Goal: Task Accomplishment & Management: Complete application form

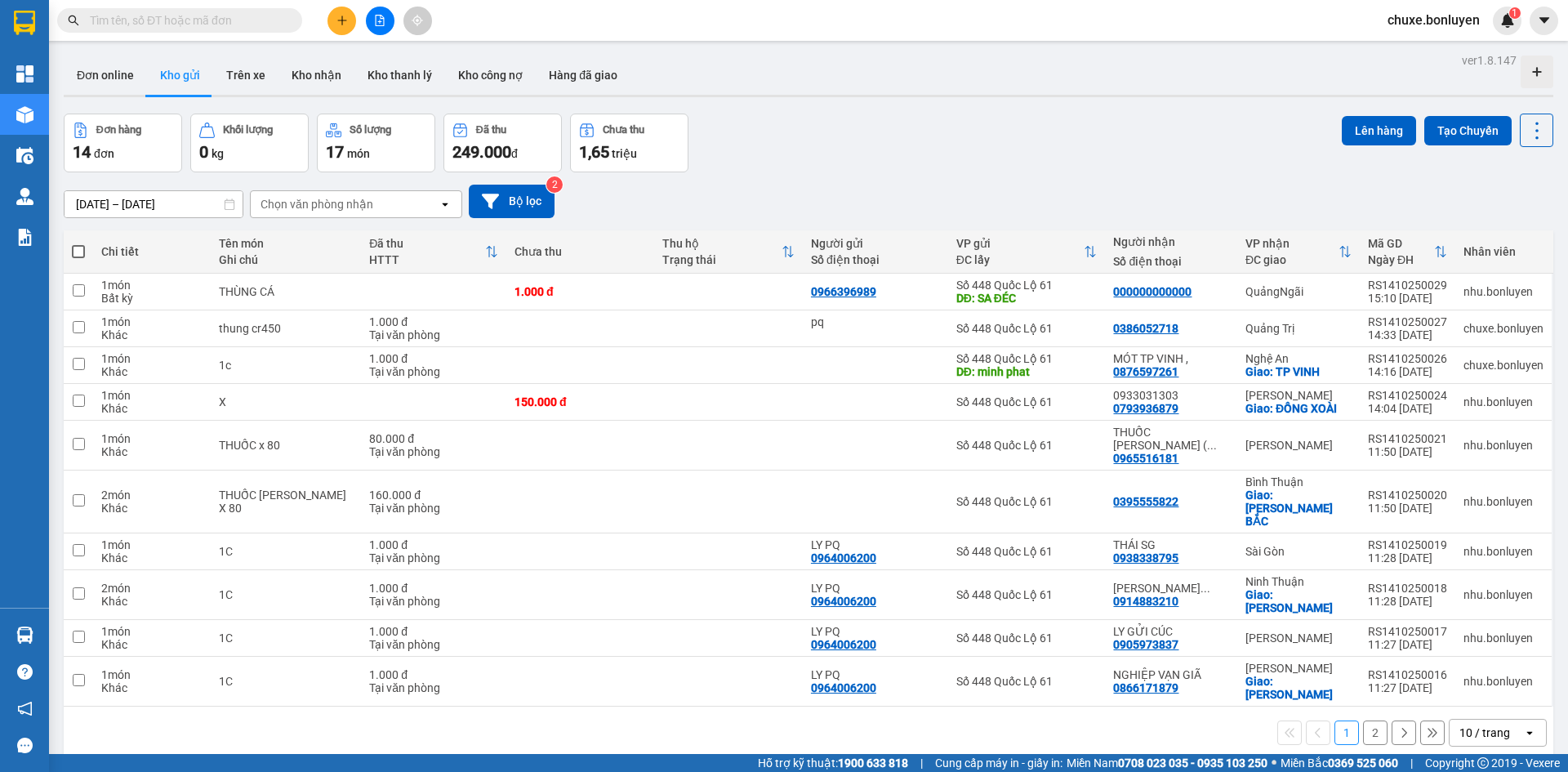
click at [1481, 725] on div "10 / trang" at bounding box center [1484, 732] width 51 height 16
click at [1481, 635] on div "100 / trang" at bounding box center [1485, 647] width 98 height 30
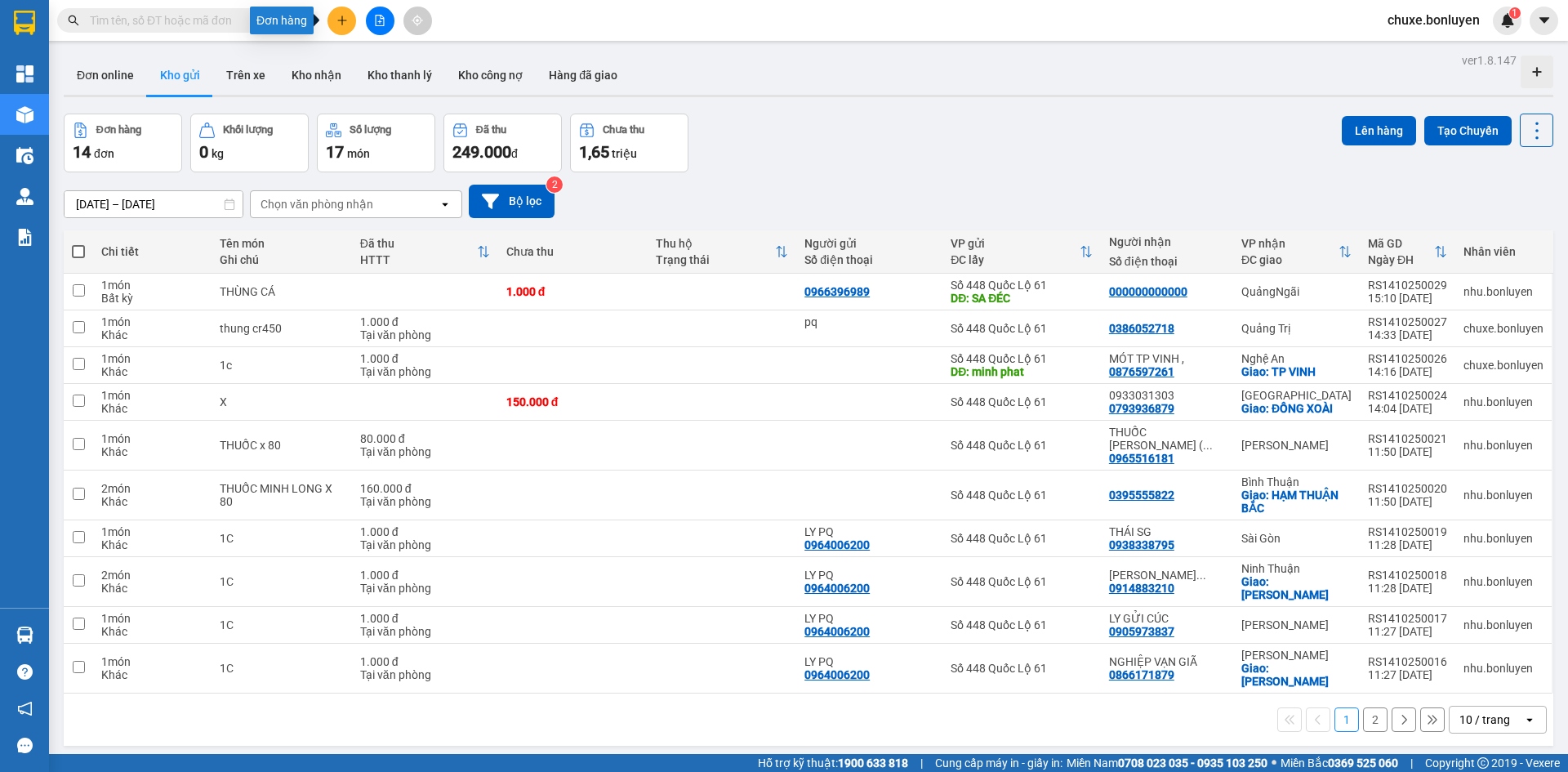
click at [341, 22] on icon "plus" at bounding box center [342, 20] width 12 height 12
click at [393, 63] on div "Tạo đơn hàng" at bounding box center [406, 61] width 71 height 18
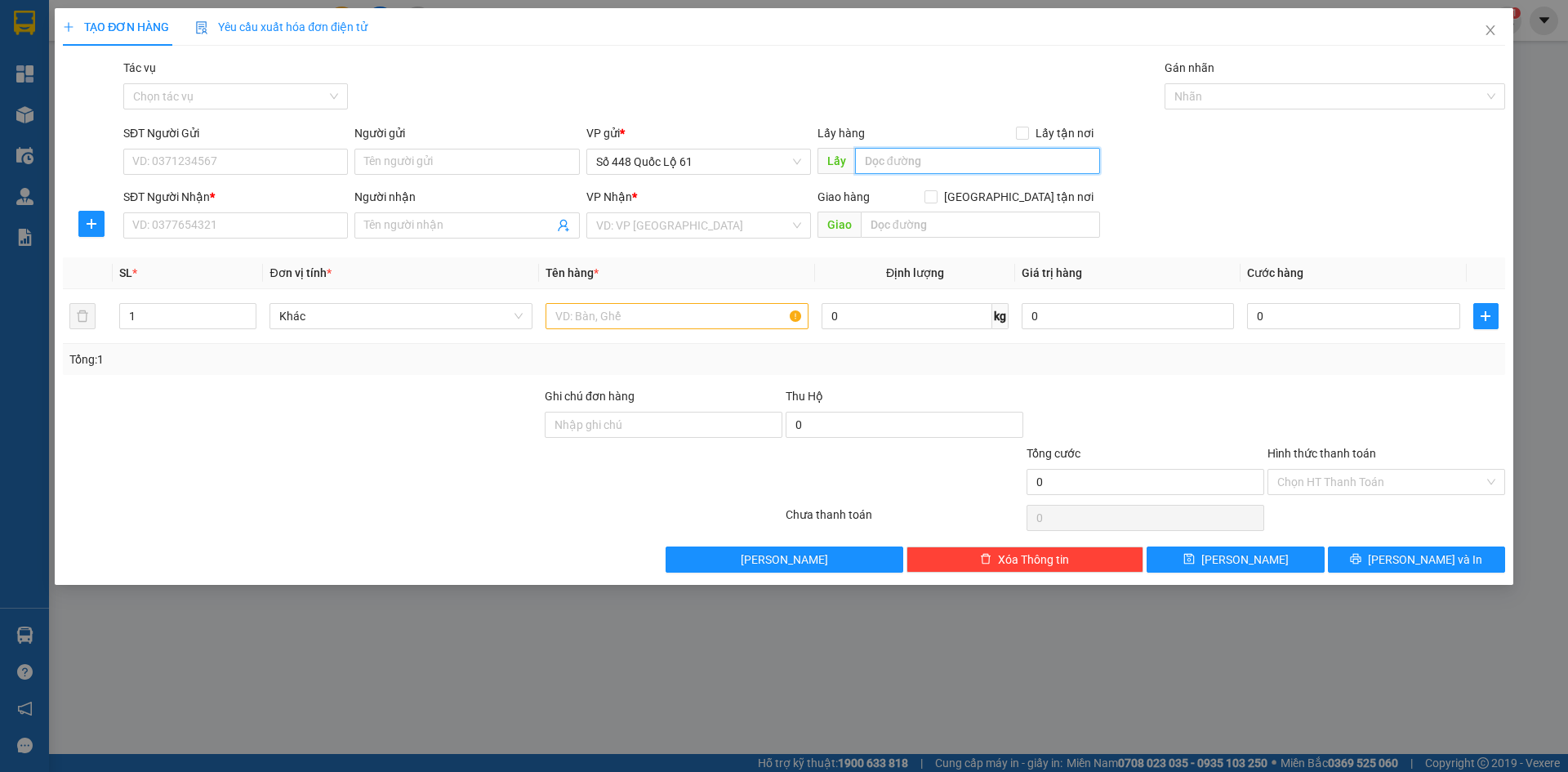
click at [910, 171] on input "text" at bounding box center [977, 160] width 245 height 26
type input "TRAMJ DUNGWF CHAA"
paste input "ẠM"
paste input "ƯN"
paste input "ỪNG"
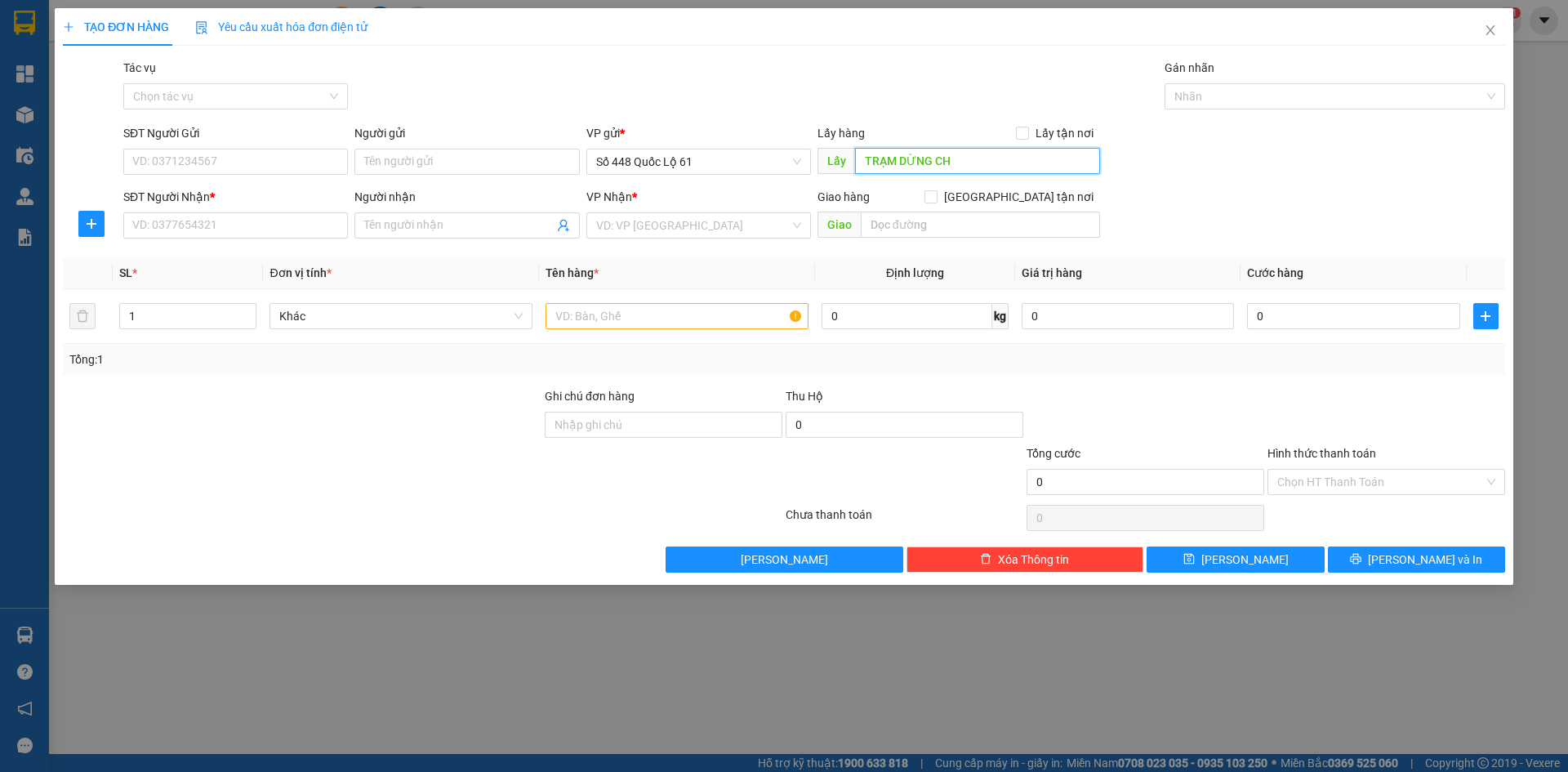
paste input "Â"
paste input "ẦN"
paste input "Ơ"
type input "TRẠM DỪNG CHÂN CẦN THƠ"
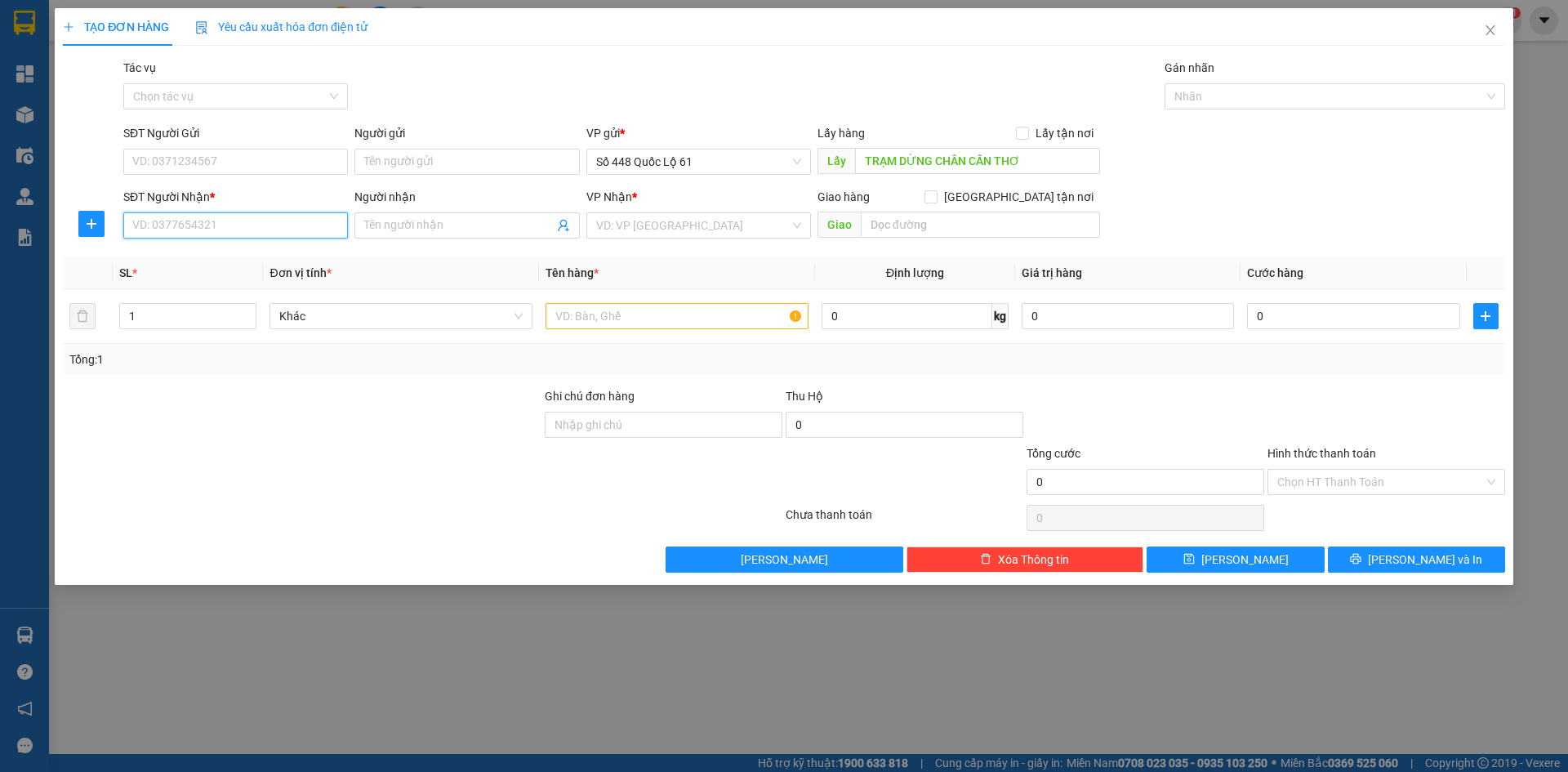
click at [187, 232] on input "SĐT Người Nhận *" at bounding box center [236, 225] width 225 height 26
type input "0000000000000"
click at [413, 230] on input "Người nhận" at bounding box center [458, 225] width 188 height 18
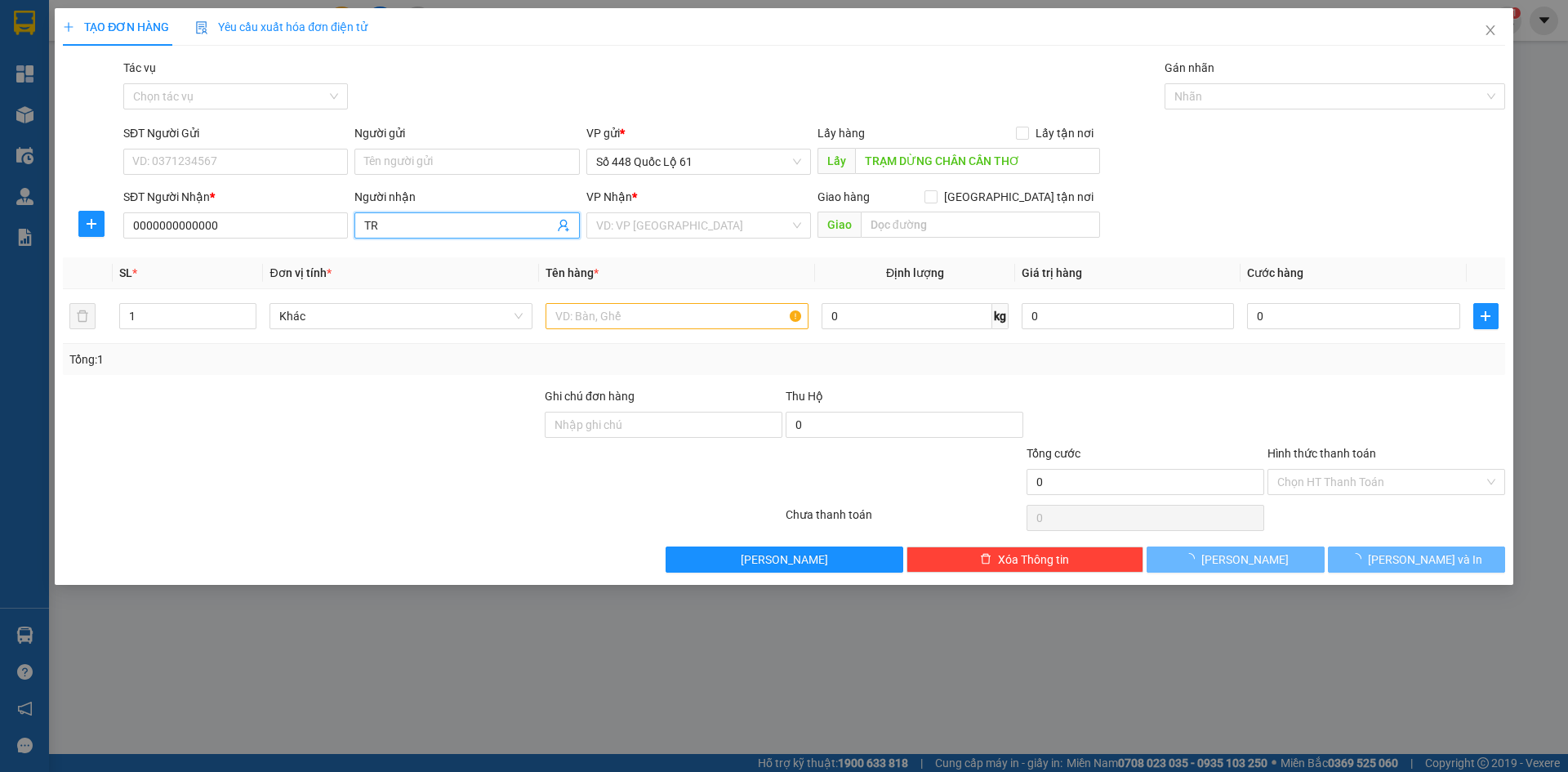
paste input "ÁI"
paste input "Â"
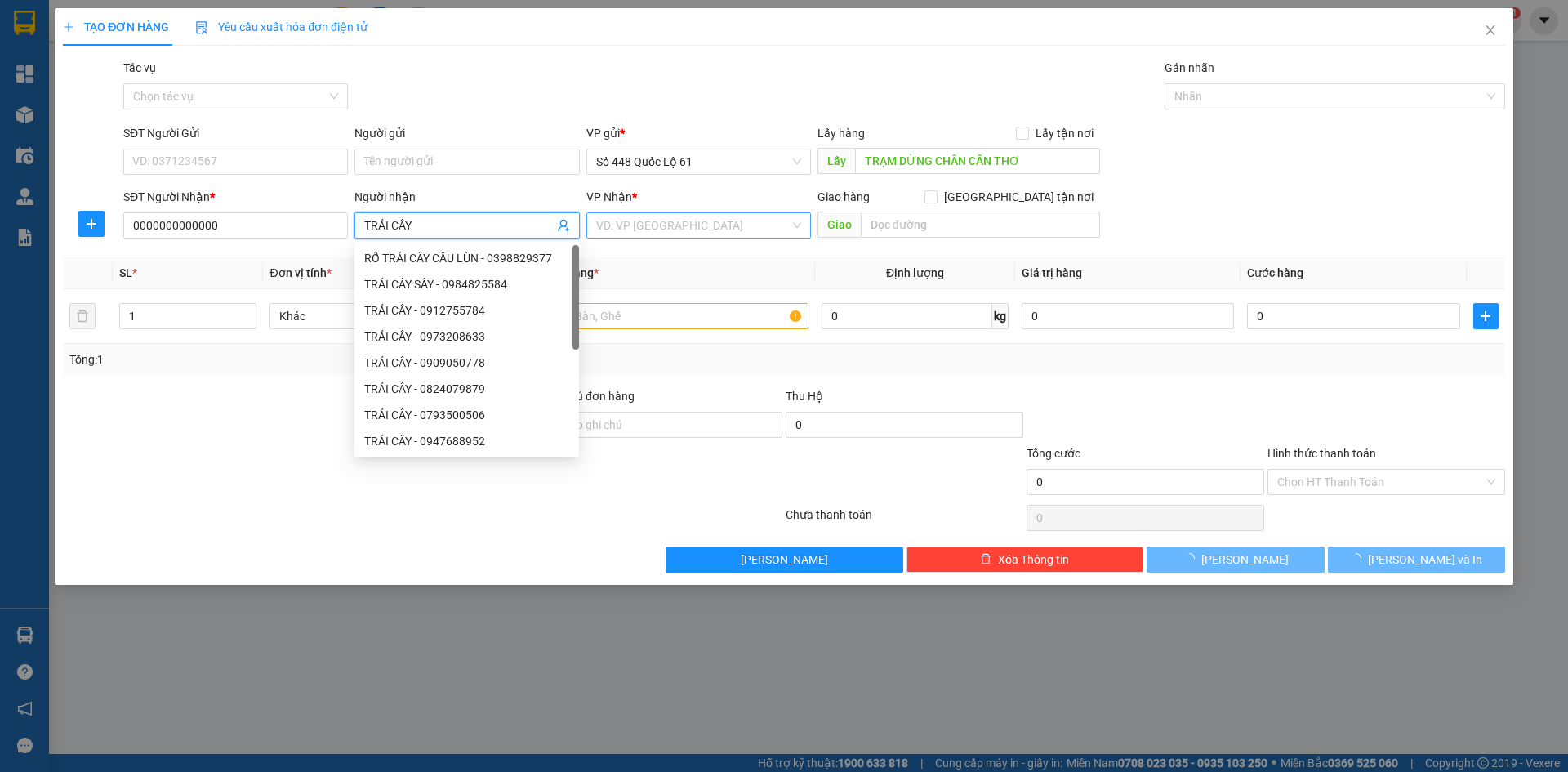
type input "TRÁI CÂY"
click at [714, 219] on input "search" at bounding box center [692, 225] width 193 height 24
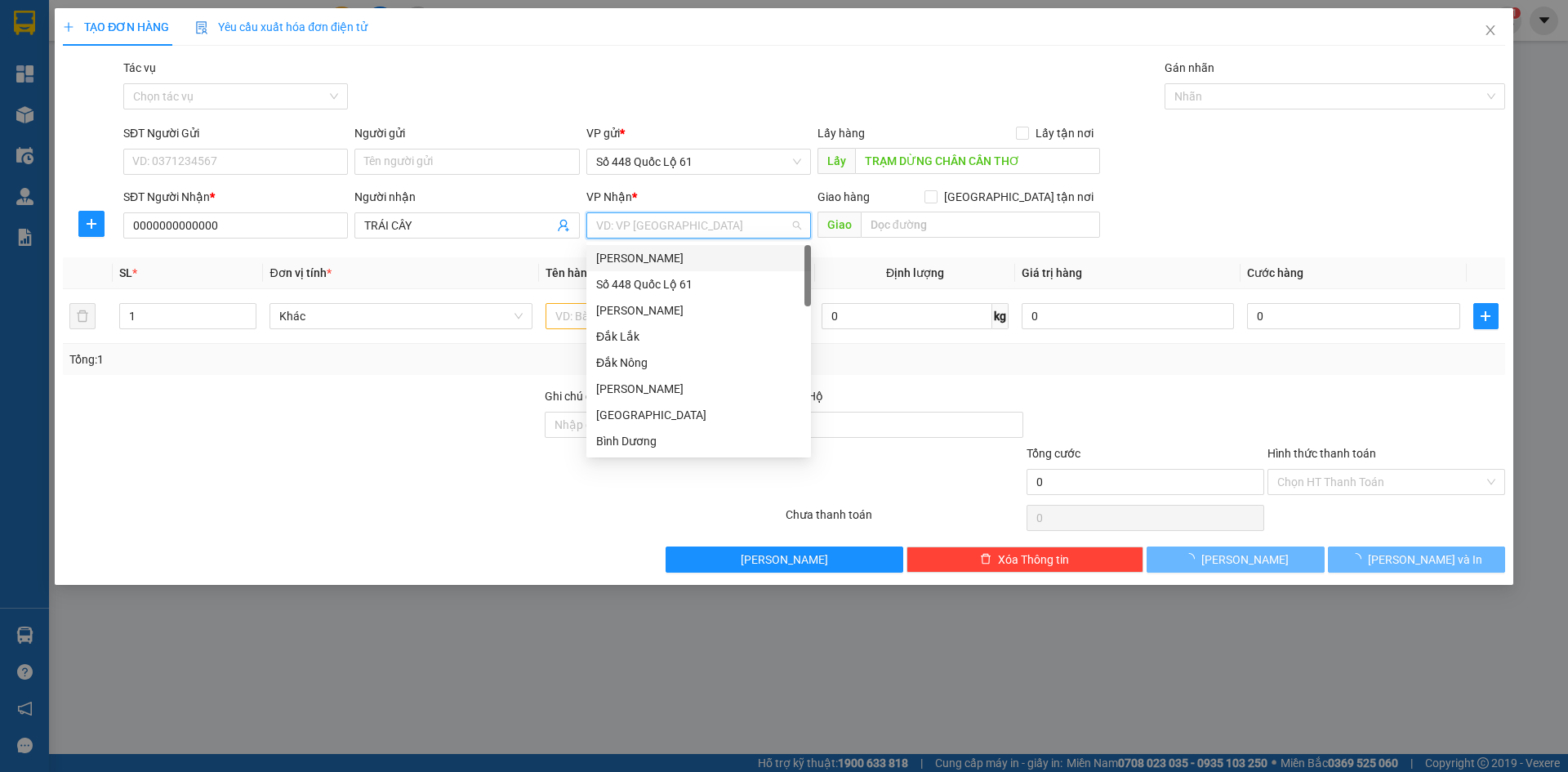
type input "L"
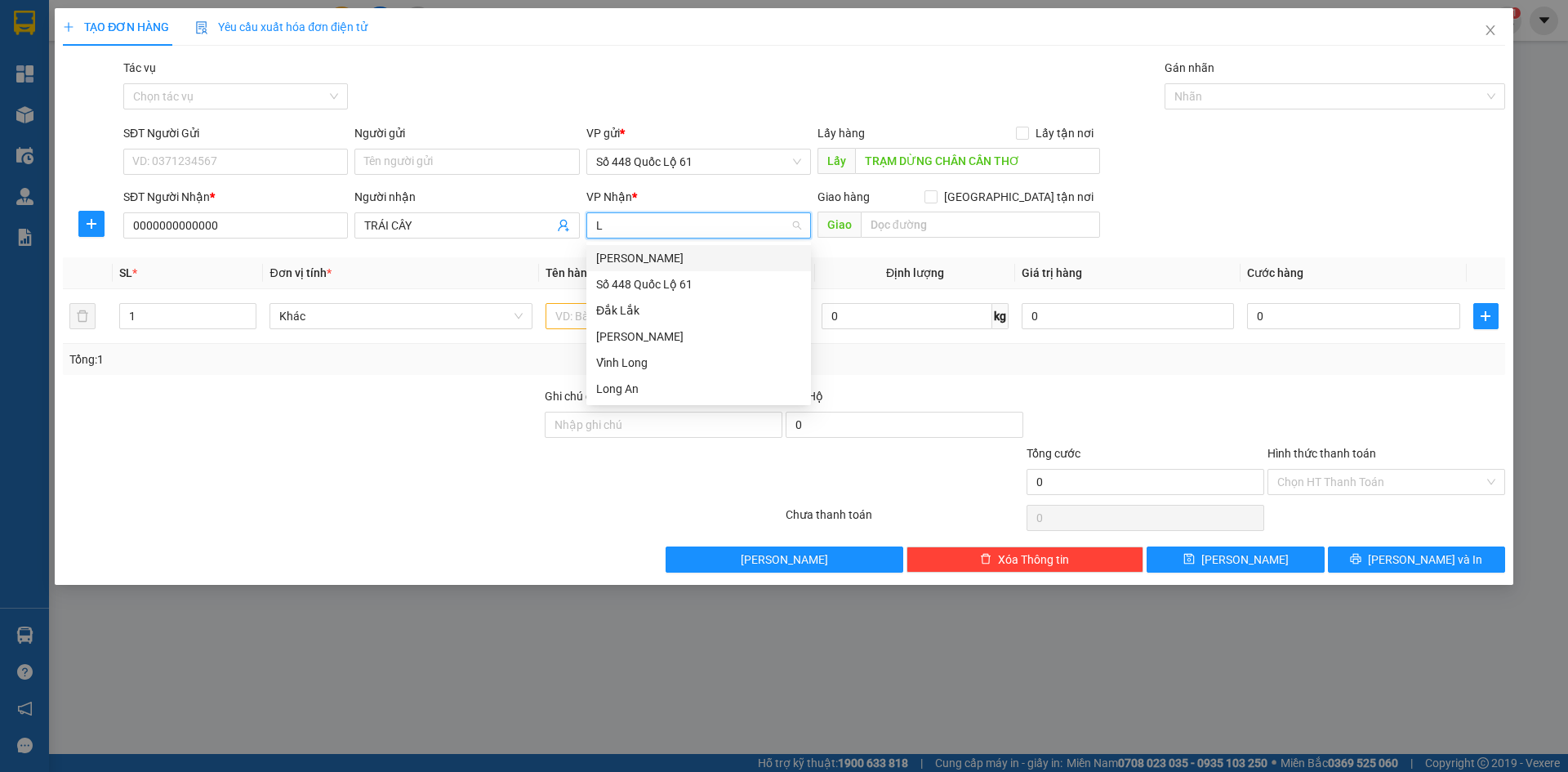
click at [701, 265] on div "[PERSON_NAME]" at bounding box center [698, 258] width 205 height 18
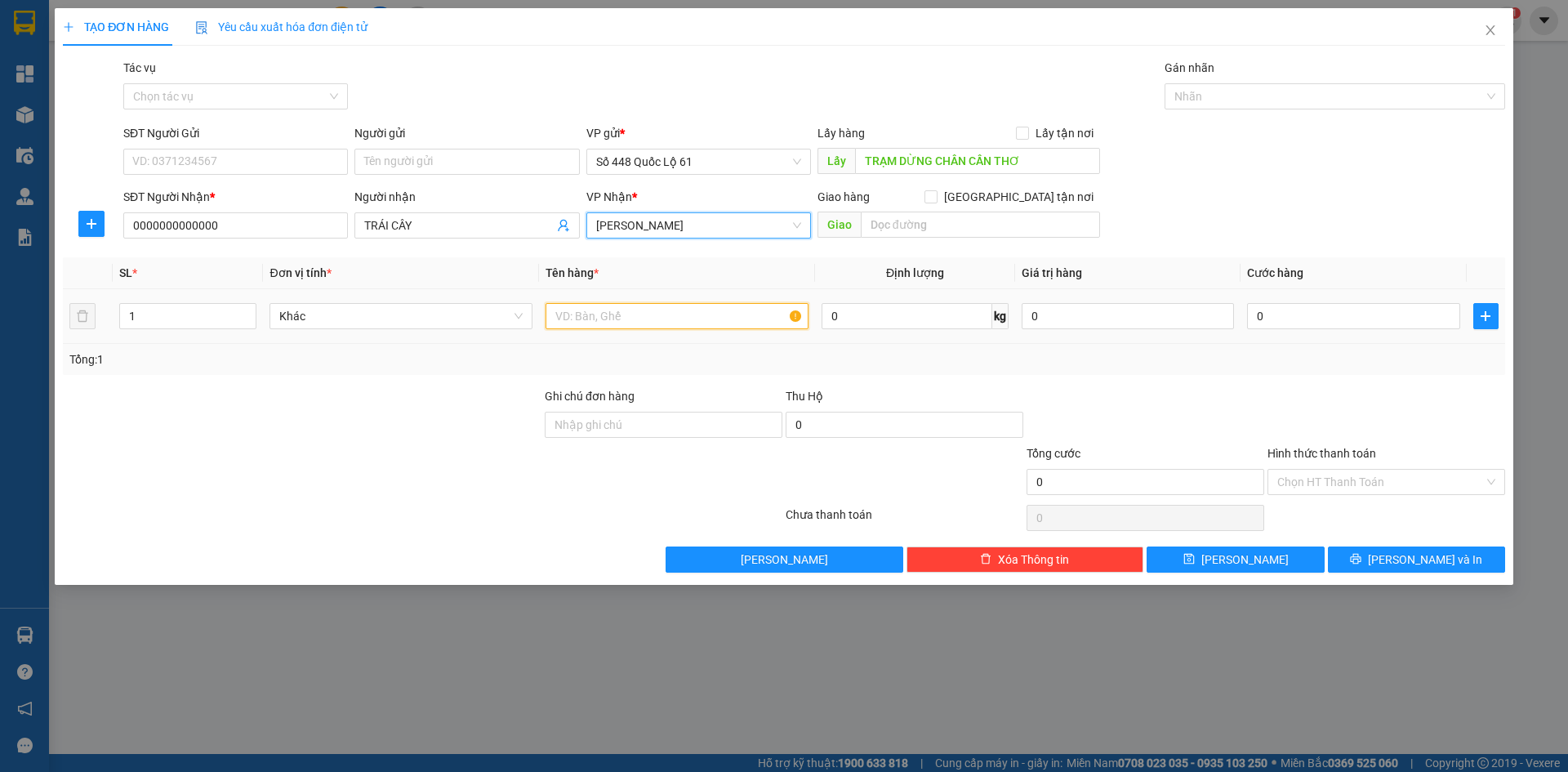
click at [599, 319] on input "text" at bounding box center [676, 316] width 263 height 26
type input "200KG"
click at [1305, 301] on div "0" at bounding box center [1353, 316] width 212 height 33
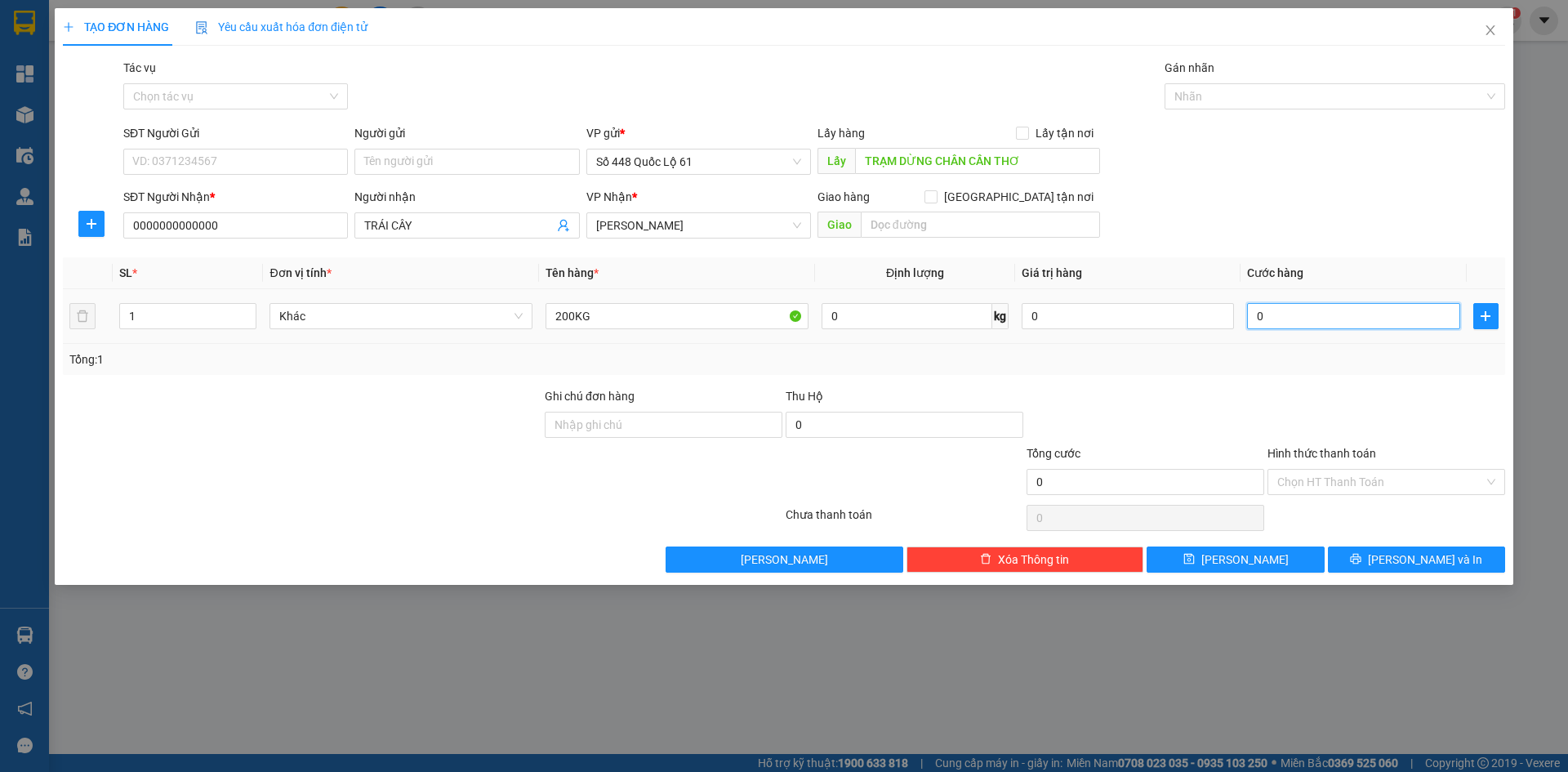
type input "3"
type input "30"
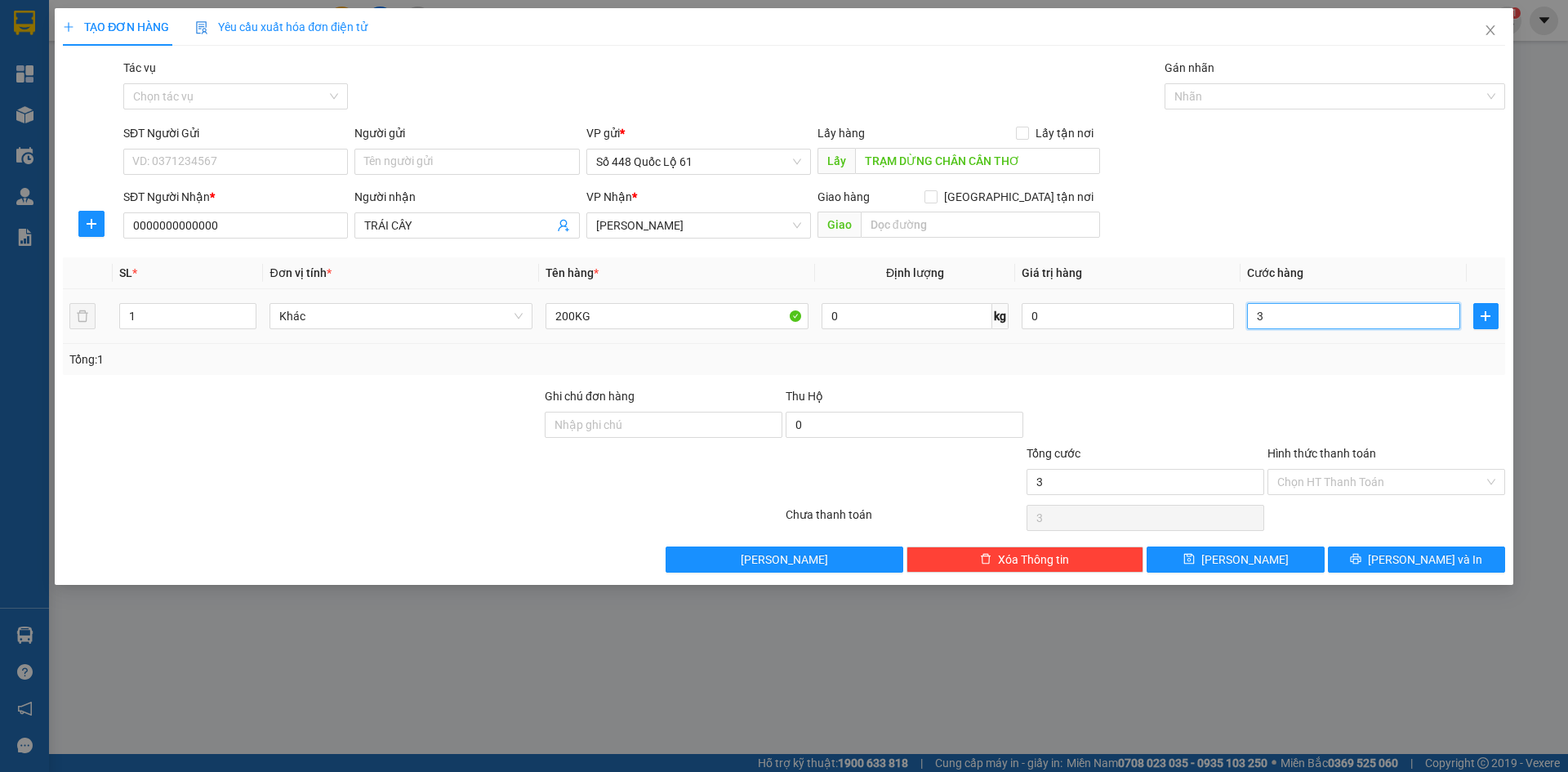
type input "30"
type input "300"
type input "300.000"
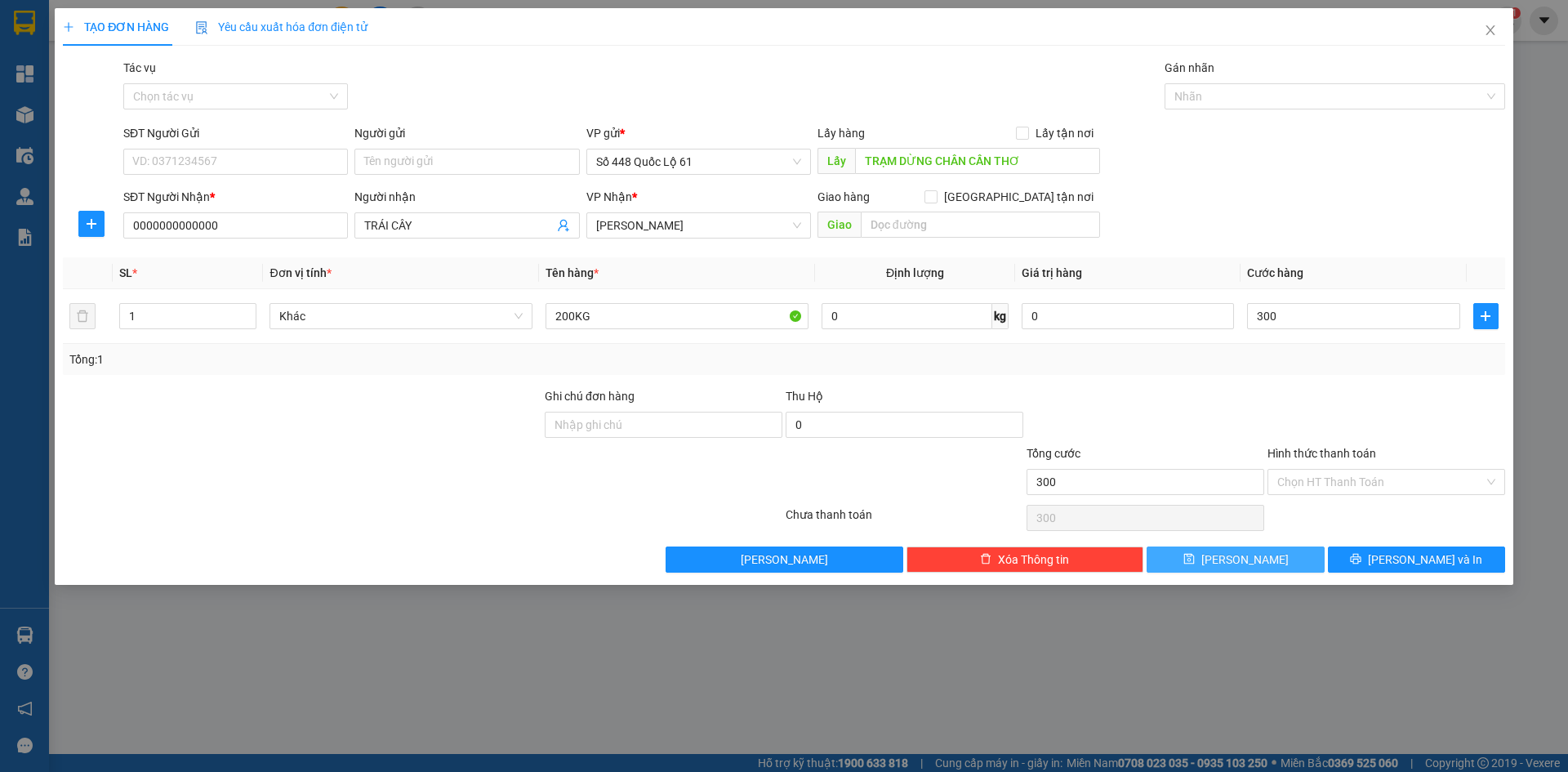
type input "300.000"
click at [1272, 568] on button "Lưu" at bounding box center [1235, 559] width 177 height 26
type input "0"
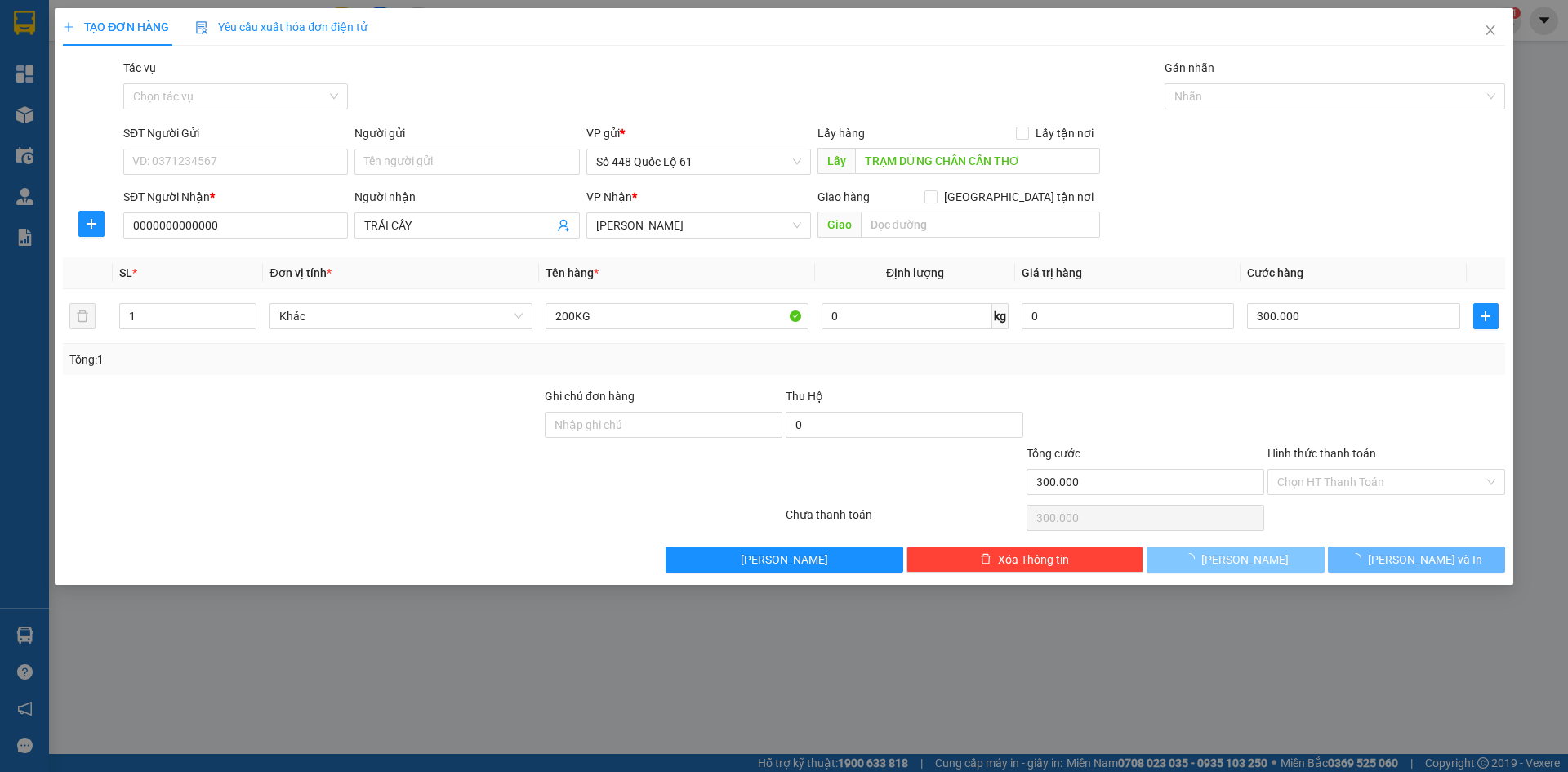
type input "0"
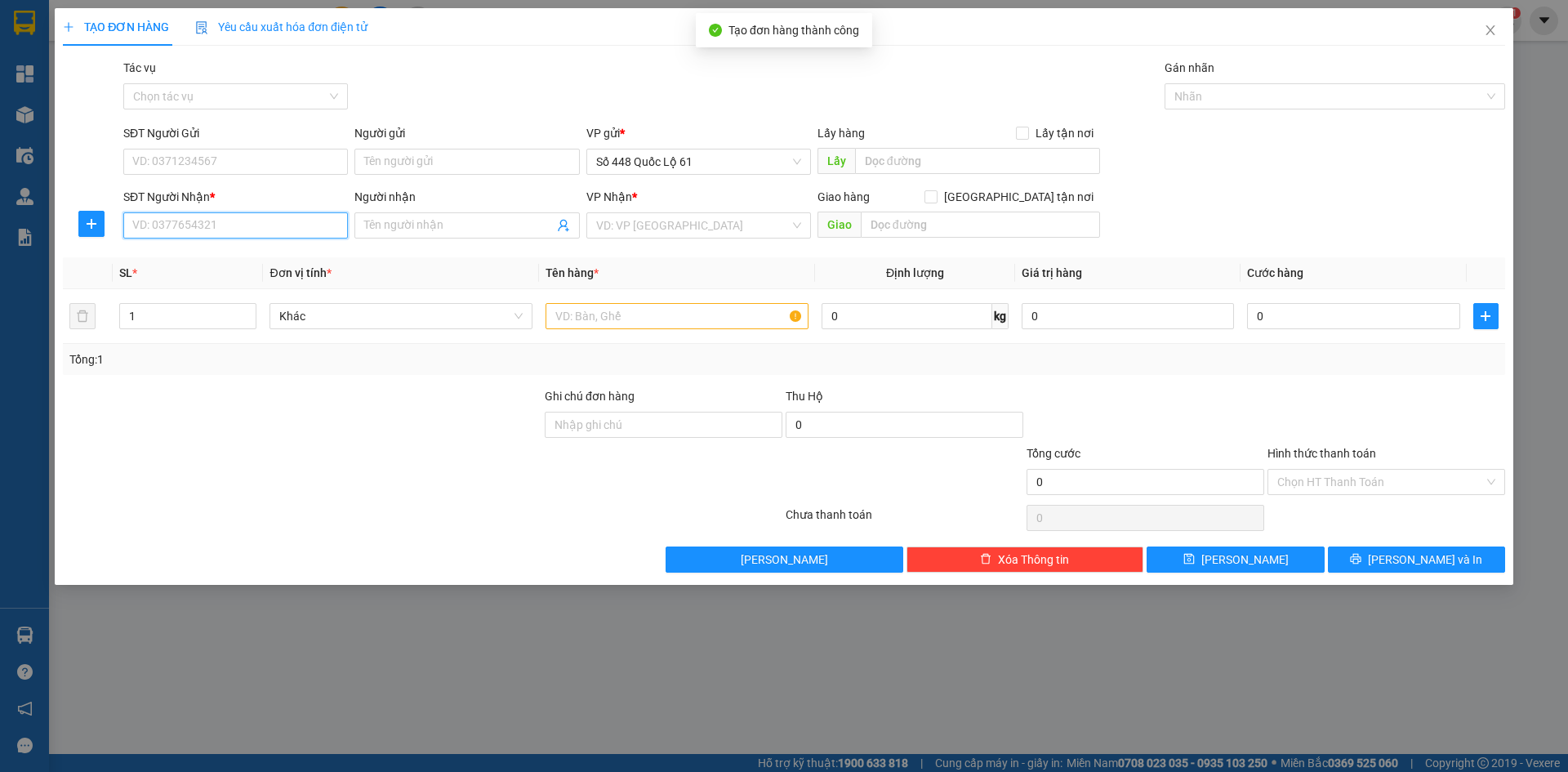
click at [210, 224] on input "SĐT Người Nhận *" at bounding box center [236, 225] width 225 height 26
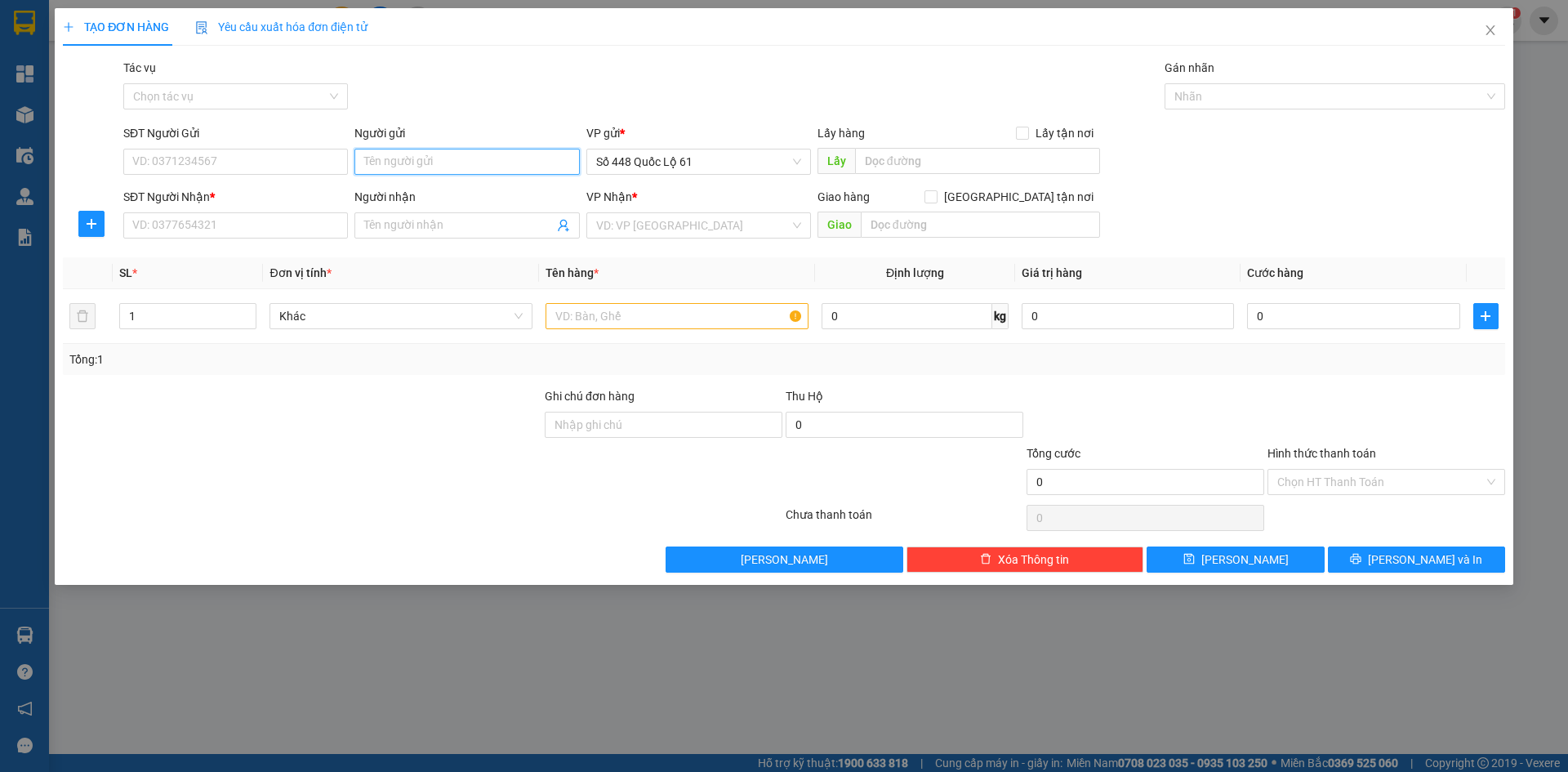
click at [416, 161] on input "Người gửi" at bounding box center [467, 161] width 225 height 26
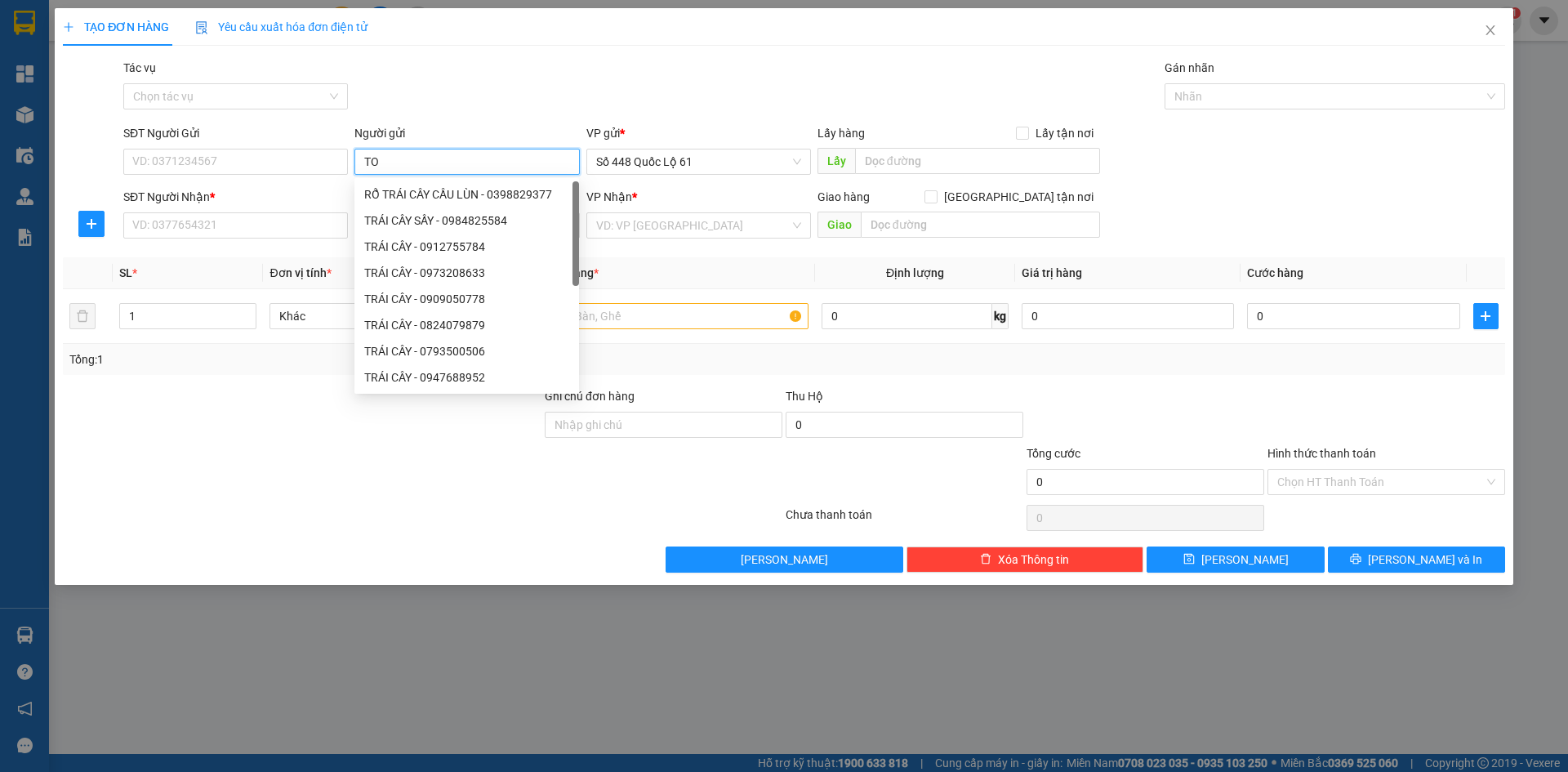
paste input "ÀN"
click at [344, 180] on div "SĐT Người Gửi VD: 0371234567 Người gửi TOÀN VP gửi * Số 448 Quốc Lộ 61 Lấy hàng…" at bounding box center [814, 153] width 1388 height 57
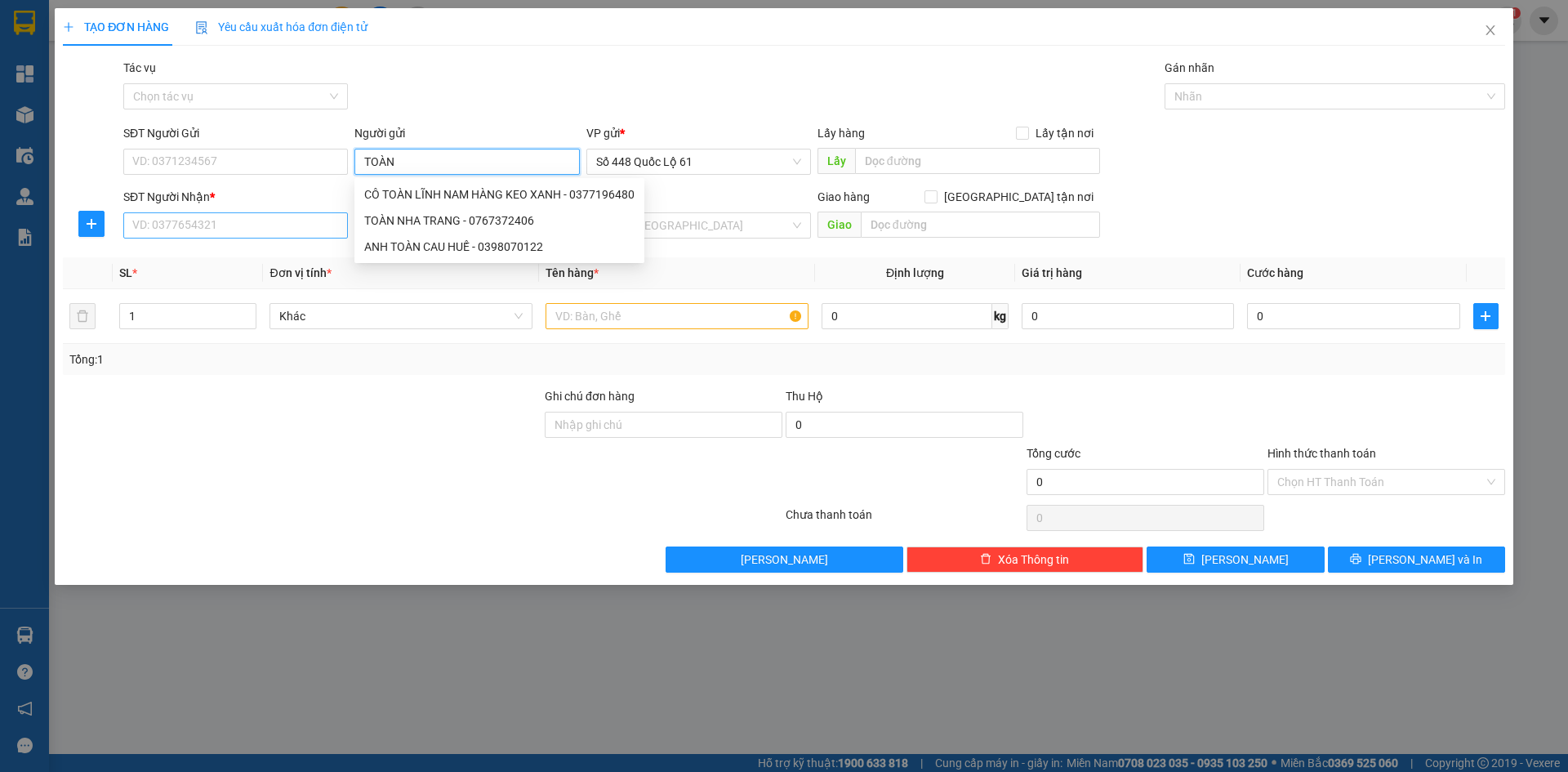
type input "TOÀN"
click at [301, 217] on input "SĐT Người Nhận *" at bounding box center [236, 225] width 225 height 26
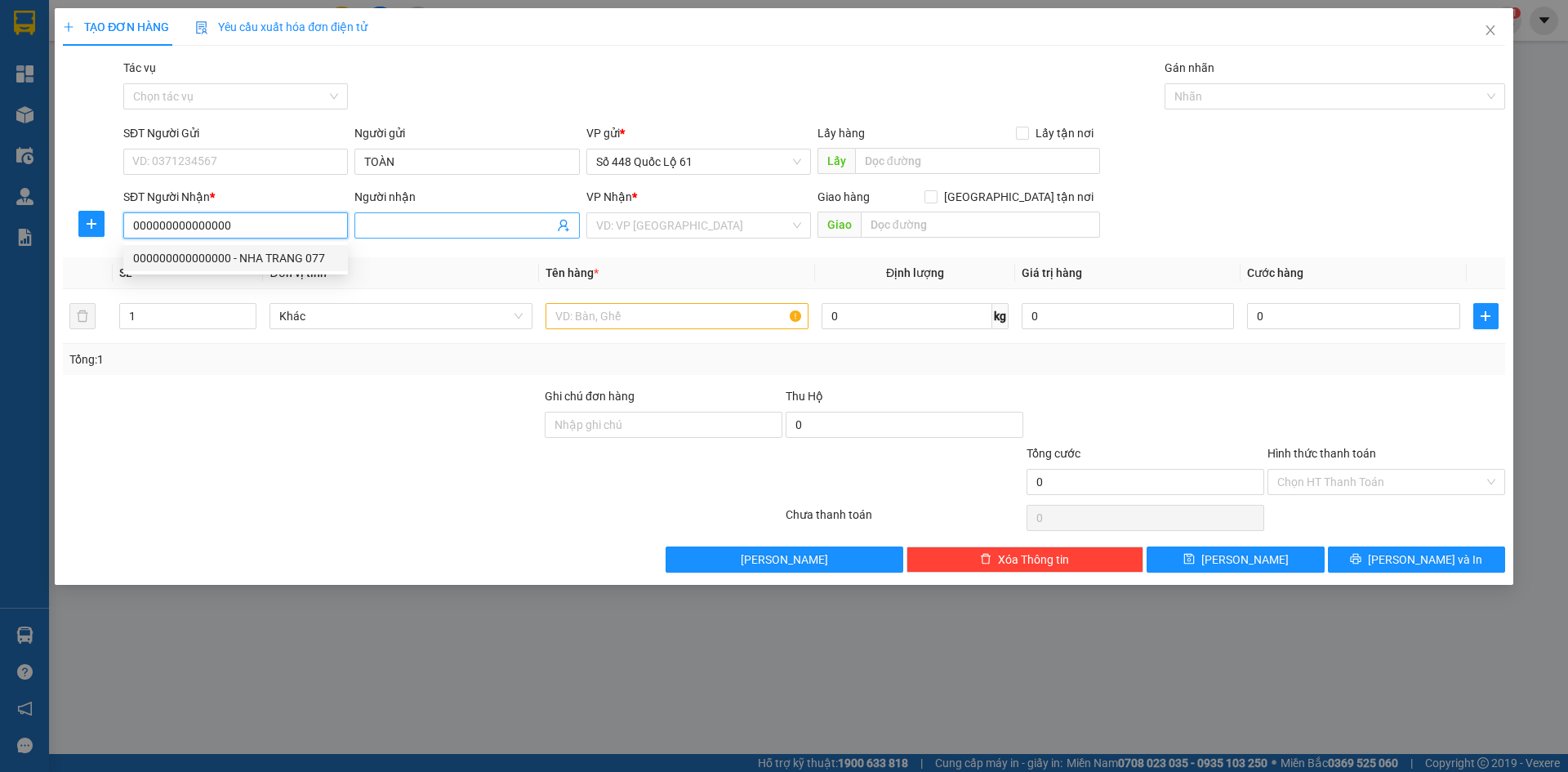
type input "000000000000000"
click at [377, 218] on input "Người nhận" at bounding box center [458, 225] width 188 height 18
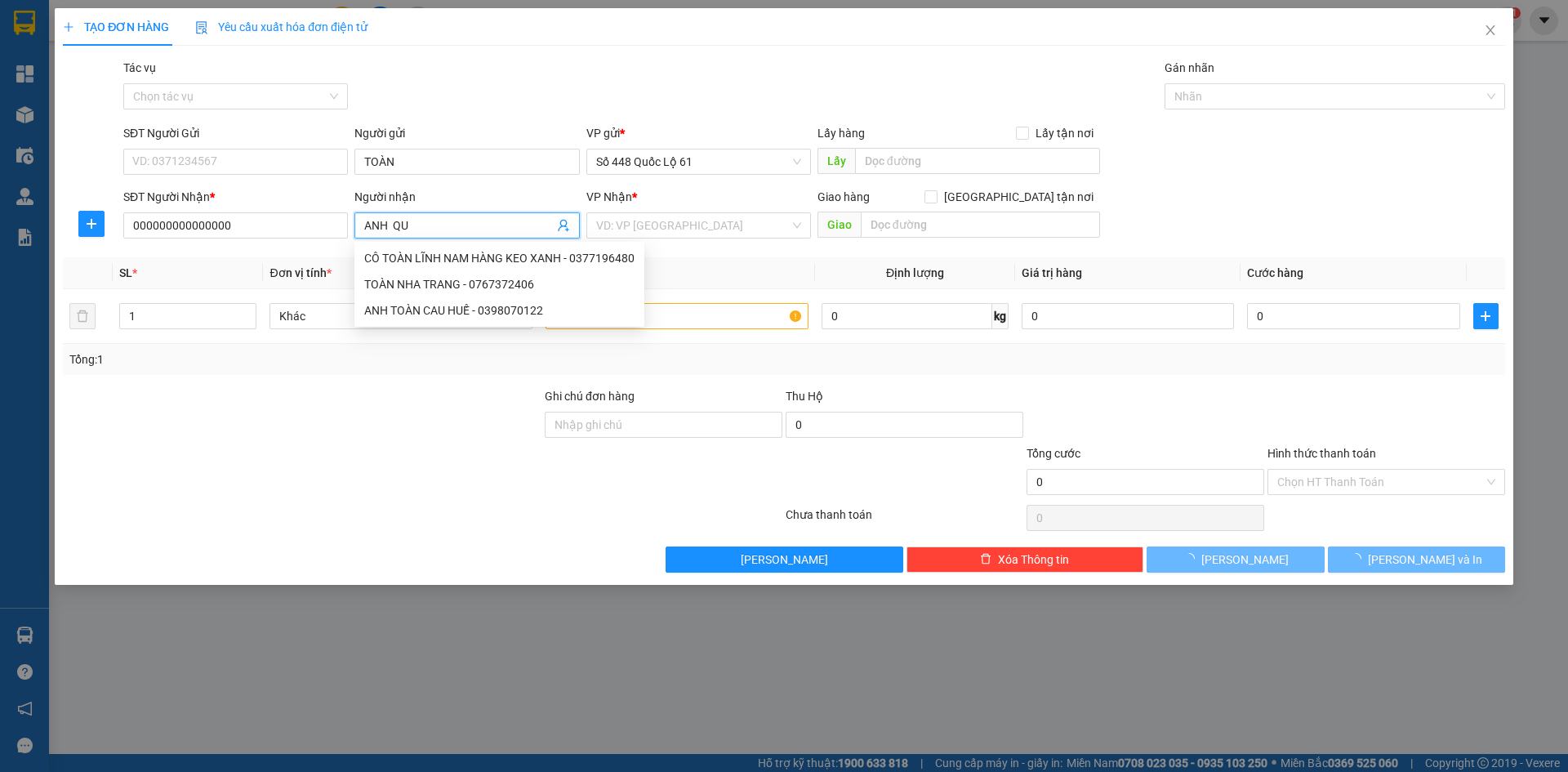
paste input "ẢNG"
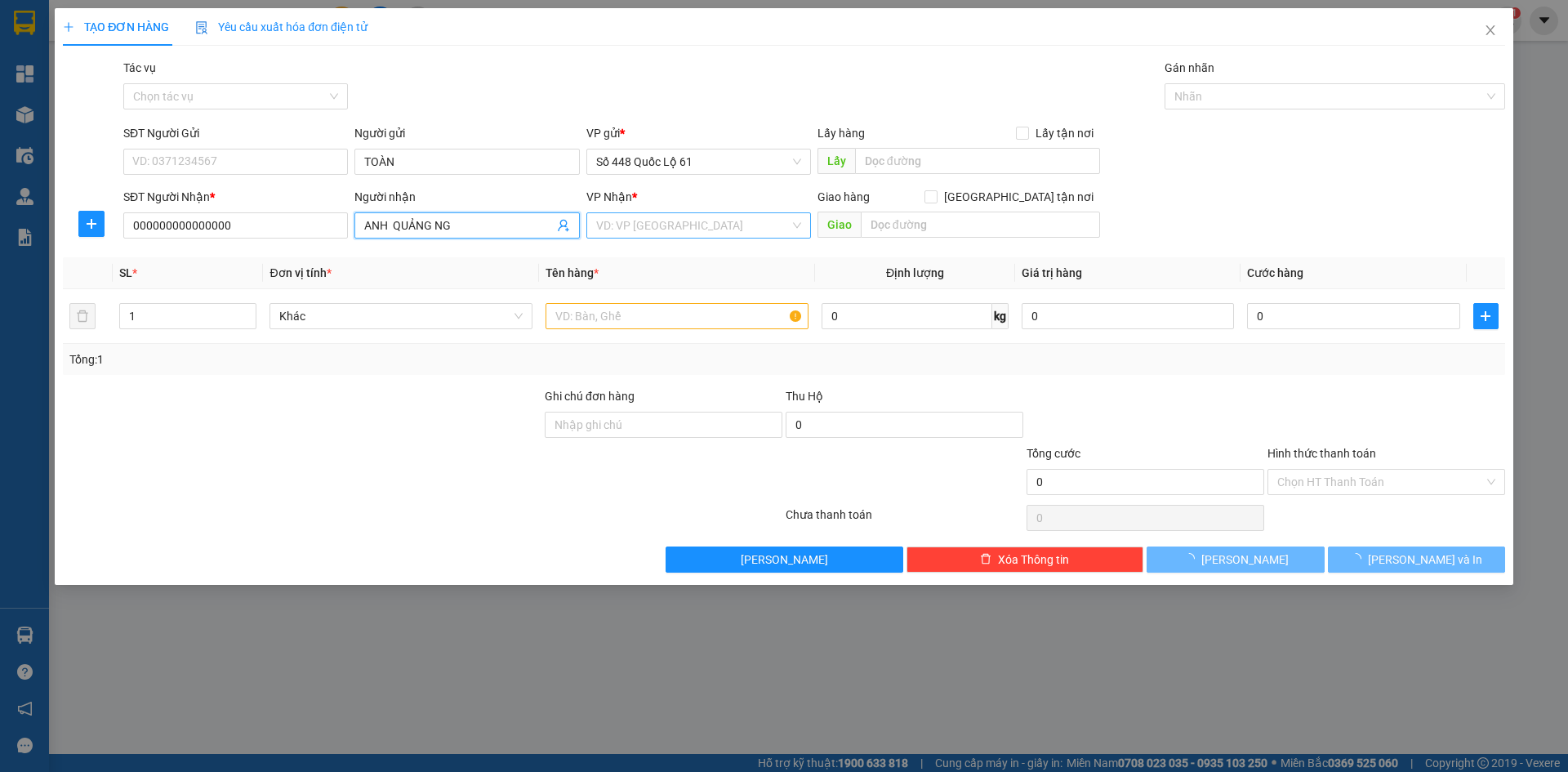
paste input "ÃI"
type input "ANH QUẢNG NGÃI"
click at [663, 218] on input "search" at bounding box center [692, 225] width 193 height 24
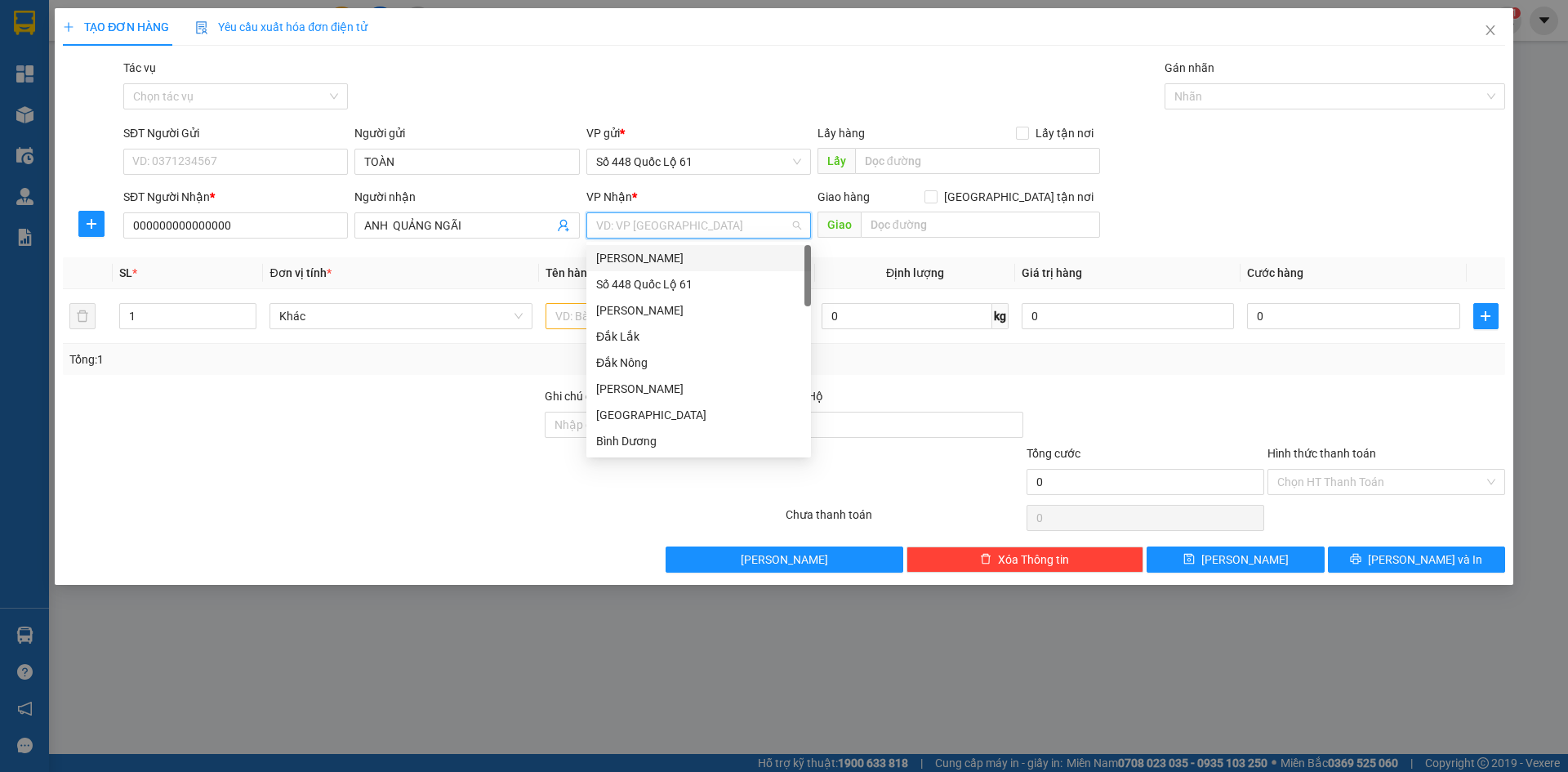
type input "Q"
click at [650, 285] on div "QuảngNgãi" at bounding box center [698, 284] width 205 height 18
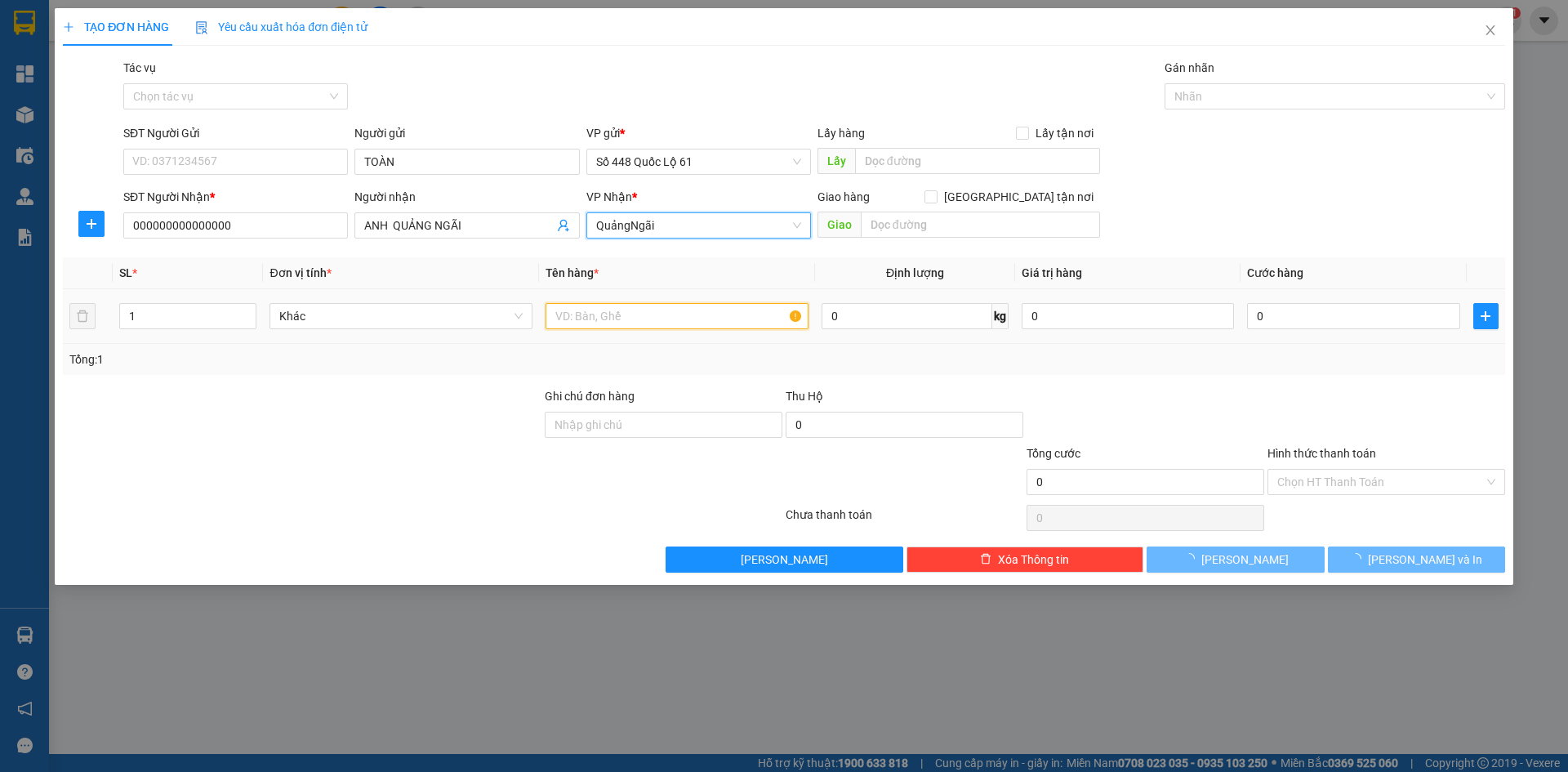
click at [576, 327] on input "text" at bounding box center [676, 316] width 263 height 26
type input "L"
drag, startPoint x: 201, startPoint y: 309, endPoint x: 2, endPoint y: 365, distance: 206.7
click at [0, 364] on div "TẠO ĐƠN HÀNG Yêu cầu xuất hóa đơn điện tử Transit Pickup Surcharge Ids Transit …" at bounding box center [784, 386] width 1568 height 772
type input "4"
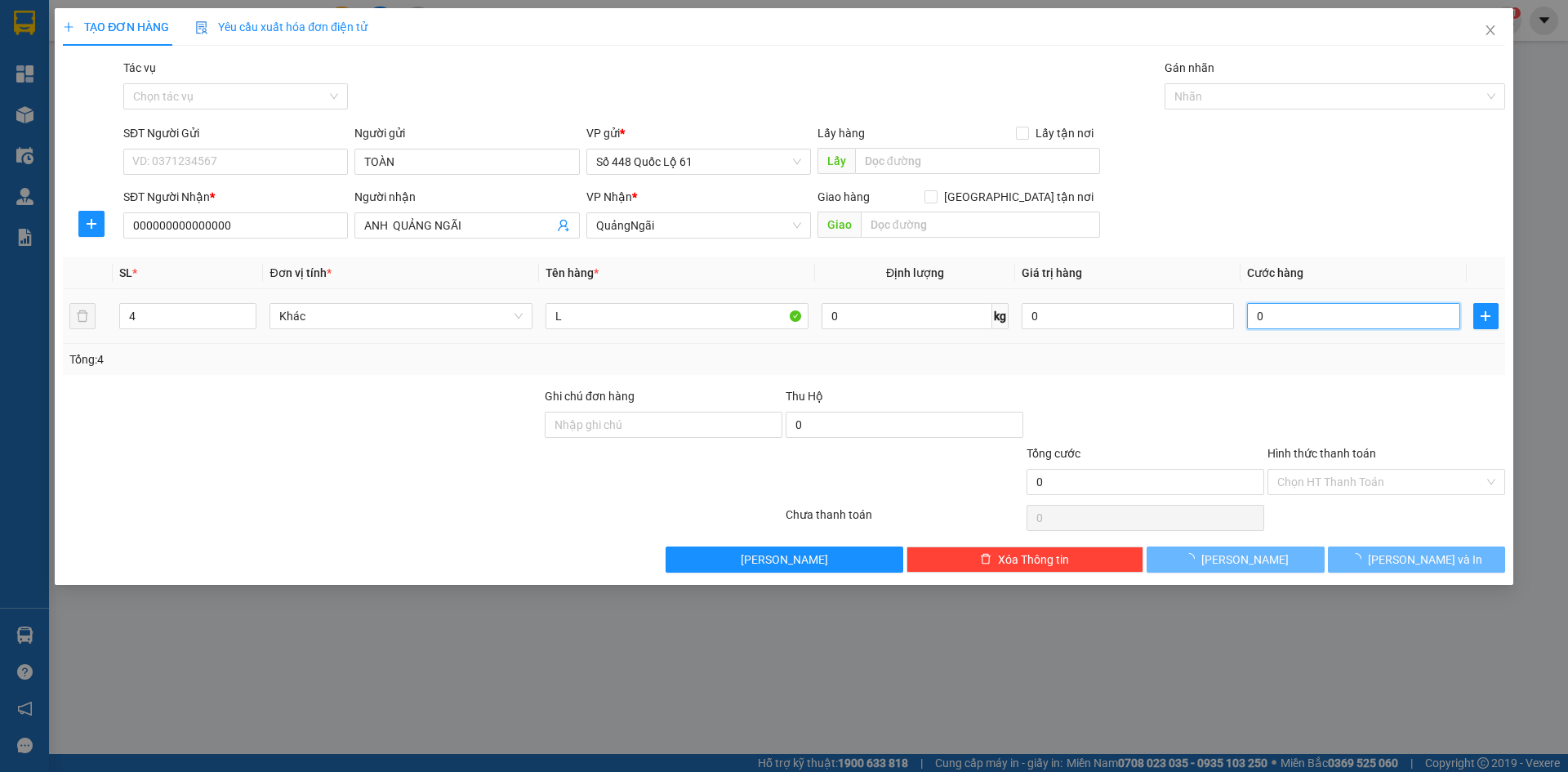
type input "1"
click at [1441, 318] on input "1" at bounding box center [1353, 316] width 212 height 26
type input "1.000"
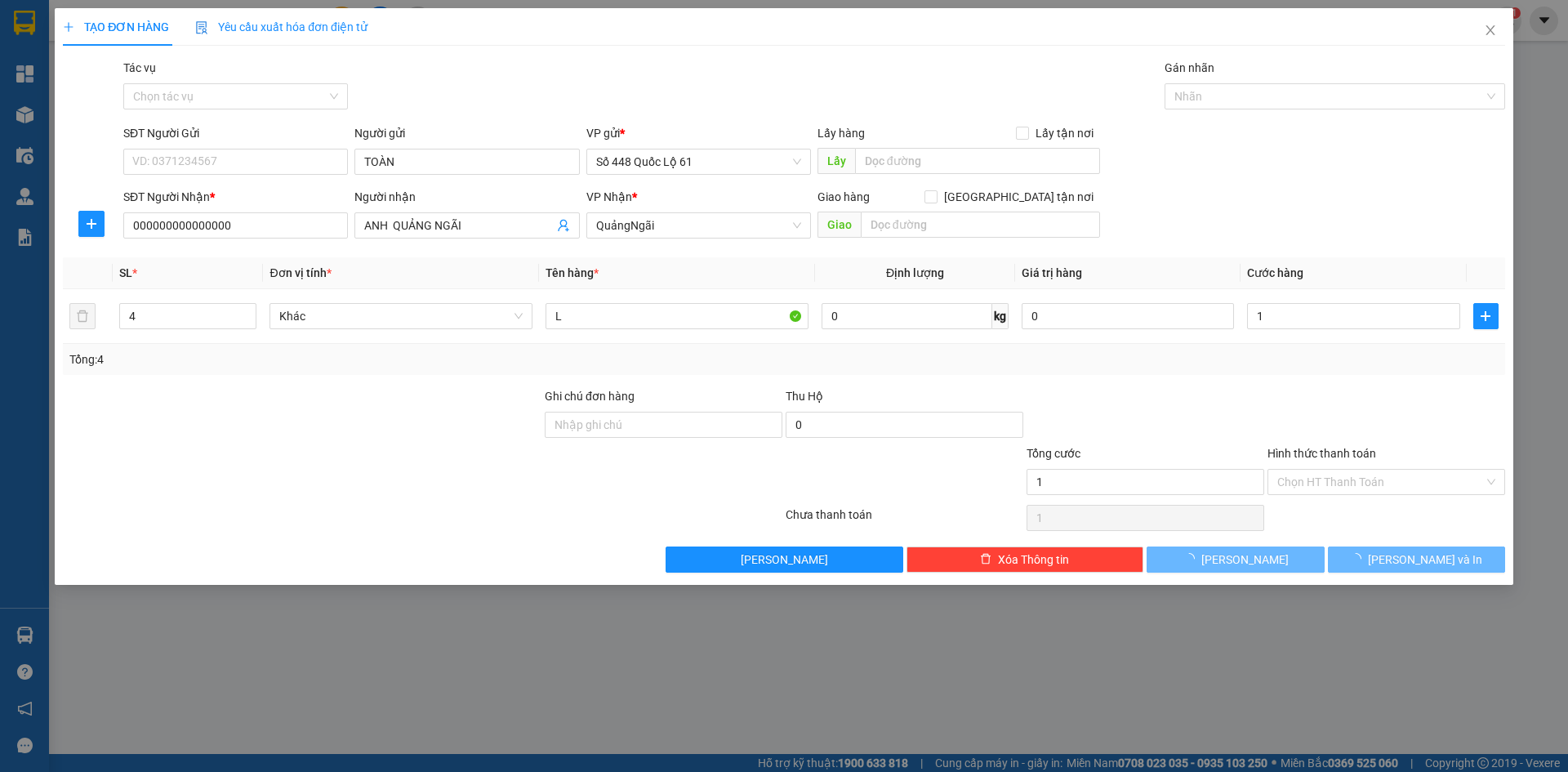
type input "1.000"
drag, startPoint x: 1386, startPoint y: 430, endPoint x: 1364, endPoint y: 480, distance: 54.6
click at [1385, 432] on div at bounding box center [1386, 416] width 241 height 57
click at [1359, 488] on input "Hình thức thanh toán" at bounding box center [1380, 481] width 207 height 24
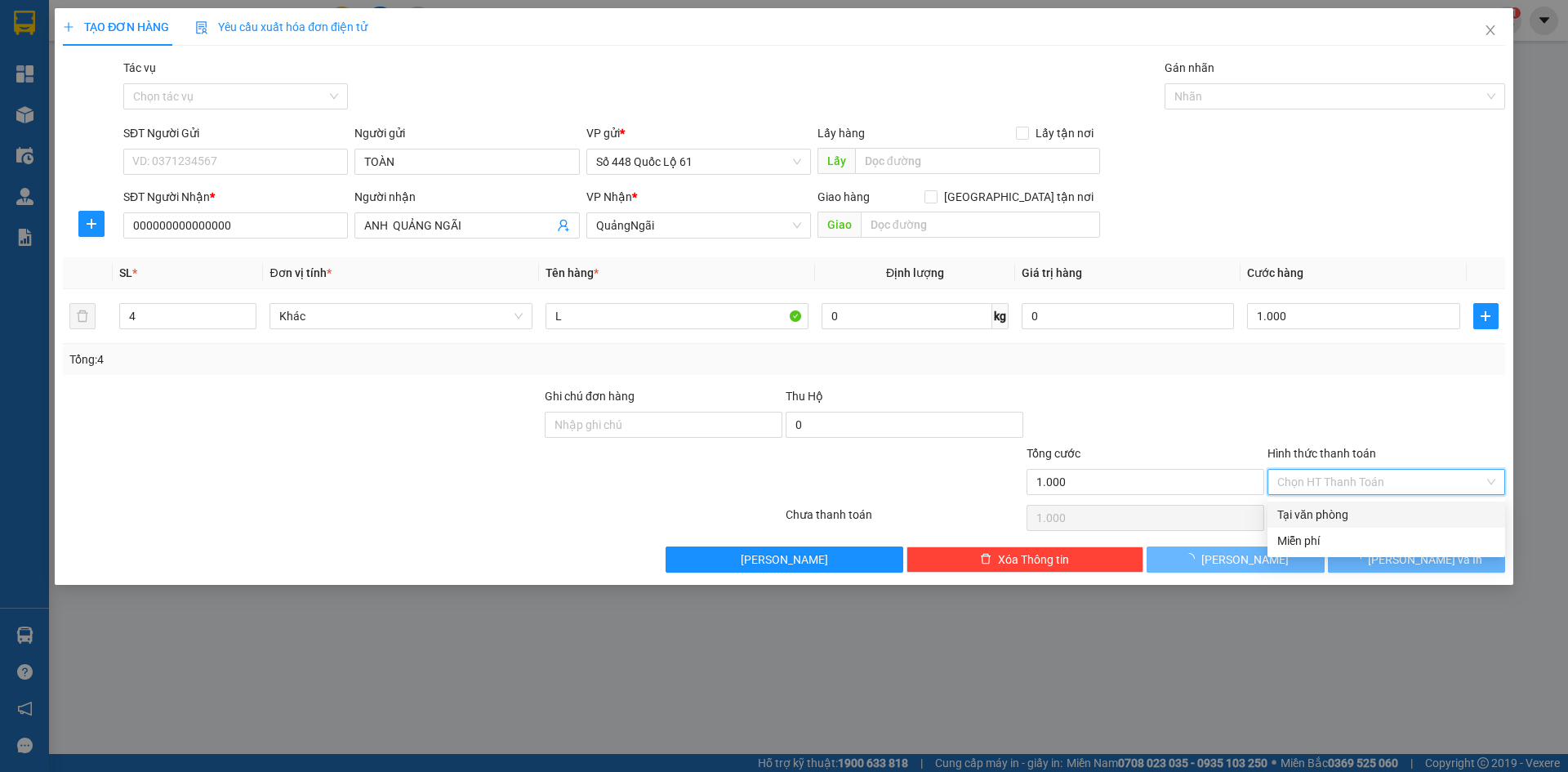
click at [1354, 509] on div "Tại văn phòng" at bounding box center [1386, 514] width 218 height 18
type input "0"
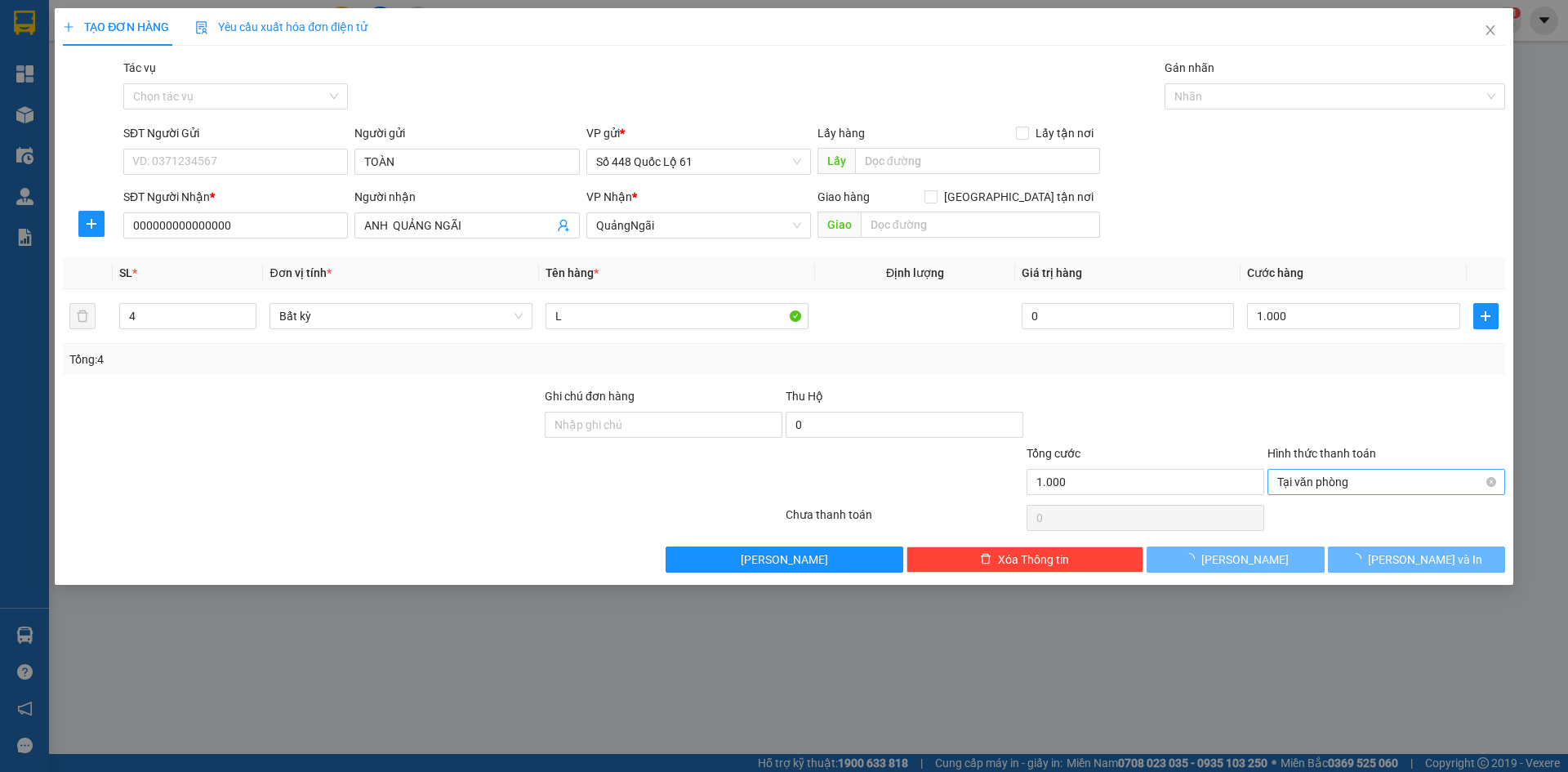
type input "0"
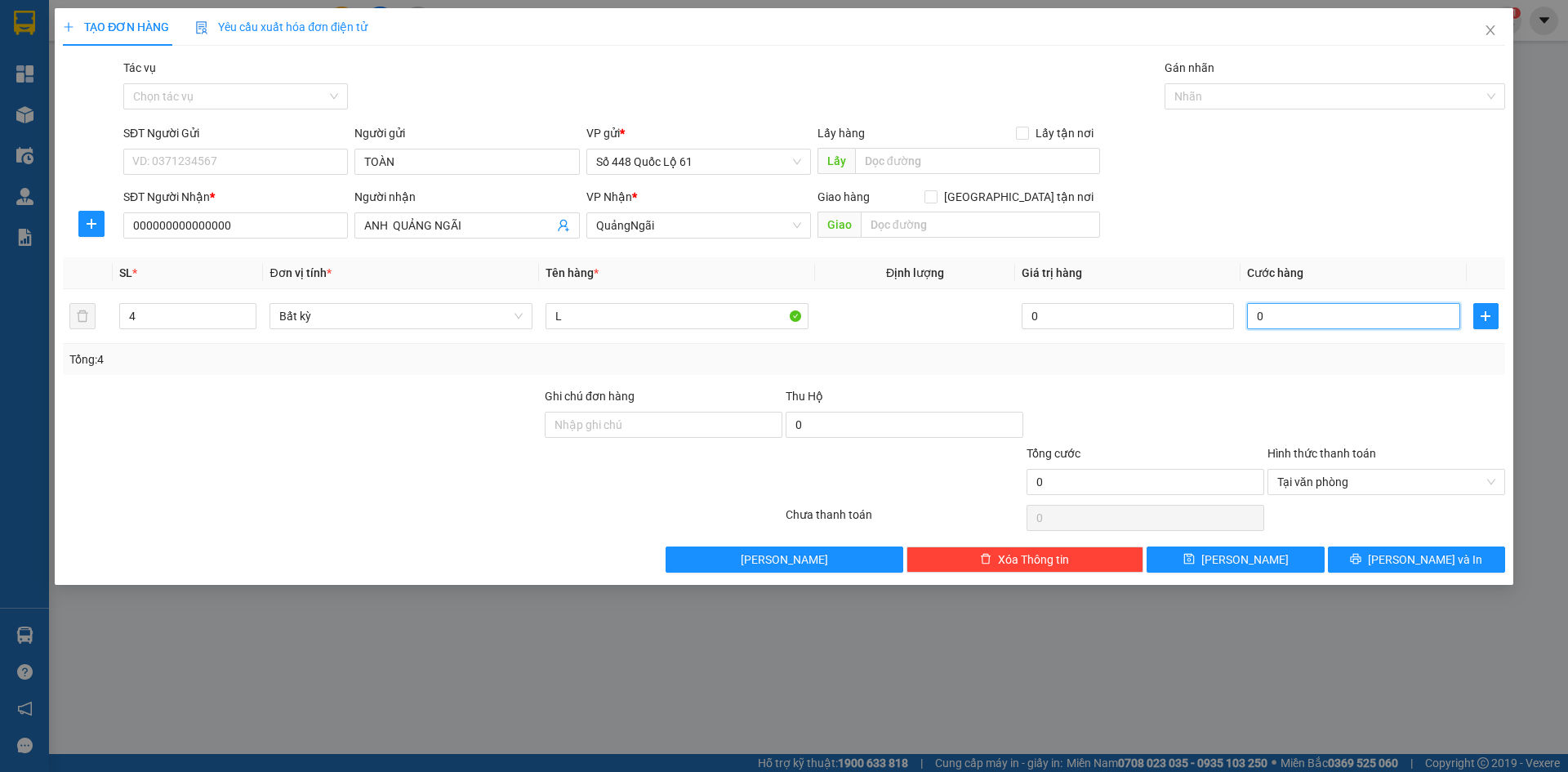
type input "1"
type input "1.000"
click at [1145, 389] on div at bounding box center [1145, 416] width 241 height 57
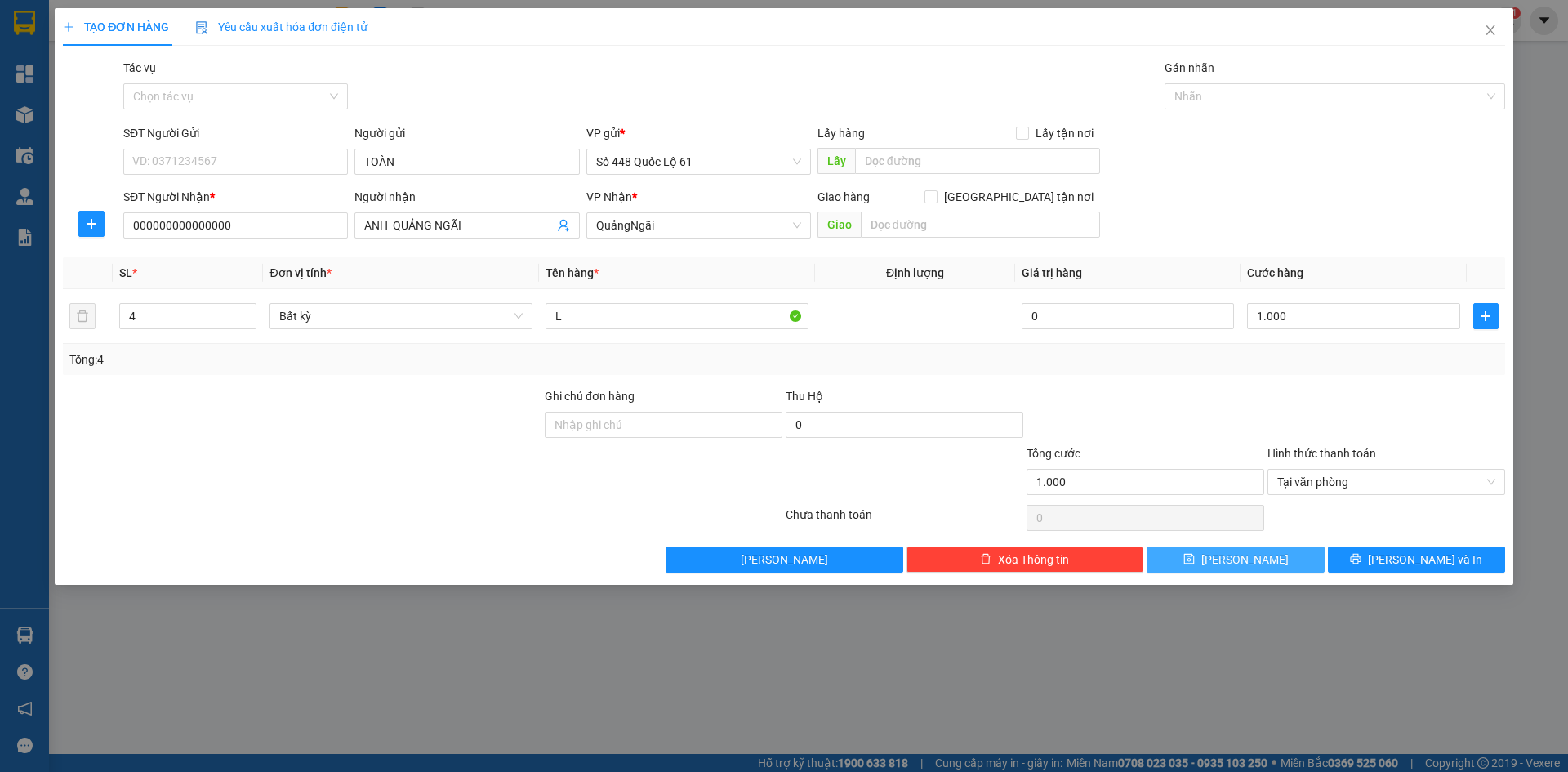
click at [1213, 557] on button "Lưu" at bounding box center [1235, 559] width 177 height 26
type input "1"
type input "0"
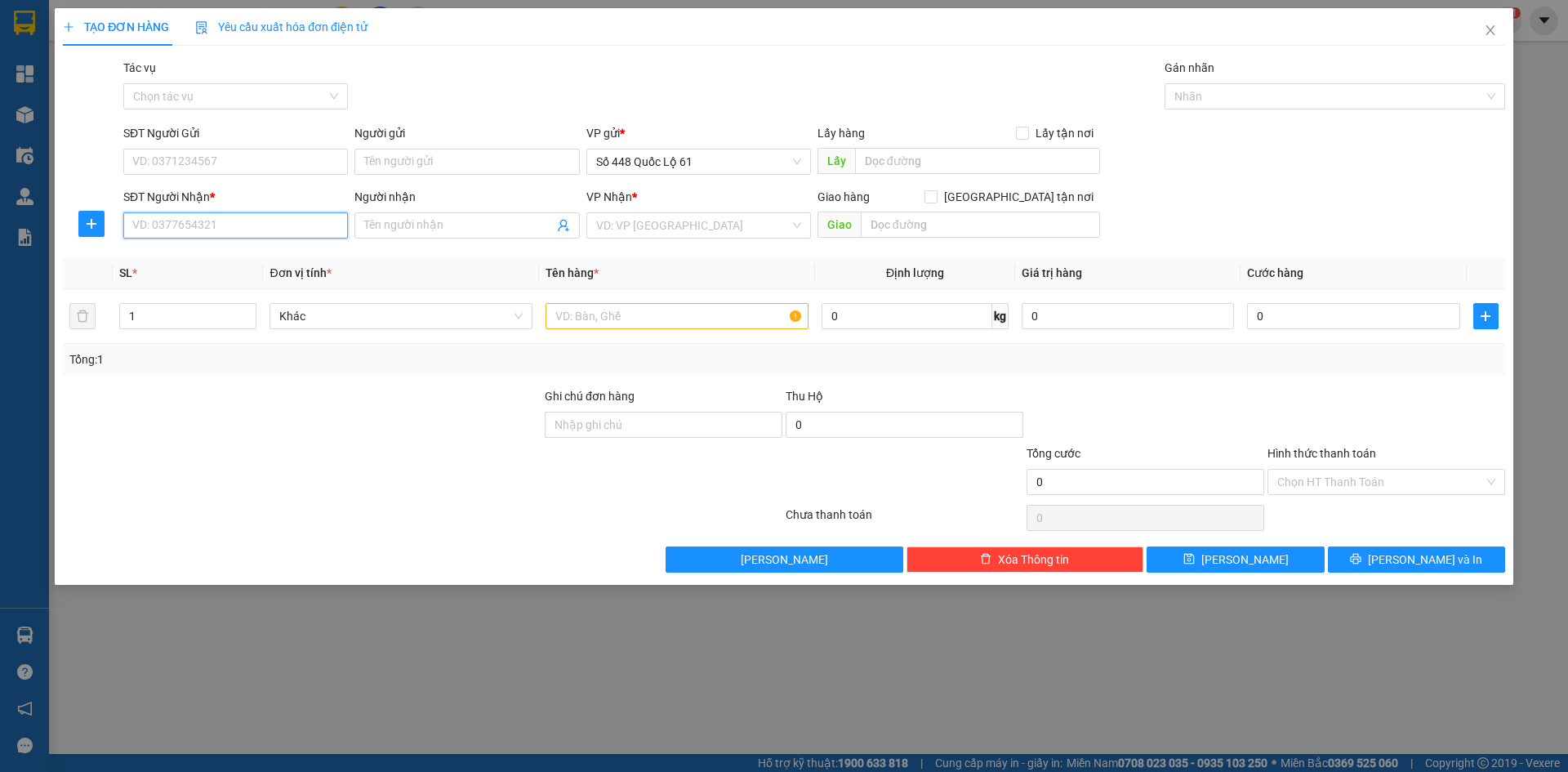
click at [276, 236] on input "SĐT Người Nhận *" at bounding box center [236, 225] width 225 height 26
click at [256, 258] on div "0947614496 - TRÂN NINH HÒA" at bounding box center [281, 258] width 296 height 18
type input "0947614496"
type input "TRÂN NINH HÒA"
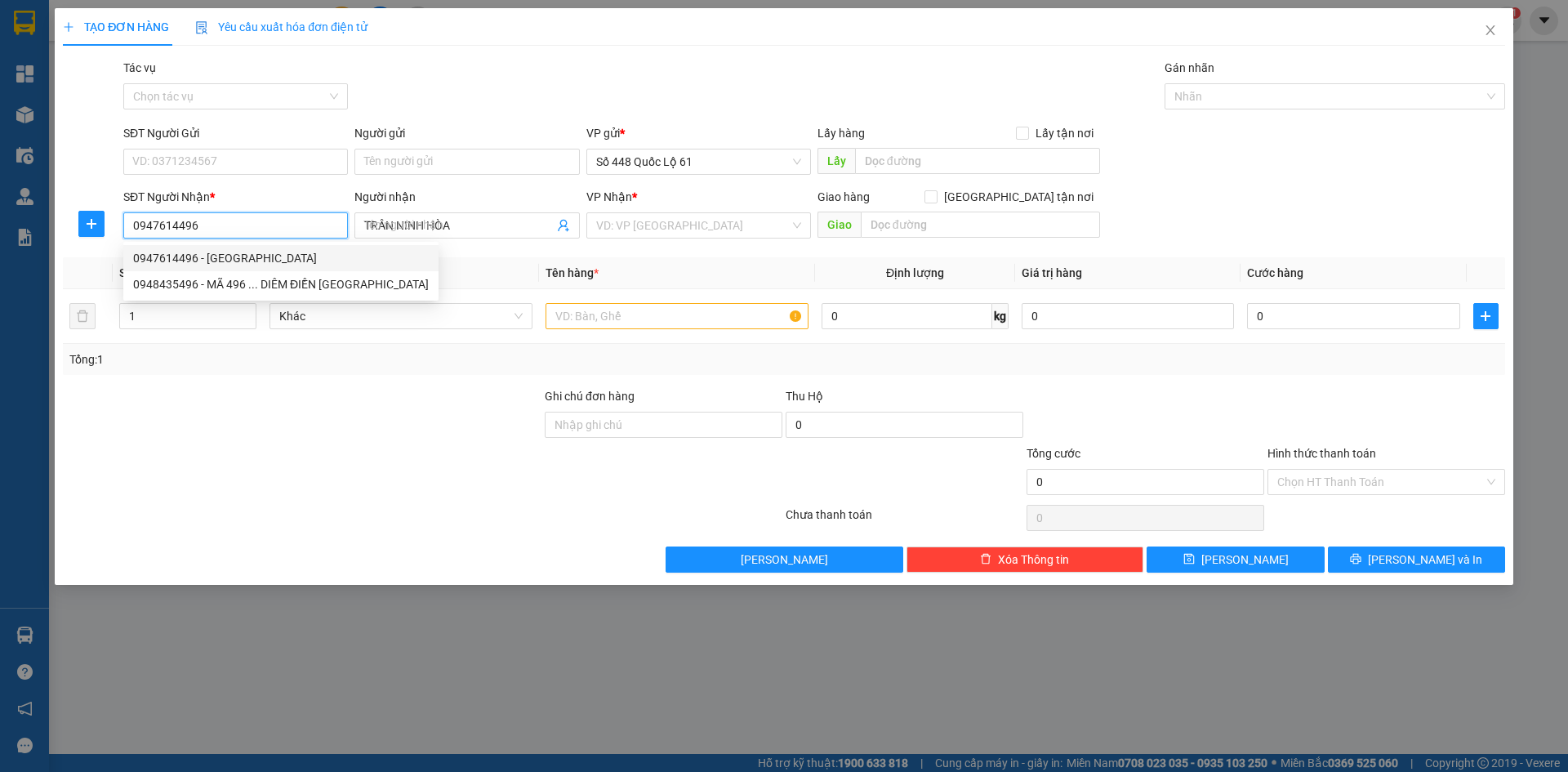
type input "230.000"
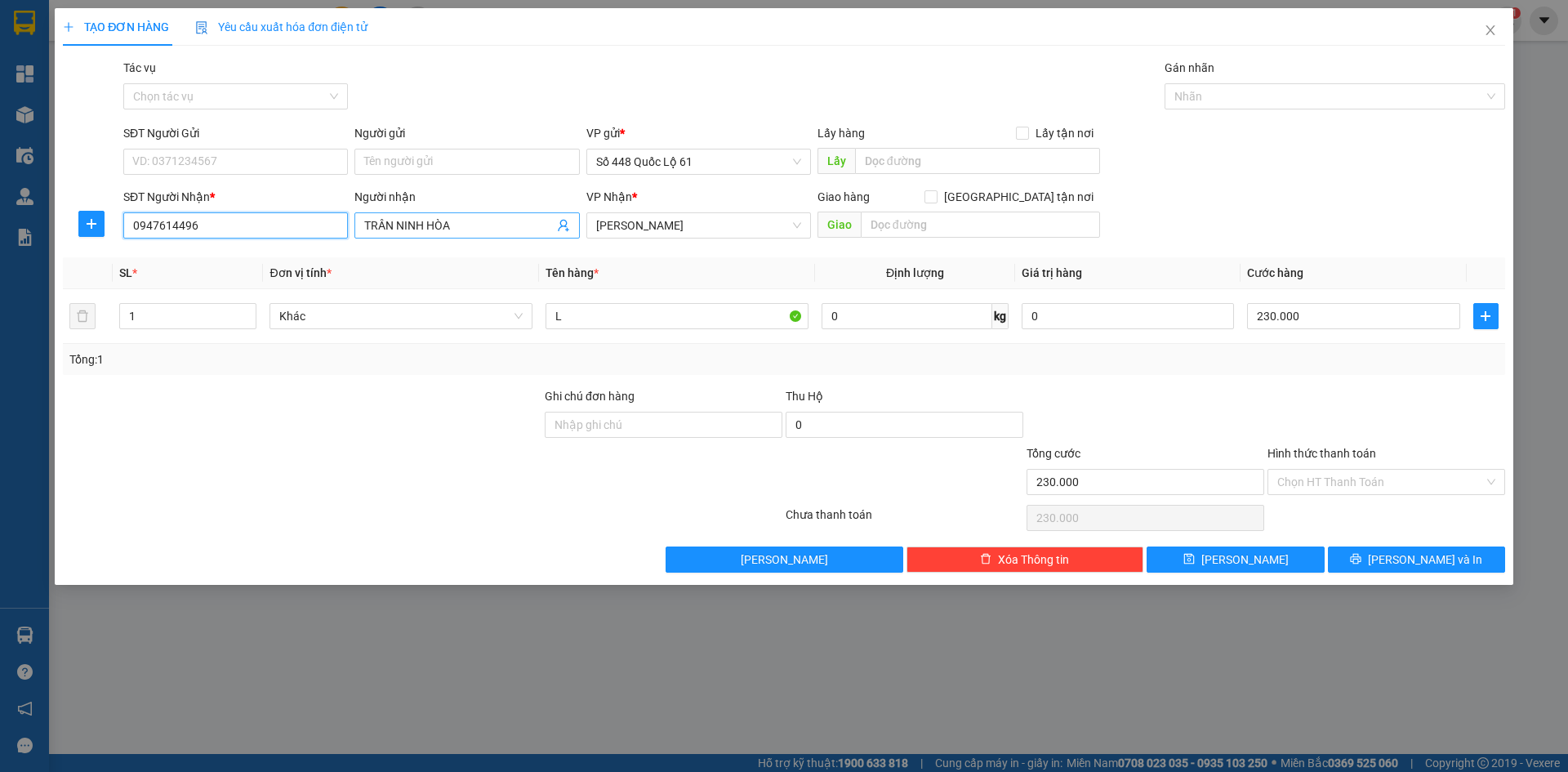
type input "0947614496"
click at [389, 231] on input "TRÂN NINH HÒA" at bounding box center [458, 225] width 188 height 18
type input "TRUNG NINH HÒA"
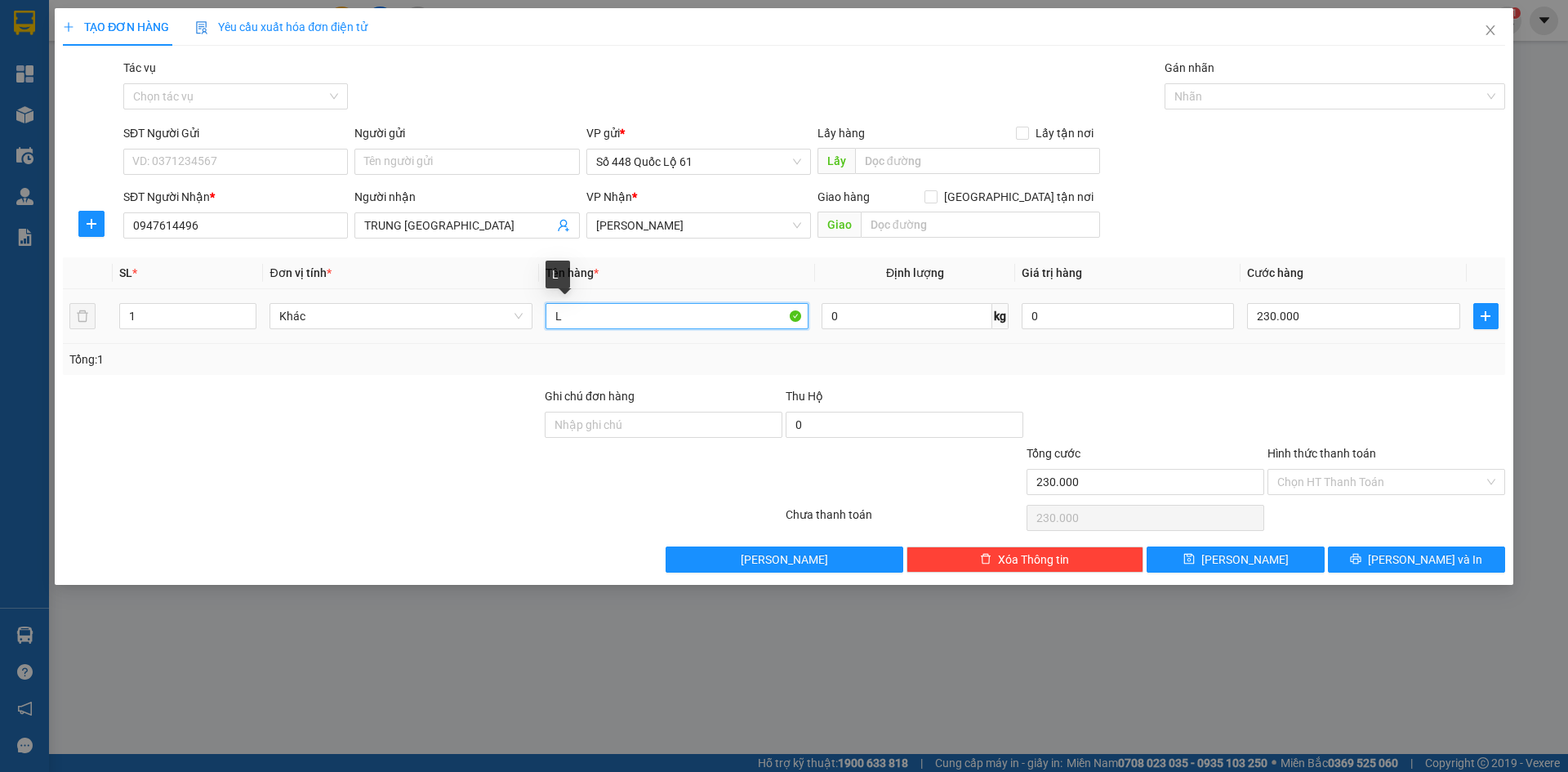
drag, startPoint x: 580, startPoint y: 310, endPoint x: 426, endPoint y: 356, distance: 160.7
click at [427, 355] on div "SL * Đơn vị tính * Tên hàng * Định lượng Giá trị hàng Cước hàng 1 Khác L 0 kg 0…" at bounding box center [784, 316] width 1442 height 117
type input "N"
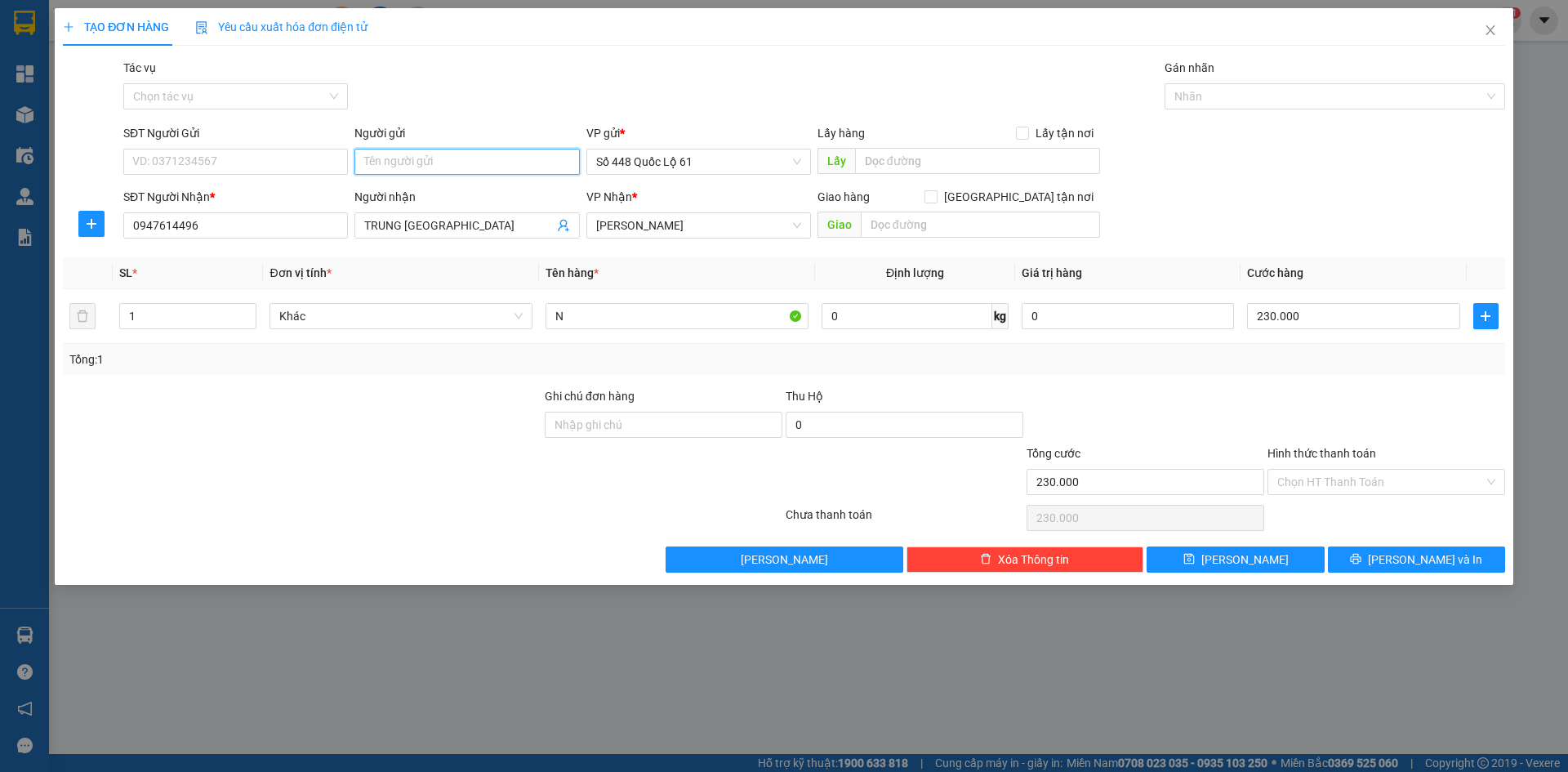
drag, startPoint x: 459, startPoint y: 146, endPoint x: 431, endPoint y: 169, distance: 36.2
paste input "TOÀN"
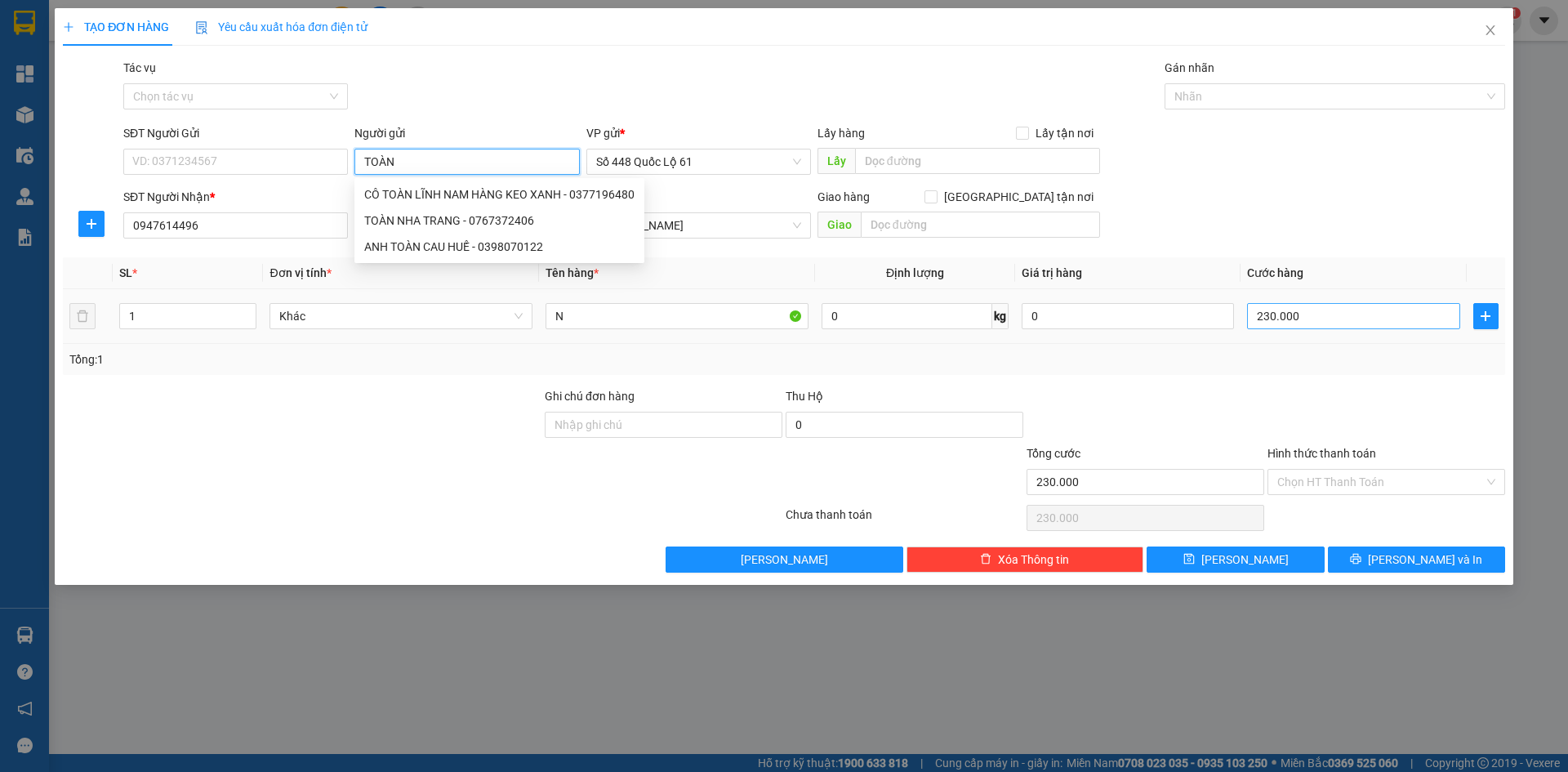
type input "TOÀN"
click at [1322, 315] on input "230.000" at bounding box center [1353, 316] width 212 height 26
type input "1"
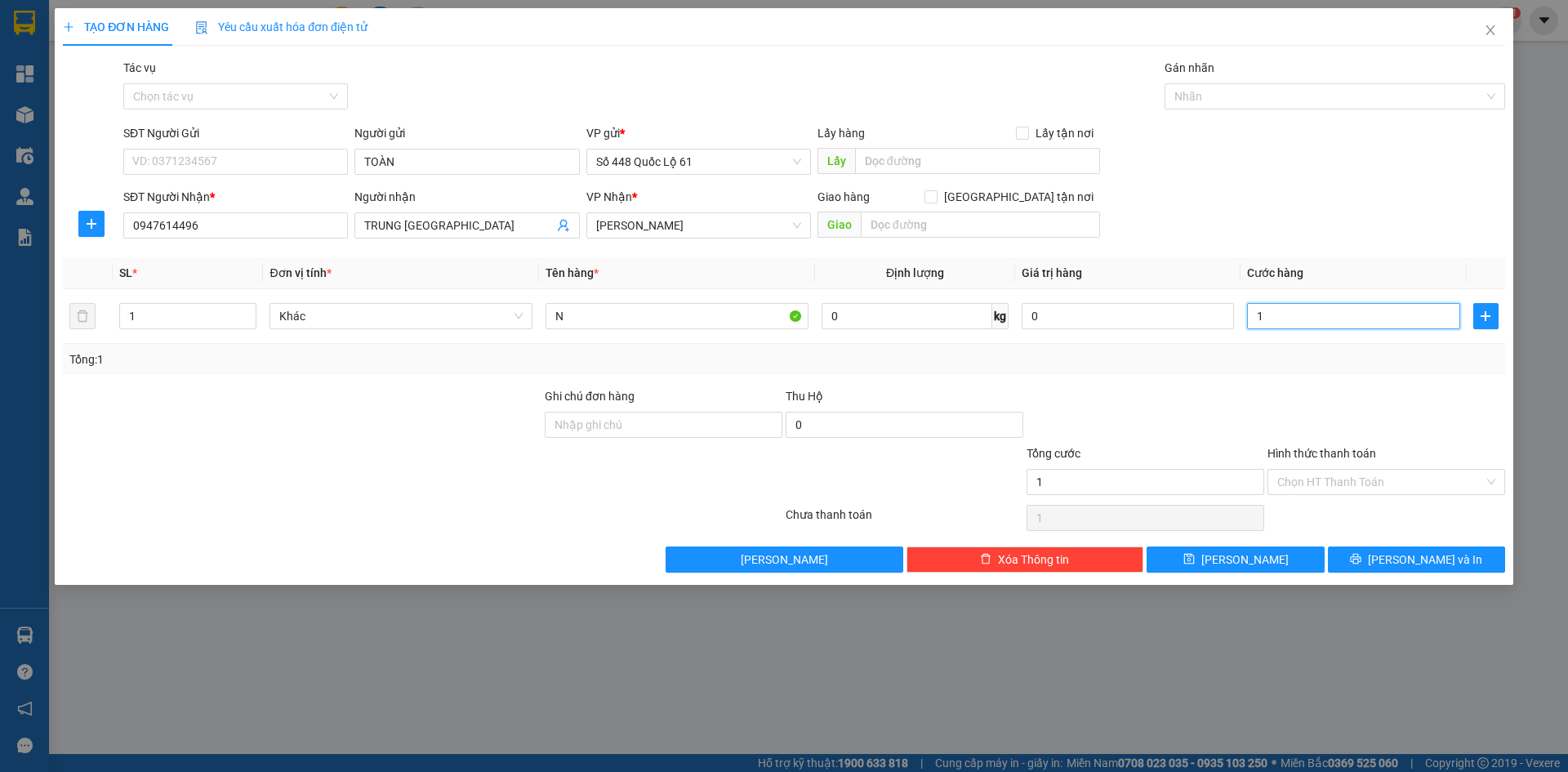
type input "1"
type input "1.000"
click at [1318, 405] on div at bounding box center [1386, 416] width 241 height 57
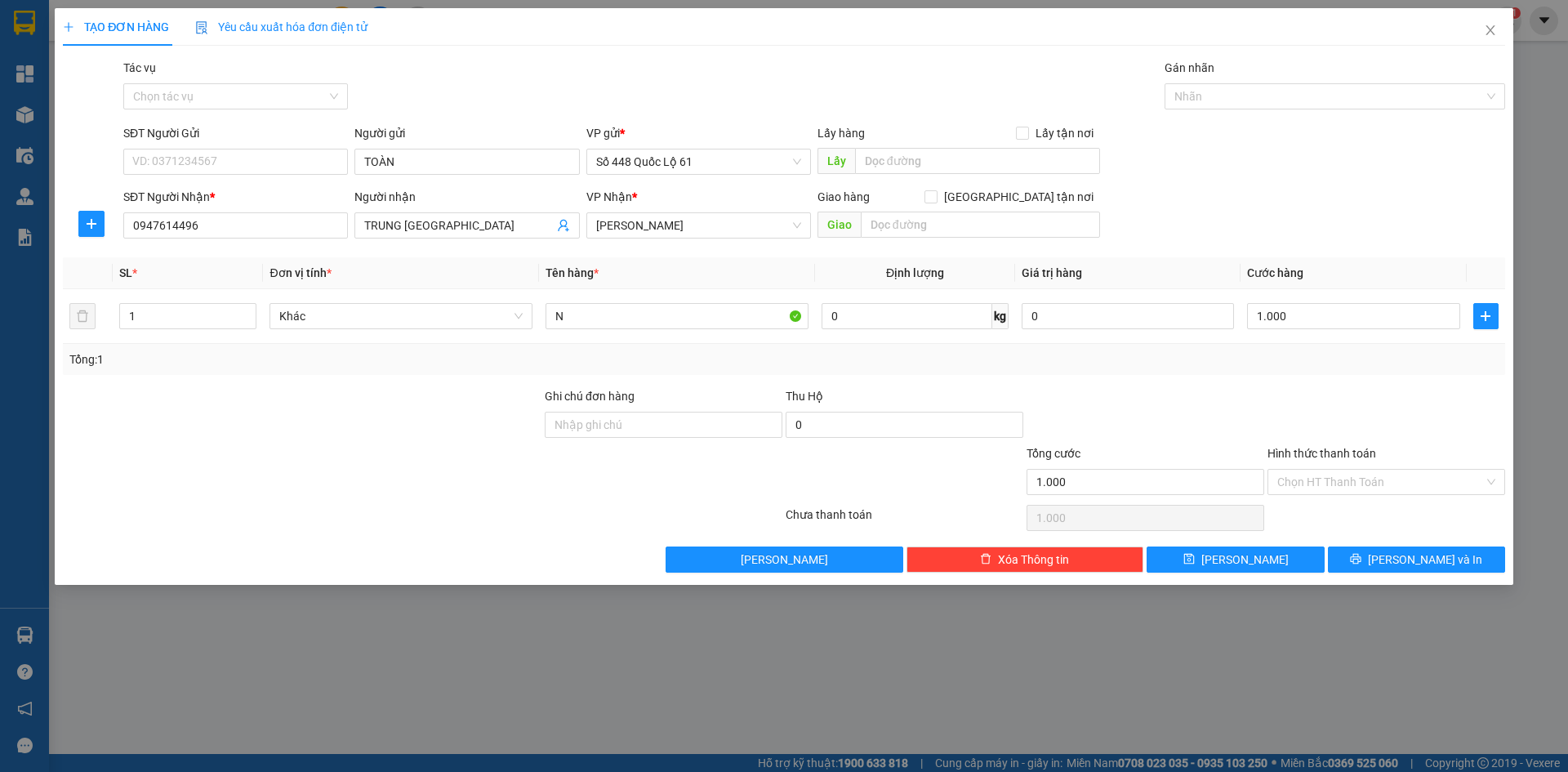
drag, startPoint x: 1322, startPoint y: 479, endPoint x: 1322, endPoint y: 503, distance: 24.0
click at [1322, 482] on input "Hình thức thanh toán" at bounding box center [1380, 481] width 207 height 24
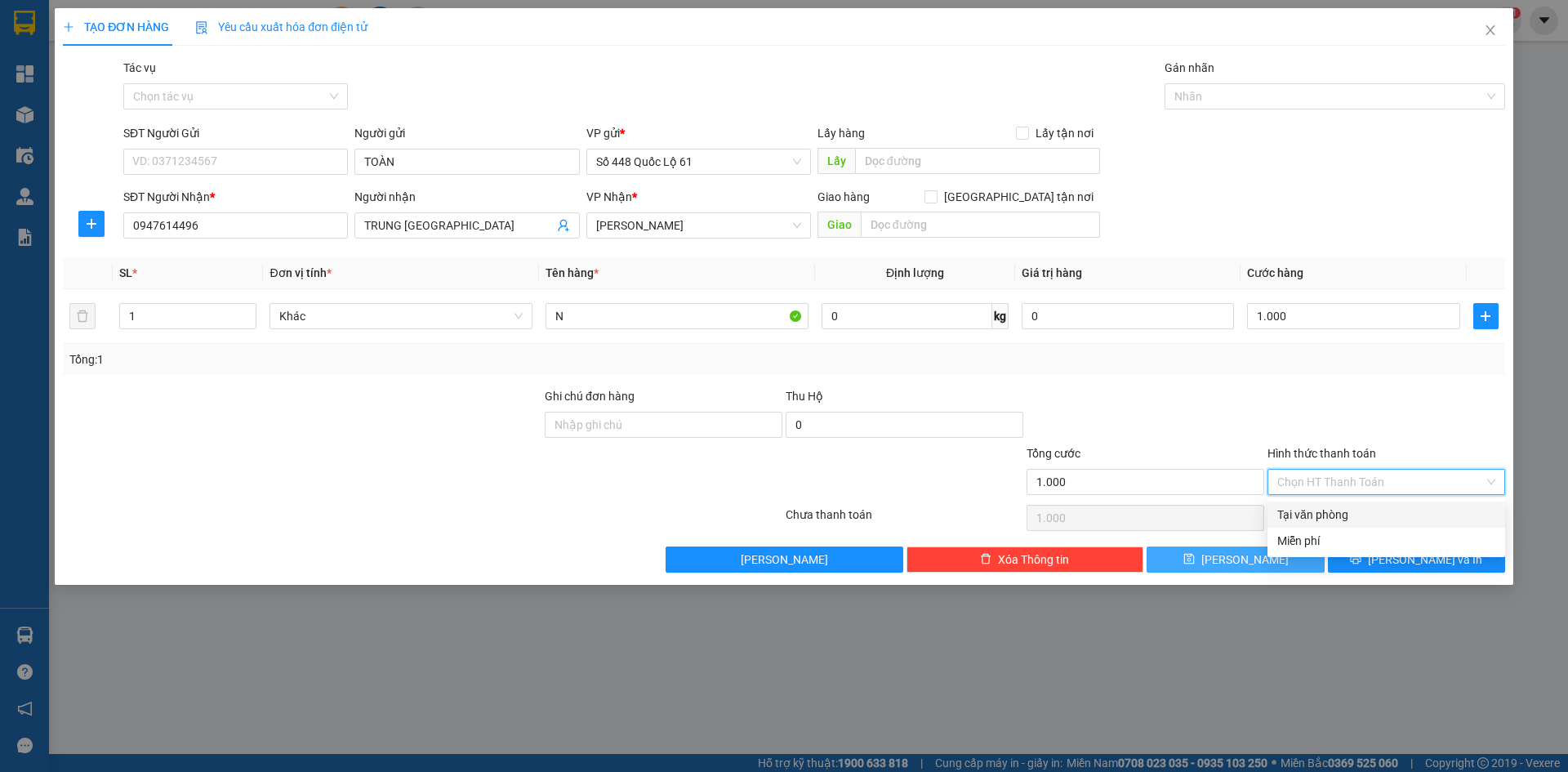
drag, startPoint x: 1322, startPoint y: 503, endPoint x: 1296, endPoint y: 549, distance: 52.8
click at [1322, 505] on div "Tại văn phòng" at bounding box center [1386, 514] width 237 height 26
type input "0"
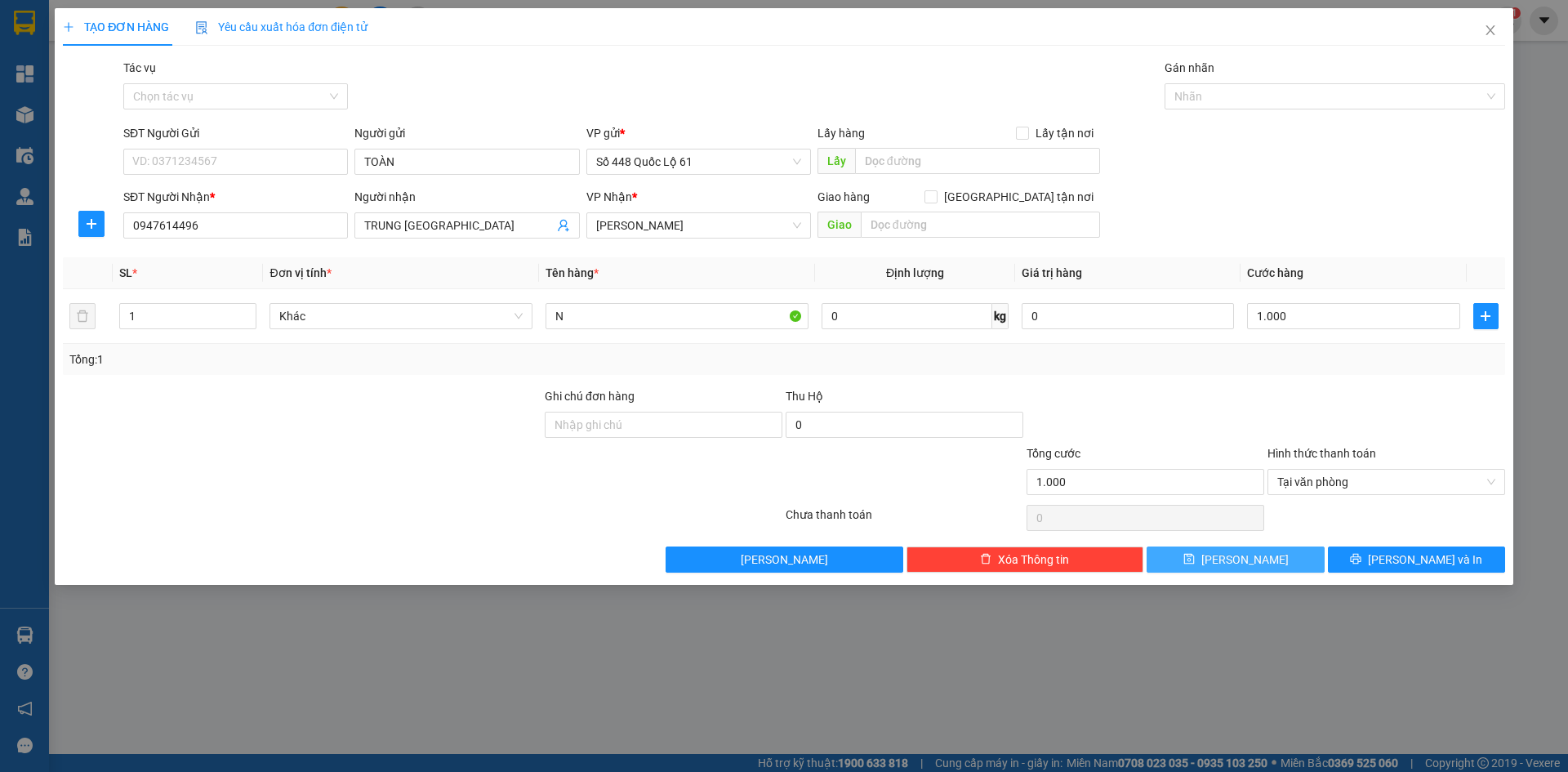
drag, startPoint x: 1276, startPoint y: 563, endPoint x: 317, endPoint y: 326, distance: 987.9
click at [1276, 563] on button "Lưu" at bounding box center [1235, 559] width 177 height 26
type input "0"
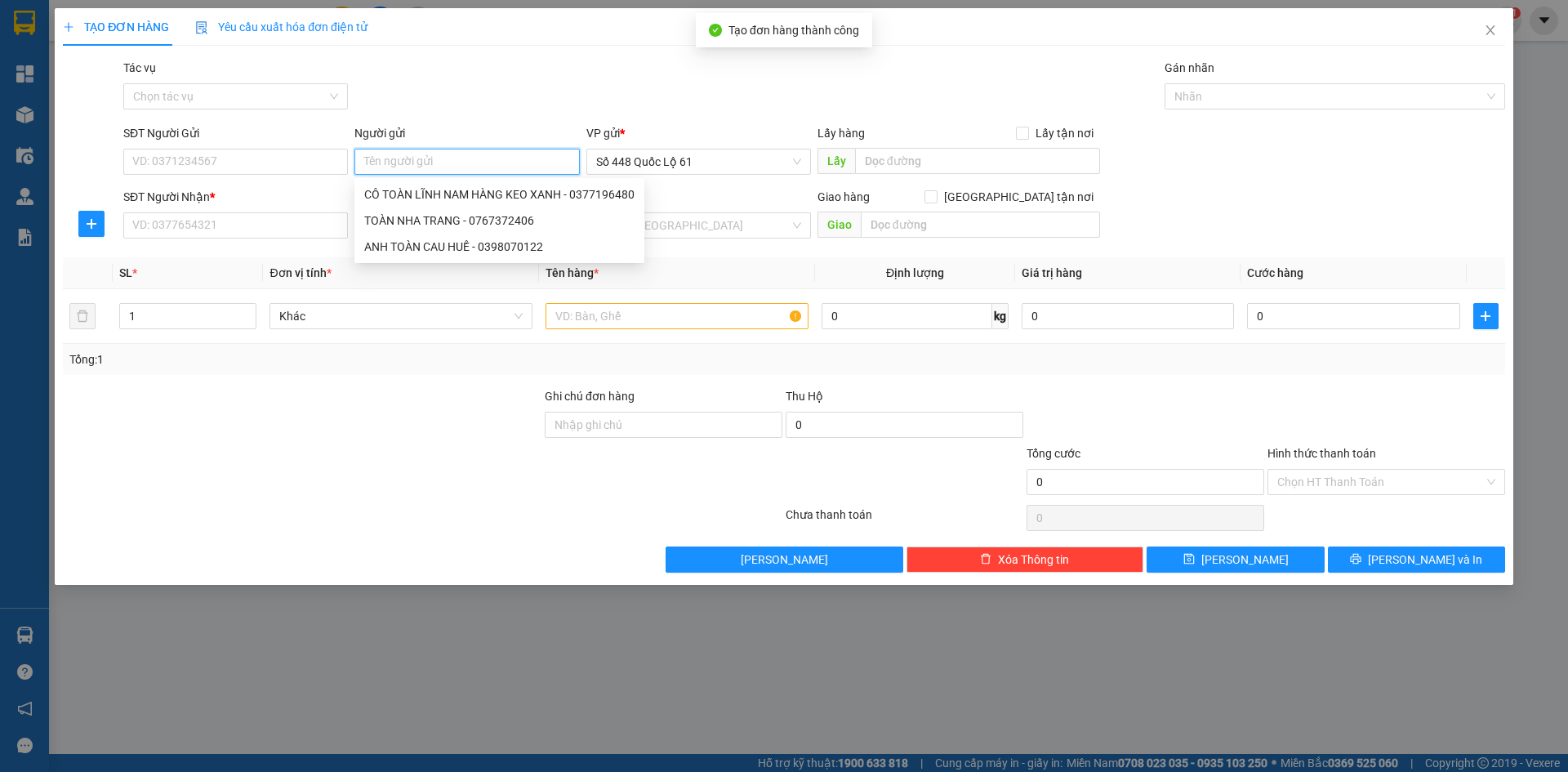
paste input "TOÀN"
type input "TOÀN"
click at [304, 236] on input "SĐT Người Nhận *" at bounding box center [236, 225] width 225 height 26
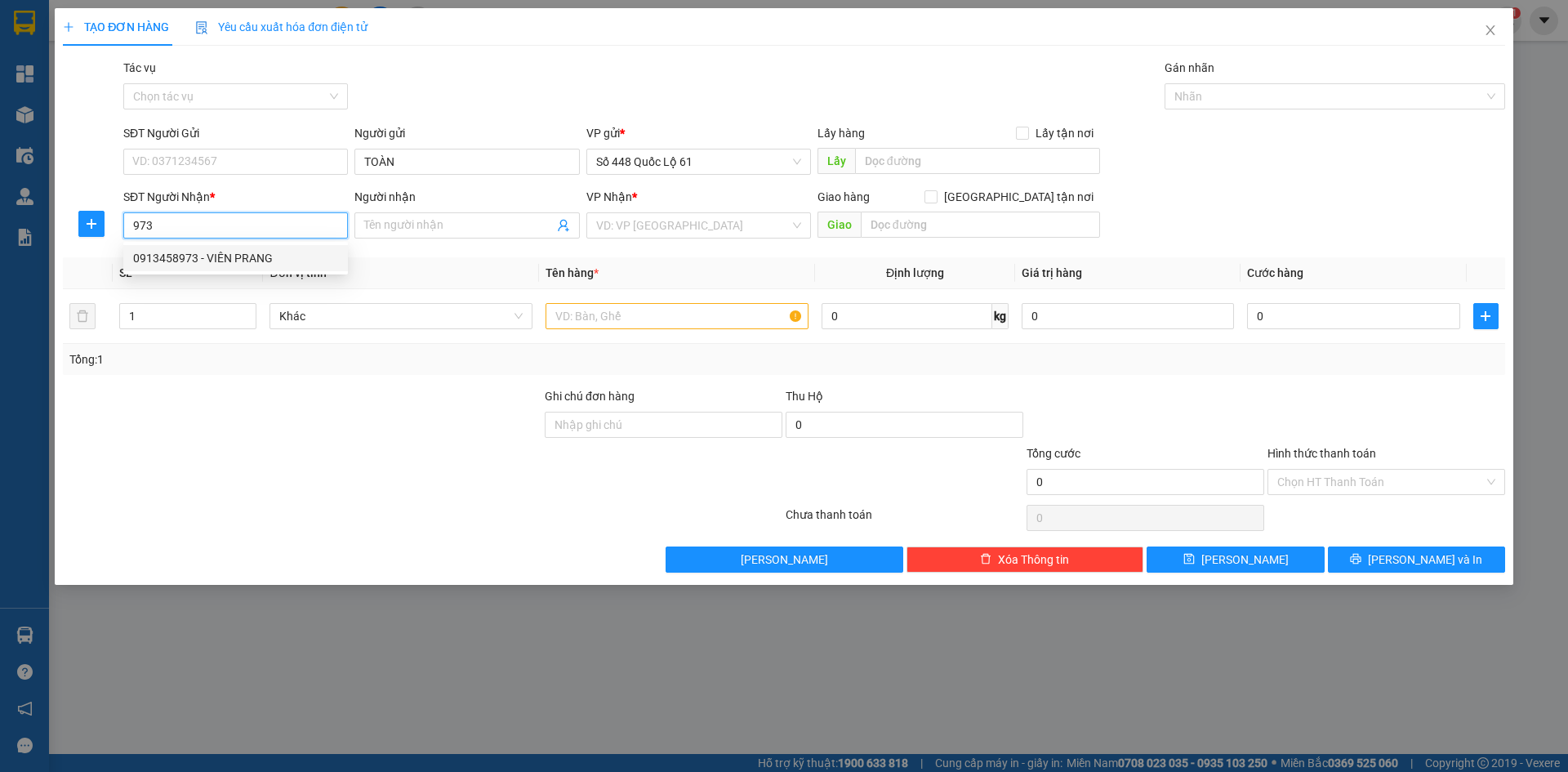
click at [292, 258] on div "0913458973 - VIÊN PRANG" at bounding box center [236, 258] width 205 height 18
type input "0913458973"
type input "VIÊN PRANG"
type input "1.000"
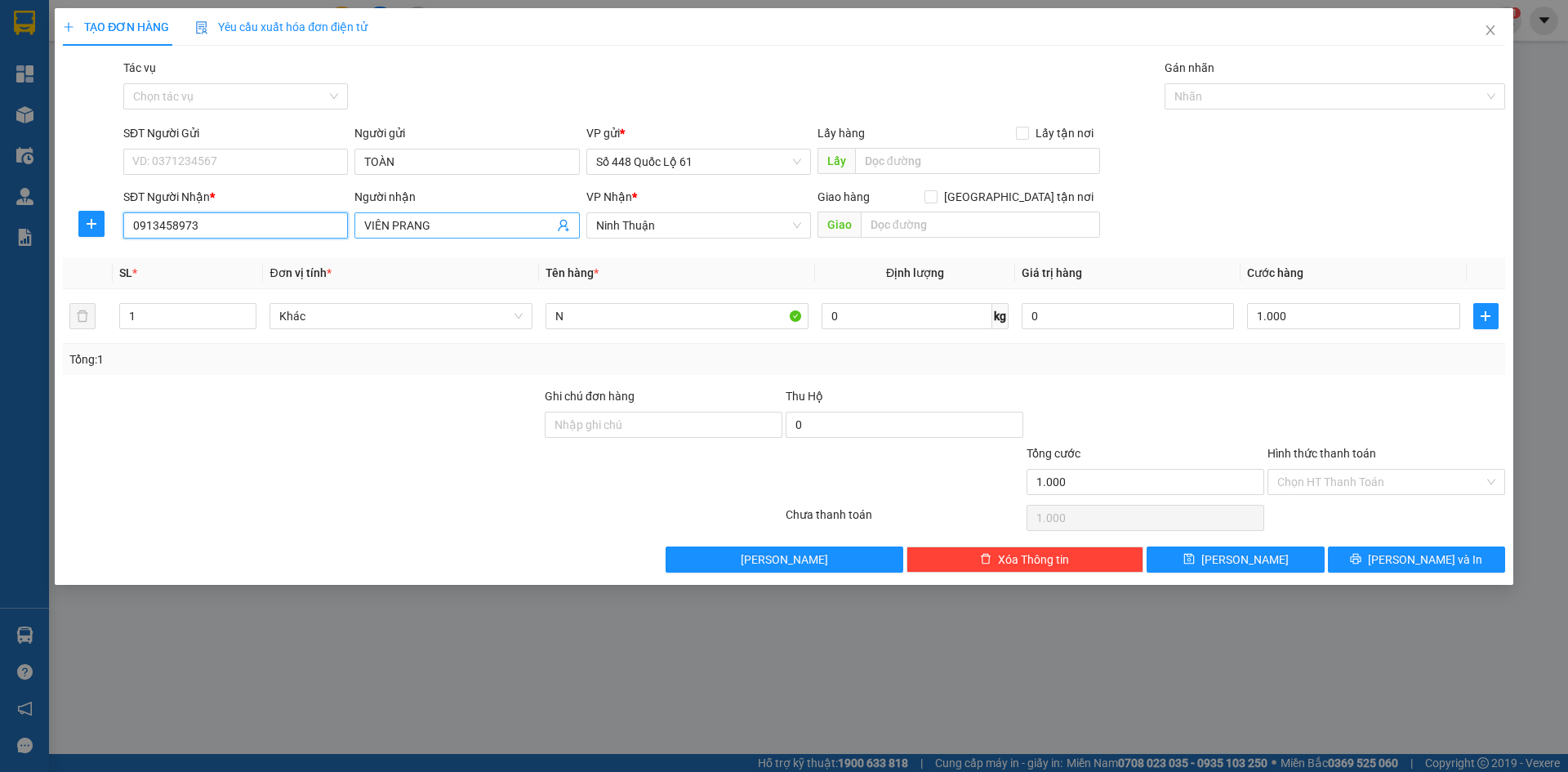
type input "0913458973"
drag, startPoint x: 437, startPoint y: 215, endPoint x: 17, endPoint y: 253, distance: 421.7
click at [17, 253] on div "TẠO ĐƠN HÀNG Yêu cầu xuất hóa đơn điện tử Transit Pickup Surcharge Ids Transit …" at bounding box center [784, 386] width 1568 height 772
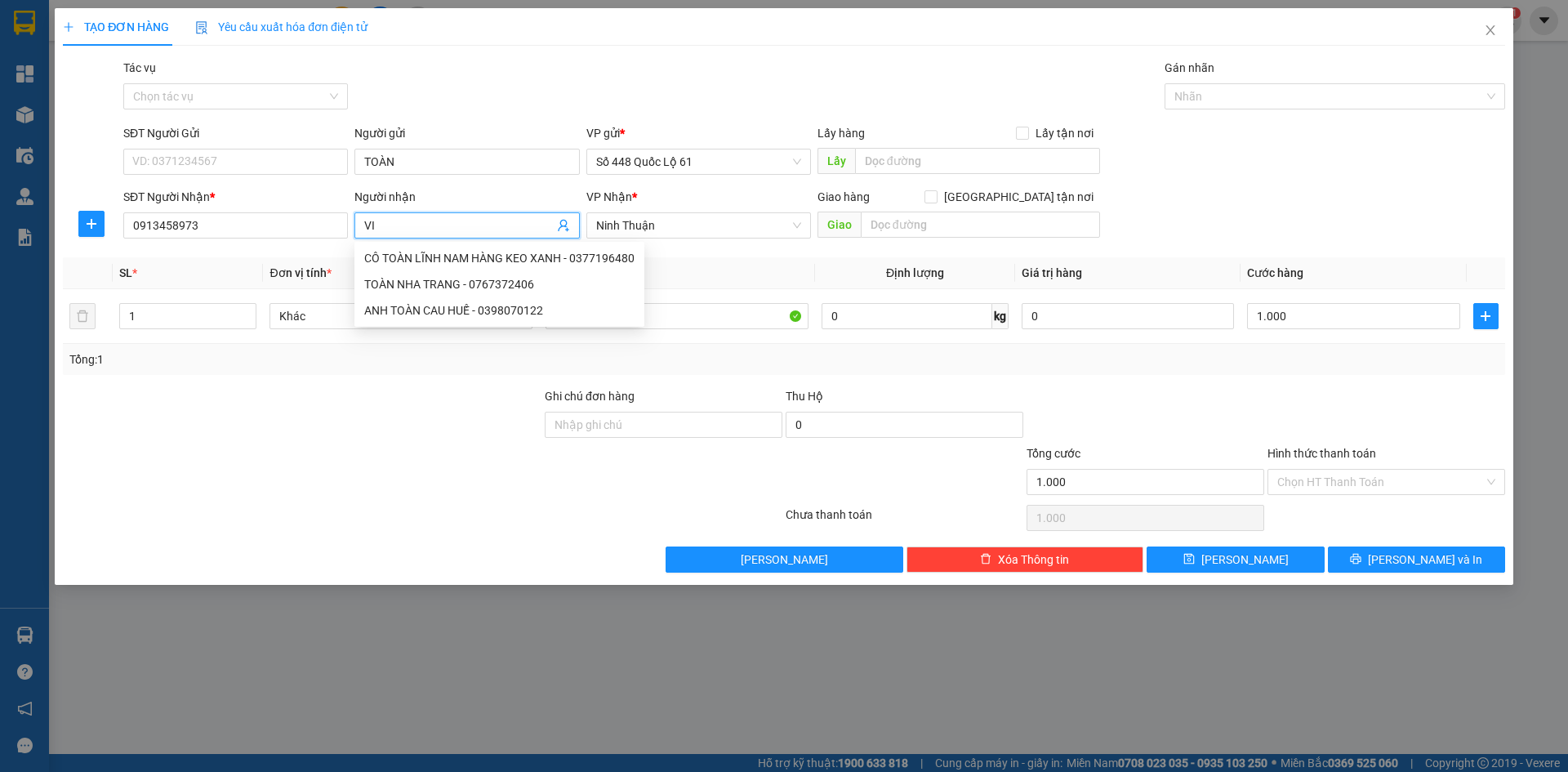
type input "V"
type input "A"
paste input "ÁI"
click at [674, 225] on span "Ninh Thuận" at bounding box center [698, 225] width 205 height 24
type input "ÁI NT"
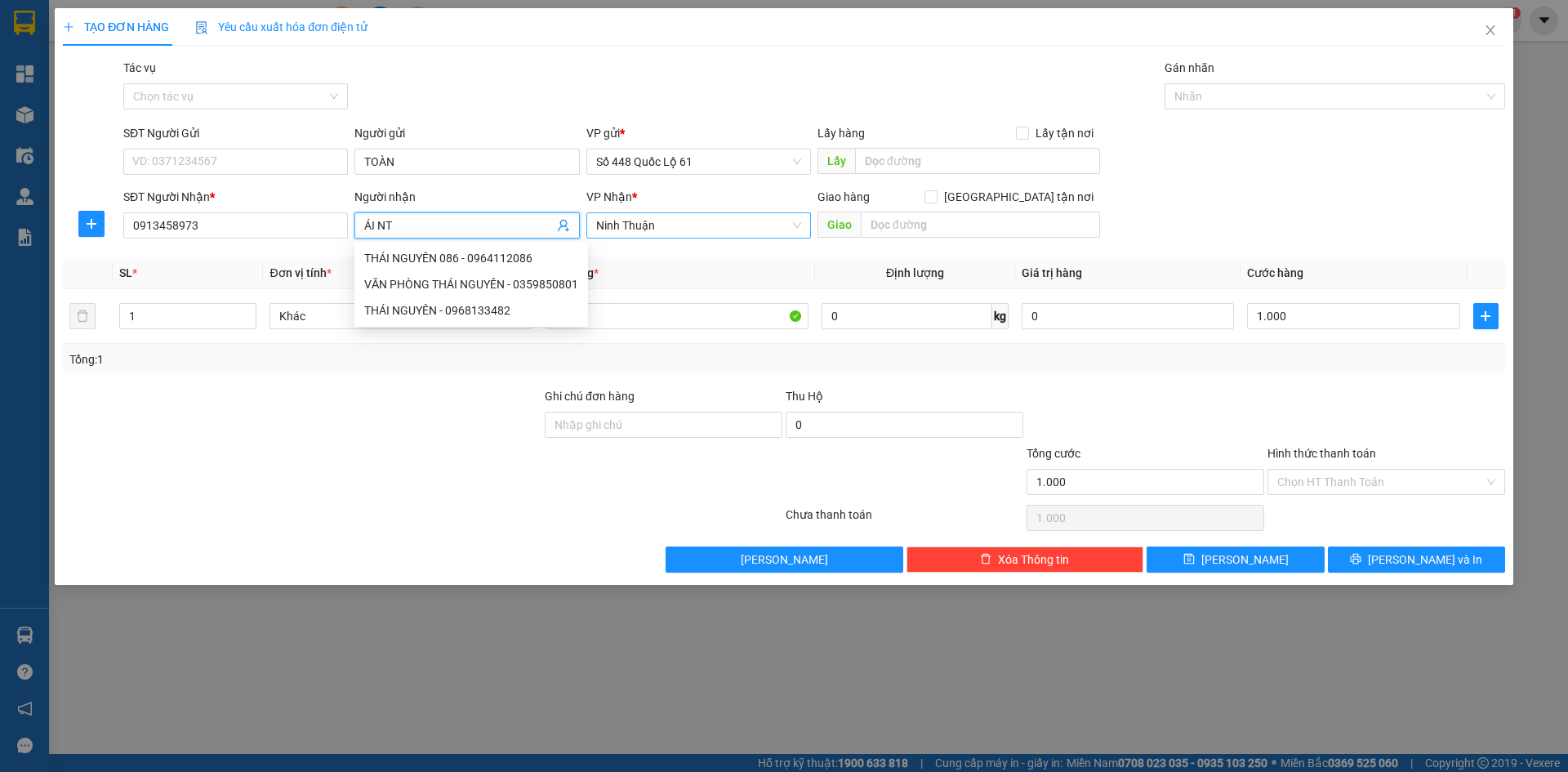
scroll to position [516, 0]
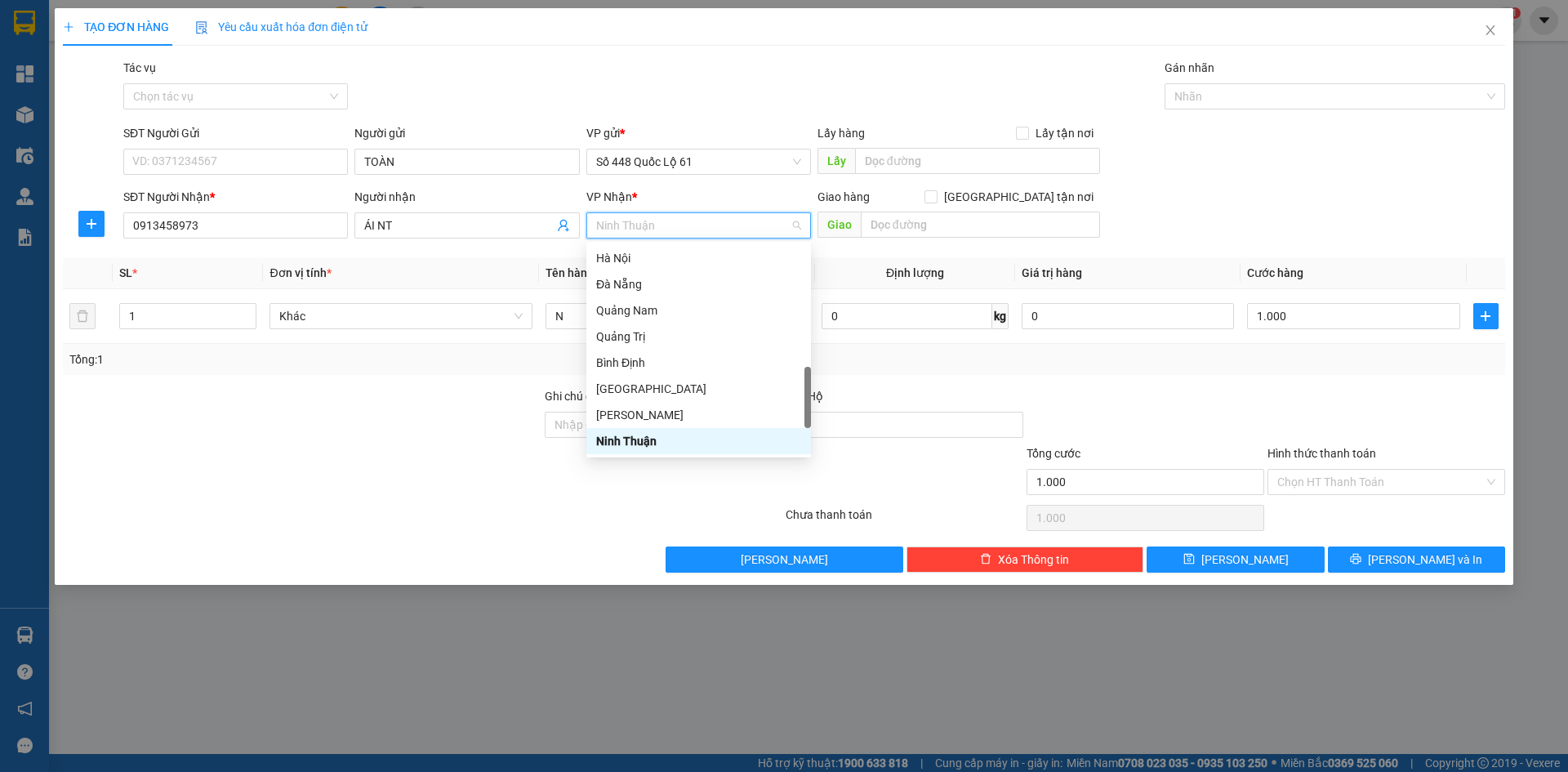
type input "K"
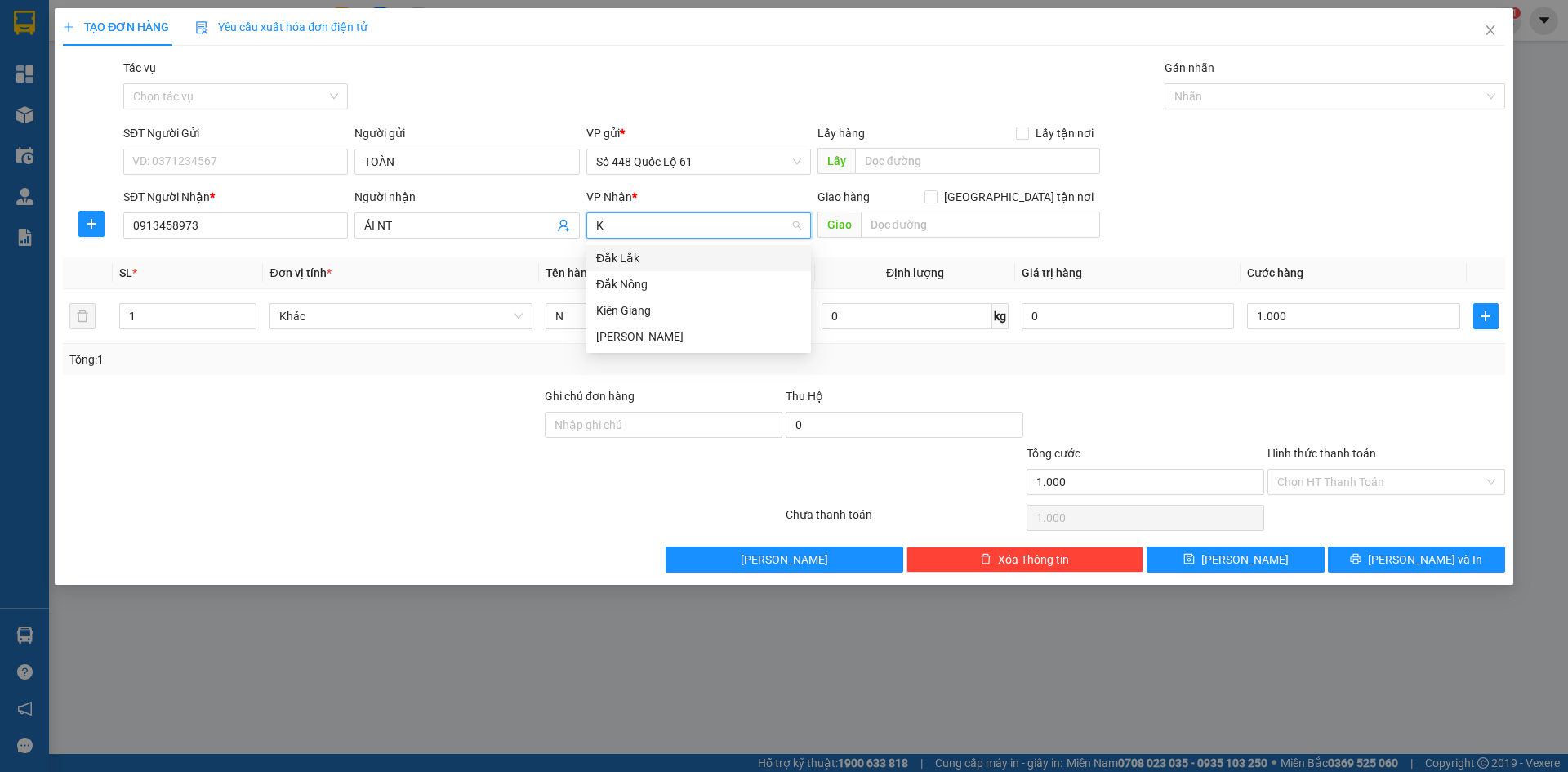
scroll to position [0, 0]
click at [651, 334] on div "[PERSON_NAME]" at bounding box center [698, 336] width 205 height 18
drag, startPoint x: 633, startPoint y: 313, endPoint x: 1125, endPoint y: 274, distance: 493.5
click at [1125, 274] on table "SL * Đơn vị tính * Tên hàng * Định lượng Giá trị hàng Cước hàng 1 Khác N 0 kg 0…" at bounding box center [784, 301] width 1442 height 87
click at [1337, 479] on input "Hình thức thanh toán" at bounding box center [1380, 481] width 207 height 24
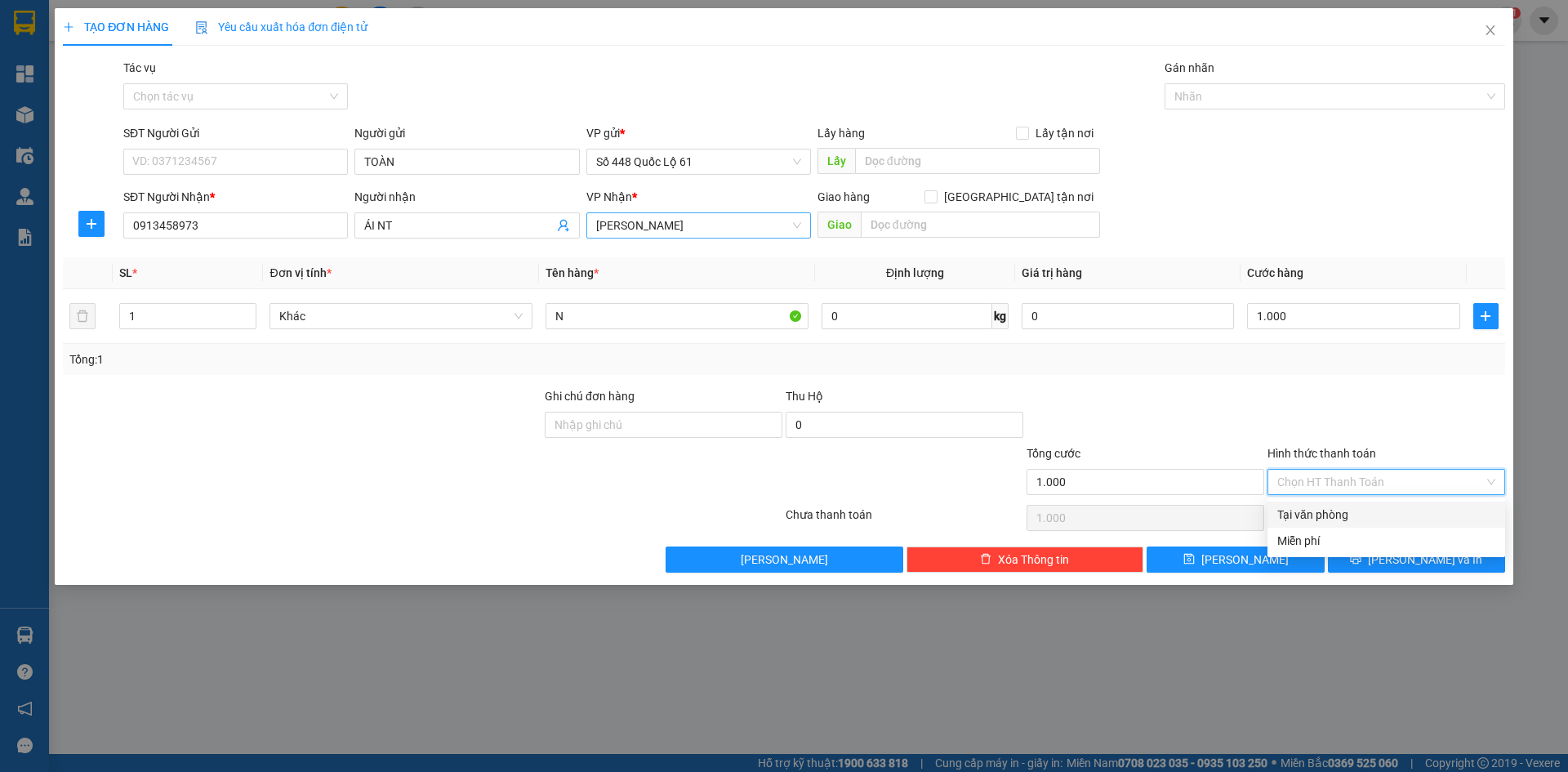
drag, startPoint x: 1334, startPoint y: 516, endPoint x: 1278, endPoint y: 584, distance: 88.1
click at [1333, 518] on div "Tại văn phòng" at bounding box center [1386, 514] width 218 height 18
type input "0"
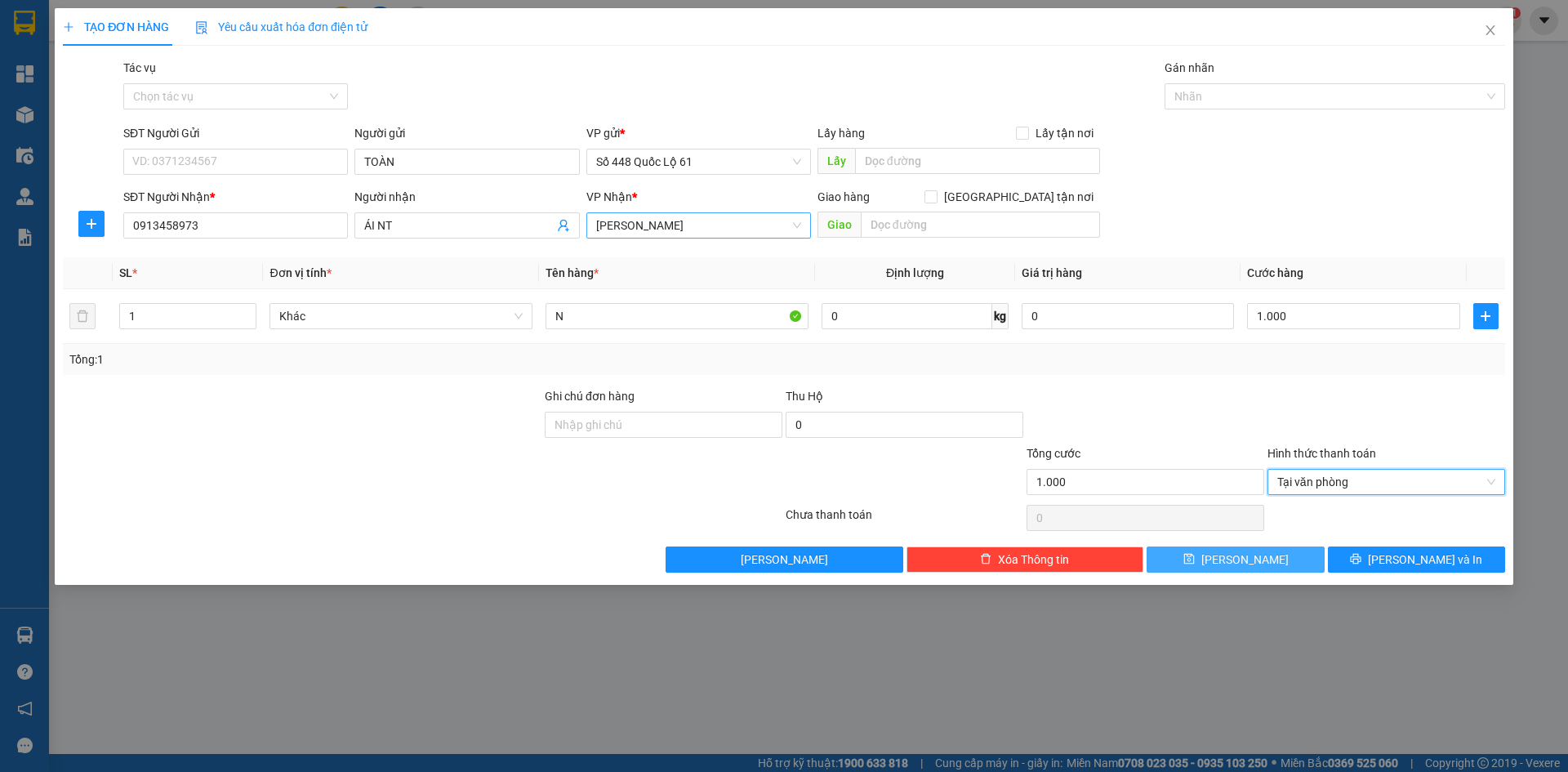
drag, startPoint x: 1256, startPoint y: 554, endPoint x: 872, endPoint y: 477, distance: 391.6
click at [1256, 553] on button "Lưu" at bounding box center [1235, 559] width 177 height 26
type input "0"
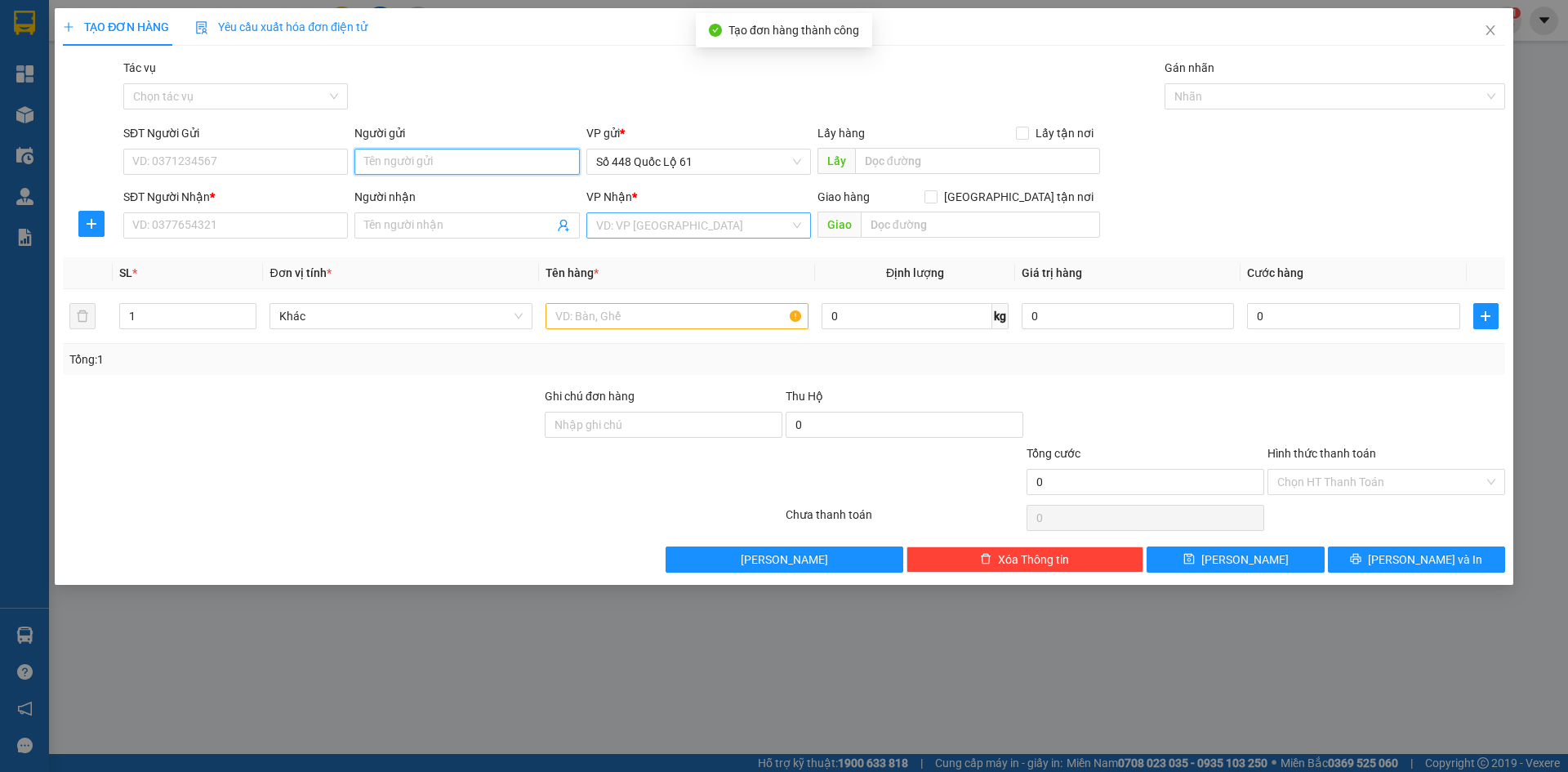
click at [448, 167] on input "Người gửi" at bounding box center [467, 161] width 225 height 26
paste input "TOÀN"
type input "TOÀN"
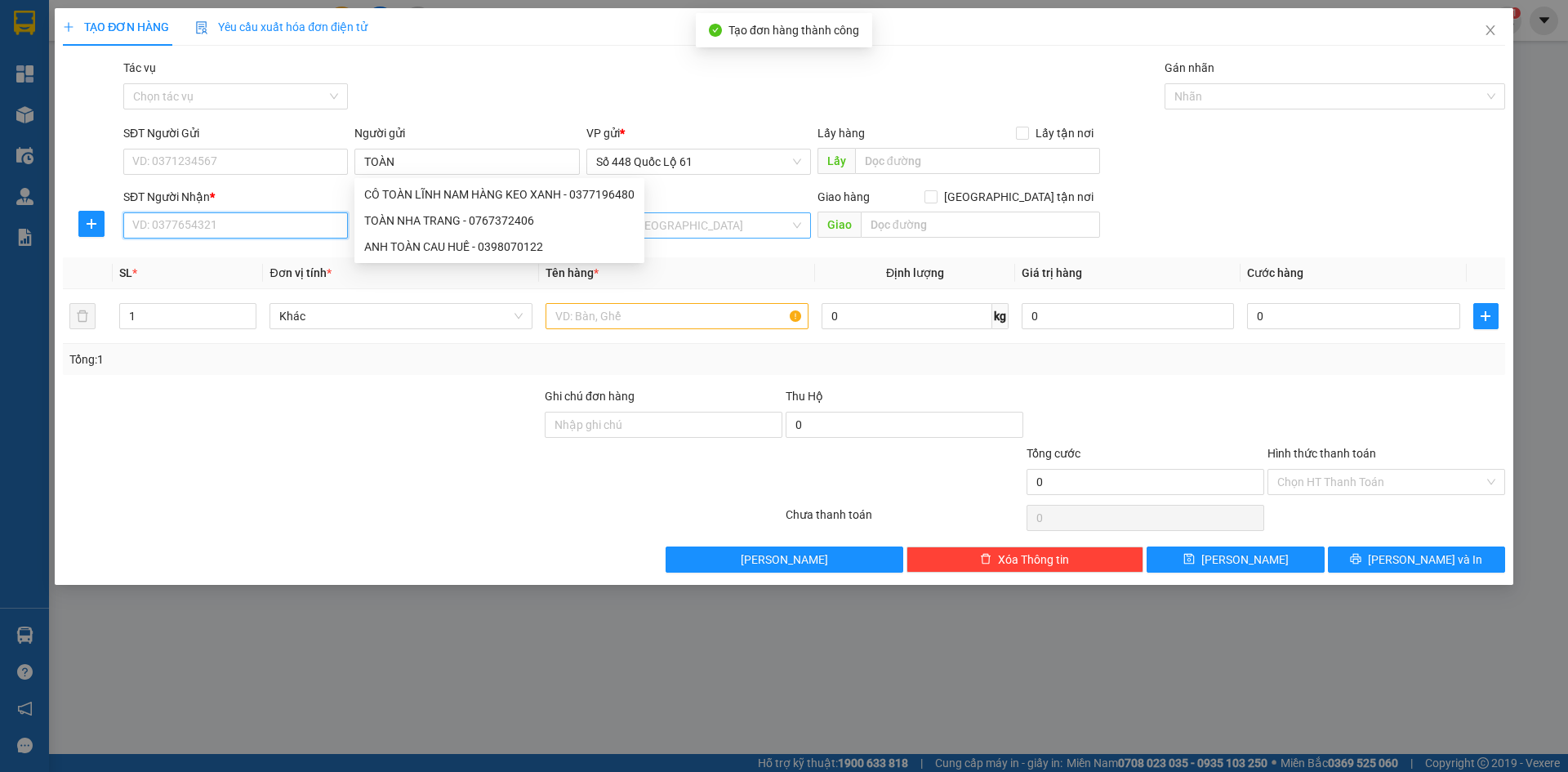
click at [314, 227] on input "SĐT Người Nhận *" at bounding box center [236, 225] width 225 height 26
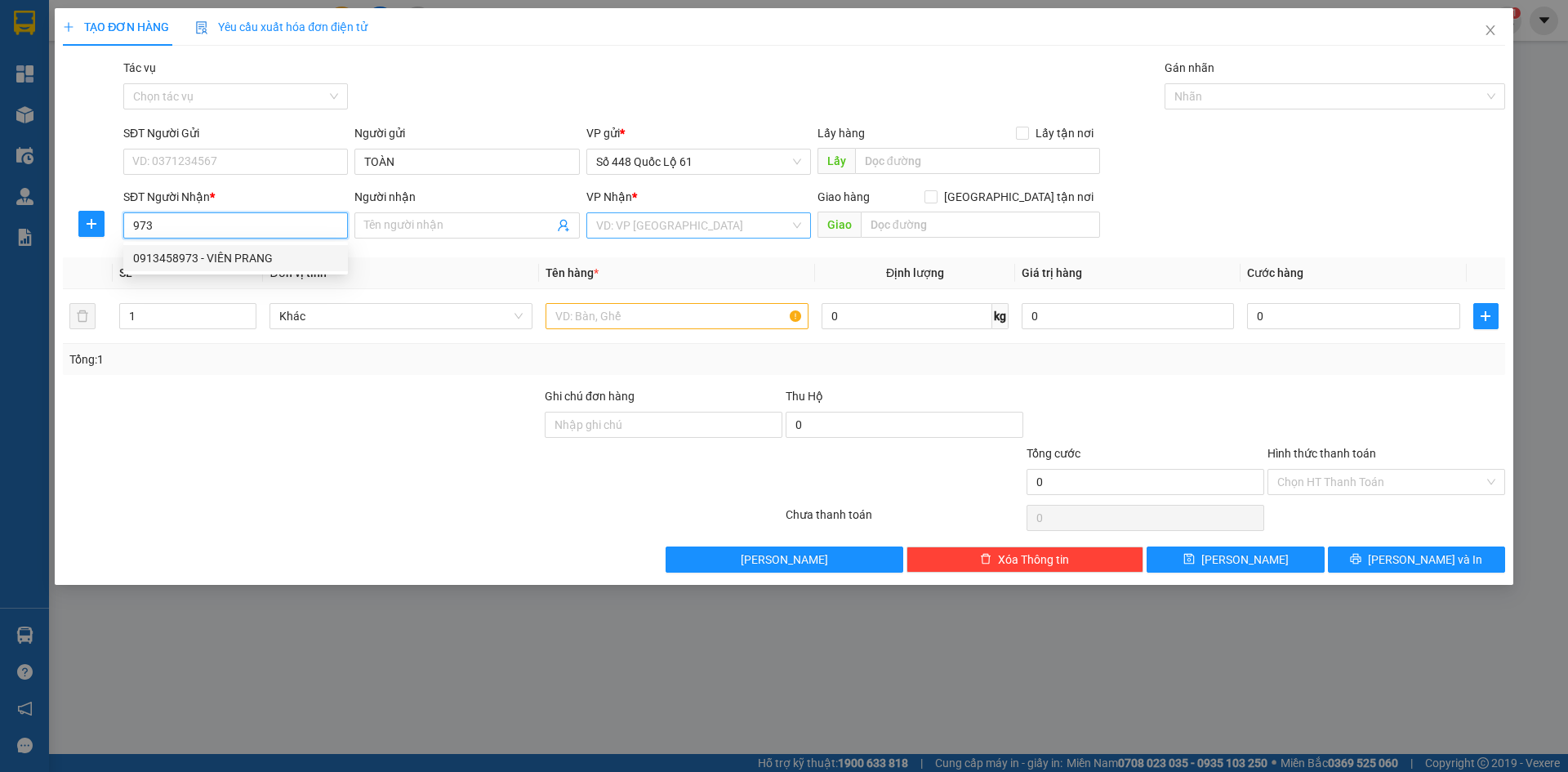
click at [261, 263] on div "0913458973 - VIÊN PRANG" at bounding box center [236, 258] width 205 height 18
type input "0913458973"
type input "VIÊN PRANG"
type input "1.000"
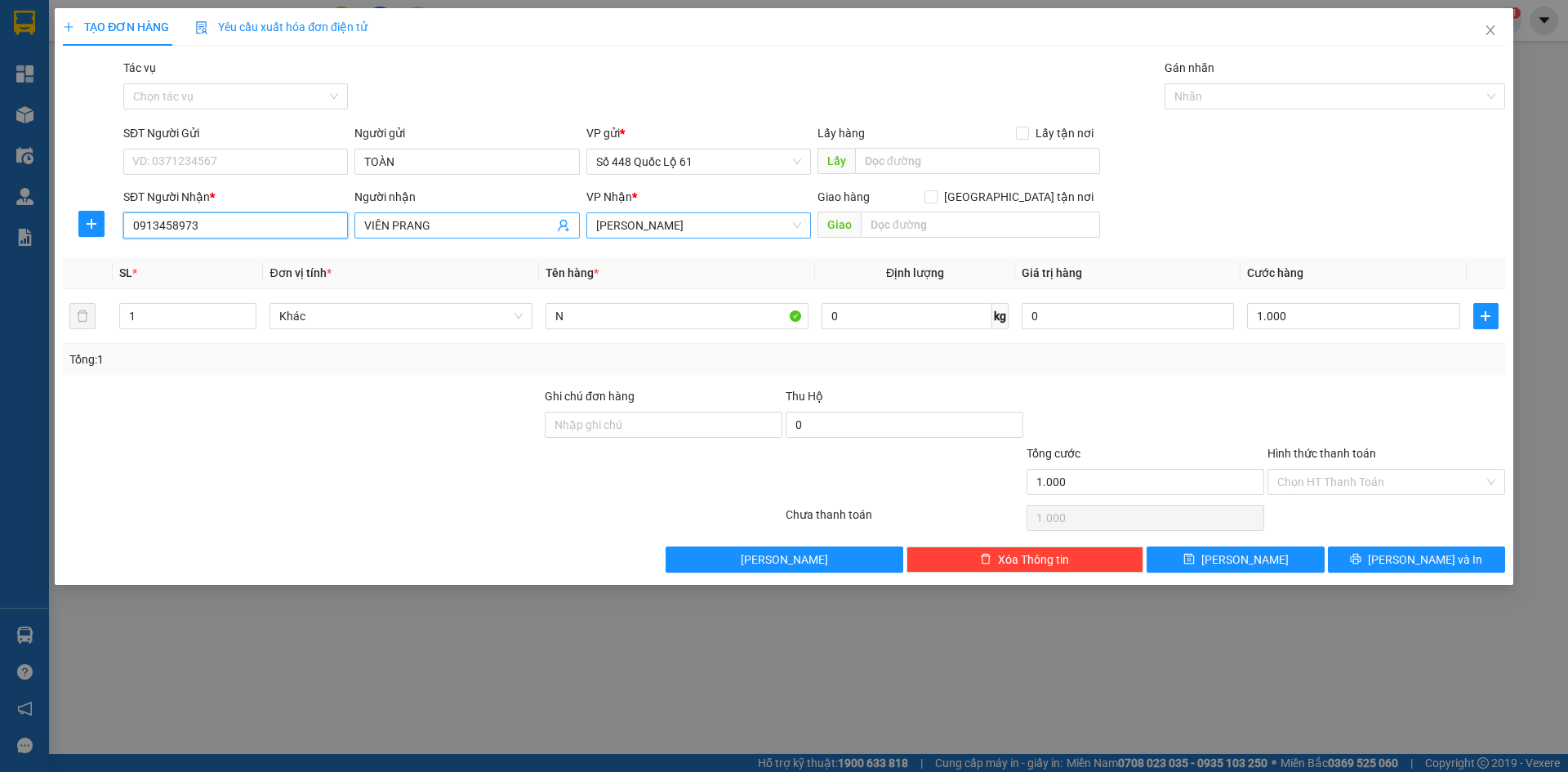
type input "0913458973"
drag, startPoint x: 467, startPoint y: 227, endPoint x: 175, endPoint y: 263, distance: 294.2
click at [175, 263] on div "Transit Pickup Surcharge Ids Transit Deliver Surcharge Ids Transit Deliver Surc…" at bounding box center [784, 316] width 1442 height 514
type input "AN NT"
drag, startPoint x: 1343, startPoint y: 483, endPoint x: 1343, endPoint y: 502, distance: 19.0
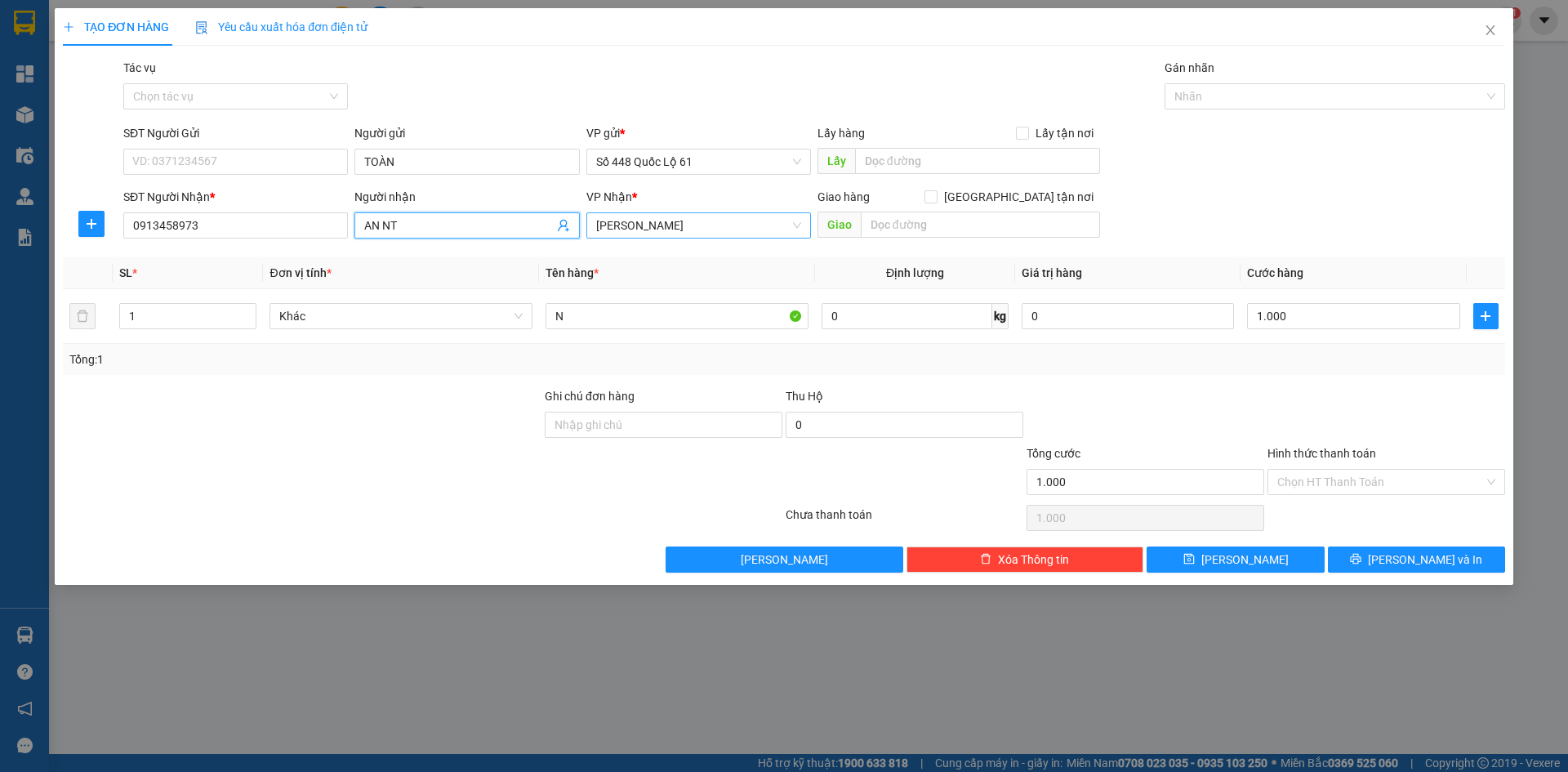
click at [1343, 484] on input "Hình thức thanh toán" at bounding box center [1380, 481] width 207 height 24
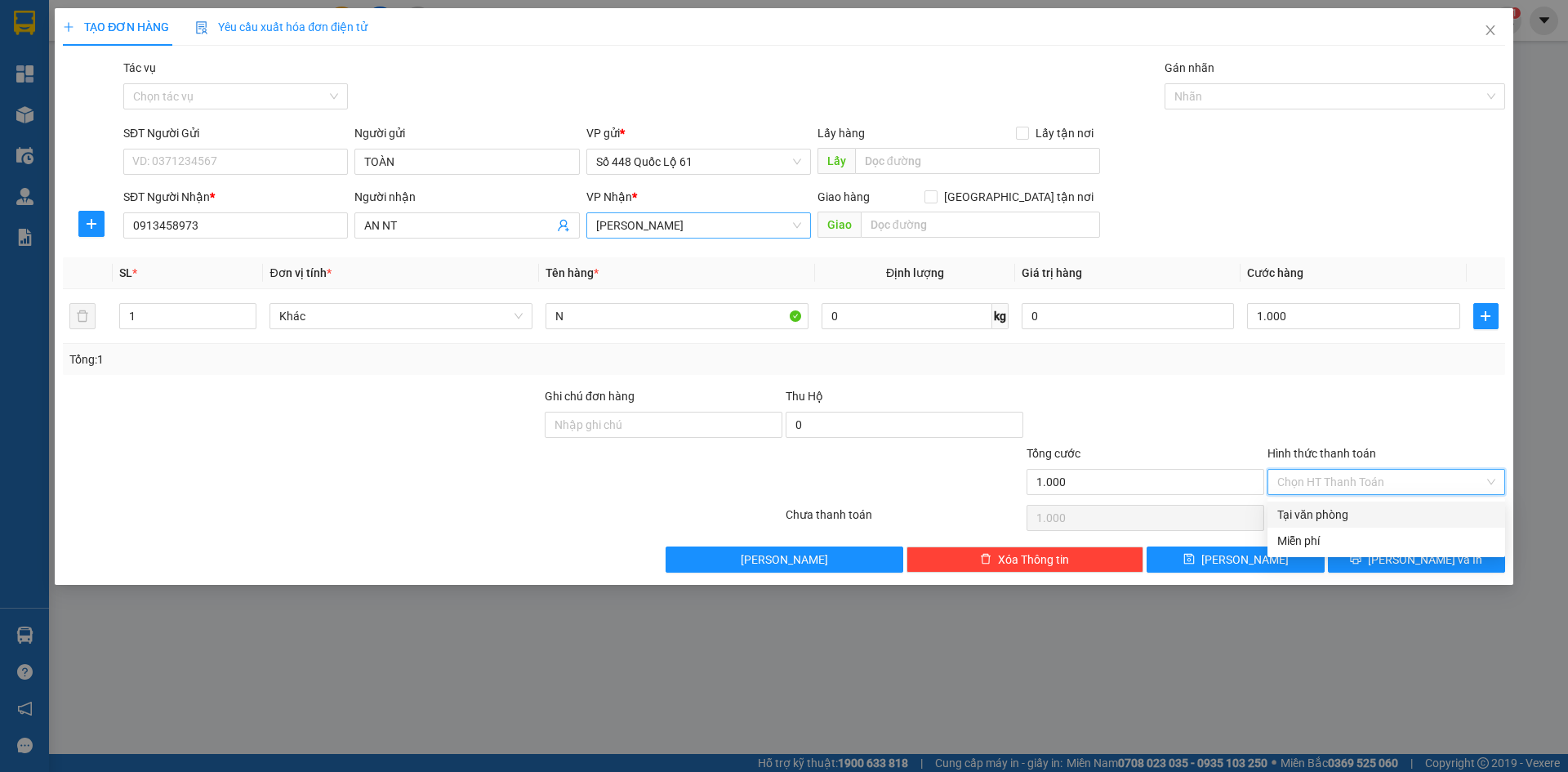
click at [1343, 510] on div "Tại văn phòng" at bounding box center [1386, 514] width 218 height 18
type input "0"
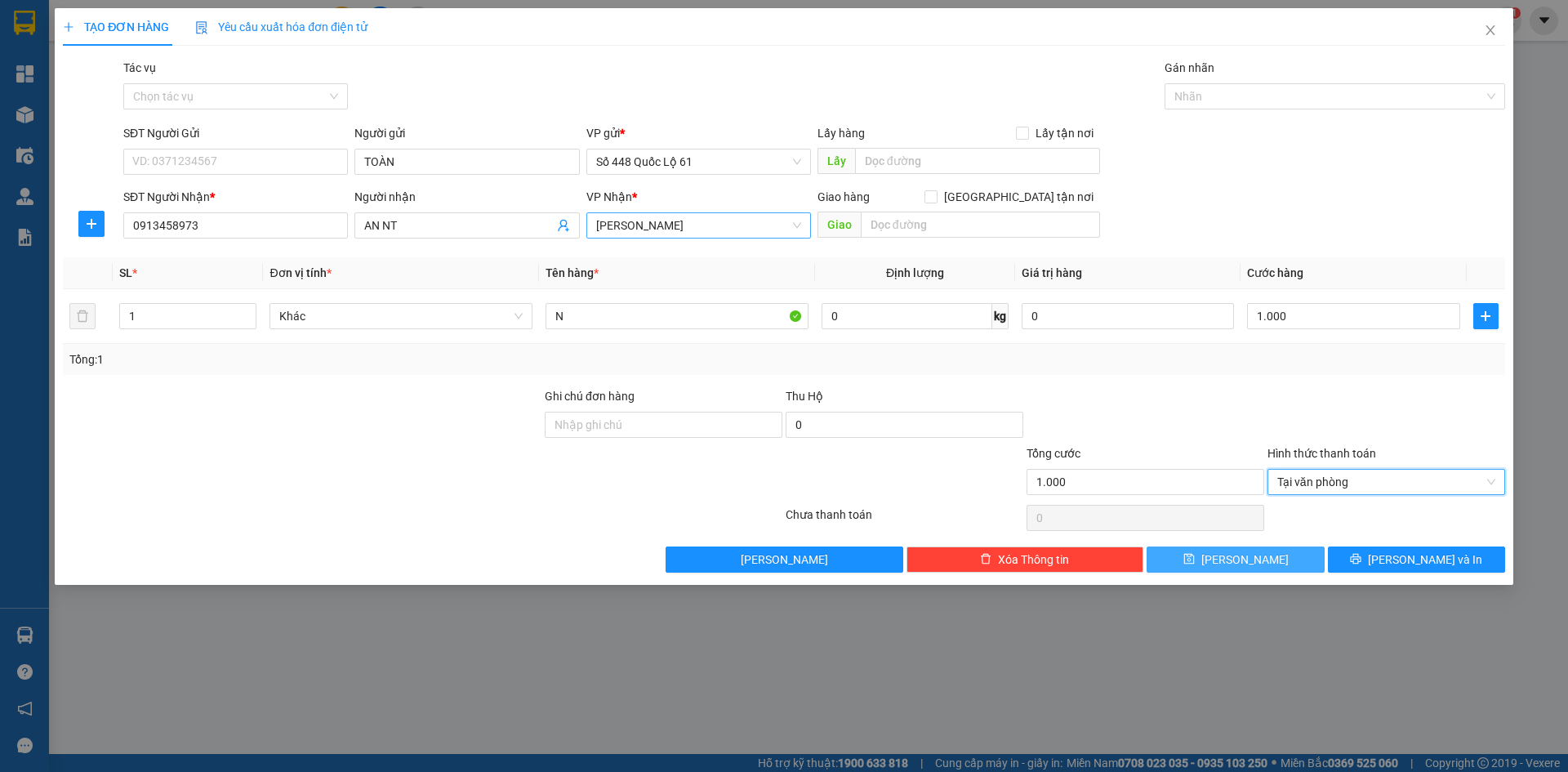
click at [1275, 570] on button "Lưu" at bounding box center [1235, 559] width 177 height 26
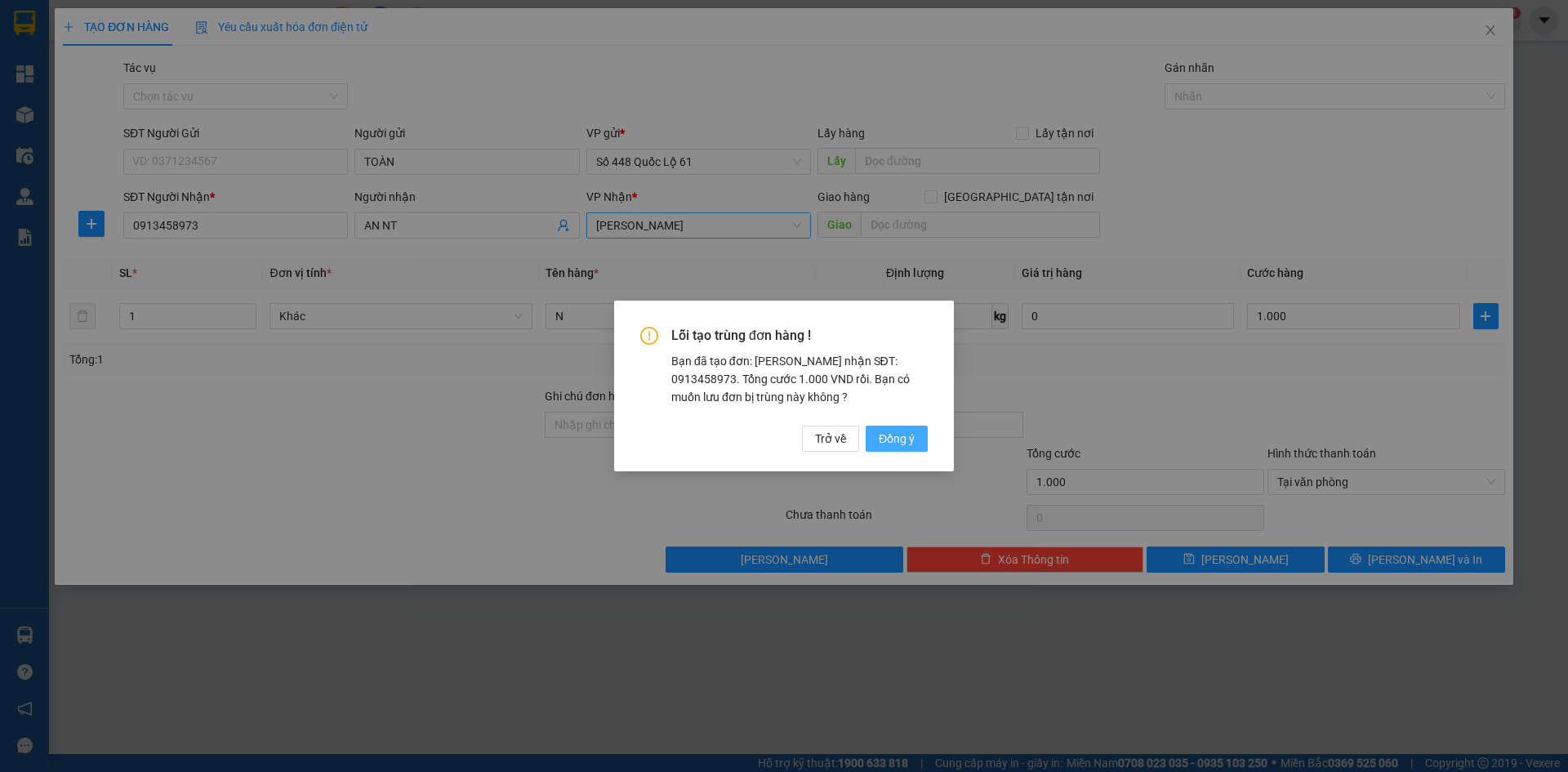
click at [898, 435] on span "Đồng ý" at bounding box center [897, 438] width 36 height 18
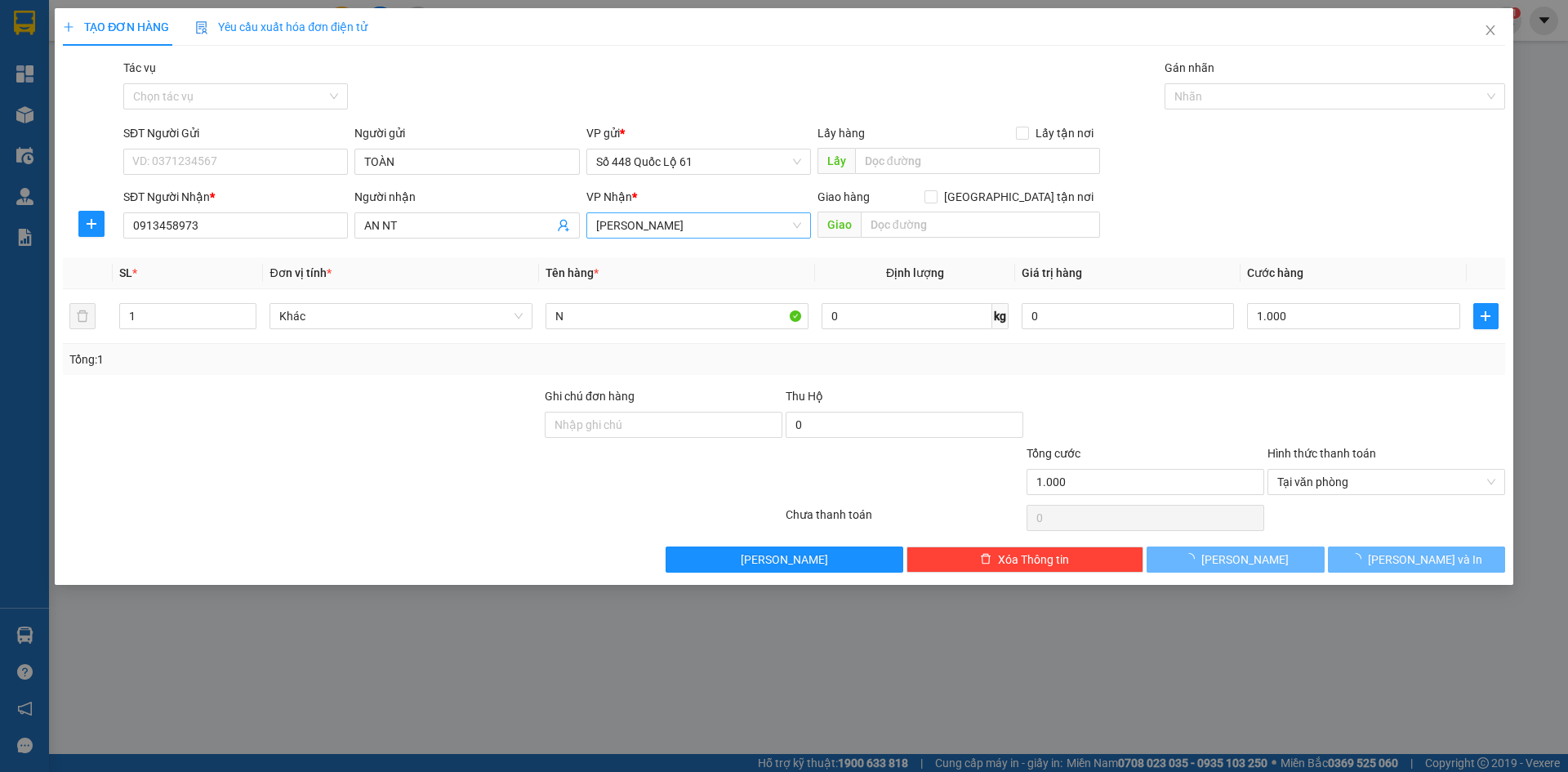
type input "0"
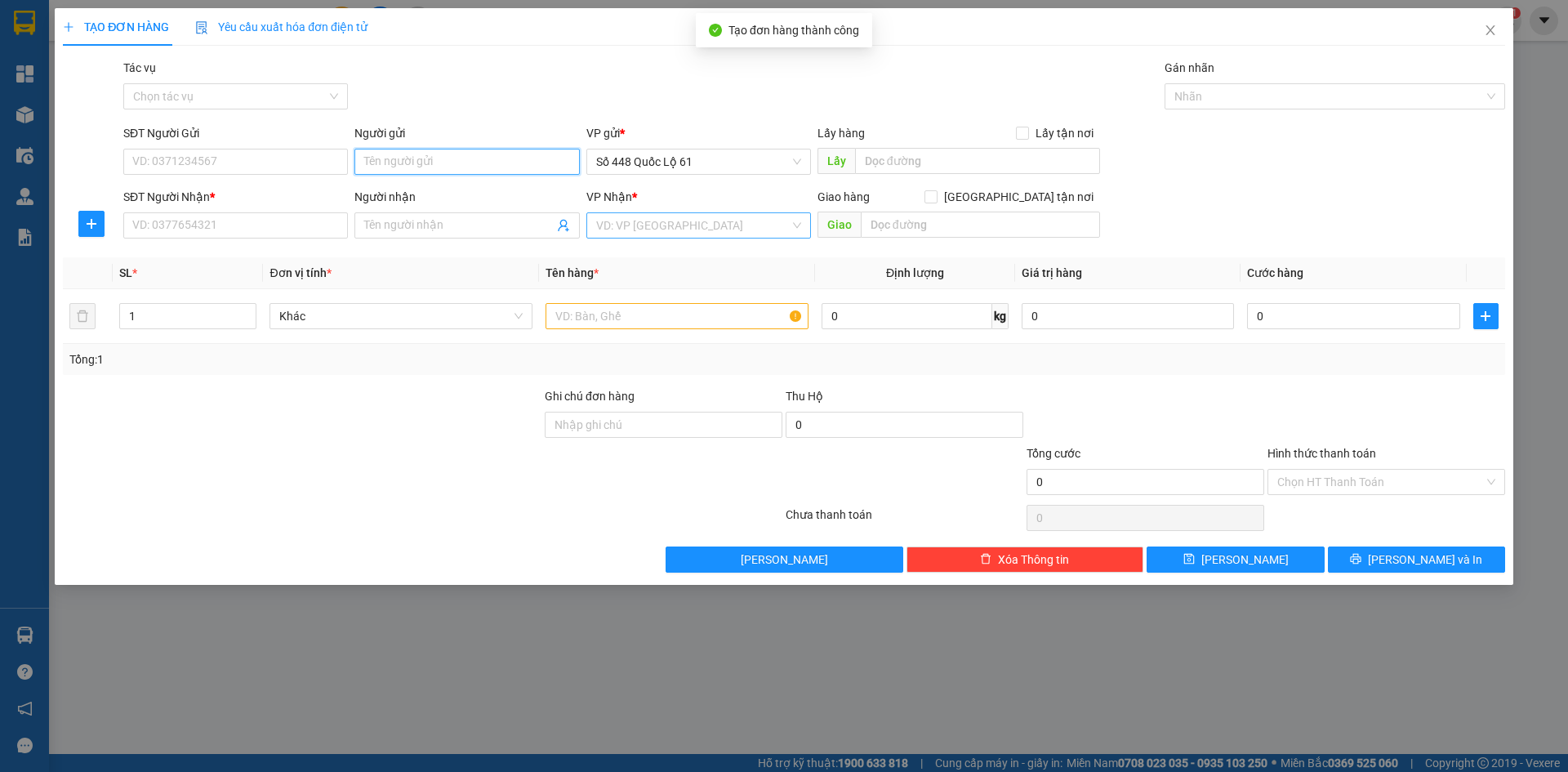
paste input "TOÀN"
type input "TOÀN"
click at [278, 228] on input "SĐT Người Nhận *" at bounding box center [236, 225] width 225 height 26
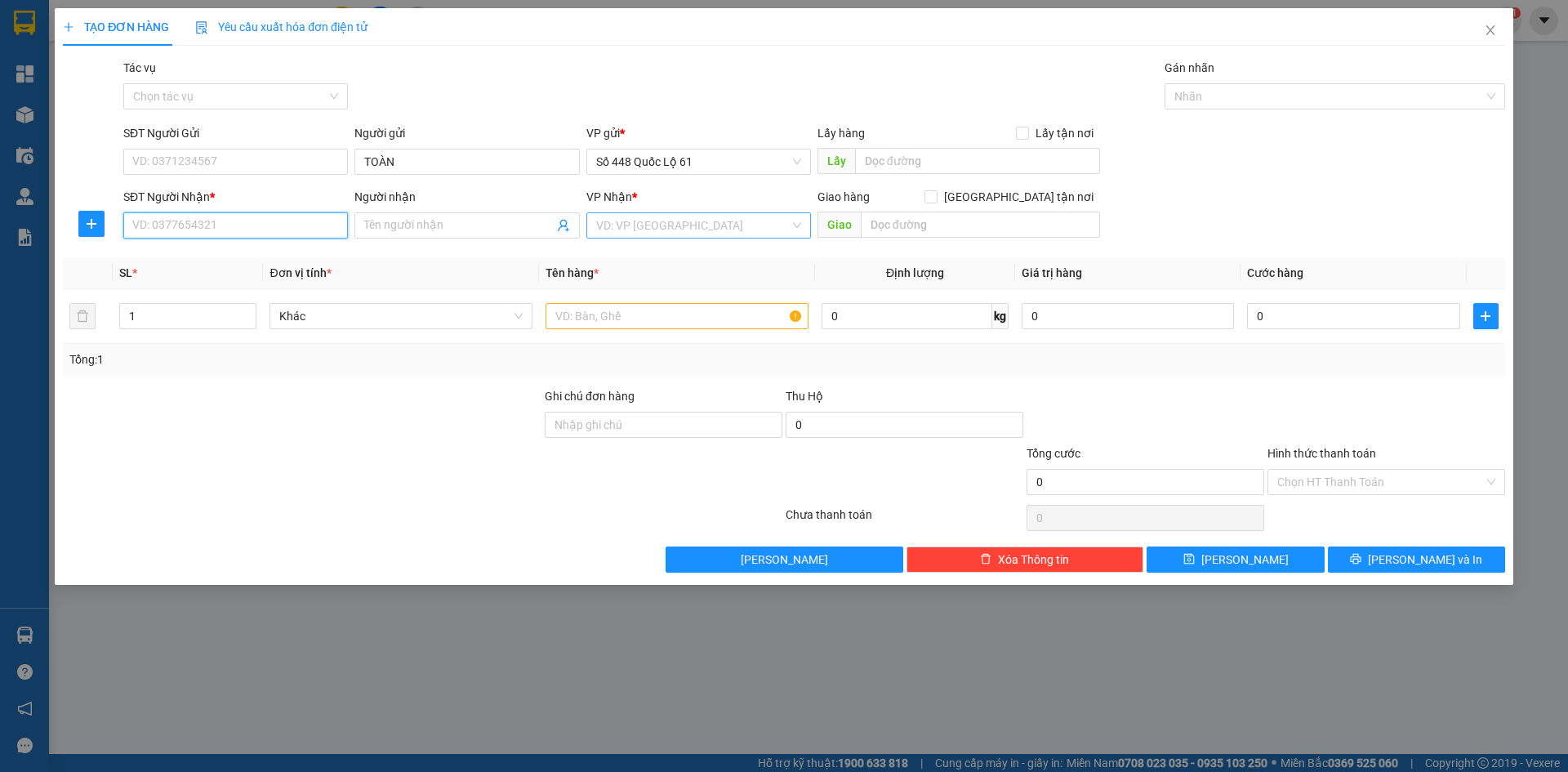
type input "8"
drag, startPoint x: 270, startPoint y: 249, endPoint x: 558, endPoint y: 341, distance: 302.3
click at [270, 251] on div "0364787989 - BÚP 0963292805" at bounding box center [236, 258] width 205 height 18
type input "0364787989"
type input "BÚP 0963292805"
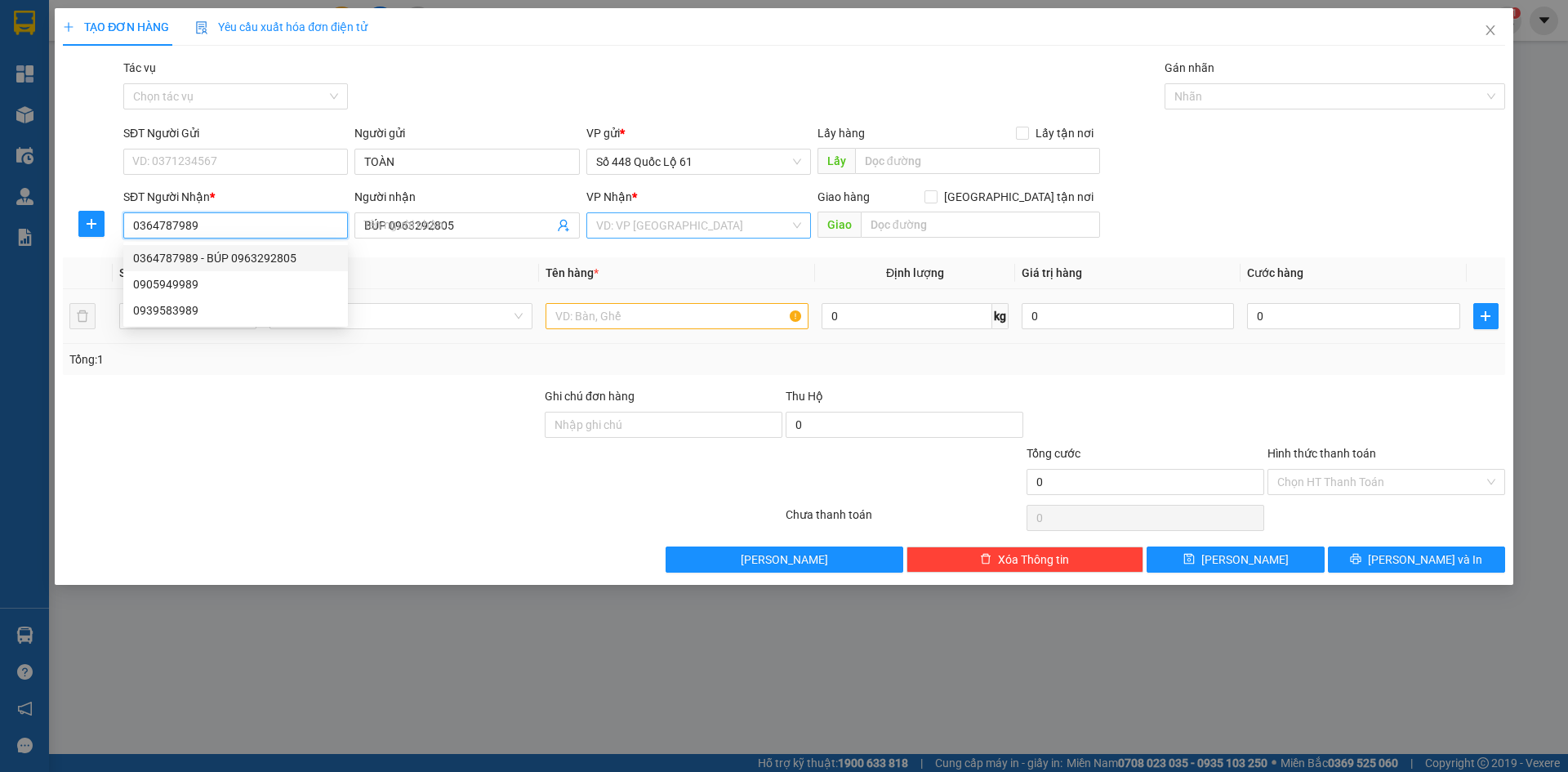
type input "1.000"
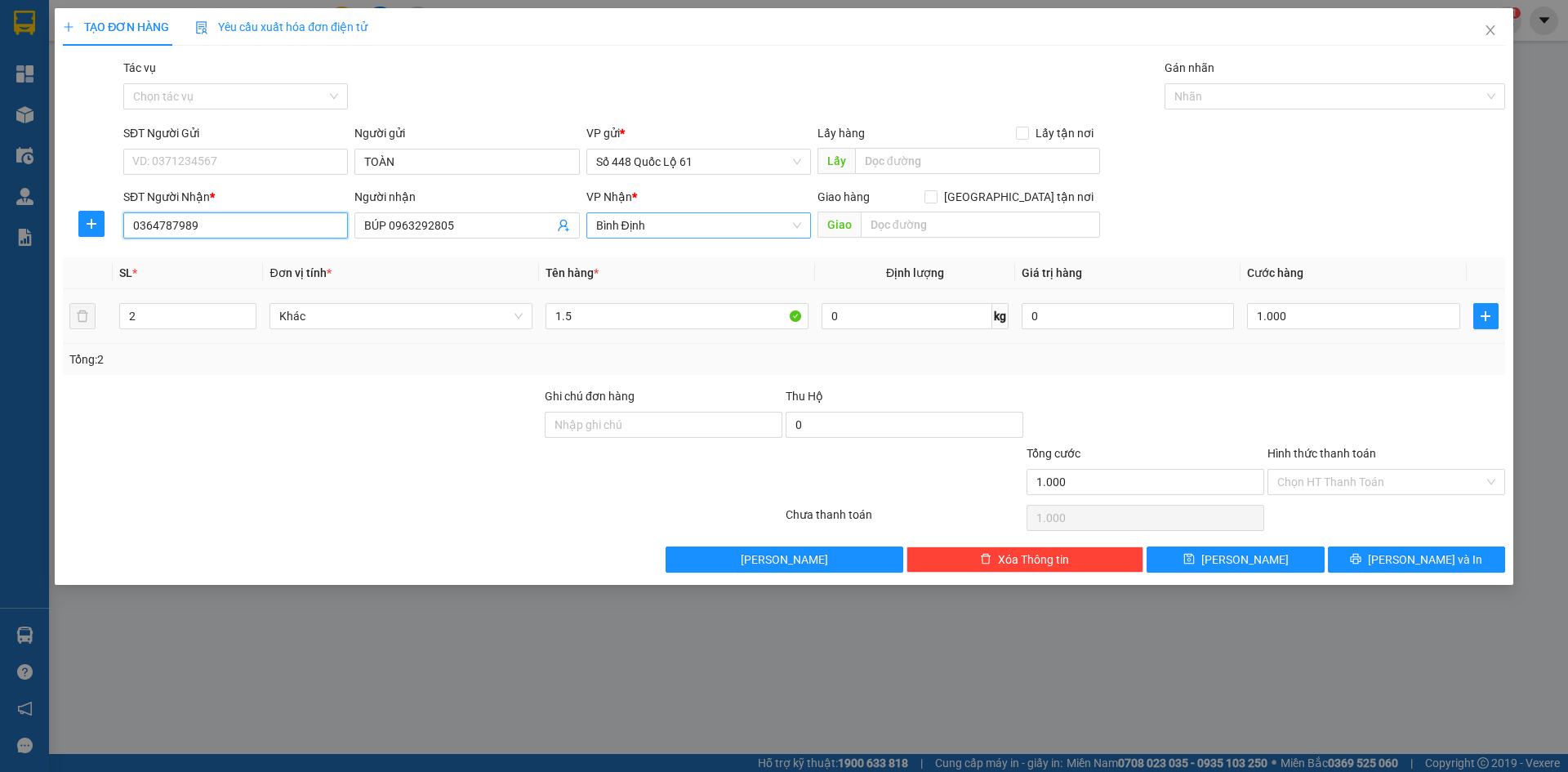
type input "0364787989"
click at [76, 329] on tr "2 Khác 1.5 0 kg 0 1.000" at bounding box center [784, 316] width 1442 height 55
type input "1"
drag, startPoint x: 1387, startPoint y: 483, endPoint x: 1381, endPoint y: 508, distance: 25.7
click at [1386, 489] on input "Hình thức thanh toán" at bounding box center [1380, 481] width 207 height 24
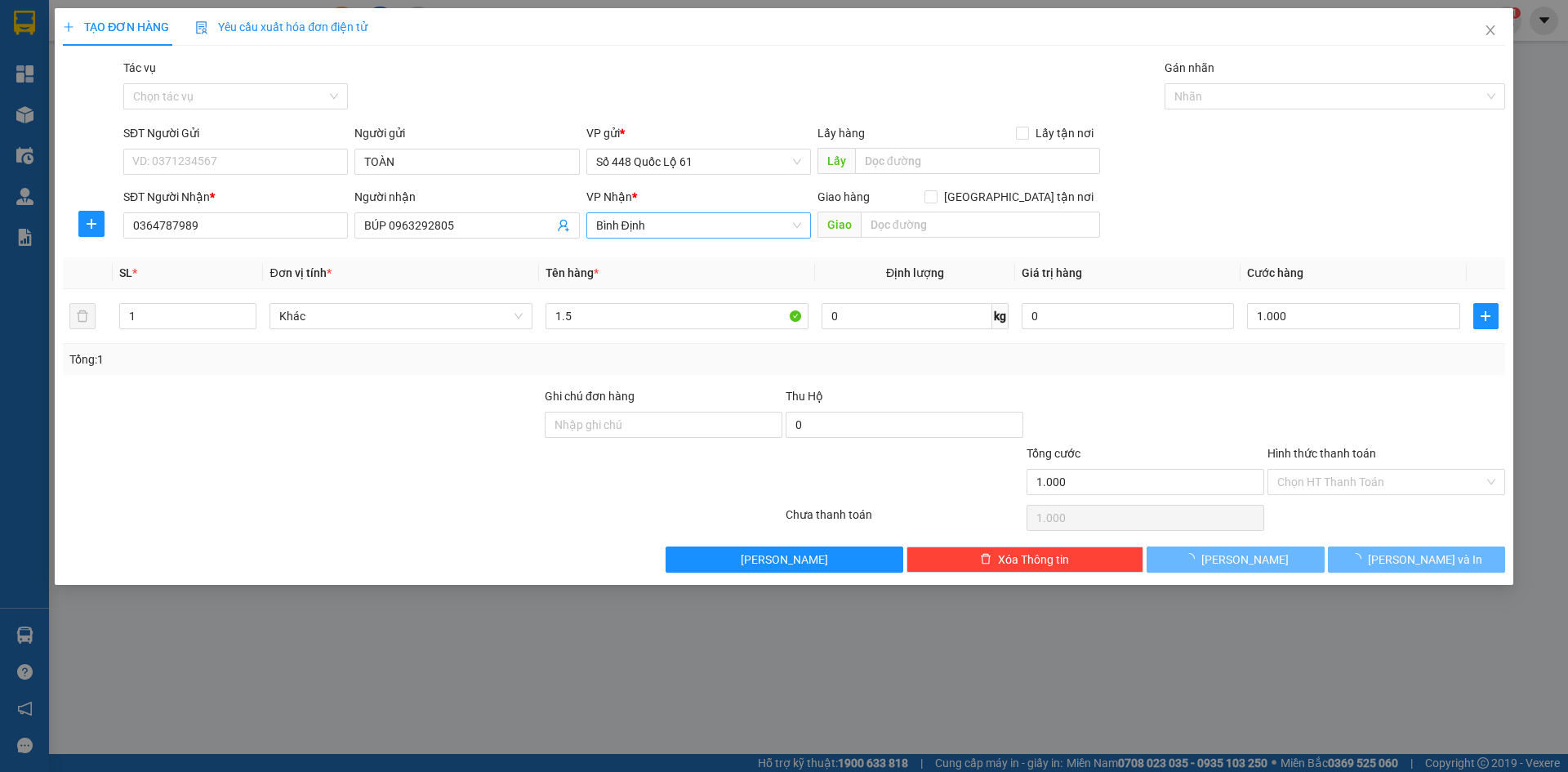
type input "0"
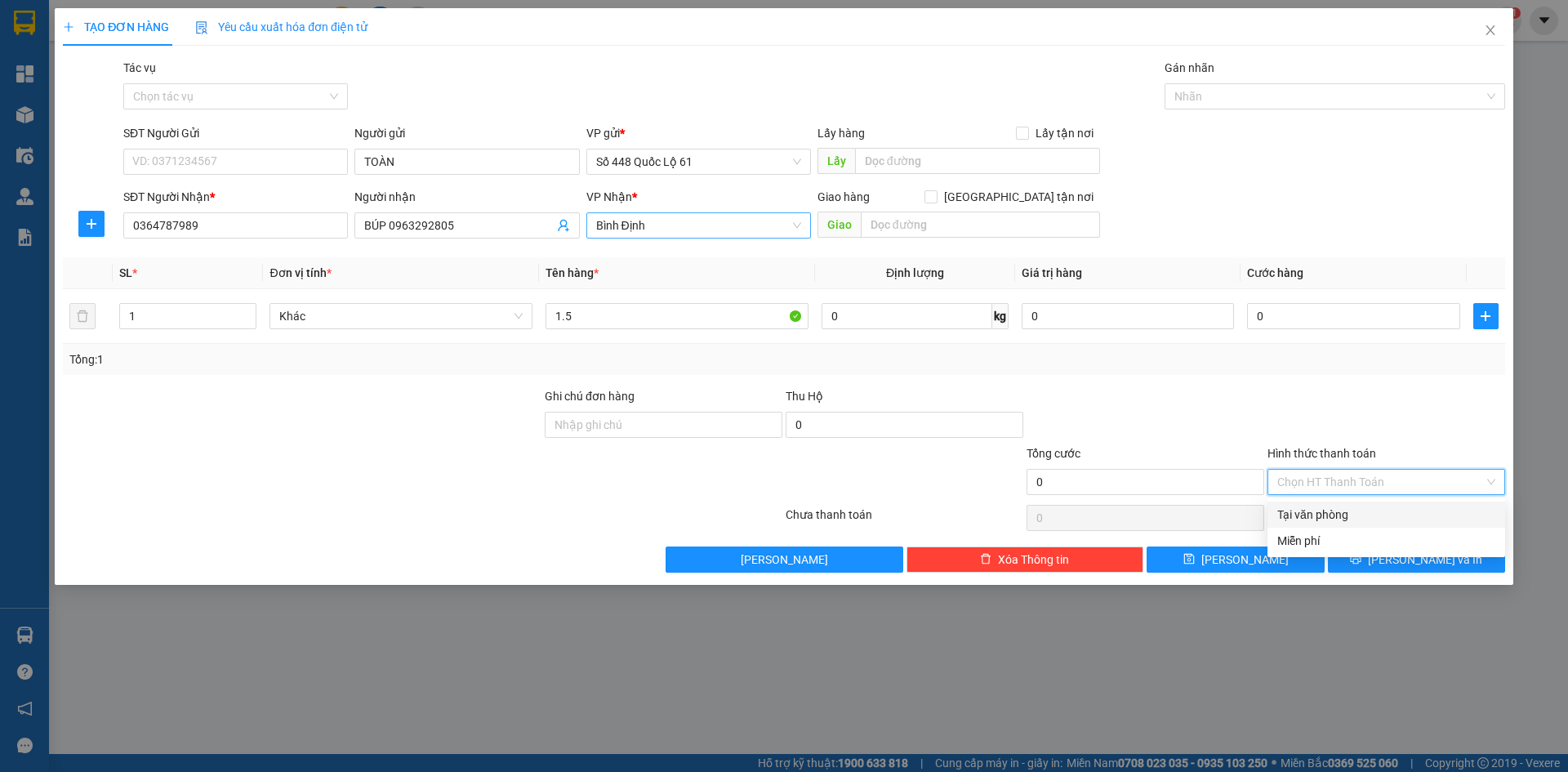
click at [1381, 508] on div "Tại văn phòng" at bounding box center [1386, 514] width 218 height 18
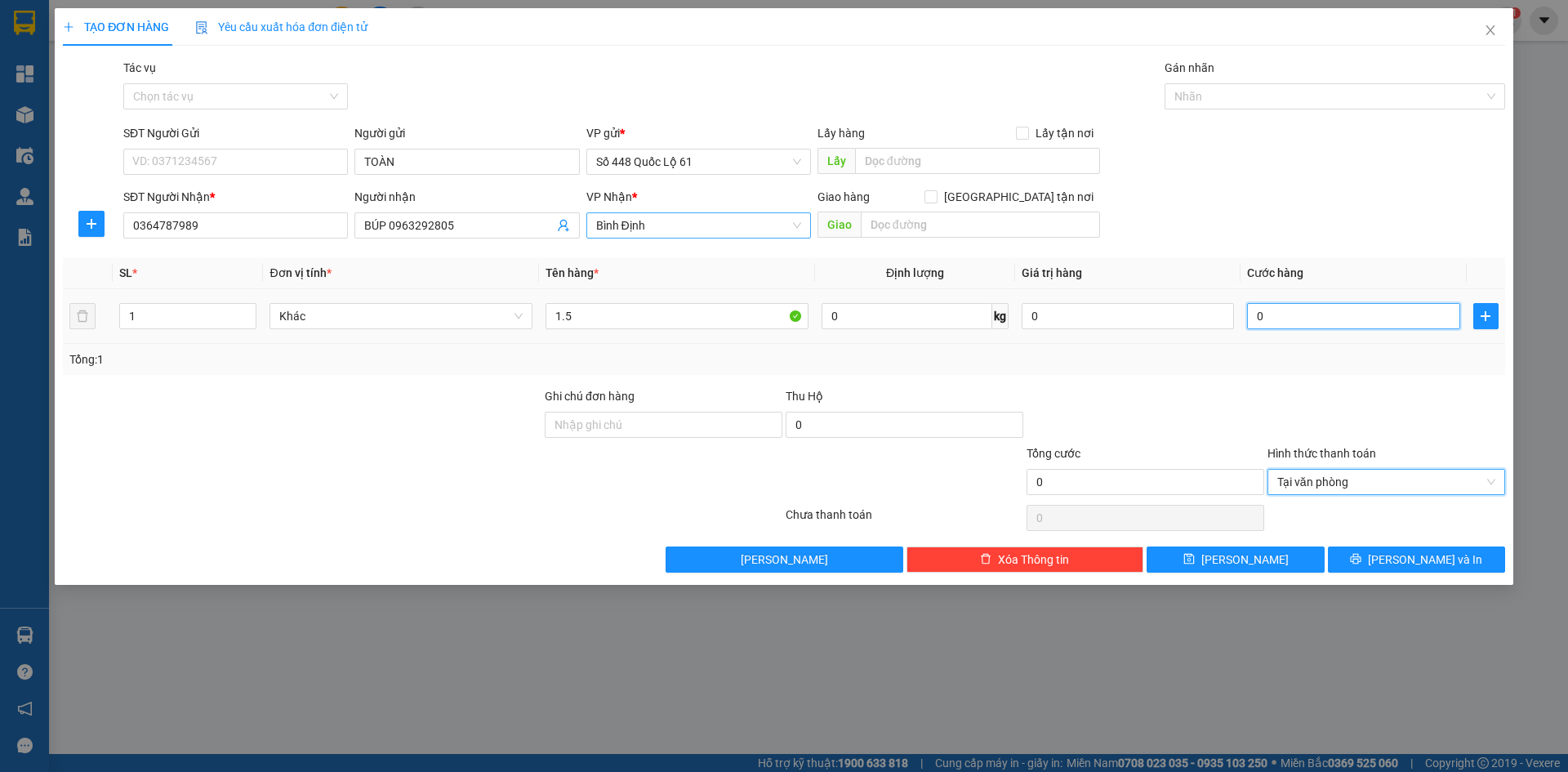
click at [1303, 326] on input "0" at bounding box center [1353, 316] width 212 height 26
type input "1"
type input "1.000"
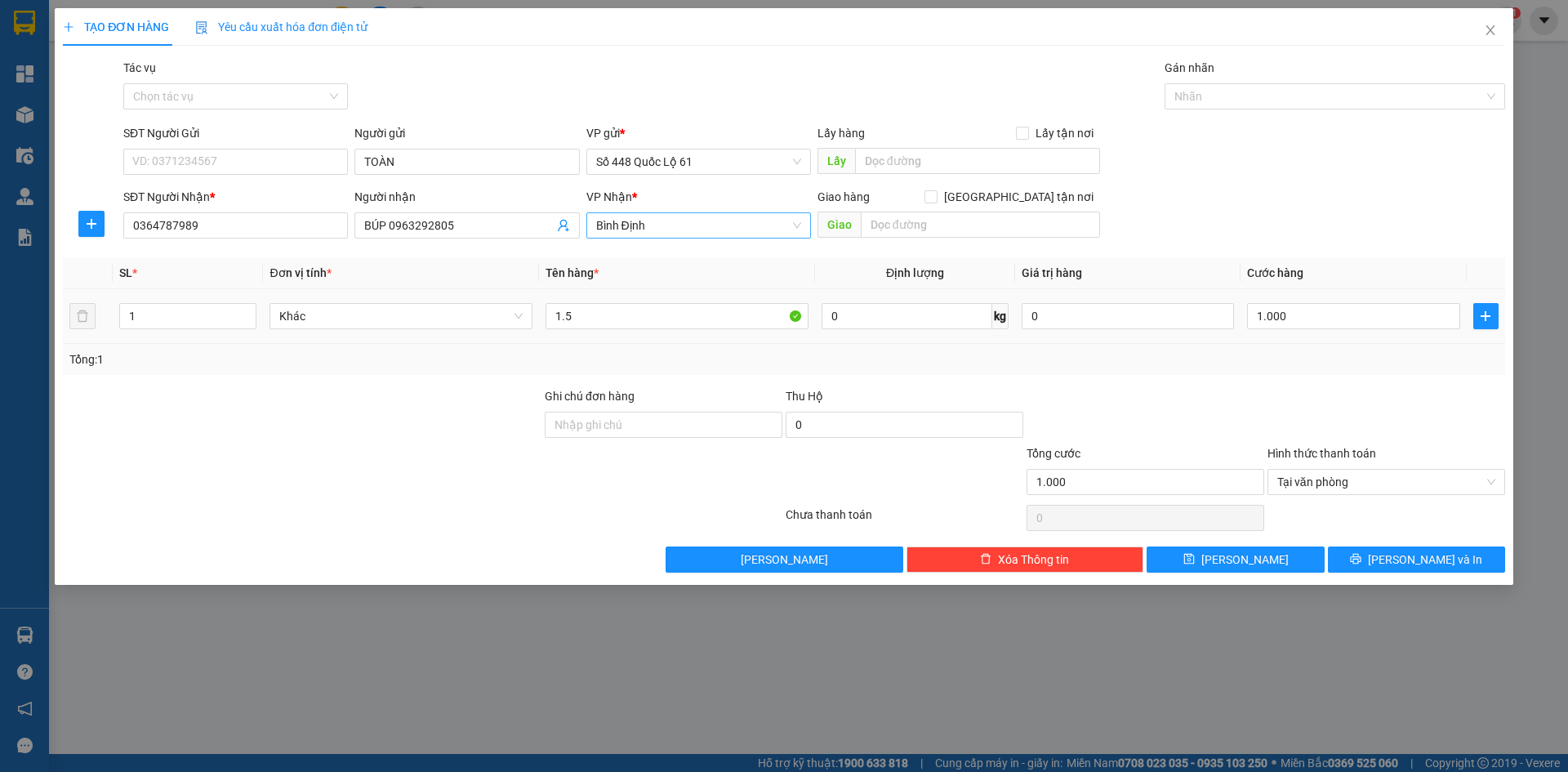
drag, startPoint x: 1295, startPoint y: 409, endPoint x: 1284, endPoint y: 465, distance: 57.1
click at [1295, 423] on div at bounding box center [1386, 416] width 241 height 57
click at [1262, 551] on button "Lưu" at bounding box center [1235, 559] width 177 height 26
type input "0"
click at [280, 222] on input "SĐT Người Nhận *" at bounding box center [236, 225] width 225 height 26
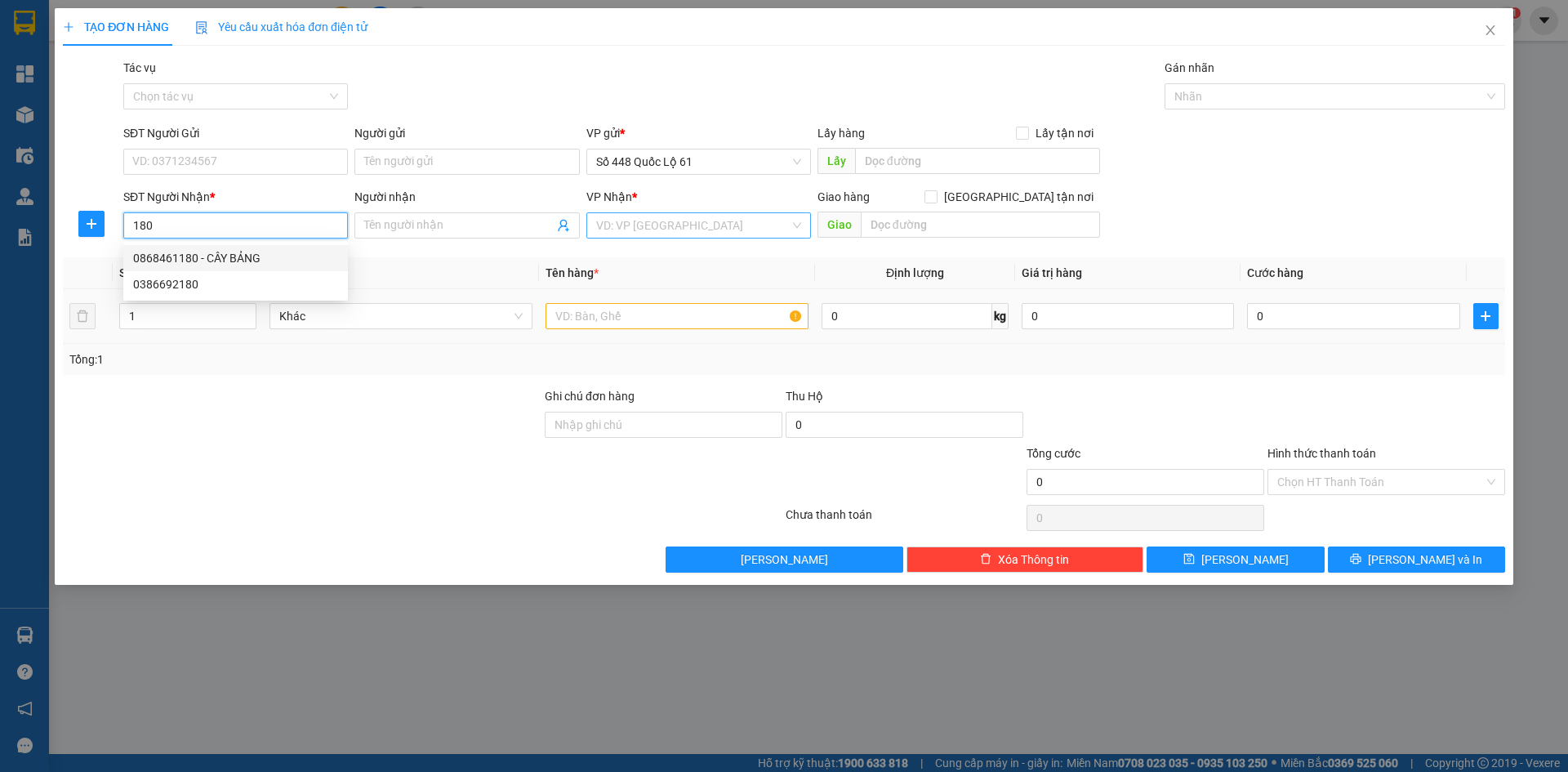
click at [279, 258] on div "0868461180 - CÂY BẢNG" at bounding box center [236, 258] width 205 height 18
type input "0868461180"
type input "CÂY BẢNG"
checkbox input "true"
type input "dong hoa"
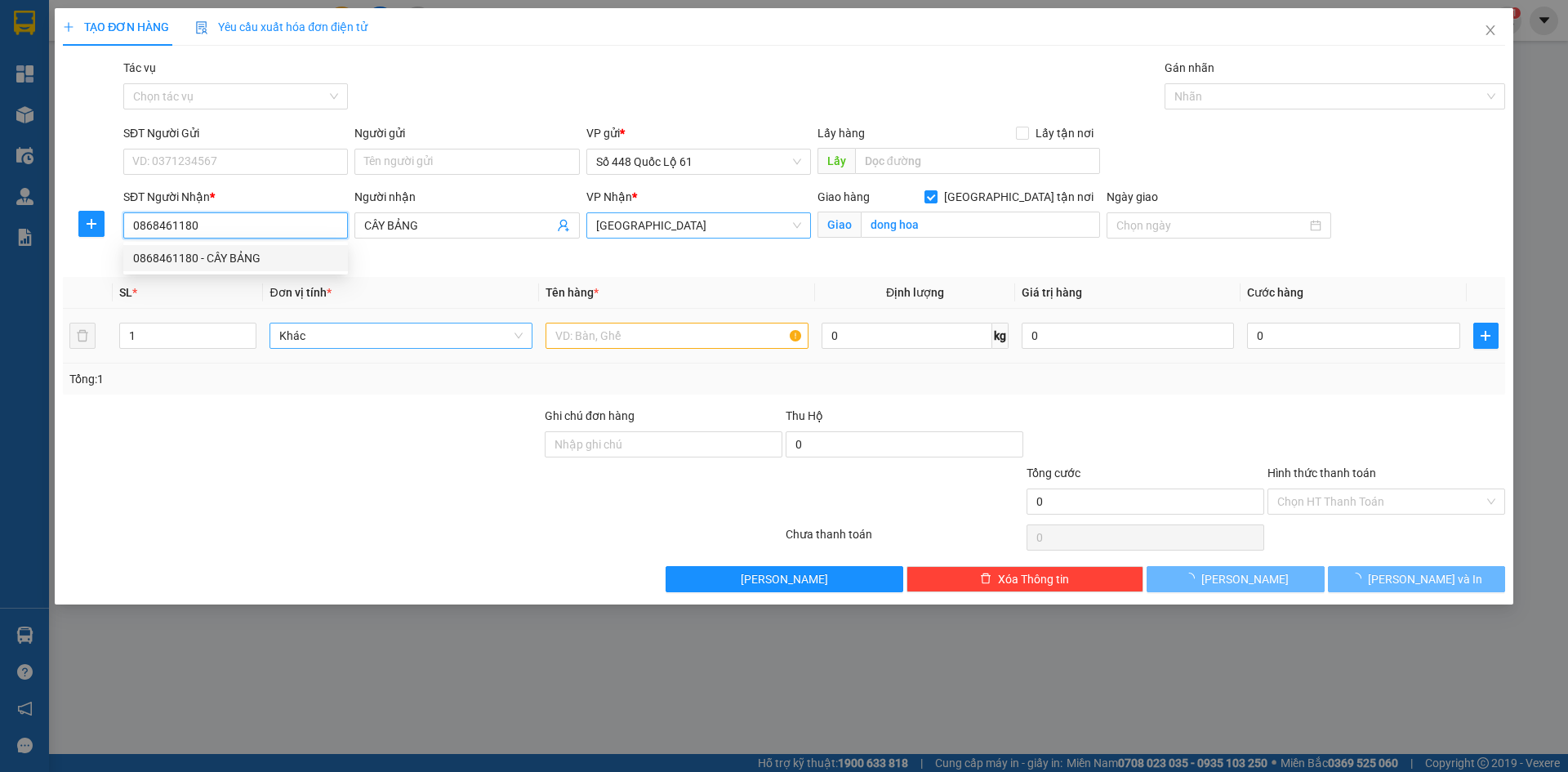
type input "100.000"
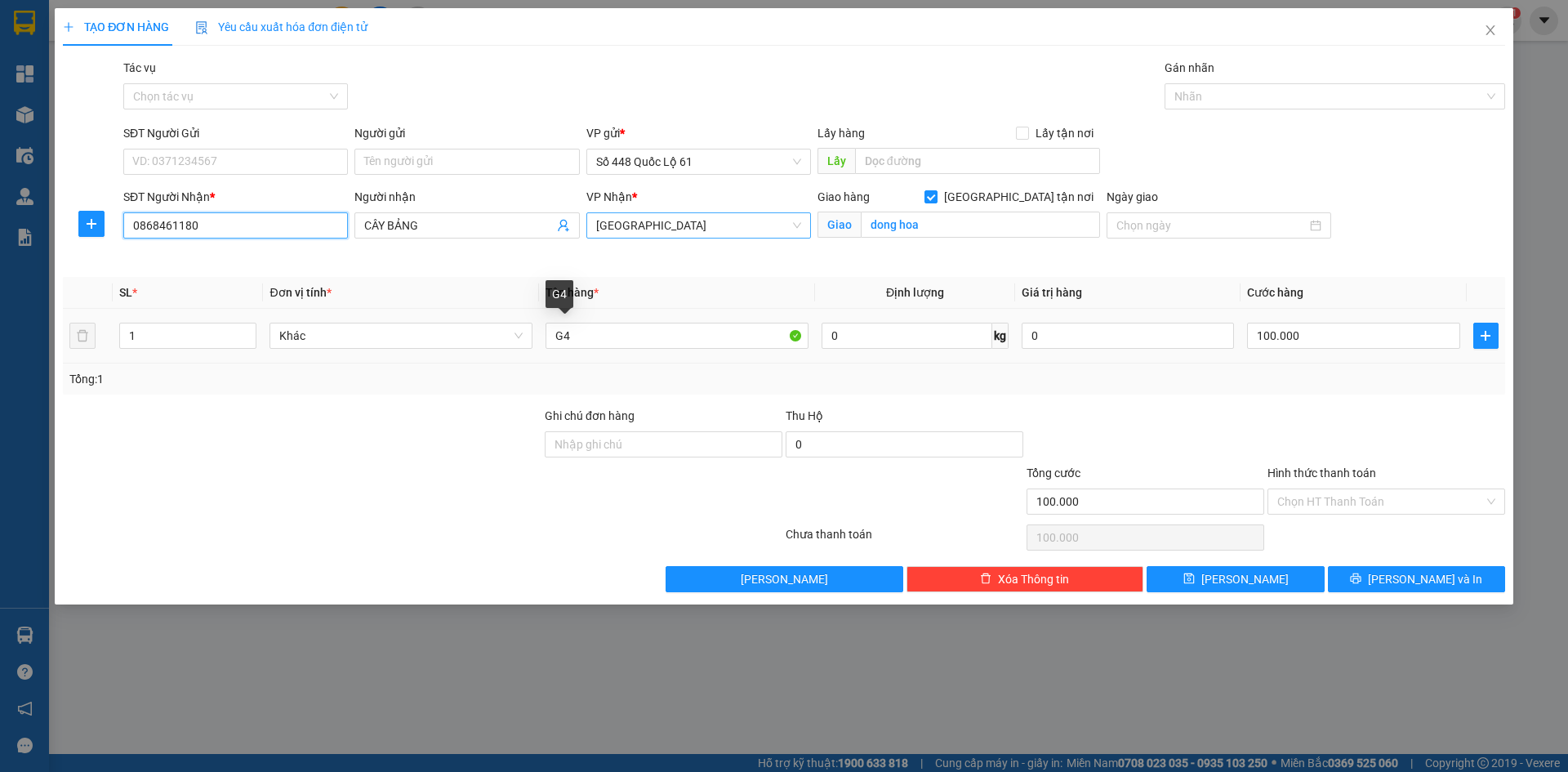
type input "0868461180"
drag, startPoint x: 518, startPoint y: 374, endPoint x: 479, endPoint y: 385, distance: 40.5
click at [479, 385] on div "SL * Đơn vị tính * Tên hàng * Định lượng Giá trị hàng Cước hàng 1 Khác G4 0 kg …" at bounding box center [784, 335] width 1442 height 117
type input "N"
click at [1343, 342] on input "100.000" at bounding box center [1353, 335] width 212 height 26
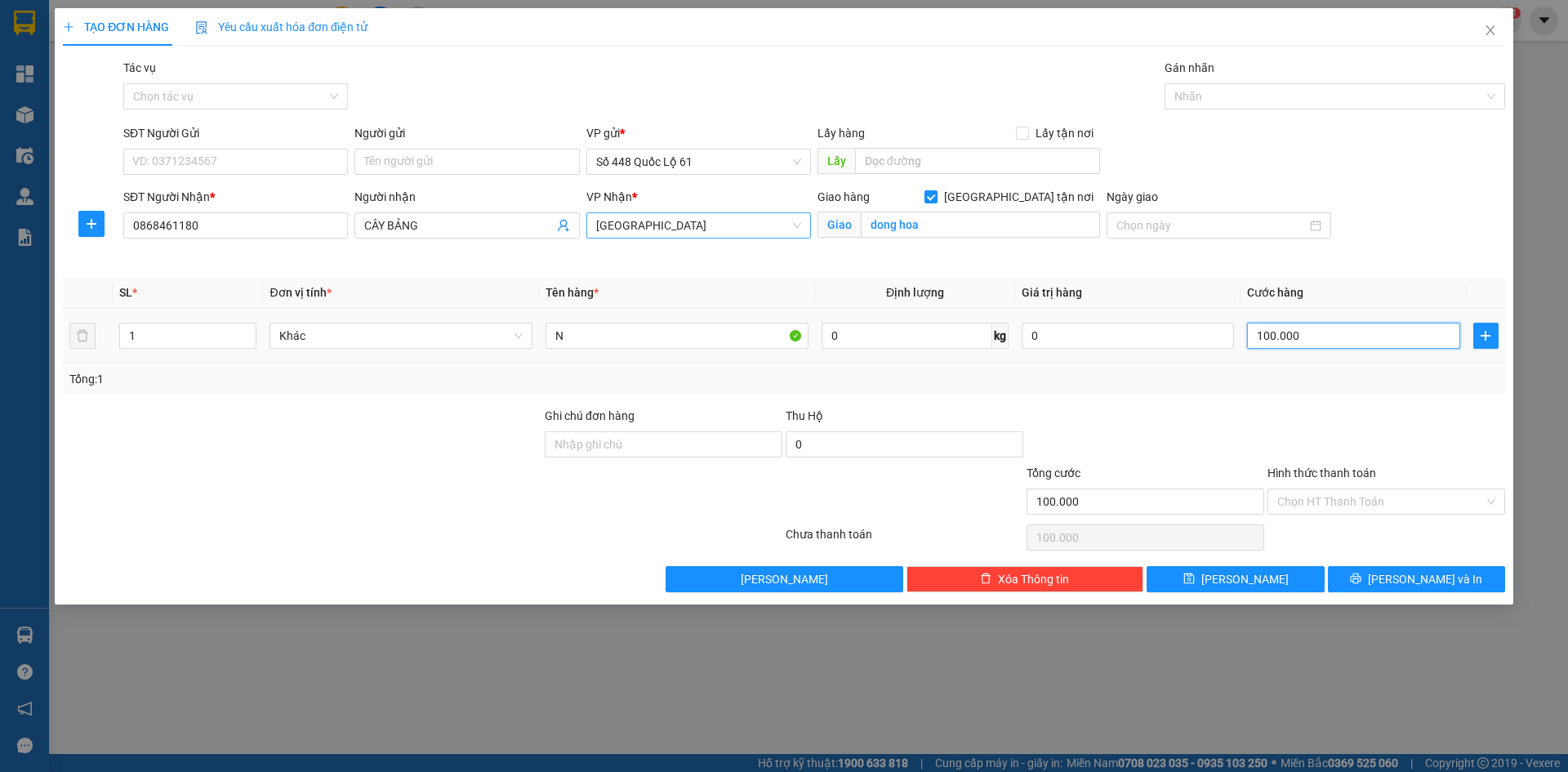
type input "1"
type input "15"
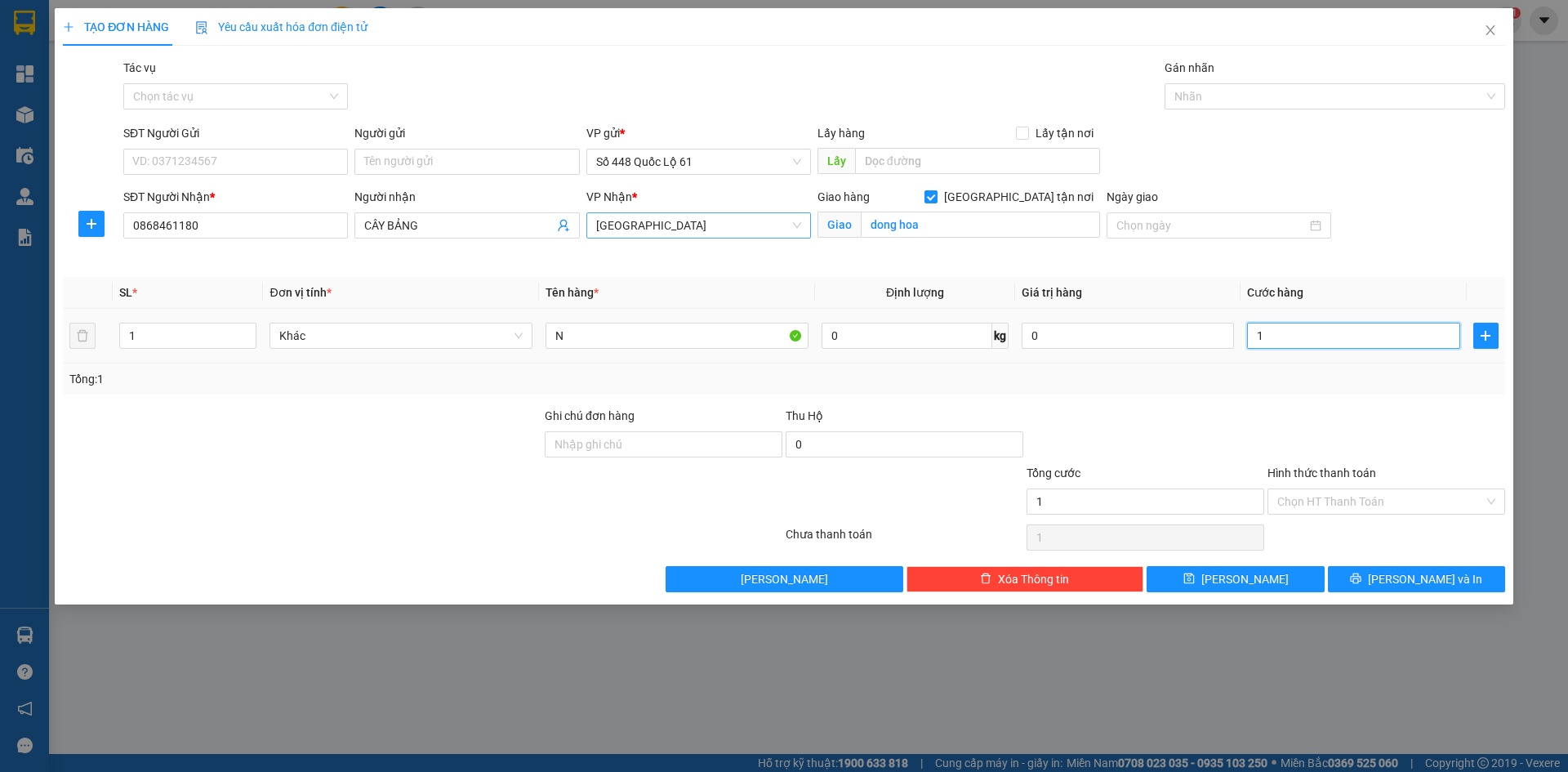
type input "15"
type input "150"
type input "150.000"
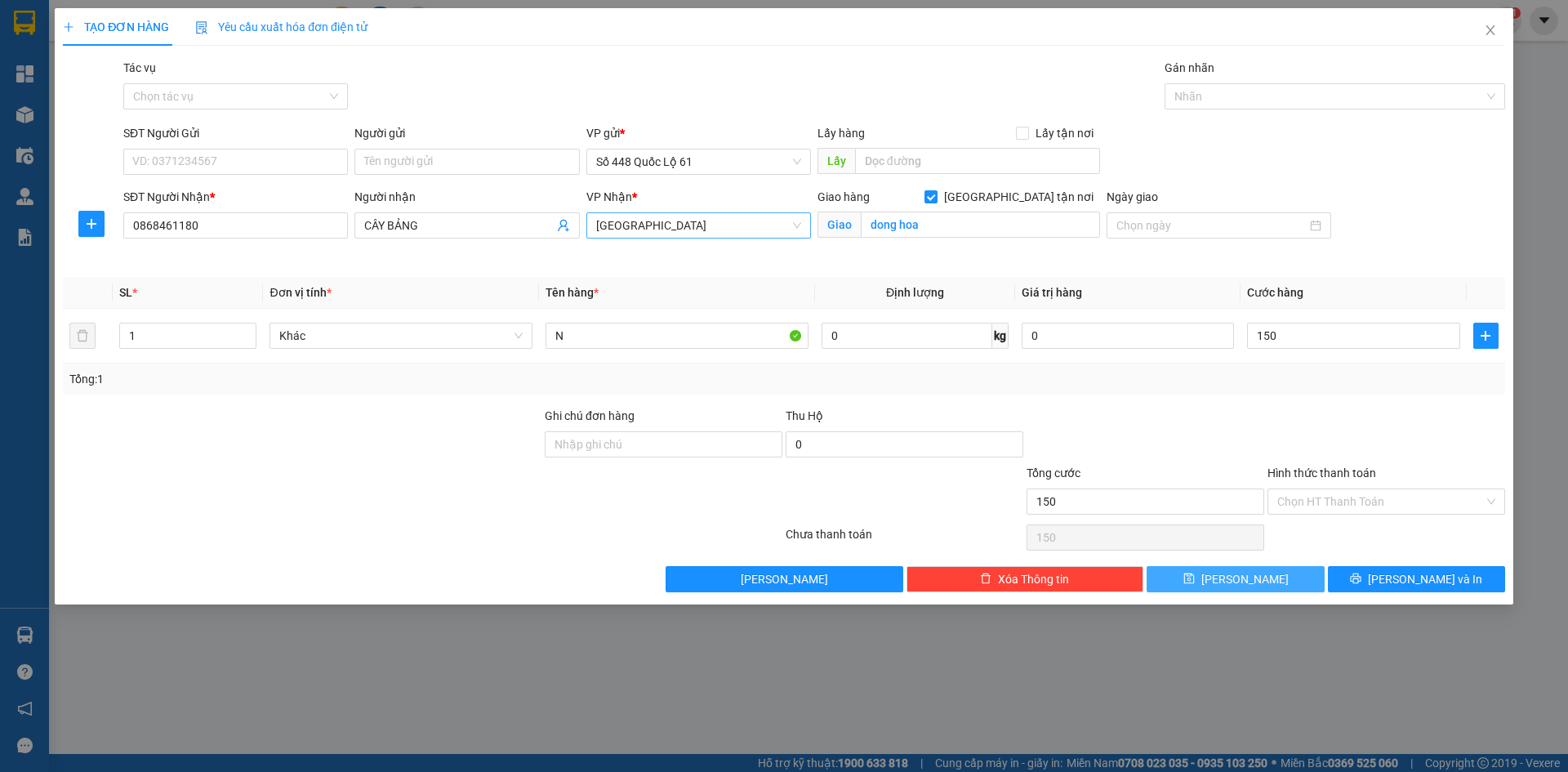
type input "150.000"
drag, startPoint x: 1279, startPoint y: 574, endPoint x: 1173, endPoint y: 575, distance: 106.0
click at [1279, 573] on button "Lưu" at bounding box center [1235, 579] width 177 height 26
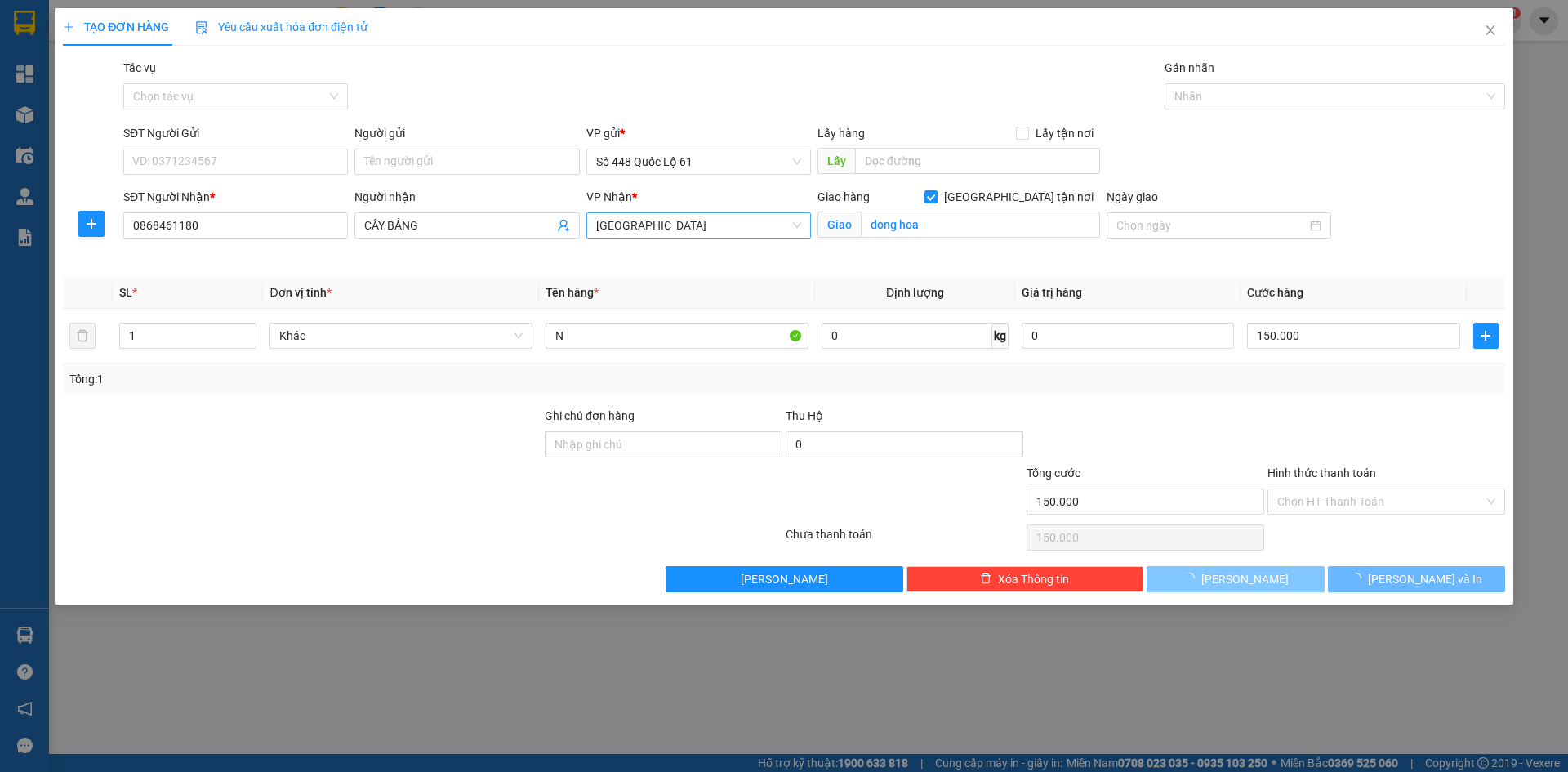
checkbox input "false"
type input "0"
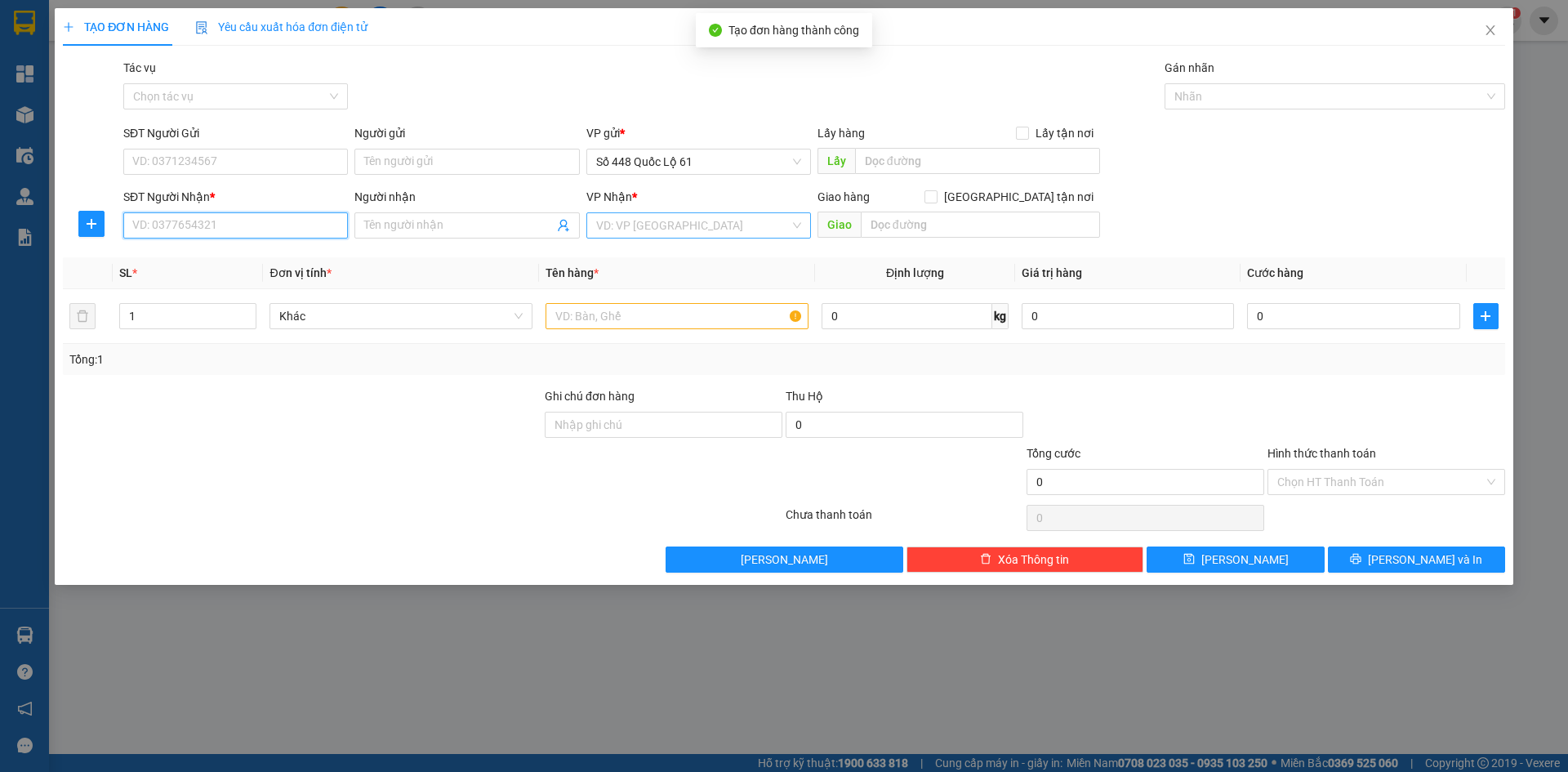
click at [210, 221] on input "SĐT Người Nhận *" at bounding box center [236, 225] width 225 height 26
click at [247, 276] on div "0911051444 - HÒA CẦM" at bounding box center [236, 284] width 205 height 18
type input "0911051444"
type input "HÒA CẦM"
checkbox input "true"
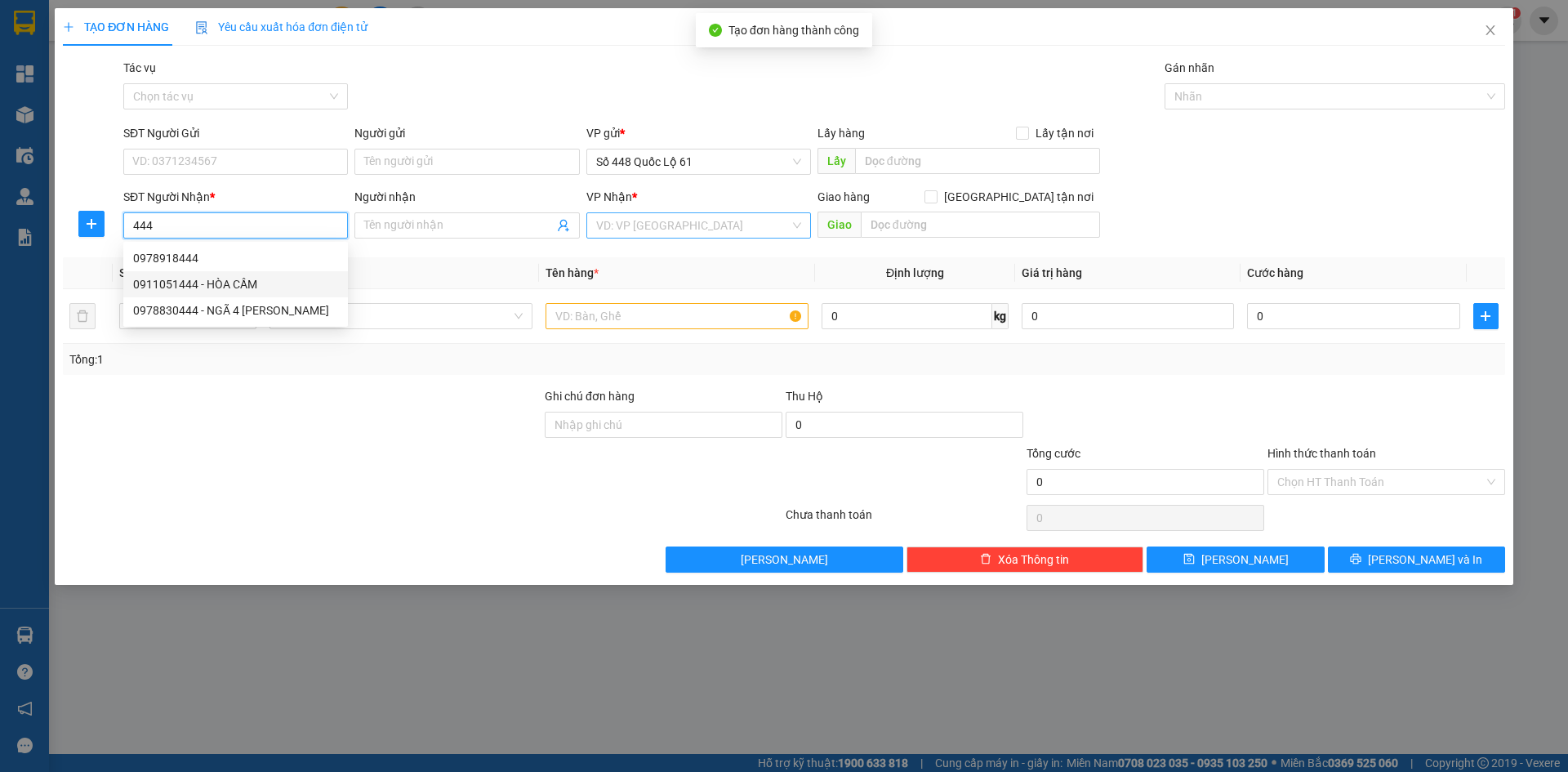
type input "cv hoa cam"
type input "2.850.000"
type input "1.000"
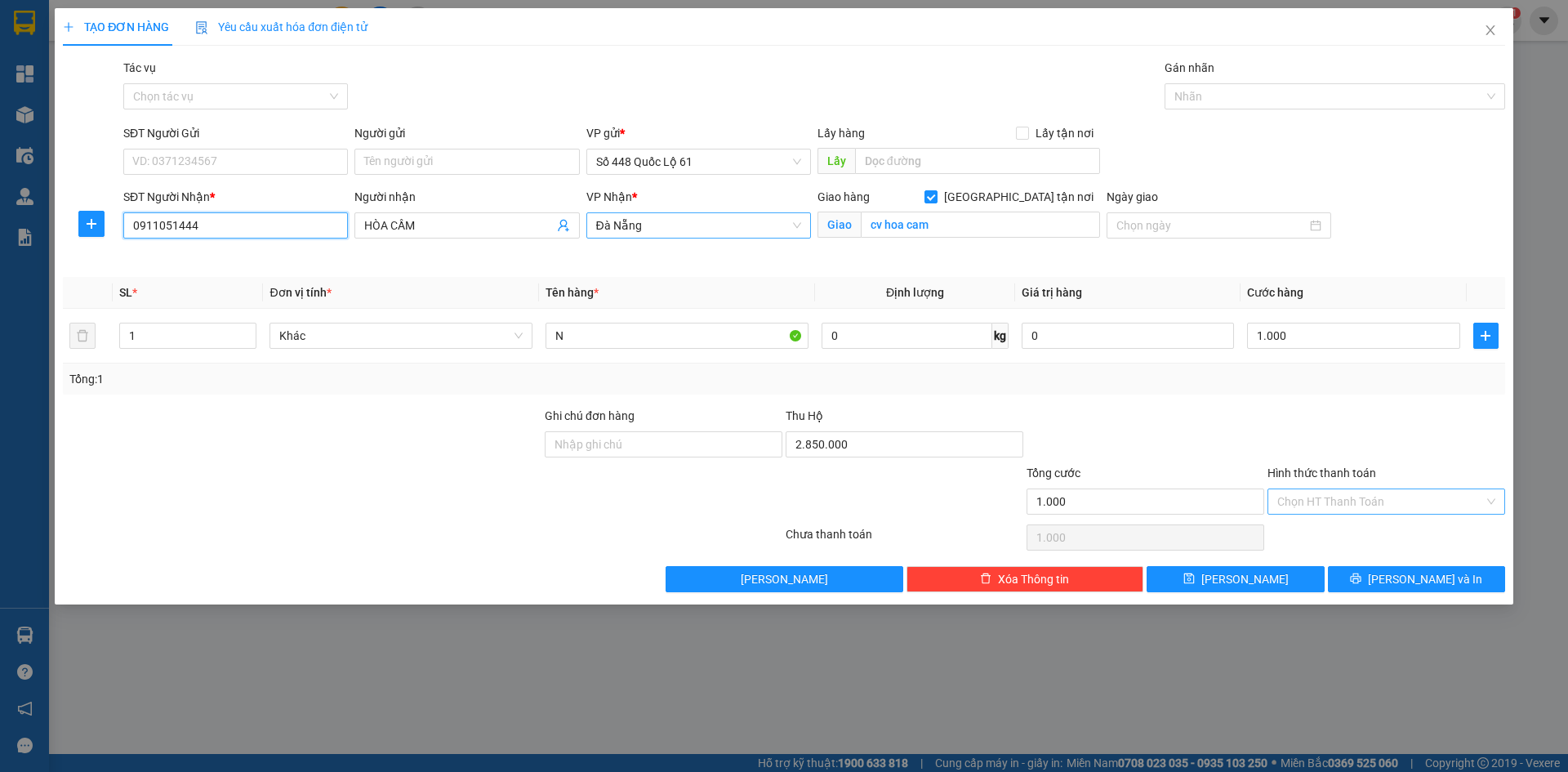
type input "0911051444"
click at [1371, 508] on input "Hình thức thanh toán" at bounding box center [1380, 501] width 207 height 24
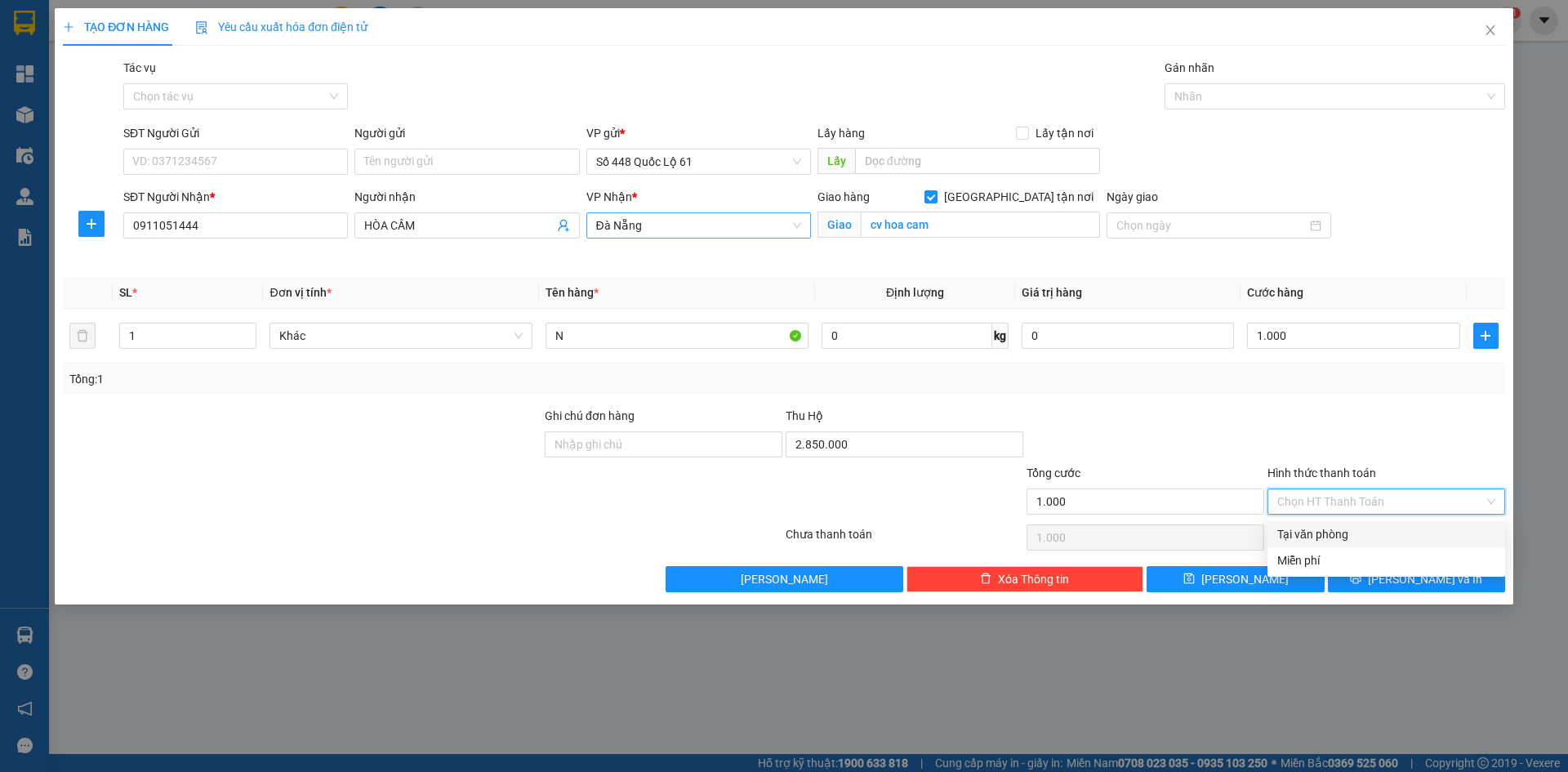
click at [1366, 532] on div "Tại văn phòng" at bounding box center [1386, 534] width 218 height 18
type input "0"
drag, startPoint x: 1268, startPoint y: 592, endPoint x: 1151, endPoint y: 554, distance: 123.0
click at [1267, 592] on div "TẠO ĐƠN HÀNG Yêu cầu xuất hóa đơn điện tử Transit Pickup Surcharge Ids Transit …" at bounding box center [784, 307] width 1458 height 596
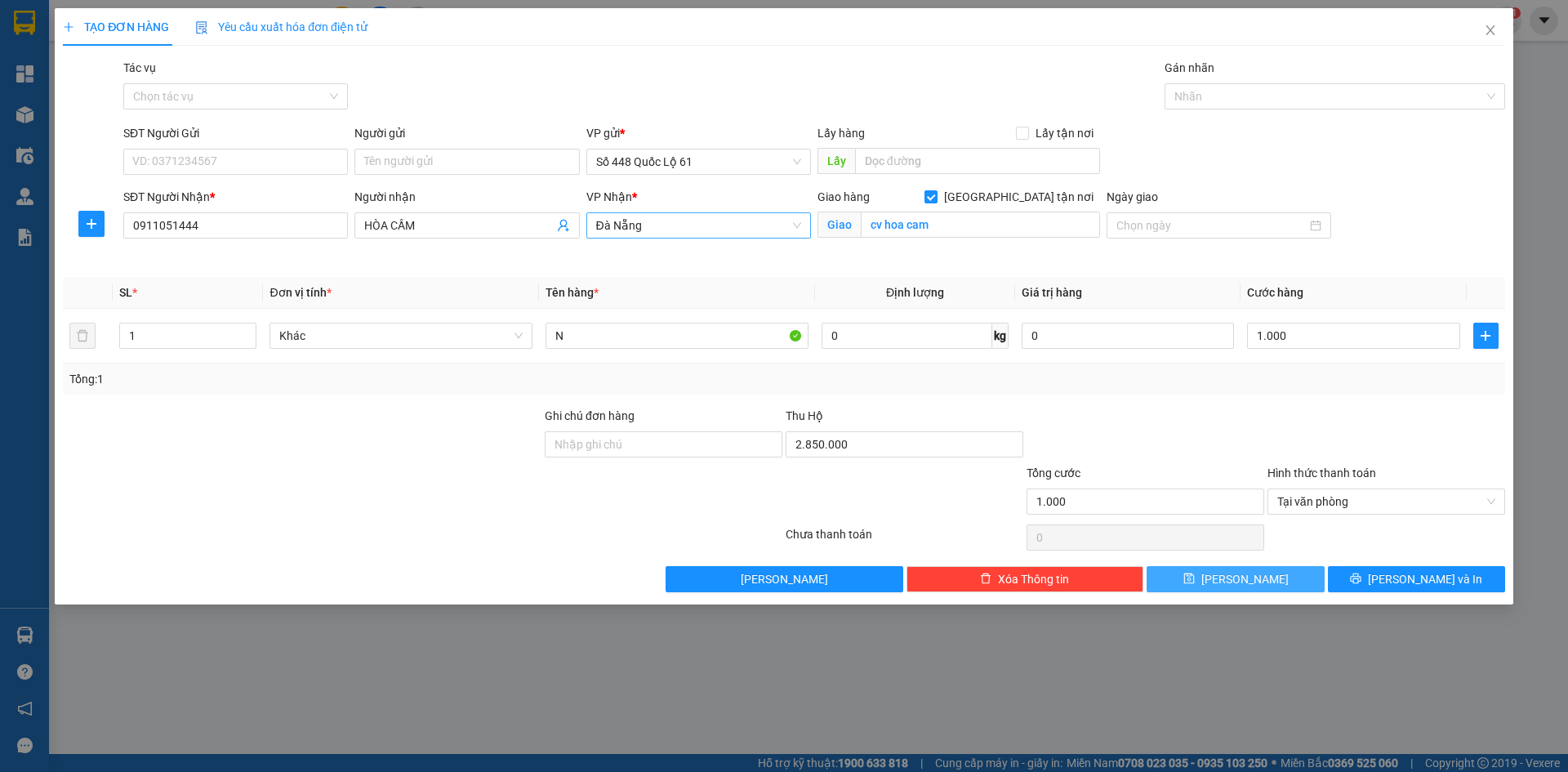
drag, startPoint x: 1274, startPoint y: 582, endPoint x: 1221, endPoint y: 584, distance: 53.0
click at [1271, 583] on button "Lưu" at bounding box center [1235, 579] width 177 height 26
checkbox input "false"
type input "0"
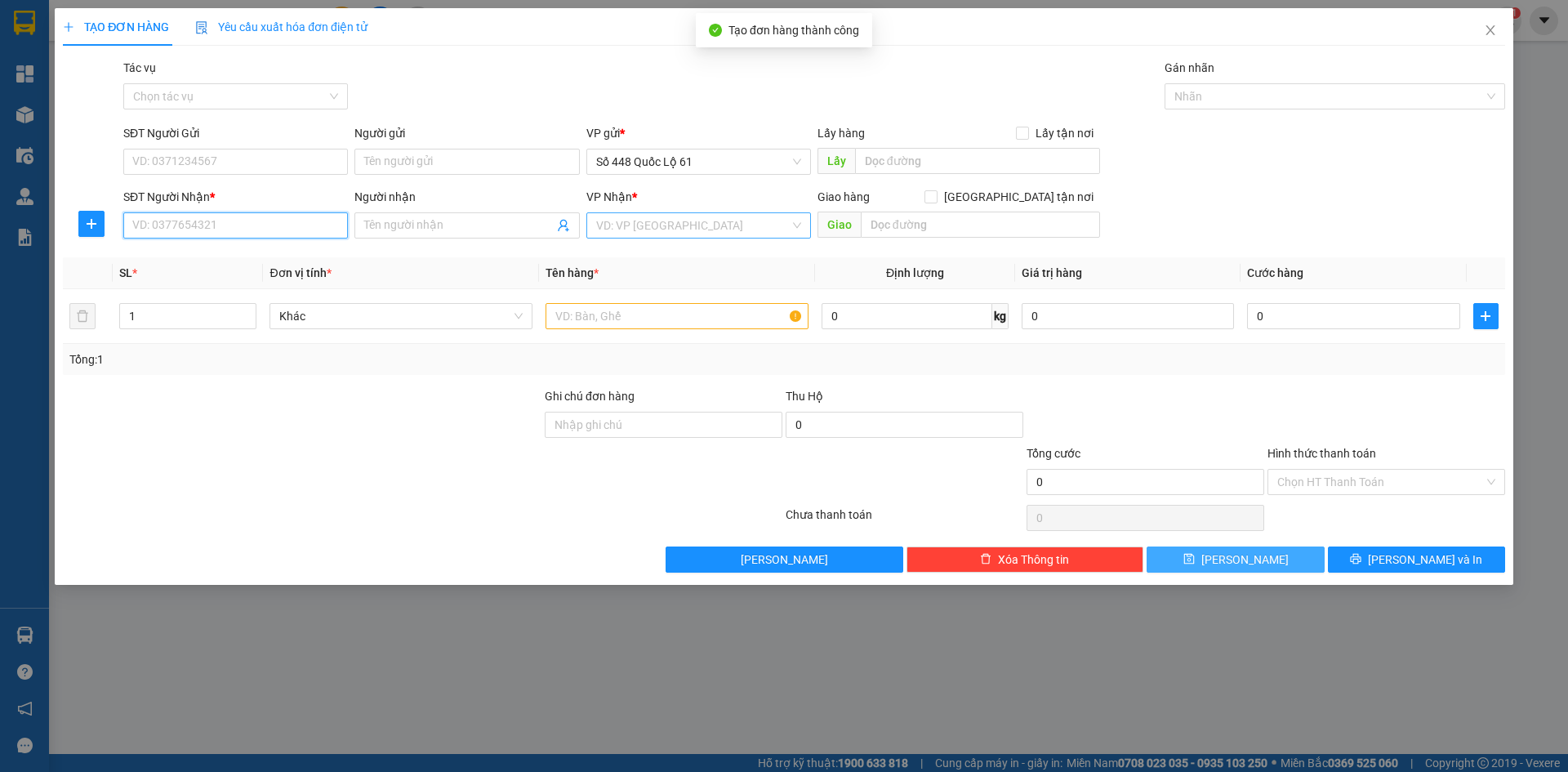
click at [210, 234] on input "SĐT Người Nhận *" at bounding box center [236, 225] width 225 height 26
click at [220, 221] on input "SĐT Người Nhận *" at bounding box center [236, 225] width 225 height 26
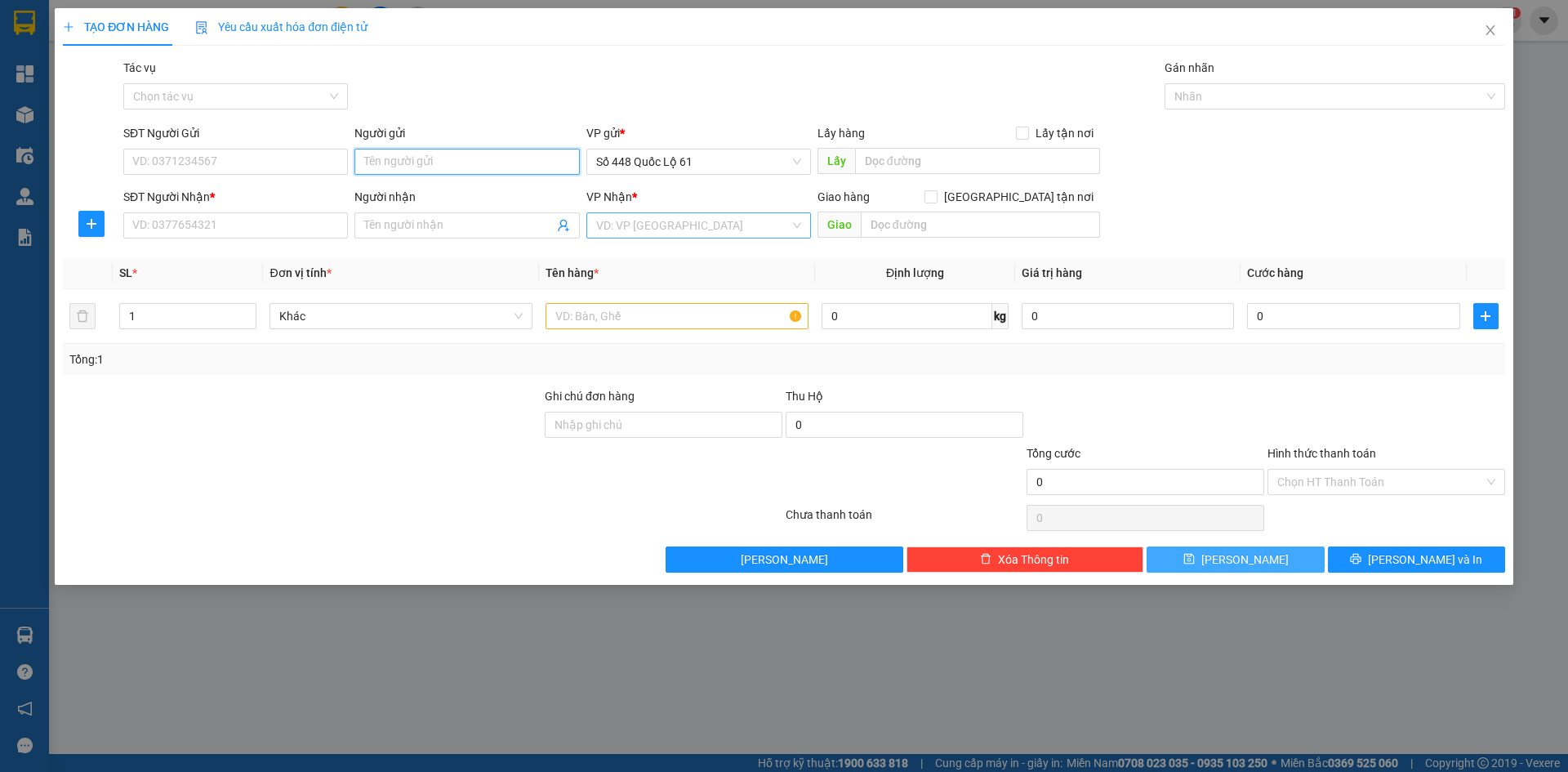
click at [410, 154] on input "Người gửi" at bounding box center [467, 161] width 225 height 26
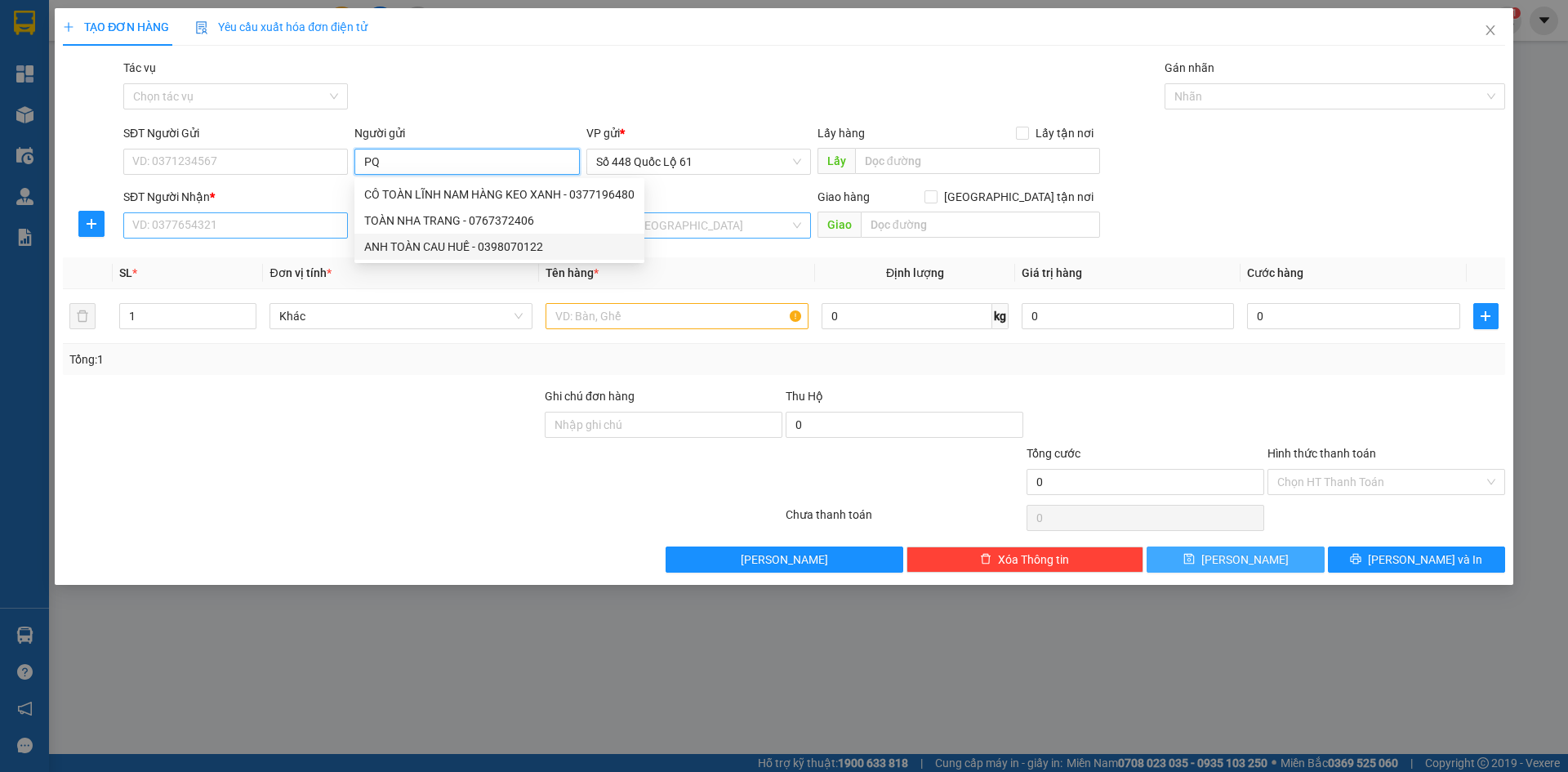
type input "PQ"
click at [328, 226] on input "SĐT Người Nhận *" at bounding box center [236, 225] width 225 height 26
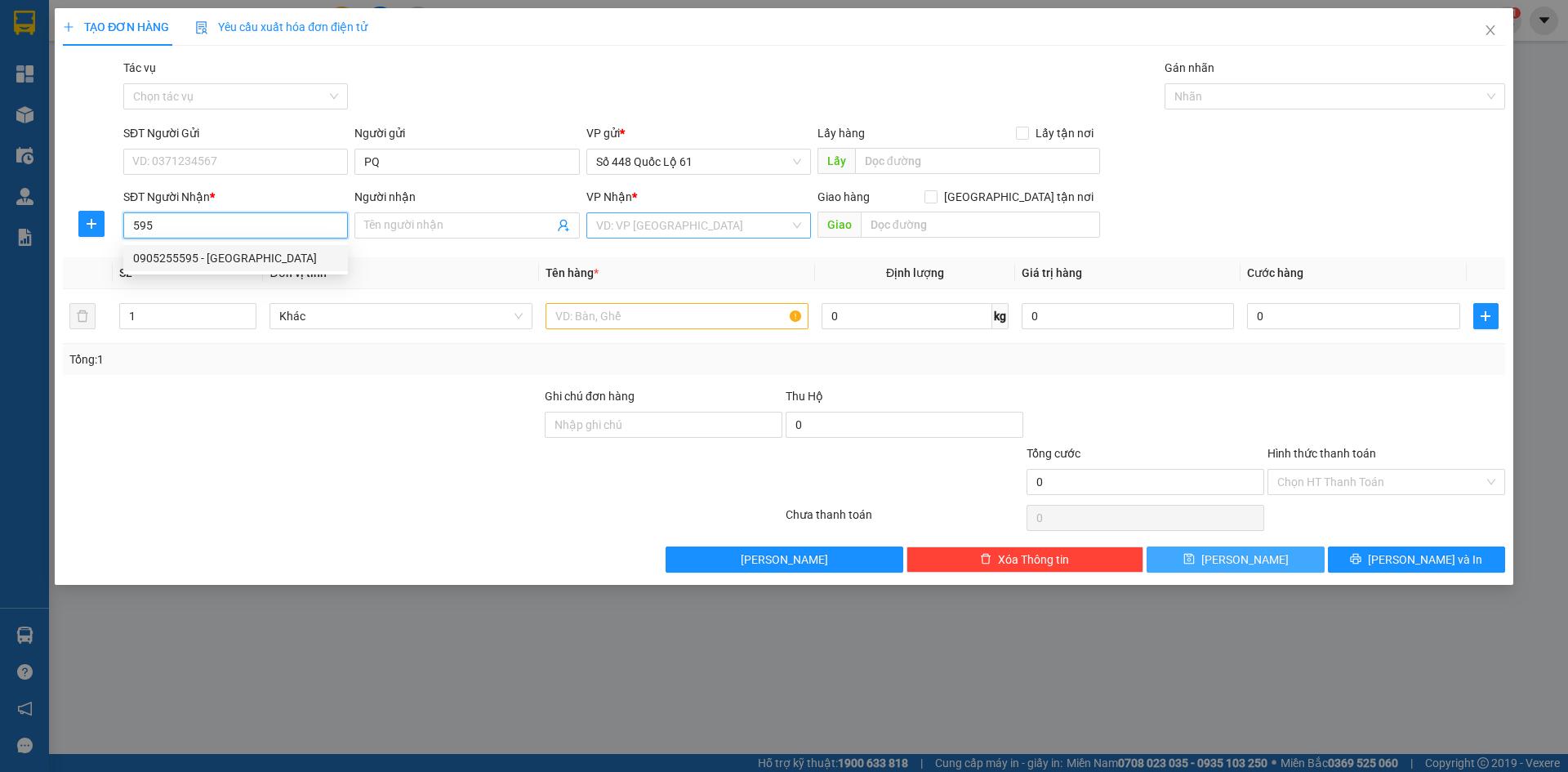
click at [272, 258] on div "0905255595 - VY NHA TRANG" at bounding box center [236, 258] width 205 height 18
type input "0905255595"
type input "VY NHA TRANG"
checkbox input "true"
type input "NHA TRANG"
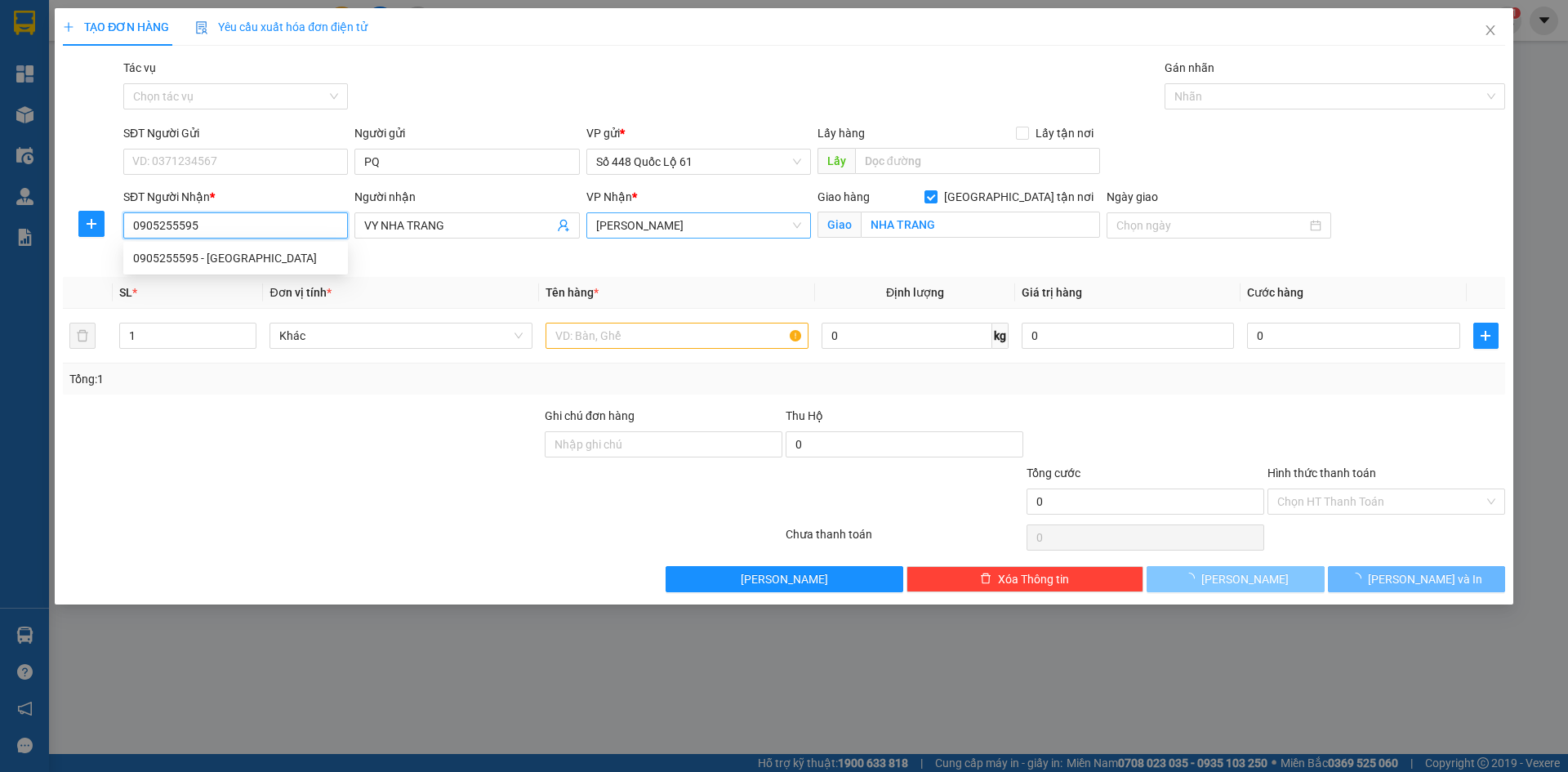
type input "150.000"
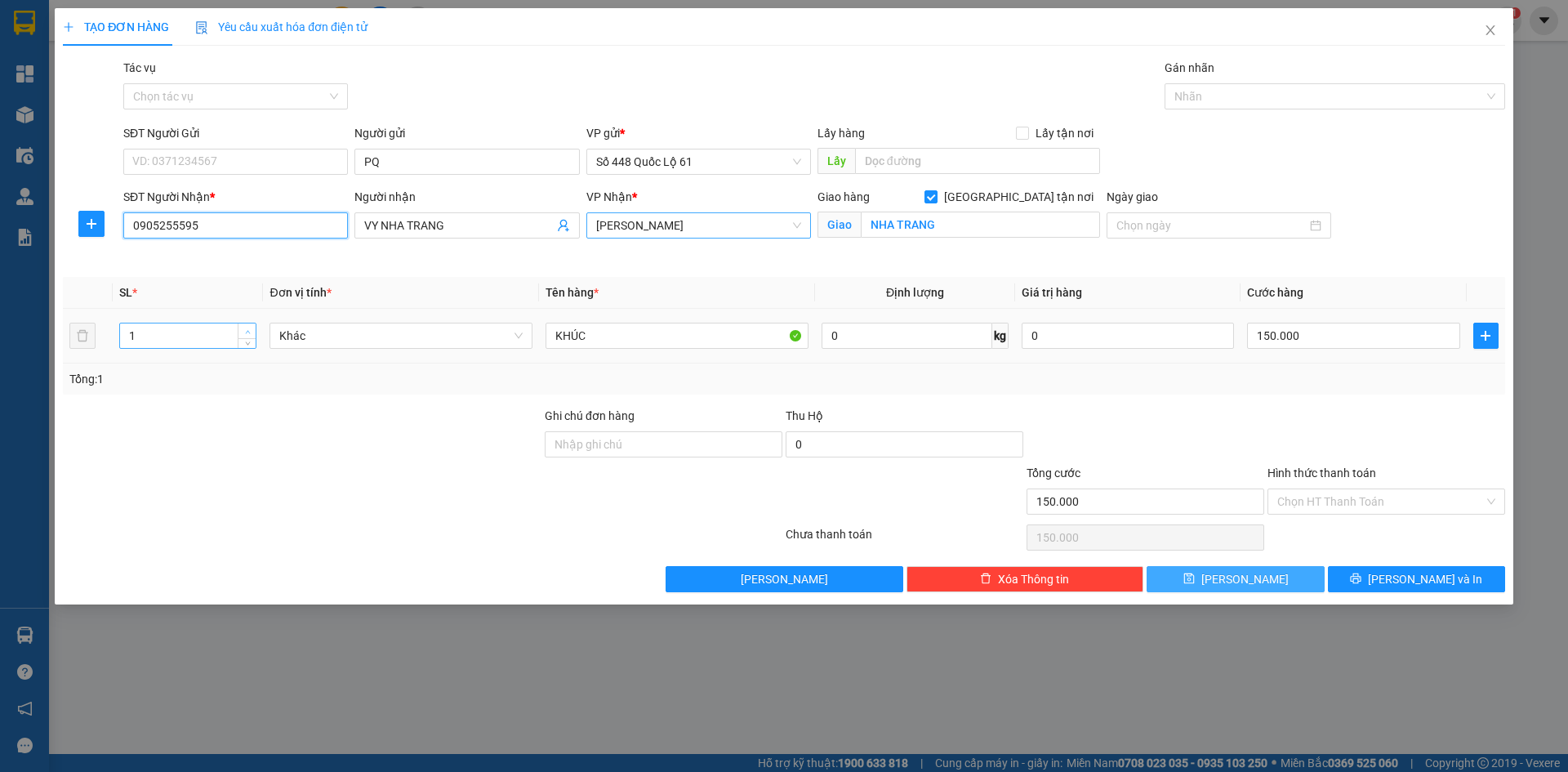
type input "0905255595"
click at [249, 329] on icon "up" at bounding box center [247, 332] width 6 height 6
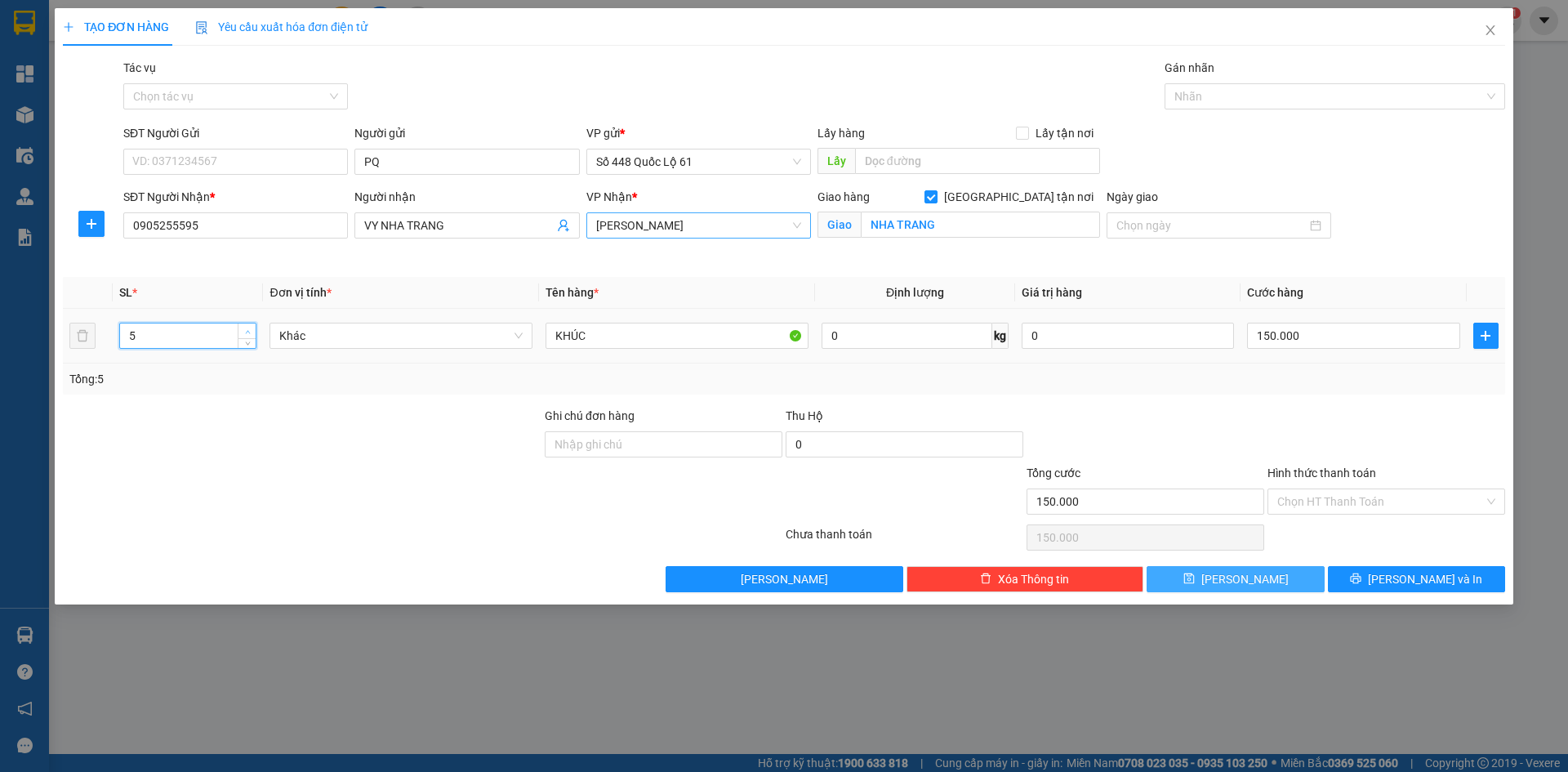
type input "6"
click at [249, 329] on icon "up" at bounding box center [247, 332] width 6 height 6
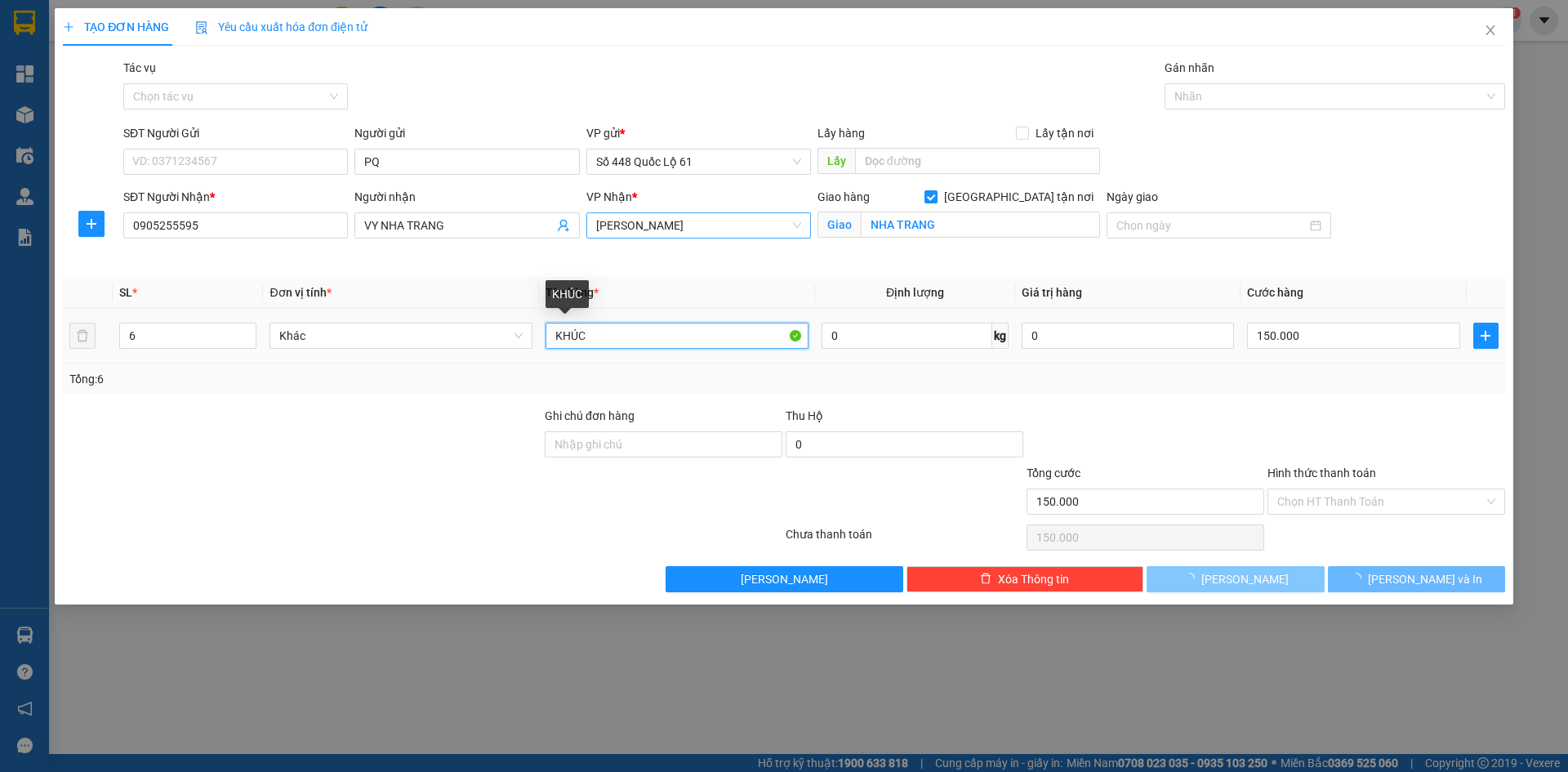
click at [558, 328] on input "KHÚC" at bounding box center [676, 335] width 263 height 26
type input "0"
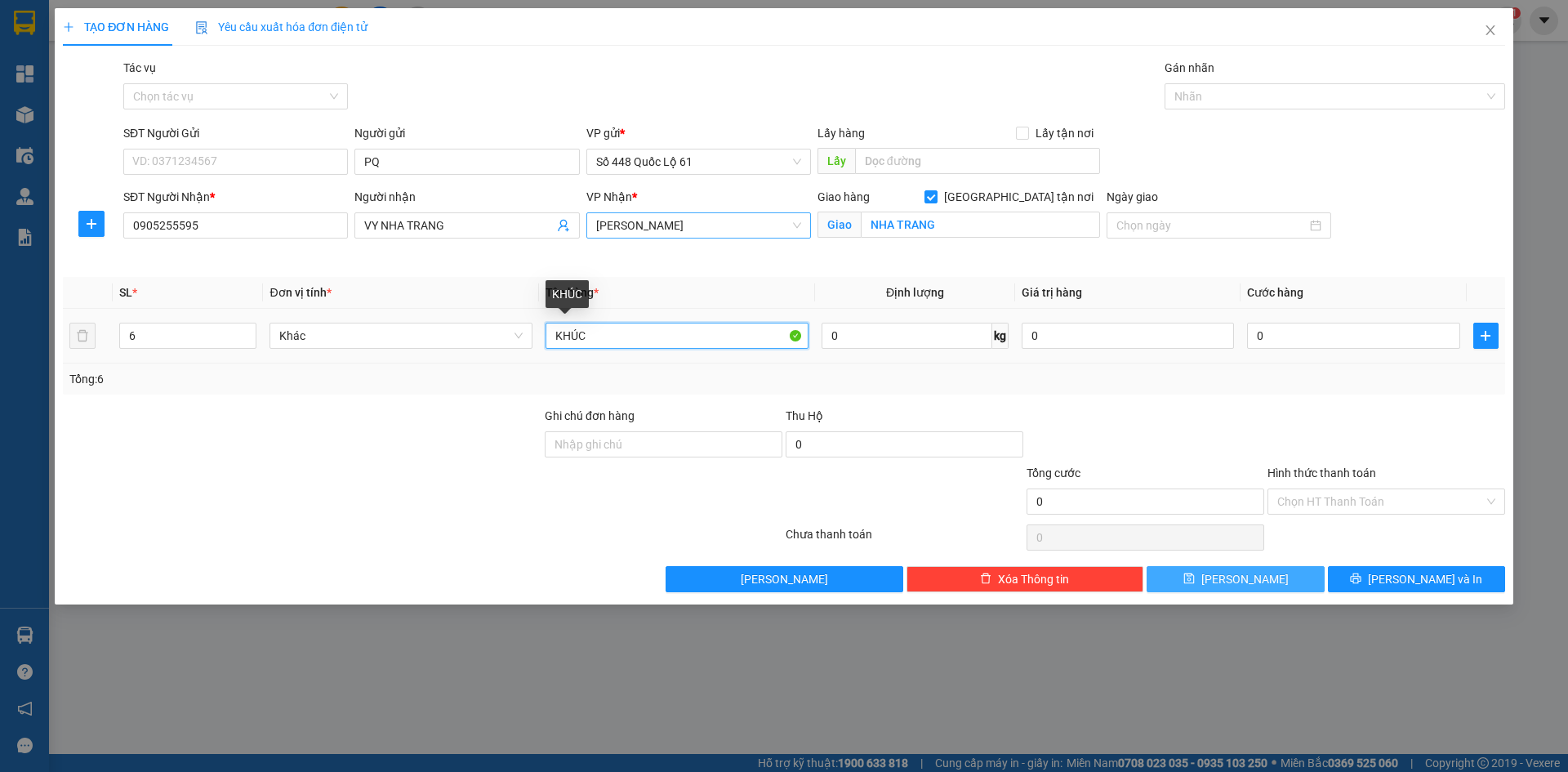
drag, startPoint x: 590, startPoint y: 341, endPoint x: 496, endPoint y: 375, distance: 100.0
click at [488, 373] on div "SL * Đơn vị tính * Tên hàng * Định lượng Giá trị hàng Cước hàng 6 Khác KHÚC 0 k…" at bounding box center [784, 335] width 1442 height 117
type input "1C"
click at [1359, 323] on input "0" at bounding box center [1353, 335] width 212 height 26
type input "1"
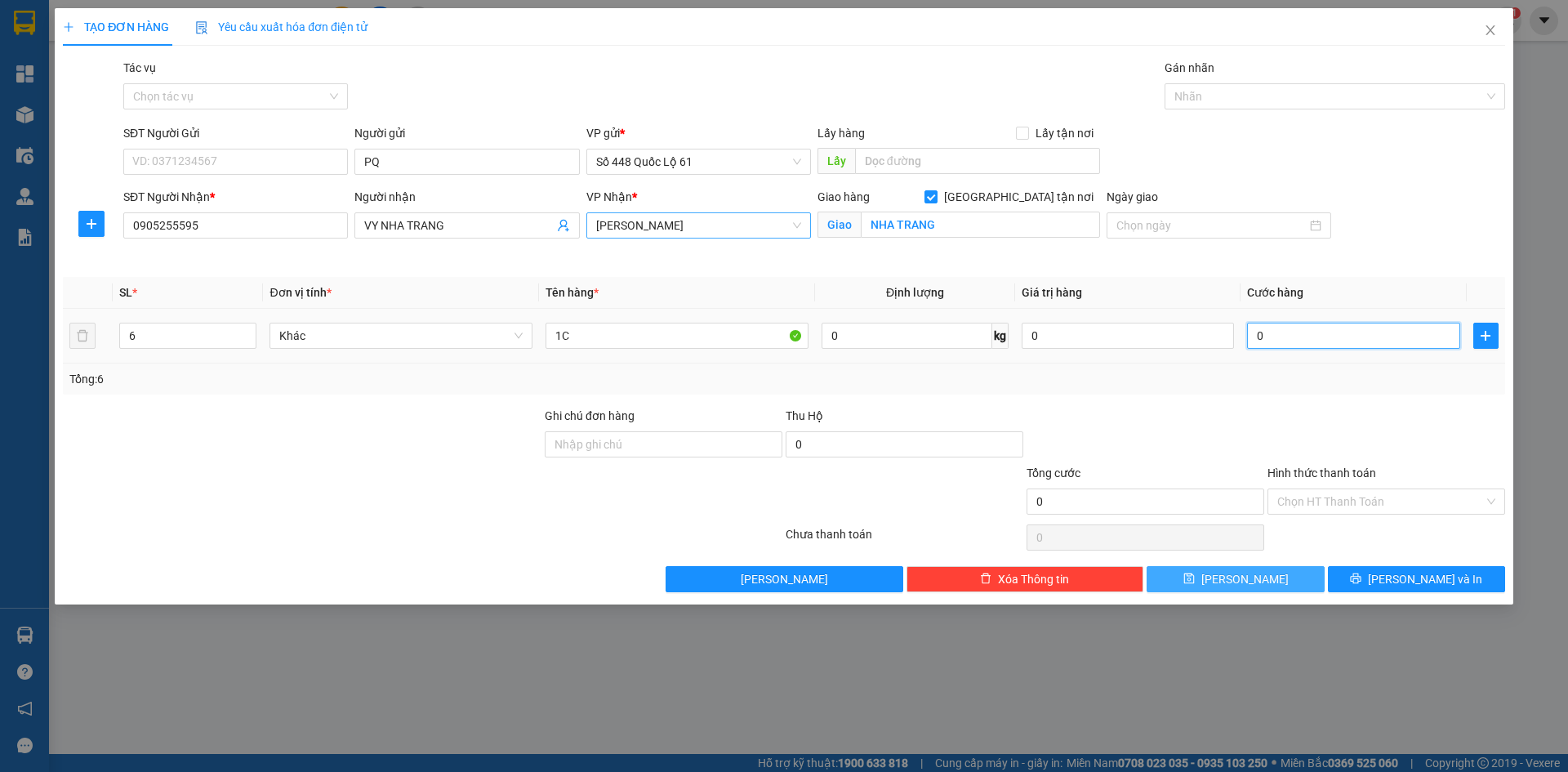
type input "1"
type input "15"
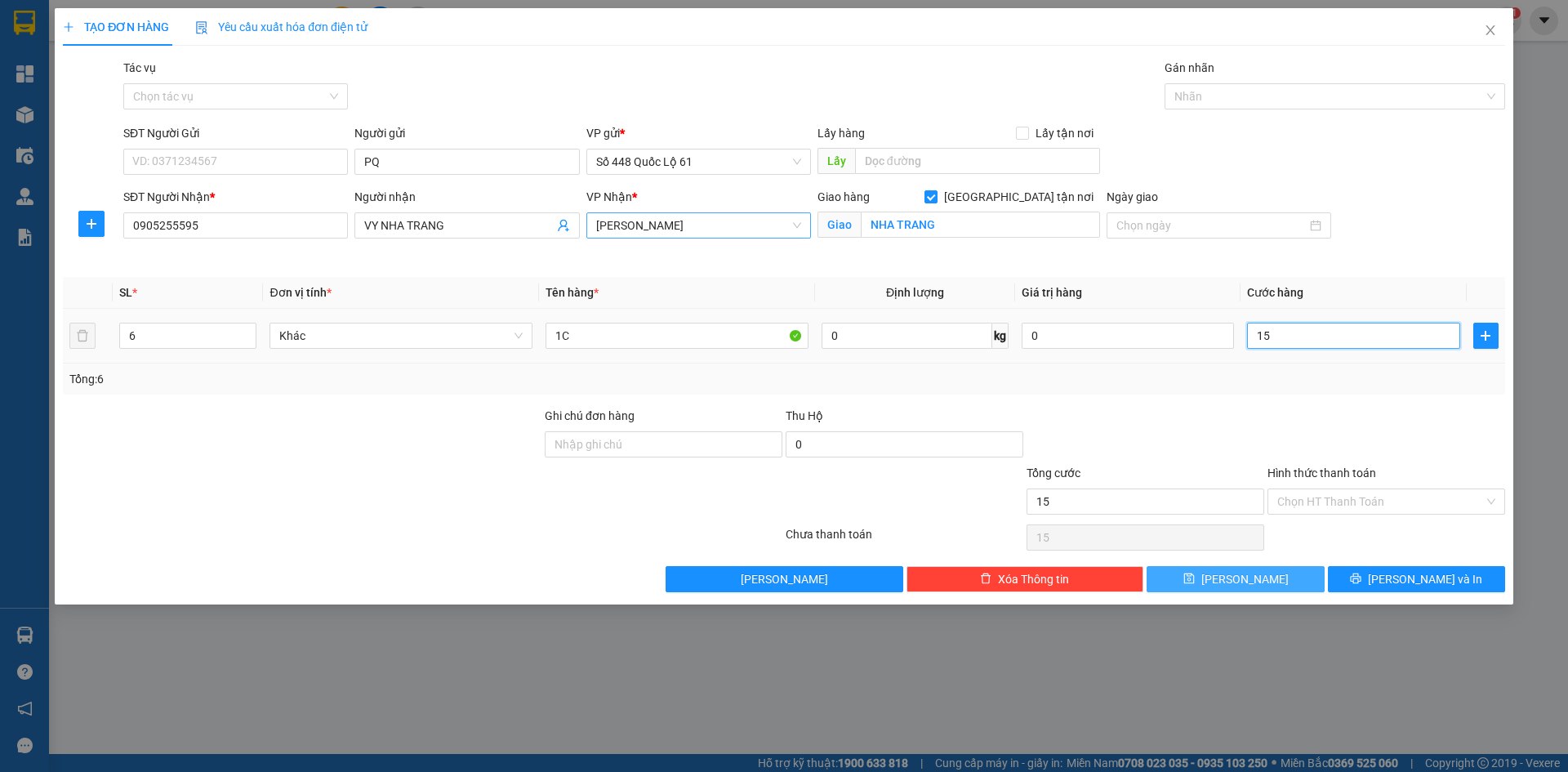
type input "150"
type input "1.500"
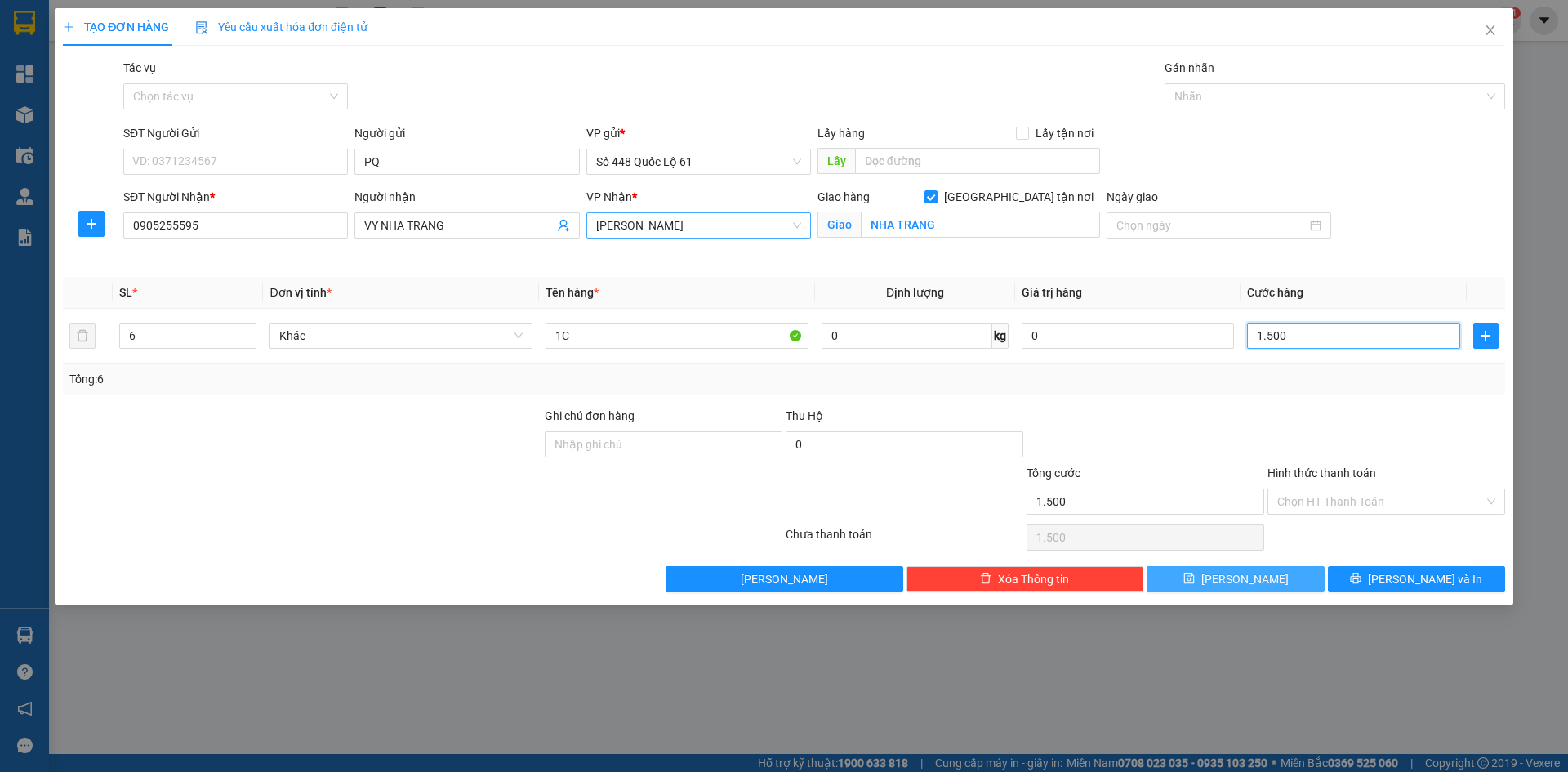
type input "1.500"
type input "1.500.000"
click at [1250, 590] on button "Lưu" at bounding box center [1235, 579] width 177 height 26
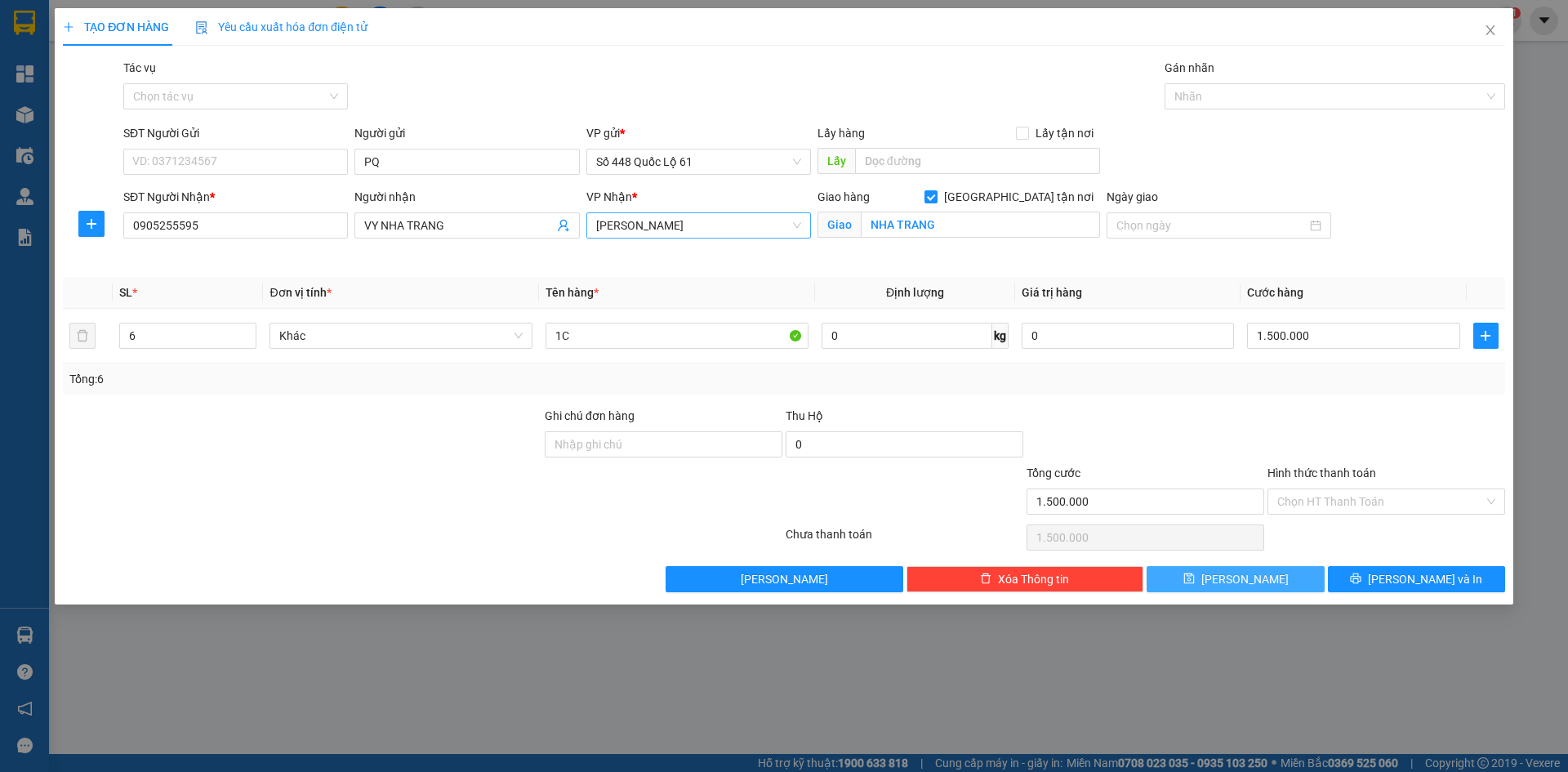
checkbox input "false"
type input "0"
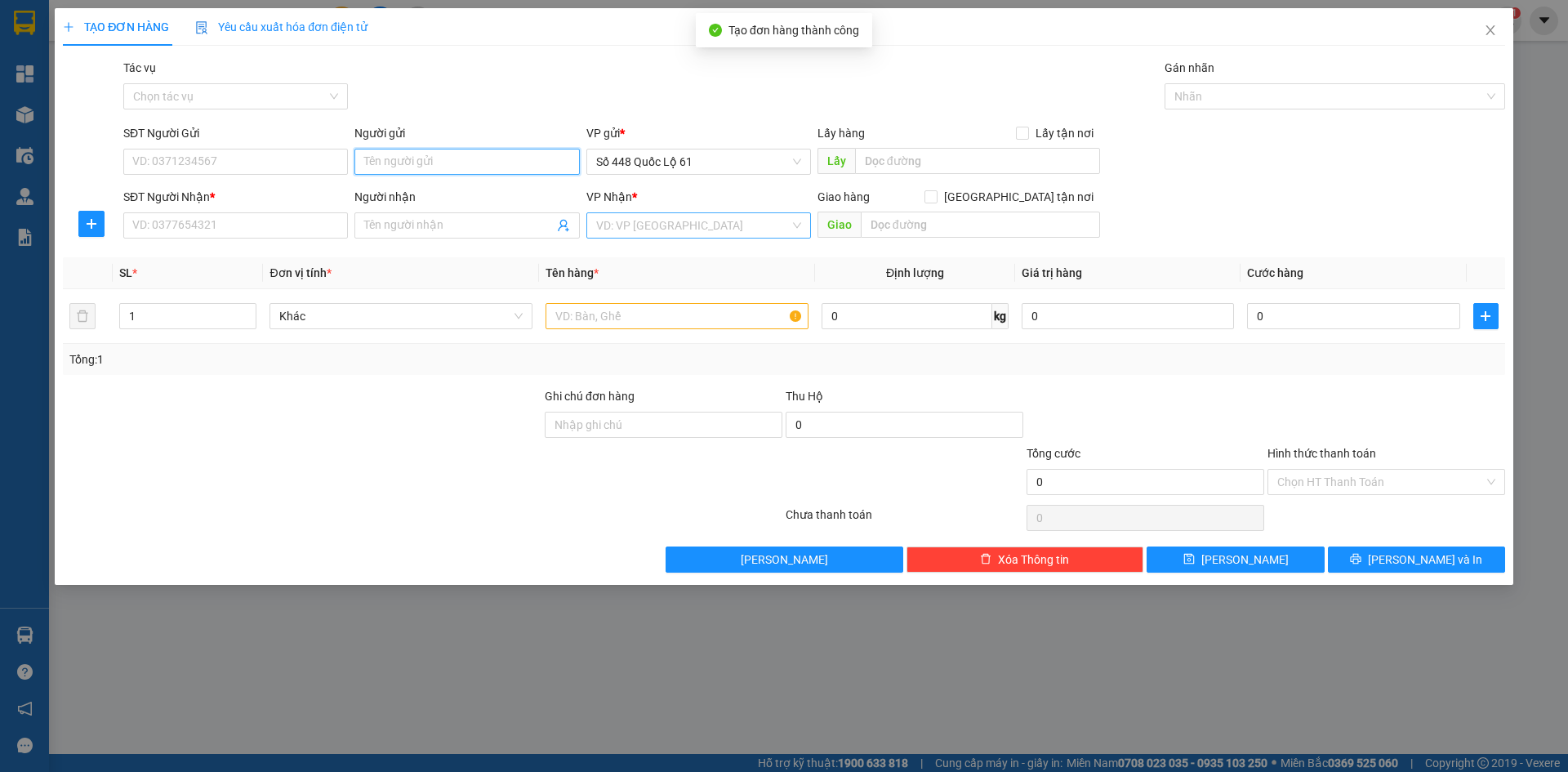
click at [377, 171] on input "Người gửi" at bounding box center [467, 161] width 225 height 26
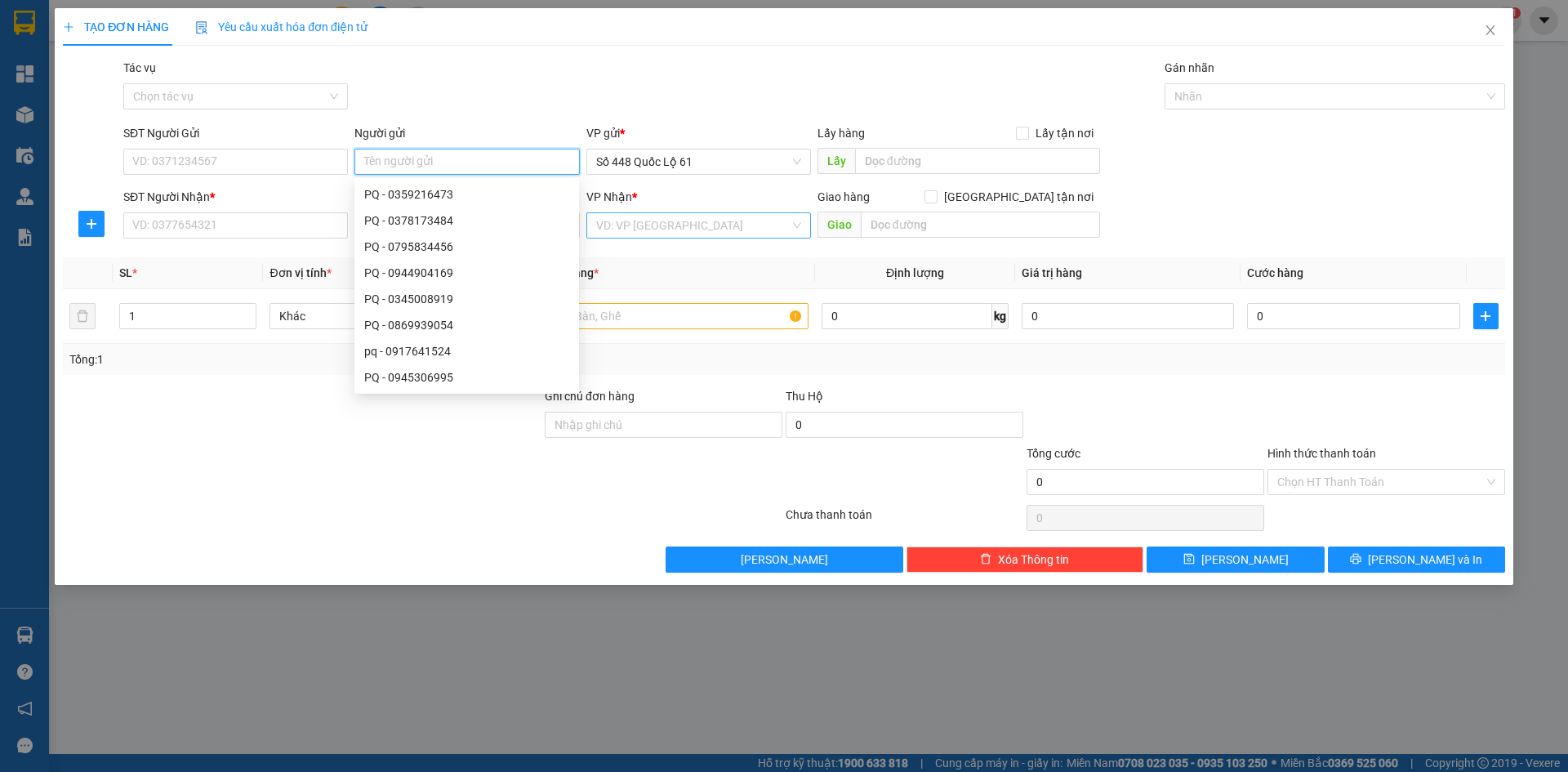
paste input "TOÀN"
type input "TOÀN"
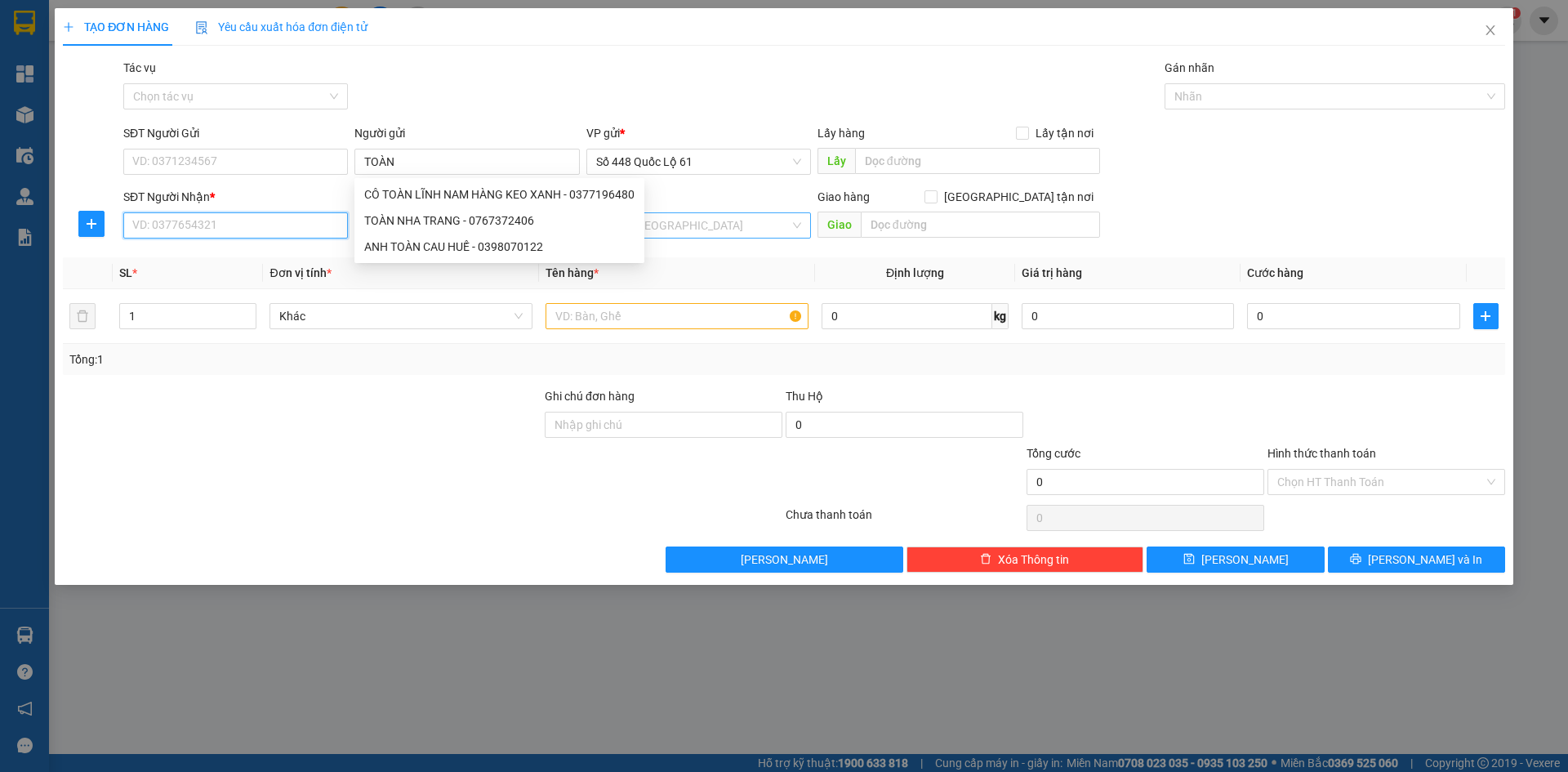
click at [247, 220] on input "SĐT Người Nhận *" at bounding box center [236, 225] width 225 height 26
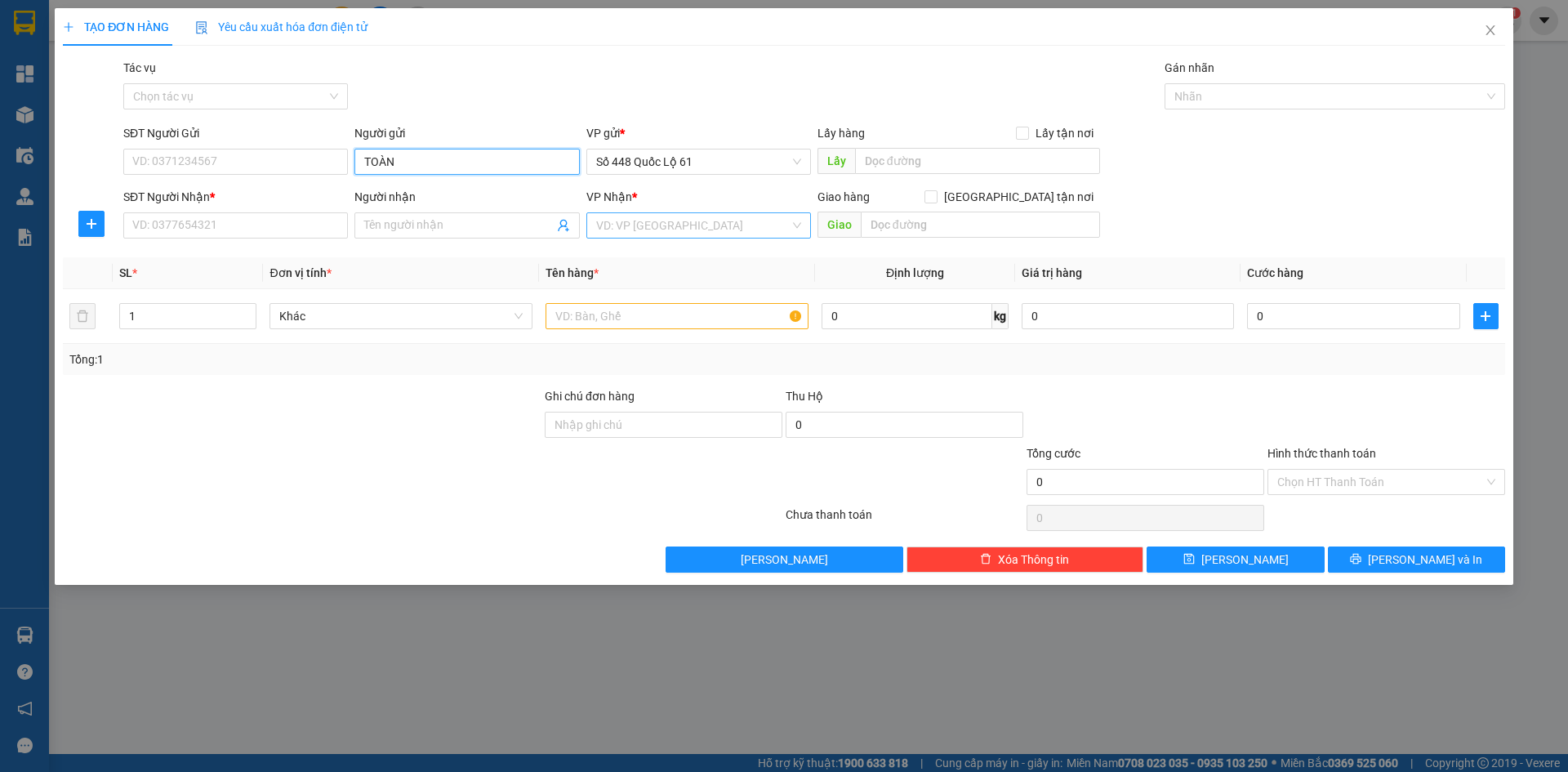
drag, startPoint x: 395, startPoint y: 160, endPoint x: 127, endPoint y: 201, distance: 271.1
click at [114, 198] on form "SĐT Người Gửi VD: 0371234567 Người gửi TOÀN TOÀN VP gửi * Số 448 Quốc Lộ 61 Lấy…" at bounding box center [784, 184] width 1442 height 121
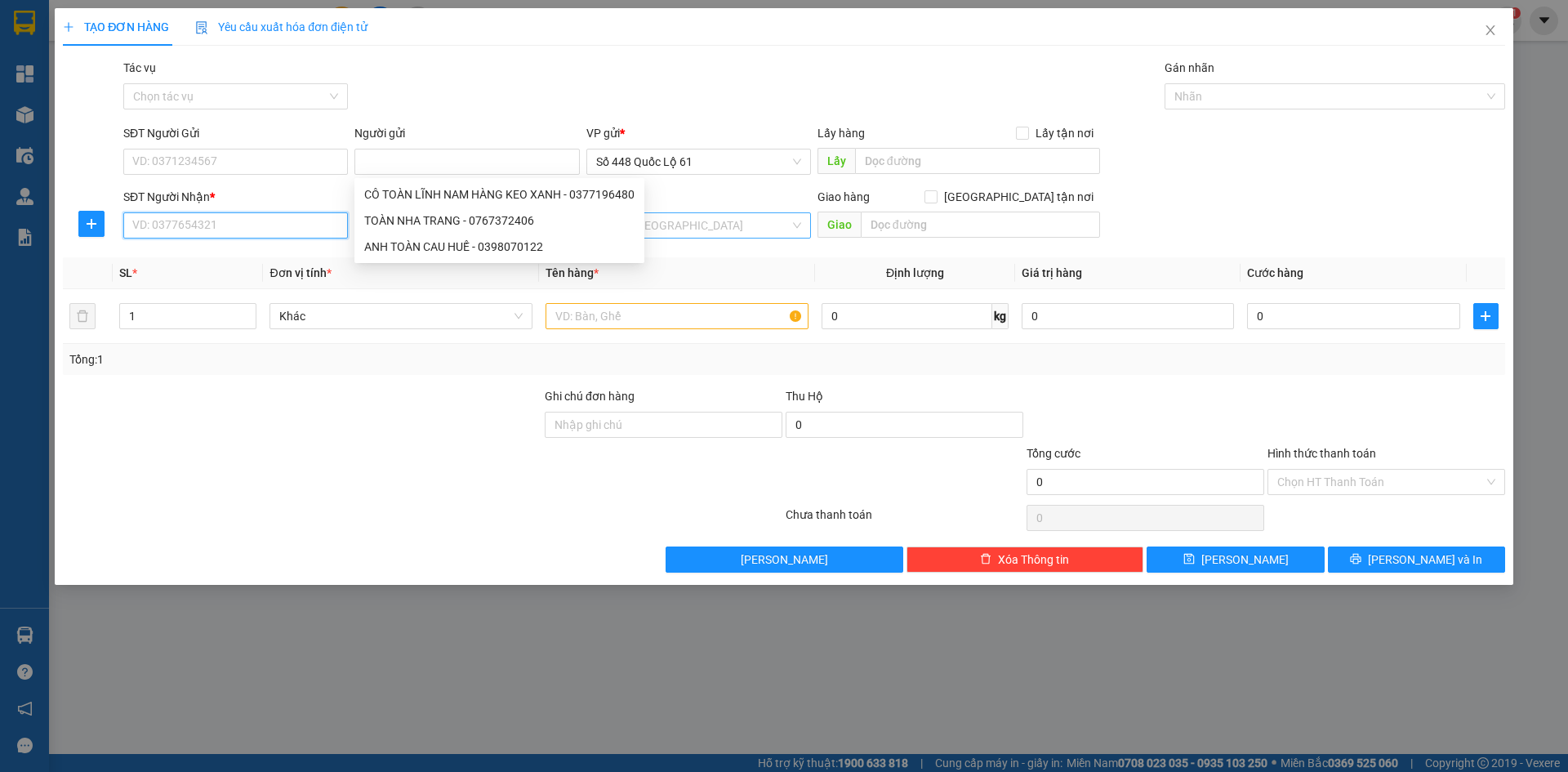
click at [172, 220] on input "SĐT Người Nhận *" at bounding box center [236, 225] width 225 height 26
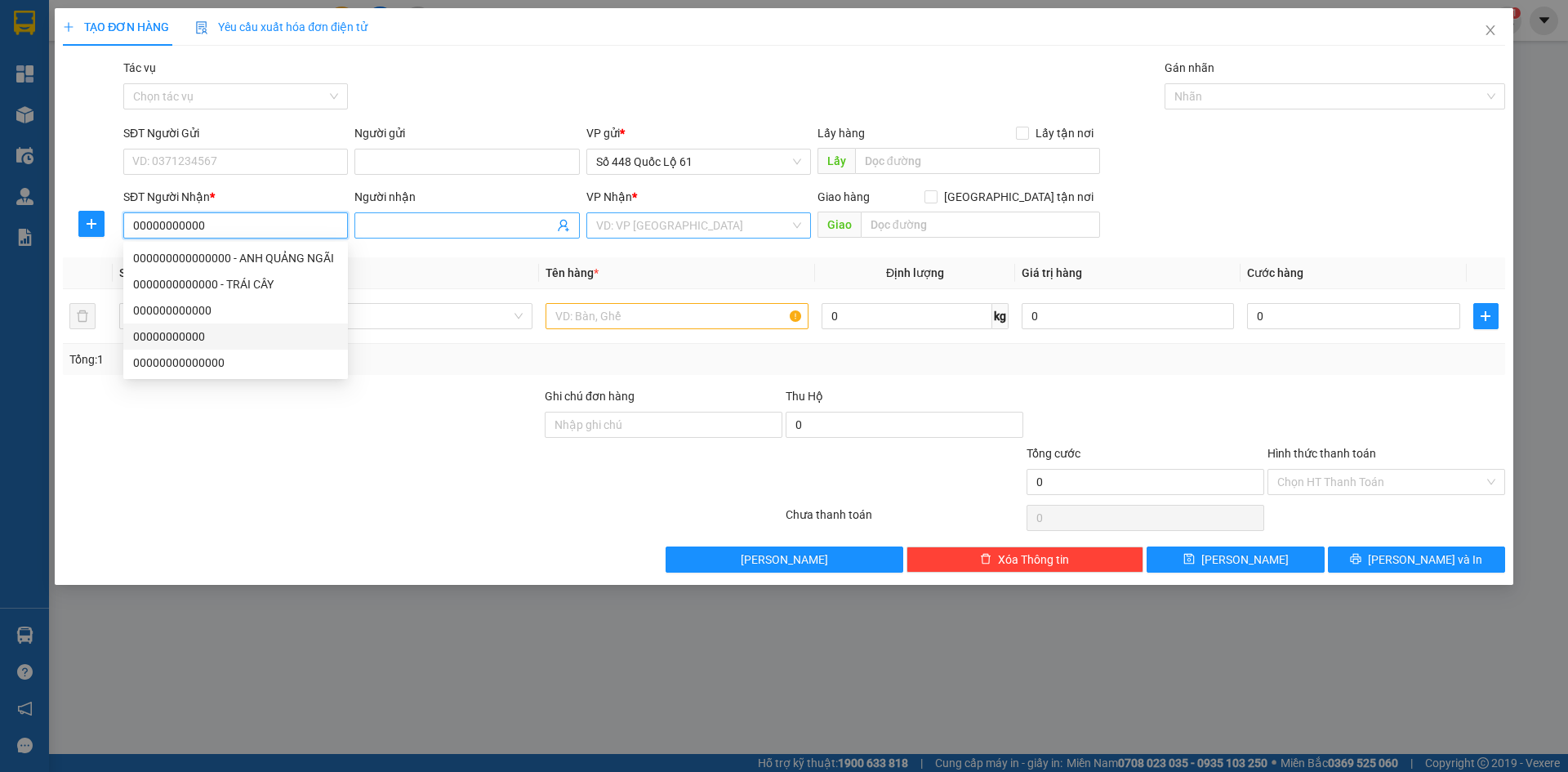
type input "00000000000"
click at [433, 234] on input "Người nhận" at bounding box center [458, 225] width 188 height 18
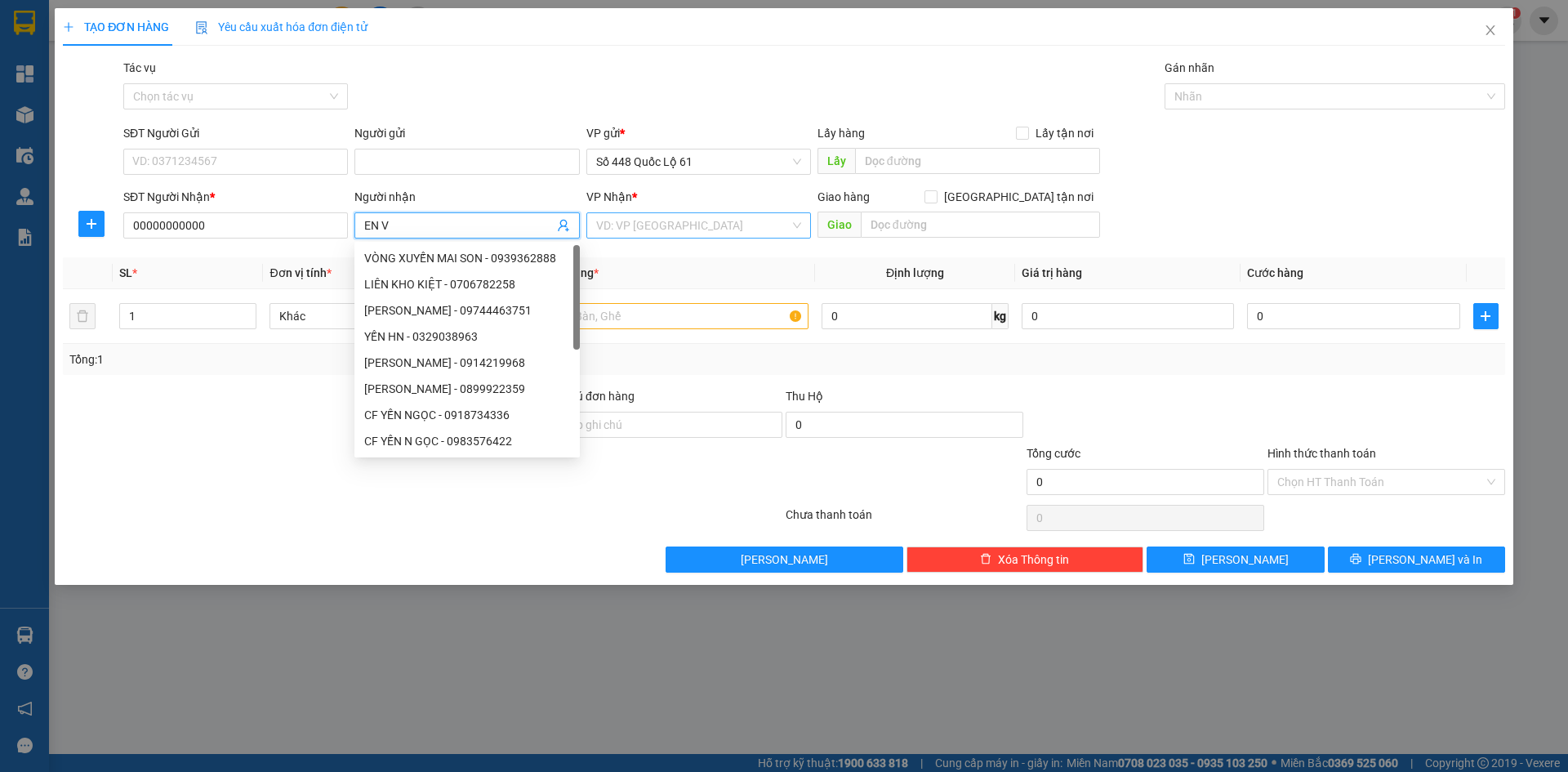
paste input "Ũ"
paste input "ÂP"
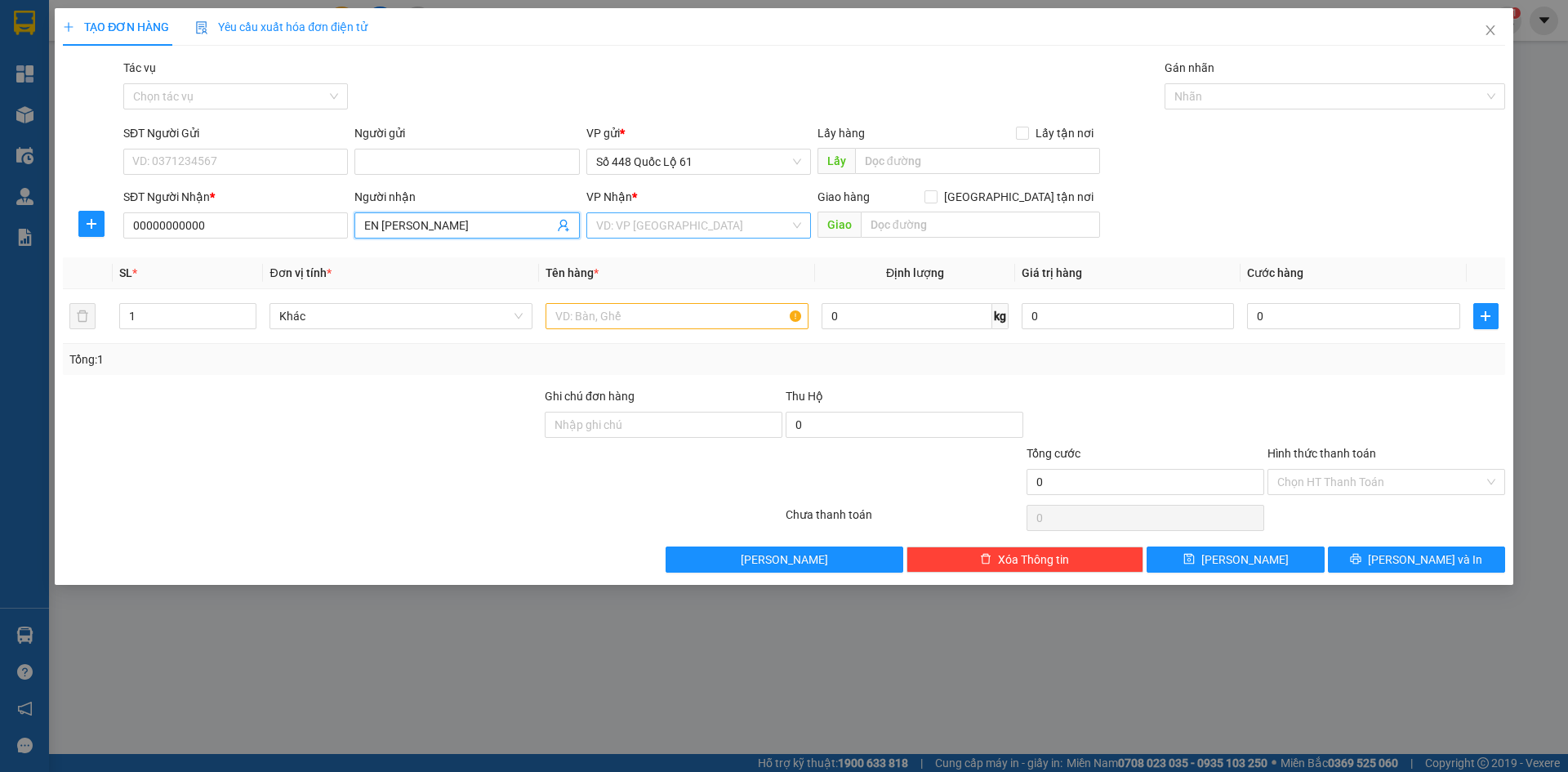
paste input "ẬP"
type input "EN VŨ MẬP"
click at [646, 231] on input "search" at bounding box center [692, 225] width 193 height 24
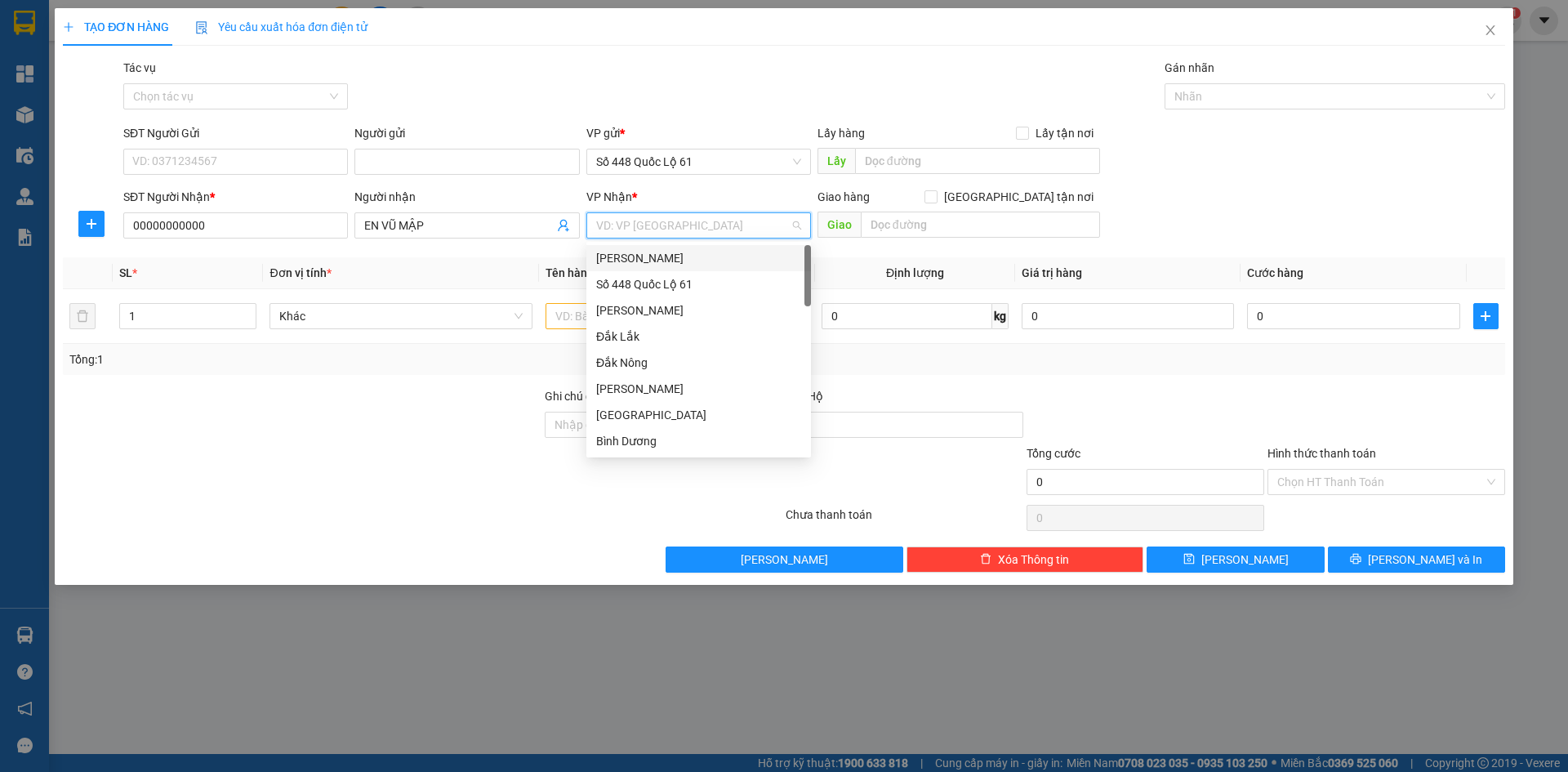
type input "K"
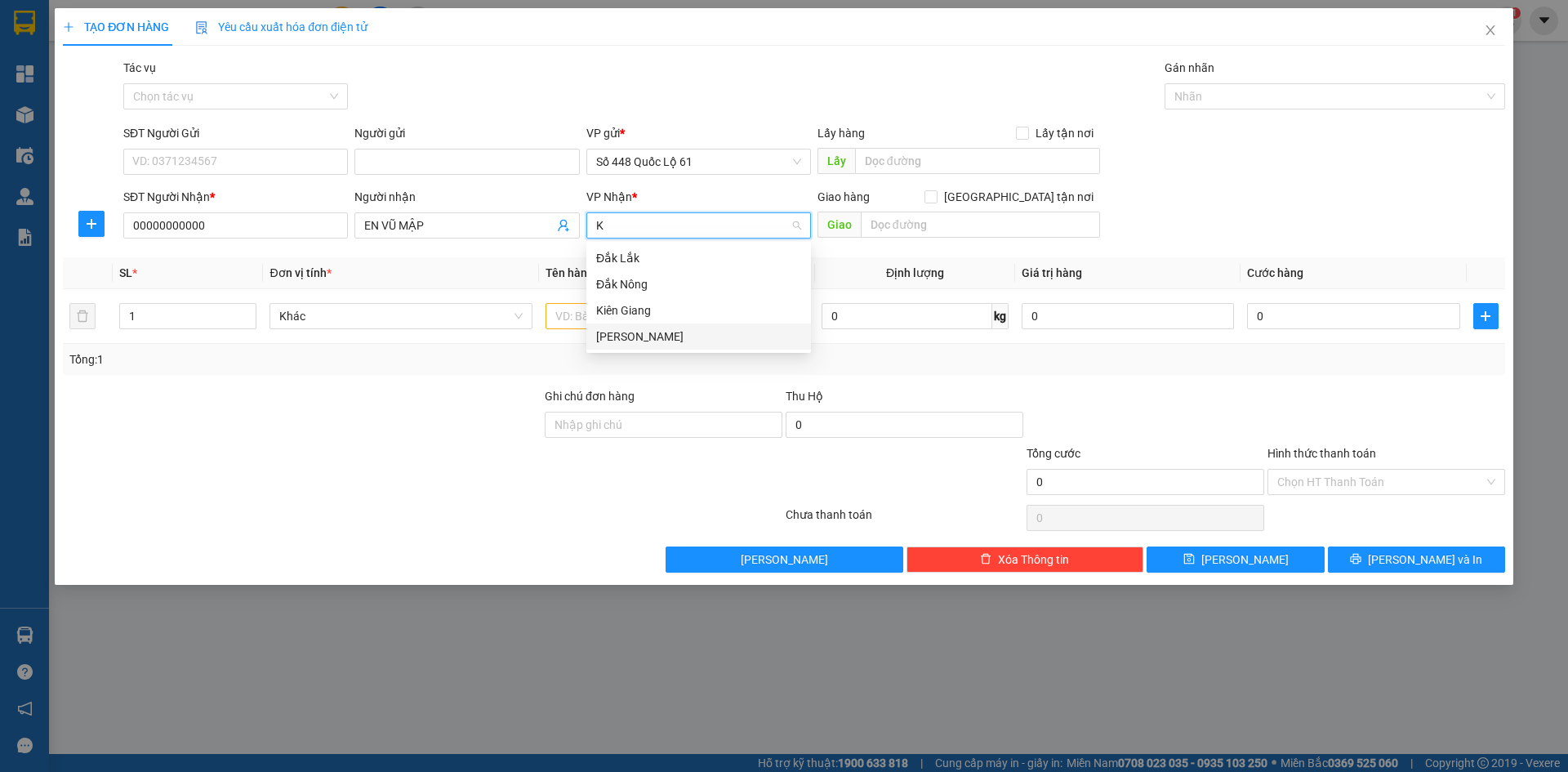
click at [642, 342] on div "[PERSON_NAME]" at bounding box center [698, 336] width 205 height 18
click at [597, 316] on input "text" at bounding box center [676, 316] width 263 height 26
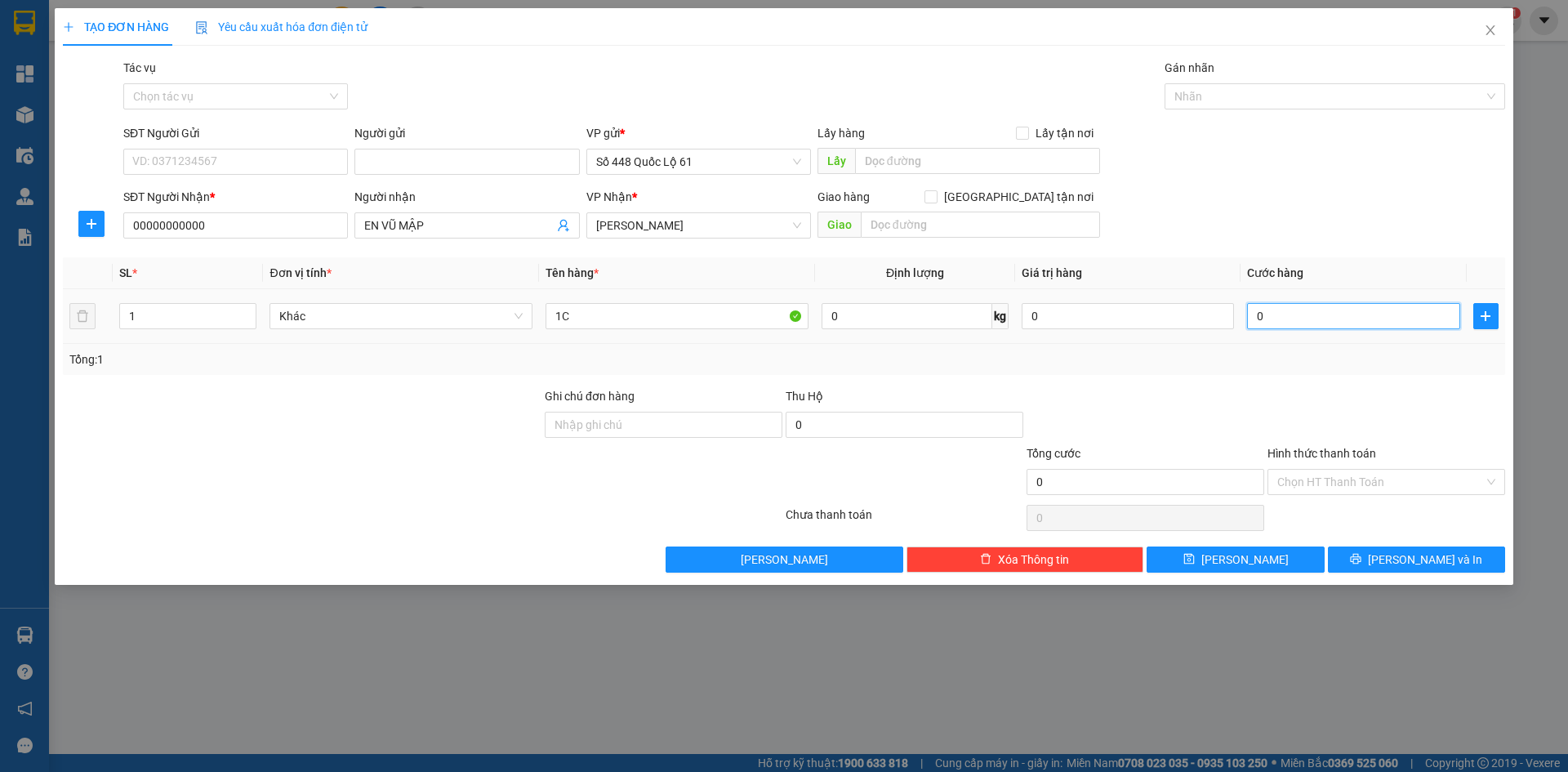
click at [1330, 311] on input "0" at bounding box center [1353, 316] width 212 height 26
click at [1292, 572] on button "Lưu" at bounding box center [1235, 559] width 177 height 26
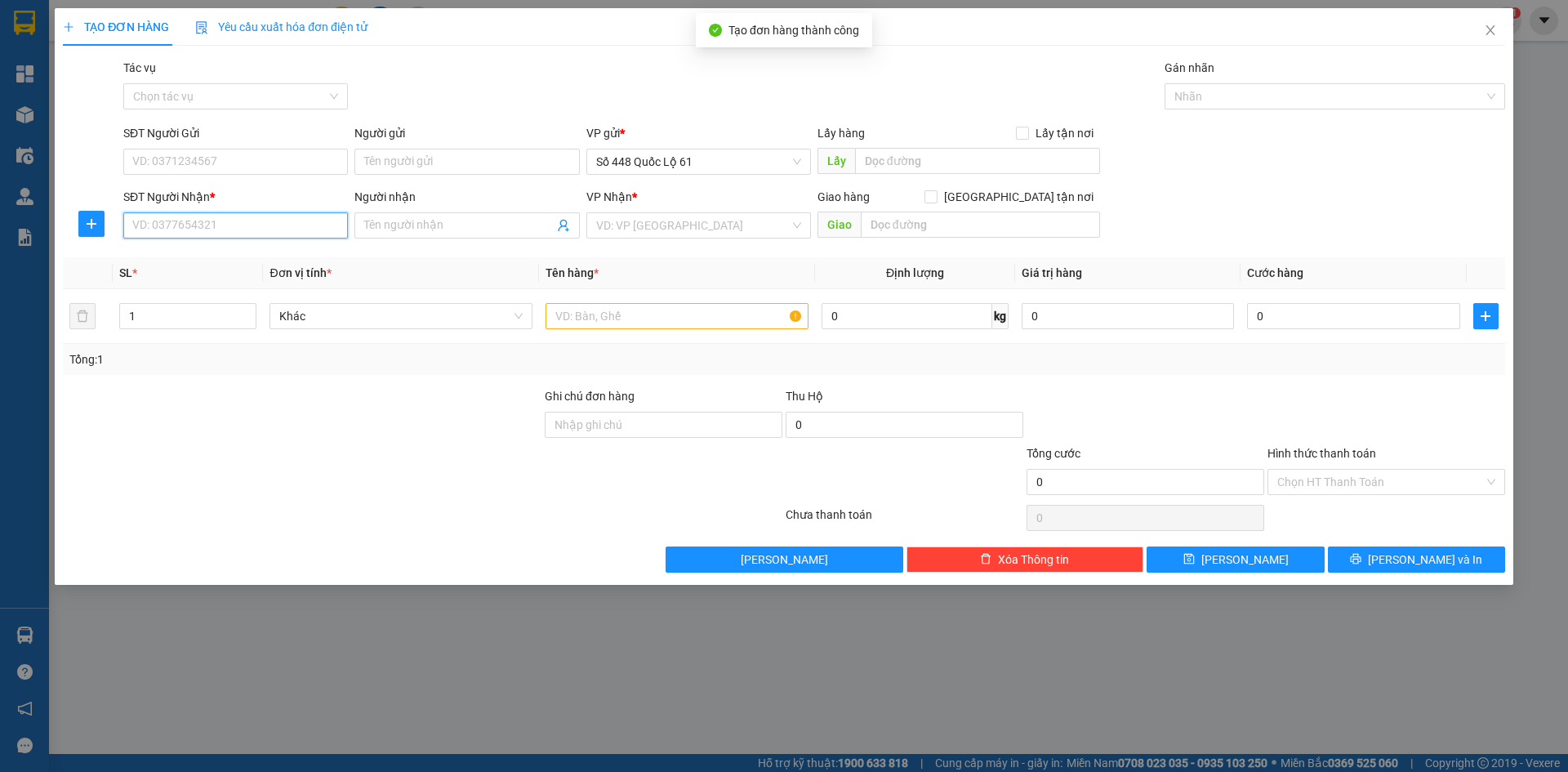
click at [260, 218] on input "SĐT Người Nhận *" at bounding box center [236, 225] width 225 height 26
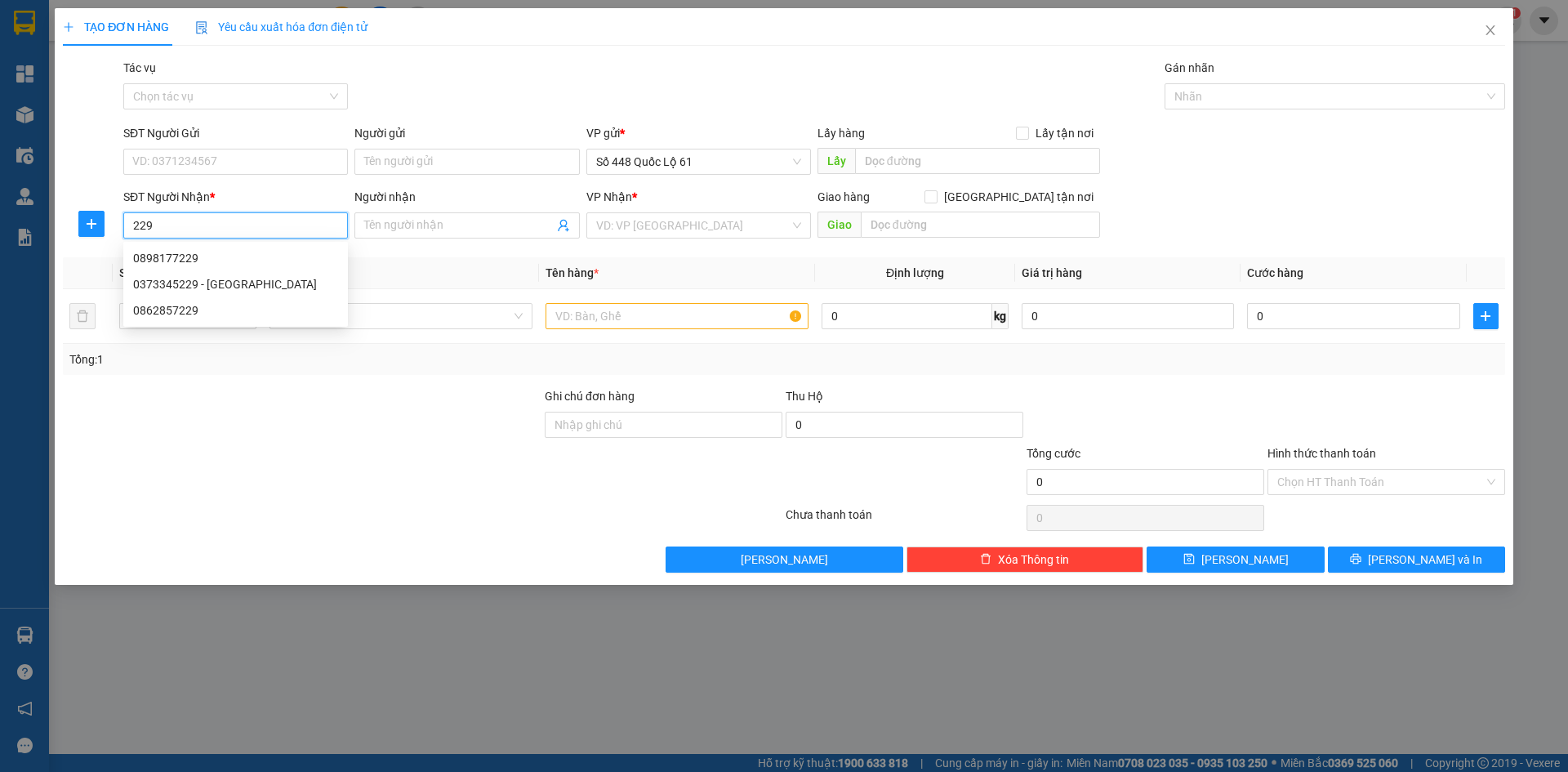
drag, startPoint x: 260, startPoint y: 217, endPoint x: 0, endPoint y: 266, distance: 264.6
click at [0, 266] on div "TẠO ĐƠN HÀNG Yêu cầu xuất hóa đơn điện tử Transit Pickup Surcharge Ids Transit …" at bounding box center [784, 386] width 1568 height 772
click at [198, 167] on input "SĐT Người Gửi" at bounding box center [236, 161] width 225 height 26
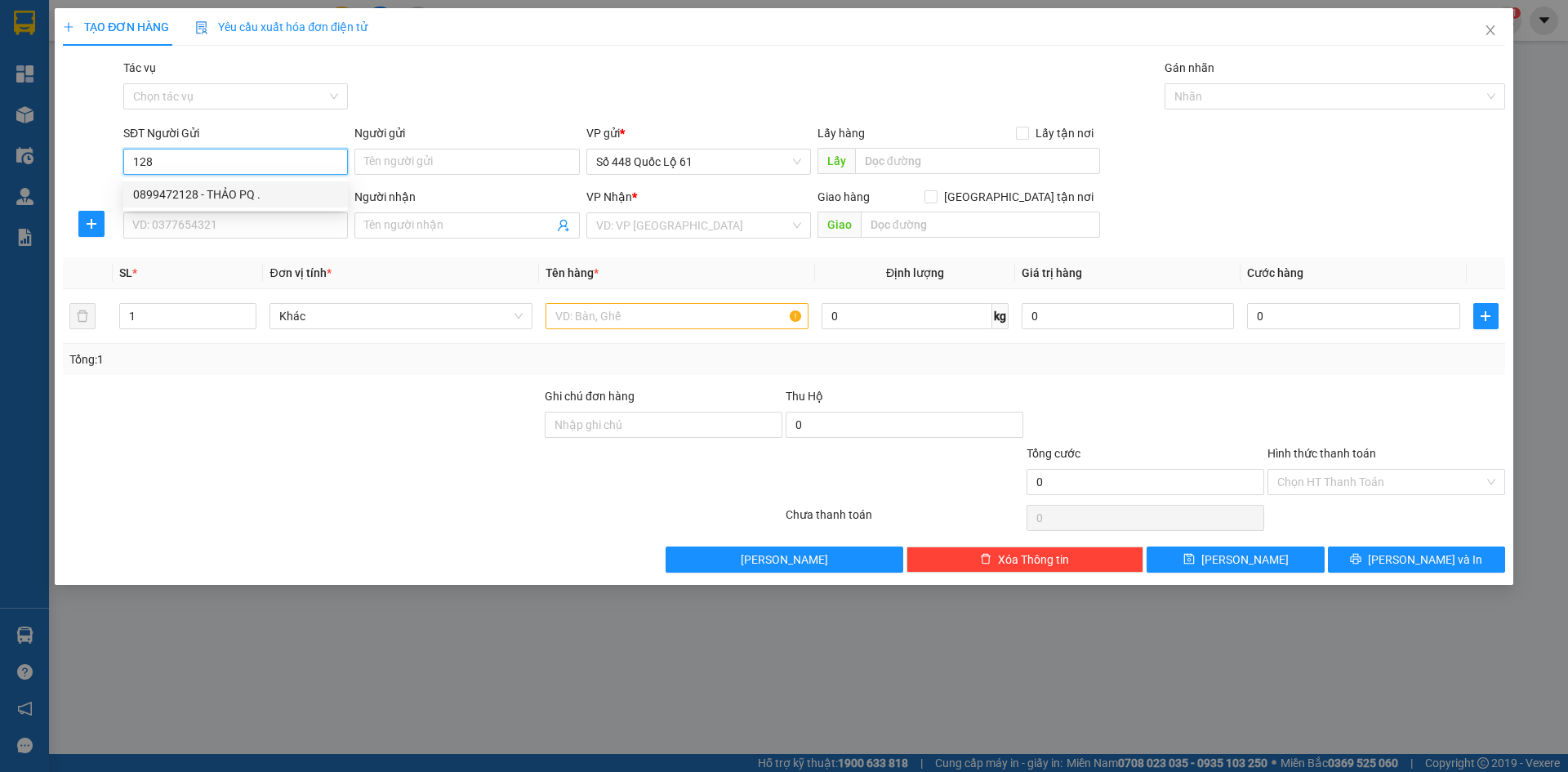
click at [210, 188] on div "0899472128 - THẢO PQ ." at bounding box center [236, 194] width 205 height 18
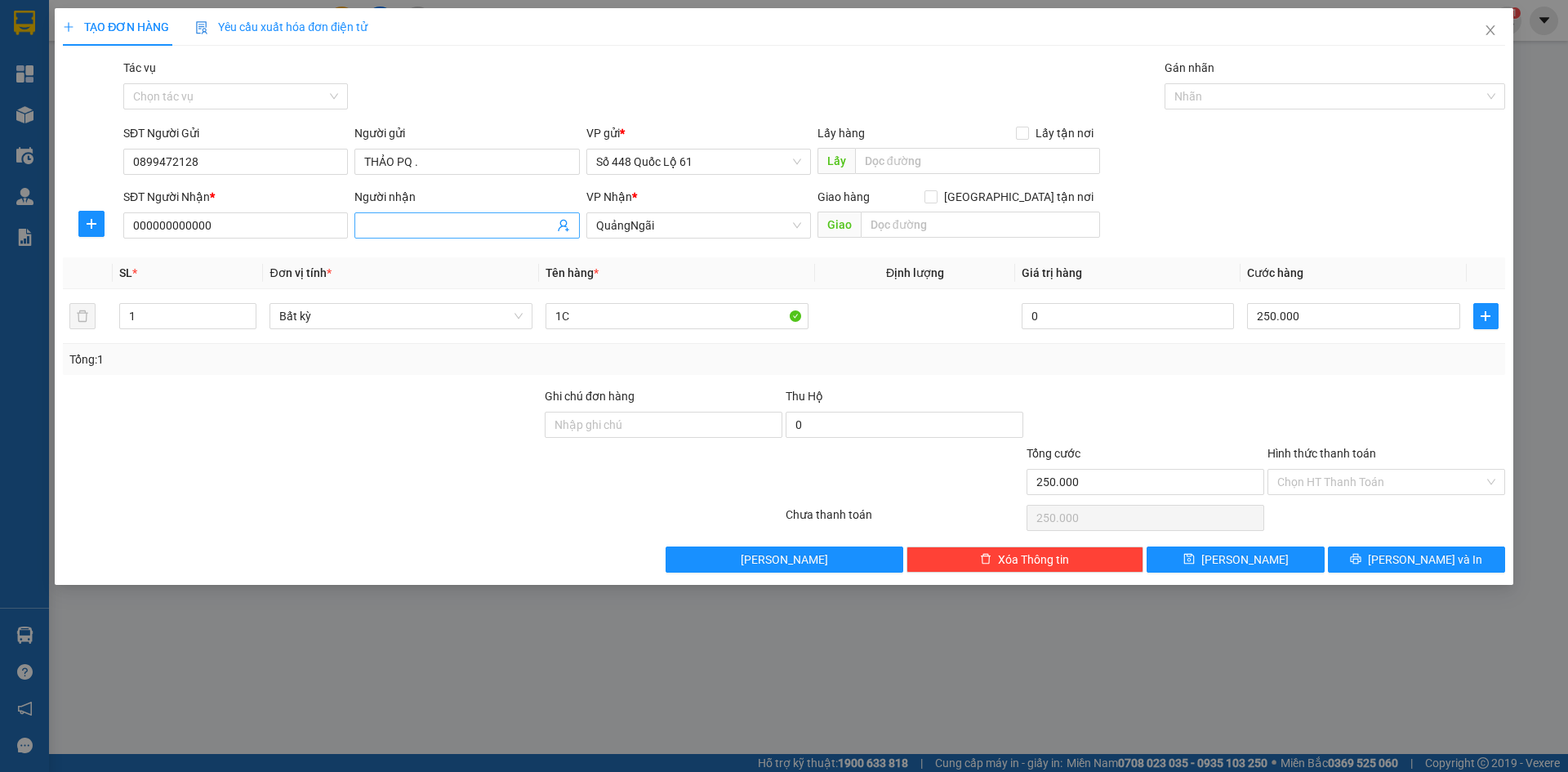
click at [415, 226] on input "Người nhận" at bounding box center [458, 225] width 188 height 18
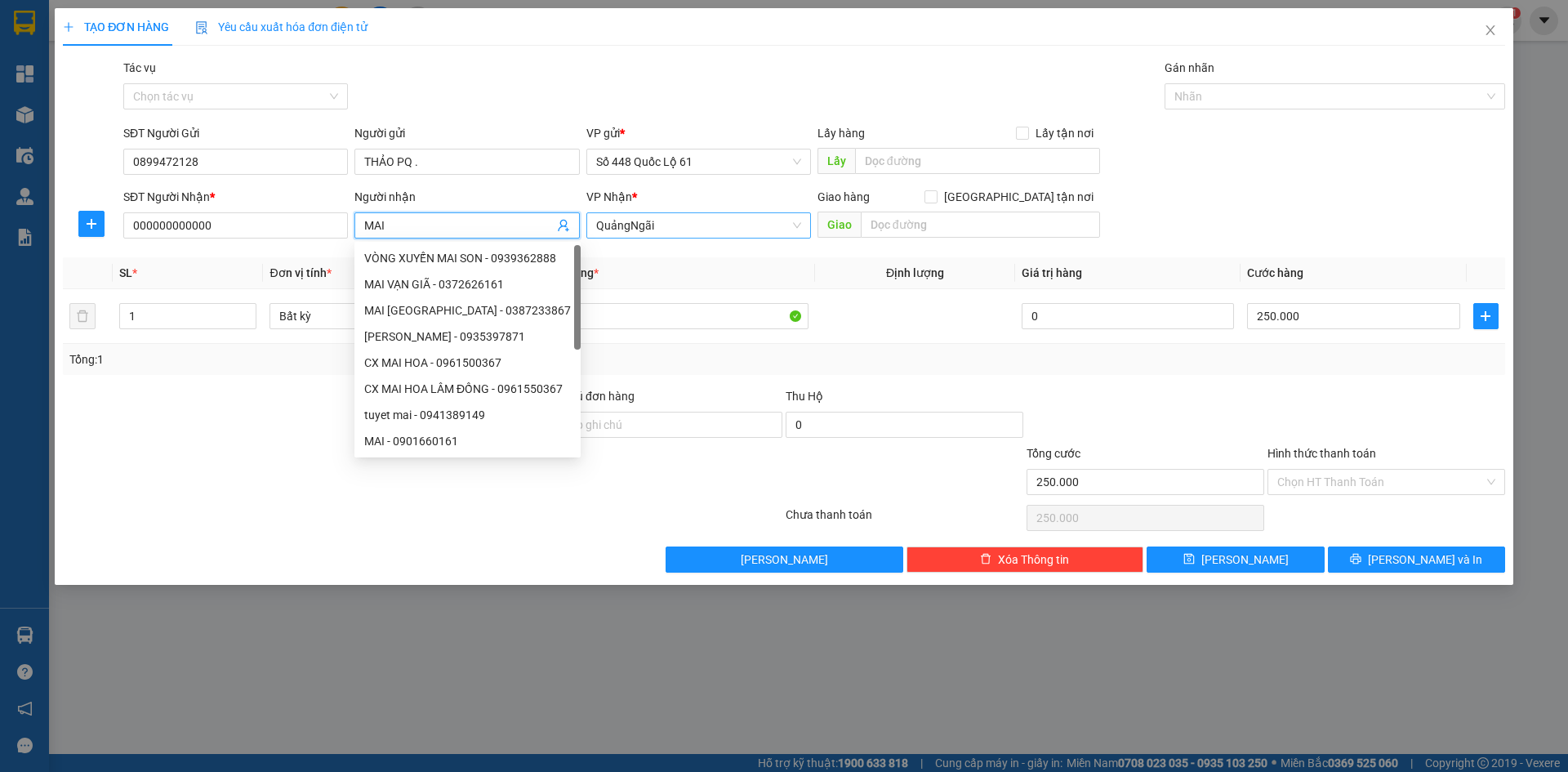
click at [704, 219] on span "QuảngNgãi" at bounding box center [698, 225] width 205 height 24
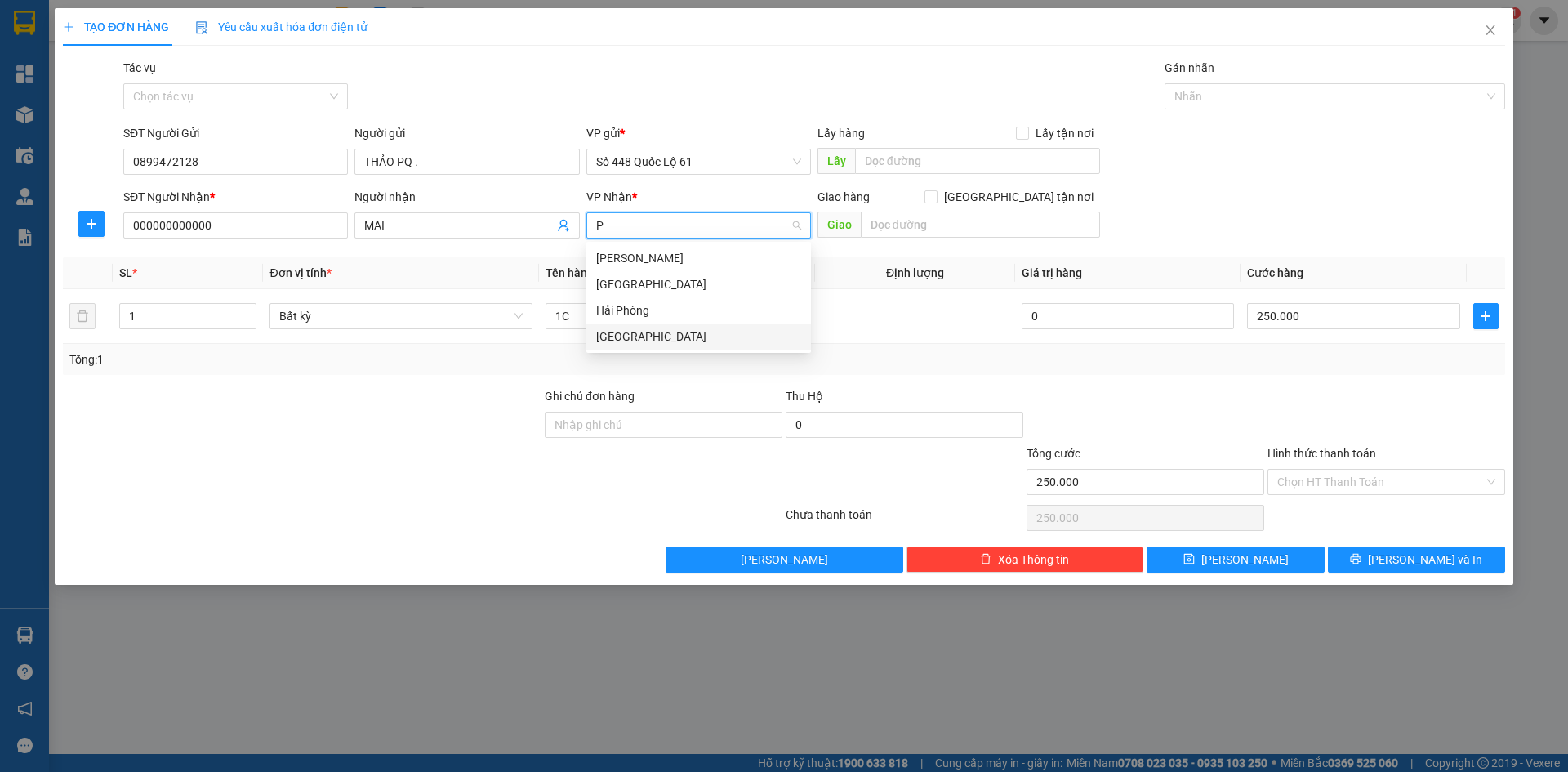
click at [662, 334] on div "[GEOGRAPHIC_DATA]" at bounding box center [698, 336] width 205 height 18
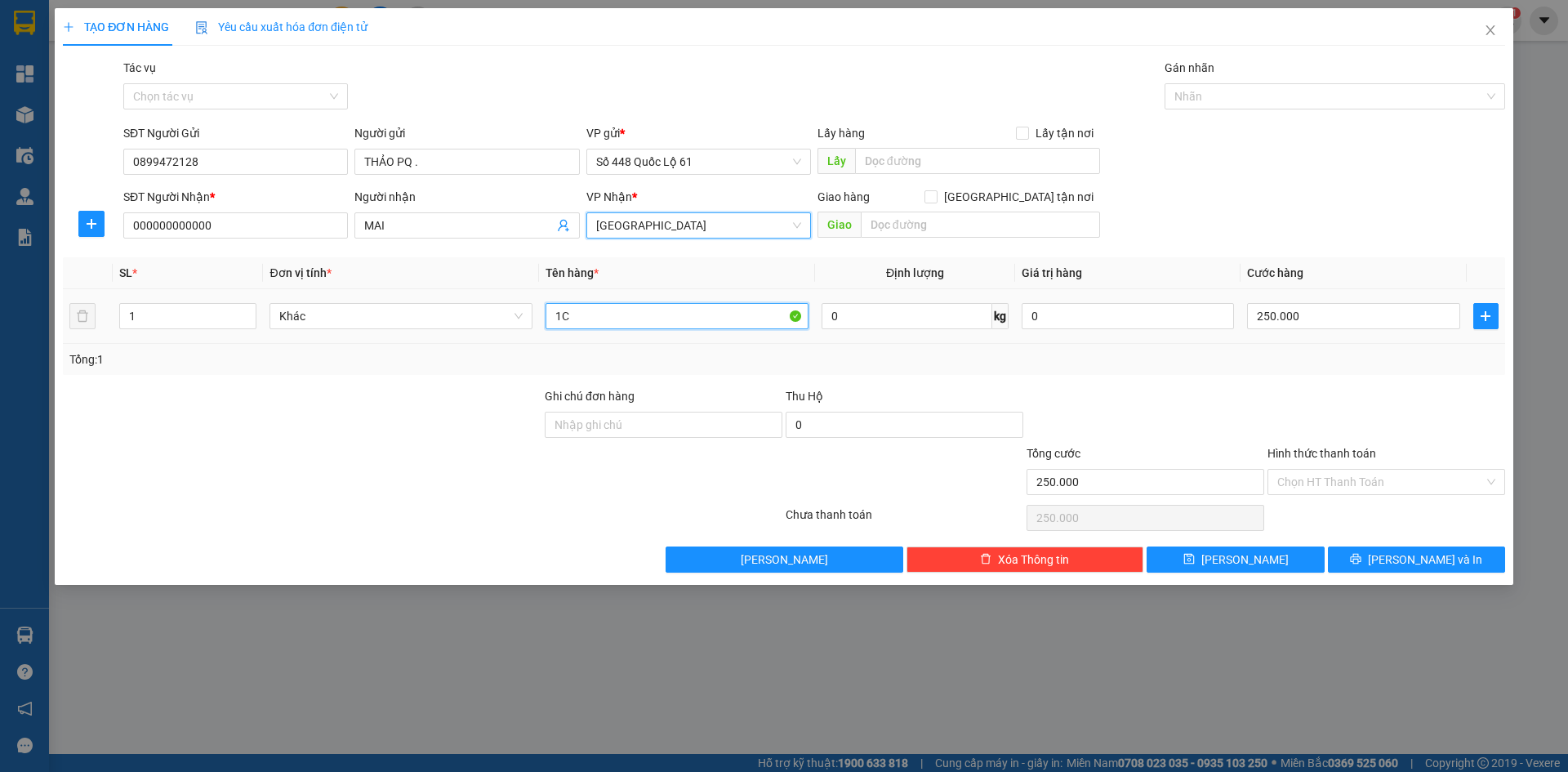
click at [558, 321] on input "1C" at bounding box center [676, 316] width 263 height 26
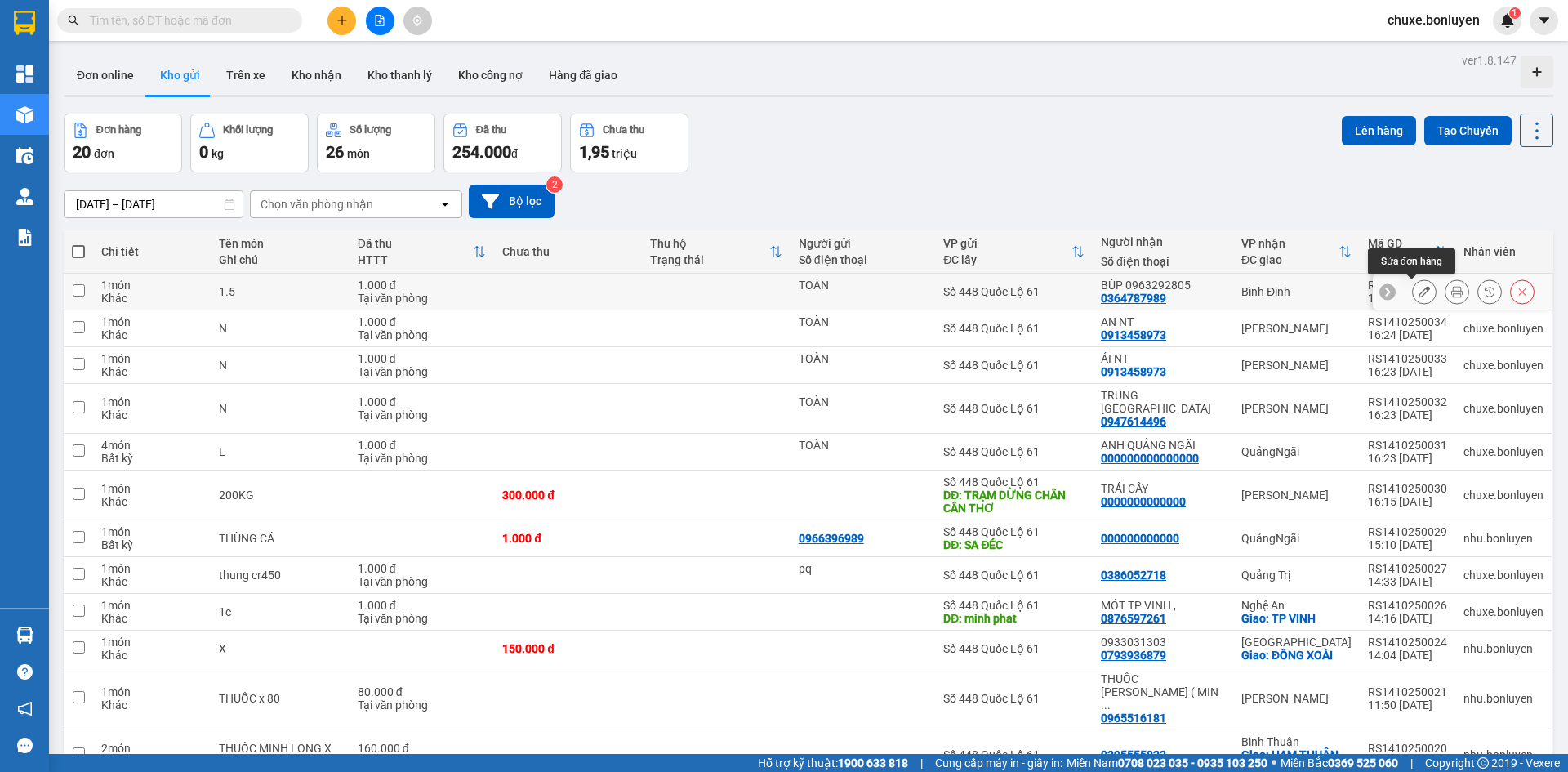
drag, startPoint x: 1413, startPoint y: 293, endPoint x: 1397, endPoint y: 301, distance: 17.9
click at [1419, 294] on icon at bounding box center [1424, 291] width 12 height 12
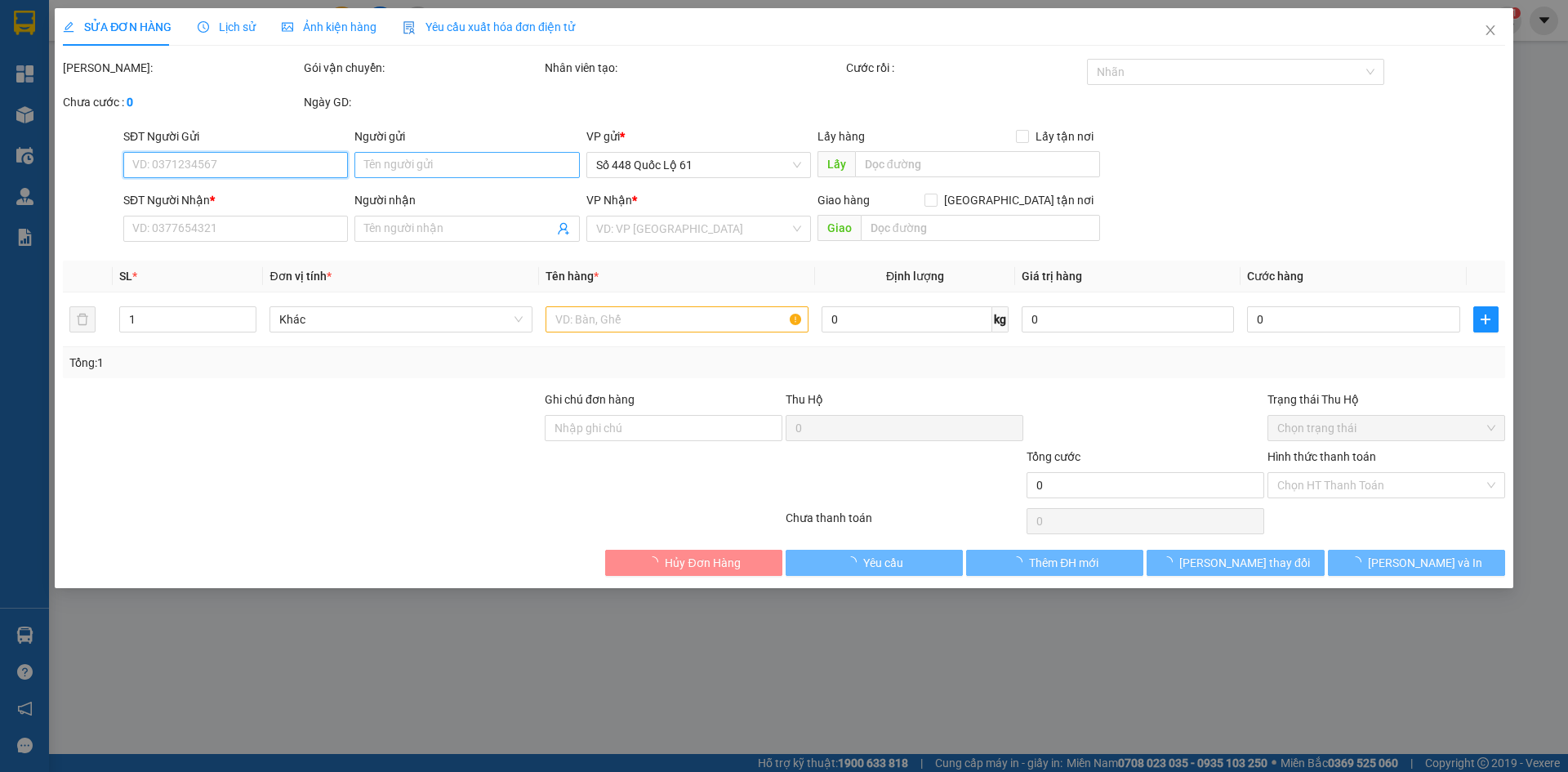
type input "TOÀN"
type input "0364787989"
type input "BÚP 0963292805"
type input "1.000"
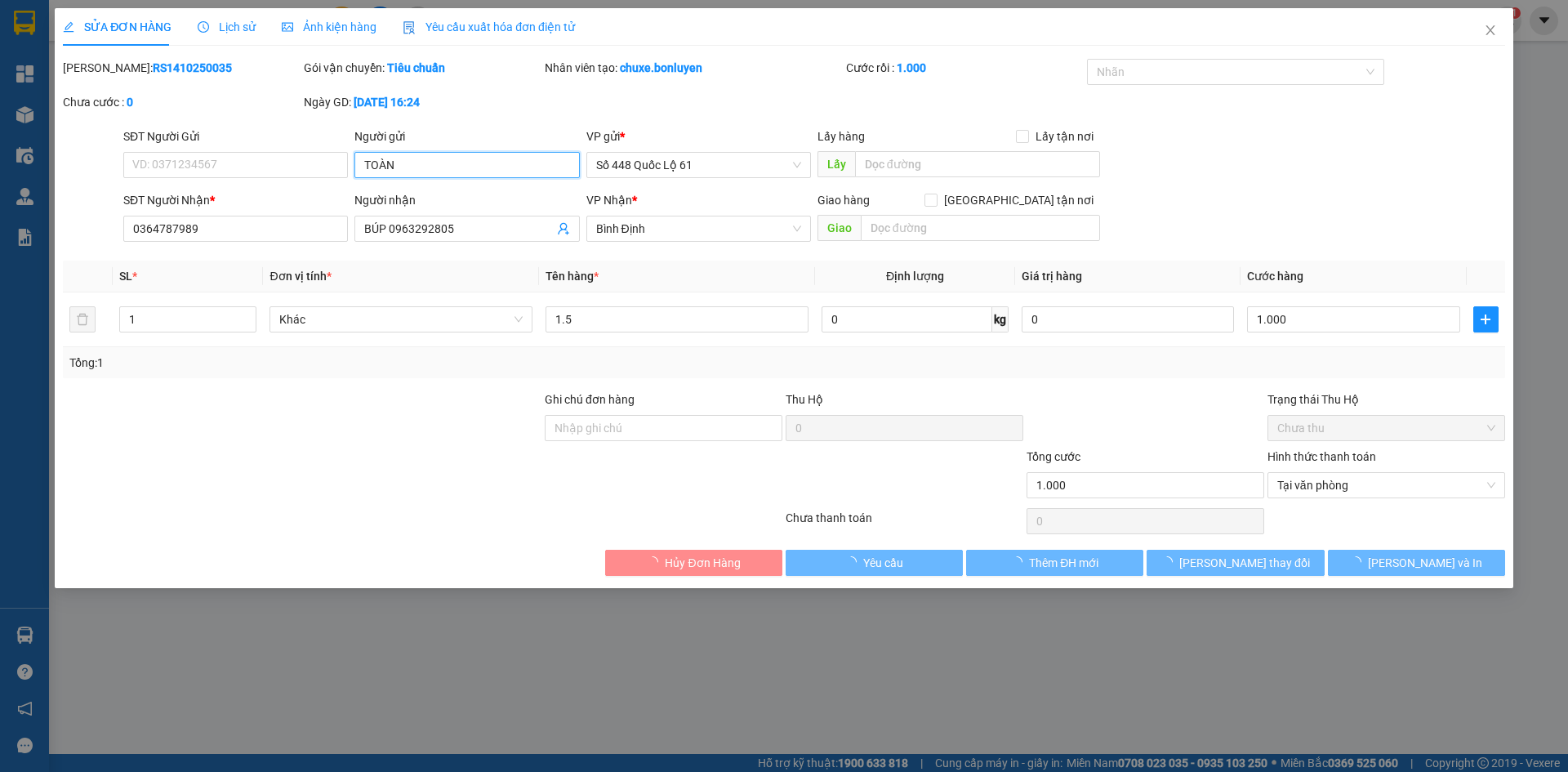
drag, startPoint x: 413, startPoint y: 163, endPoint x: 284, endPoint y: 183, distance: 130.5
click at [284, 183] on div "SĐT Người Gửi VD: 0371234567 Người gửi TOÀN TOÀN VP gửi * Số 448 Quốc Lộ 61 Lấy…" at bounding box center [814, 156] width 1388 height 57
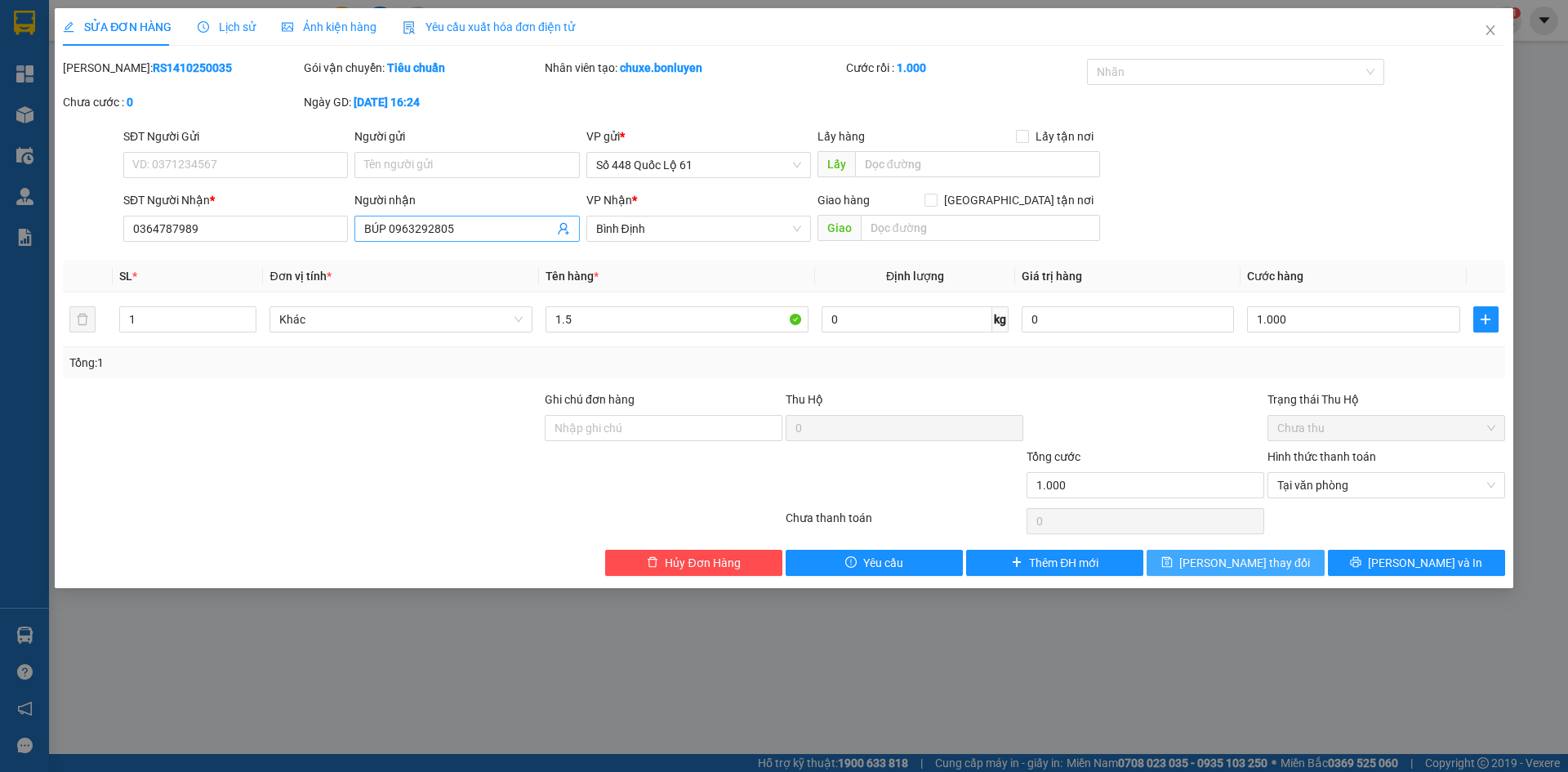
drag, startPoint x: 1270, startPoint y: 564, endPoint x: 536, endPoint y: 236, distance: 804.0
click at [1268, 566] on span "Lưu thay đổi" at bounding box center [1244, 563] width 131 height 18
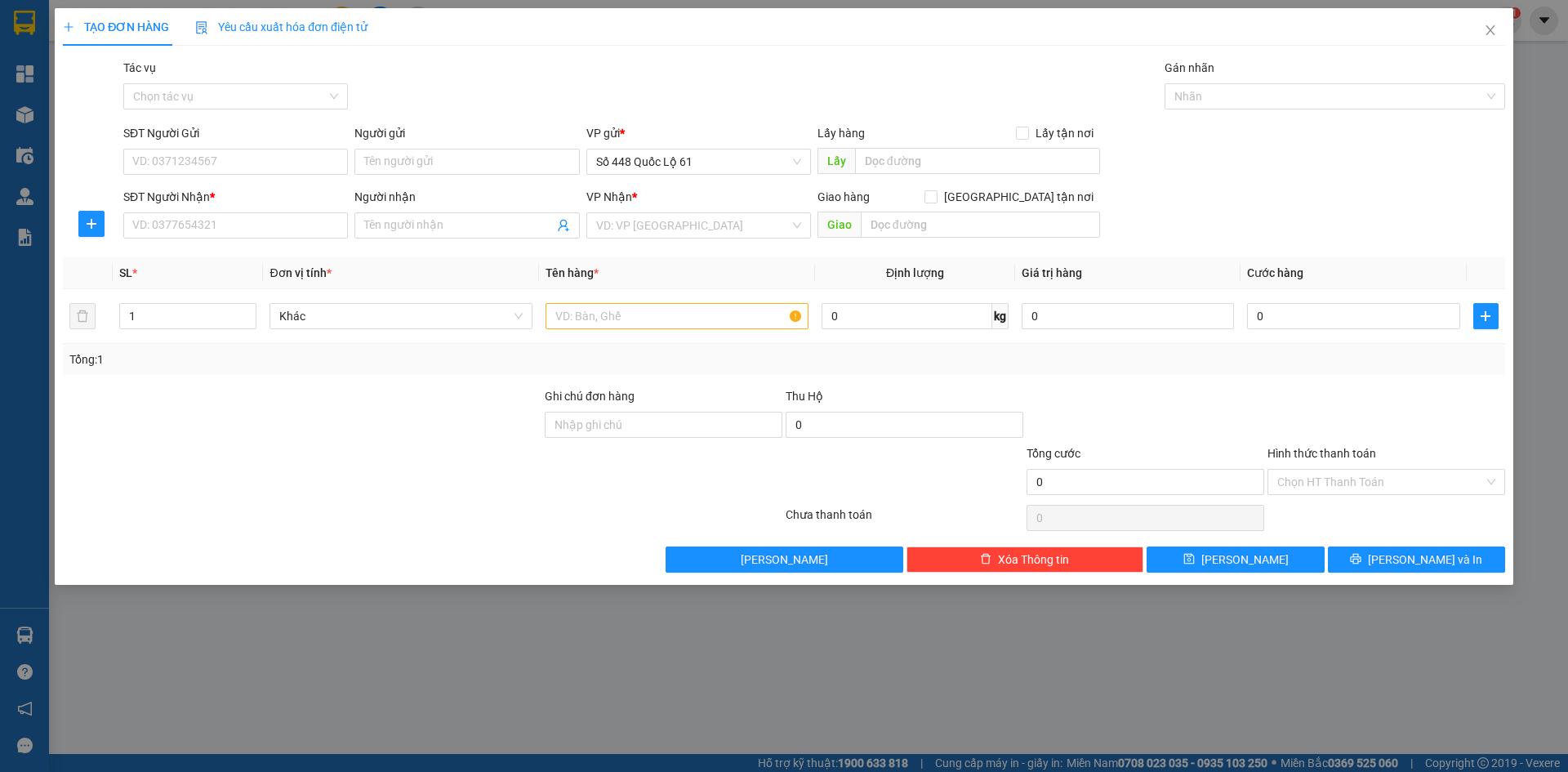
click at [474, 187] on form "SĐT Người Gửi VD: 0371234567 Người gửi Tên người gửi VP gửi * Số 448 Quốc Lộ 61…" at bounding box center [784, 184] width 1442 height 121
click at [474, 165] on input "Người gửi" at bounding box center [467, 161] width 225 height 26
click at [170, 222] on input "SĐT Người Nhận *" at bounding box center [236, 225] width 225 height 26
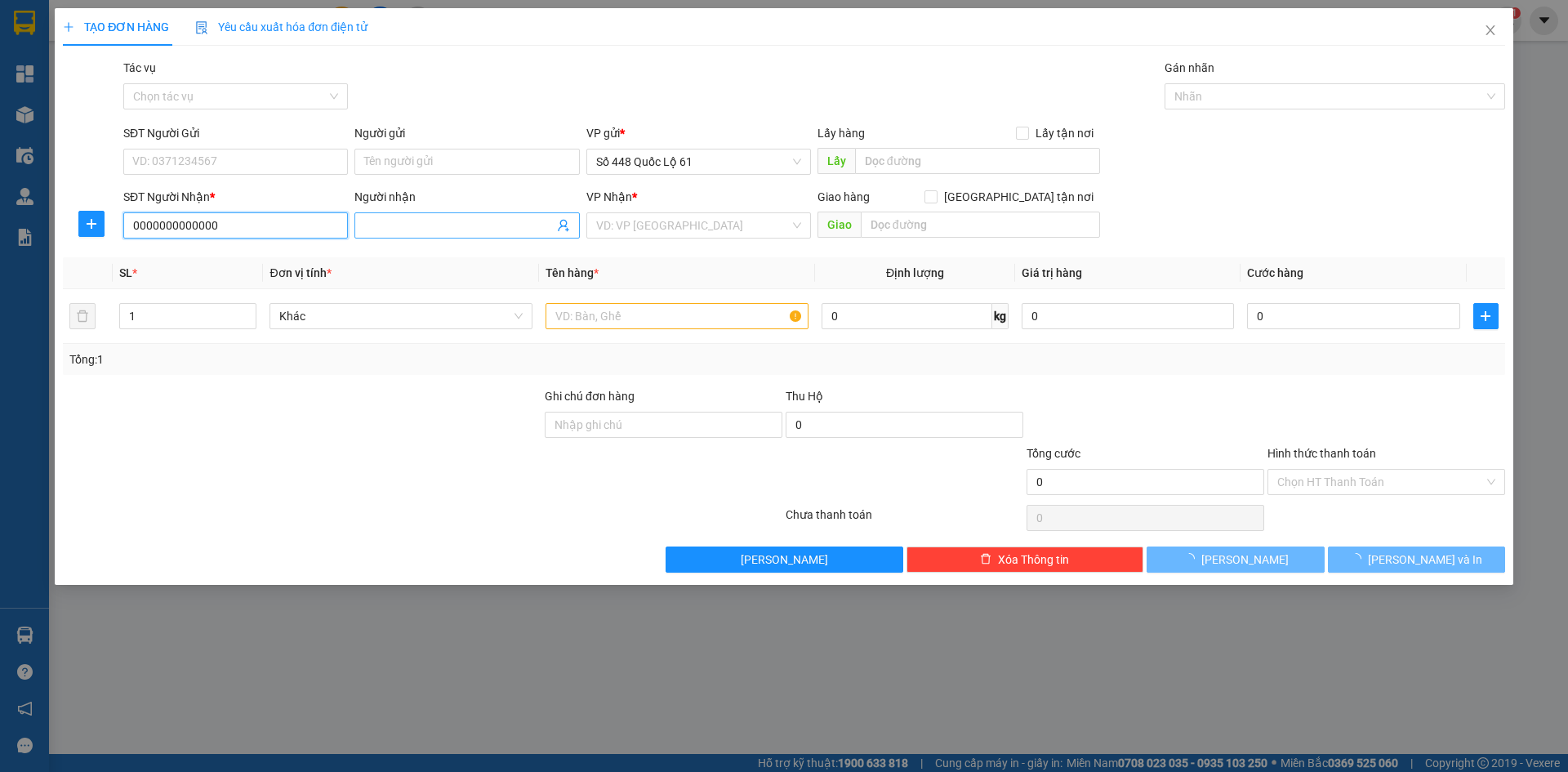
type input "0000000000000"
click at [475, 225] on input "Người nhận" at bounding box center [458, 225] width 188 height 18
paste input "Đ"
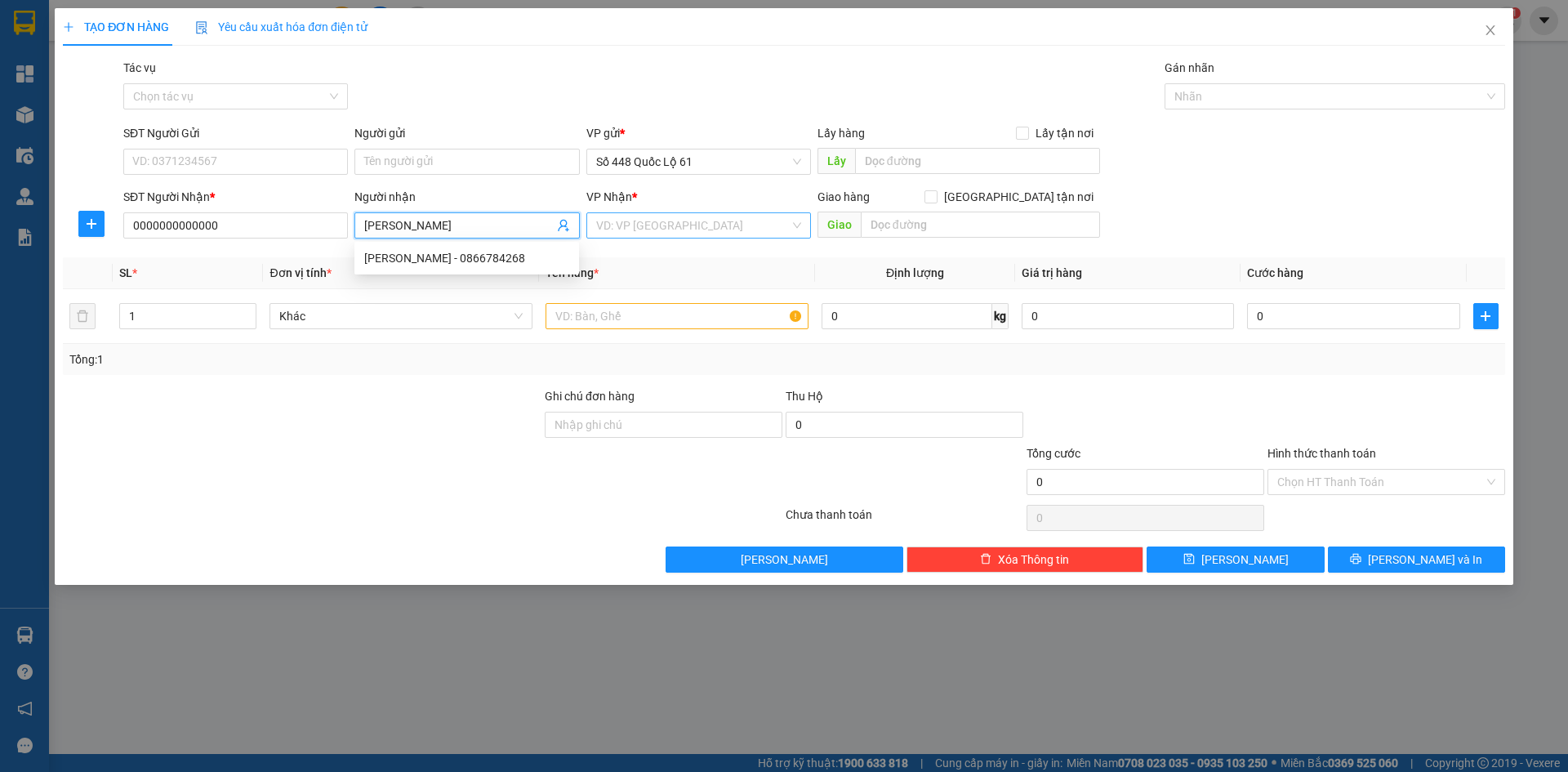
click at [798, 218] on div "VD: VP Sài Gòn" at bounding box center [698, 225] width 225 height 26
type input "[PERSON_NAME]"
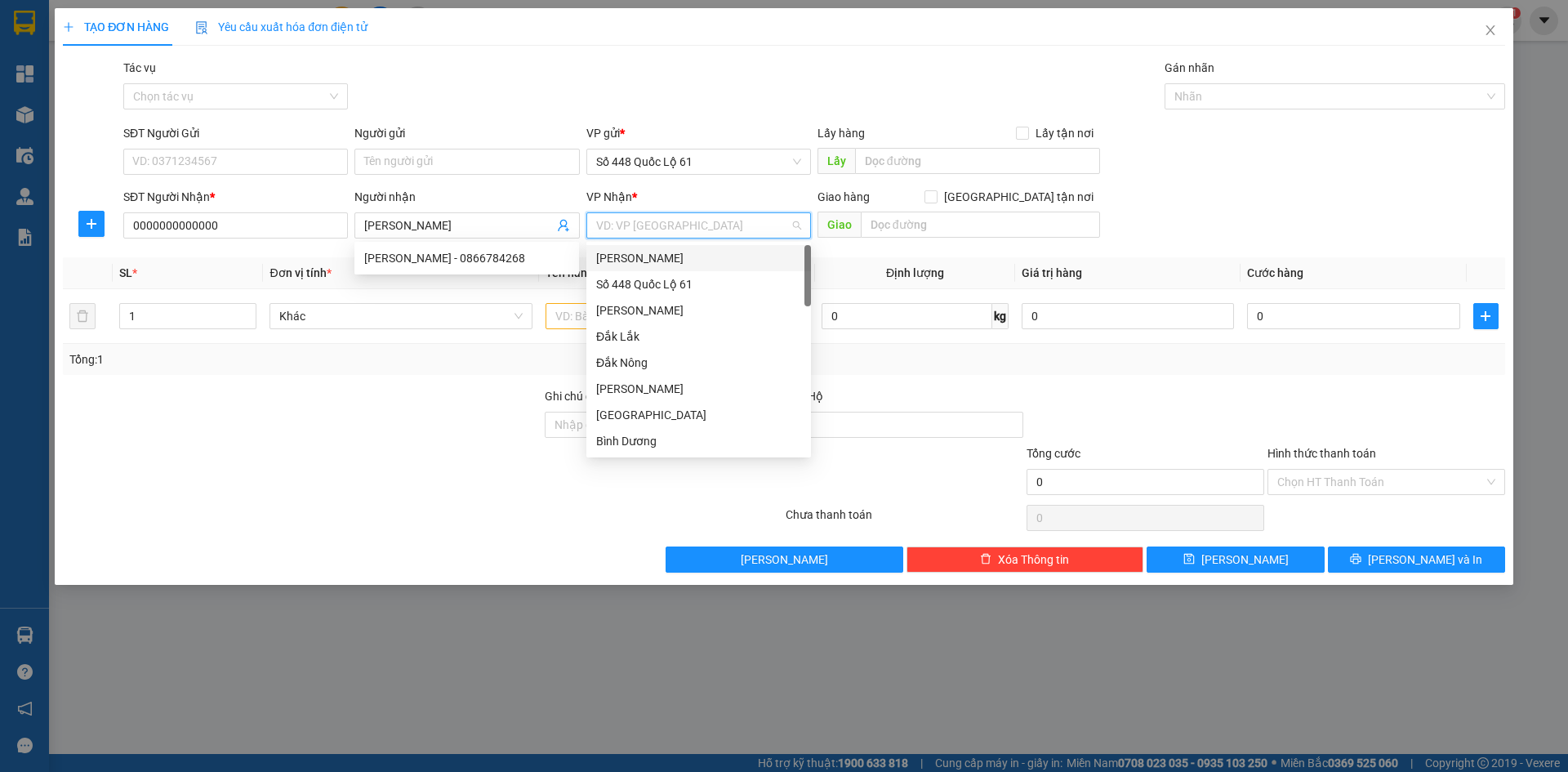
type input "L"
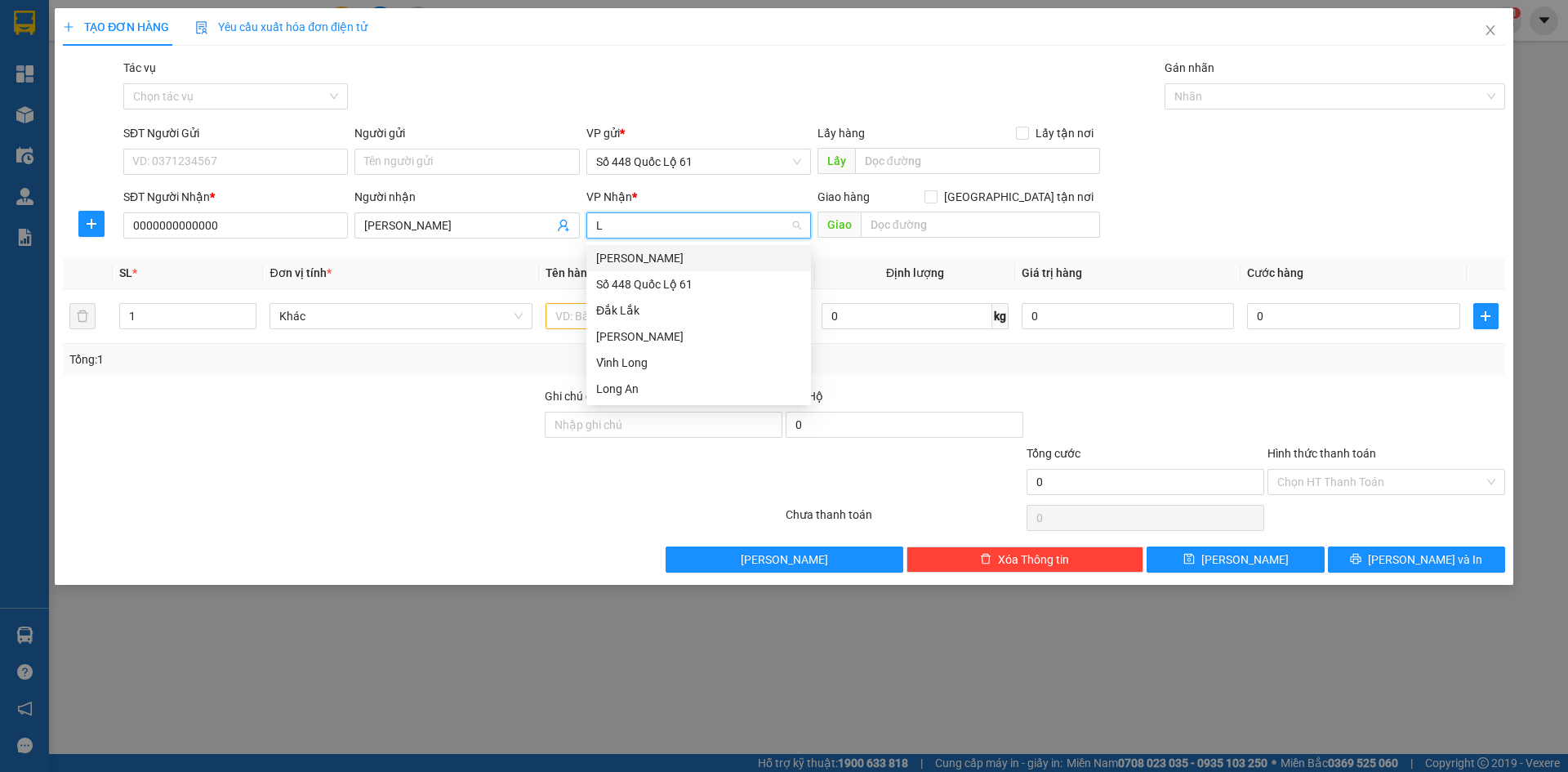
drag, startPoint x: 677, startPoint y: 259, endPoint x: 599, endPoint y: 368, distance: 134.0
click at [676, 259] on div "[PERSON_NAME]" at bounding box center [698, 258] width 205 height 18
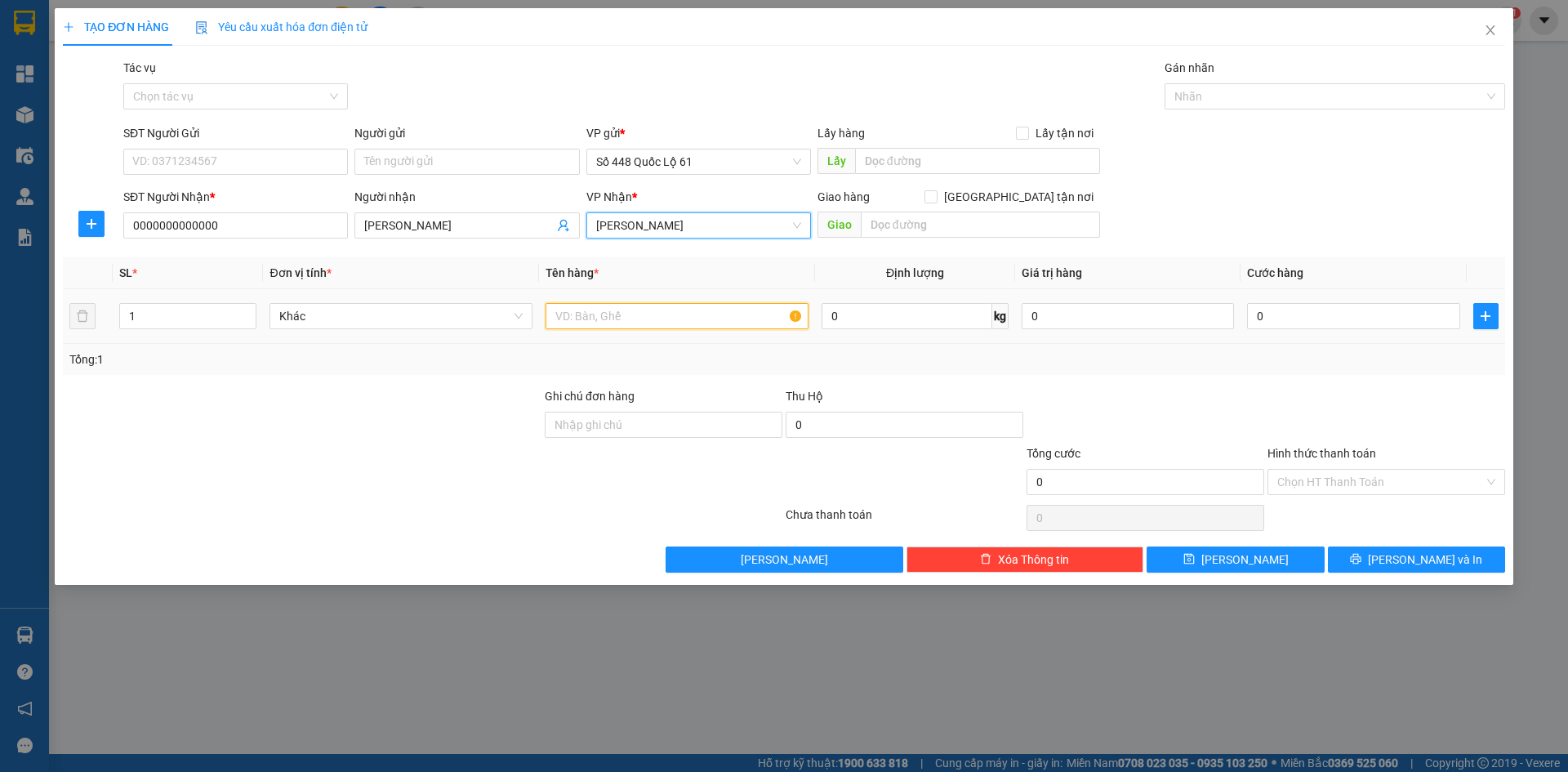
click at [601, 323] on input "text" at bounding box center [676, 316] width 263 height 26
type input "N"
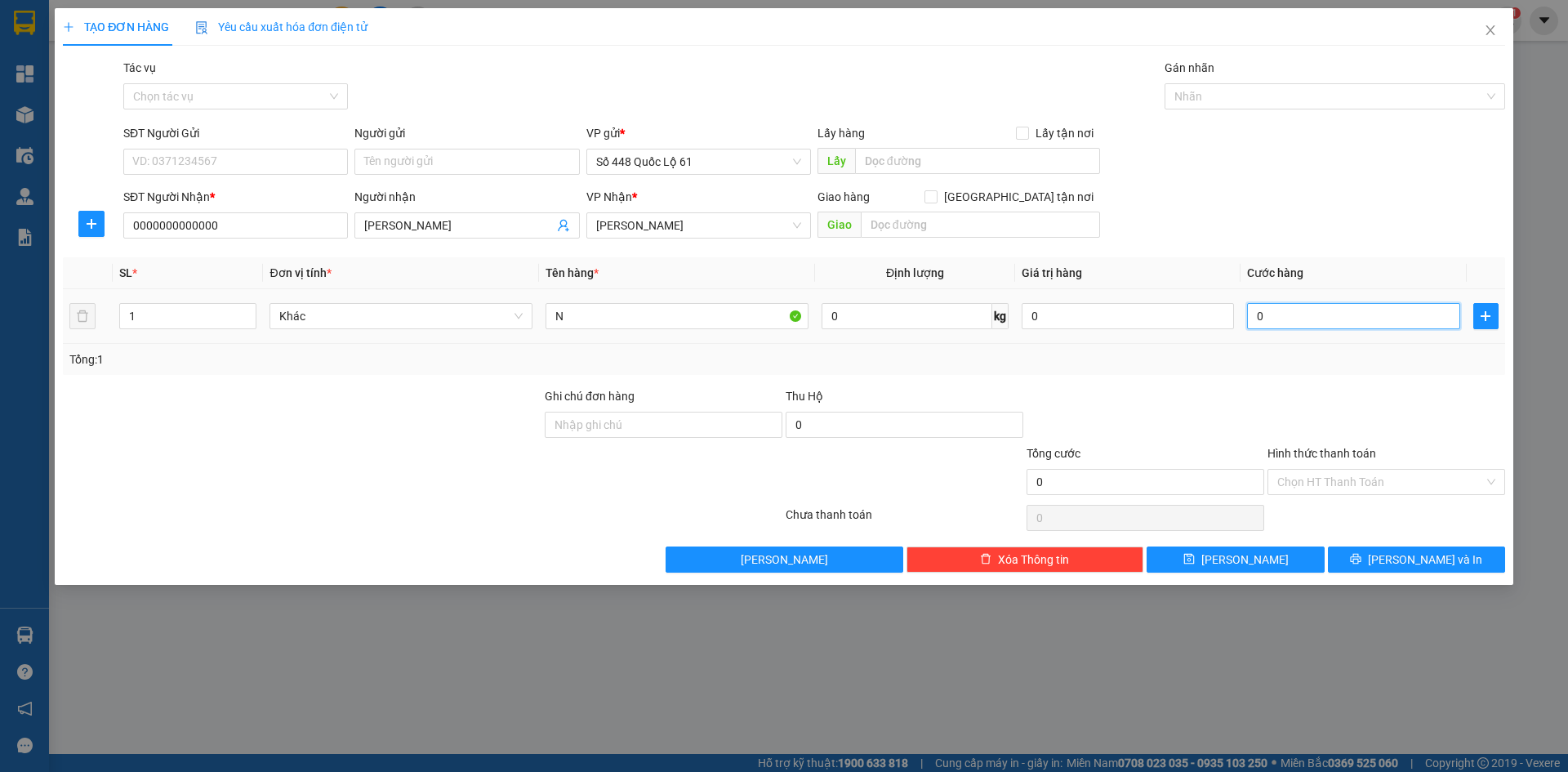
type input "1"
drag, startPoint x: 1347, startPoint y: 307, endPoint x: 1310, endPoint y: 398, distance: 98.2
click at [1342, 312] on input "1" at bounding box center [1353, 316] width 212 height 26
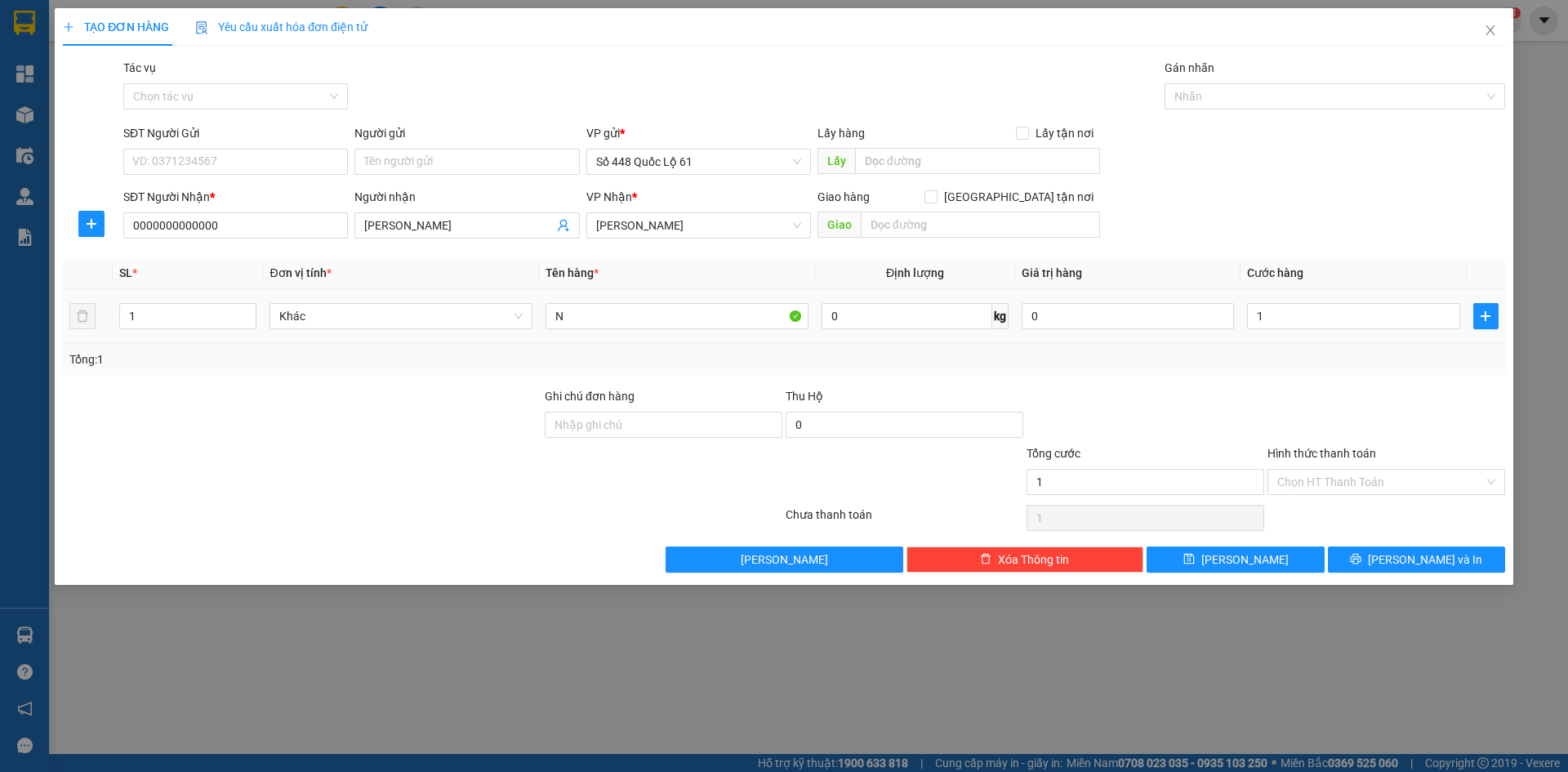
type input "1.000"
drag, startPoint x: 1310, startPoint y: 398, endPoint x: 1283, endPoint y: 468, distance: 75.0
click at [1301, 419] on div at bounding box center [1386, 416] width 241 height 57
click at [1280, 487] on input "Hình thức thanh toán" at bounding box center [1380, 481] width 207 height 24
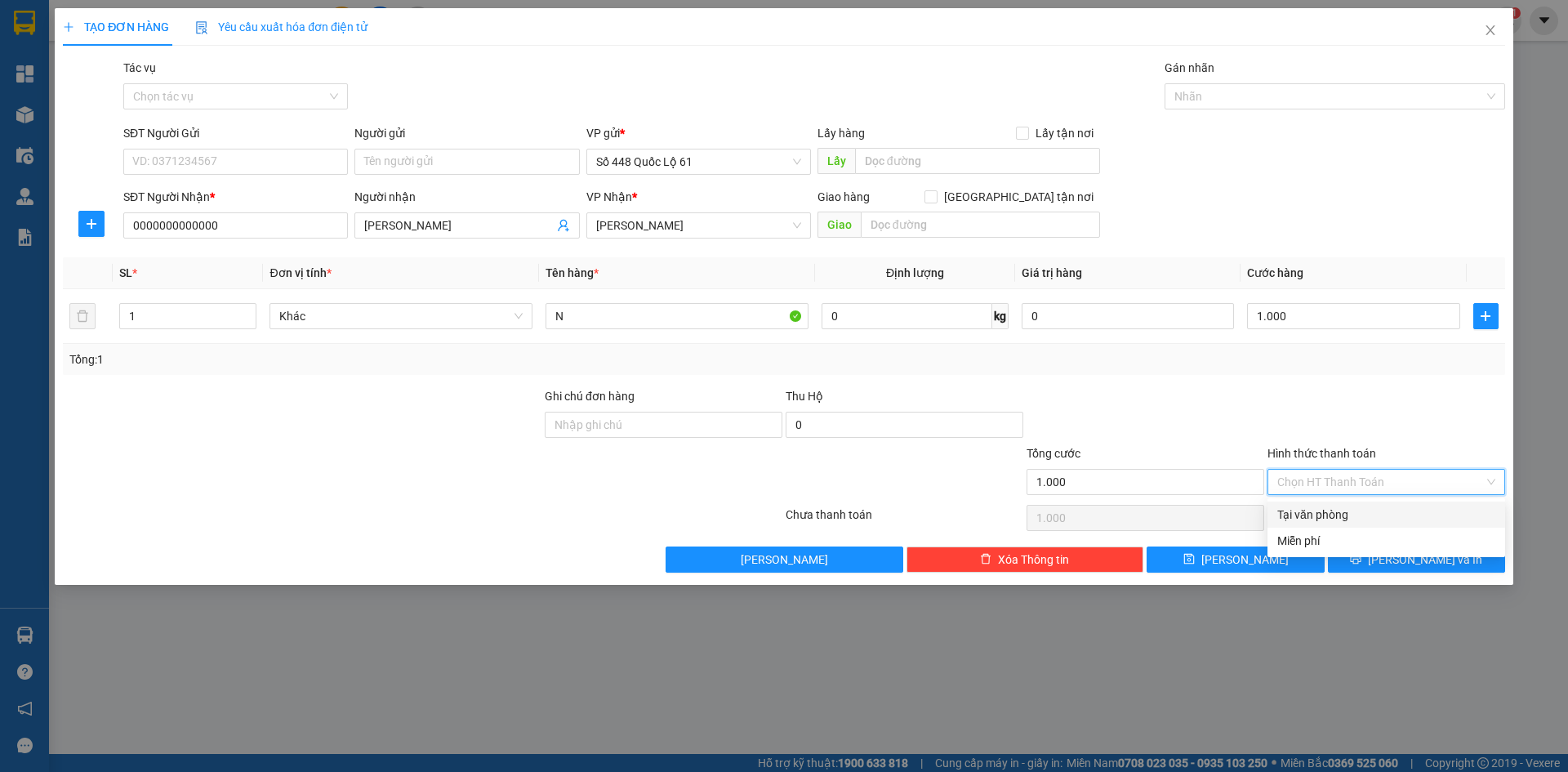
click at [1295, 506] on div "Tại văn phòng" at bounding box center [1386, 514] width 218 height 18
type input "0"
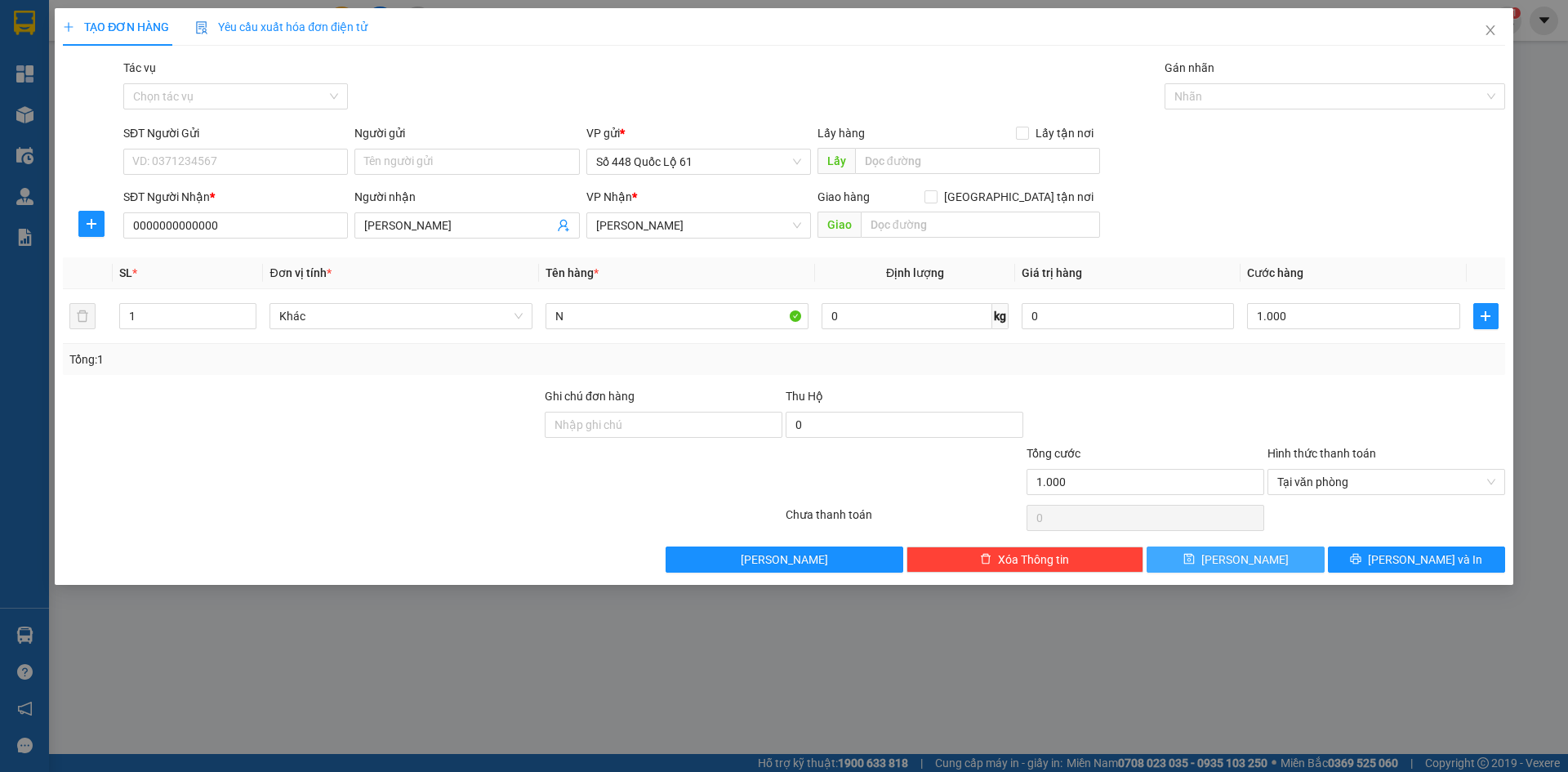
drag, startPoint x: 1251, startPoint y: 565, endPoint x: 6, endPoint y: 131, distance: 1318.5
click at [1251, 564] on span "Lưu" at bounding box center [1245, 559] width 87 height 18
type input "0"
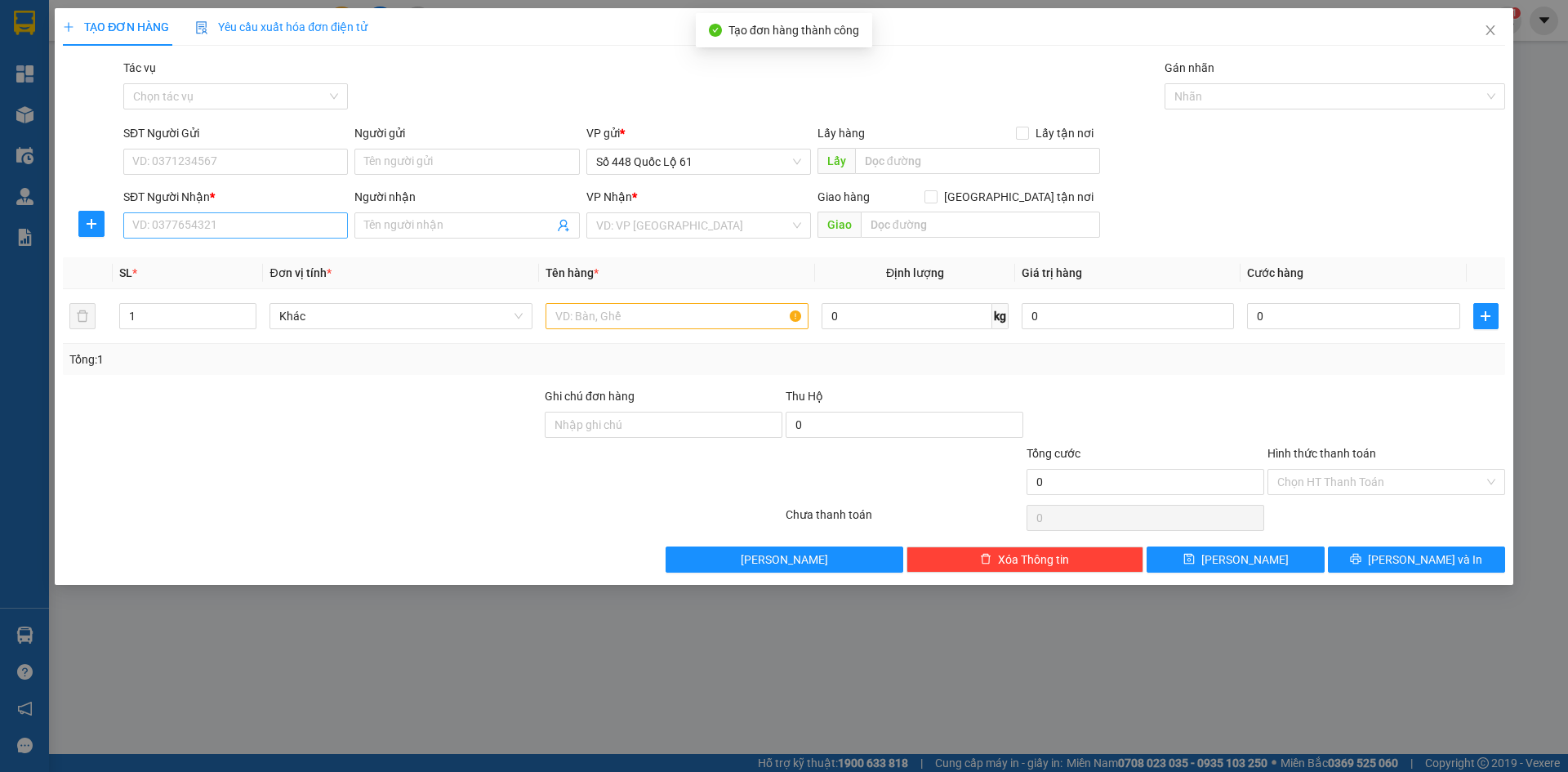
click at [236, 239] on div "SĐT Người Nhận * VD: 0377654321" at bounding box center [236, 216] width 225 height 57
click at [240, 236] on input "SĐT Người Nhận *" at bounding box center [236, 225] width 225 height 26
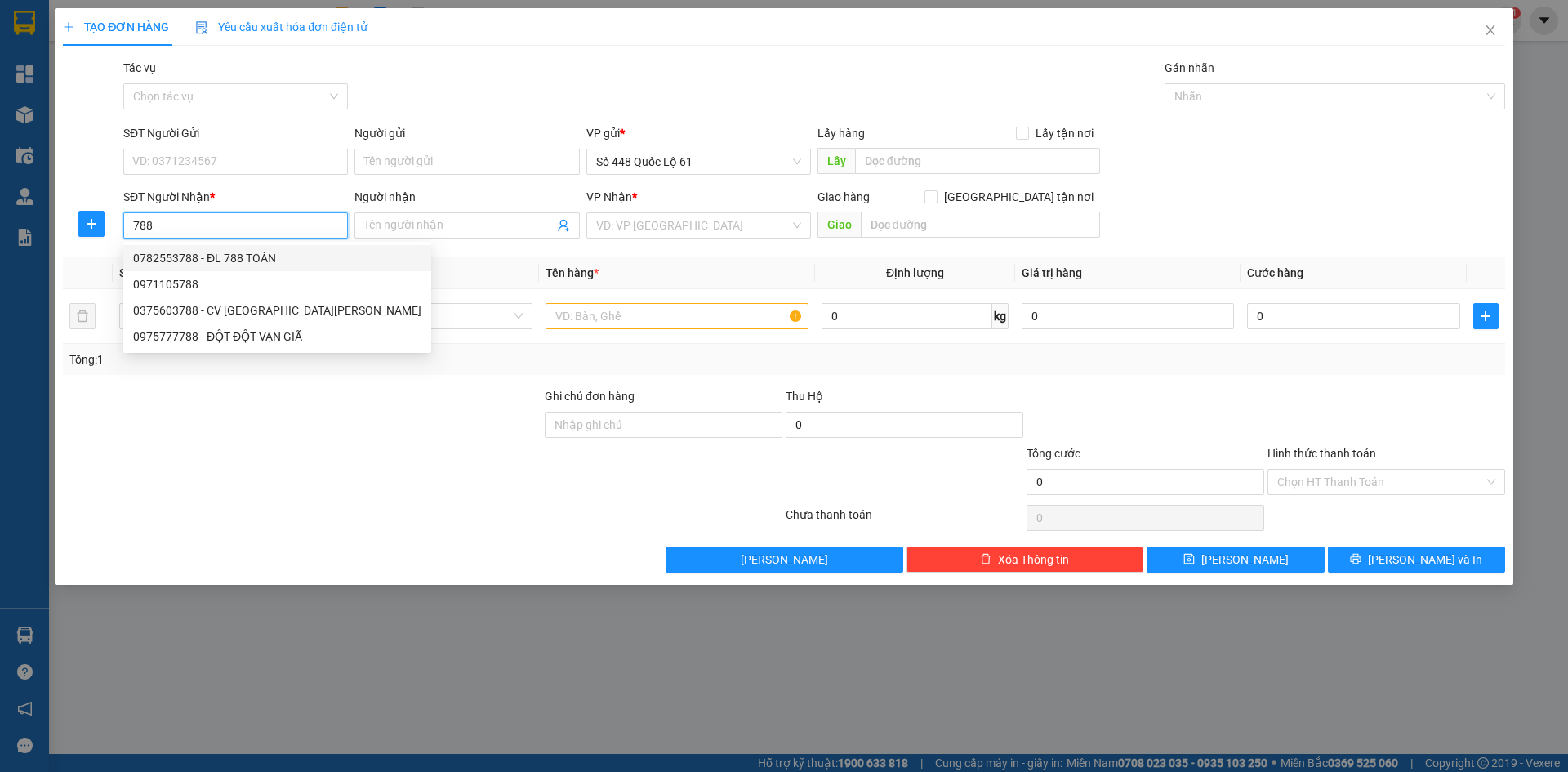
click at [233, 258] on div "0782553788 - ĐL 788 TOÀN" at bounding box center [277, 258] width 288 height 18
type input "0782553788"
type input "ĐL 788 TOÀN"
checkbox input "true"
type input "ĐÀ LẠT"
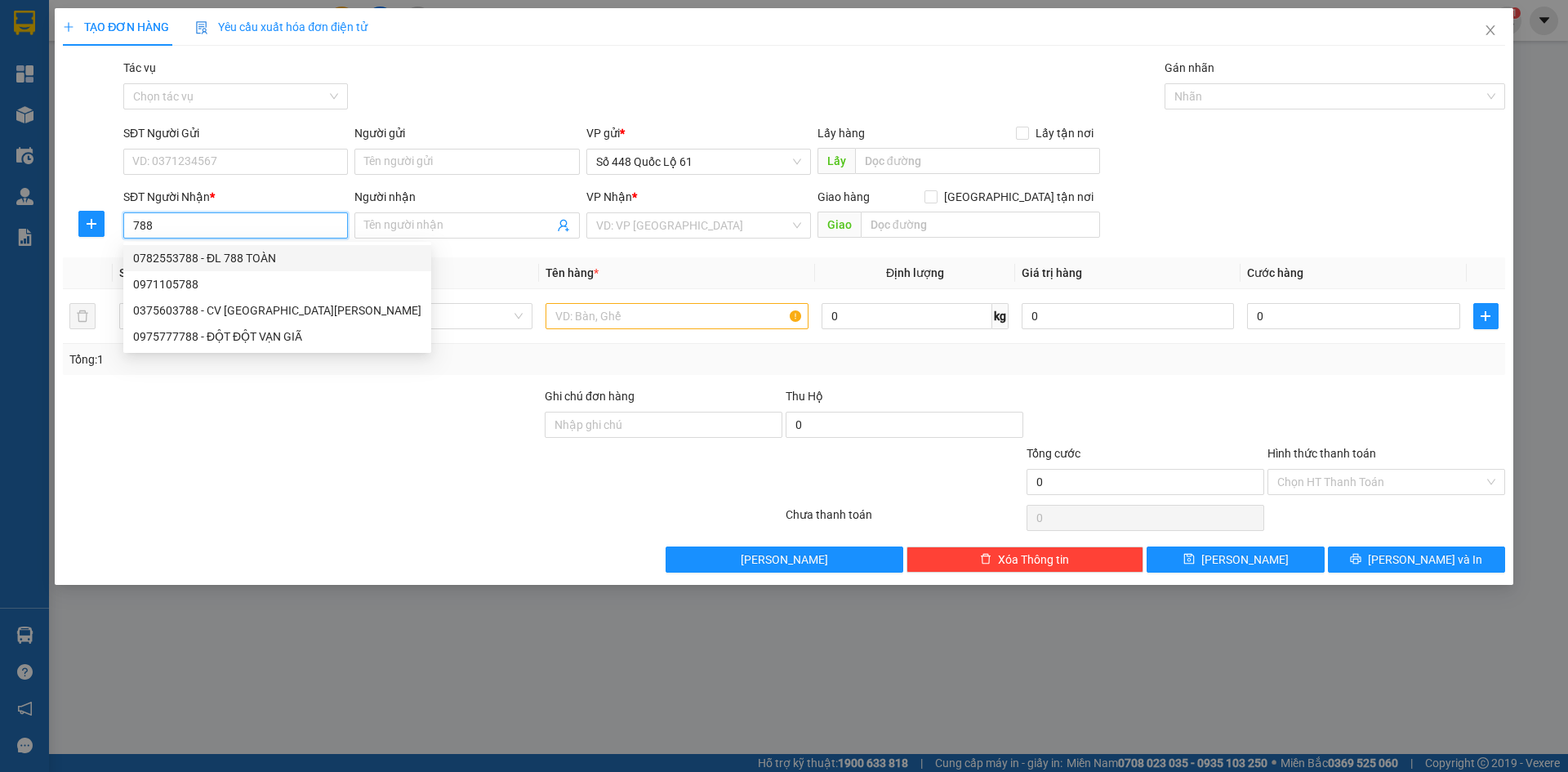
type input "1.720.000"
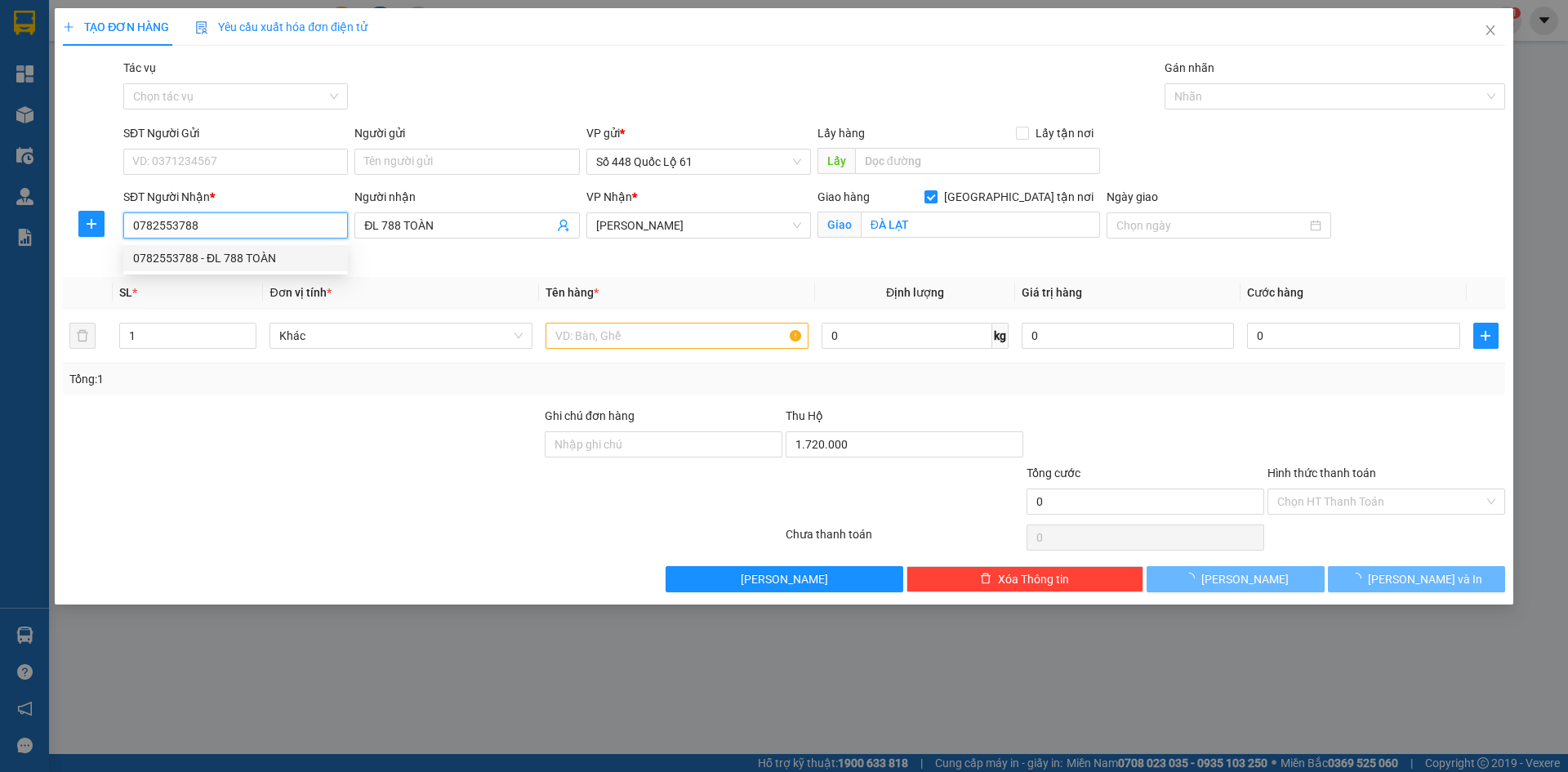
type input "100.000"
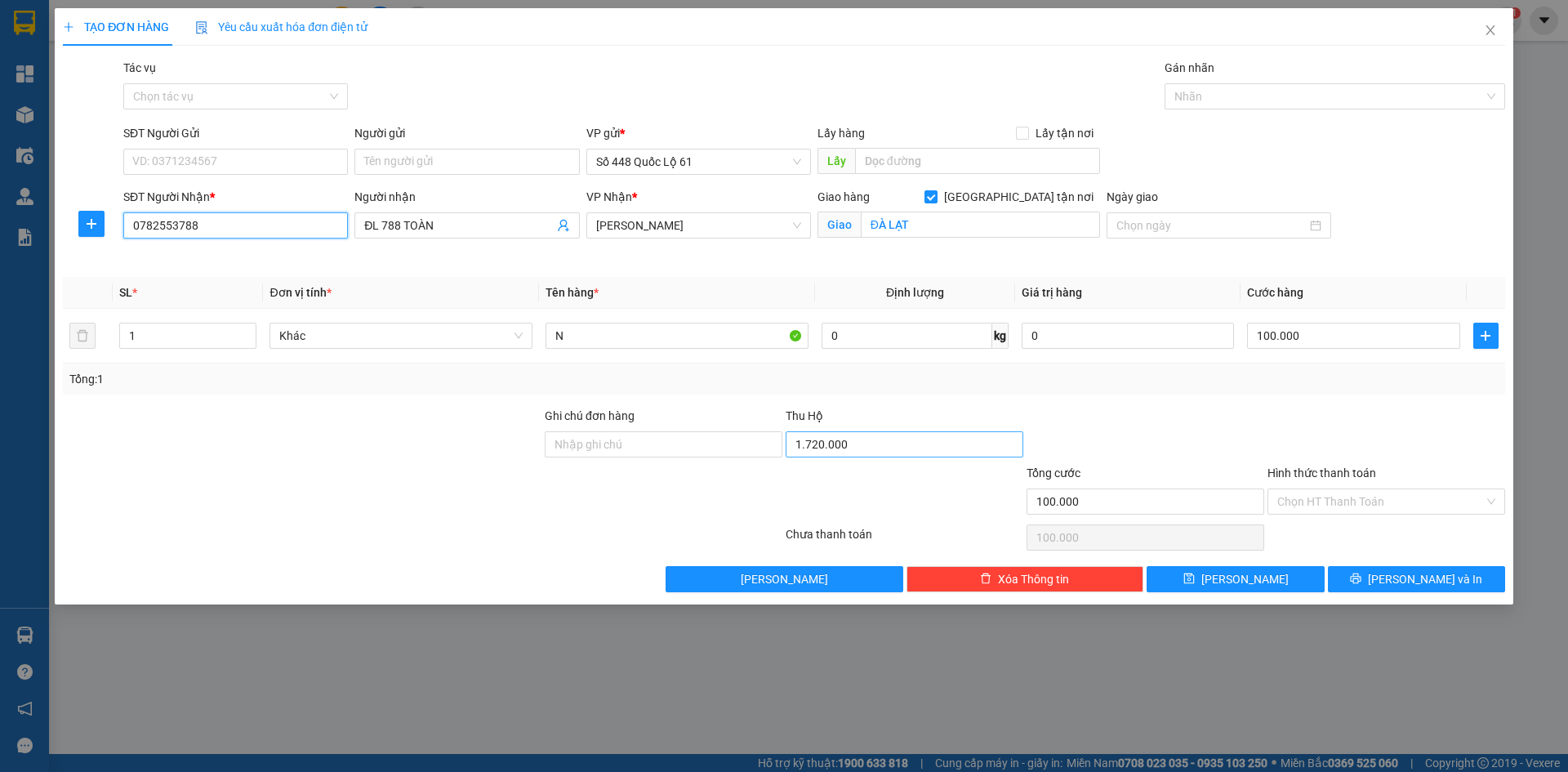
type input "0782553788"
click at [880, 441] on input "1.720.000" at bounding box center [903, 444] width 237 height 26
type input "1.585.000"
drag, startPoint x: 1236, startPoint y: 564, endPoint x: 914, endPoint y: 530, distance: 323.8
click at [1234, 564] on div "Transit Pickup Surcharge Ids Transit Deliver Surcharge Ids Transit Deliver Surc…" at bounding box center [784, 325] width 1442 height 533
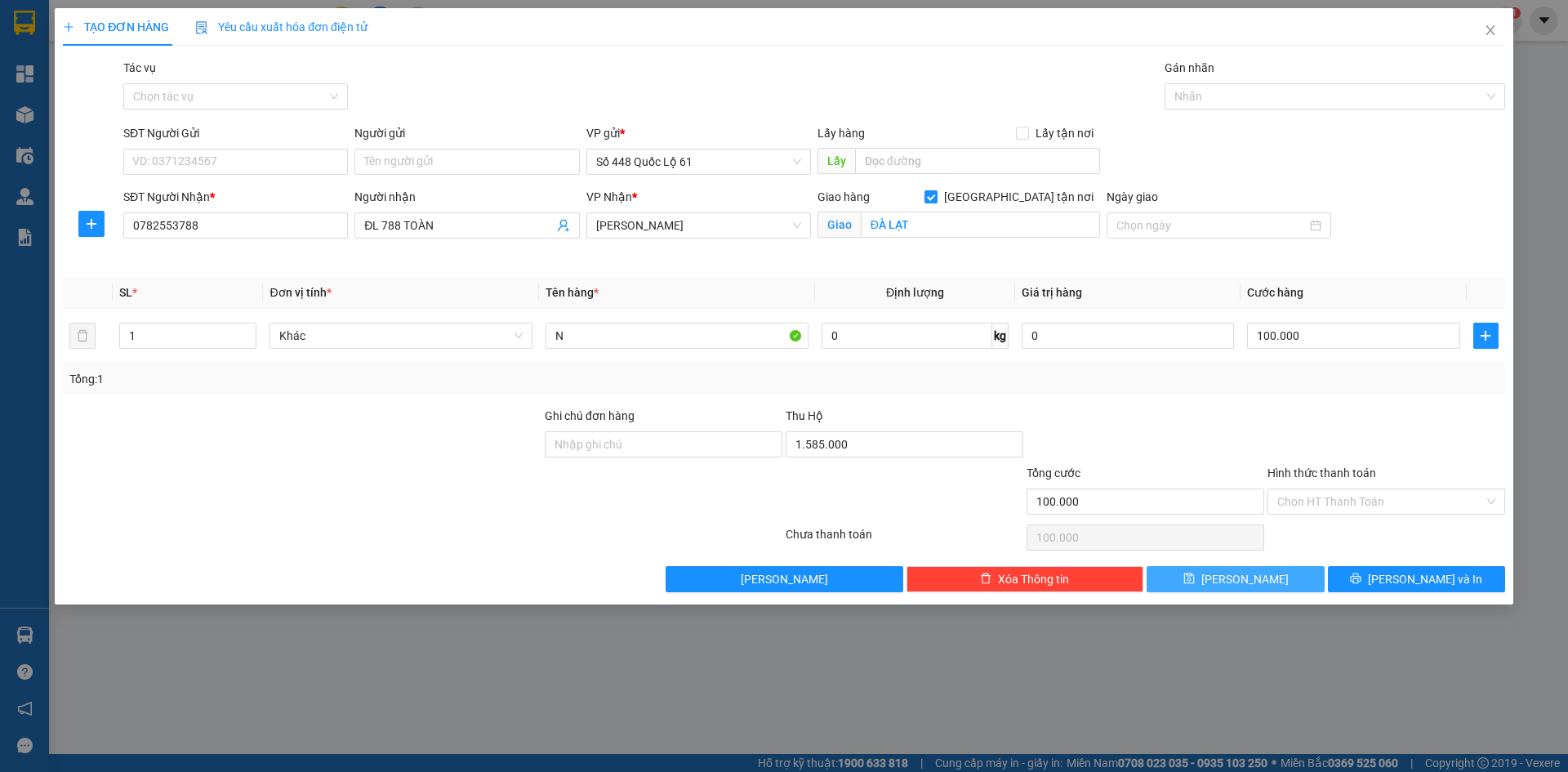
drag, startPoint x: 1273, startPoint y: 580, endPoint x: 1071, endPoint y: 565, distance: 202.6
click at [1272, 581] on button "Lưu" at bounding box center [1235, 579] width 177 height 26
checkbox input "false"
type input "0"
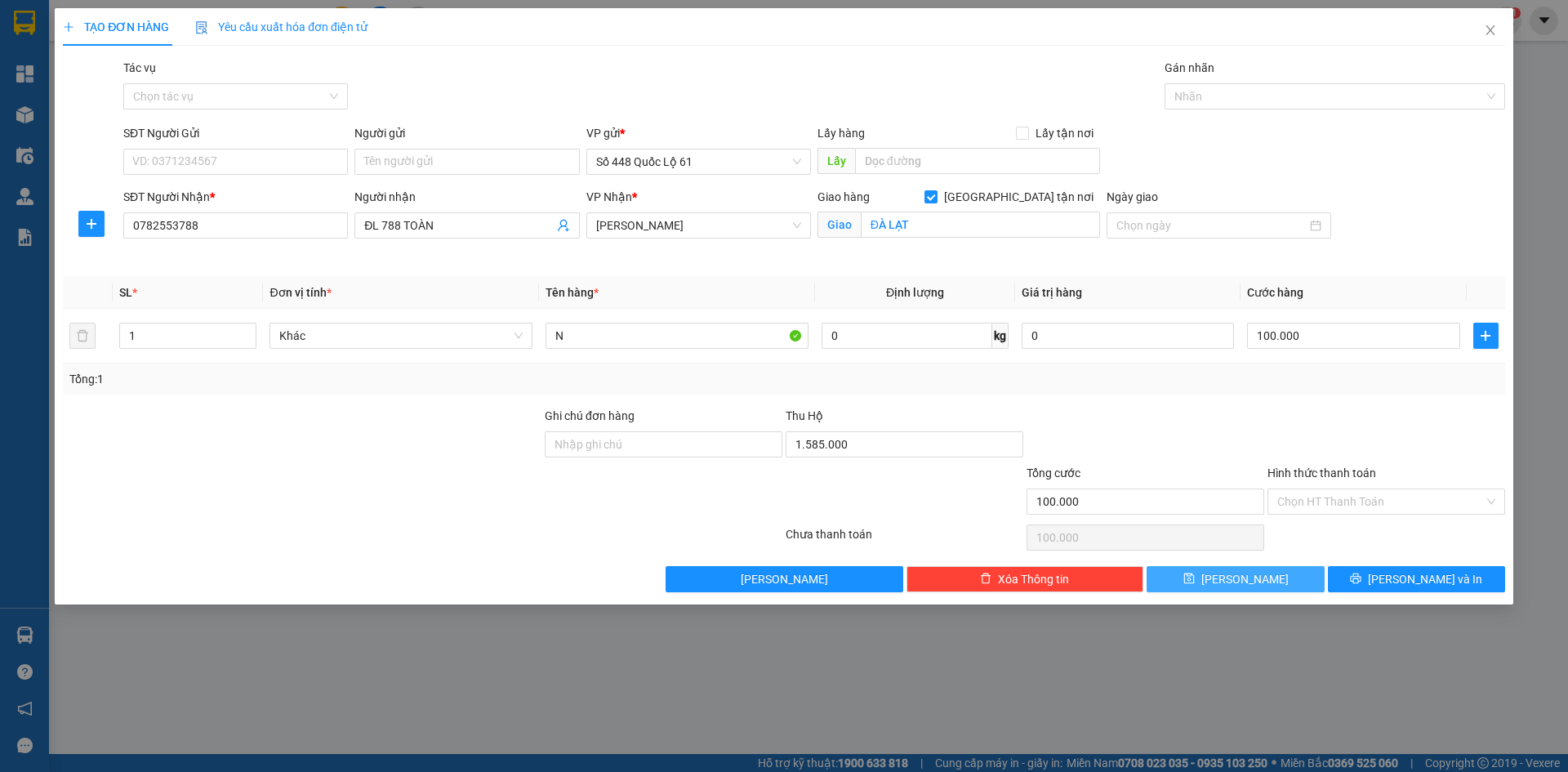
type input "0"
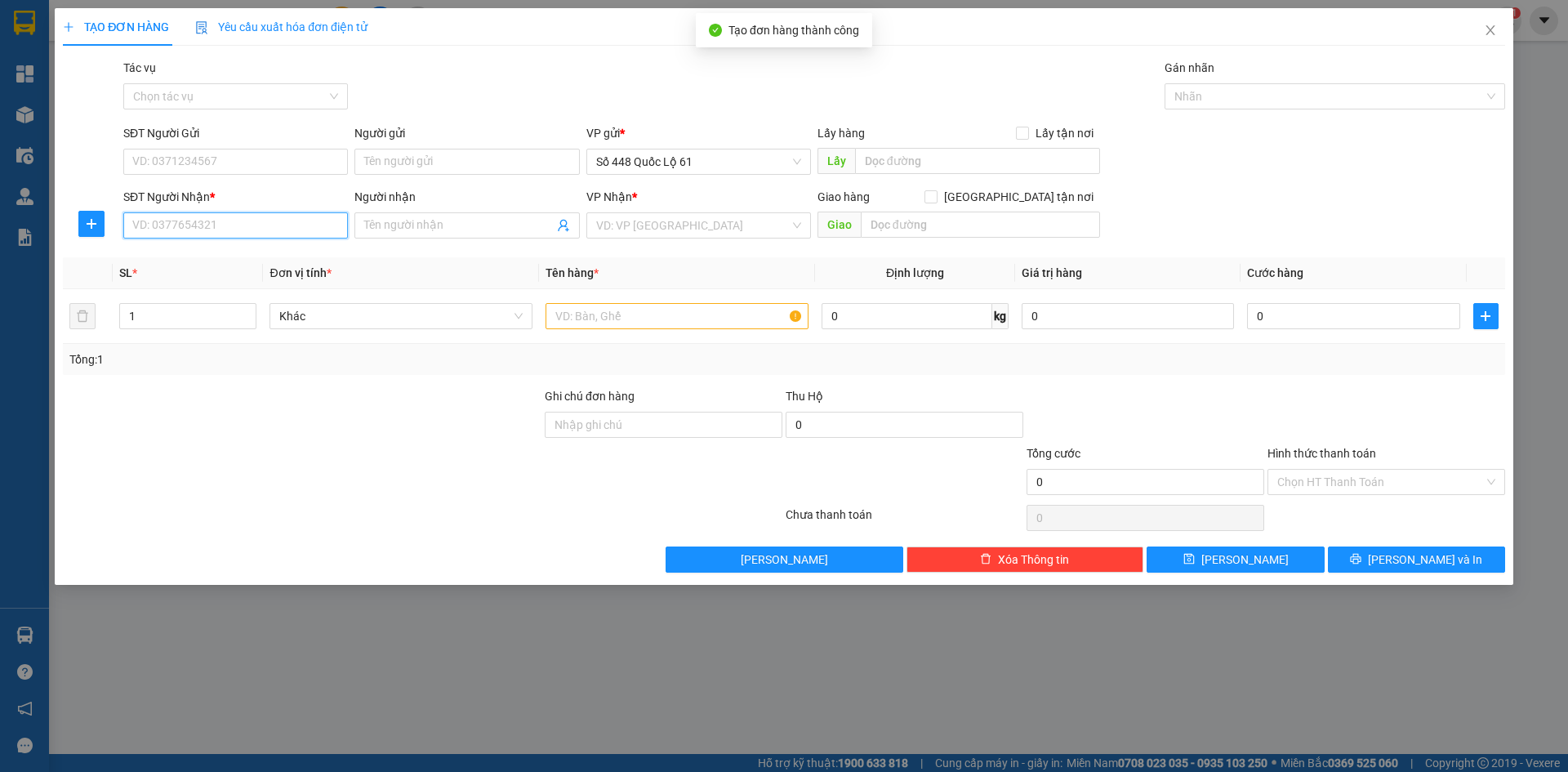
click at [301, 226] on input "SĐT Người Nhận *" at bounding box center [236, 225] width 225 height 26
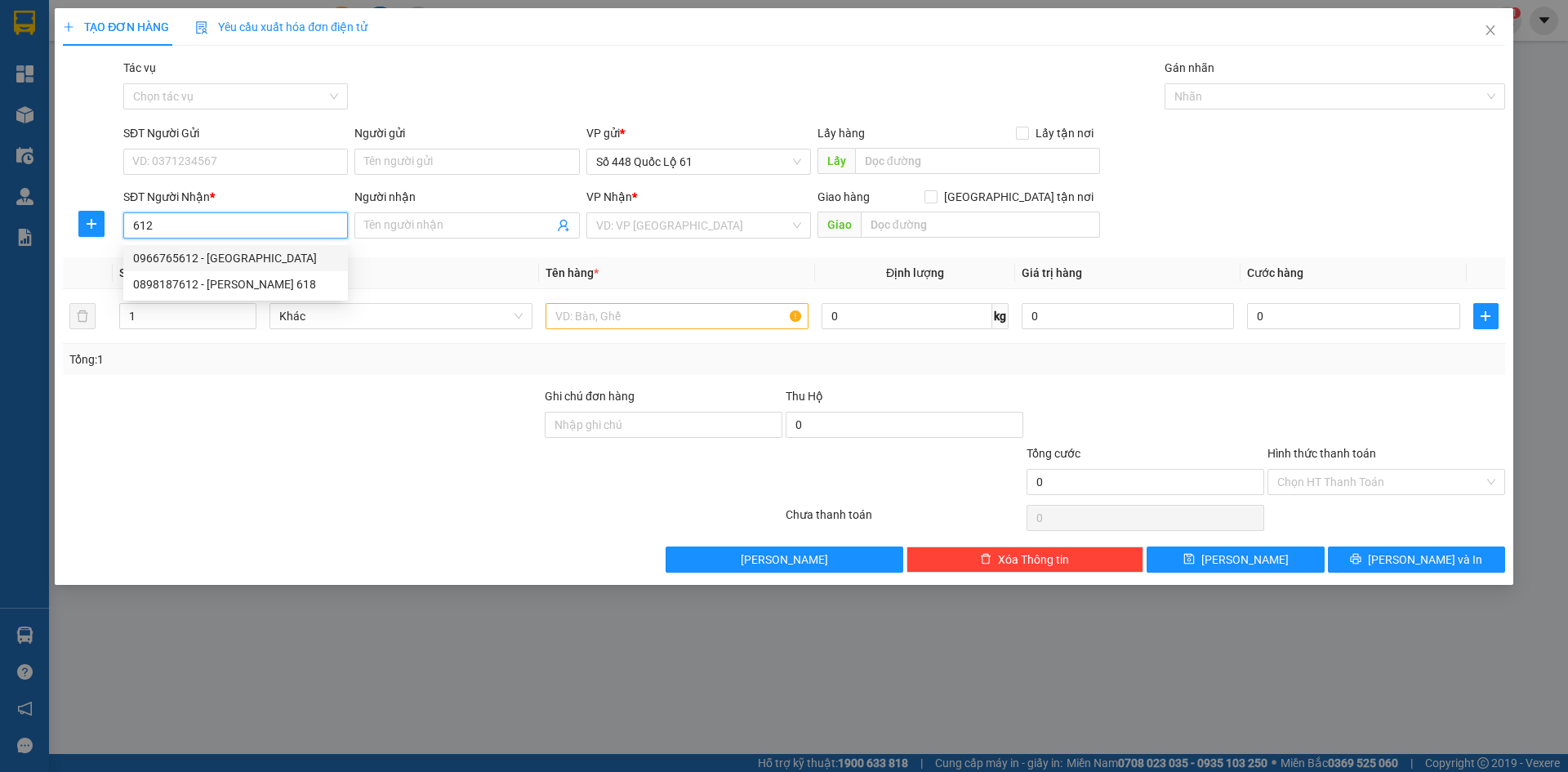
click at [260, 262] on div "0966765612 - SƠN LÂM" at bounding box center [236, 258] width 205 height 18
type input "0966765612"
type input "SƠN LÂM"
type input "1.910.000"
type input "150.000"
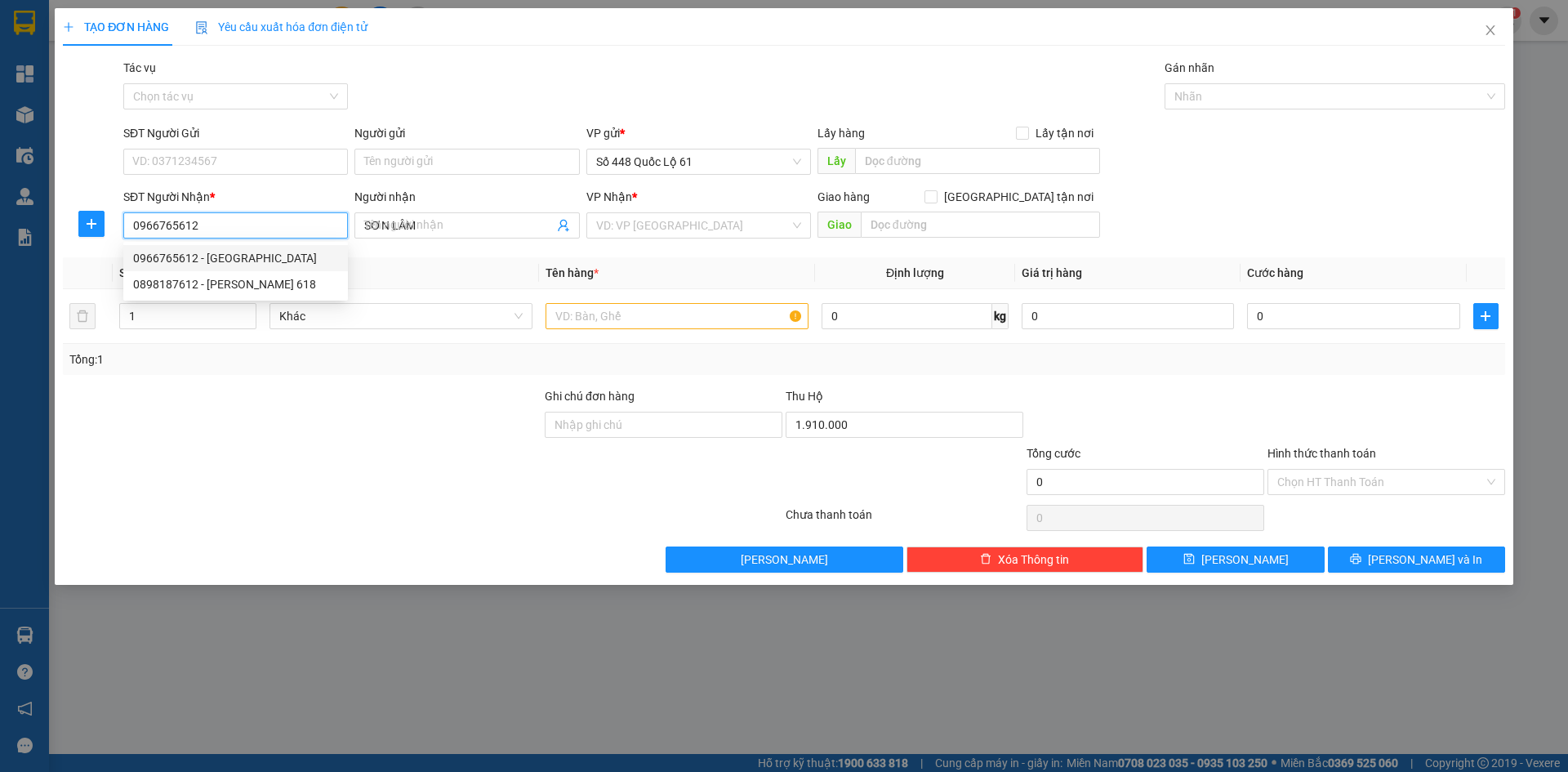
type input "150.000"
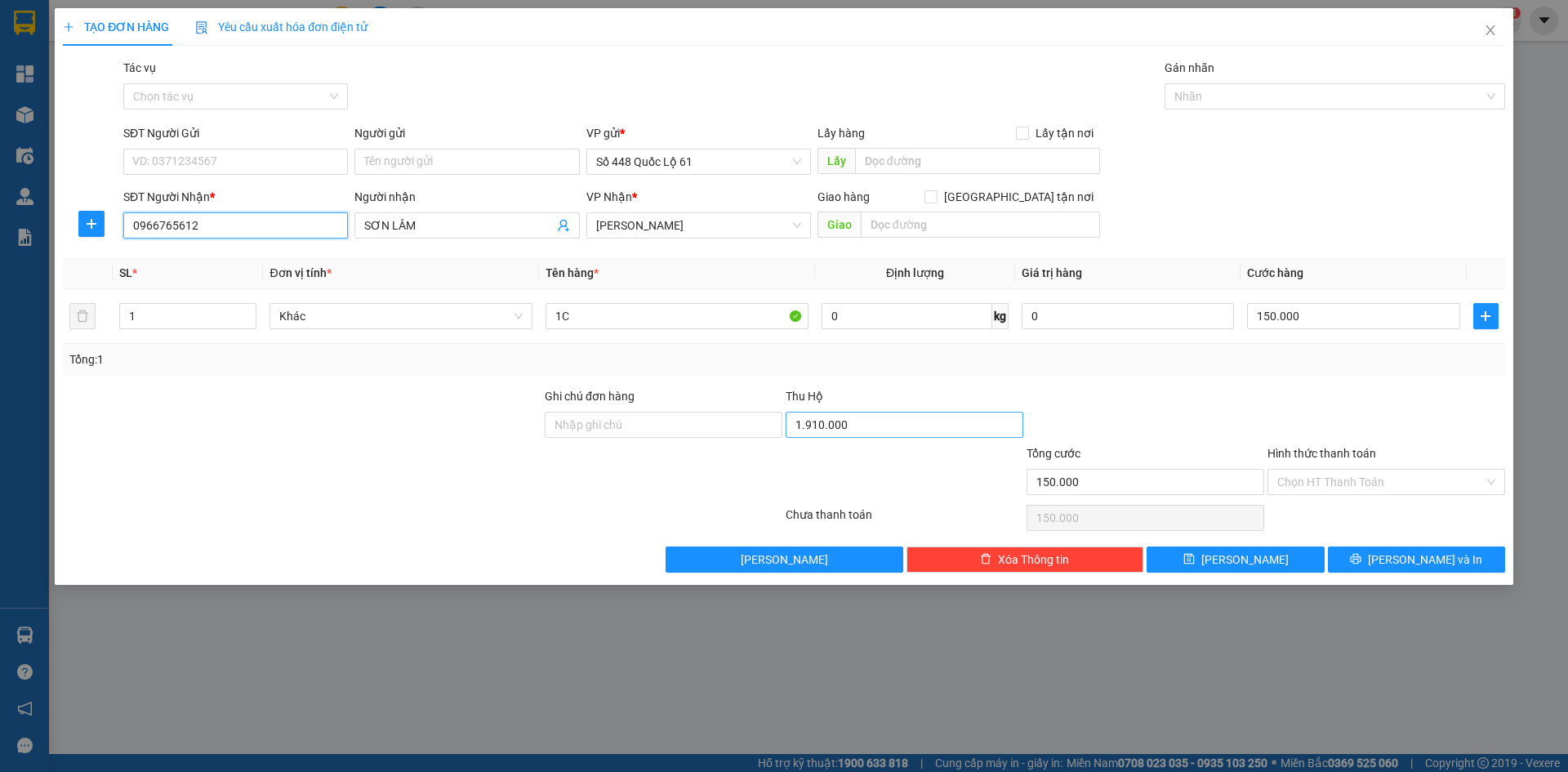
type input "0966765612"
click at [905, 432] on input "1.910.000" at bounding box center [903, 424] width 237 height 26
type input "2.060.000"
click at [1275, 568] on button "Lưu" at bounding box center [1235, 559] width 177 height 26
type input "0"
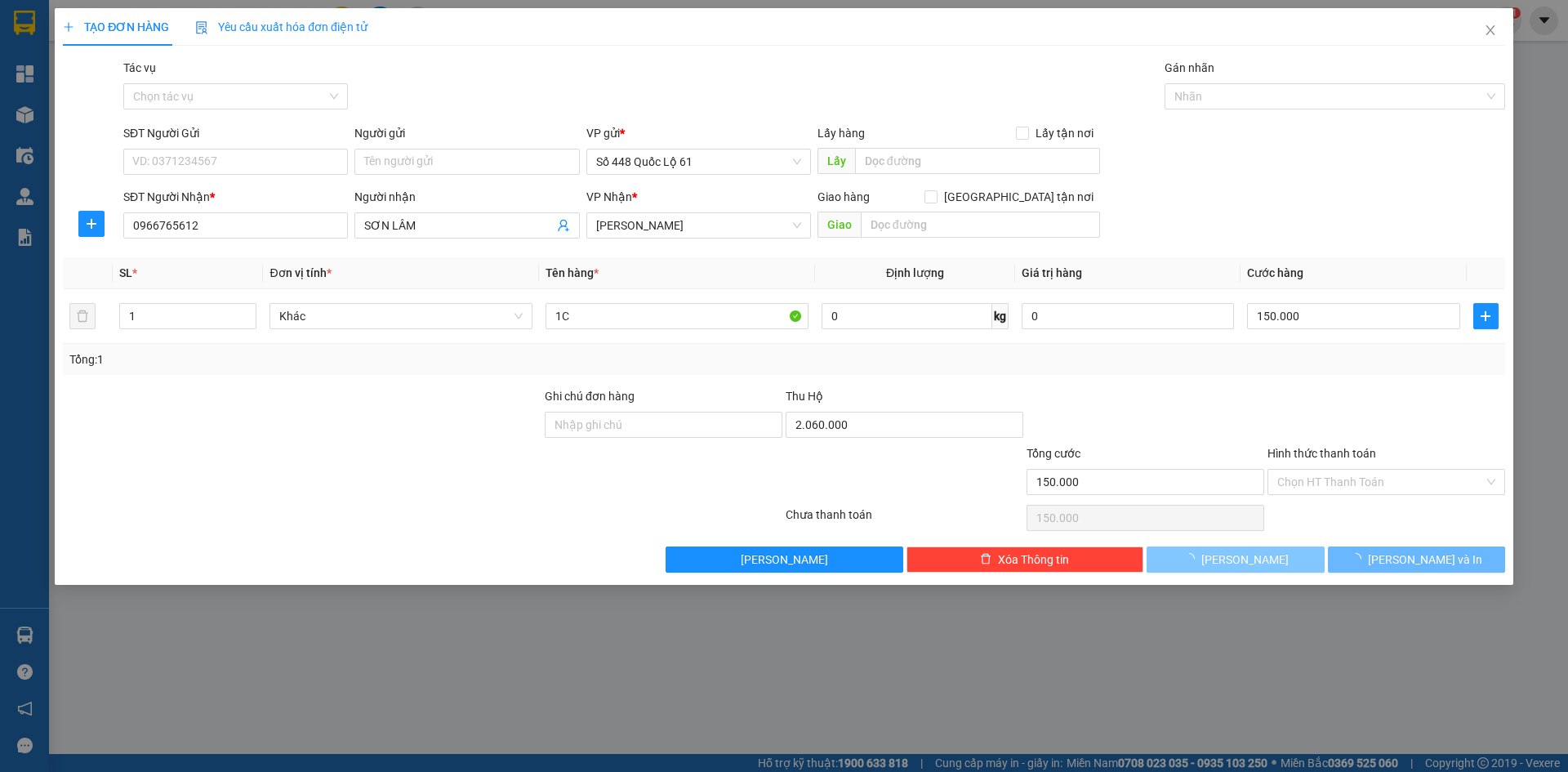
type input "0"
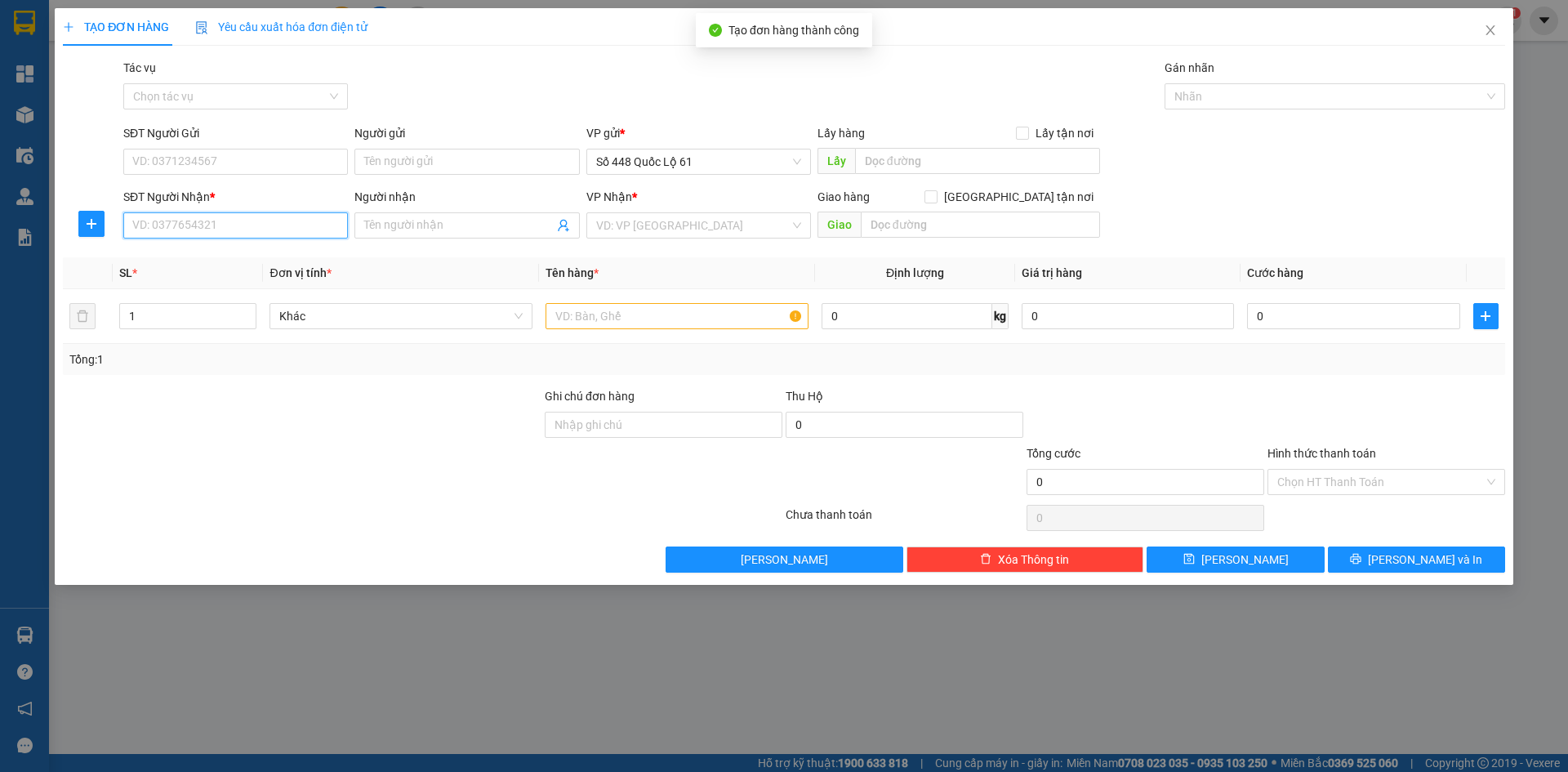
click at [263, 236] on input "SĐT Người Nhận *" at bounding box center [236, 225] width 225 height 26
click at [223, 281] on div "0358071902 - ĐỨC TRỌNG LÂM ĐỒNG" at bounding box center [236, 284] width 205 height 18
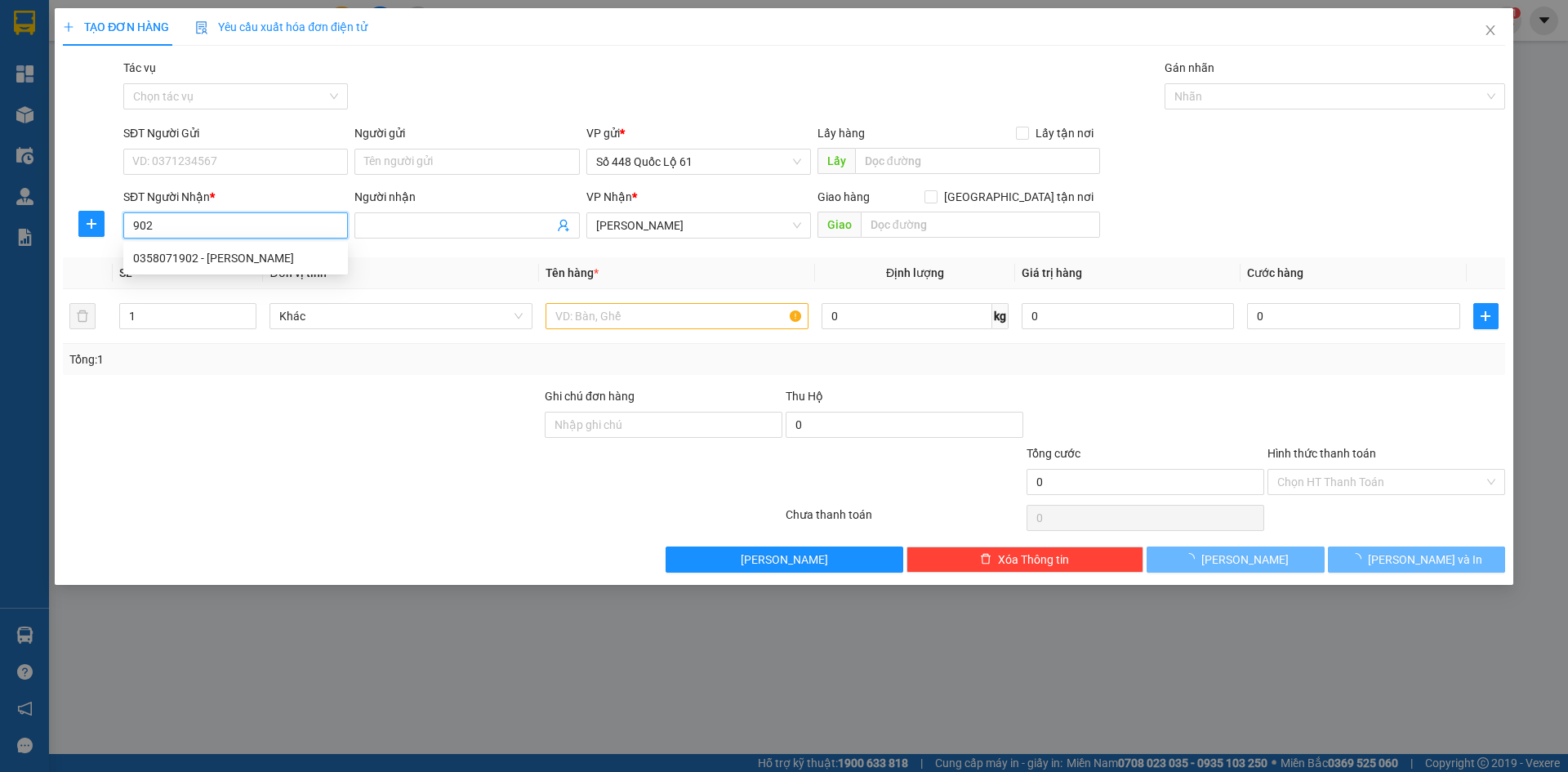
type input "0358071902"
type input "ĐỨC TRỌNG LÂM ĐỒNG"
type input "100.000"
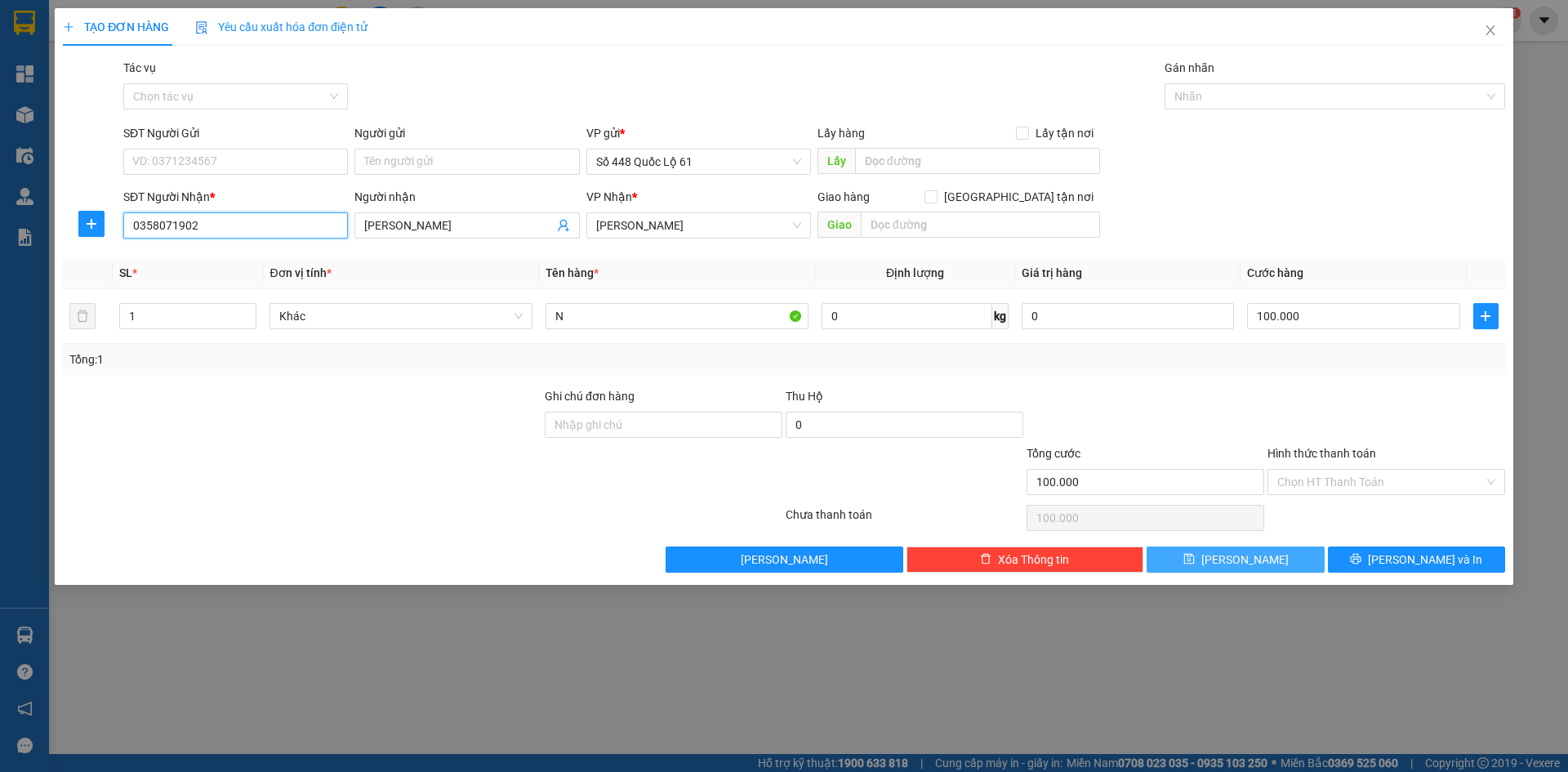
type input "0358071902"
click at [1261, 570] on button "Lưu" at bounding box center [1235, 559] width 177 height 26
type input "0"
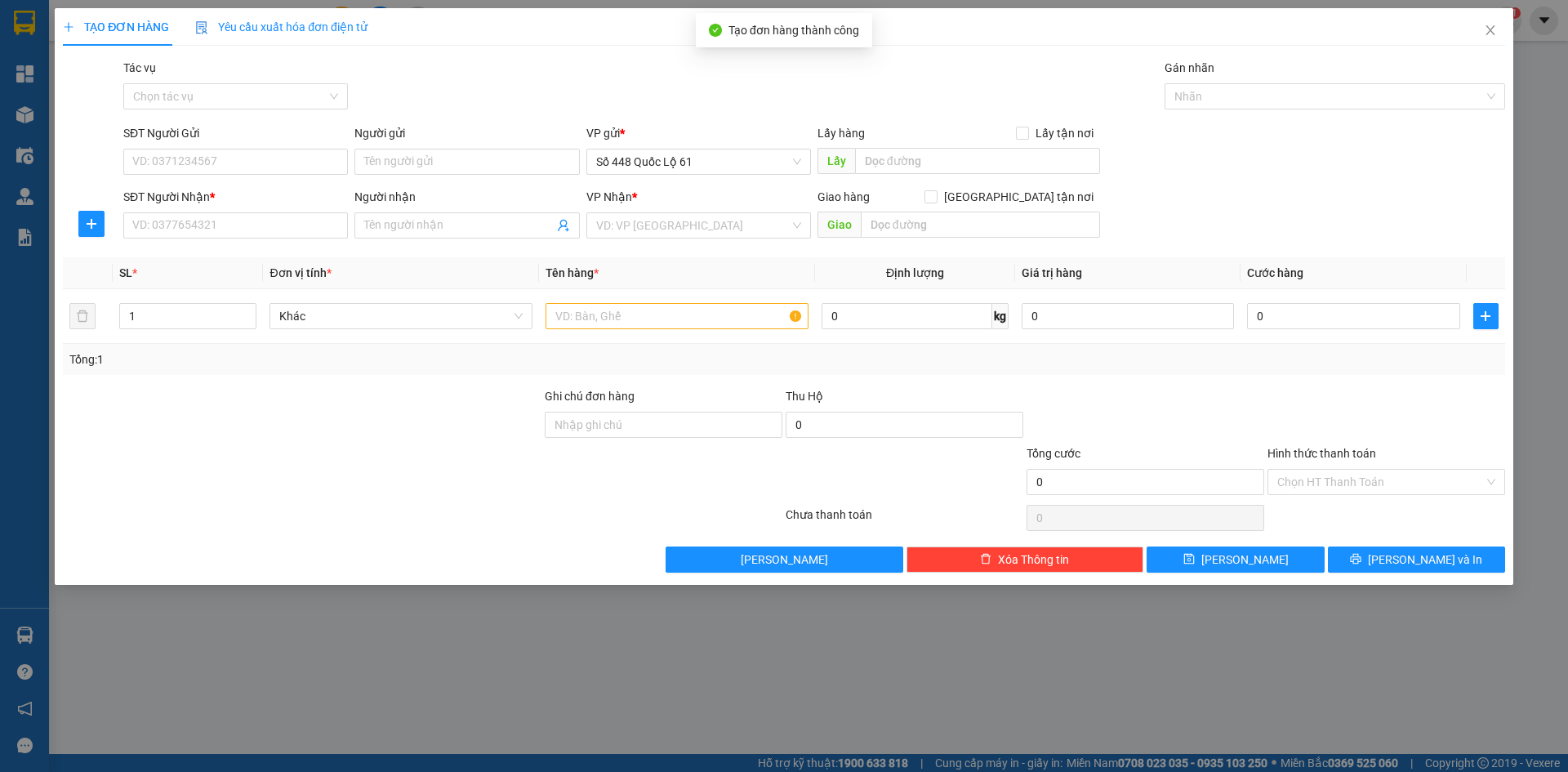
click at [194, 239] on div "SĐT Người Nhận * VD: 0377654321" at bounding box center [236, 216] width 225 height 57
click at [203, 214] on input "SĐT Người Nhận *" at bounding box center [236, 225] width 225 height 26
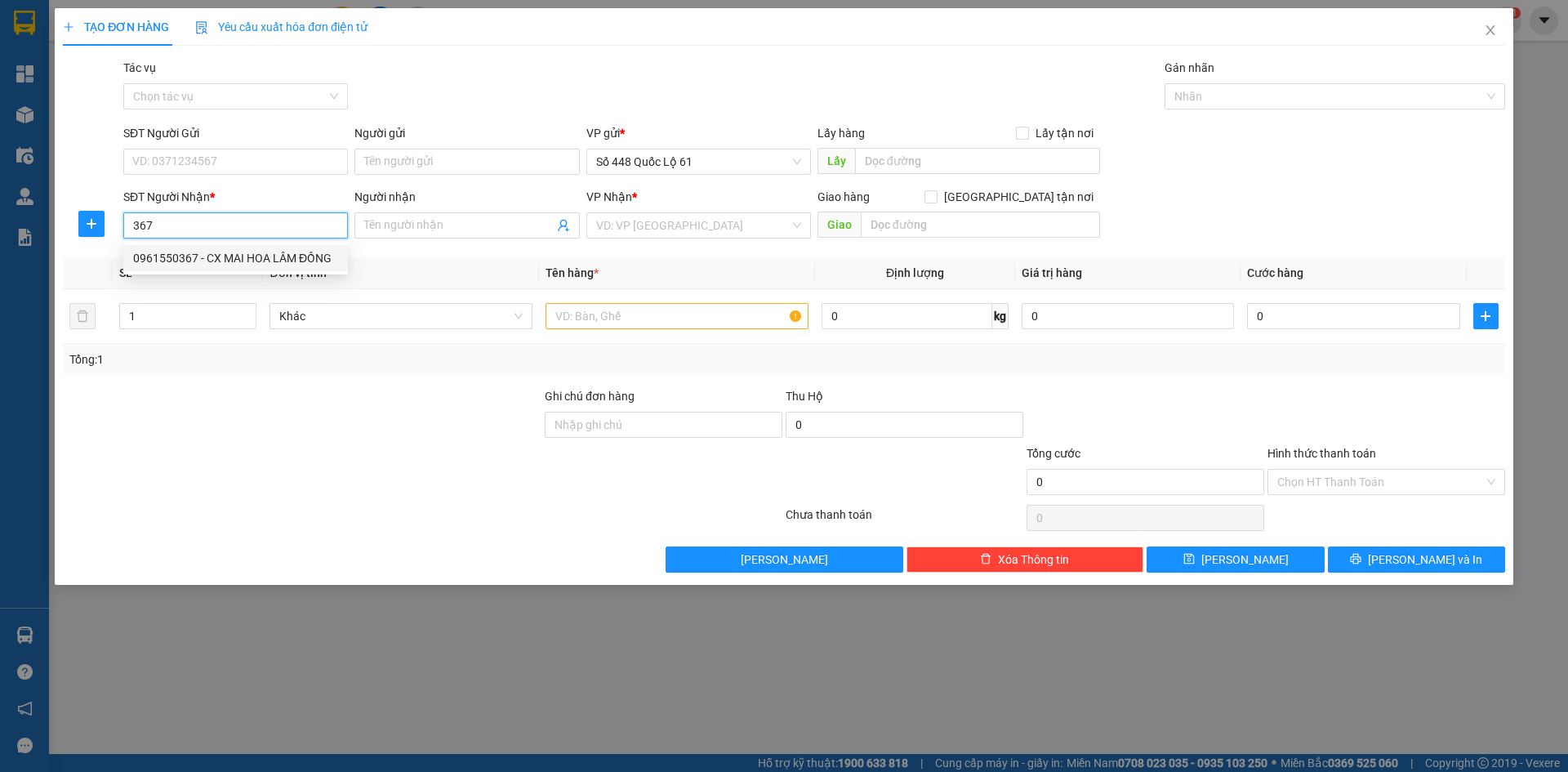
click at [222, 260] on div "0961550367 - CX MAI HOA LÂM ĐỒNG" at bounding box center [236, 258] width 205 height 18
type input "0961550367"
type input "CX MAI HOA LÂM ĐỒNG"
type input "150.000"
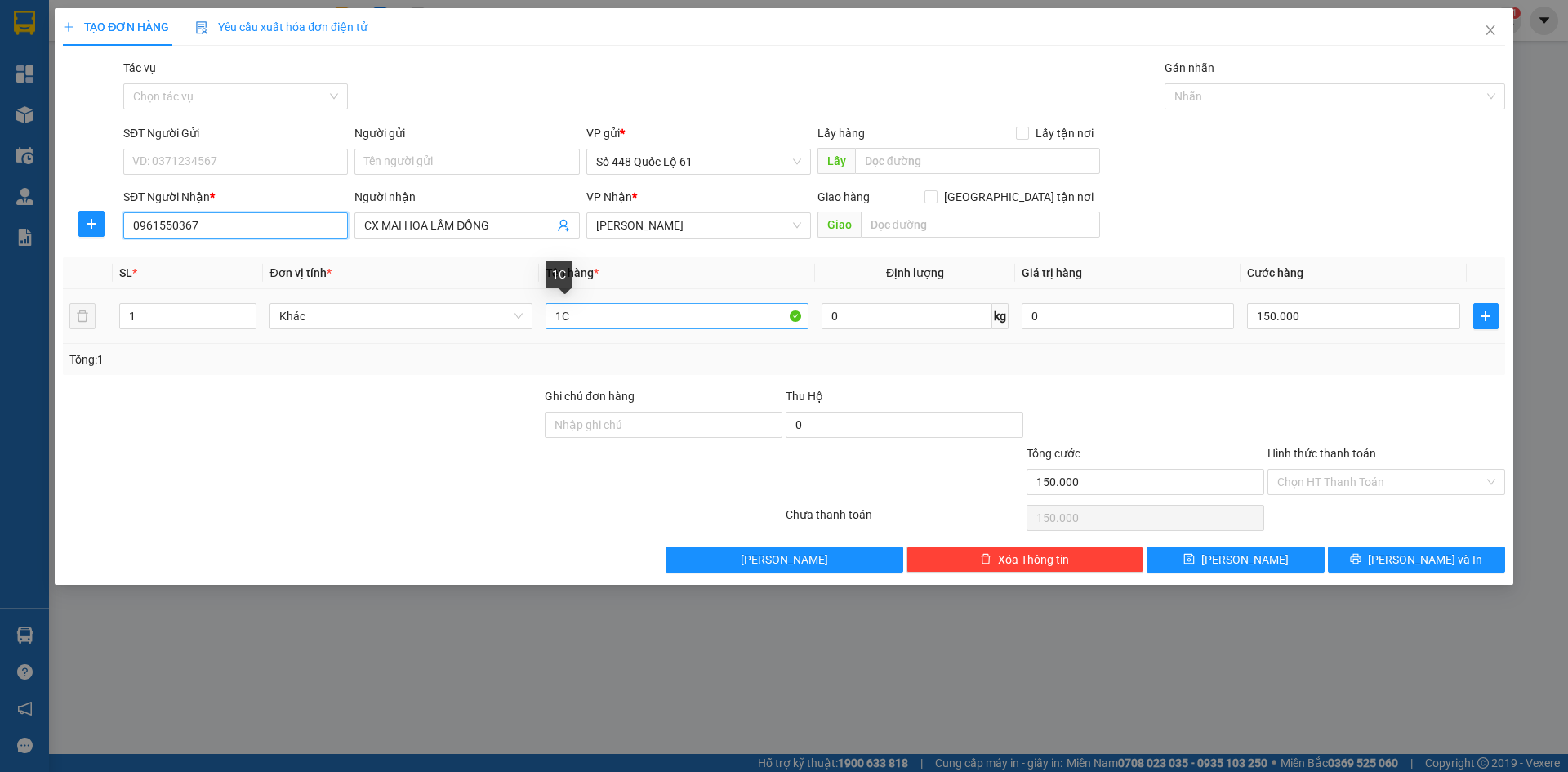
type input "0961550367"
click at [618, 318] on input "1C" at bounding box center [676, 316] width 263 height 26
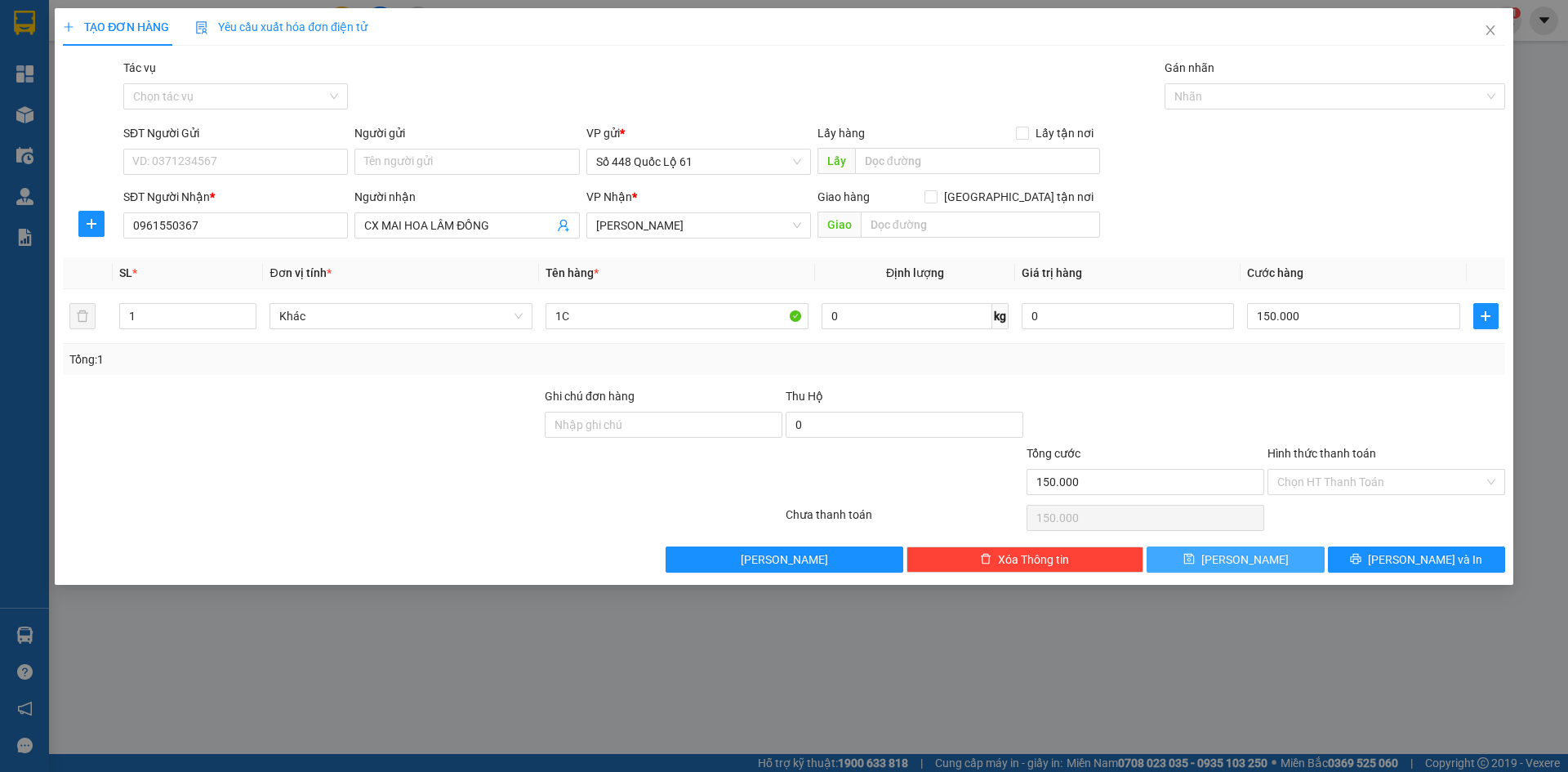
drag, startPoint x: 1224, startPoint y: 550, endPoint x: 925, endPoint y: 498, distance: 303.5
click at [1223, 550] on button "Lưu" at bounding box center [1235, 559] width 177 height 26
type input "0"
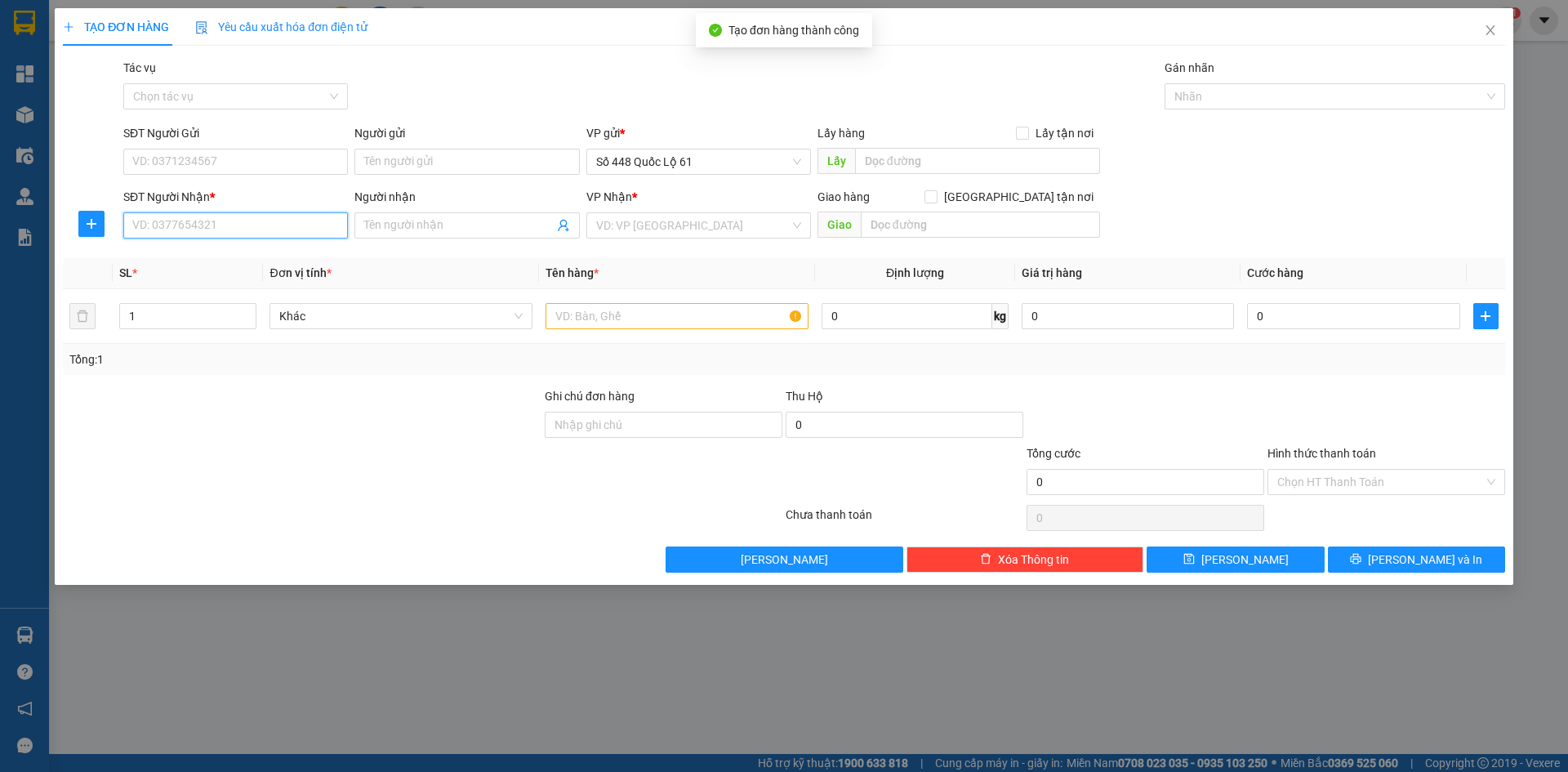
click at [265, 225] on input "SĐT Người Nhận *" at bounding box center [236, 225] width 225 height 26
click at [244, 257] on div "0397728240 - CF SƠN LÂM 8240" at bounding box center [239, 258] width 212 height 18
type input "0397728240"
type input "CF SƠN LÂM 8240"
type input "1.230.000"
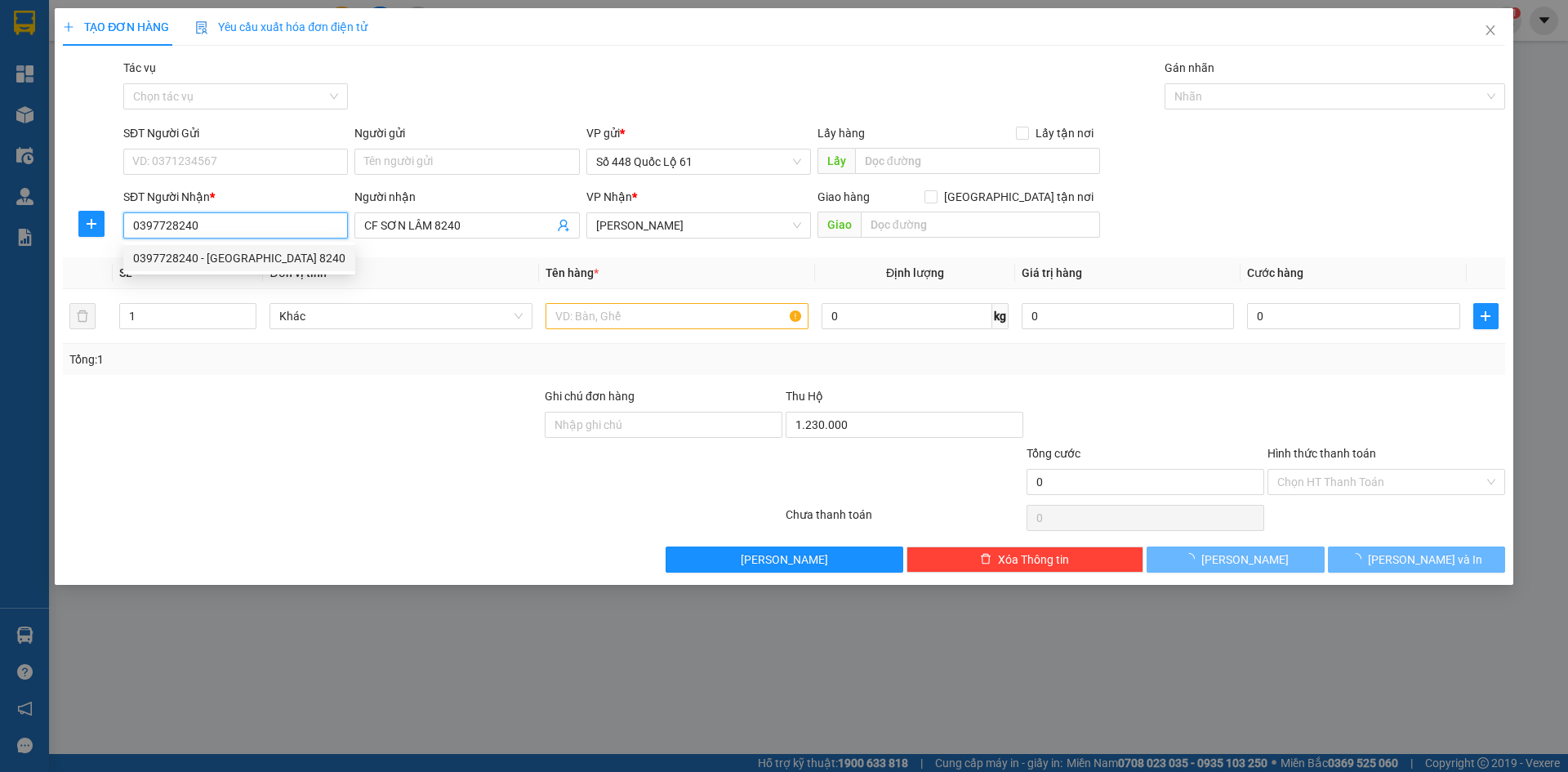
type input "100.000"
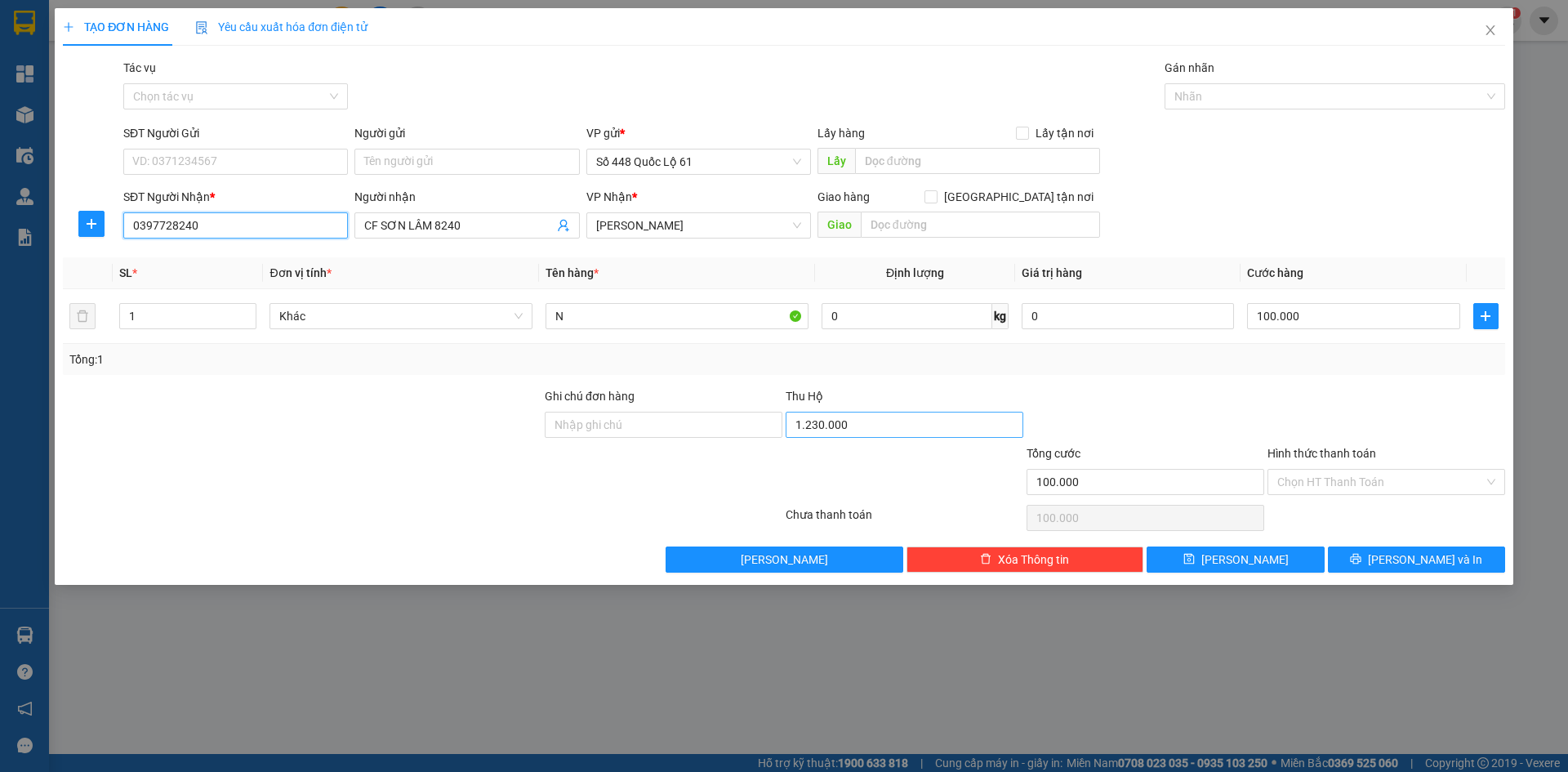
type input "0397728240"
click at [900, 421] on input "1.230.000" at bounding box center [903, 424] width 237 height 26
type input "1.850.000"
click at [1179, 359] on div "Tổng: 1" at bounding box center [784, 359] width 1429 height 18
click at [1178, 554] on button "Lưu" at bounding box center [1235, 559] width 177 height 26
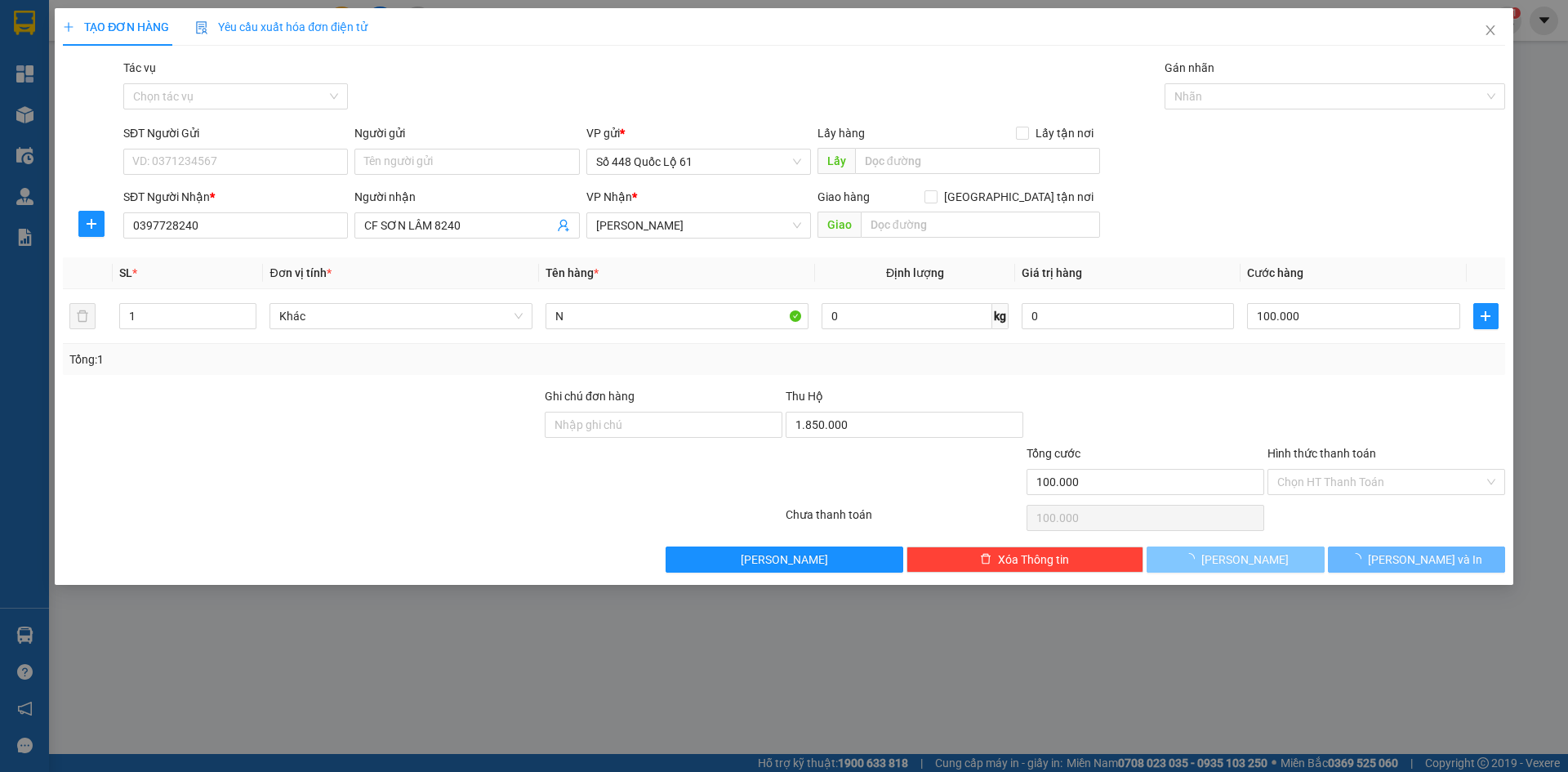
type input "0"
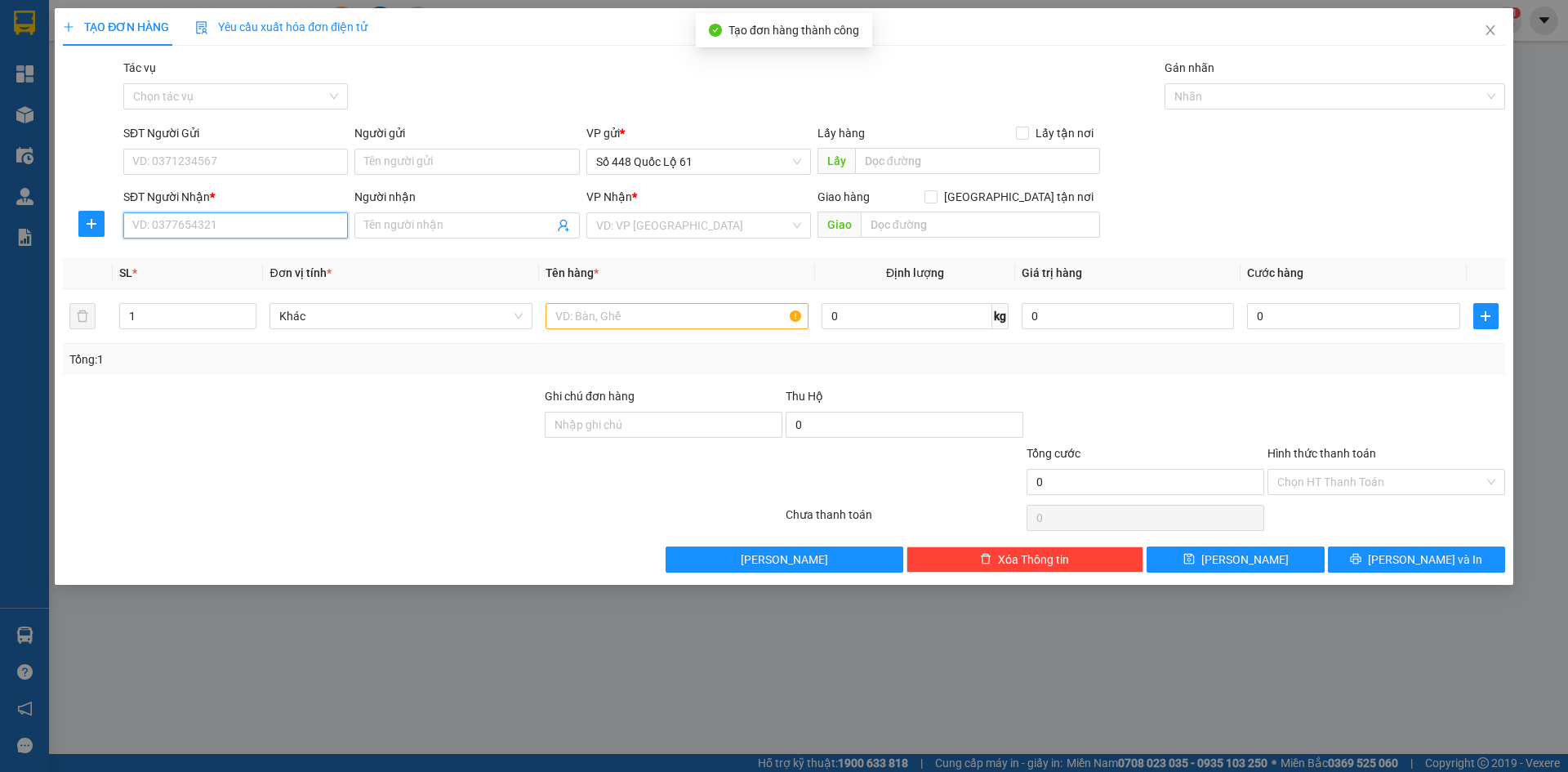
click at [298, 225] on input "SĐT Người Nhận *" at bounding box center [236, 225] width 225 height 26
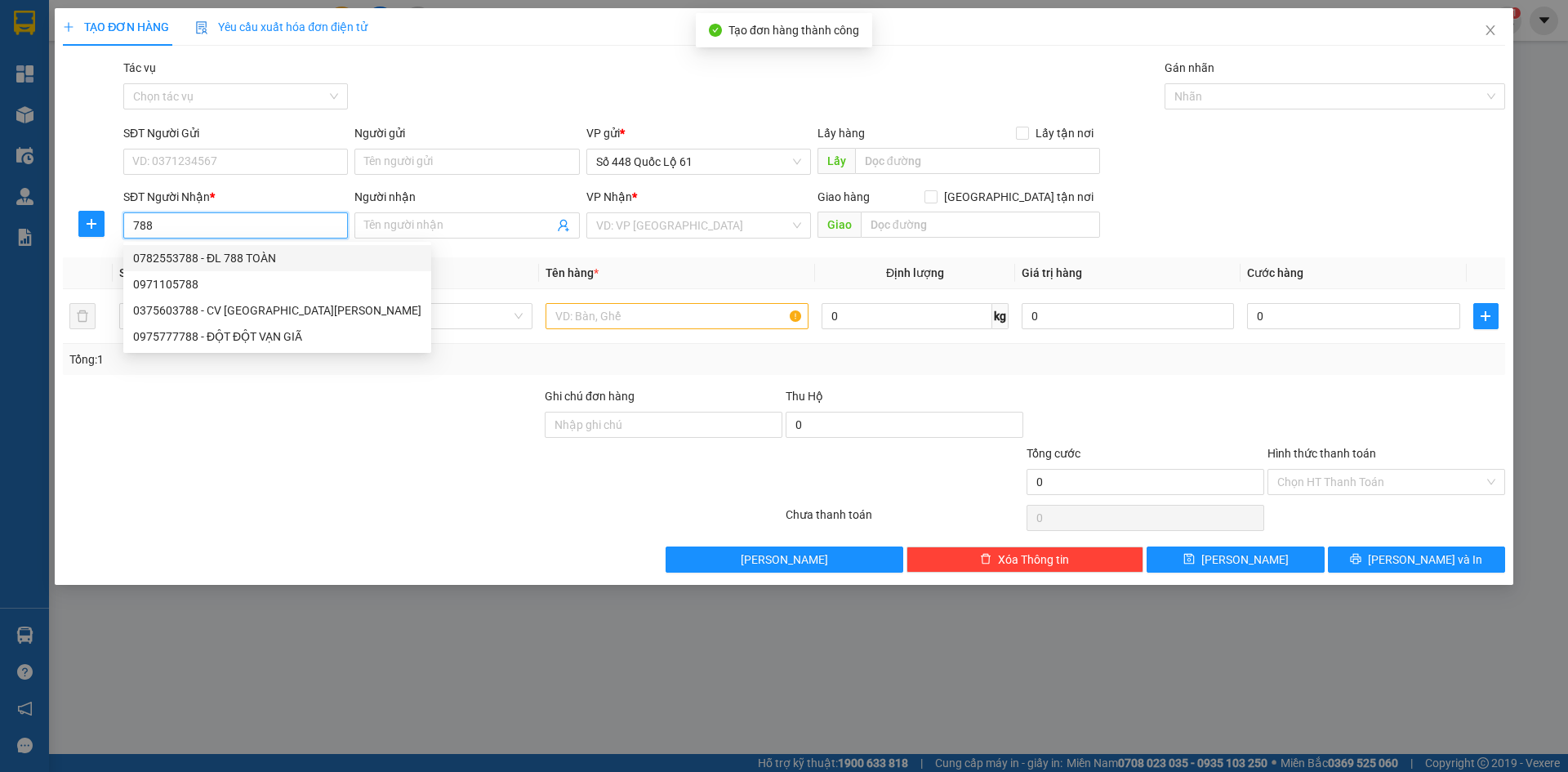
click at [279, 255] on div "0782553788 - ĐL 788 TOÀN" at bounding box center [277, 258] width 288 height 18
type input "0782553788"
type input "ĐL 788 TOÀN"
checkbox input "true"
type input "ĐÀ LẠT"
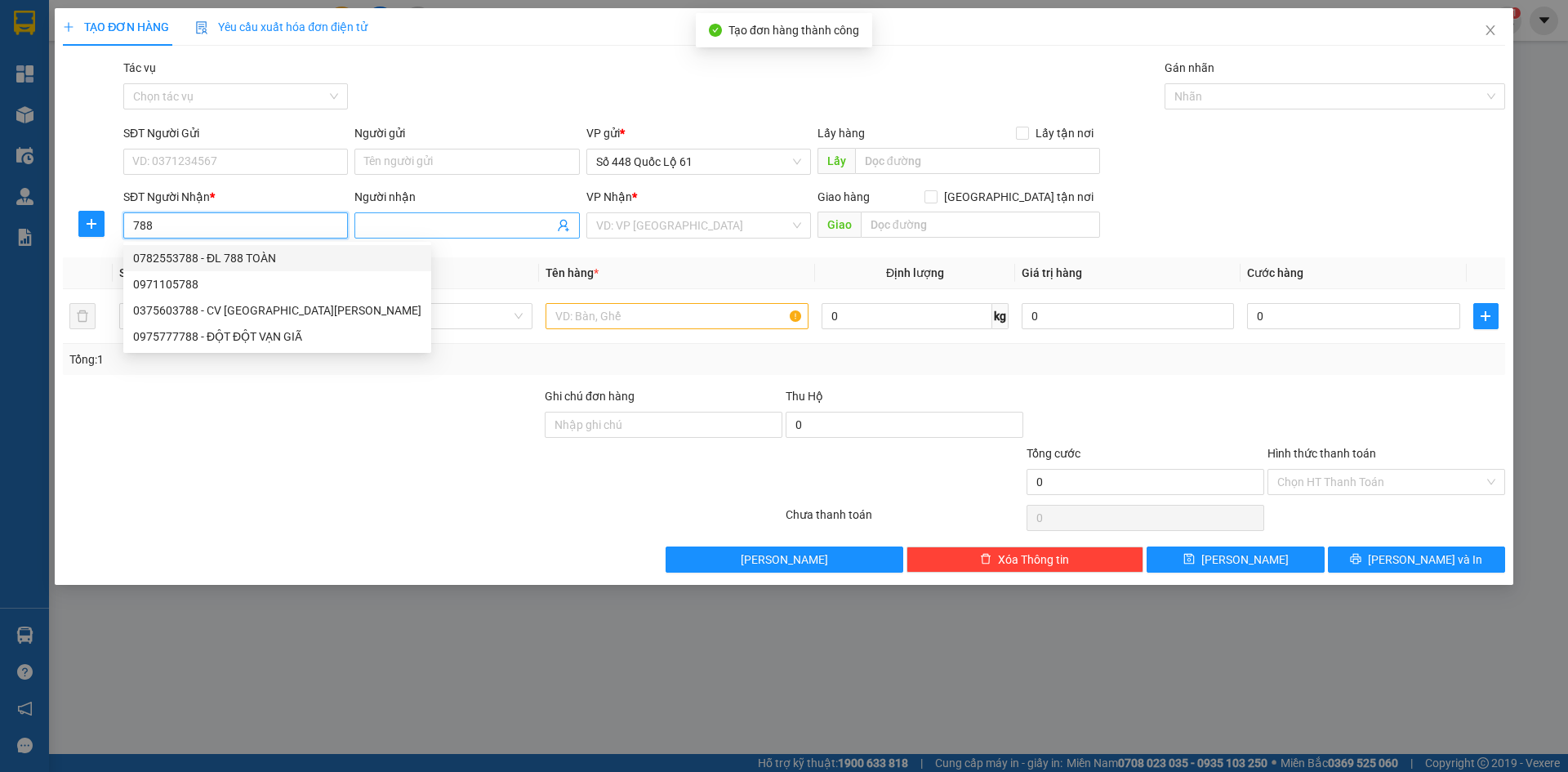
type input "1.585.000"
type input "100.000"
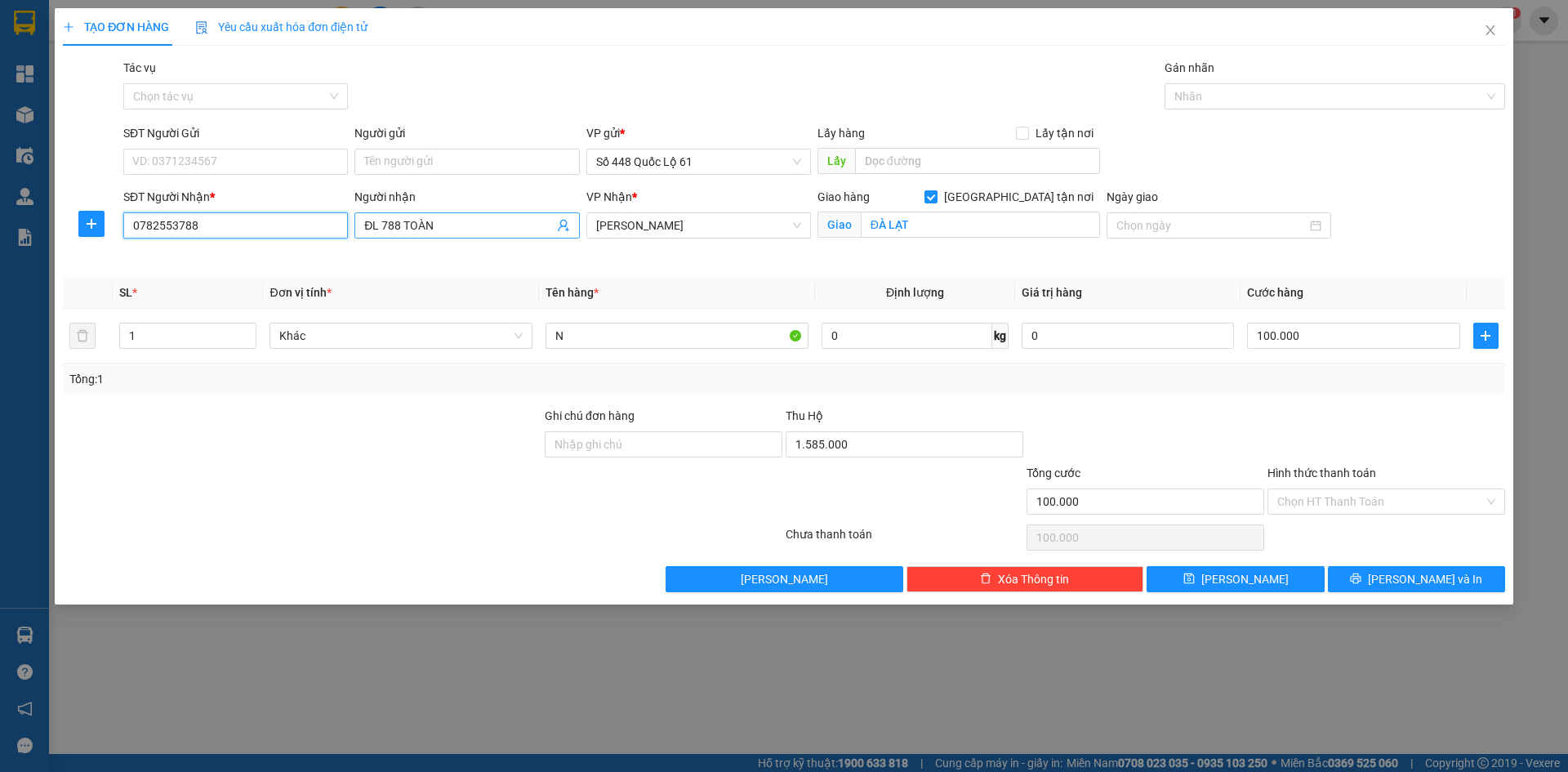
type input "0782553788"
click at [504, 222] on input "ĐL 788 TOÀN" at bounding box center [458, 225] width 188 height 18
paste input "ẠO"
type input "ĐL 788 THẠO"
click at [827, 452] on input "1.585.000" at bounding box center [903, 444] width 237 height 26
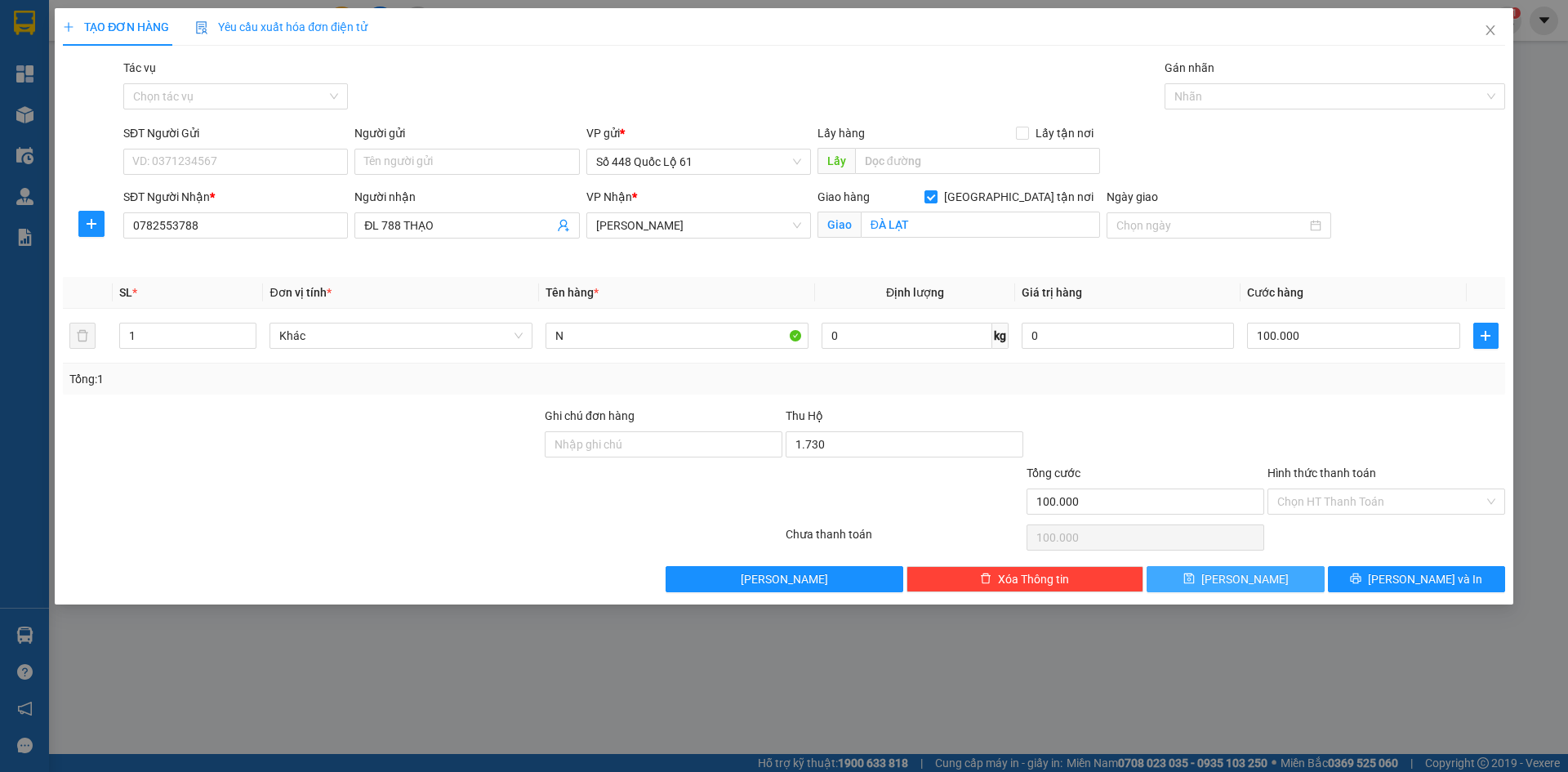
type input "1.730.000"
click at [1191, 580] on button "Lưu" at bounding box center [1235, 579] width 177 height 26
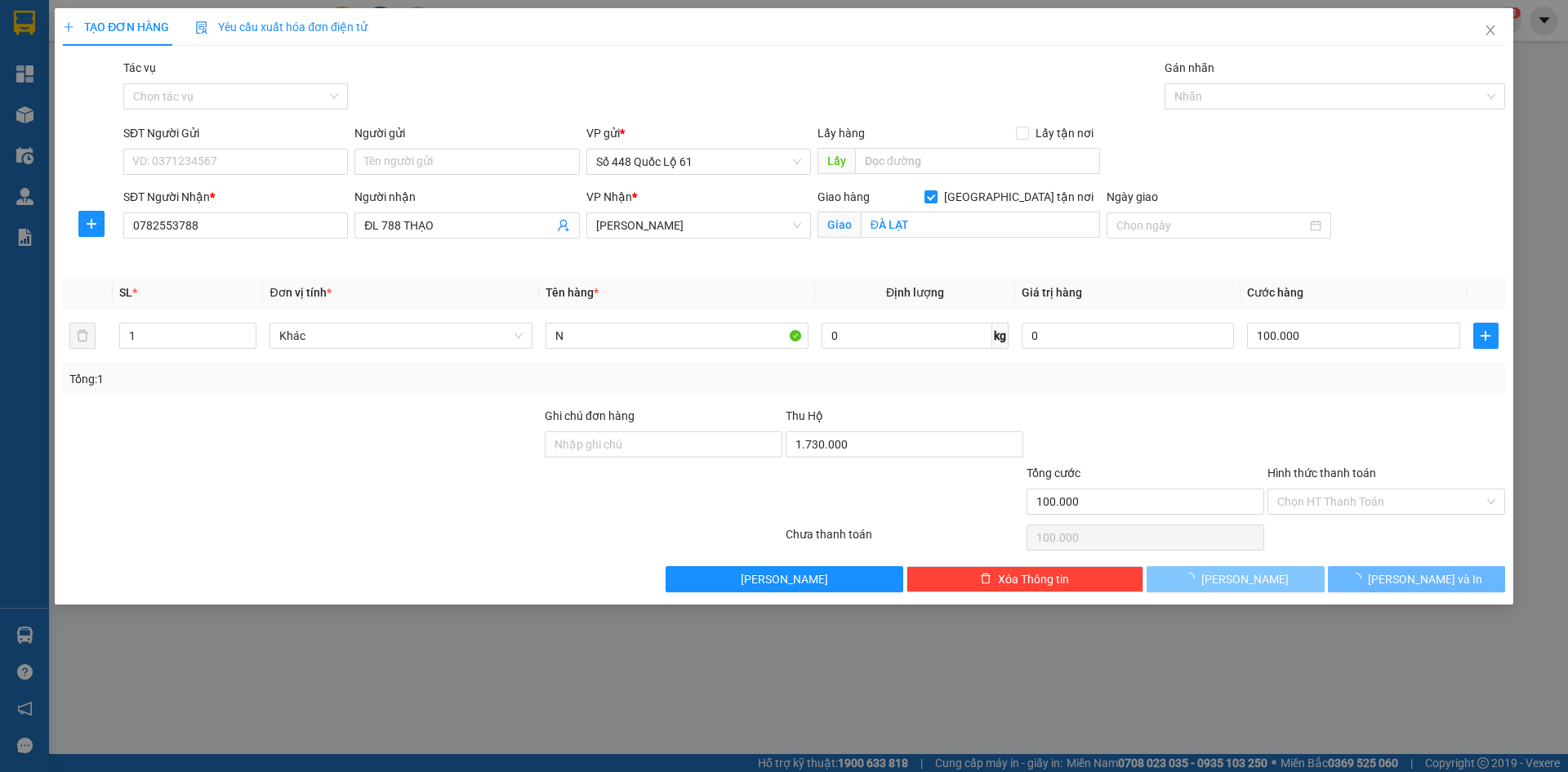
checkbox input "false"
type input "0"
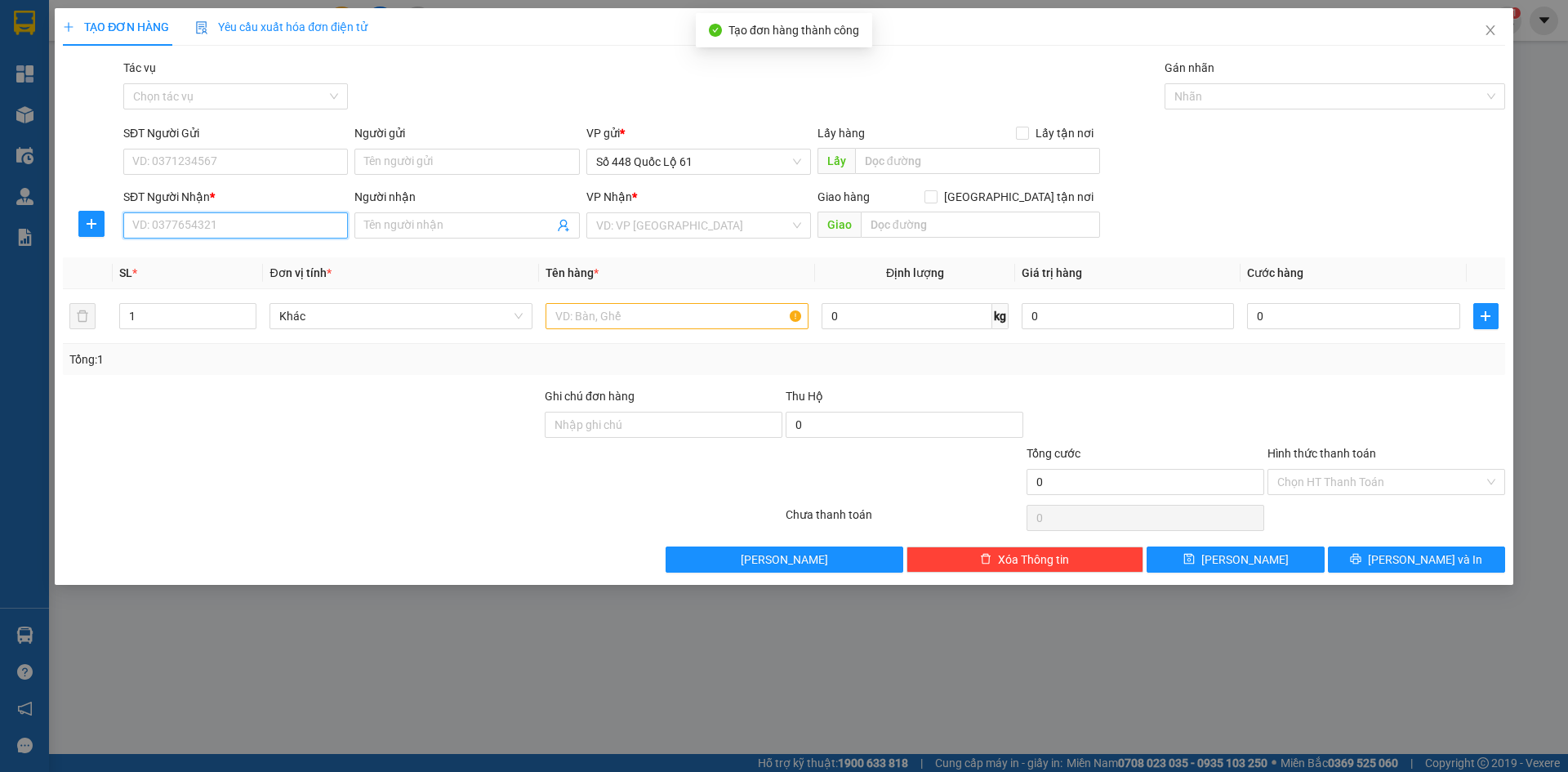
click at [198, 220] on input "SĐT Người Nhận *" at bounding box center [236, 225] width 225 height 26
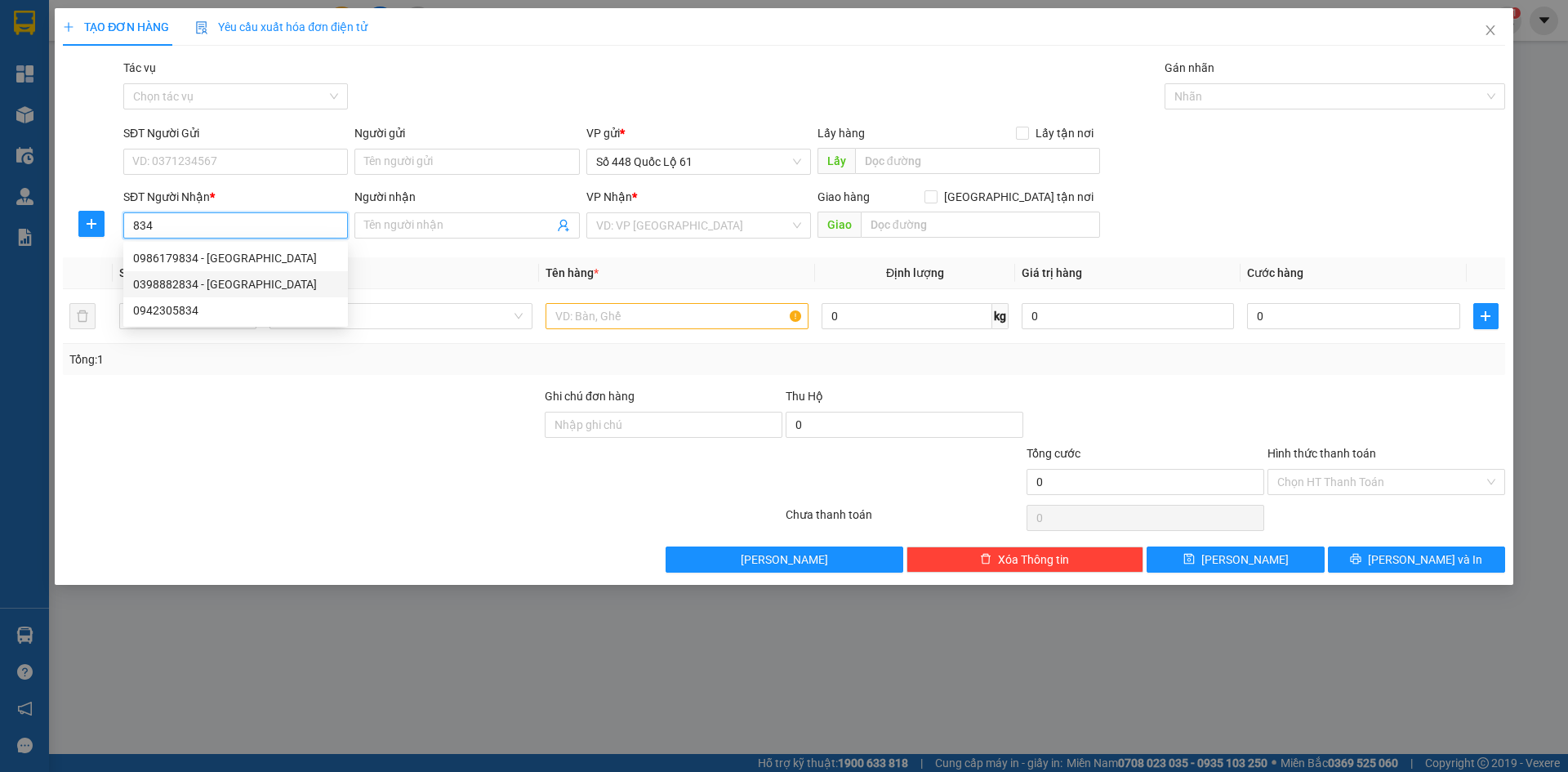
click at [231, 285] on div "0398882834 - TRINH SƠN LÂM" at bounding box center [236, 284] width 205 height 18
type input "0398882834"
type input "TRINH SƠN LÂM"
type input "5.650.000"
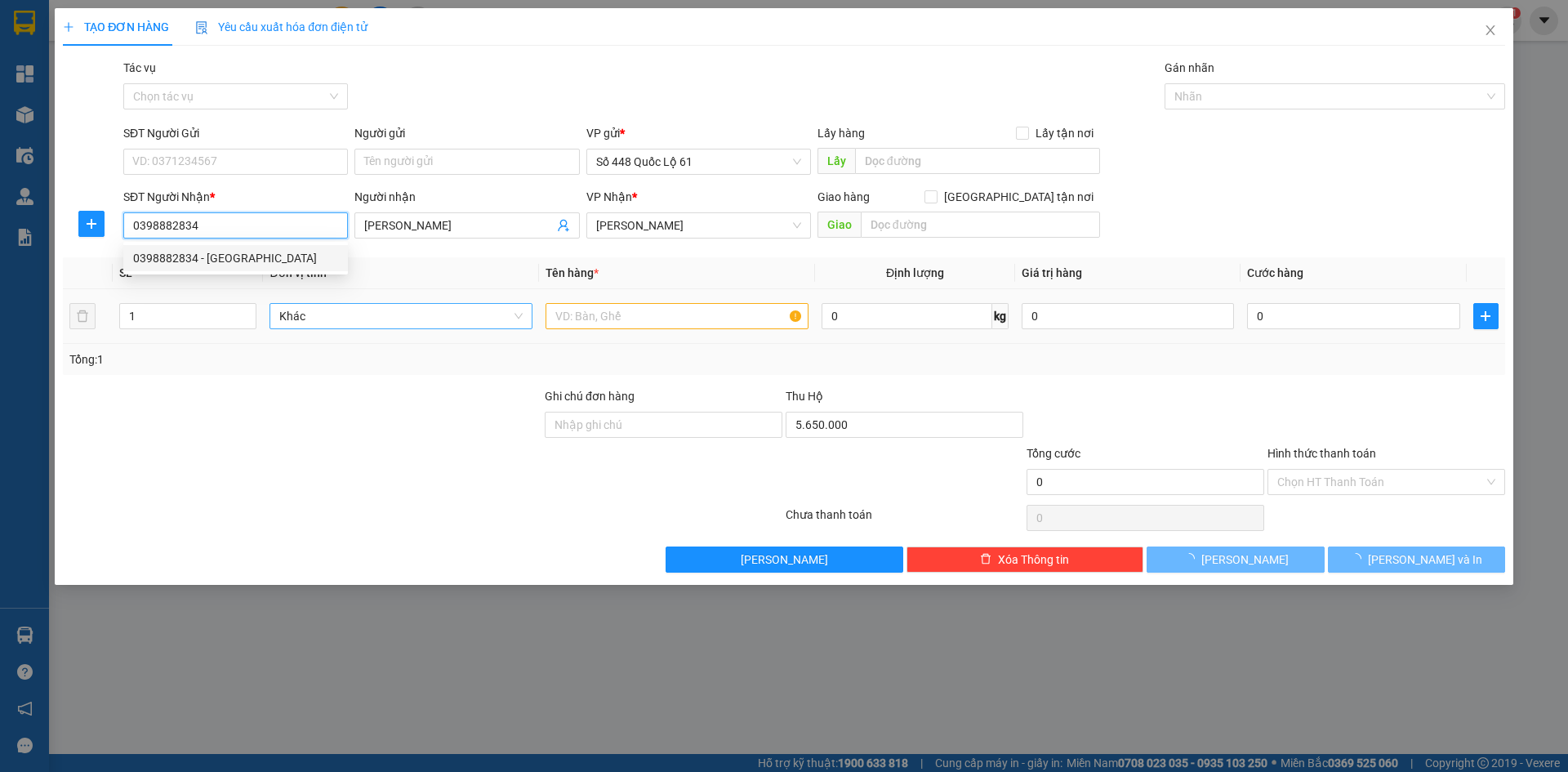
type input "150.000"
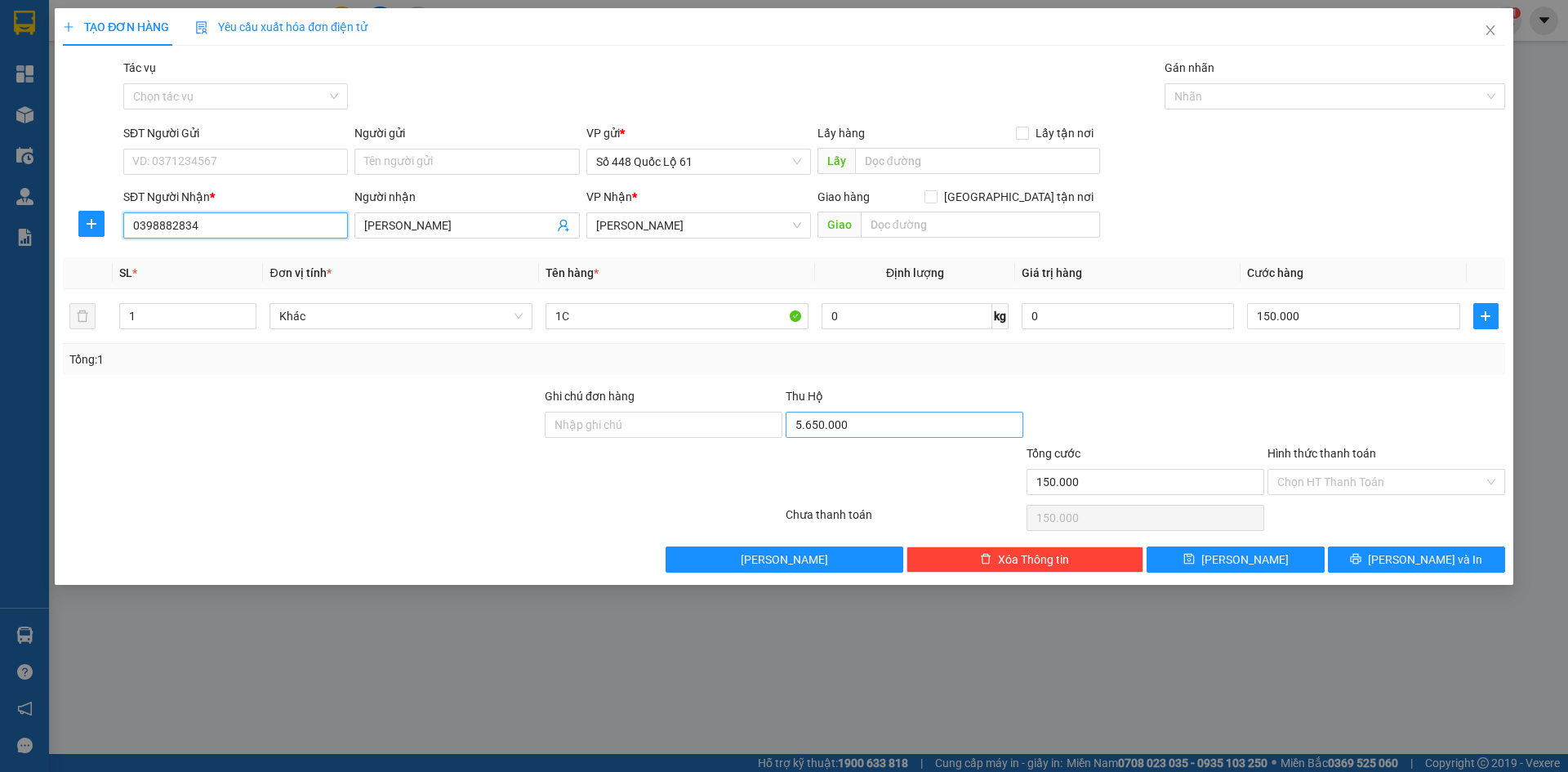
type input "0398882834"
click at [921, 422] on input "5.650.000" at bounding box center [903, 424] width 237 height 26
type input "5.580.000"
click at [1096, 359] on div "Tổng: 1" at bounding box center [784, 359] width 1429 height 18
drag, startPoint x: 1293, startPoint y: 561, endPoint x: 253, endPoint y: 280, distance: 1077.3
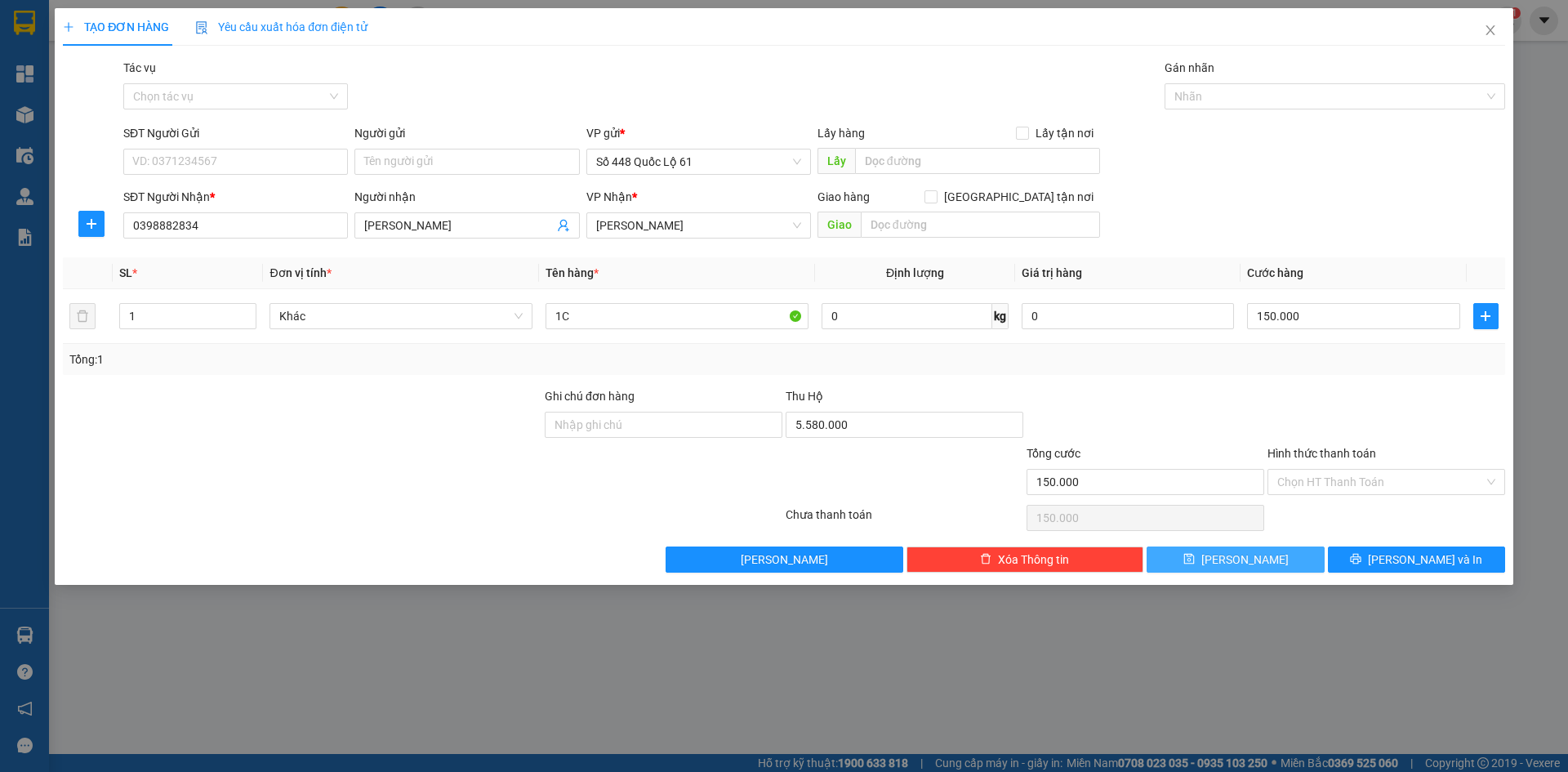
click at [1290, 560] on button "Lưu" at bounding box center [1235, 559] width 177 height 26
type input "0"
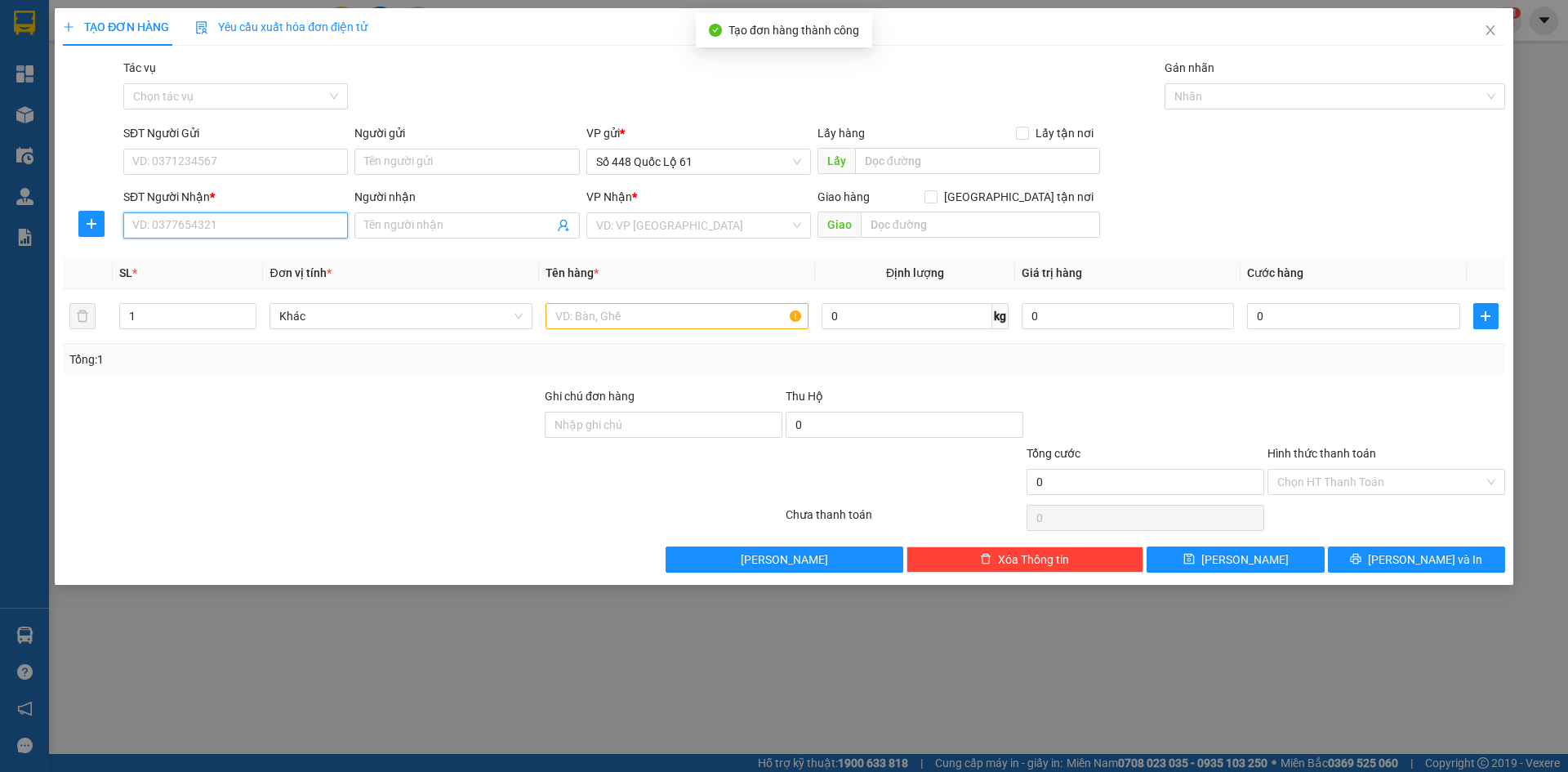
click at [241, 221] on input "SĐT Người Nhận *" at bounding box center [236, 225] width 225 height 26
drag, startPoint x: 196, startPoint y: 265, endPoint x: 198, endPoint y: 277, distance: 12.2
click at [196, 265] on div "0769691941 - TÚ AN SƯƠNG" at bounding box center [236, 258] width 205 height 18
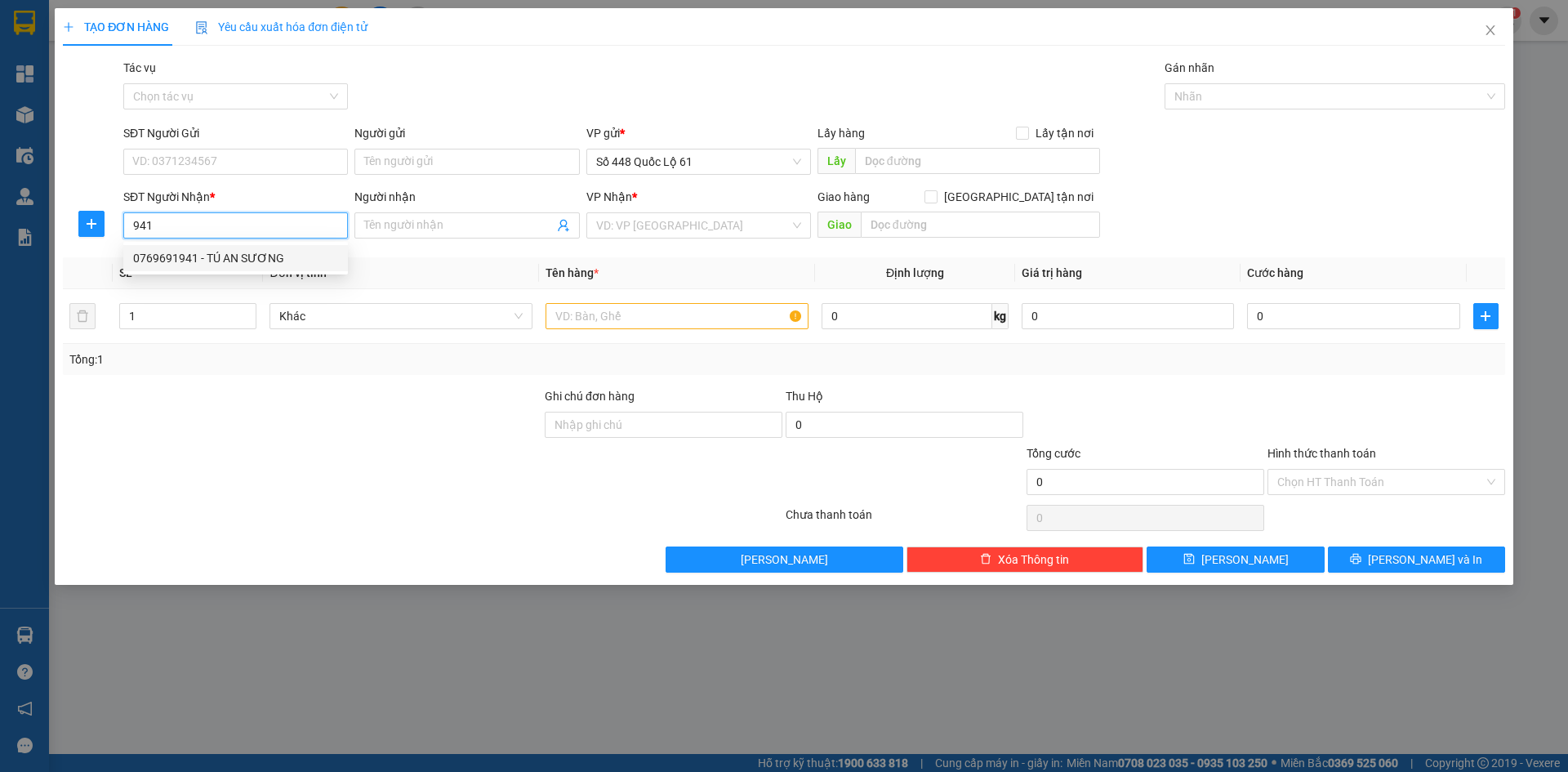
type input "0769691941"
type input "TÚ AN SƯƠNG"
checkbox input "true"
type input "an suong"
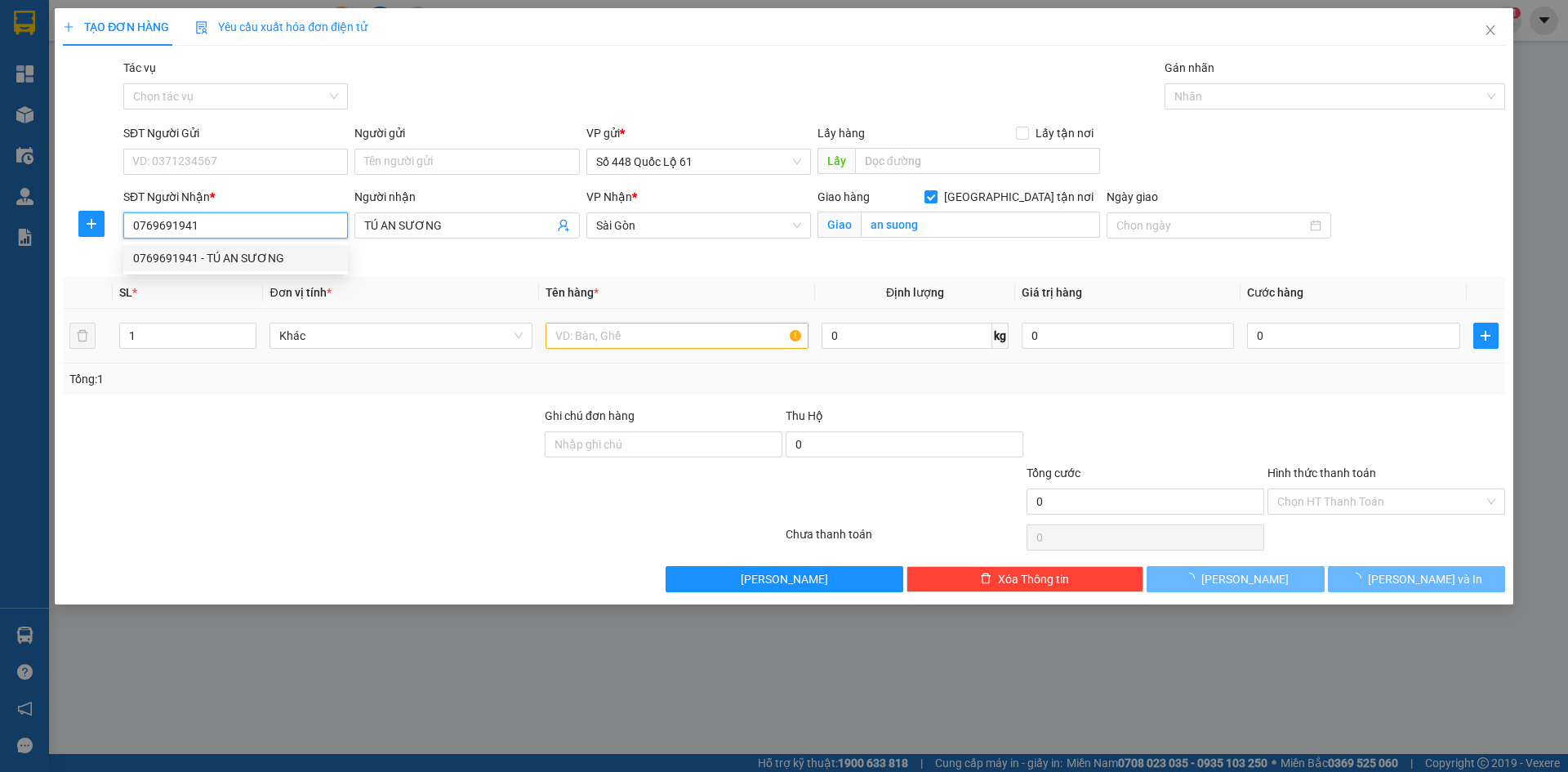
type input "150.000"
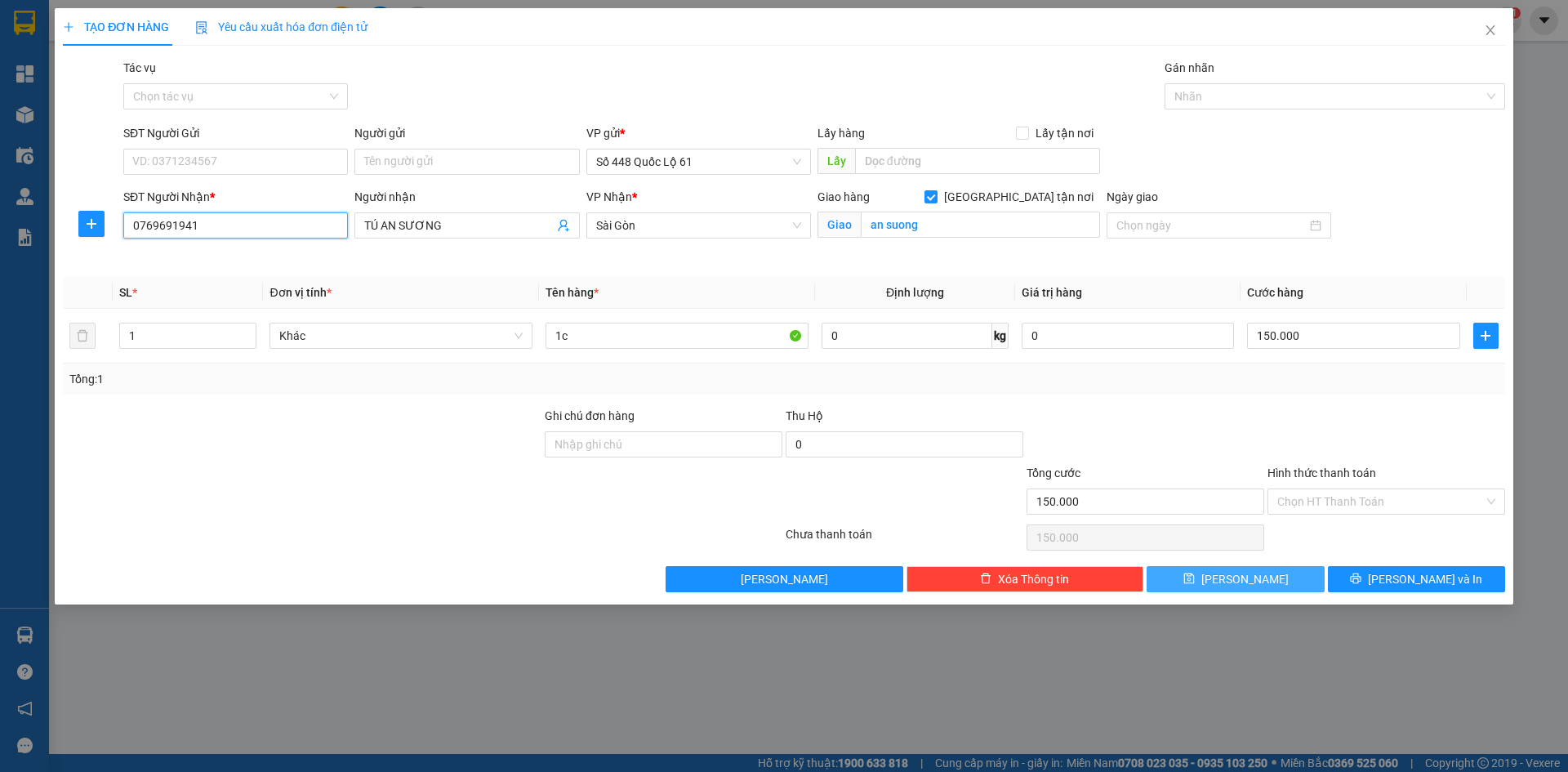
type input "0769691941"
drag, startPoint x: 1272, startPoint y: 566, endPoint x: 690, endPoint y: 460, distance: 591.6
click at [1269, 566] on button "Lưu" at bounding box center [1235, 579] width 177 height 26
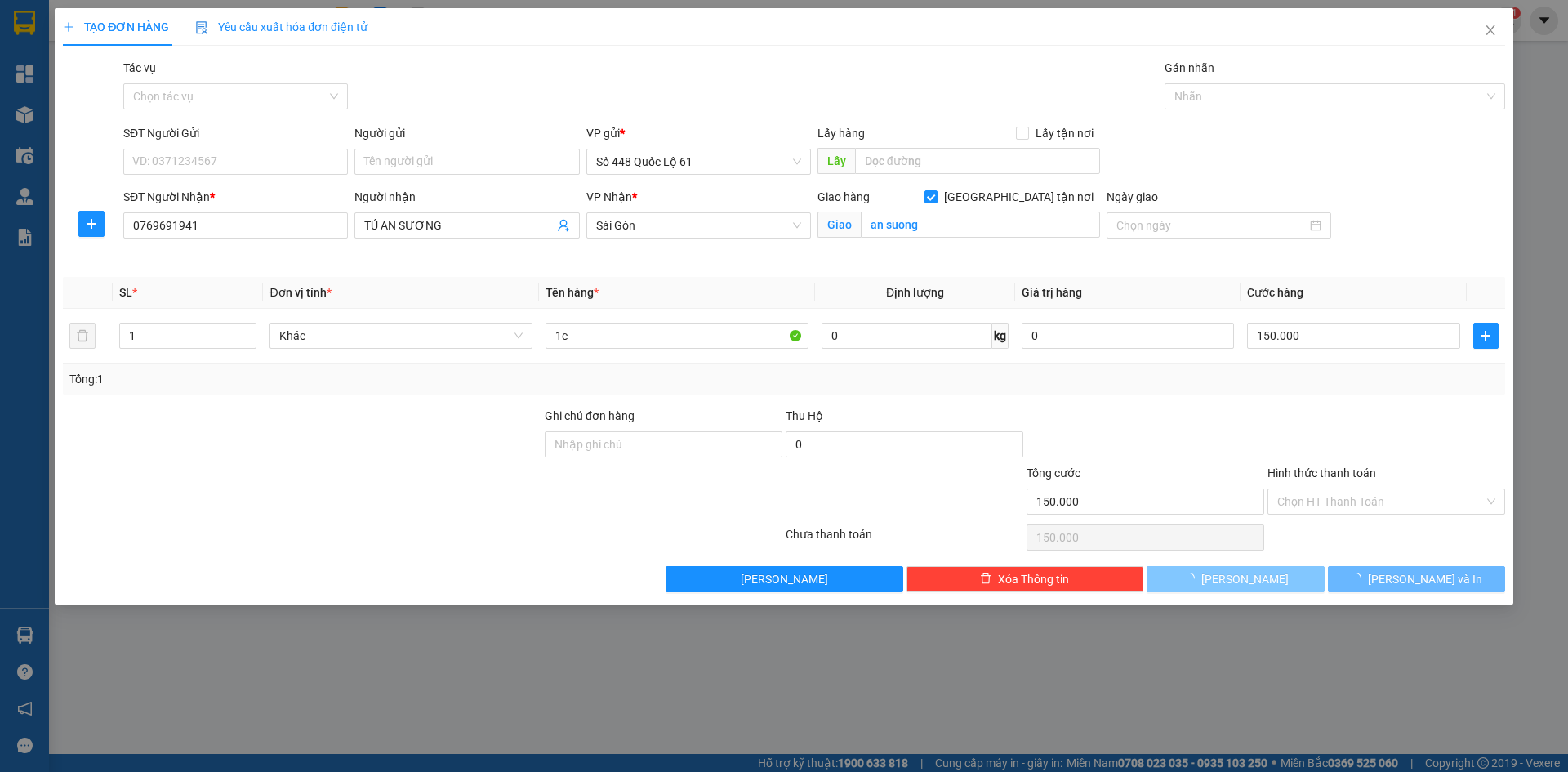
checkbox input "false"
type input "0"
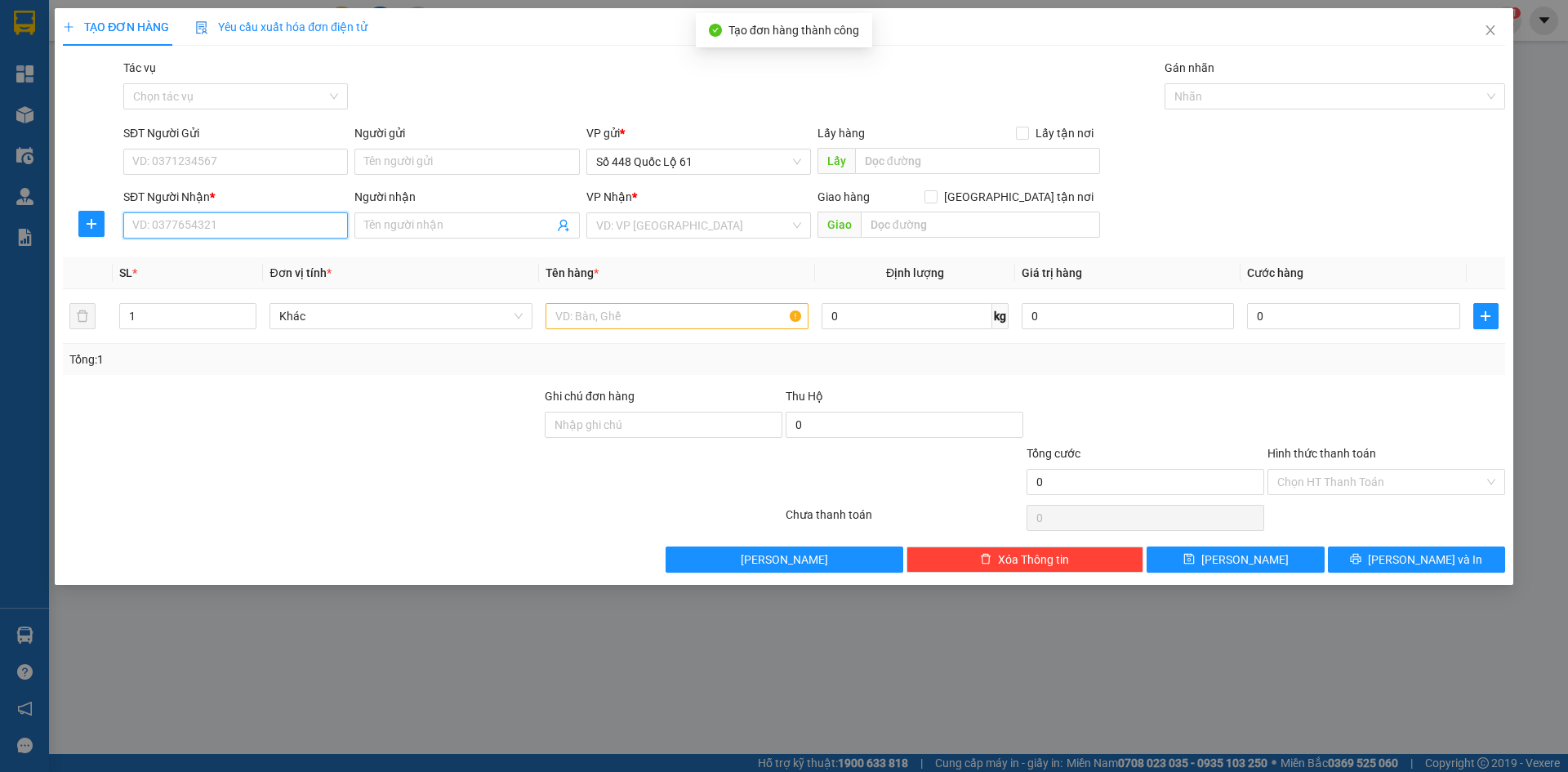
click at [222, 231] on input "SĐT Người Nhận *" at bounding box center [236, 225] width 225 height 26
click at [219, 231] on input "SĐT Người Nhận *" at bounding box center [236, 225] width 225 height 26
type input "0981595349"
click at [646, 219] on input "search" at bounding box center [692, 225] width 193 height 24
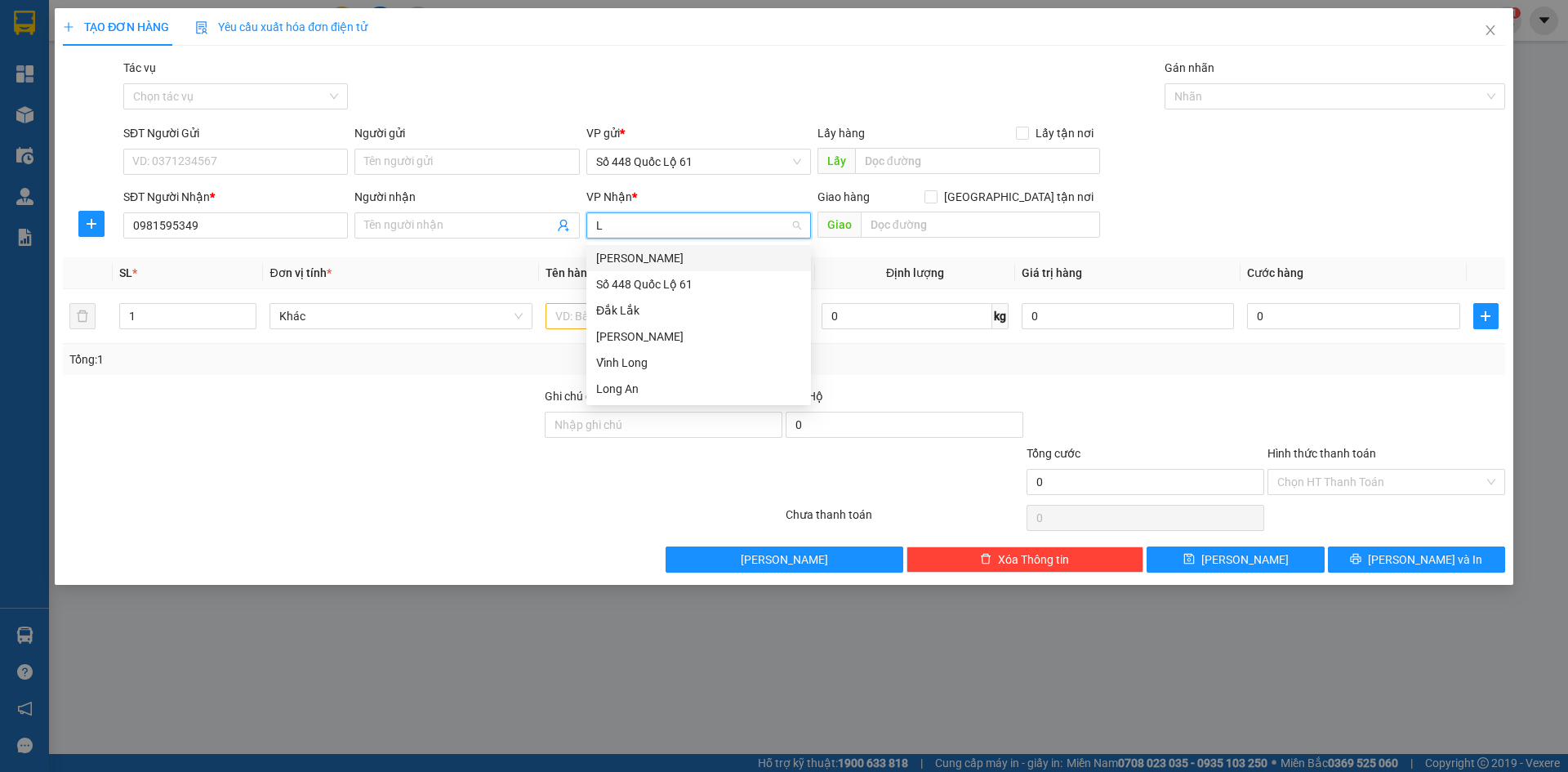
type input "LA"
click at [659, 270] on div "[PERSON_NAME]" at bounding box center [698, 258] width 225 height 26
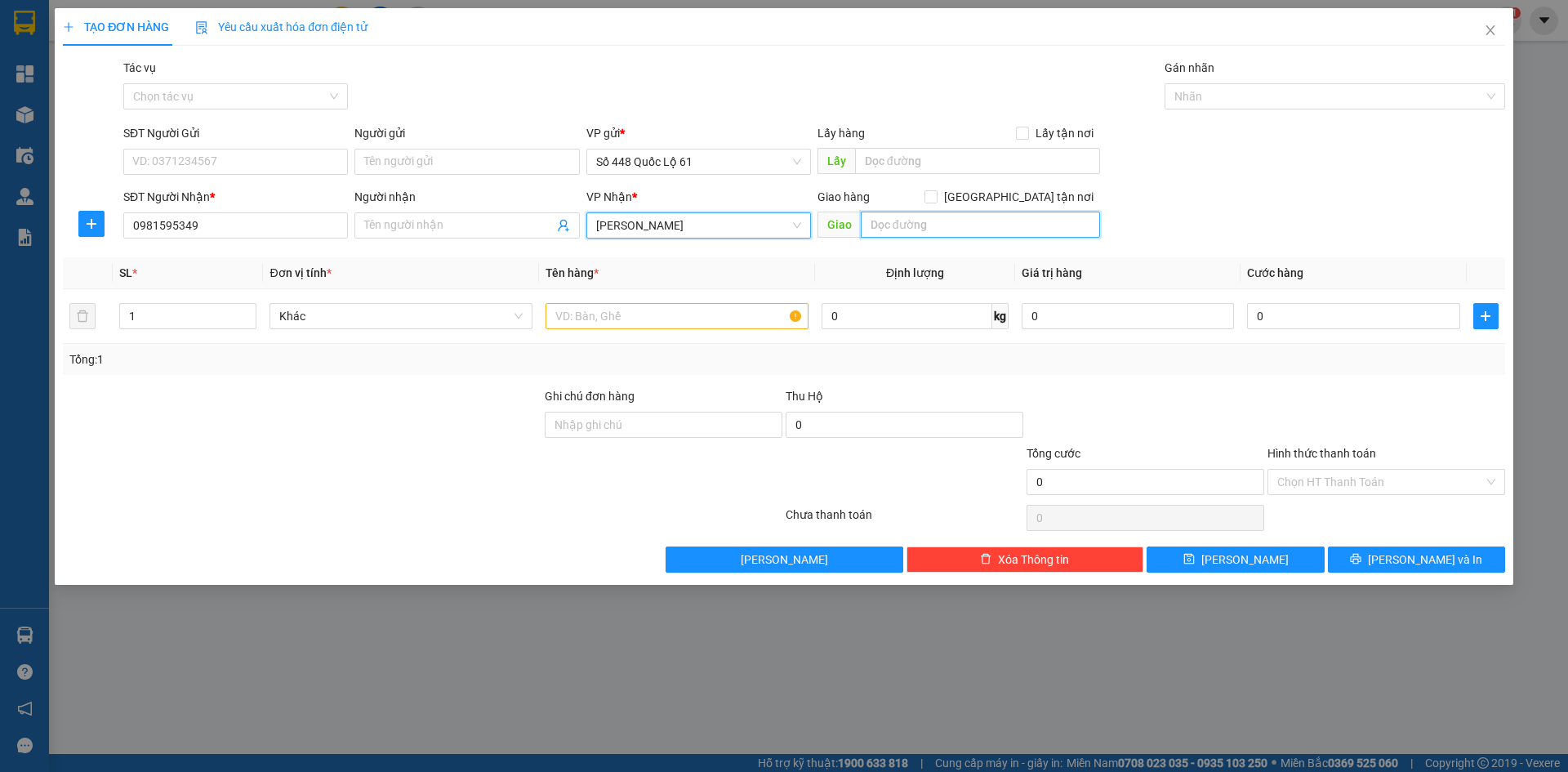
click at [931, 236] on input "text" at bounding box center [979, 224] width 239 height 26
paste input "ẢO"
paste input "Ô"
paste input "ỘC"
type input "[PERSON_NAME]"
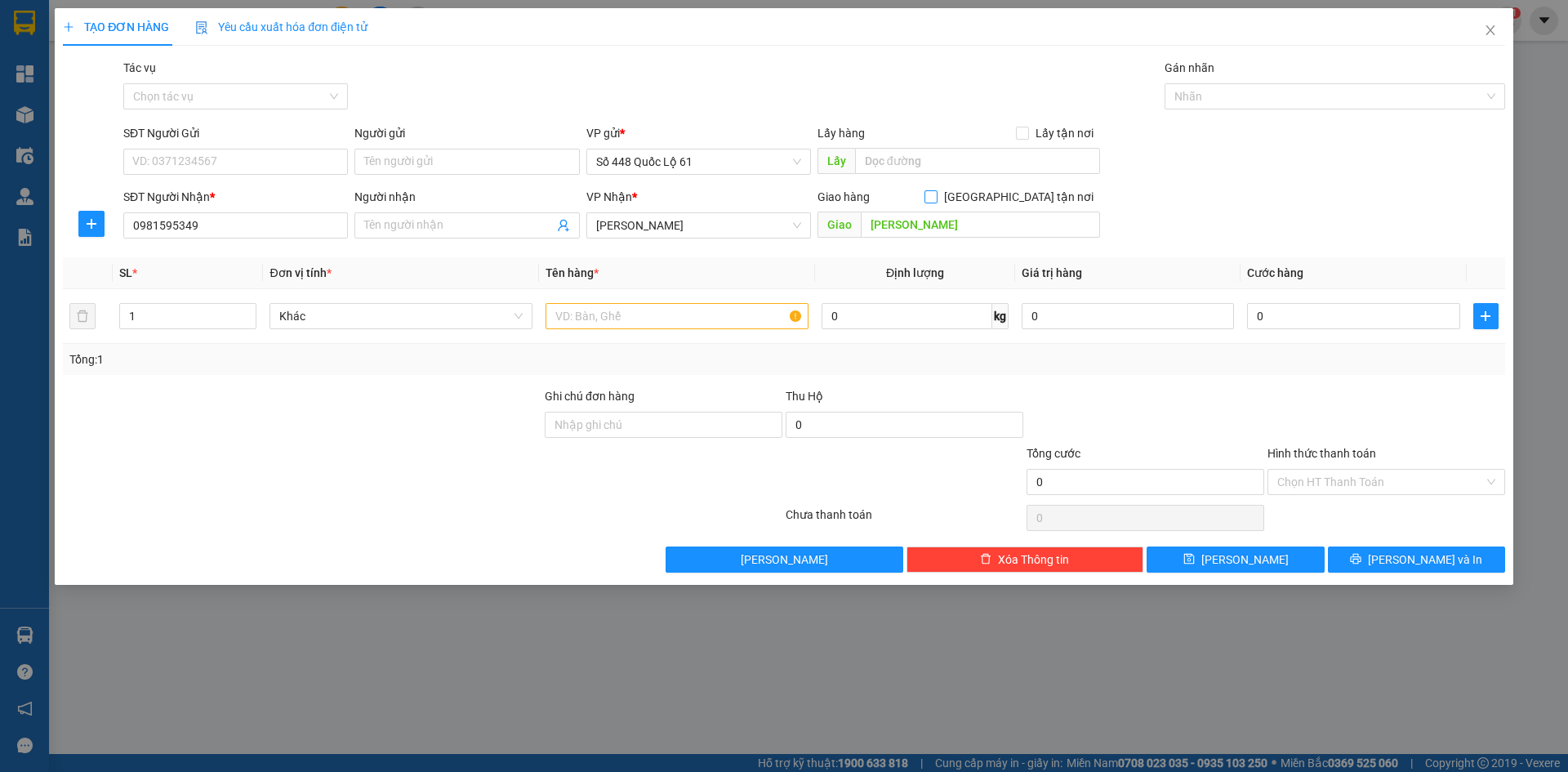
click at [936, 194] on input "Giao tận nơi" at bounding box center [930, 196] width 12 height 12
checkbox input "true"
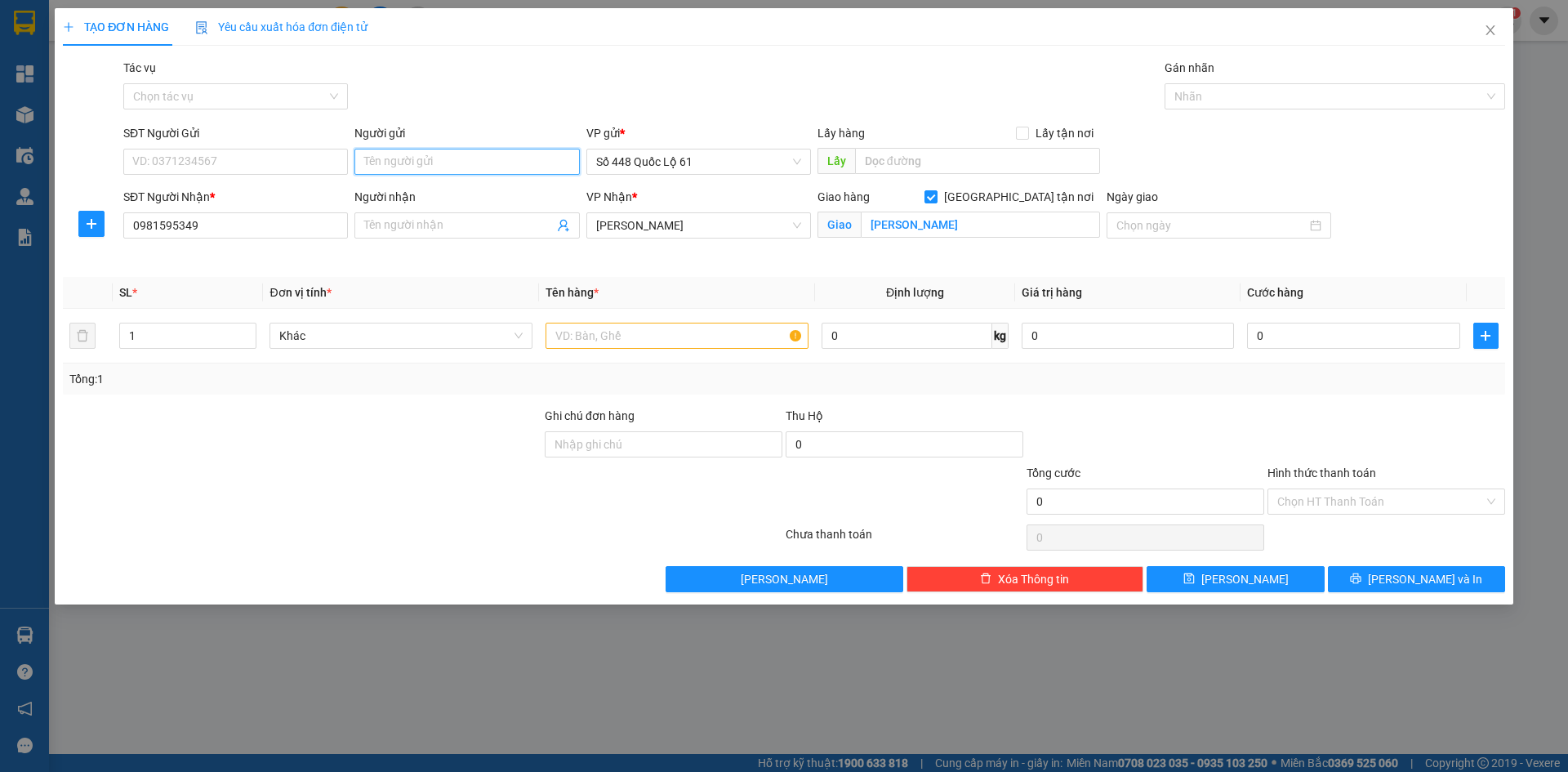
click at [439, 150] on input "Người gửi" at bounding box center [467, 161] width 225 height 26
type input "O"
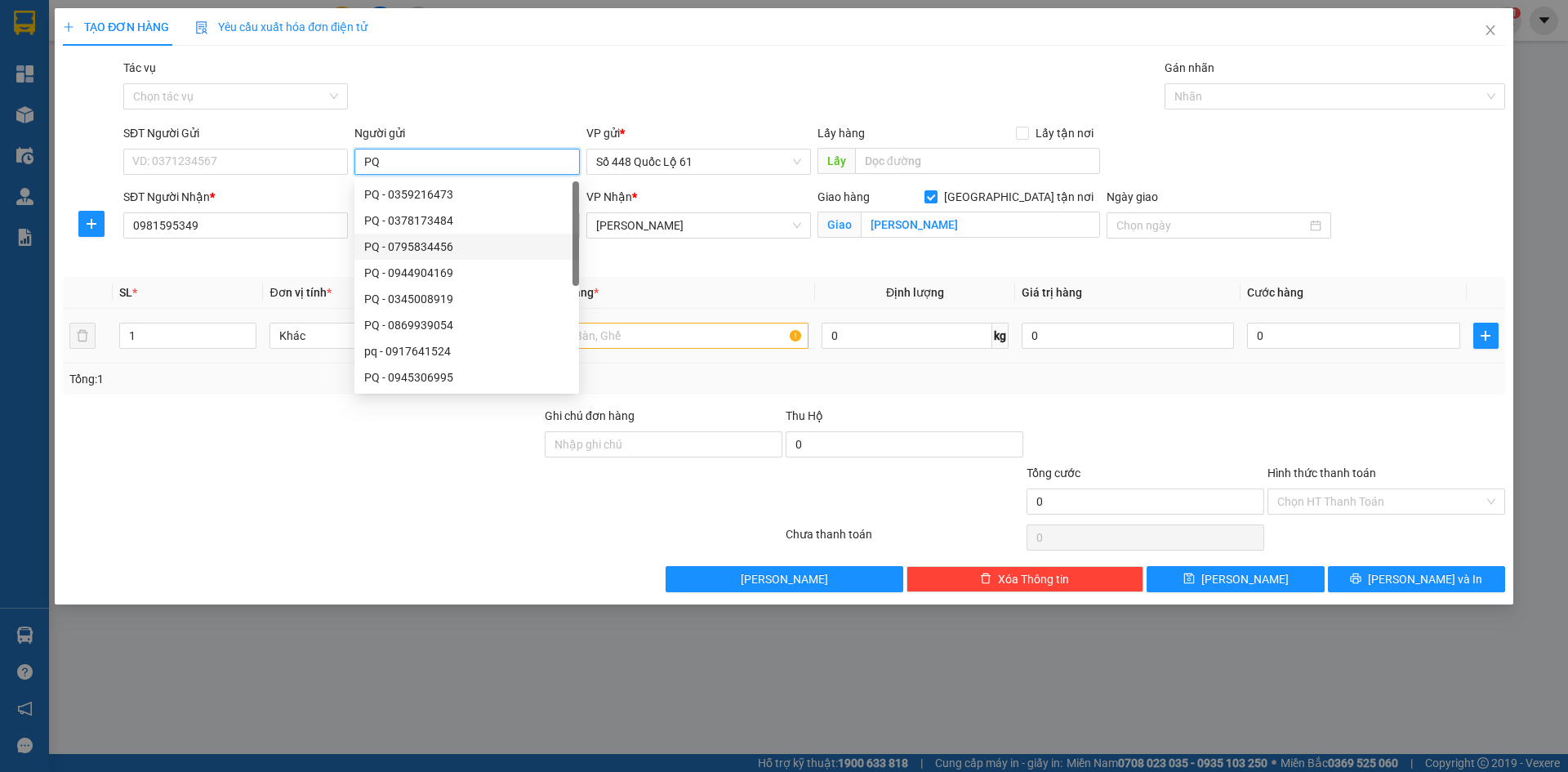
type input "PQ"
click at [633, 329] on input "text" at bounding box center [676, 335] width 263 height 26
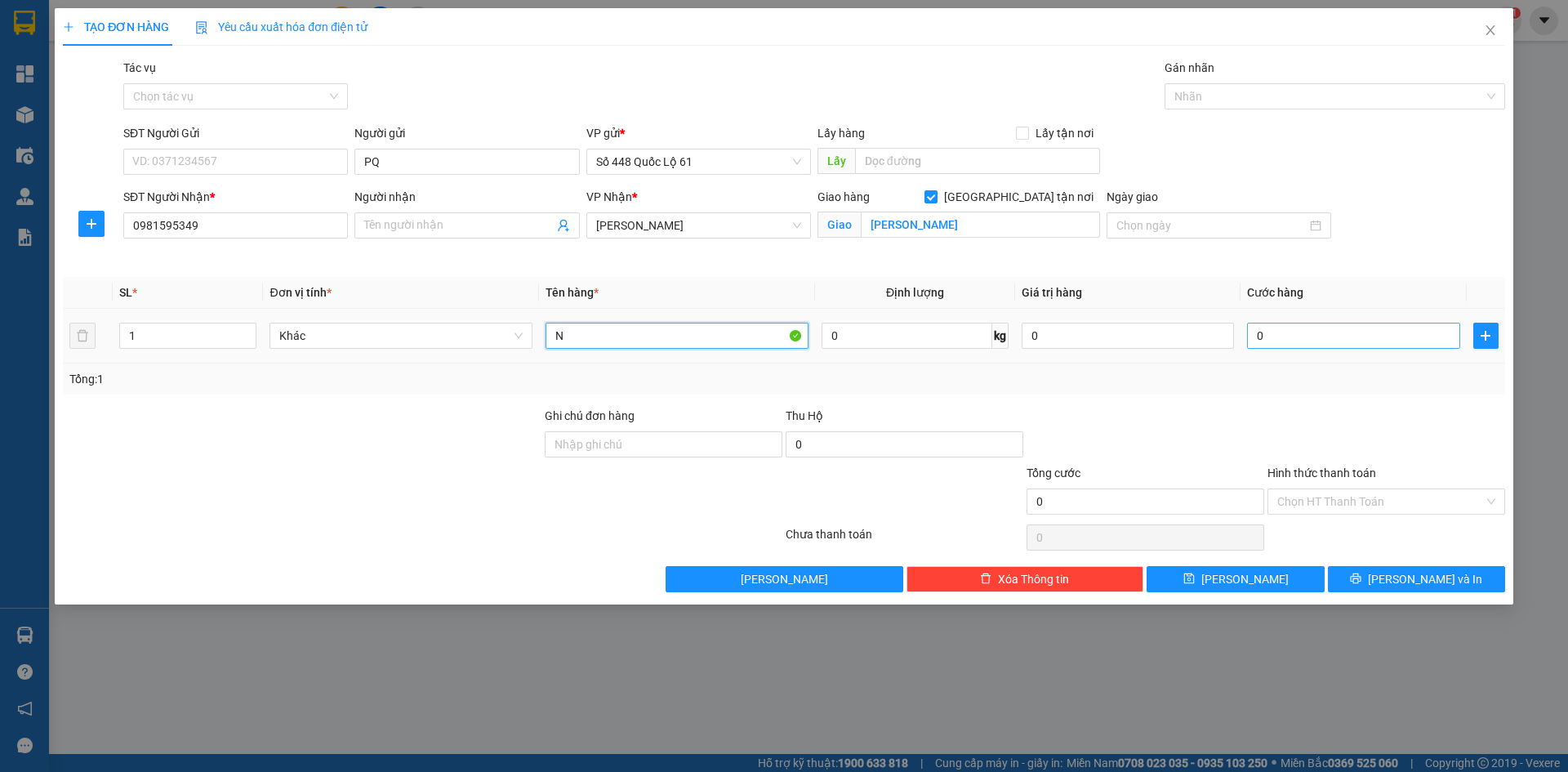
type input "N"
click at [1410, 334] on input "0" at bounding box center [1353, 335] width 212 height 26
type input "1"
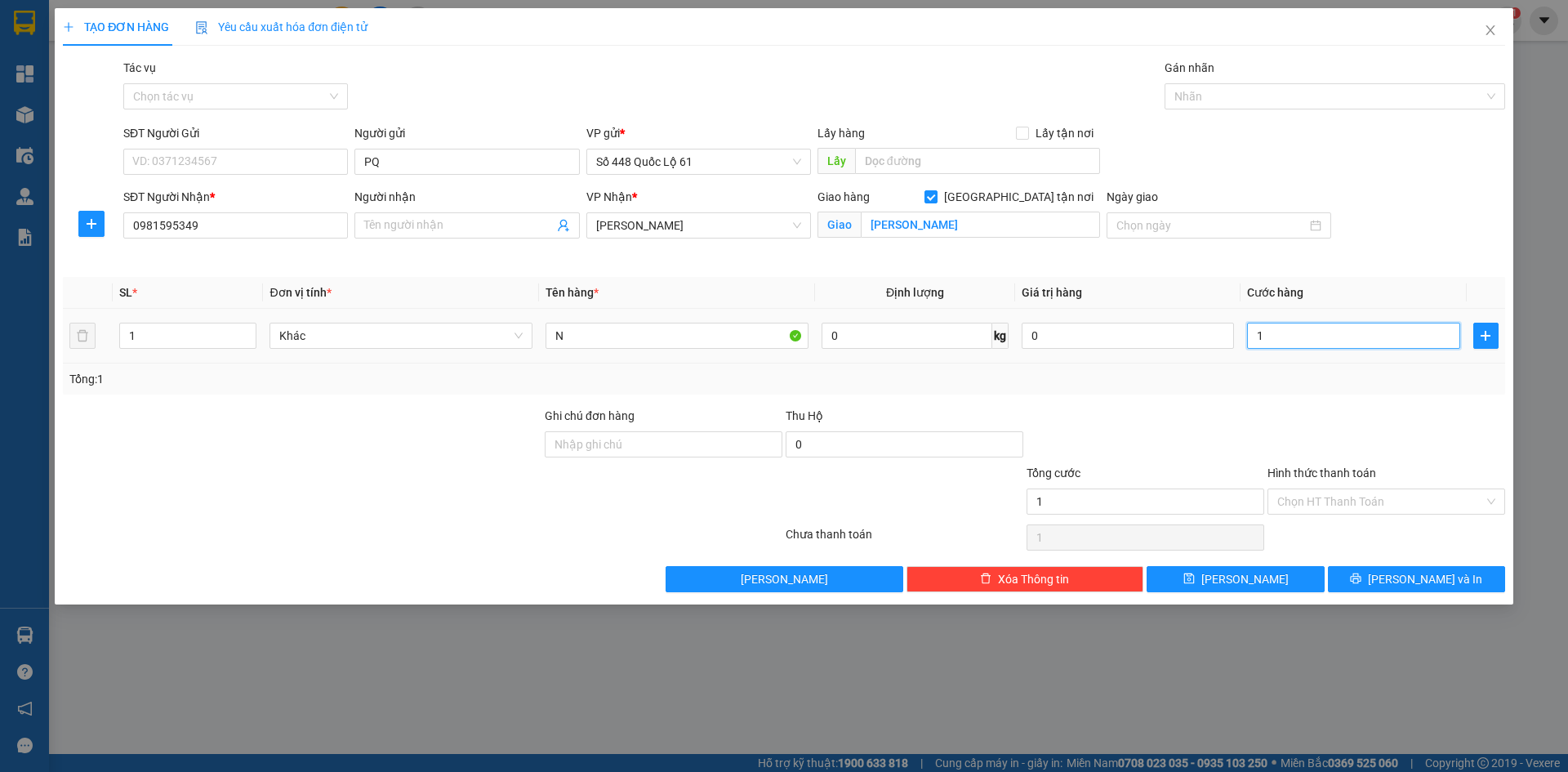
type input "10"
type input "100"
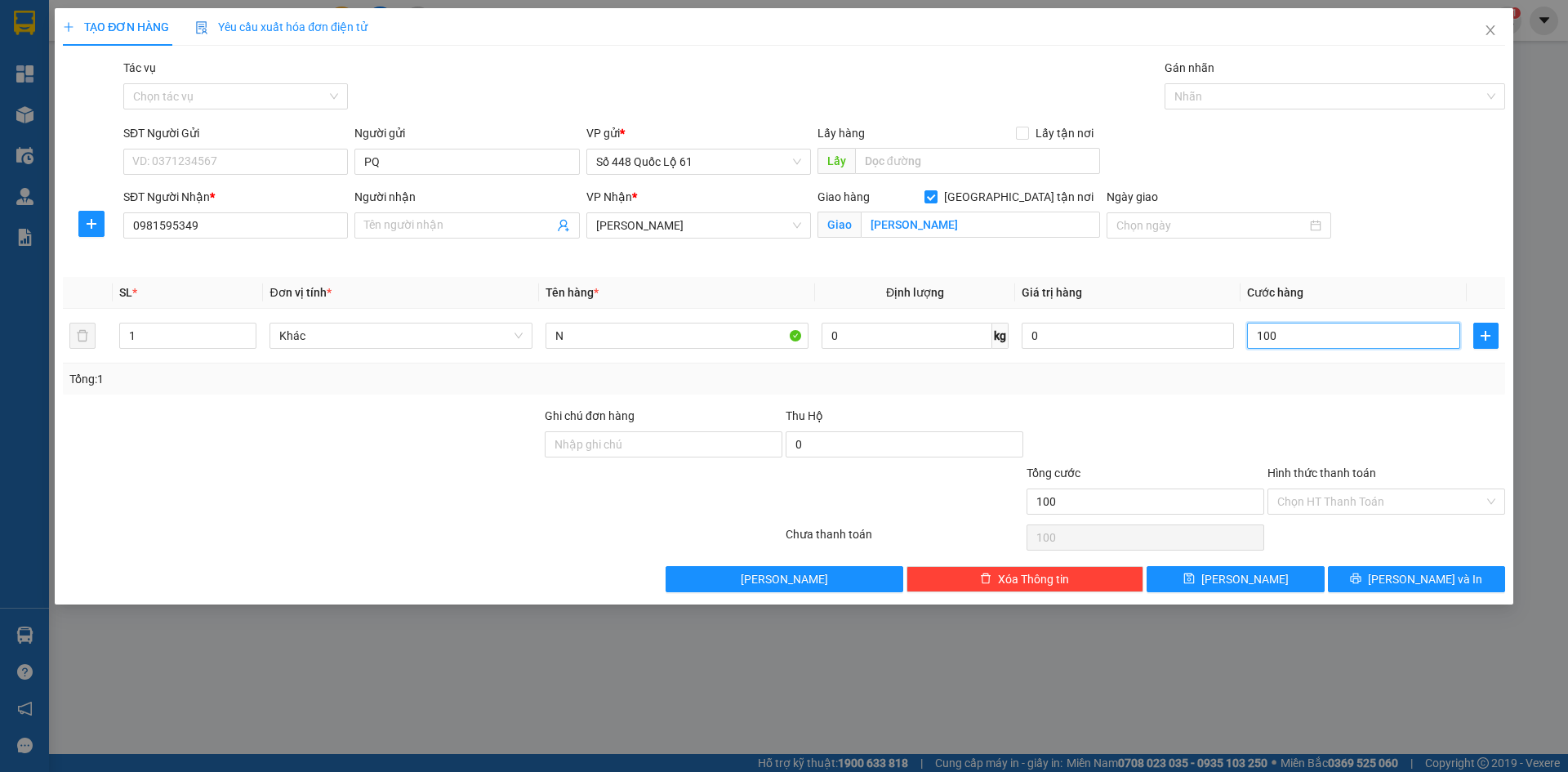
type input "100"
type input "100.000"
click at [1386, 387] on div "Tổng: 1" at bounding box center [784, 378] width 1429 height 18
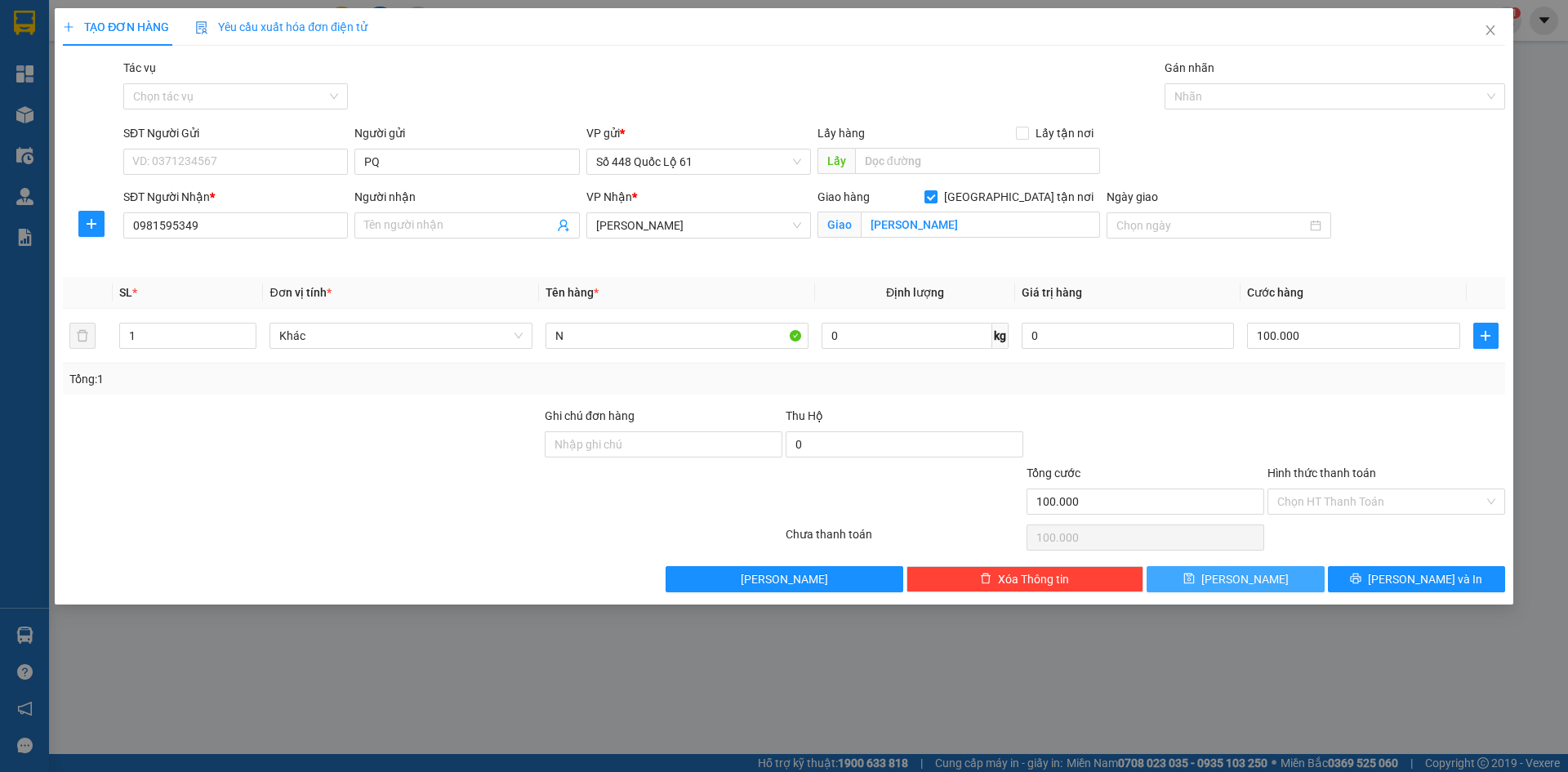
click at [1233, 570] on button "Lưu" at bounding box center [1235, 579] width 177 height 26
checkbox input "false"
type input "0"
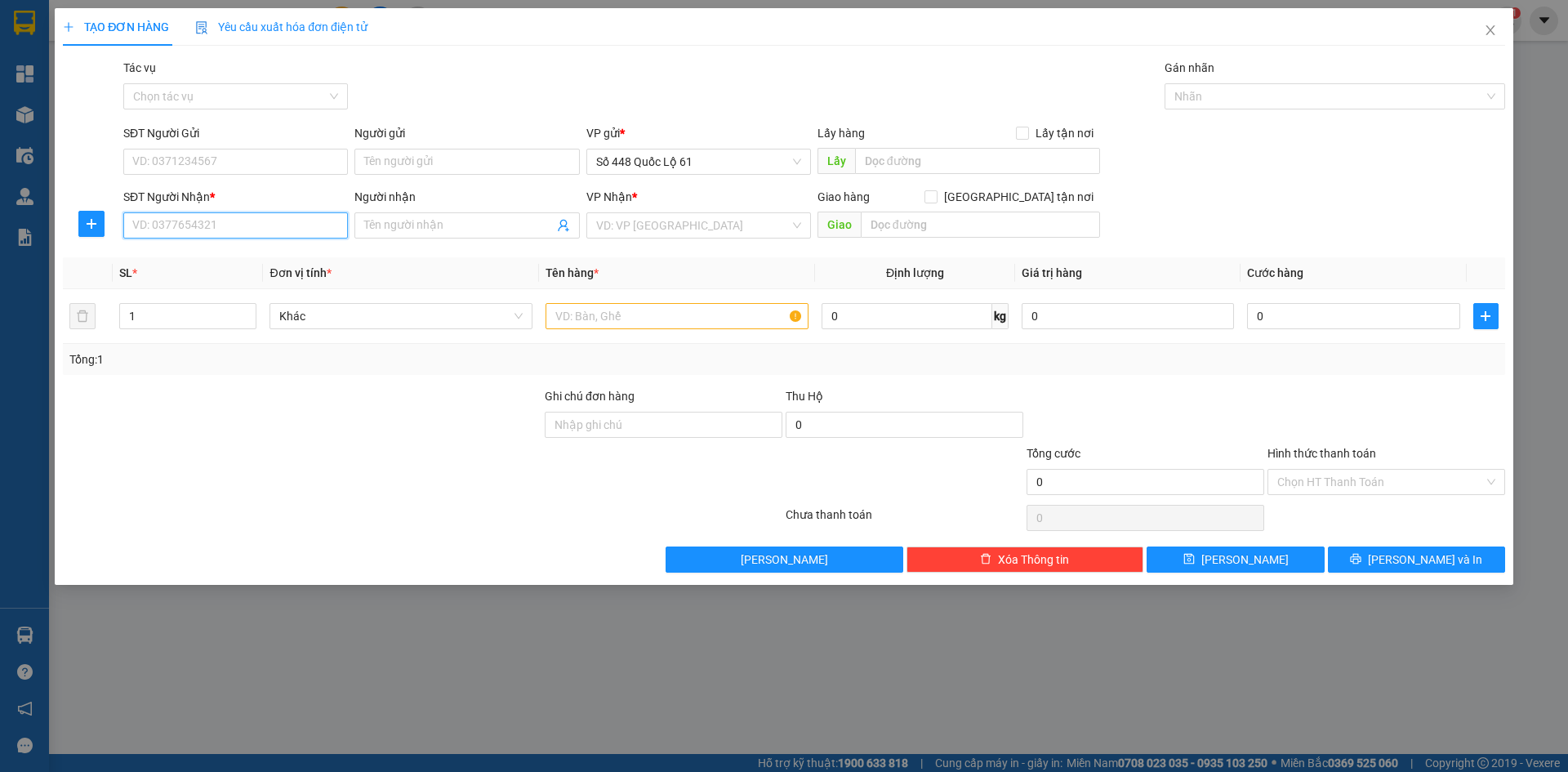
click at [227, 229] on input "SĐT Người Nhận *" at bounding box center [236, 225] width 225 height 26
click at [279, 230] on input "SĐT Người Nhận *" at bounding box center [236, 225] width 225 height 26
click at [223, 236] on input "SĐT Người Nhận *" at bounding box center [236, 225] width 225 height 26
type input "0373345229"
type input "DAK LAK"
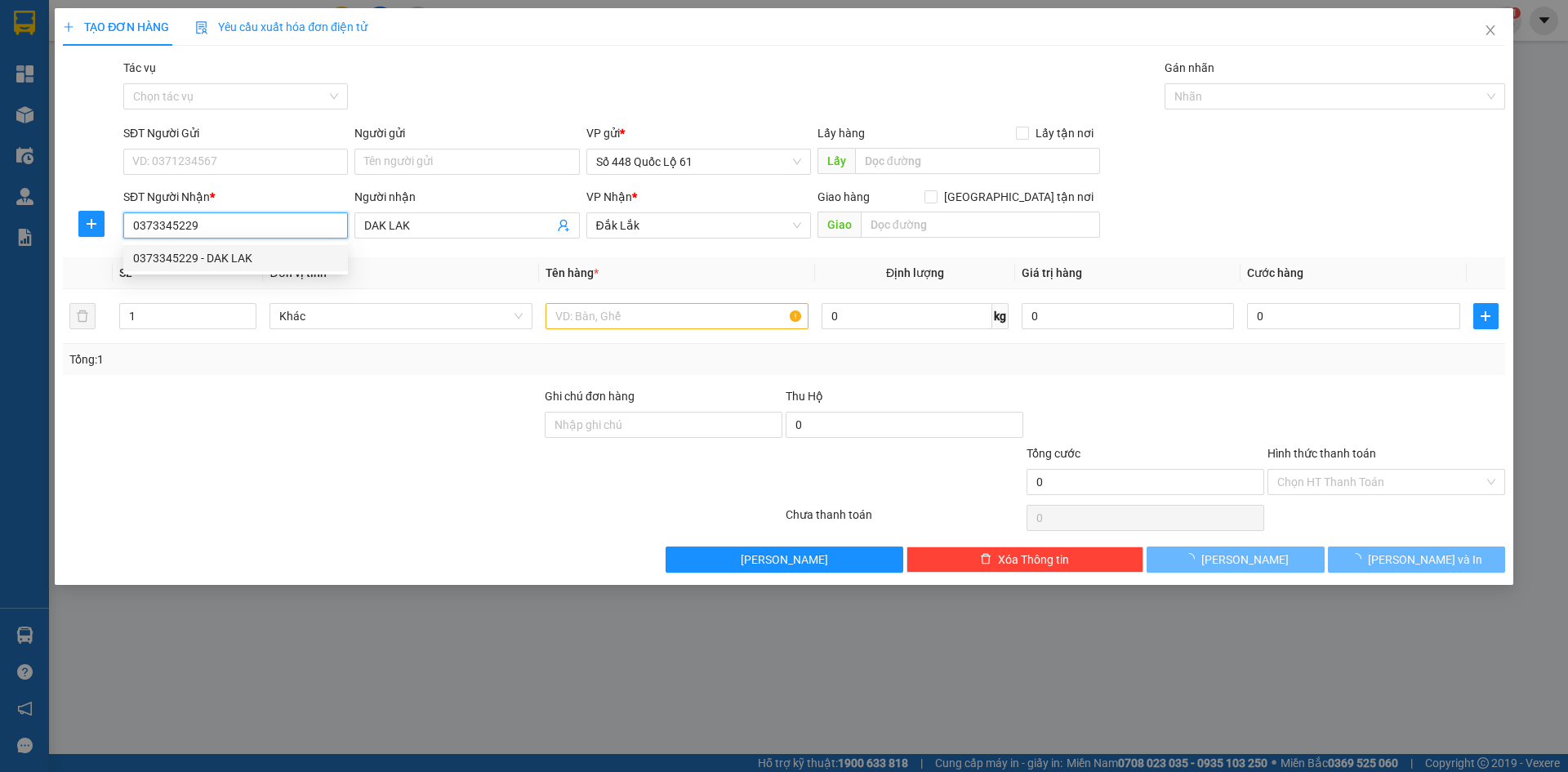
type input "250.000"
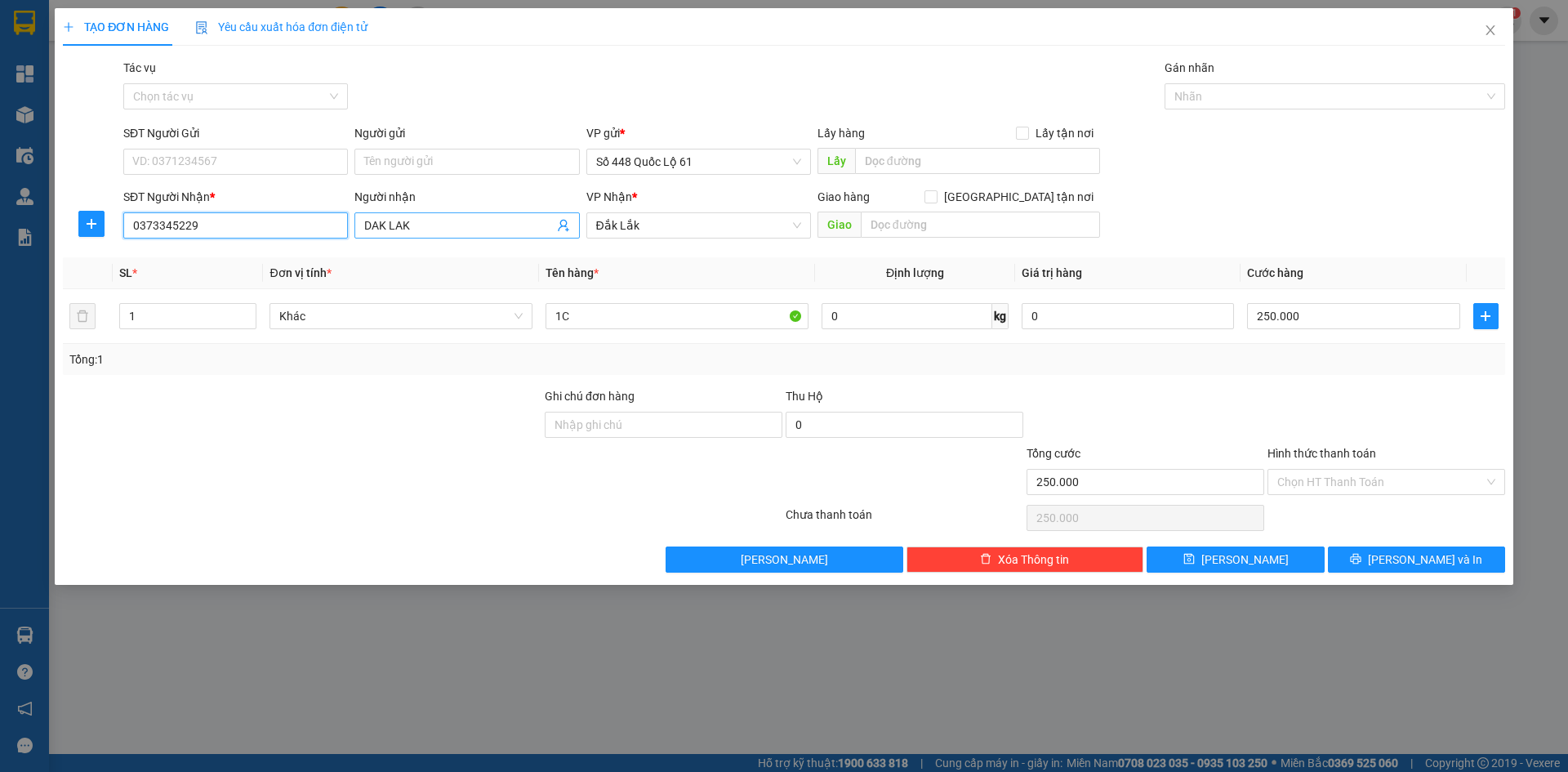
type input "0373345229"
drag, startPoint x: 432, startPoint y: 224, endPoint x: 302, endPoint y: 246, distance: 131.8
click at [302, 246] on div "Transit Pickup Surcharge Ids Transit Deliver Surcharge Ids Transit Deliver Surc…" at bounding box center [784, 316] width 1442 height 514
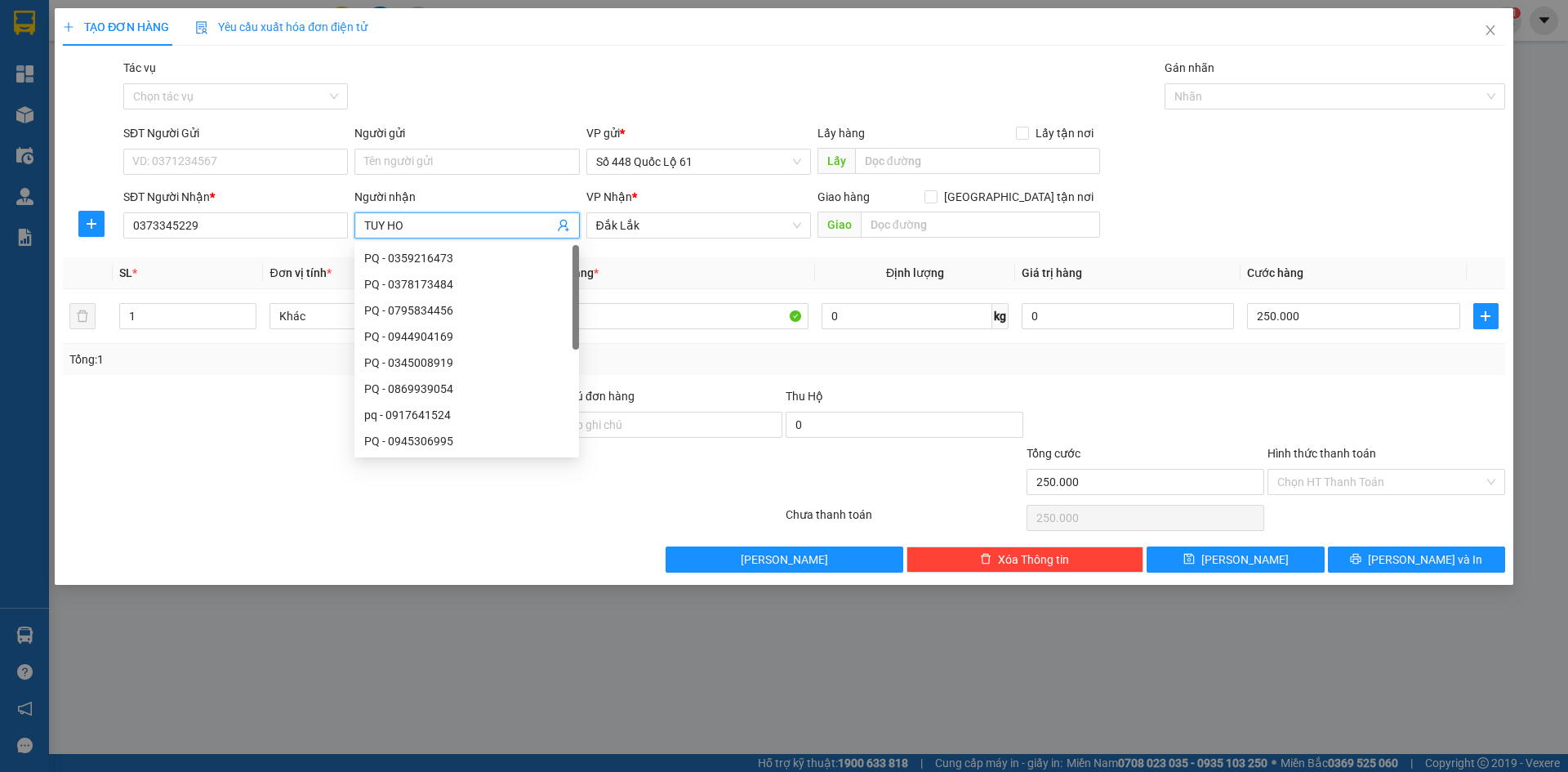
paste input "À"
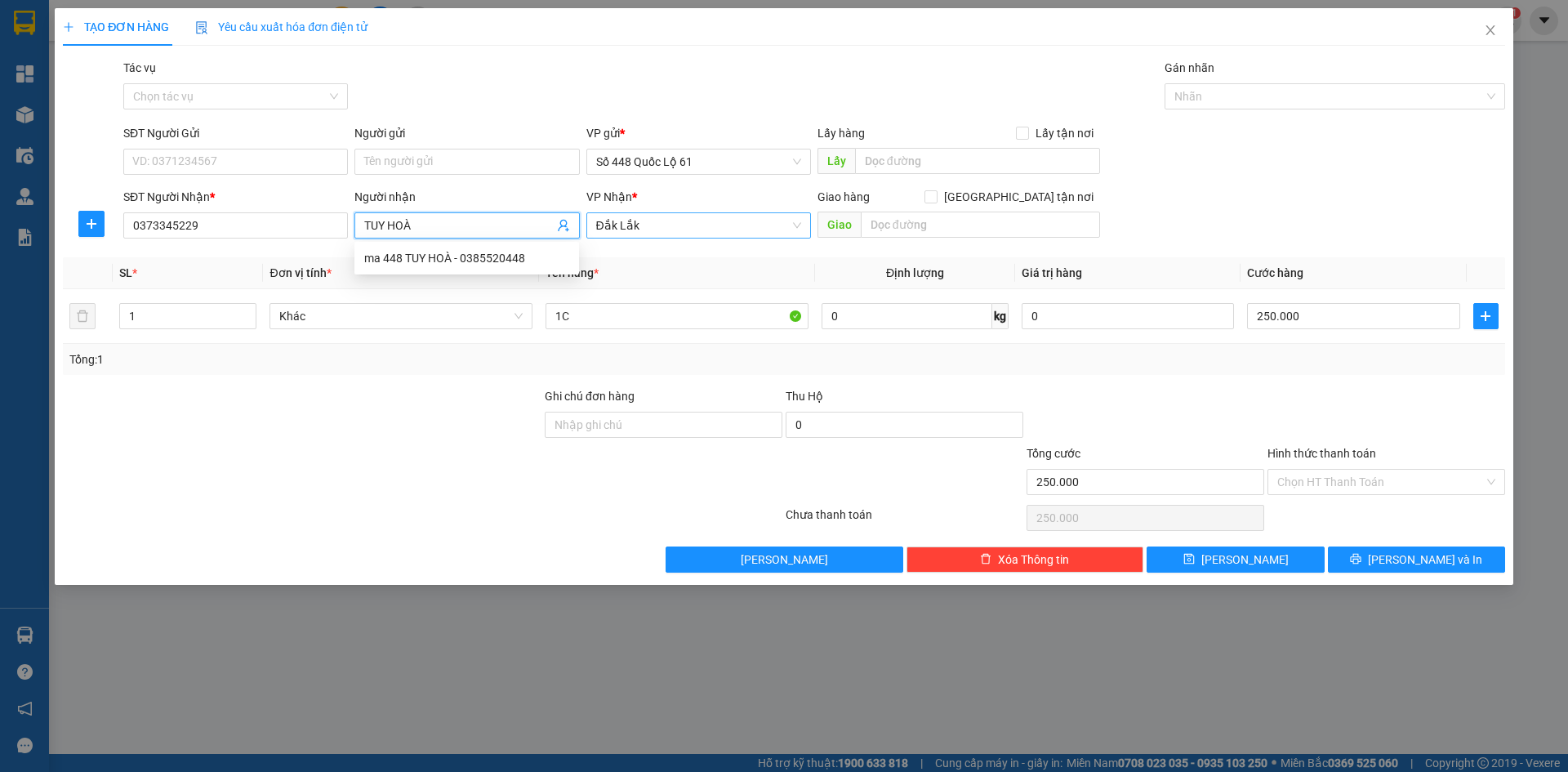
drag, startPoint x: 635, startPoint y: 226, endPoint x: 628, endPoint y: 233, distance: 9.9
click at [634, 229] on span "Đắk Lắk" at bounding box center [698, 225] width 205 height 24
type input "TUY HOÀ"
type input "P"
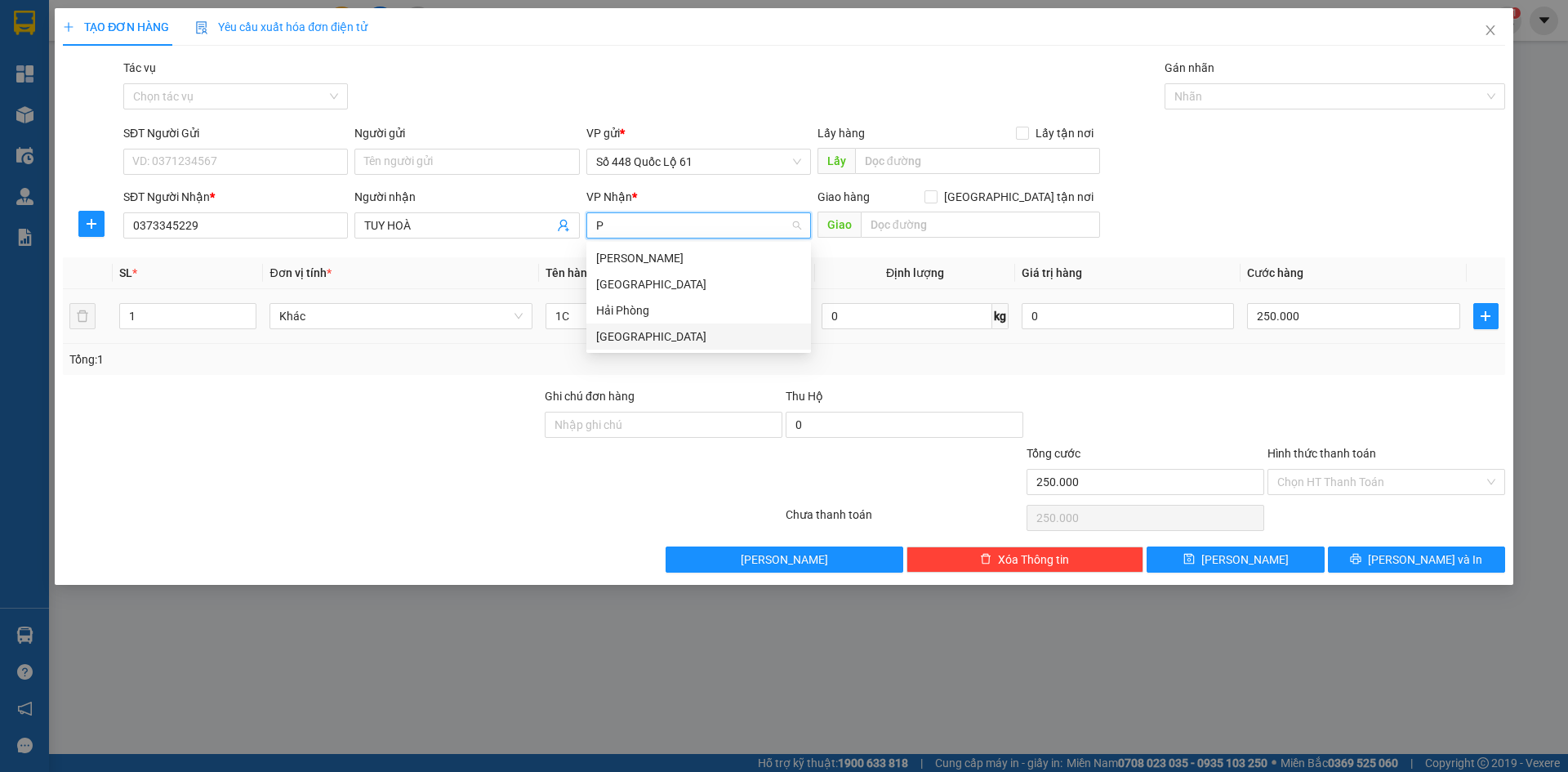
click at [645, 329] on div "[GEOGRAPHIC_DATA]" at bounding box center [698, 336] width 205 height 18
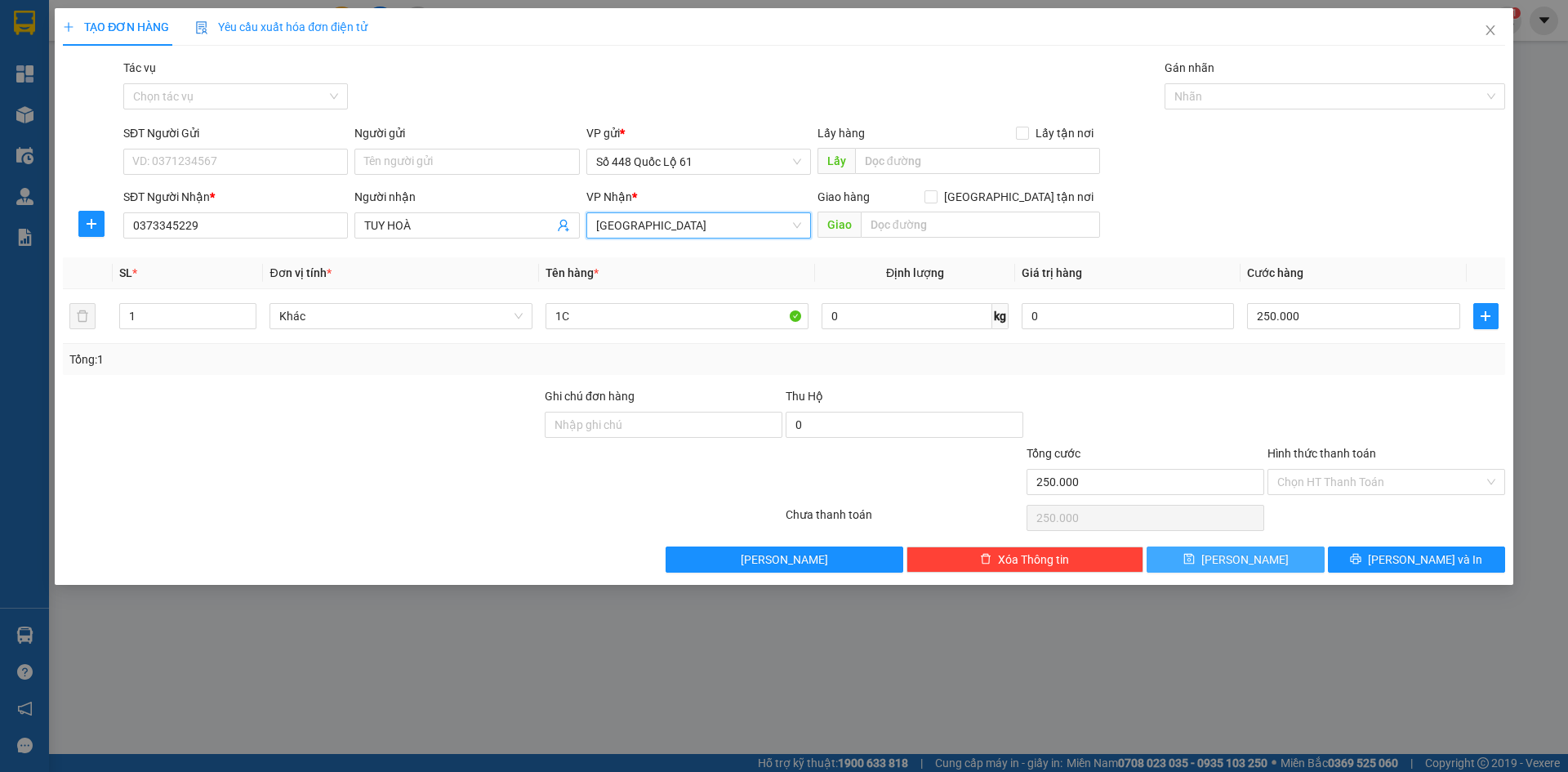
click at [1264, 552] on button "Lưu" at bounding box center [1235, 559] width 177 height 26
type input "0"
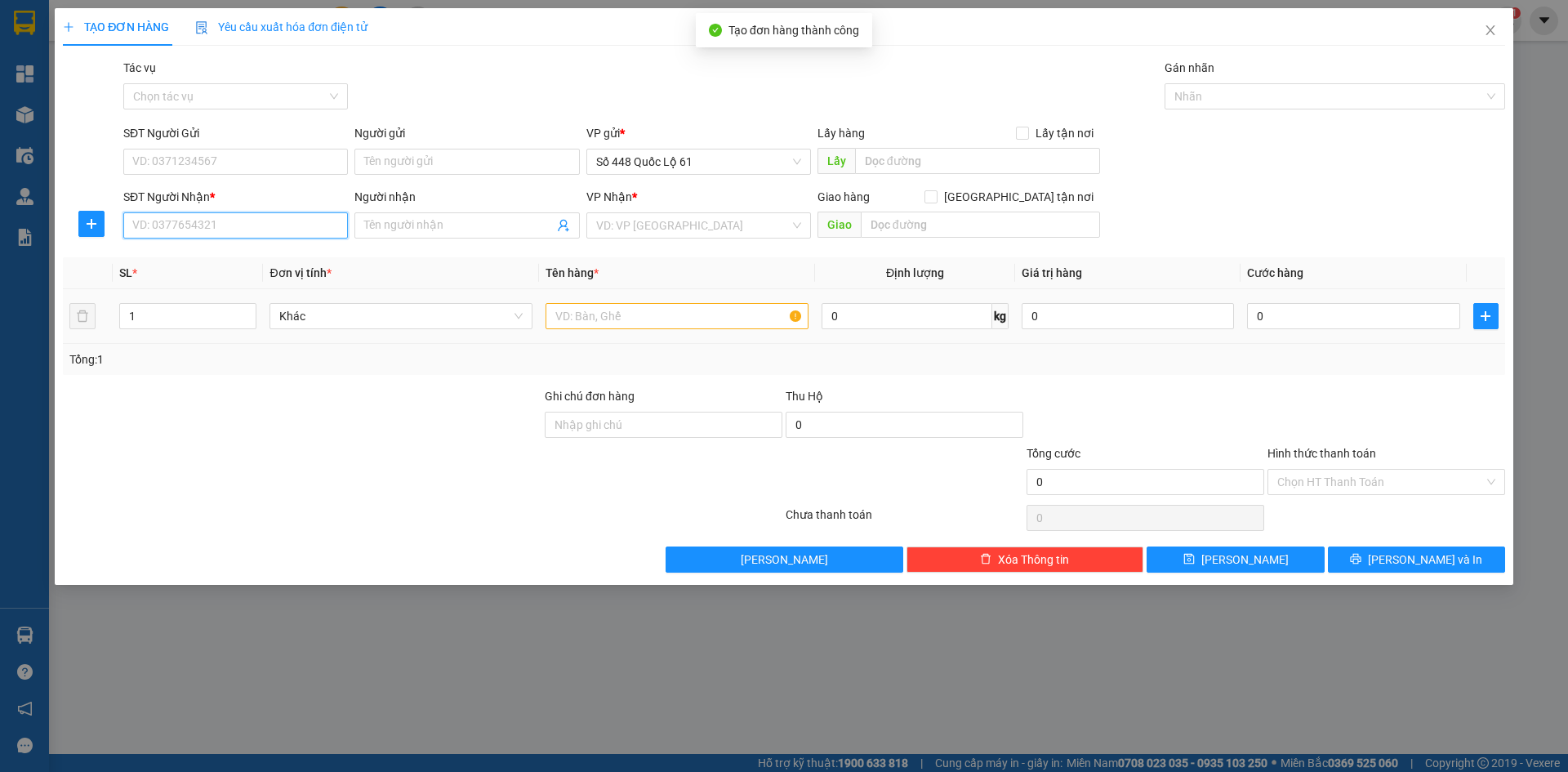
click at [240, 221] on input "SĐT Người Nhận *" at bounding box center [236, 225] width 225 height 26
click at [241, 255] on div "0943368781 - HỒNG PHÚ YÊN" at bounding box center [236, 258] width 205 height 18
type input "0943368781"
type input "HỒNG PHÚ YÊN"
checkbox input "true"
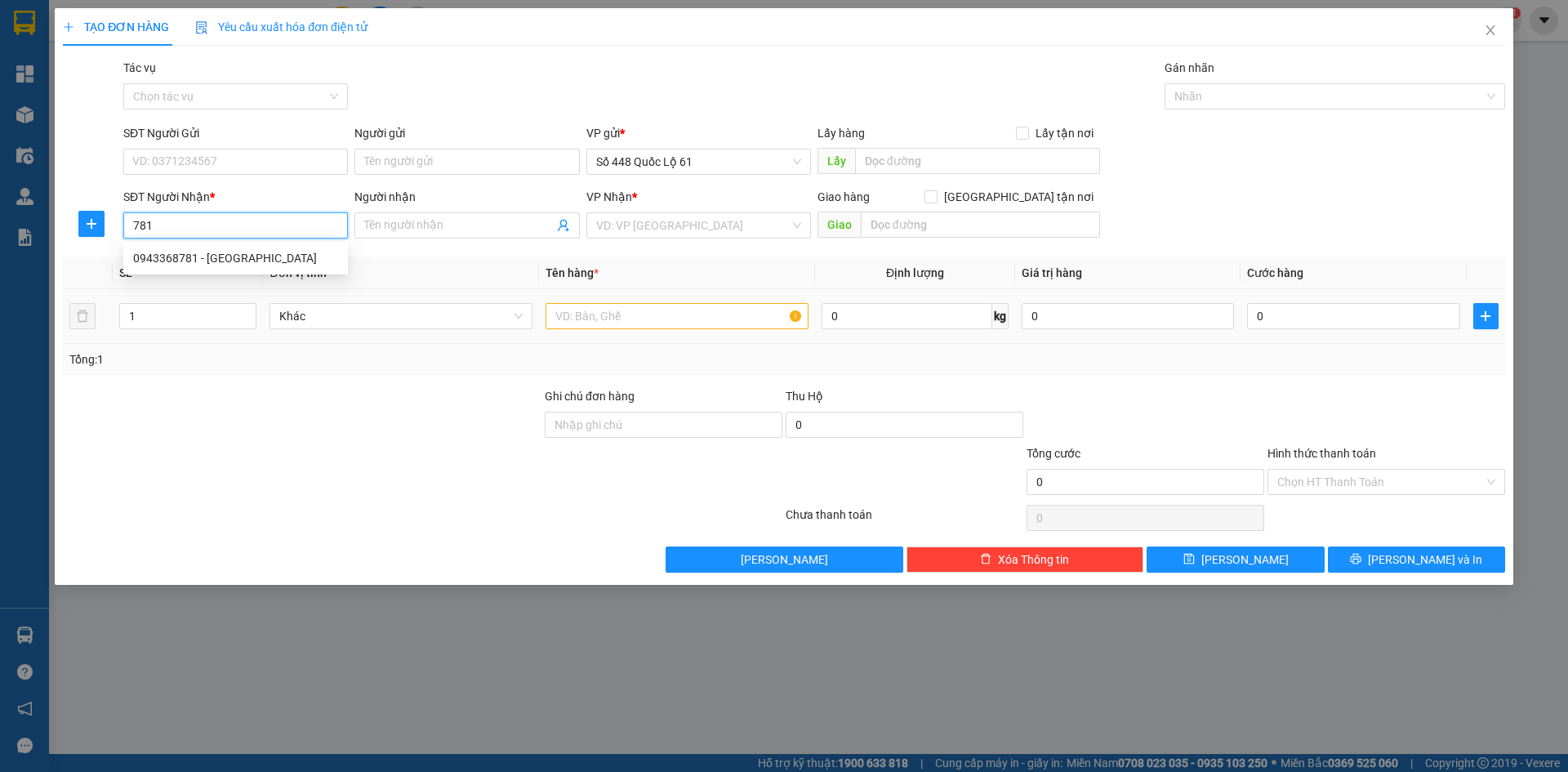
type input "SÔNG CẦU"
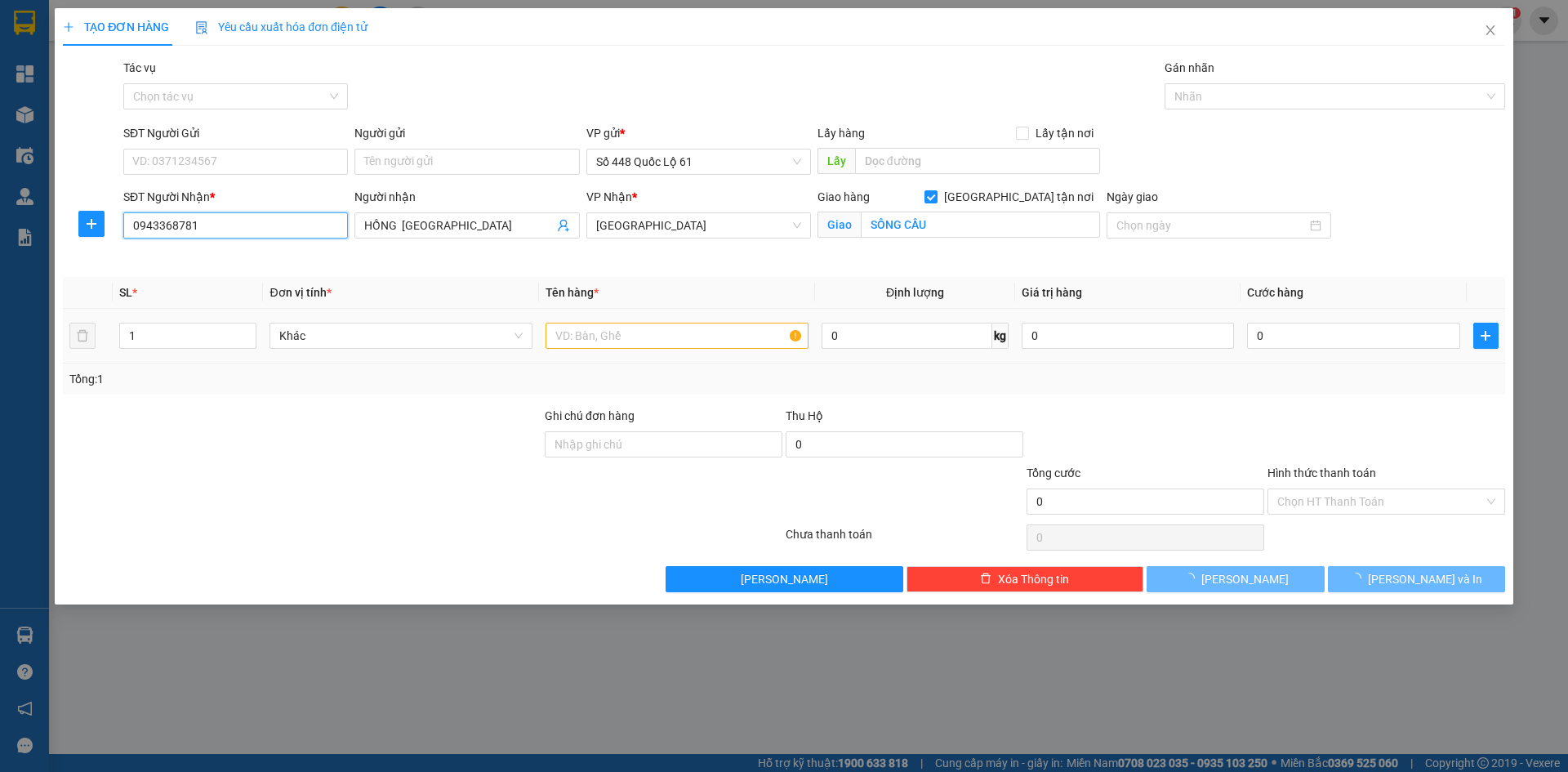
type input "300.000"
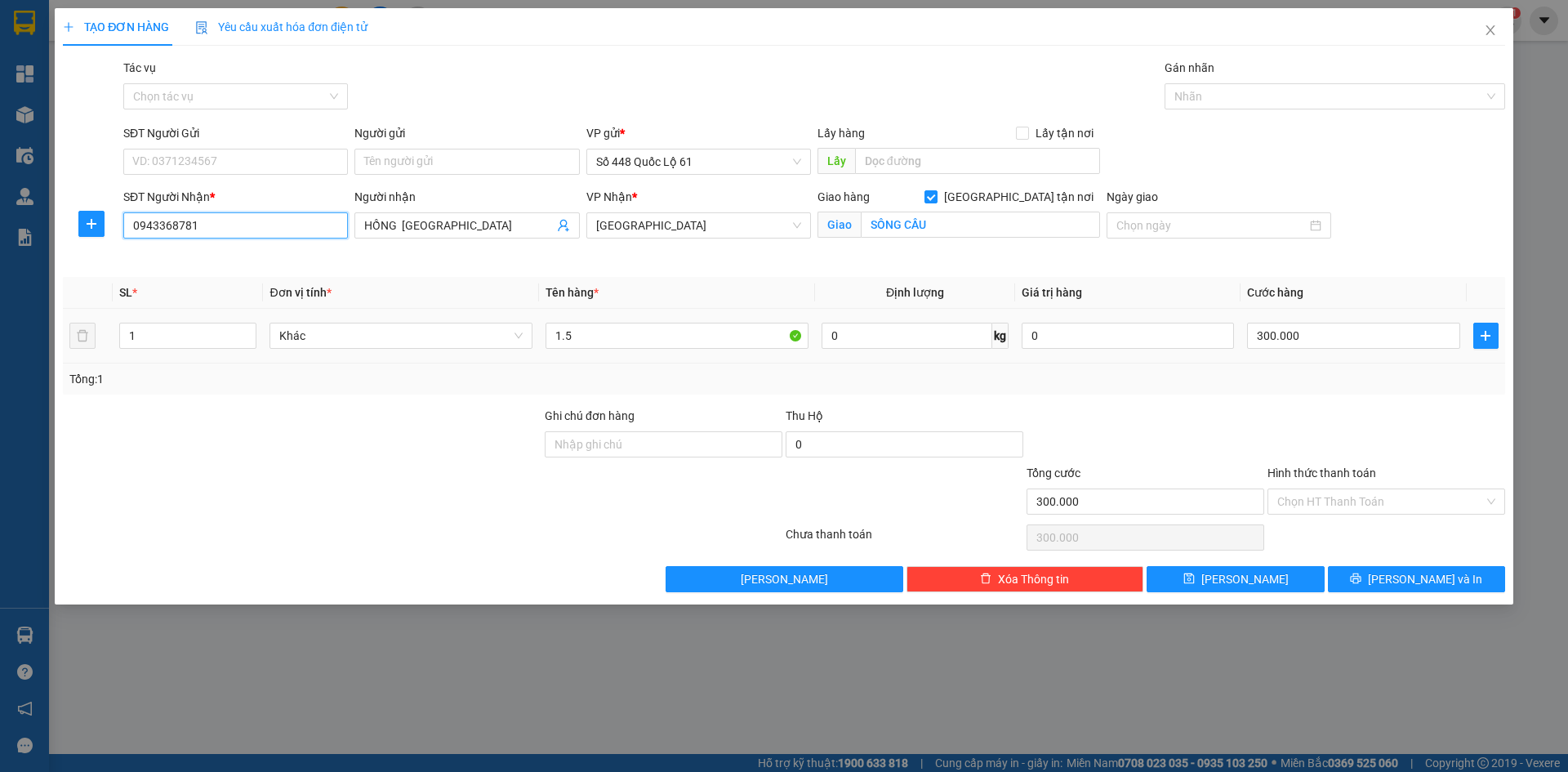
type input "0943368781"
drag, startPoint x: 578, startPoint y: 349, endPoint x: 479, endPoint y: 365, distance: 100.3
click at [480, 364] on div "SL * Đơn vị tính * Tên hàng * Định lượng Giá trị hàng Cước hàng 1 Khác 1.5 0 kg…" at bounding box center [784, 335] width 1442 height 117
type input "1C"
click at [1403, 338] on input "300.000" at bounding box center [1353, 335] width 212 height 26
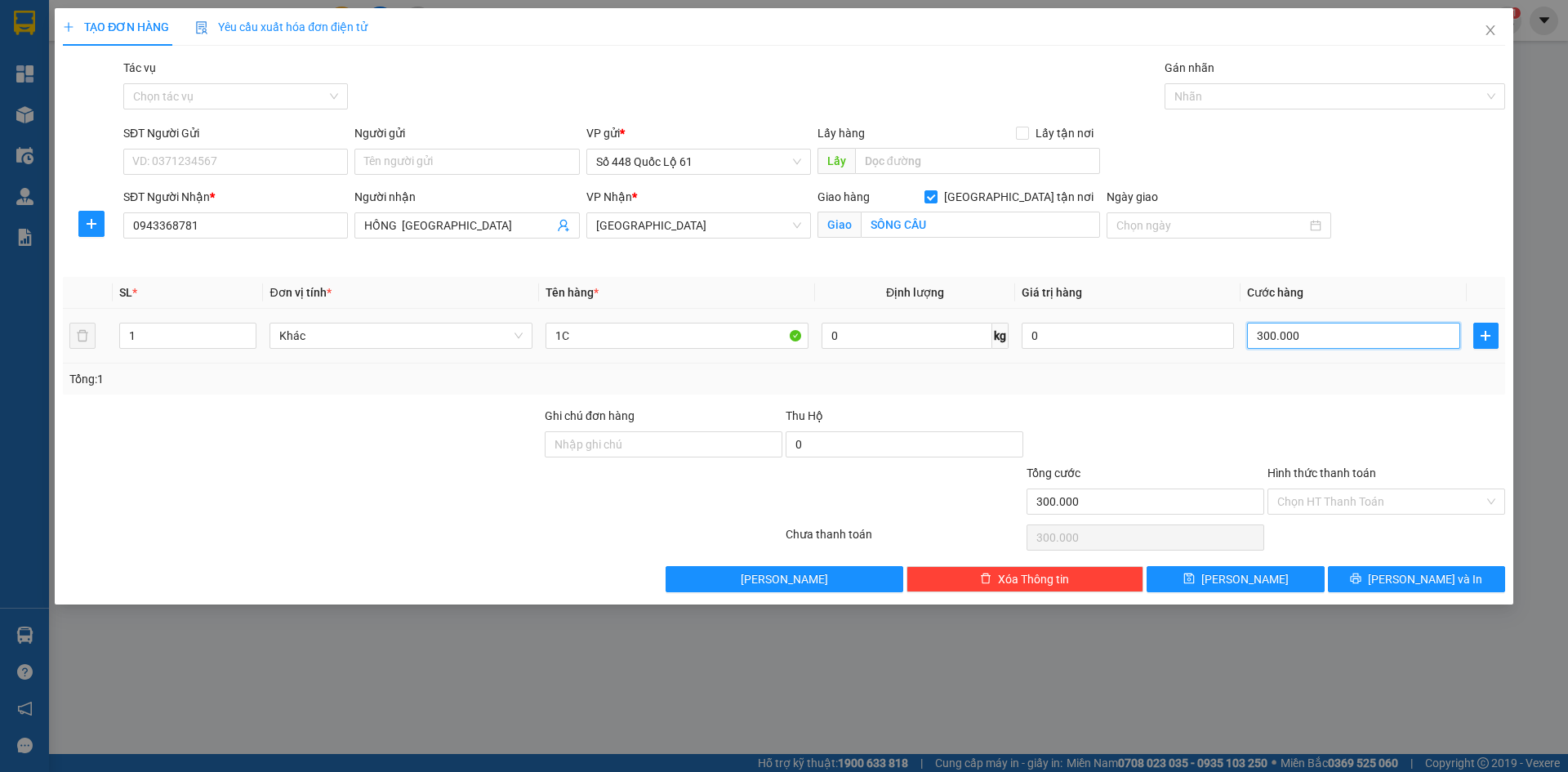
type input "2"
type input "20"
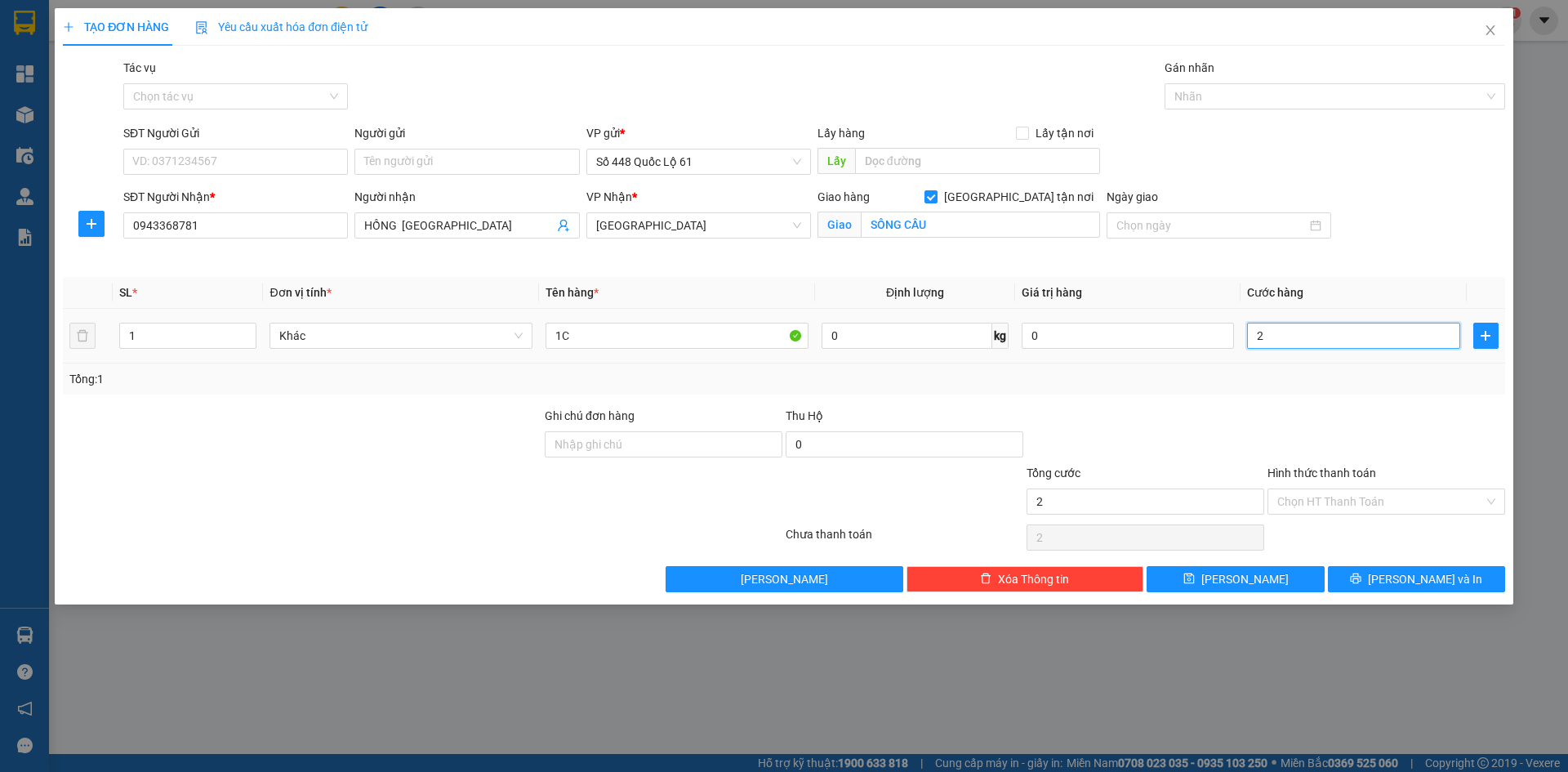
type input "20"
type input "200"
type input "200.000"
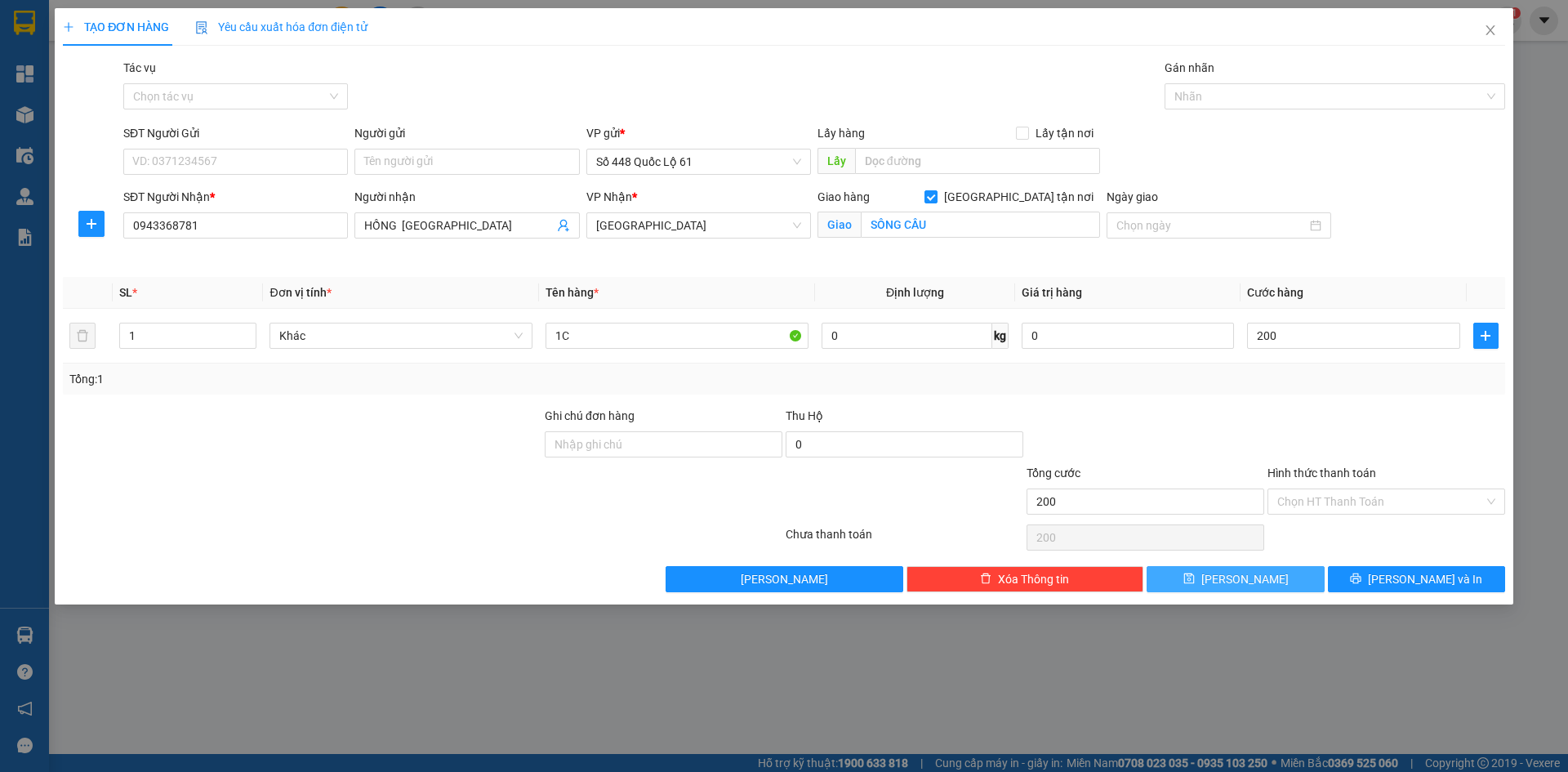
type input "200.000"
click at [1254, 582] on button "Lưu" at bounding box center [1235, 579] width 177 height 26
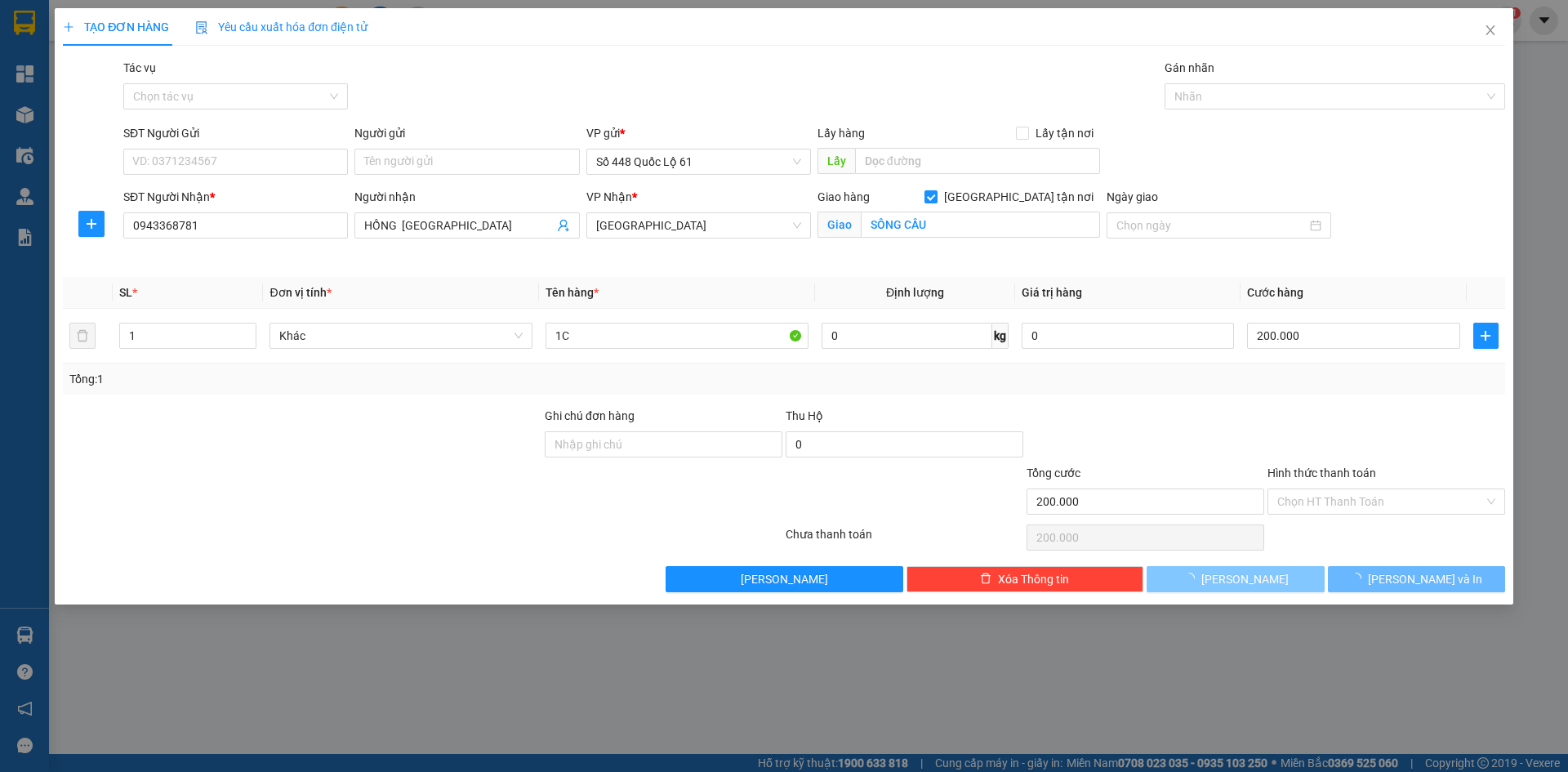
checkbox input "false"
type input "0"
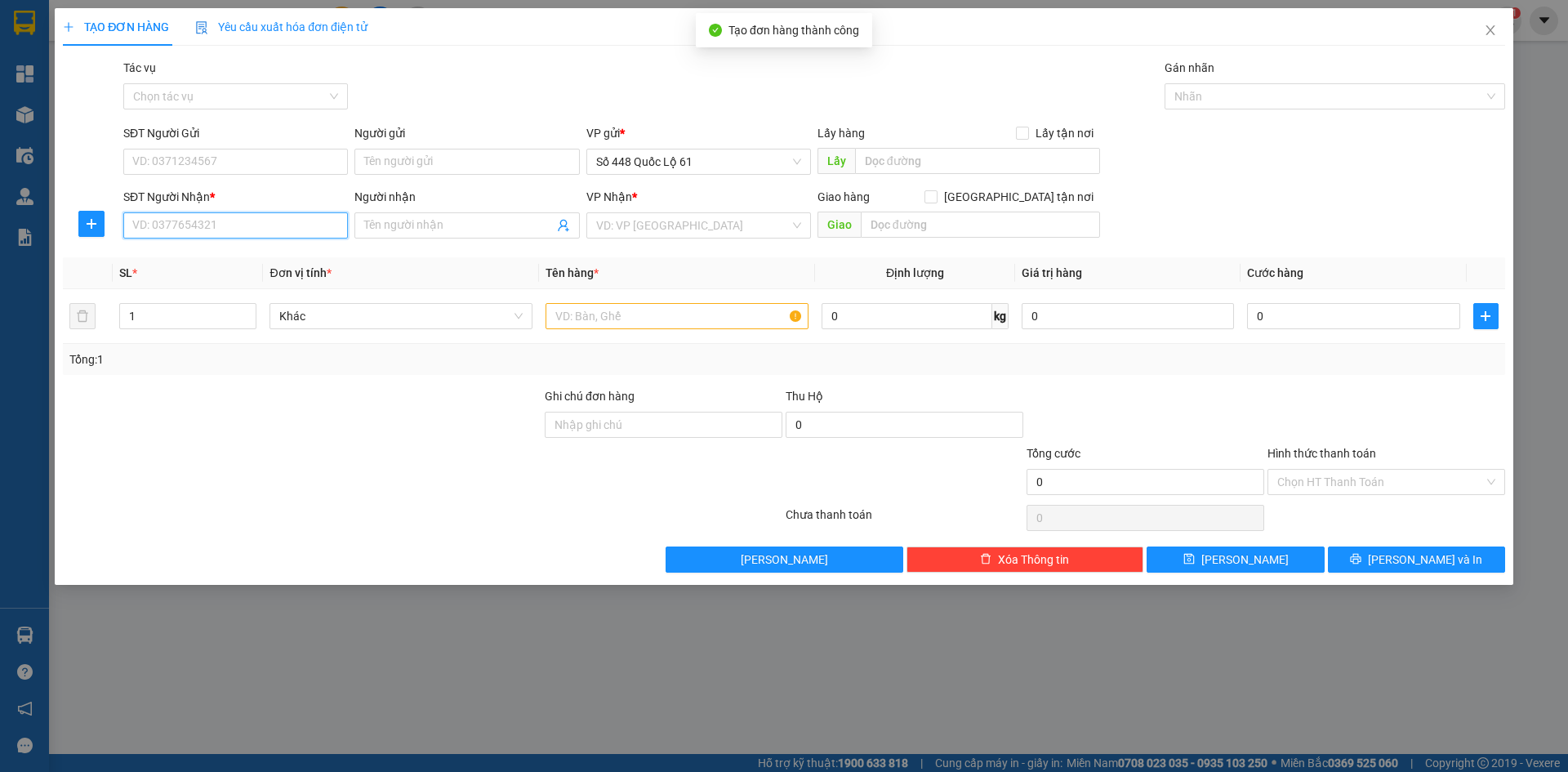
click at [163, 226] on input "SĐT Người Nhận *" at bounding box center [236, 225] width 225 height 26
type input "1"
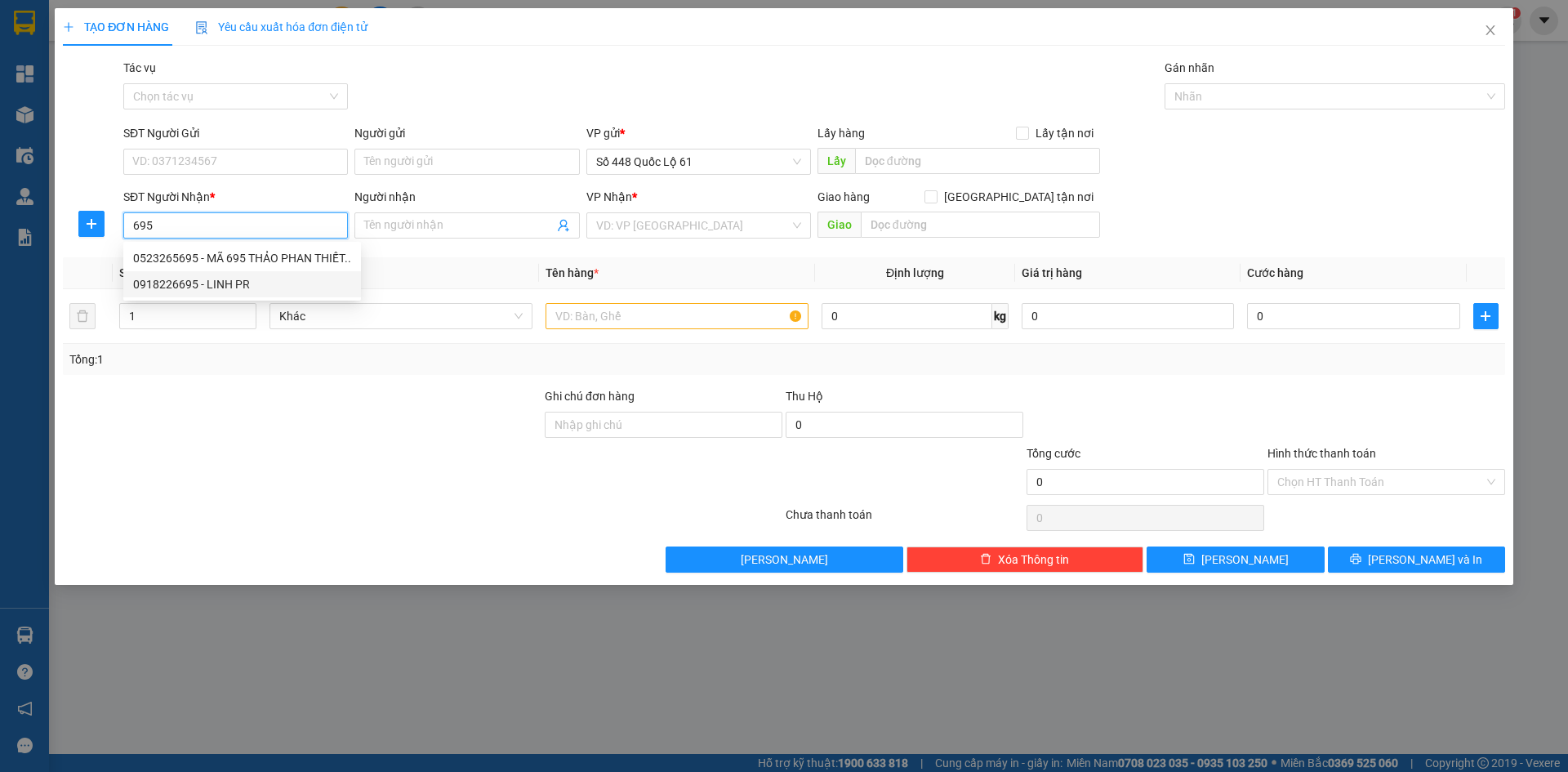
click at [203, 277] on div "0918226695 - LINH PR" at bounding box center [242, 284] width 218 height 18
type input "0918226695"
type input "LINH PR"
type input "1.000"
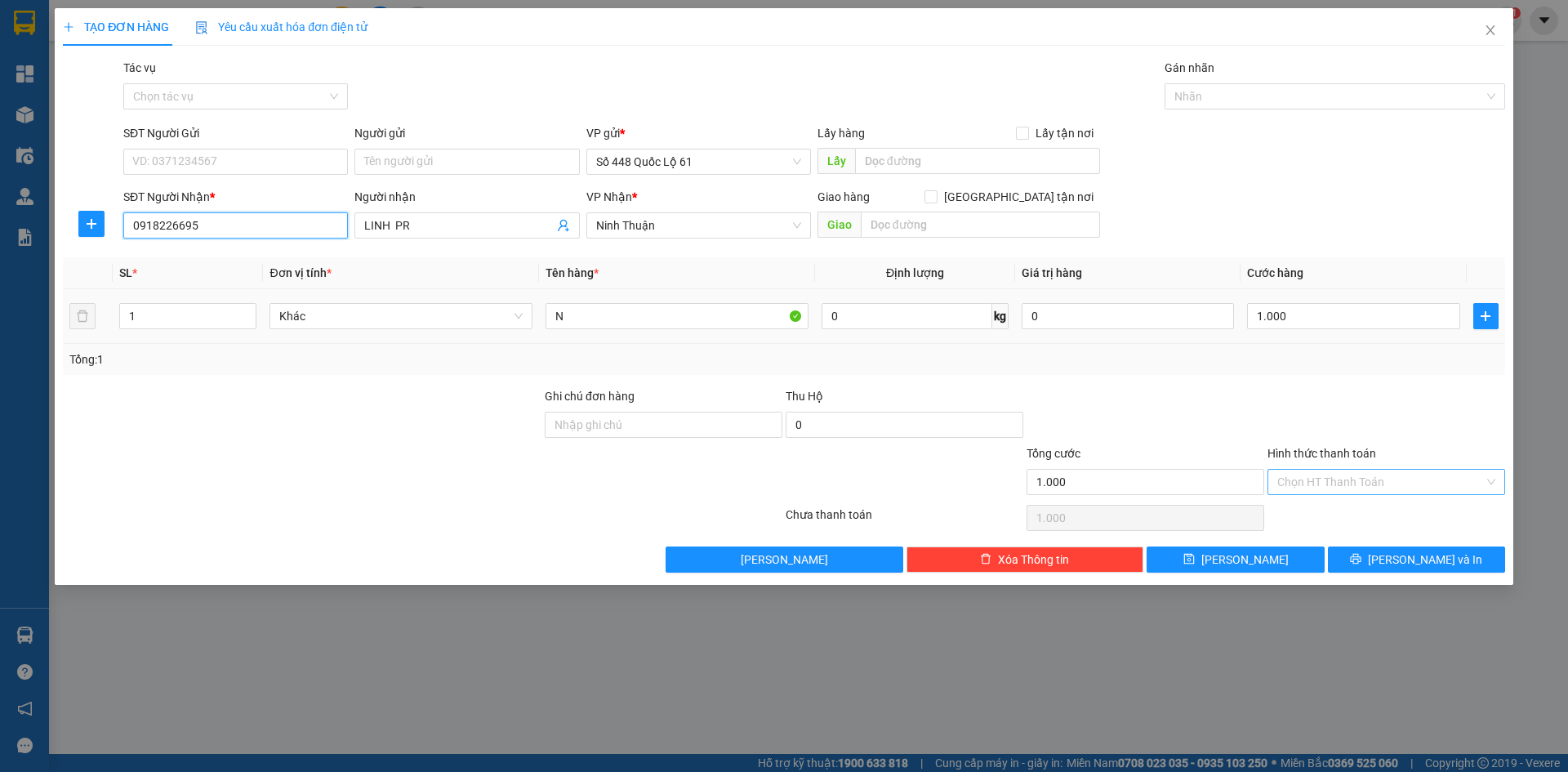
type input "0918226695"
drag, startPoint x: 1356, startPoint y: 482, endPoint x: 1348, endPoint y: 500, distance: 19.7
click at [1355, 482] on input "Hình thức thanh toán" at bounding box center [1380, 481] width 207 height 24
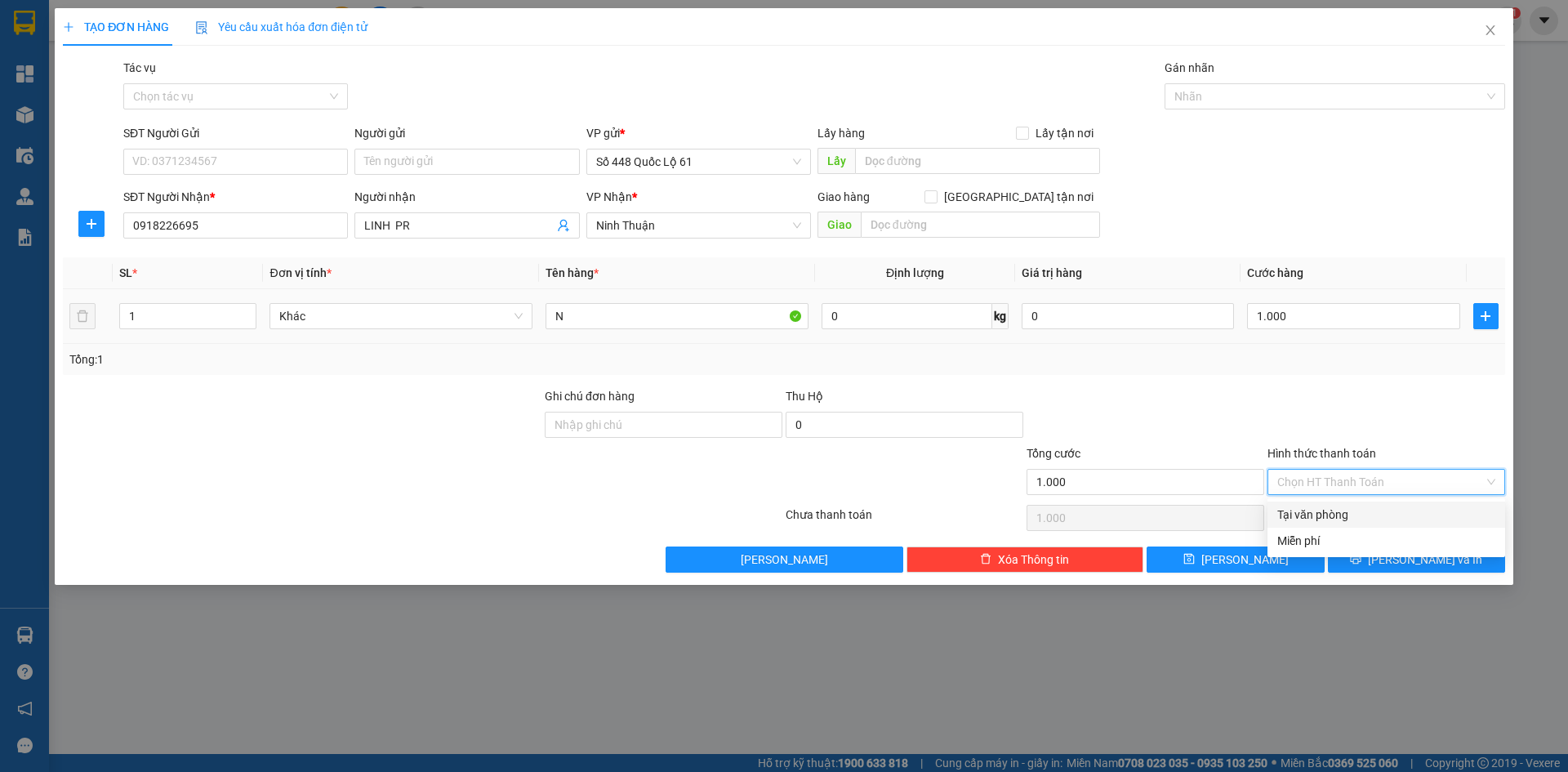
click at [1339, 518] on div "Tại văn phòng" at bounding box center [1386, 514] width 218 height 18
type input "0"
type input "2"
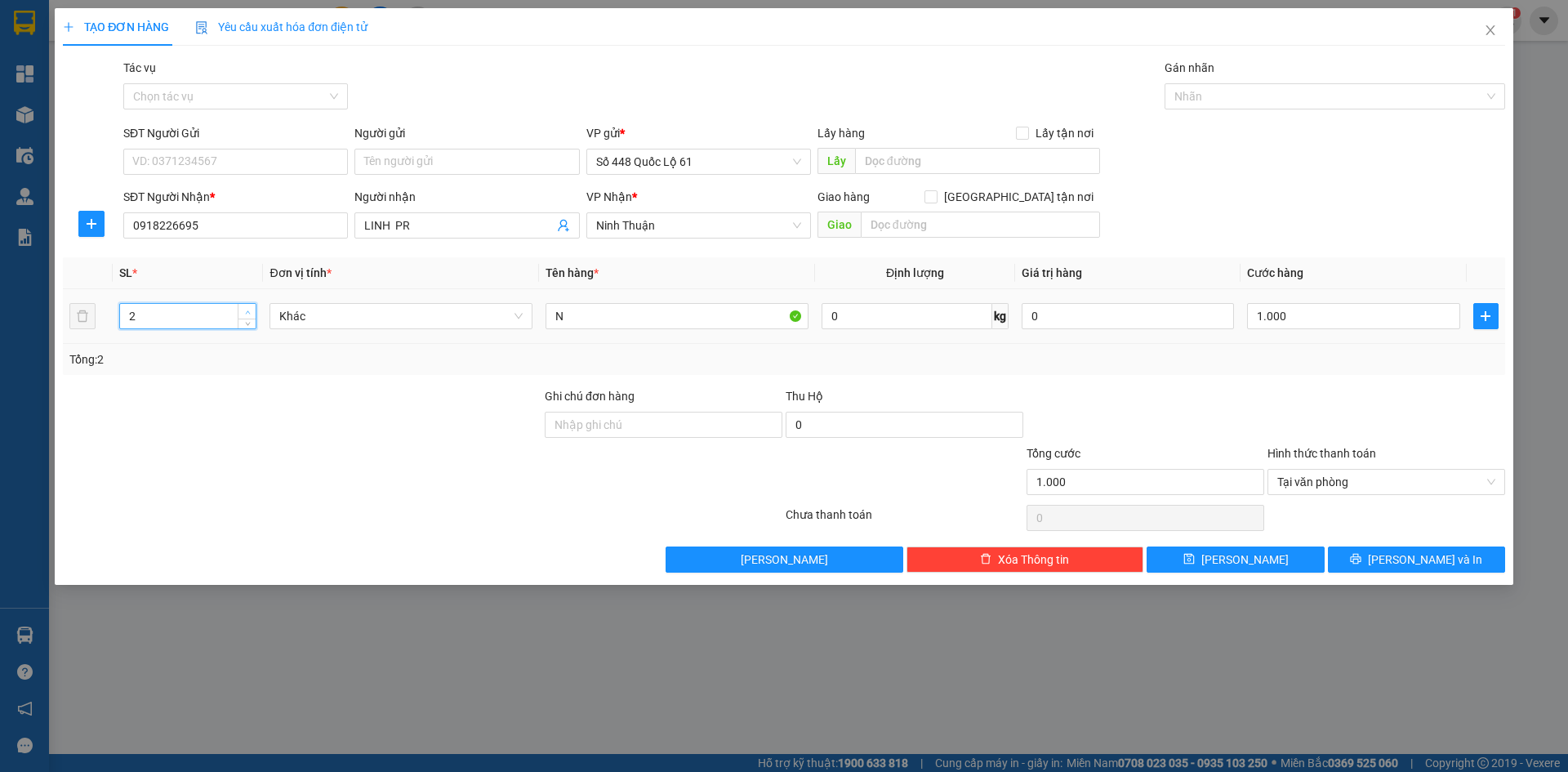
click at [247, 310] on icon "up" at bounding box center [247, 313] width 6 height 6
click at [1345, 320] on input "1.000" at bounding box center [1353, 316] width 212 height 26
type input "0"
type input "1"
type input "01"
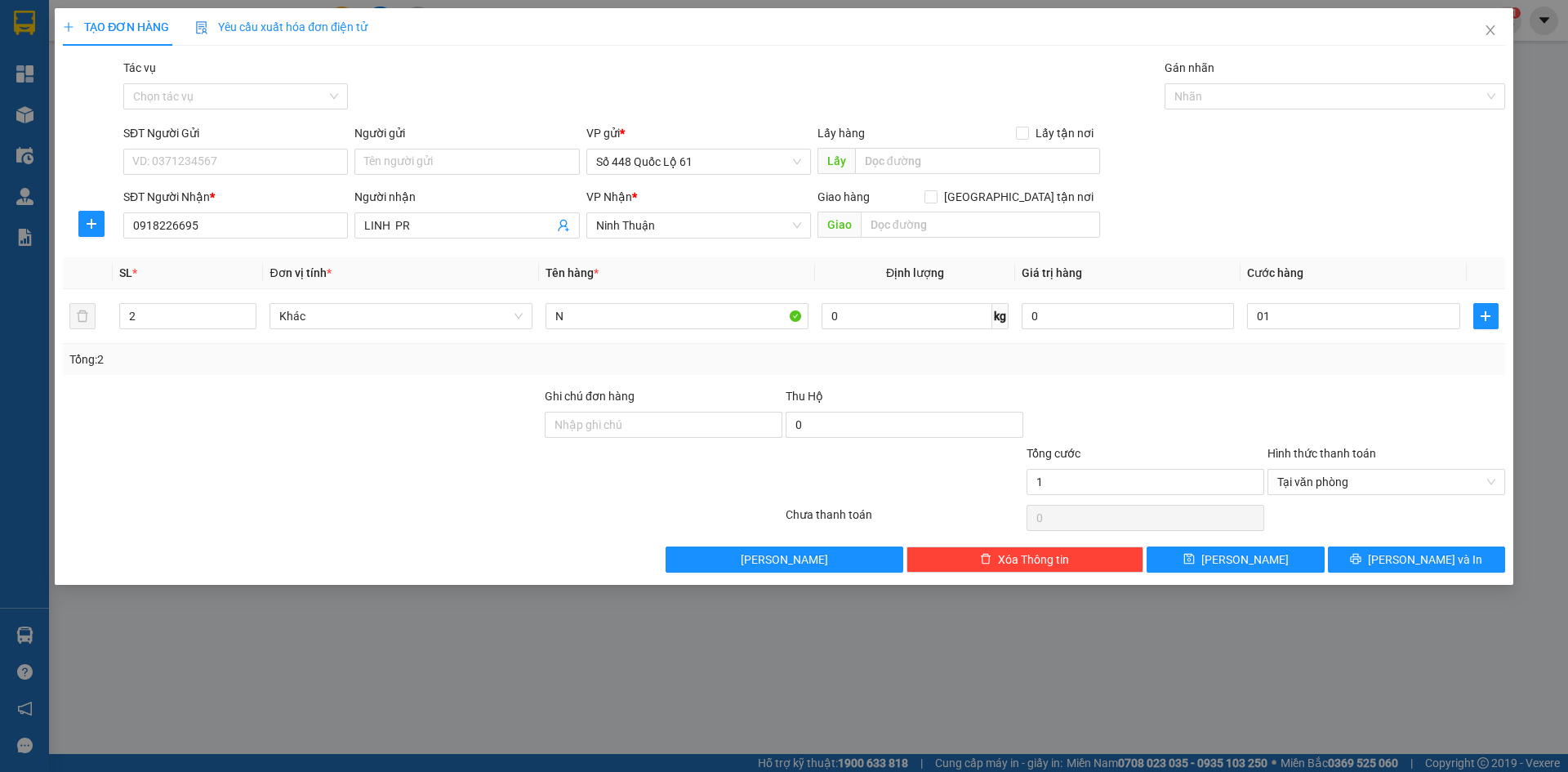
type input "1.000"
drag, startPoint x: 1342, startPoint y: 356, endPoint x: 1338, endPoint y: 388, distance: 32.2
click at [1342, 370] on div "Tổng: 2" at bounding box center [784, 359] width 1442 height 31
click at [1256, 559] on button "Lưu" at bounding box center [1235, 559] width 177 height 26
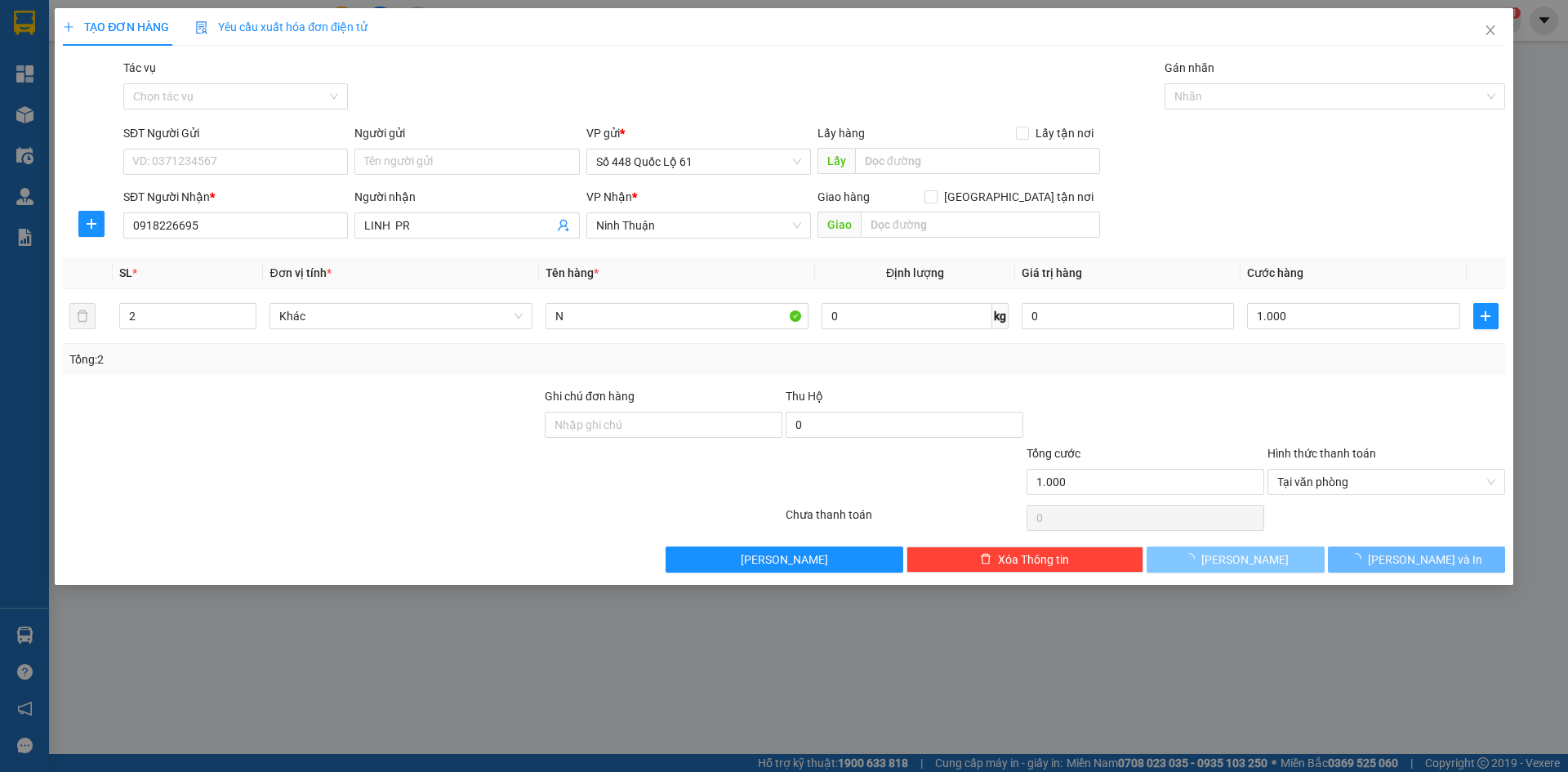
type input "0"
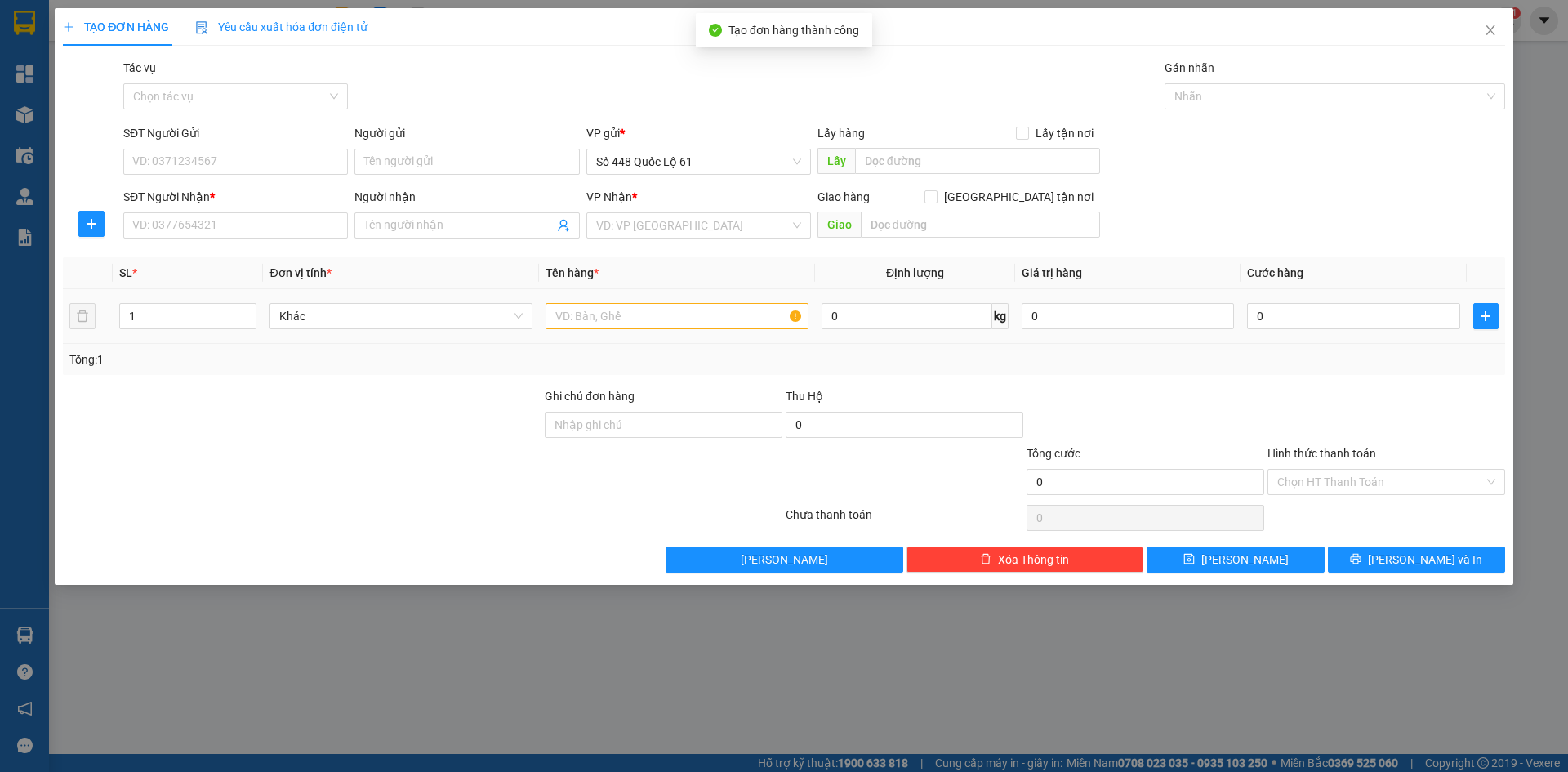
click at [173, 210] on div "SĐT Người Nhận *" at bounding box center [236, 199] width 225 height 24
click at [176, 231] on input "SĐT Người Nhận *" at bounding box center [236, 225] width 225 height 26
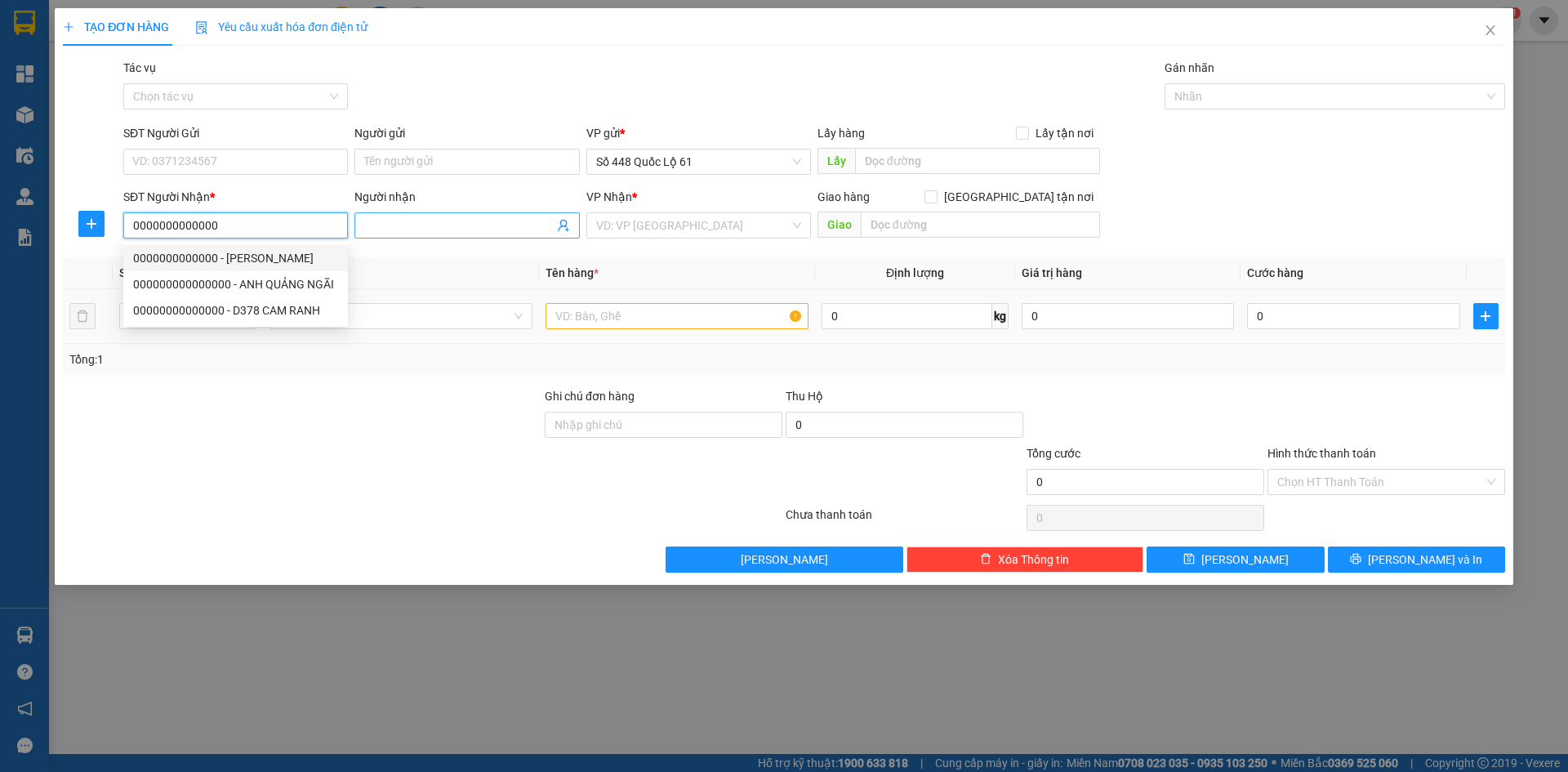
type input "0000000000000"
click at [459, 218] on input "Người nhận" at bounding box center [458, 225] width 188 height 18
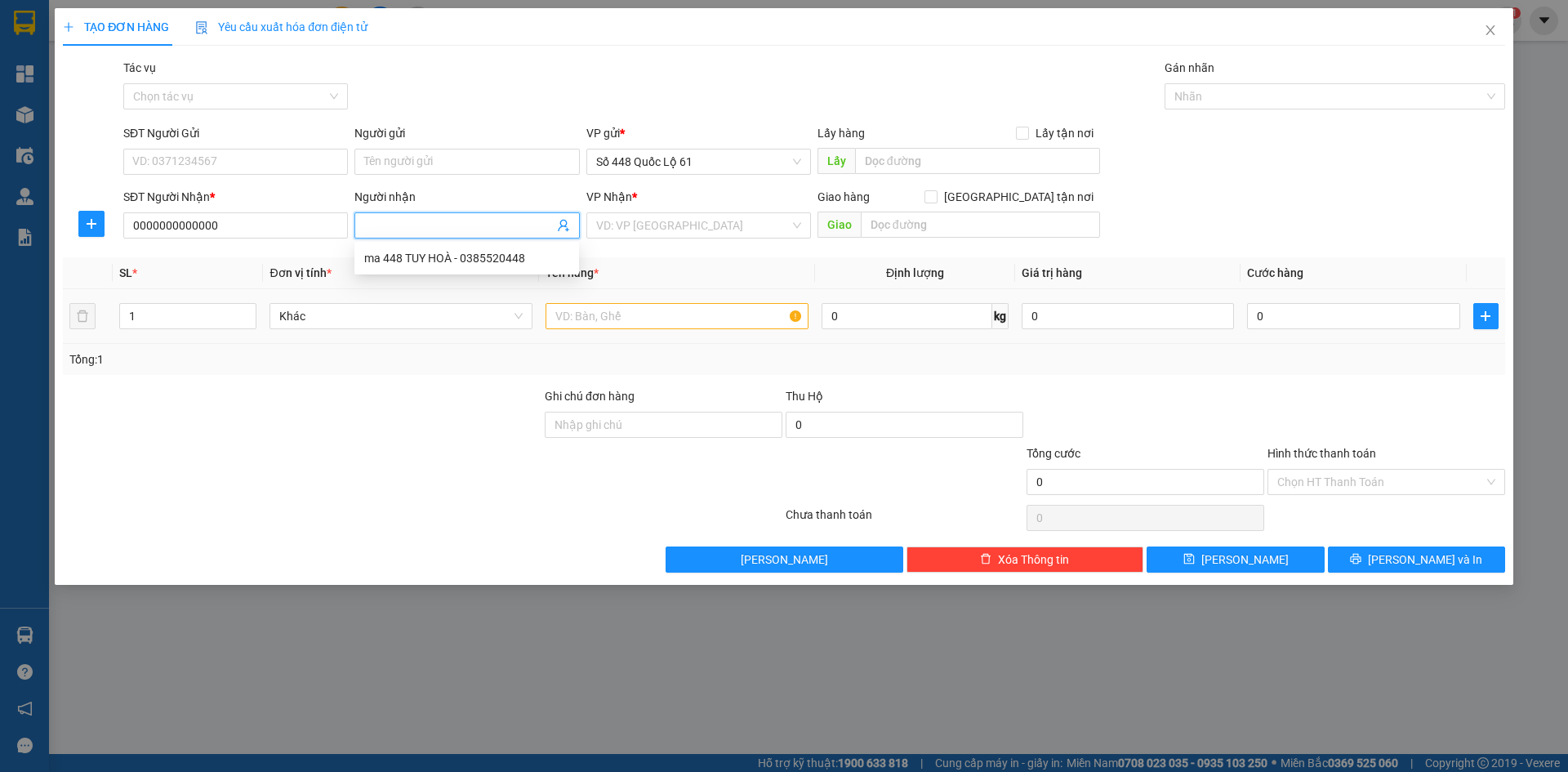
type input "D"
paste input "Đ"
paste input "ẠT"
click at [611, 225] on input "search" at bounding box center [692, 225] width 193 height 24
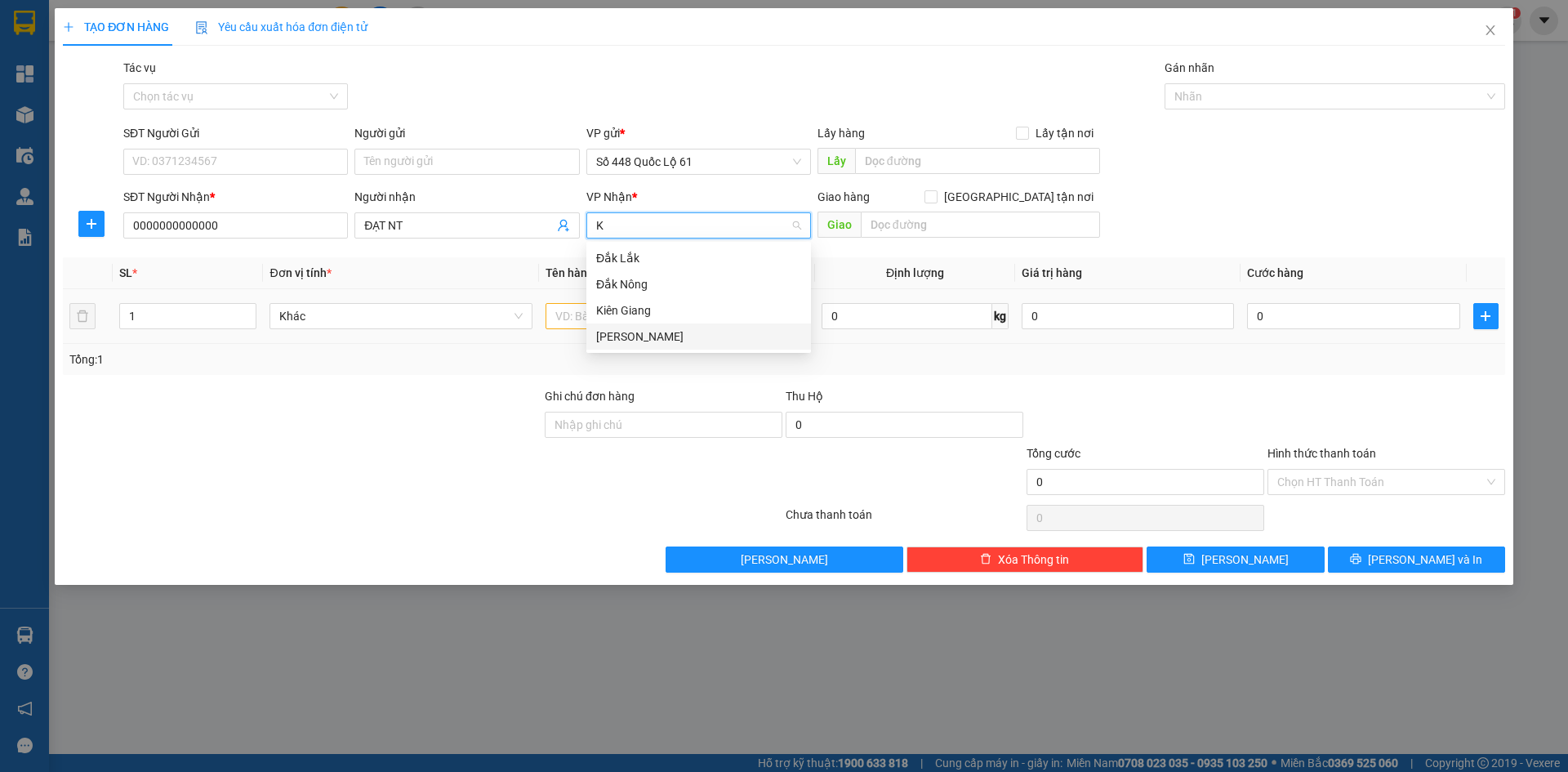
click at [682, 340] on div "[PERSON_NAME]" at bounding box center [698, 336] width 205 height 18
click at [617, 314] on input "text" at bounding box center [676, 316] width 263 height 26
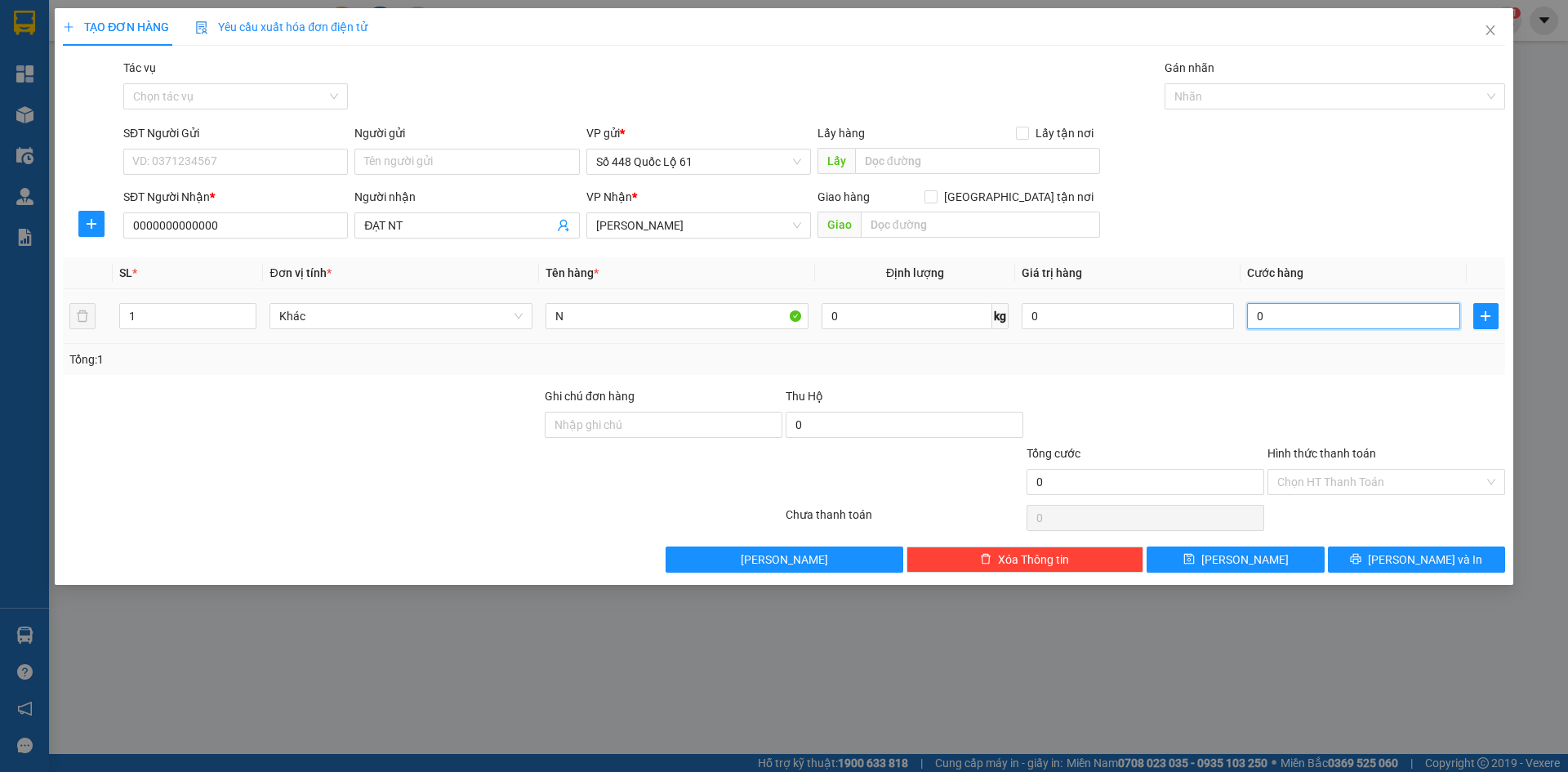
drag, startPoint x: 1299, startPoint y: 307, endPoint x: 1305, endPoint y: 368, distance: 61.3
click at [1299, 307] on input "0" at bounding box center [1353, 316] width 212 height 26
click at [1309, 383] on div "Transit Pickup Surcharge Ids Transit Deliver Surcharge Ids Transit Deliver Surc…" at bounding box center [784, 316] width 1442 height 514
drag, startPoint x: 1329, startPoint y: 472, endPoint x: 1330, endPoint y: 492, distance: 20.0
click at [1329, 475] on input "Hình thức thanh toán" at bounding box center [1380, 481] width 207 height 24
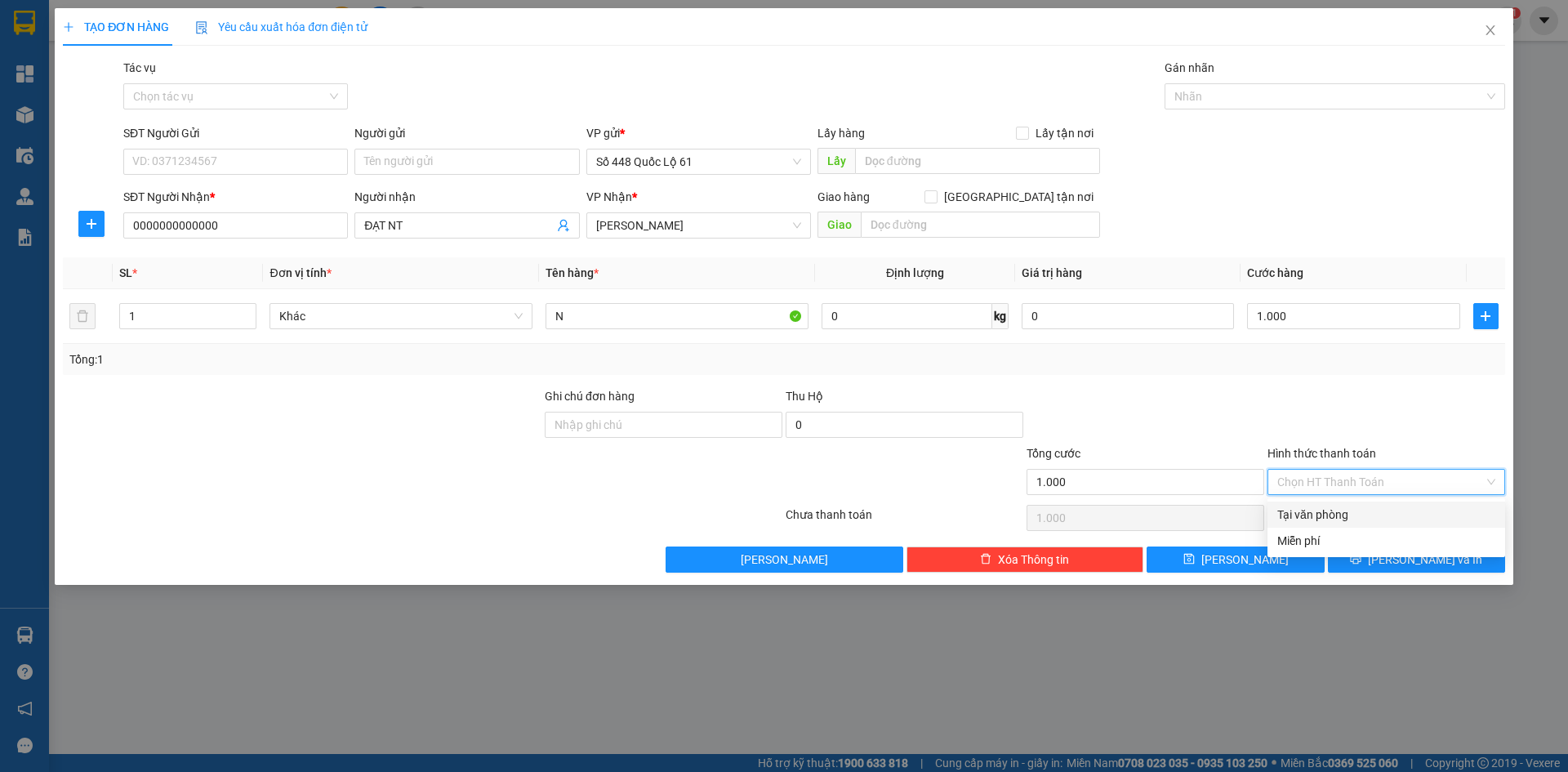
click at [1331, 503] on div "Tại văn phòng" at bounding box center [1386, 514] width 237 height 26
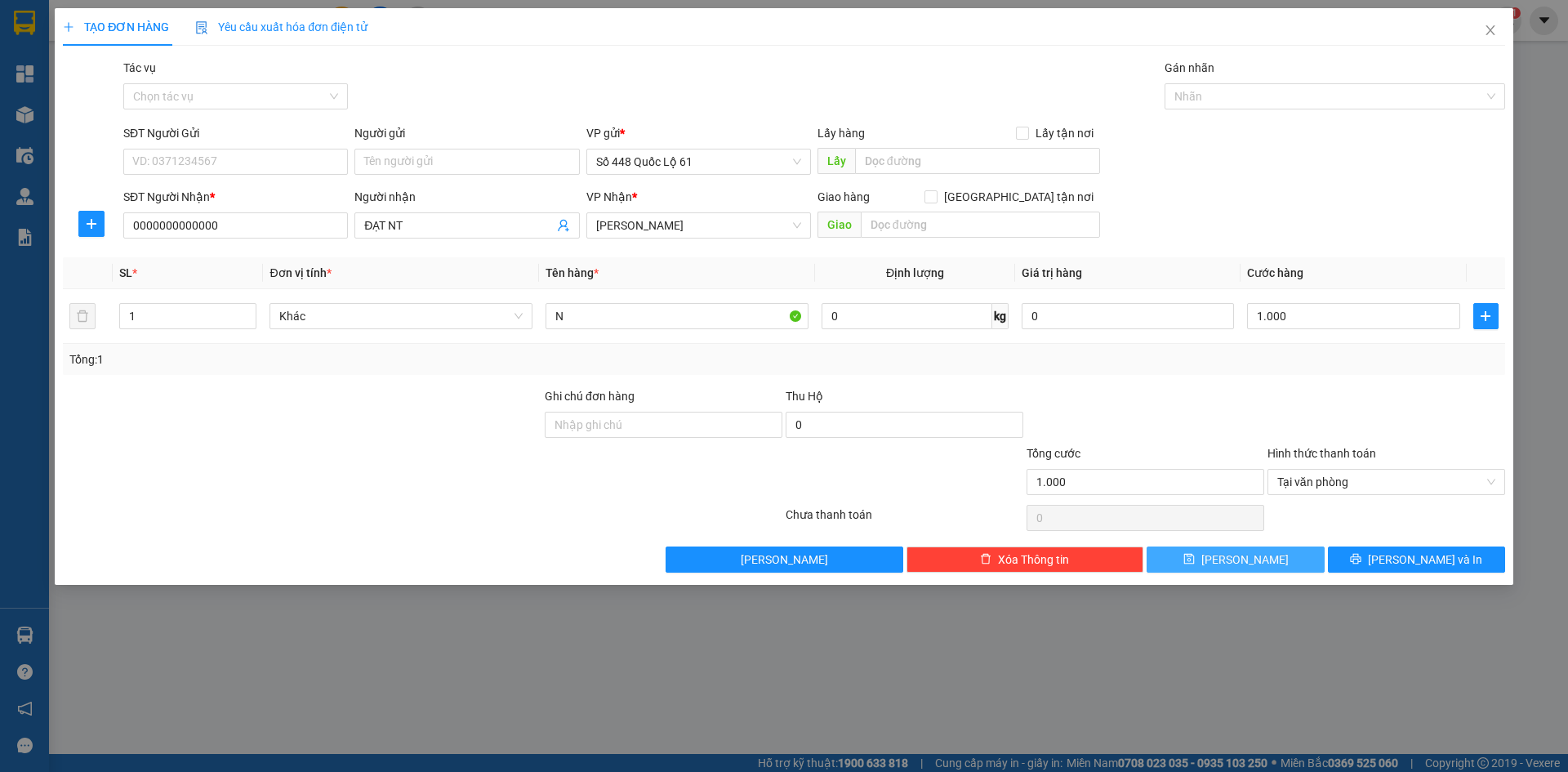
drag, startPoint x: 1289, startPoint y: 557, endPoint x: 563, endPoint y: 307, distance: 767.8
click at [1289, 557] on button "Lưu" at bounding box center [1235, 559] width 177 height 26
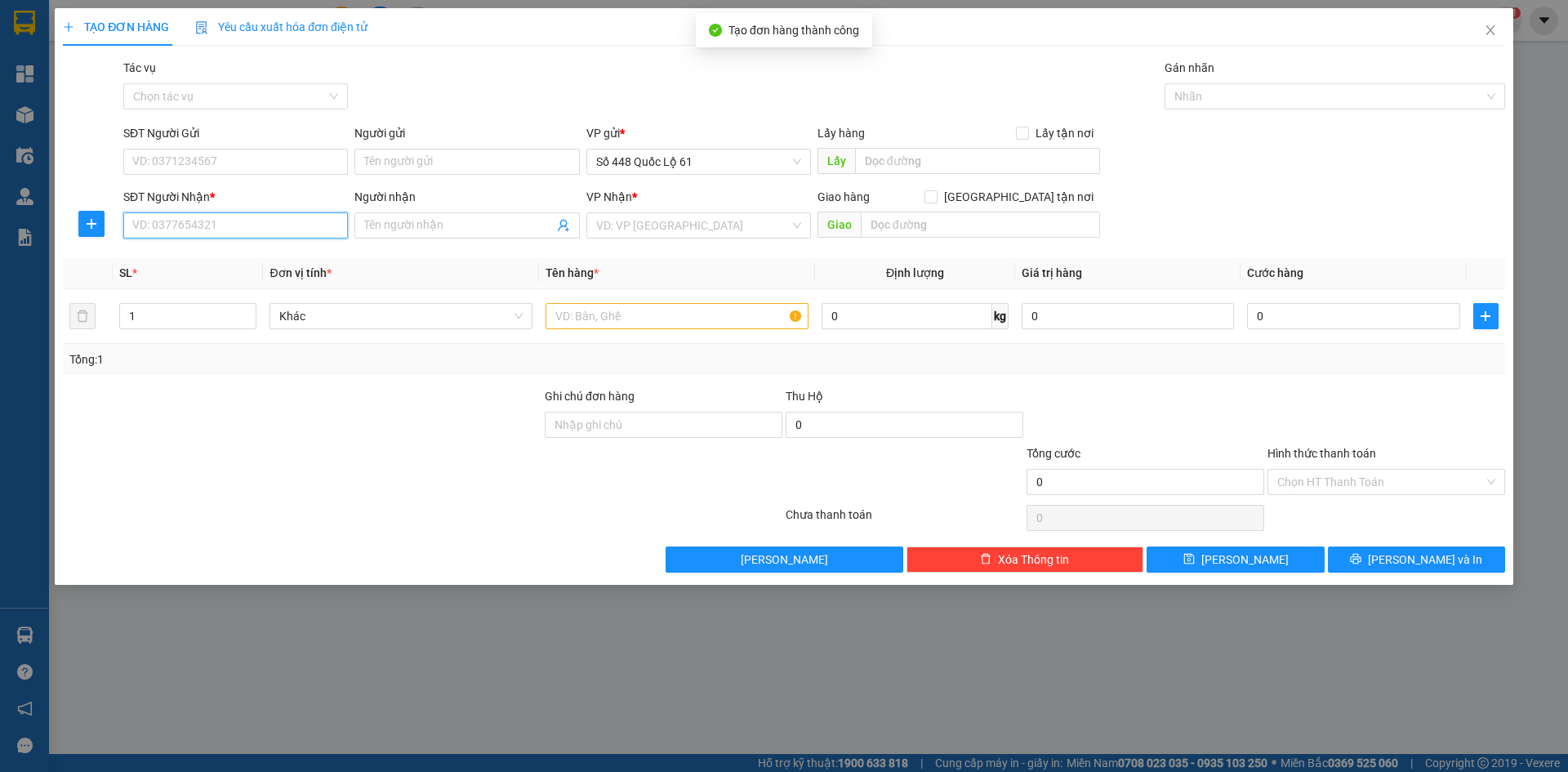
click at [281, 236] on input "SĐT Người Nhận *" at bounding box center [236, 225] width 225 height 26
click at [262, 259] on div "0964065064 - SÔNG CẦU 064" at bounding box center [236, 258] width 205 height 18
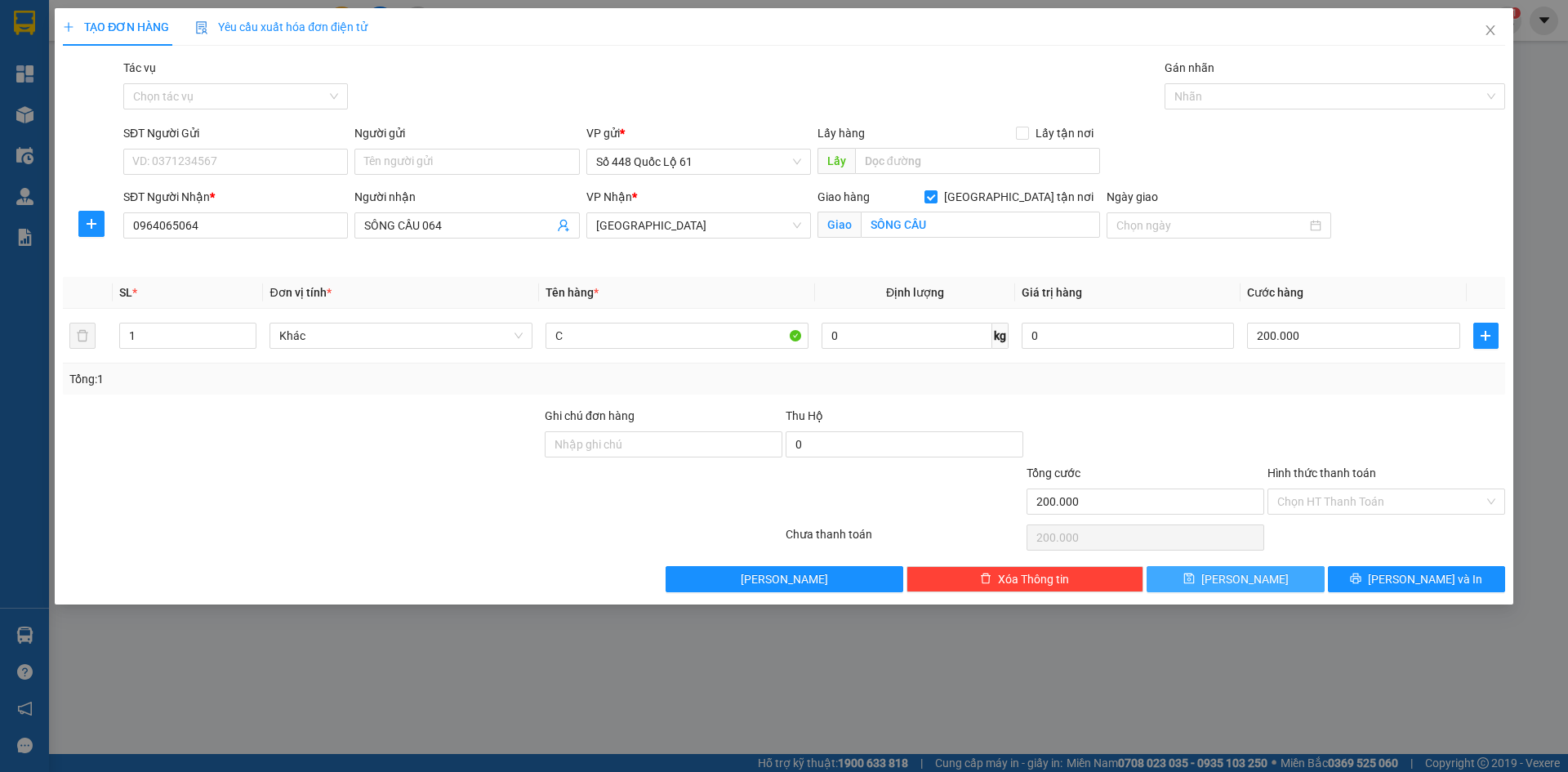
click at [1270, 574] on button "Lưu" at bounding box center [1235, 579] width 177 height 26
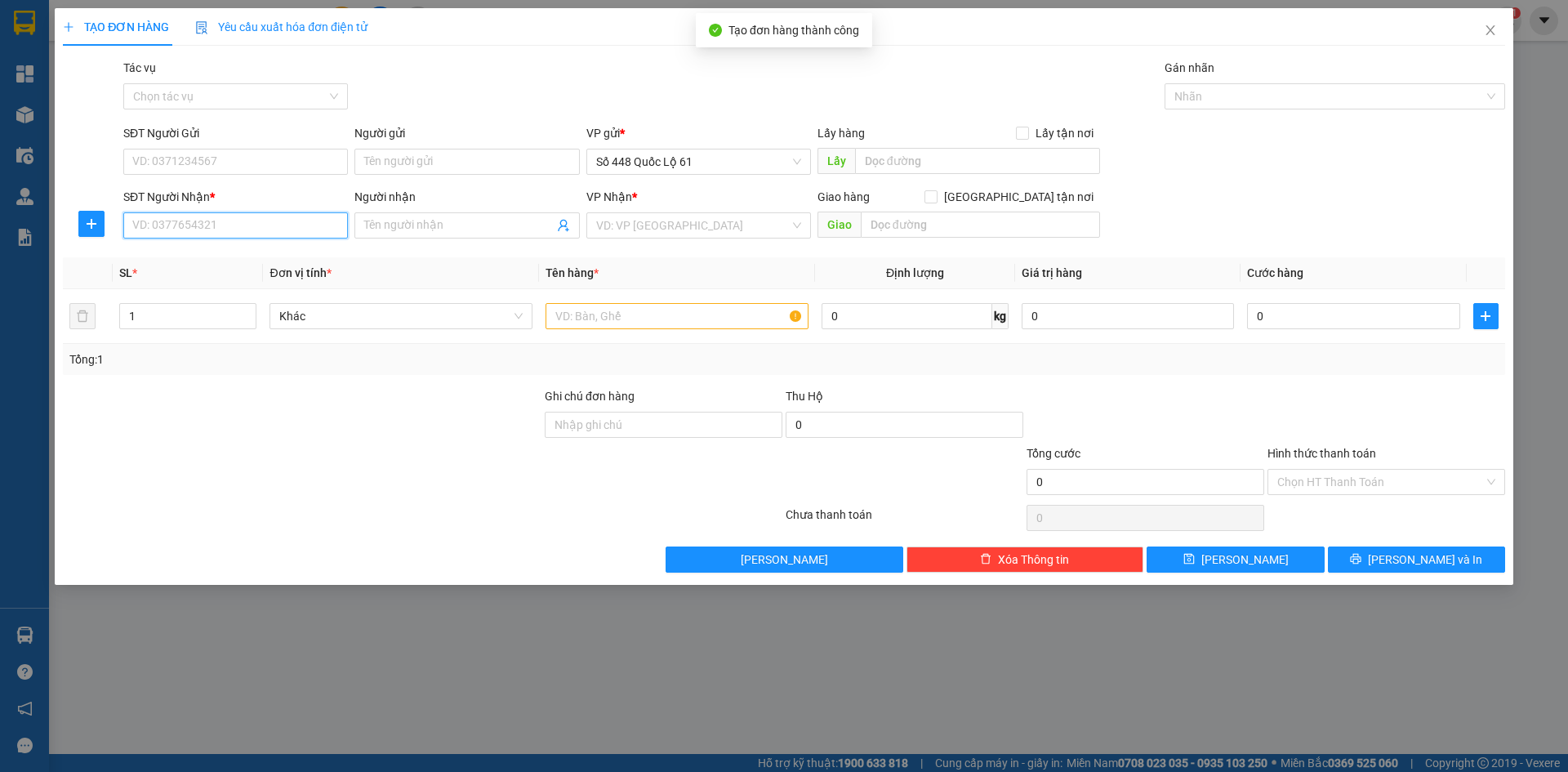
click at [221, 224] on input "SĐT Người Nhận *" at bounding box center [236, 225] width 225 height 26
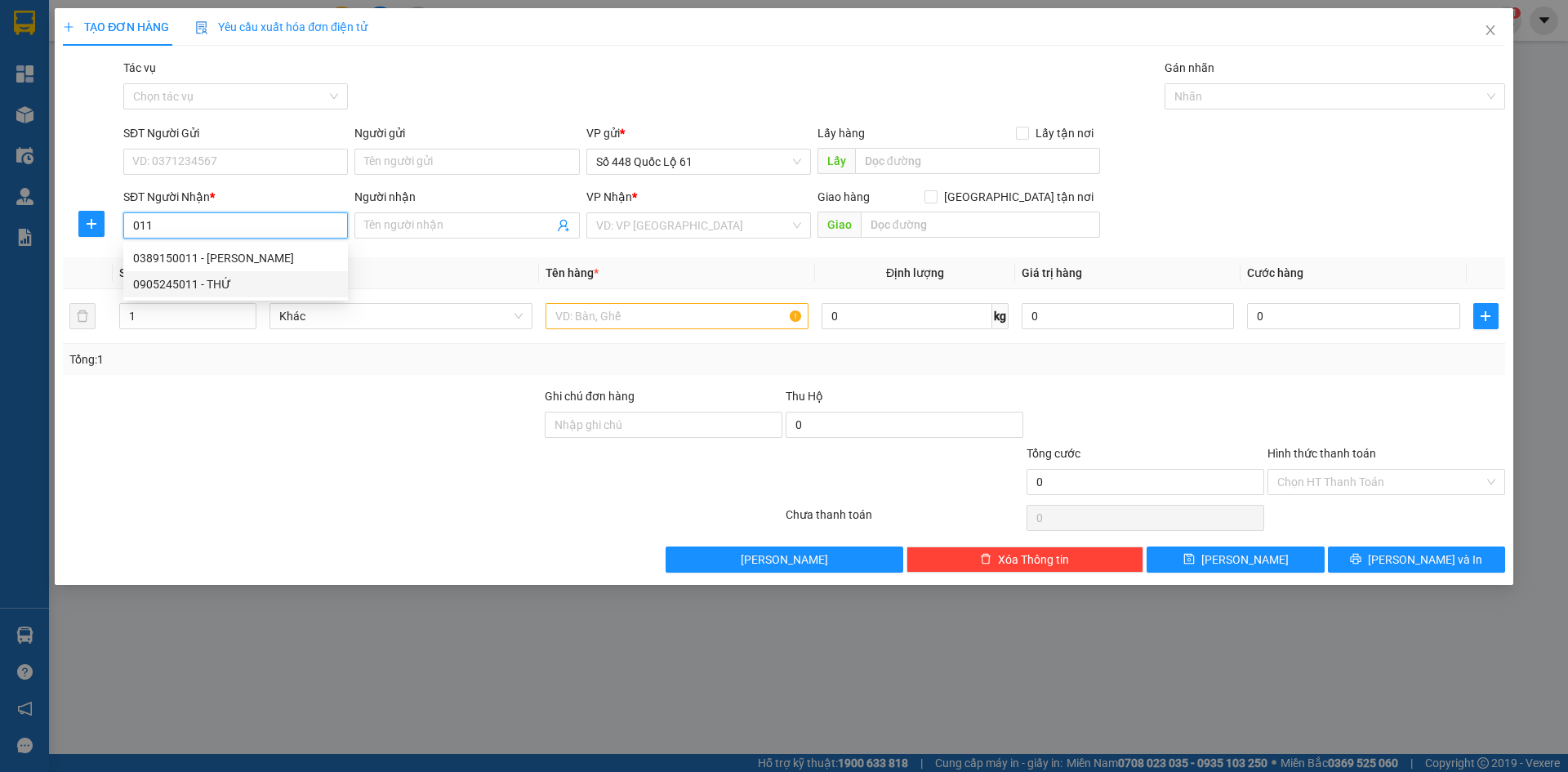
click at [254, 285] on div "0905245011 - THỨ" at bounding box center [236, 284] width 205 height 18
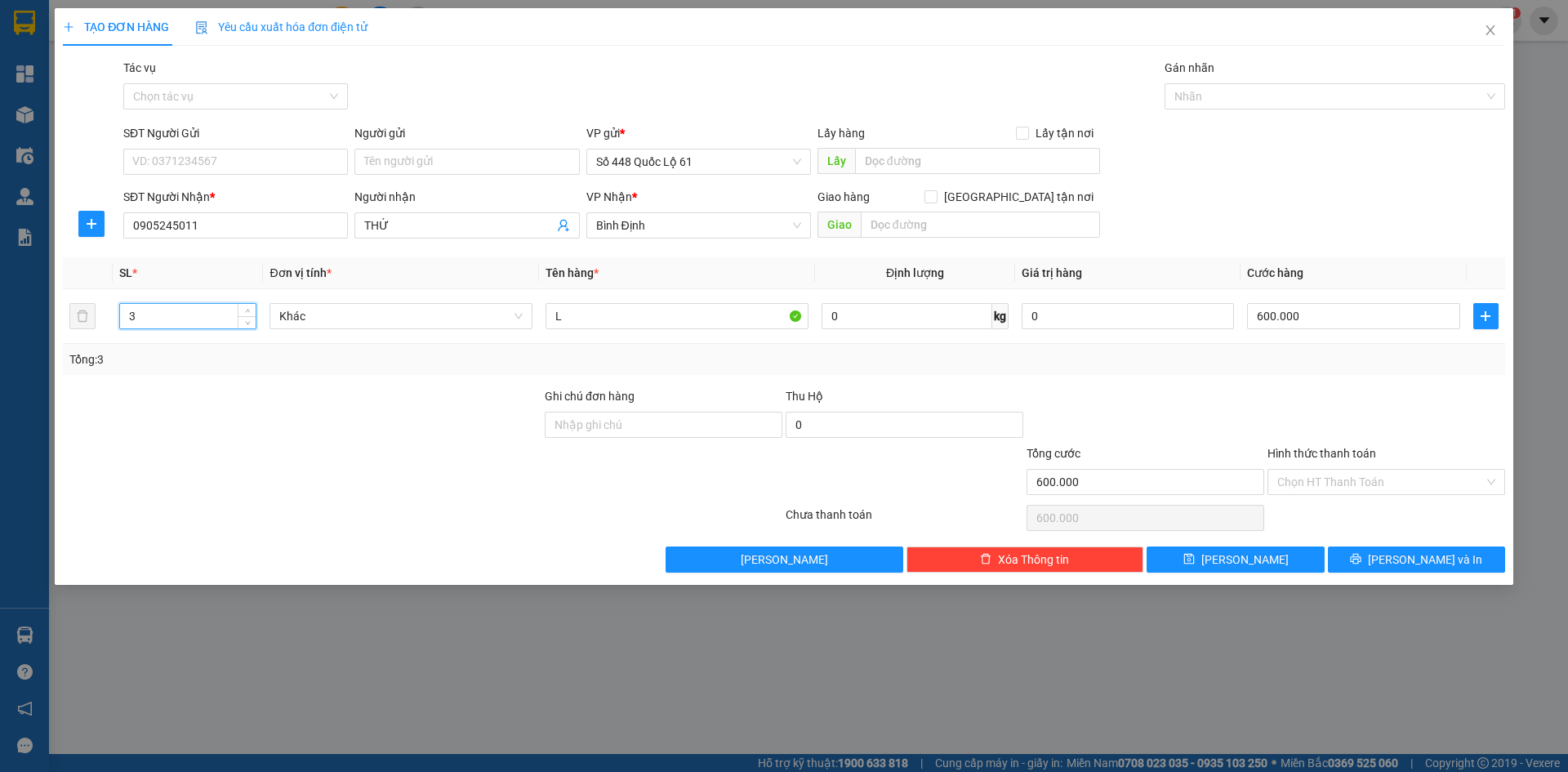
drag, startPoint x: 143, startPoint y: 314, endPoint x: 6, endPoint y: 353, distance: 142.4
click at [6, 353] on div "TẠO ĐƠN HÀNG Yêu cầu xuất hóa đơn điện tử Transit Pickup Surcharge Ids Transit …" at bounding box center [784, 386] width 1568 height 772
click at [358, 378] on div "Transit Pickup Surcharge Ids Transit Deliver Surcharge Ids Transit Deliver Surc…" at bounding box center [784, 316] width 1442 height 514
click at [1365, 316] on input "0" at bounding box center [1353, 316] width 212 height 26
click at [1276, 555] on button "Lưu" at bounding box center [1235, 559] width 177 height 26
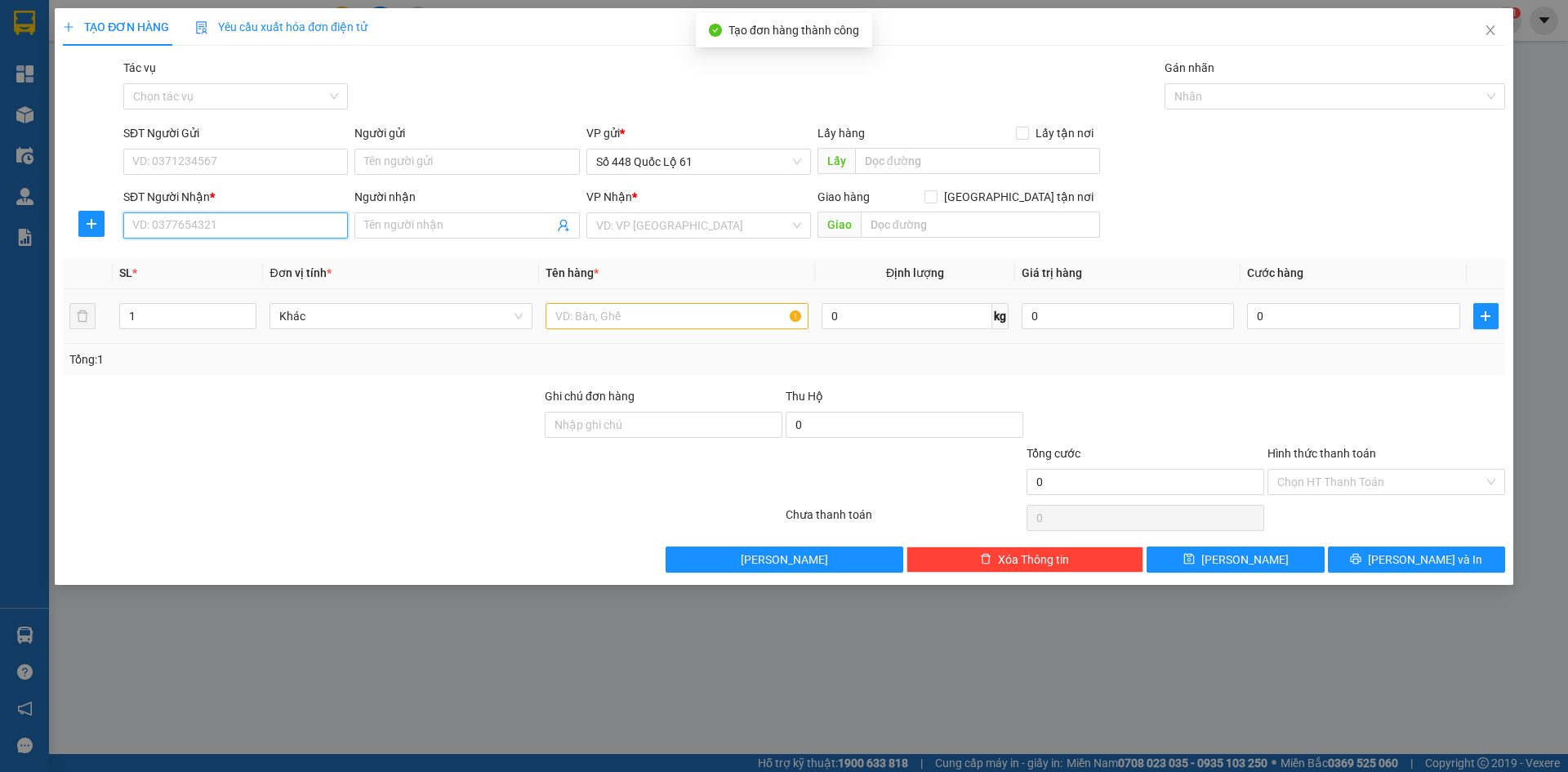
click at [220, 221] on input "SĐT Người Nhận *" at bounding box center [236, 225] width 225 height 26
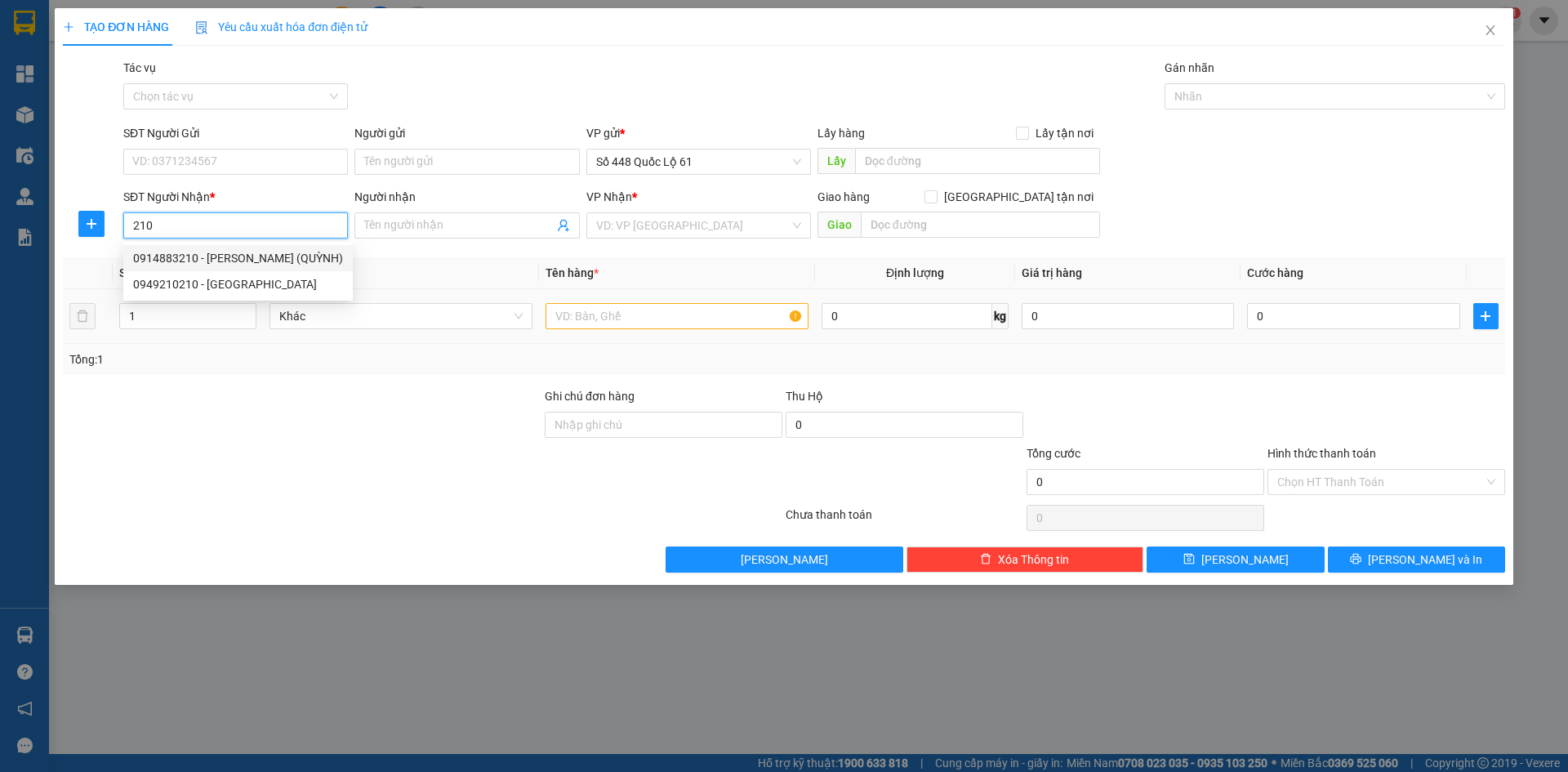
click at [228, 260] on div "0914883210 - PHAN RANG (QUỲNH)" at bounding box center [238, 258] width 210 height 18
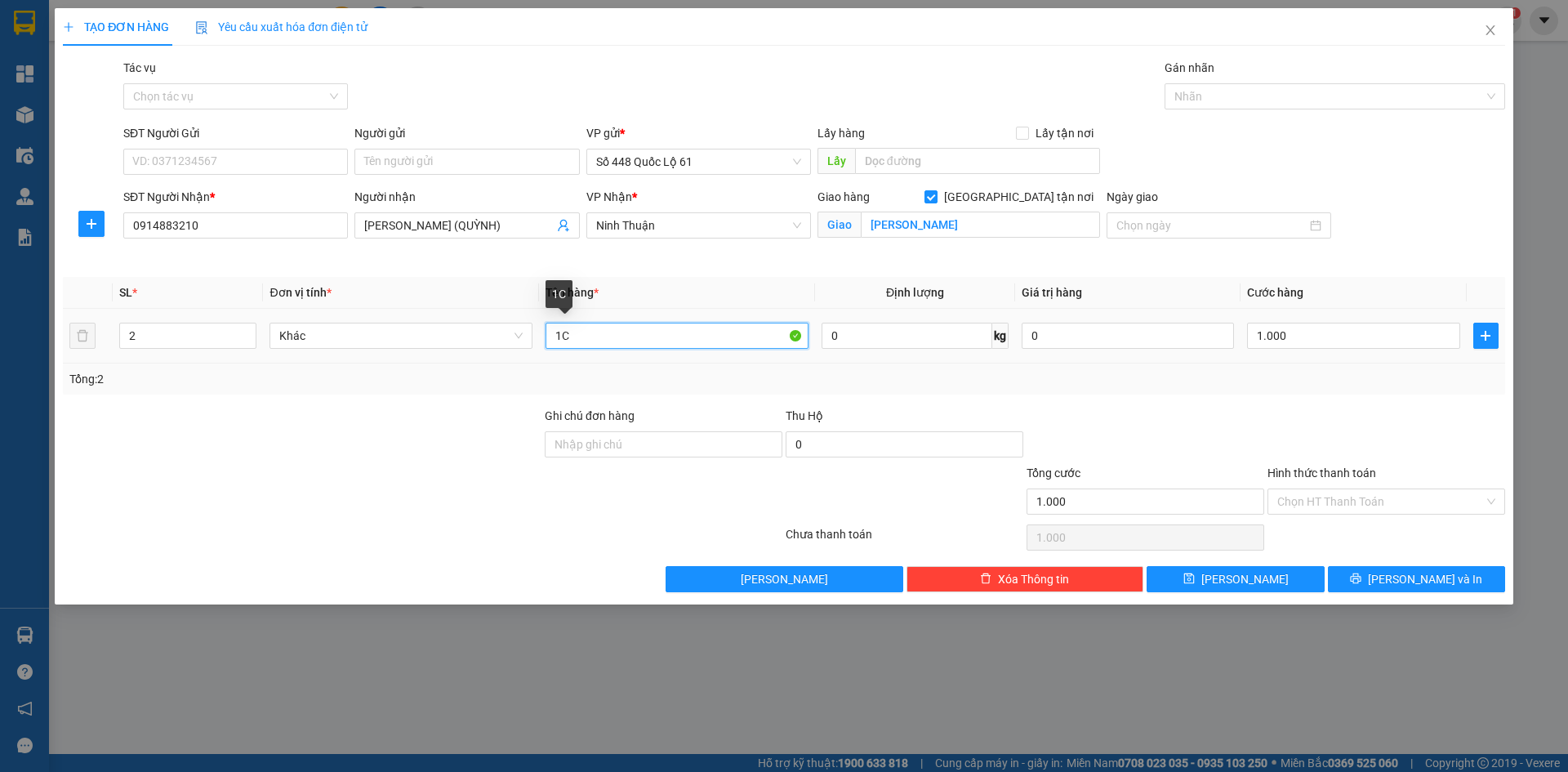
drag, startPoint x: 567, startPoint y: 348, endPoint x: 446, endPoint y: 364, distance: 122.1
click at [446, 364] on div "SL * Đơn vị tính * Tên hàng * Định lượng Giá trị hàng Cước hàng 2 Khác 1C 0 kg …" at bounding box center [784, 335] width 1442 height 117
drag, startPoint x: 144, startPoint y: 338, endPoint x: 65, endPoint y: 367, distance: 84.2
click at [65, 367] on div "SL * Đơn vị tính * Tên hàng * Định lượng Giá trị hàng Cước hàng 2 Khác G4 0 kg …" at bounding box center [784, 335] width 1442 height 117
click at [1365, 353] on td "1.000" at bounding box center [1353, 336] width 225 height 55
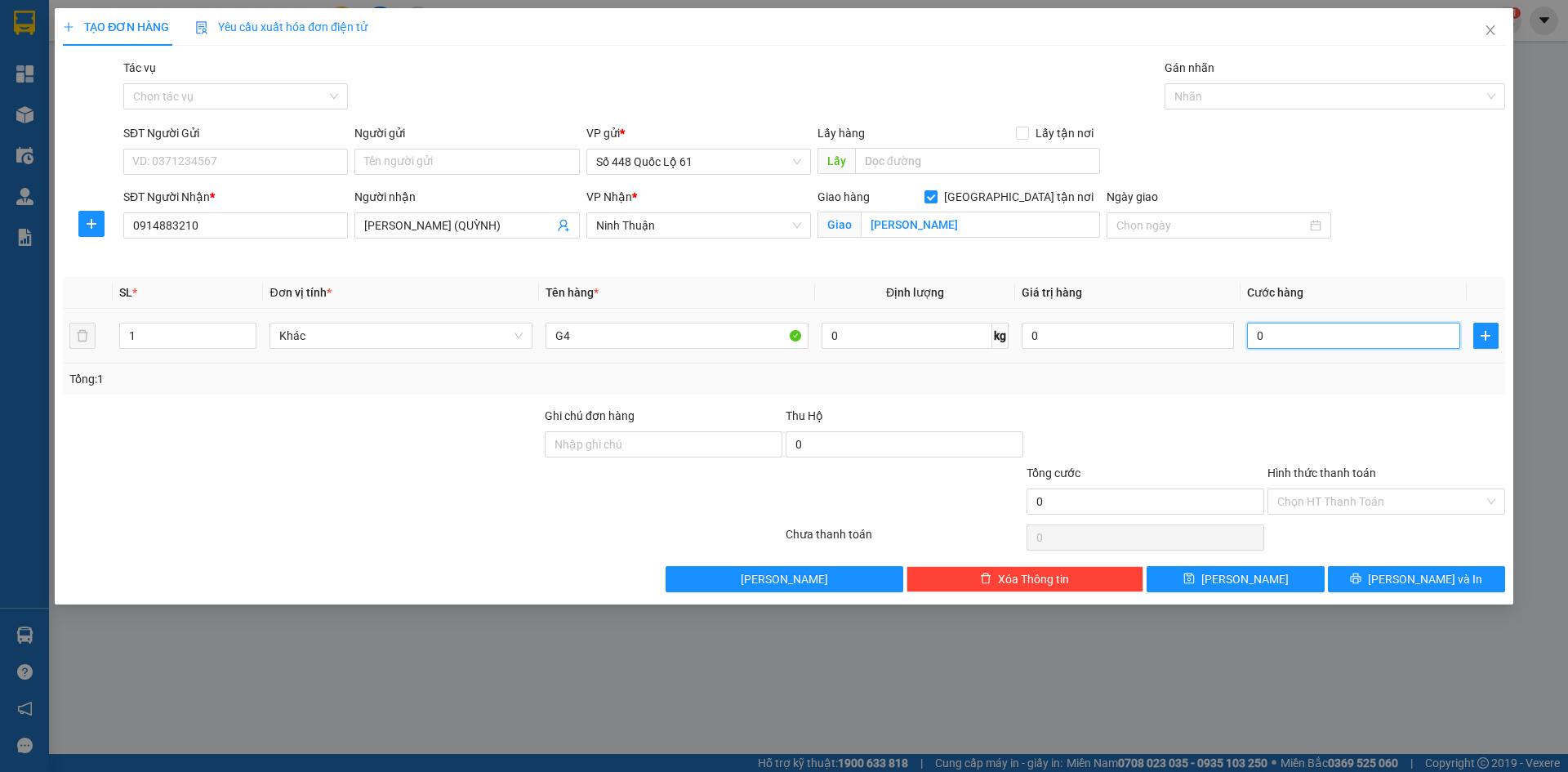
click at [1365, 340] on input "0" at bounding box center [1353, 335] width 212 height 26
click at [1327, 393] on div "Tổng: 1" at bounding box center [784, 378] width 1442 height 31
click at [1271, 568] on button "Lưu" at bounding box center [1235, 579] width 177 height 26
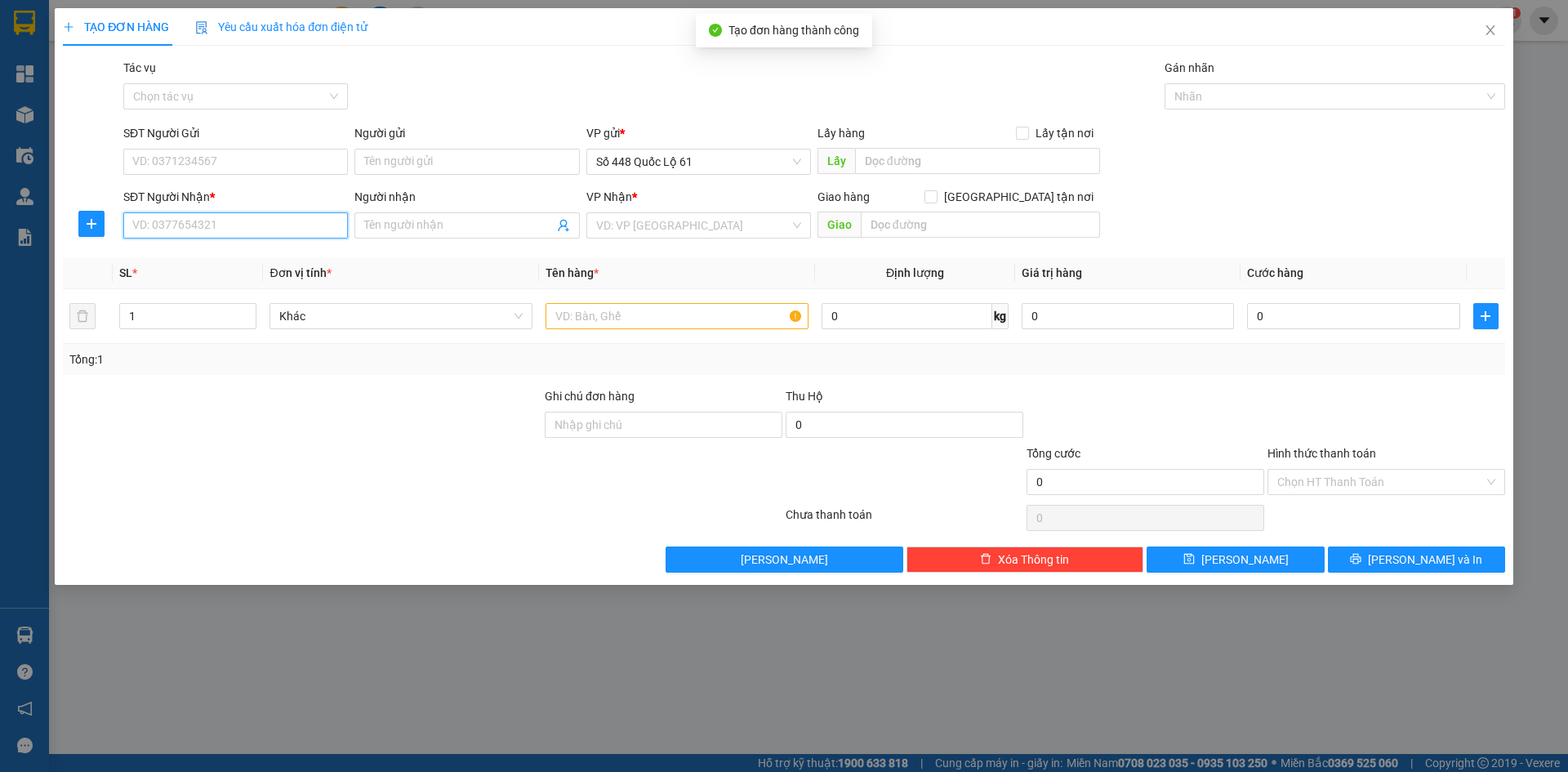
click at [249, 226] on input "SĐT Người Nhận *" at bounding box center [236, 225] width 225 height 26
click at [242, 258] on div "0703652464 - TUY HÒA" at bounding box center [236, 258] width 205 height 18
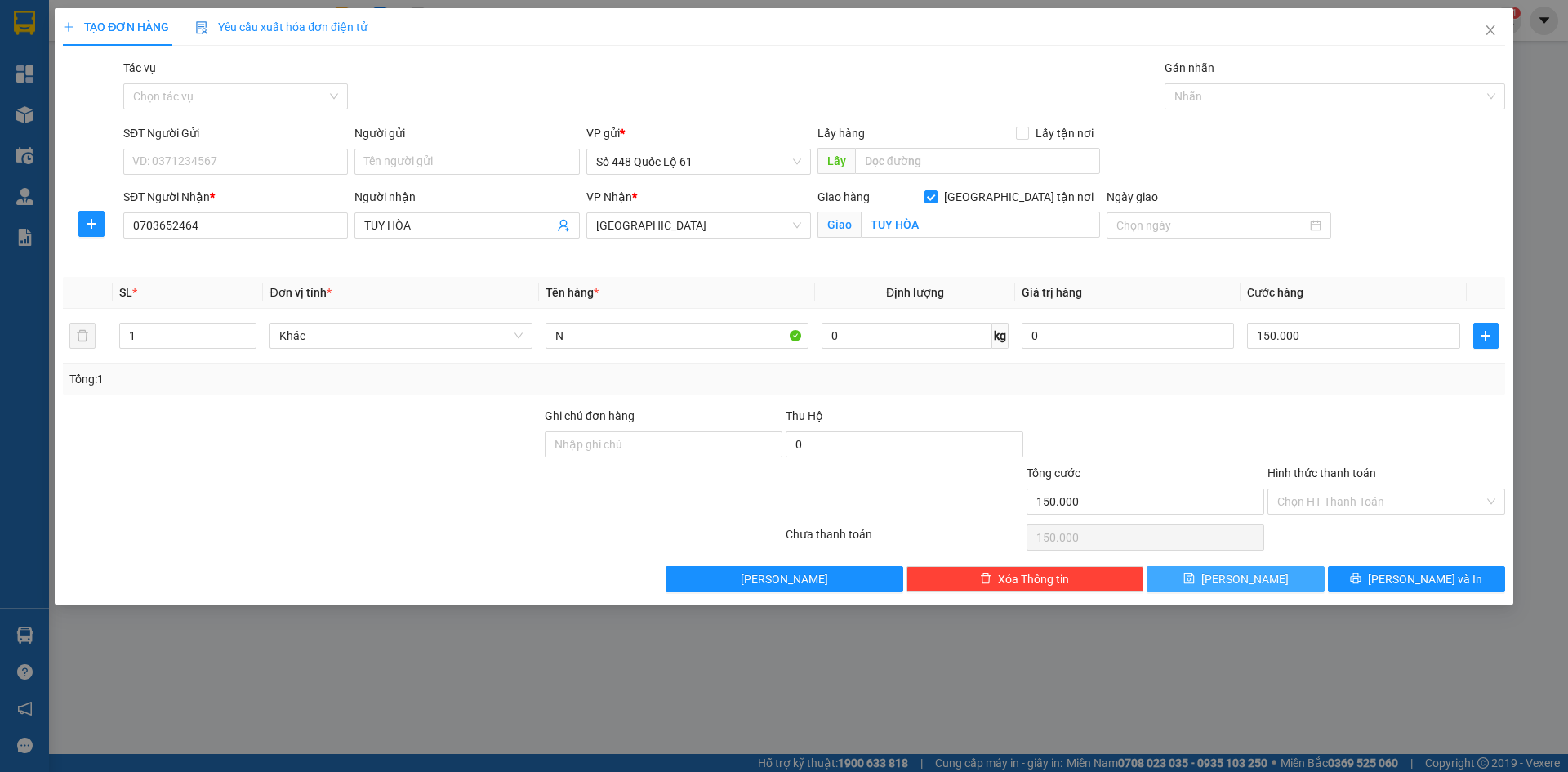
click at [1232, 582] on button "Lưu" at bounding box center [1235, 579] width 177 height 26
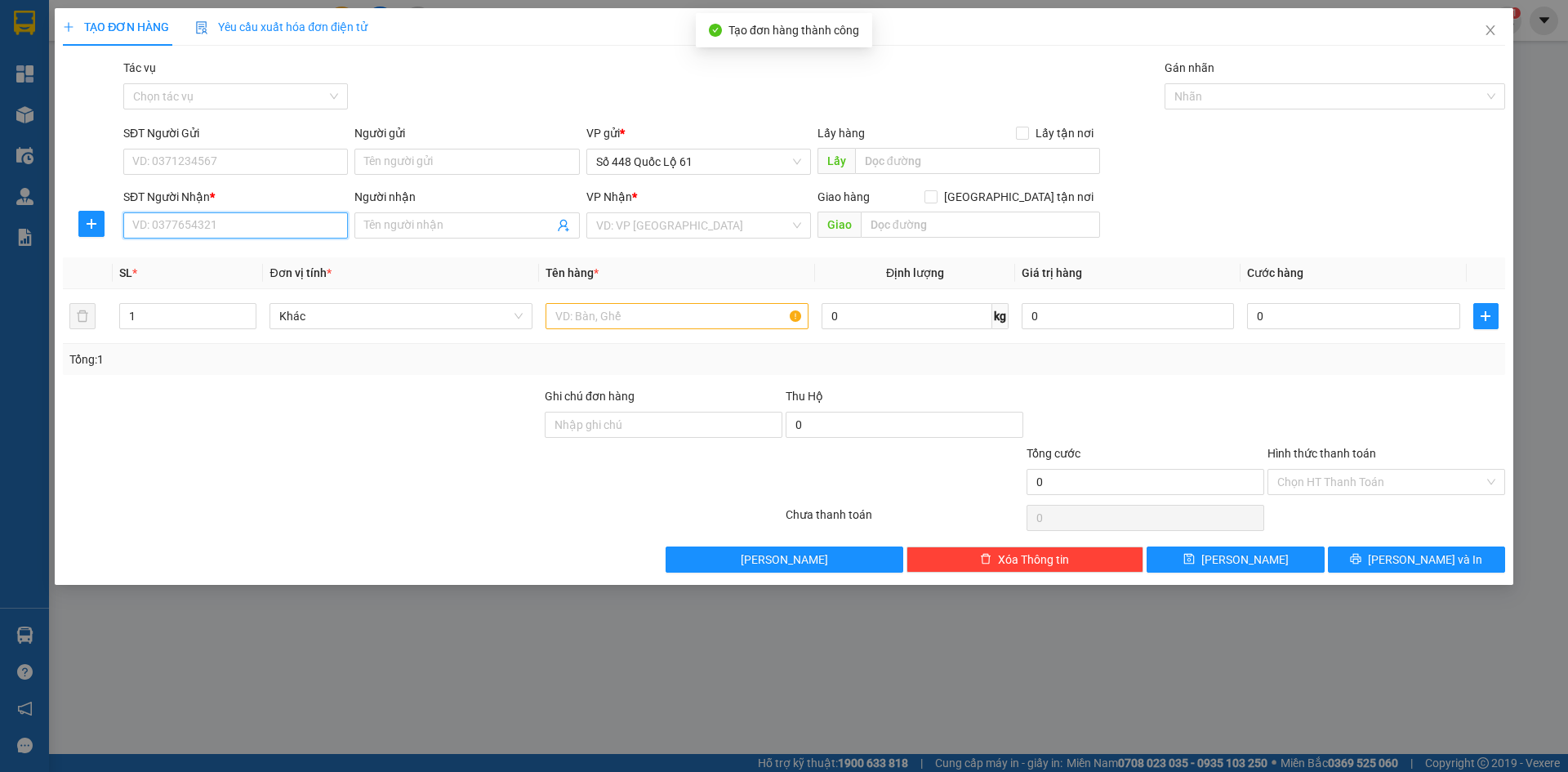
click at [278, 221] on input "SĐT Người Nhận *" at bounding box center [236, 225] width 225 height 26
click at [269, 221] on input "SĐT Người Nhận *" at bounding box center [236, 225] width 225 height 26
click at [491, 222] on input "Người nhận" at bounding box center [458, 225] width 188 height 18
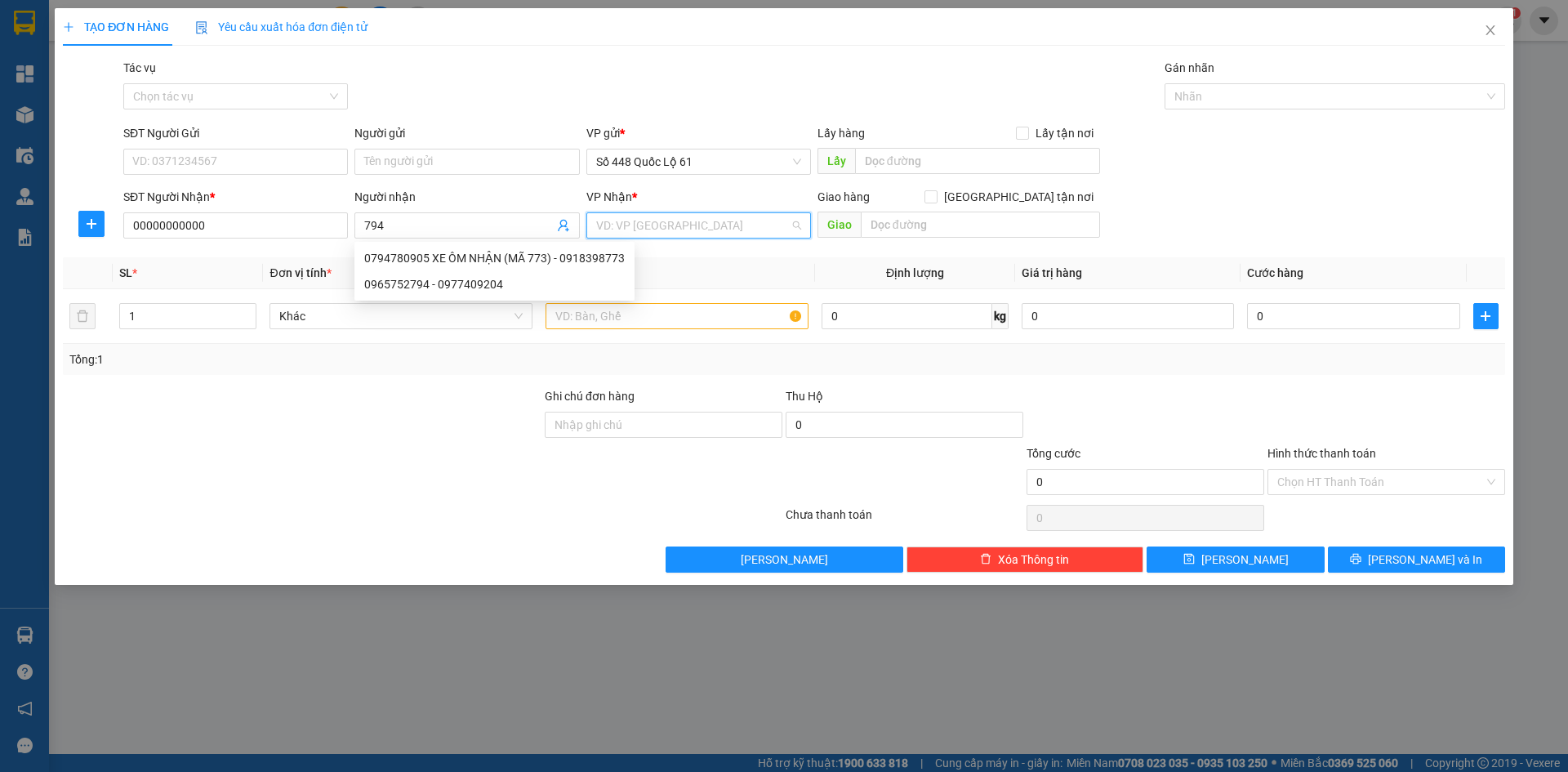
click at [648, 228] on input "search" at bounding box center [692, 225] width 193 height 24
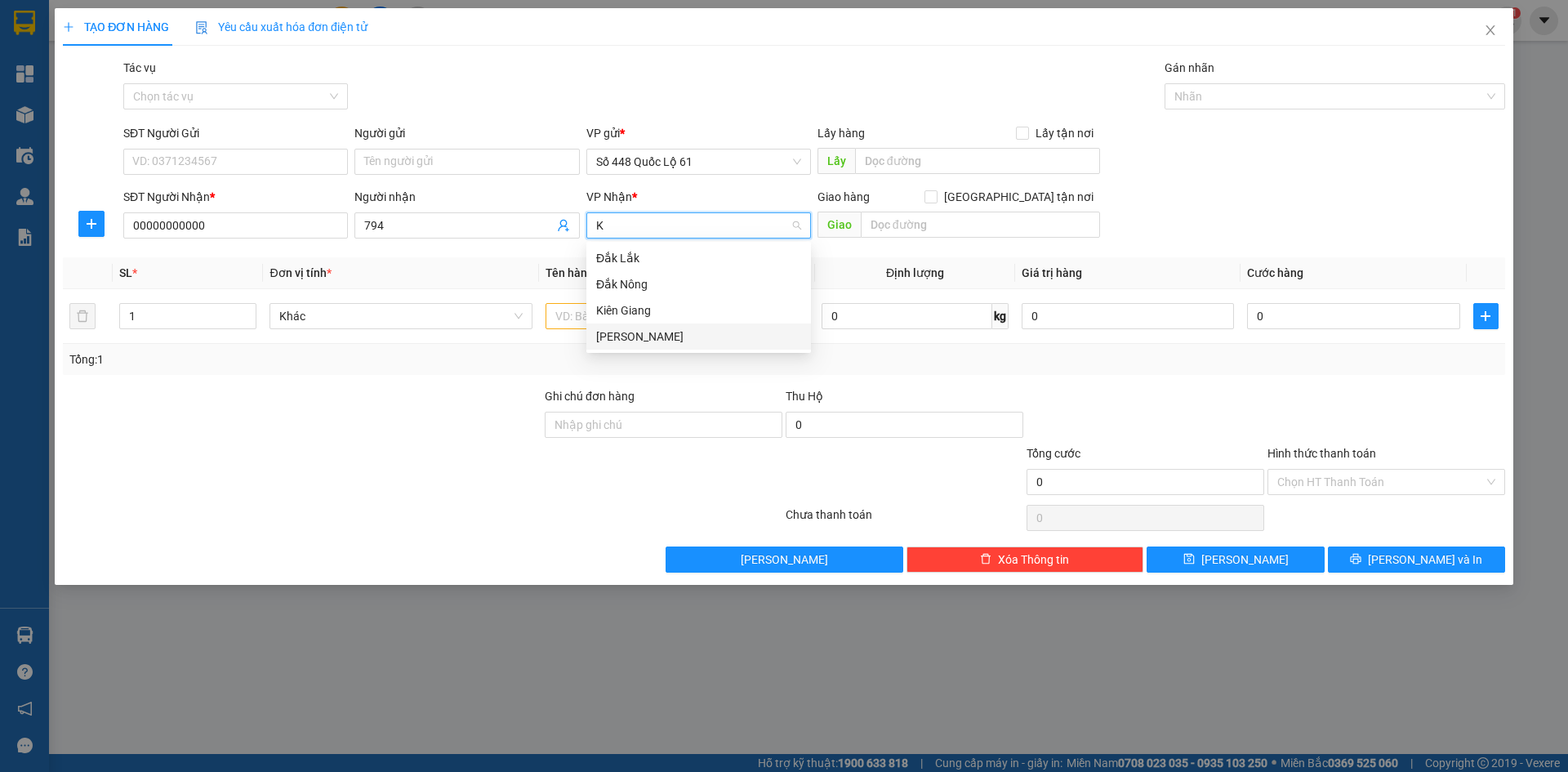
click at [632, 329] on div "[PERSON_NAME]" at bounding box center [698, 336] width 205 height 18
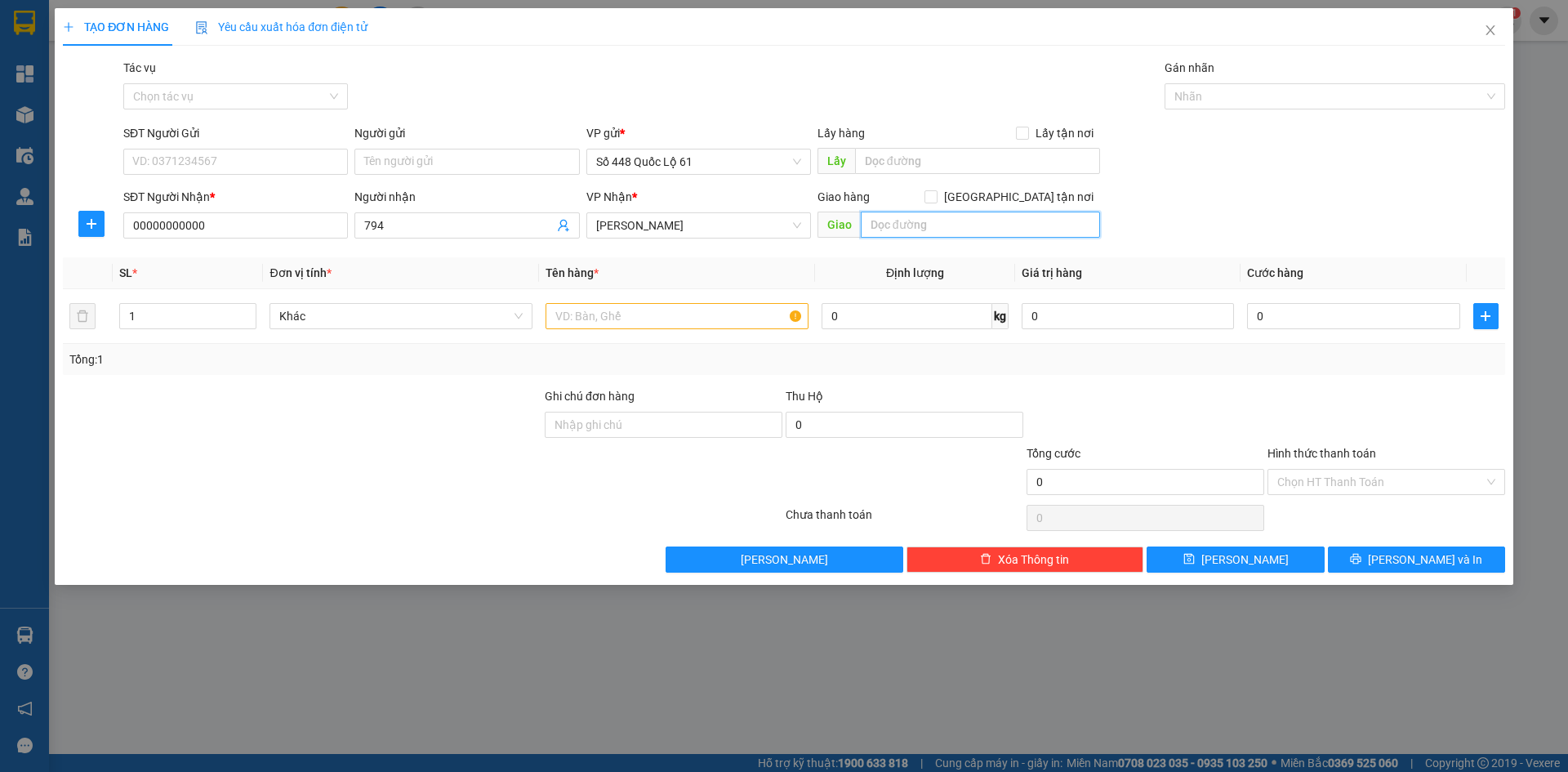
click at [893, 221] on input "text" at bounding box center [979, 224] width 239 height 26
click at [936, 201] on input "Giao tận nơi" at bounding box center [930, 196] width 12 height 12
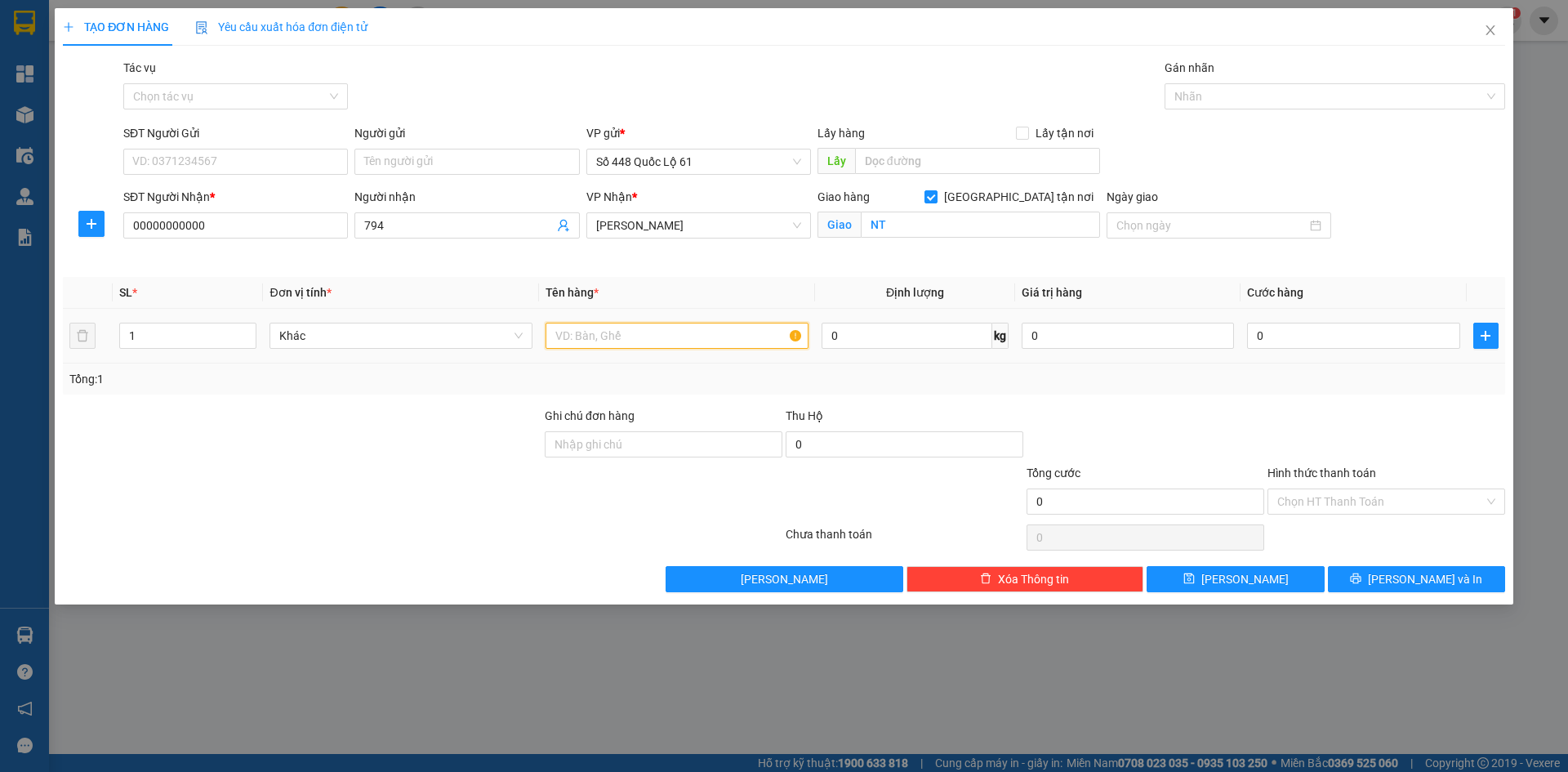
click at [632, 325] on input "text" at bounding box center [676, 335] width 263 height 26
click at [1357, 335] on input "0" at bounding box center [1353, 335] width 212 height 26
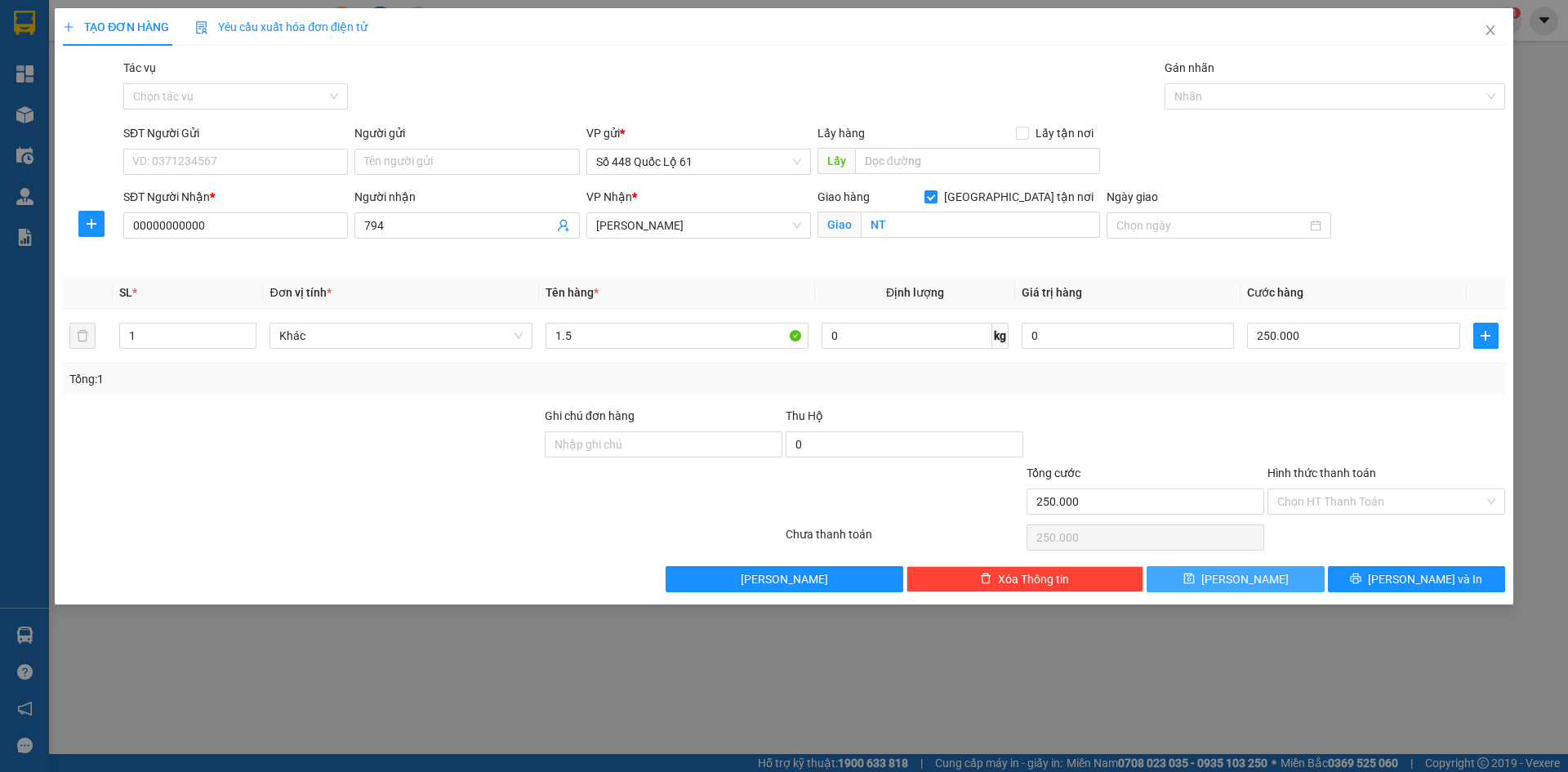
drag, startPoint x: 1272, startPoint y: 583, endPoint x: 186, endPoint y: 240, distance: 1138.9
click at [1270, 582] on button "Lưu" at bounding box center [1235, 579] width 177 height 26
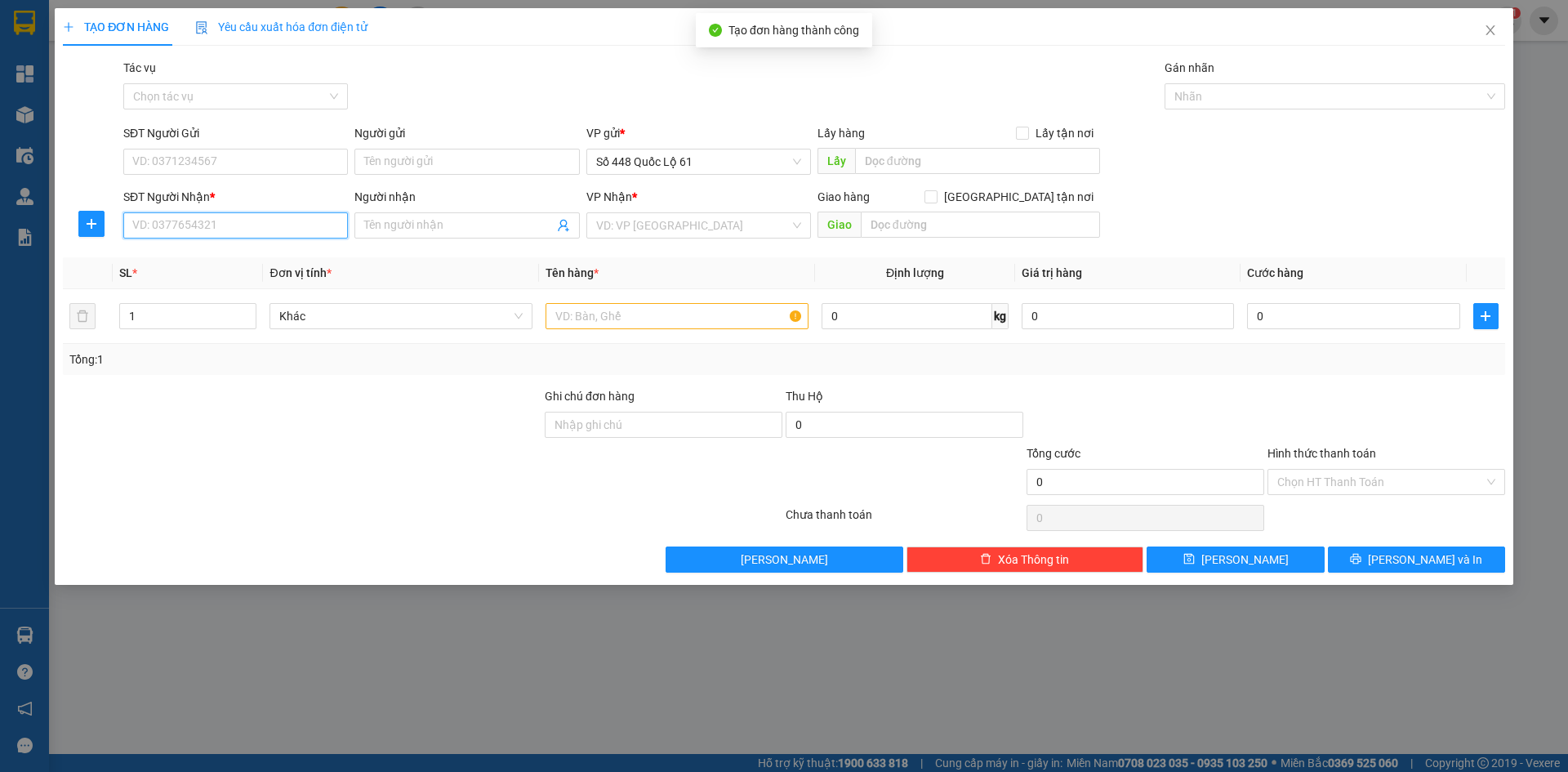
click at [169, 214] on input "SĐT Người Nhận *" at bounding box center [236, 225] width 225 height 26
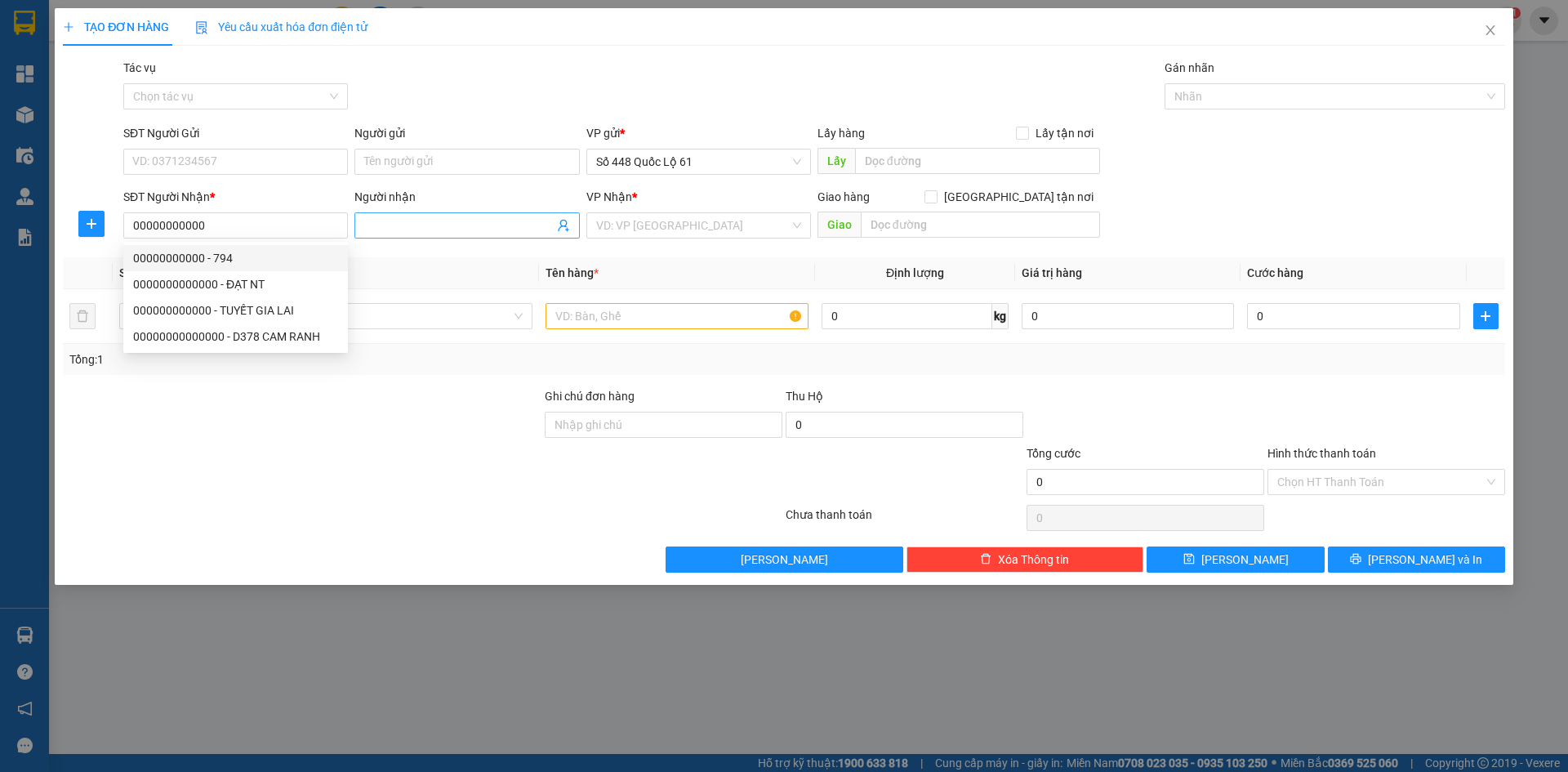
click at [407, 217] on input "Người nhận" at bounding box center [458, 225] width 188 height 18
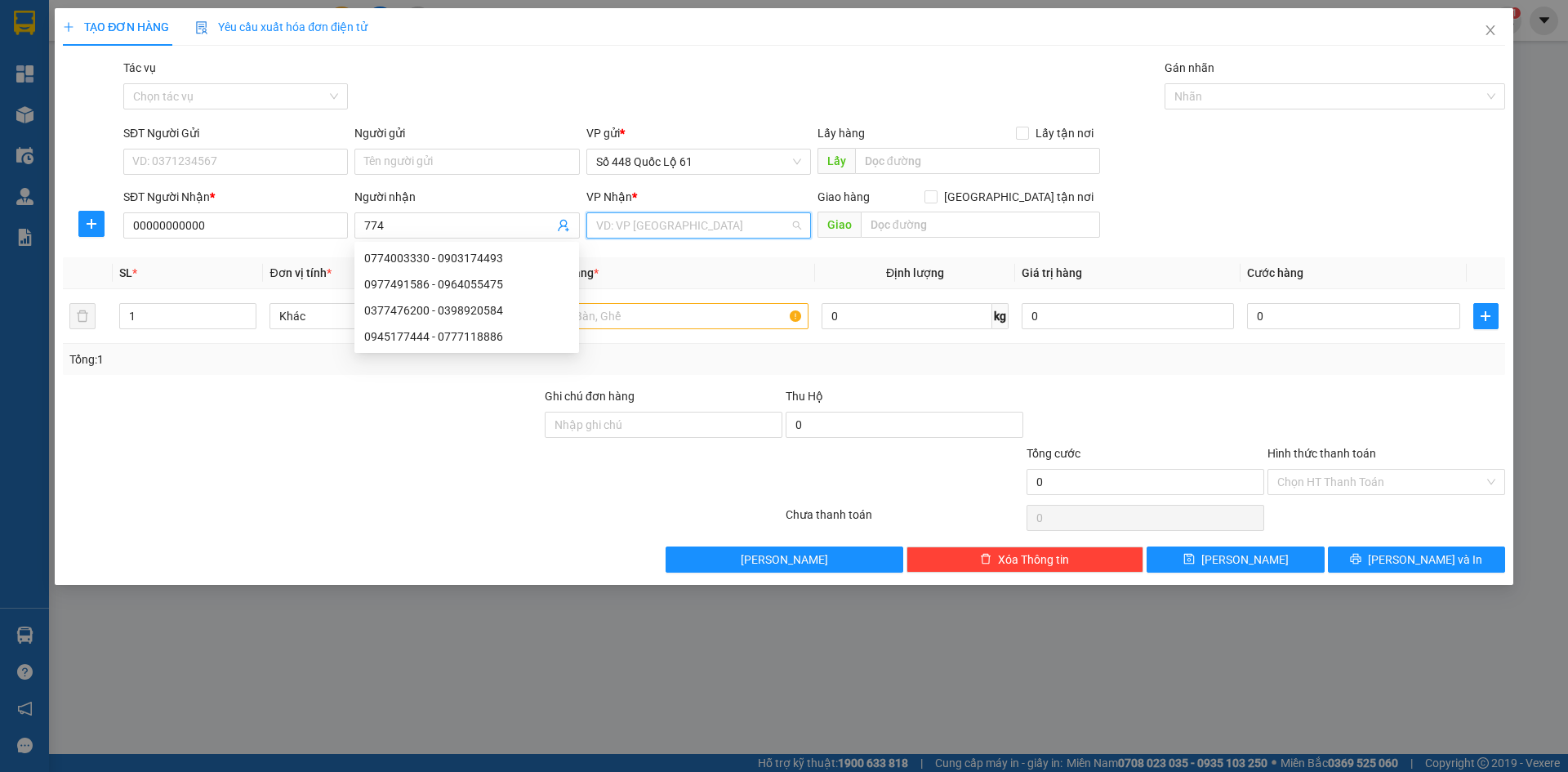
click at [642, 226] on input "search" at bounding box center [692, 225] width 193 height 24
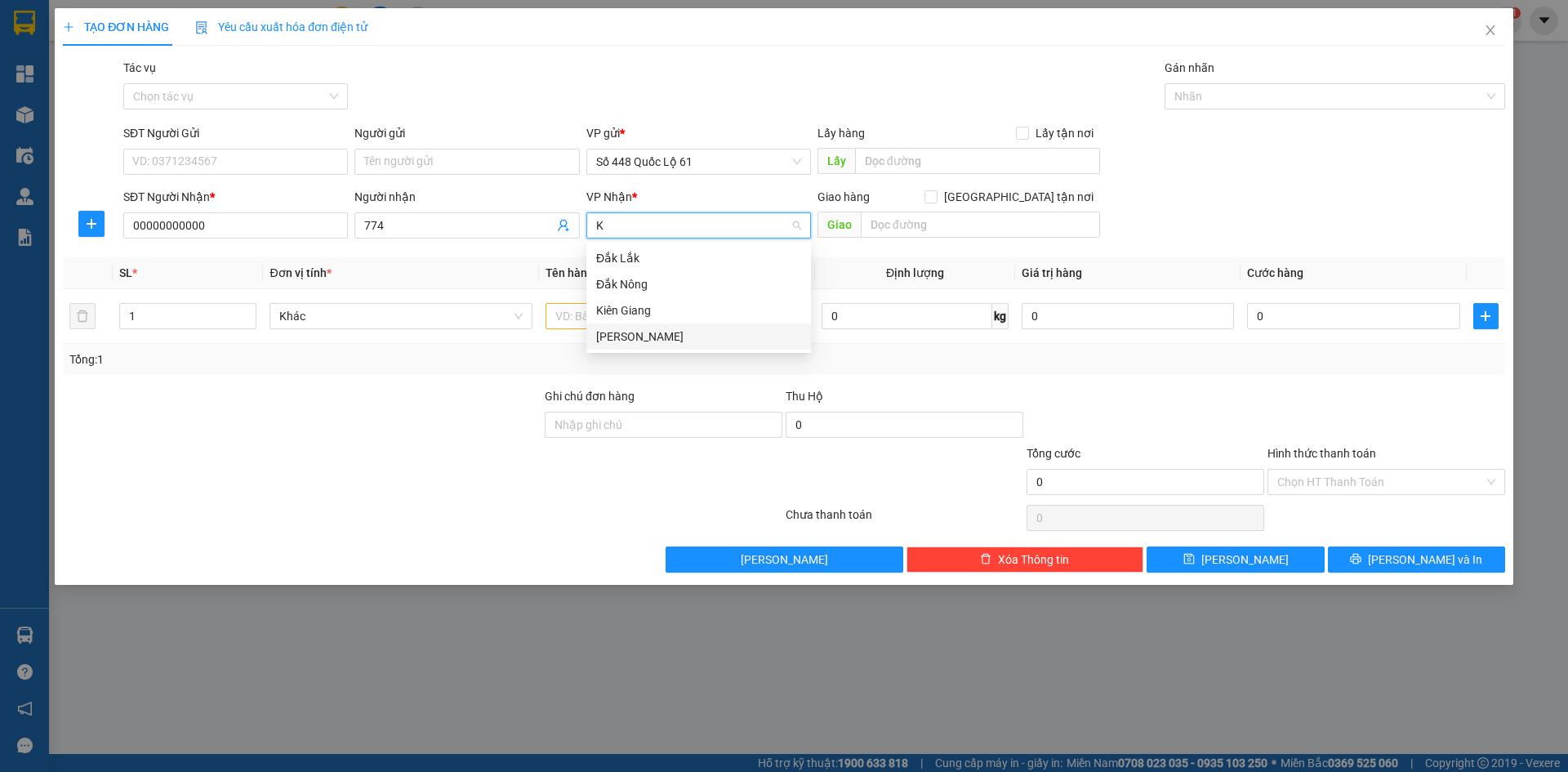
click at [678, 345] on div "[PERSON_NAME]" at bounding box center [698, 336] width 205 height 18
click at [459, 238] on div "Người nhận 774" at bounding box center [467, 216] width 225 height 57
click at [462, 235] on span "774" at bounding box center [467, 225] width 225 height 26
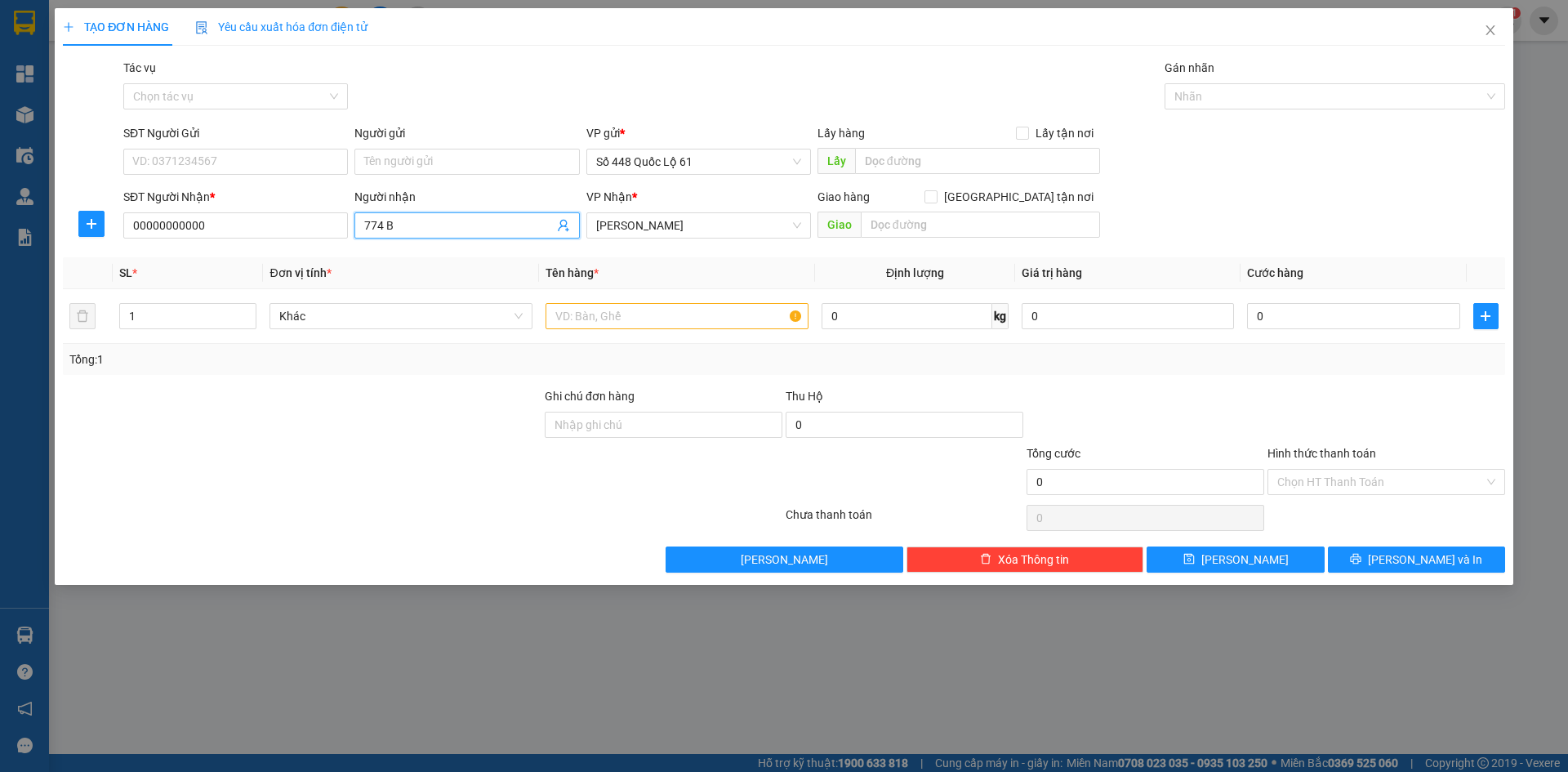
paste input "ẢO"
click at [657, 317] on input "text" at bounding box center [676, 316] width 263 height 26
drag, startPoint x: 164, startPoint y: 316, endPoint x: 3, endPoint y: 339, distance: 162.6
click at [2, 339] on div "TẠO ĐƠN HÀNG Yêu cầu xuất hóa đơn điện tử Transit Pickup Surcharge Ids Transit …" at bounding box center [784, 386] width 1568 height 772
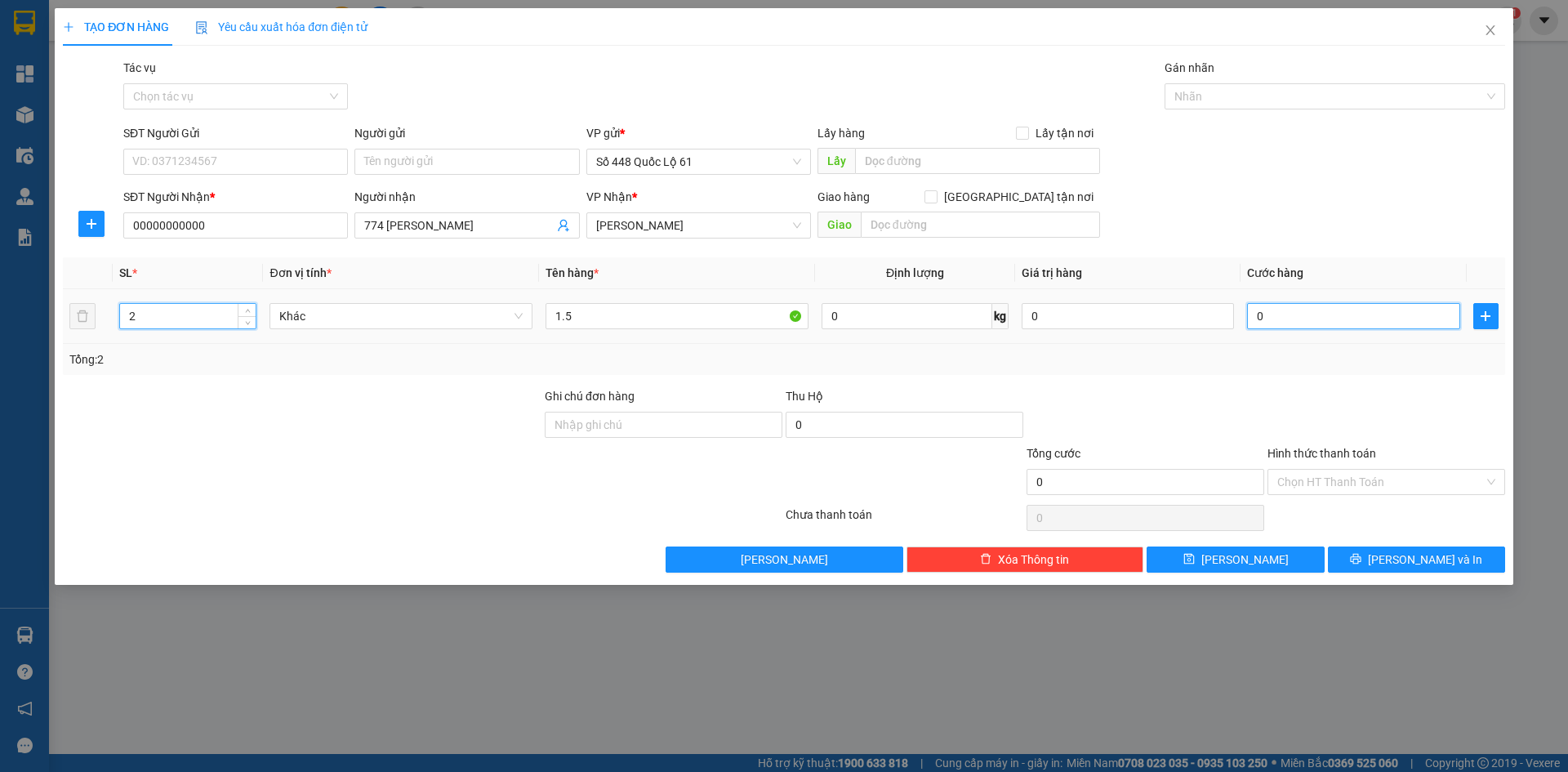
click at [1294, 324] on input "0" at bounding box center [1353, 316] width 212 height 26
drag, startPoint x: 1278, startPoint y: 398, endPoint x: 1277, endPoint y: 416, distance: 18.0
click at [1277, 416] on div at bounding box center [1386, 416] width 241 height 57
click at [1292, 490] on input "Hình thức thanh toán" at bounding box center [1380, 481] width 207 height 24
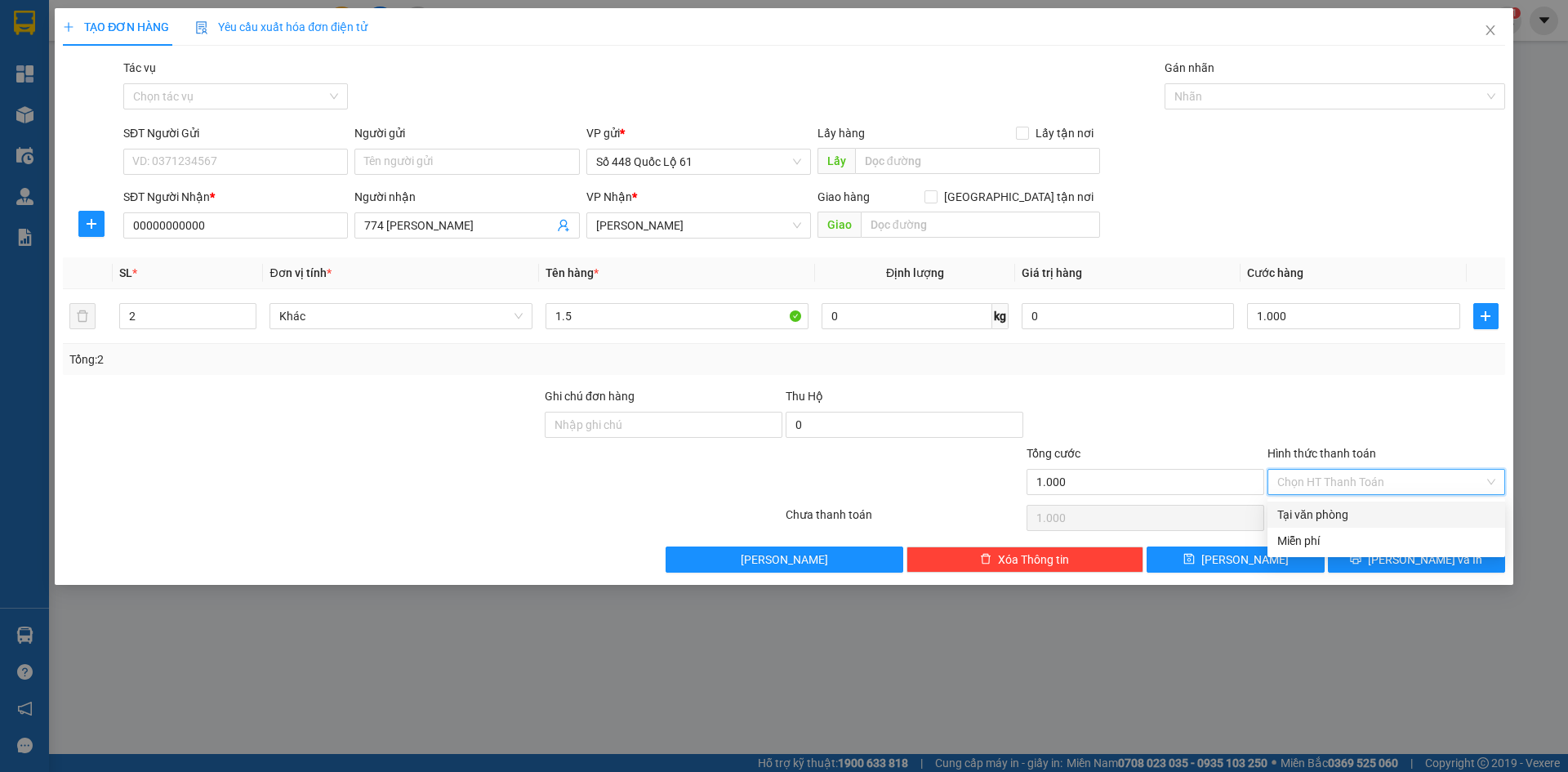
click at [1303, 511] on div "Tại văn phòng" at bounding box center [1386, 514] width 218 height 18
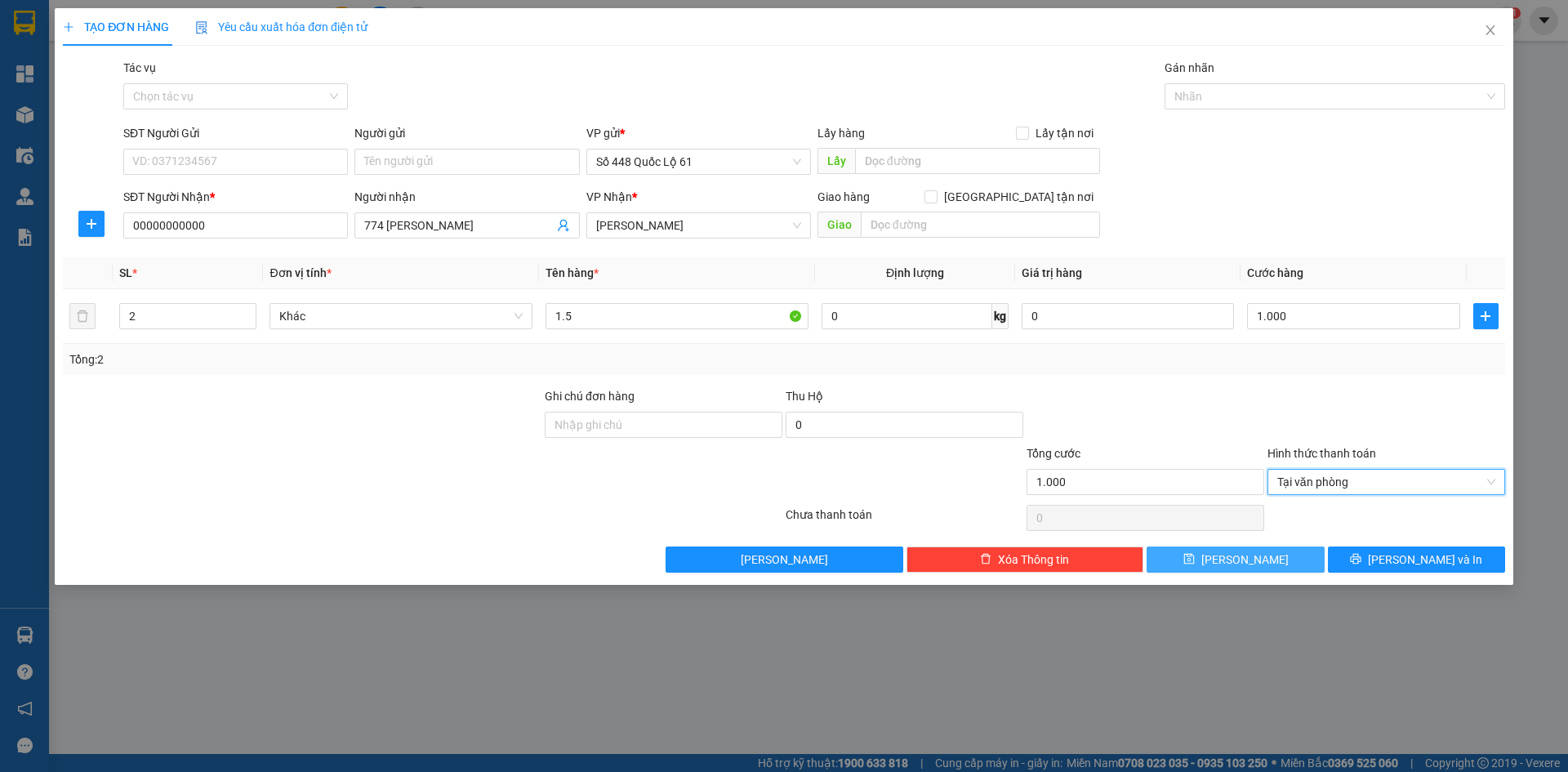
drag, startPoint x: 1263, startPoint y: 559, endPoint x: 1238, endPoint y: 552, distance: 26.0
click at [1263, 559] on button "Lưu" at bounding box center [1235, 559] width 177 height 26
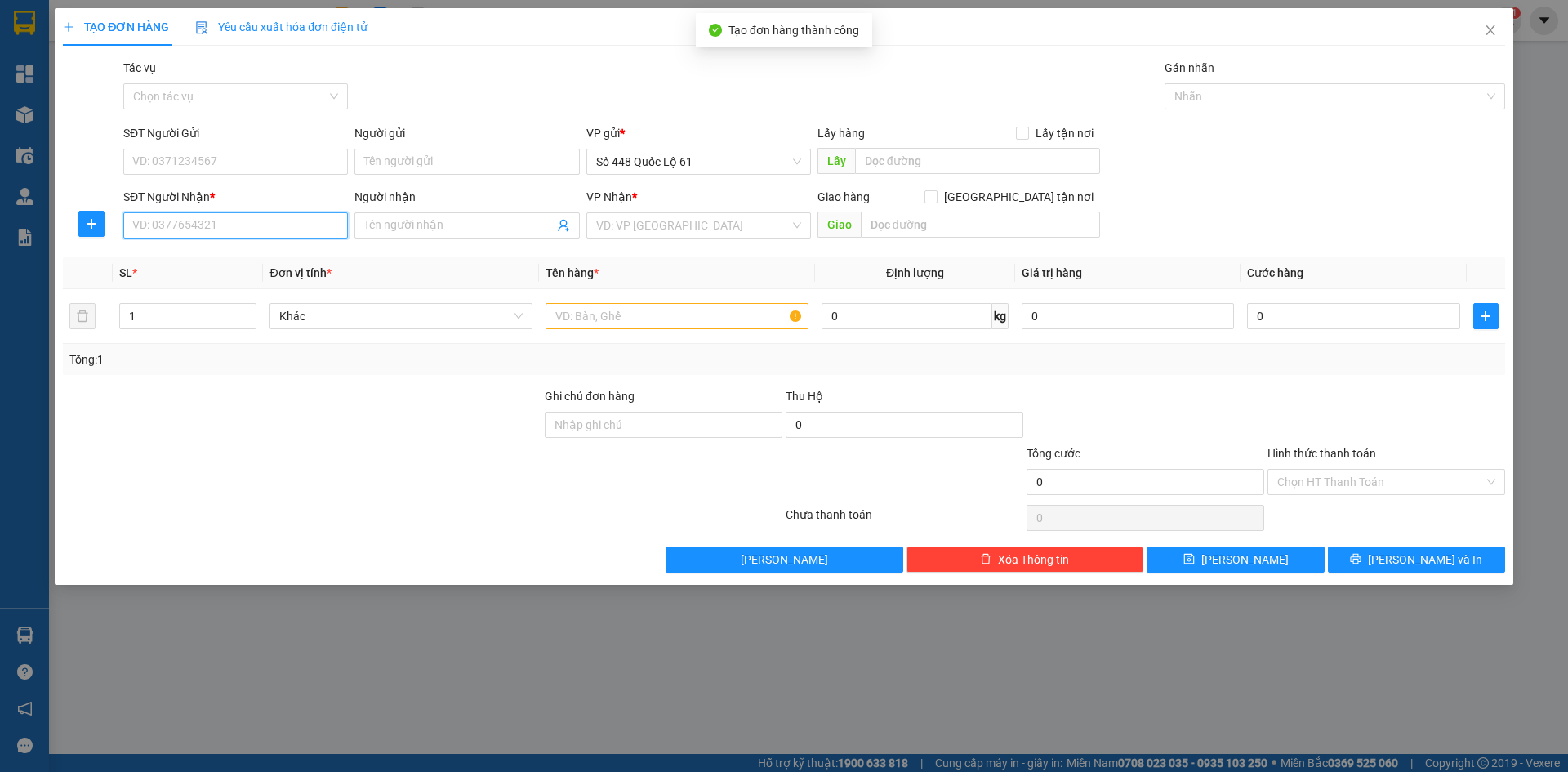
click at [170, 223] on input "SĐT Người Nhận *" at bounding box center [236, 225] width 225 height 26
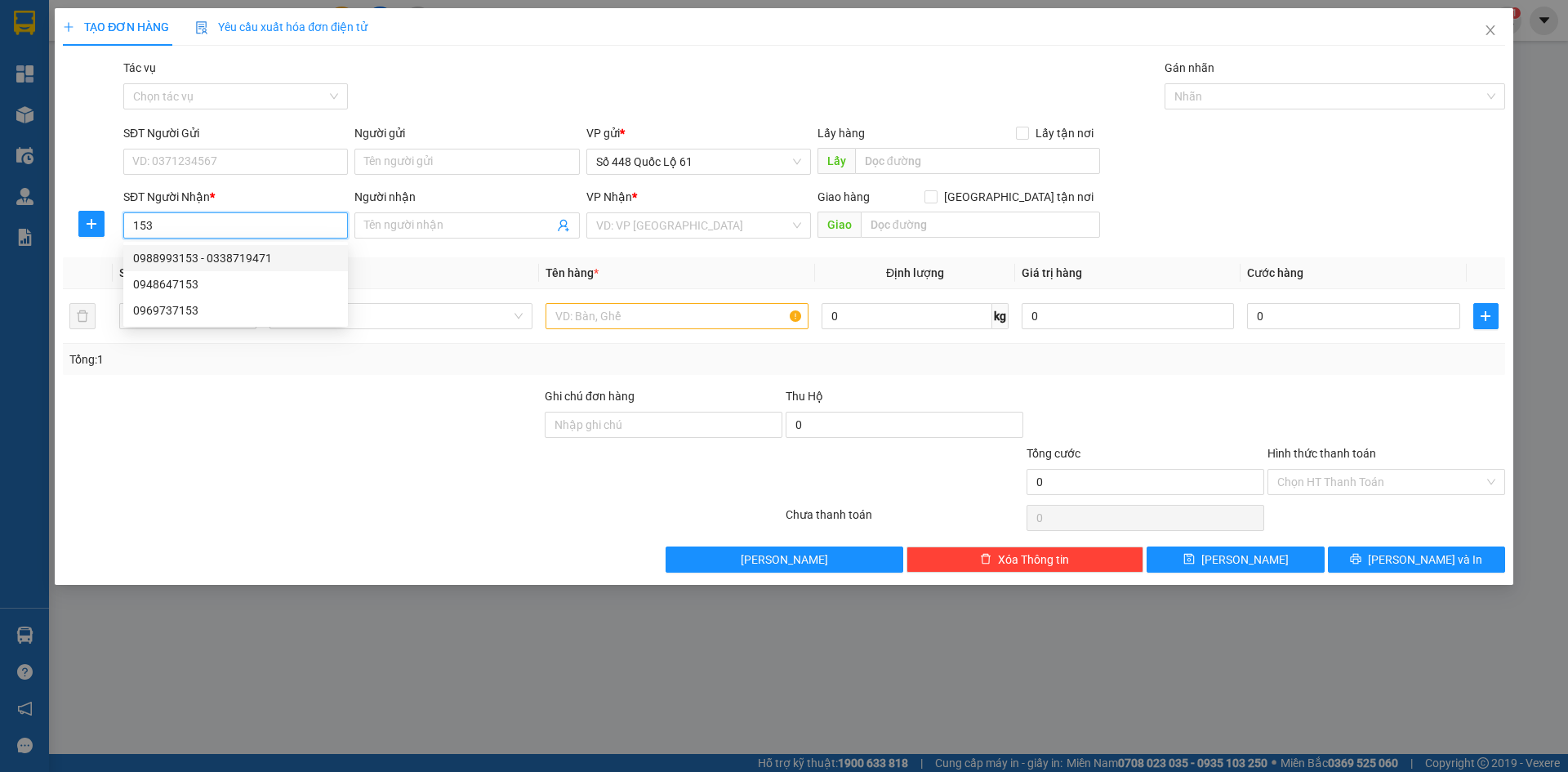
click at [169, 260] on div "0988993153 - 0338719471" at bounding box center [236, 258] width 205 height 18
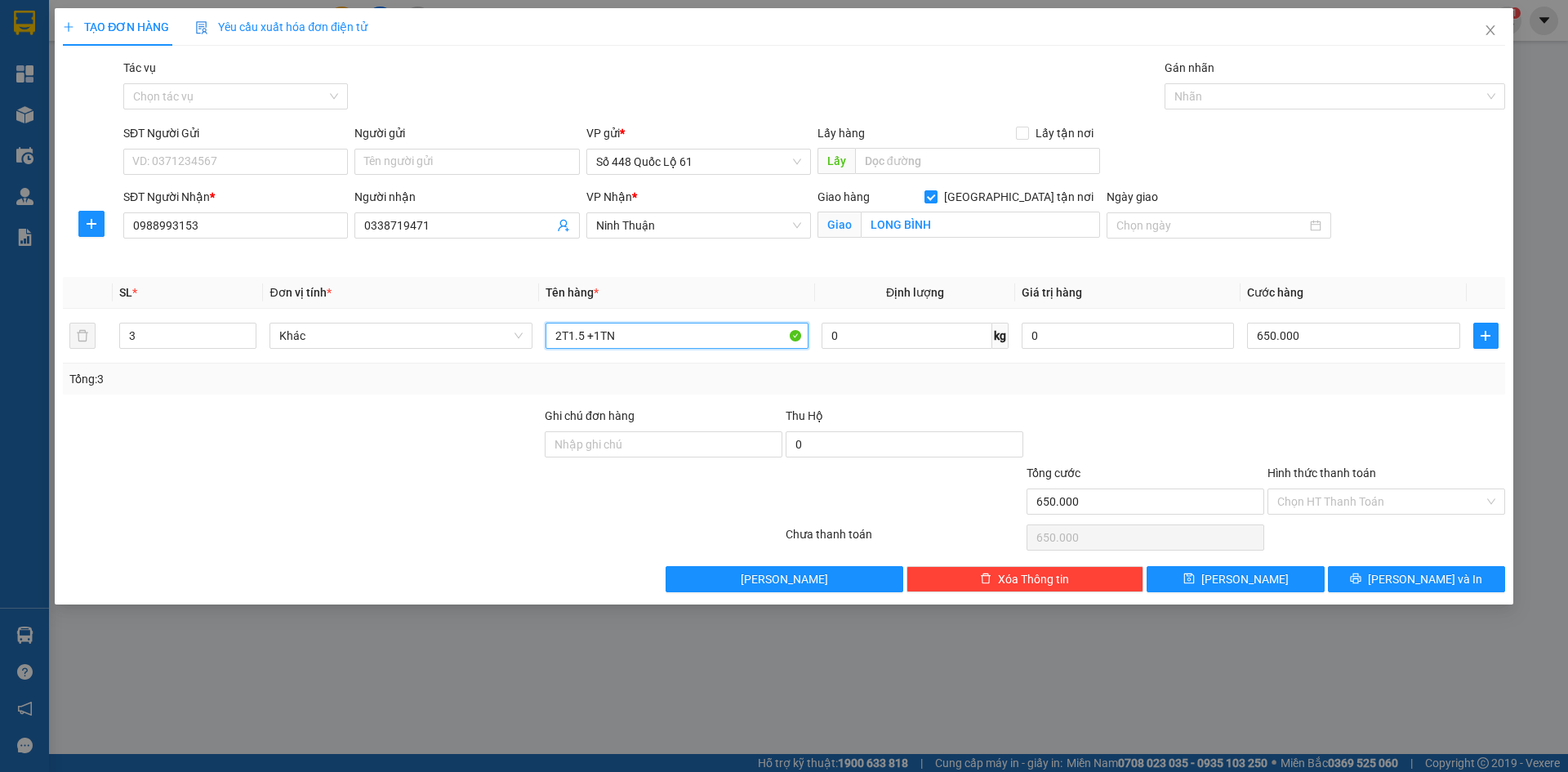
drag, startPoint x: 678, startPoint y: 331, endPoint x: 323, endPoint y: 409, distance: 363.5
click at [324, 411] on div "Transit Pickup Surcharge Ids Transit Deliver Surcharge Ids Transit Deliver Surc…" at bounding box center [784, 325] width 1442 height 533
drag, startPoint x: 135, startPoint y: 335, endPoint x: 120, endPoint y: 370, distance: 38.1
click at [63, 348] on tr "3 Khác 1.5 +0.5 0 kg 0 650.000" at bounding box center [784, 336] width 1442 height 55
click at [1375, 333] on input "650.000" at bounding box center [1353, 335] width 212 height 26
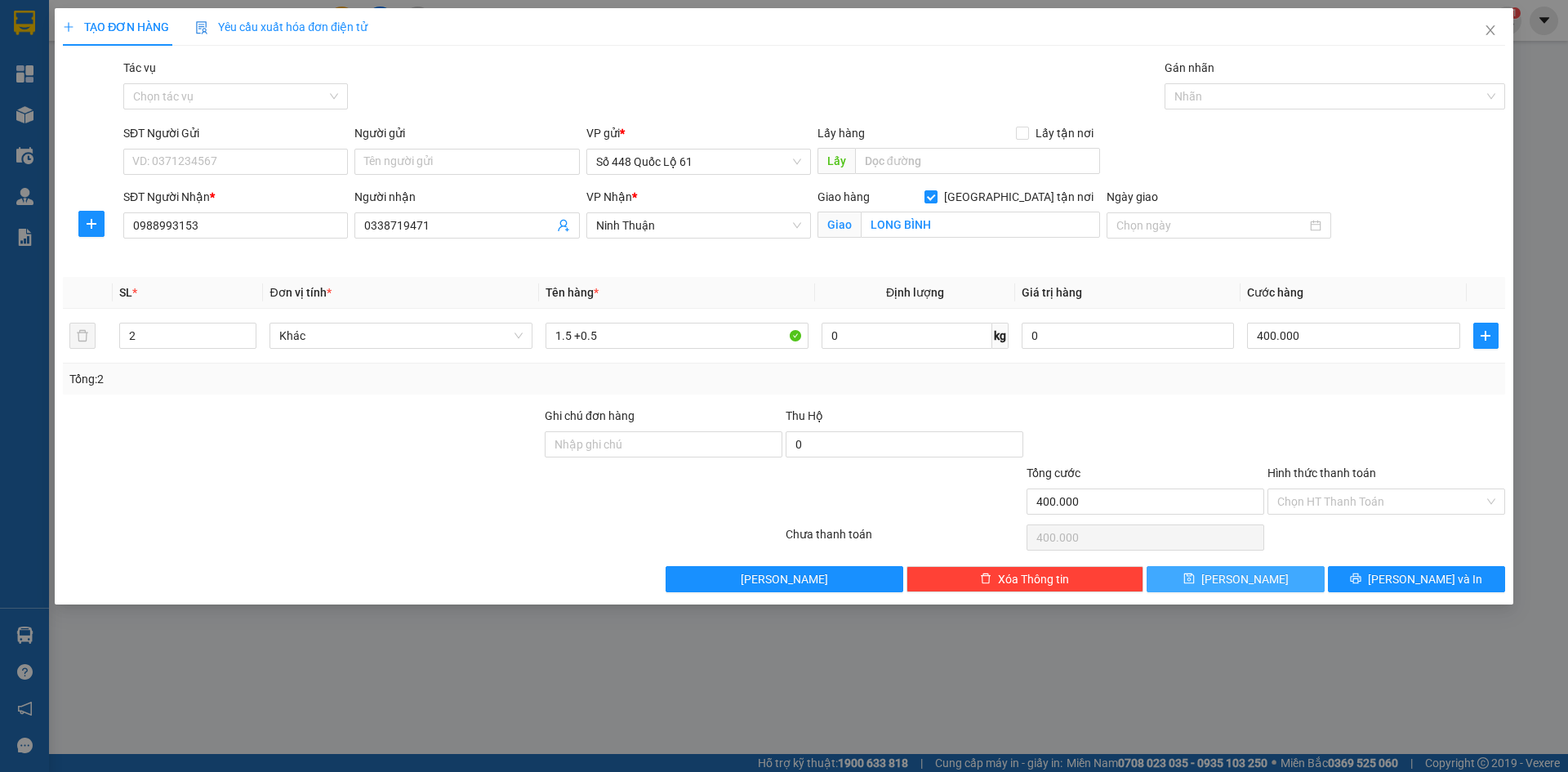
drag, startPoint x: 1262, startPoint y: 581, endPoint x: 90, endPoint y: 209, distance: 1229.6
click at [1259, 581] on button "Lưu" at bounding box center [1235, 579] width 177 height 26
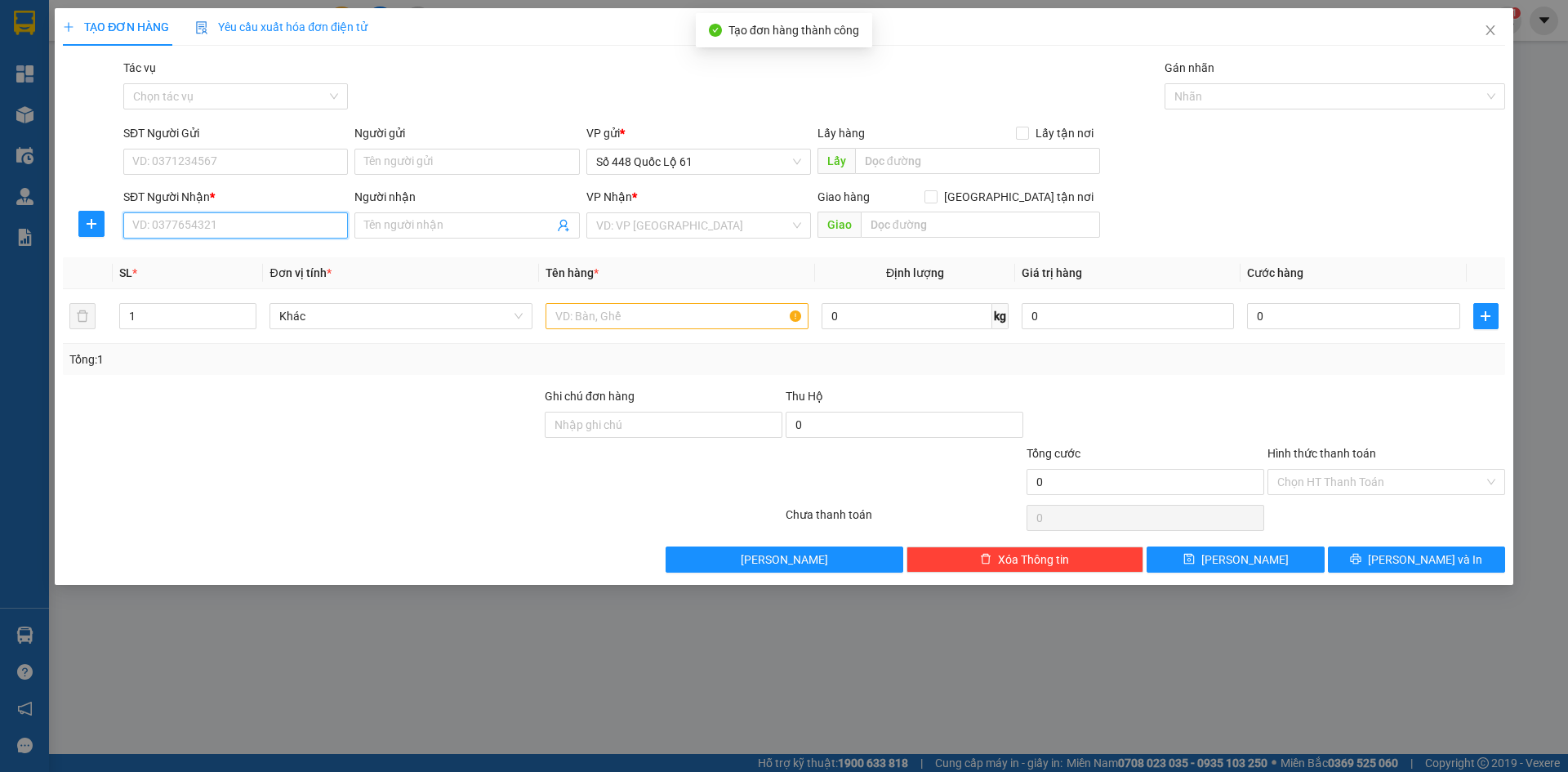
click at [247, 220] on input "SĐT Người Nhận *" at bounding box center [236, 225] width 225 height 26
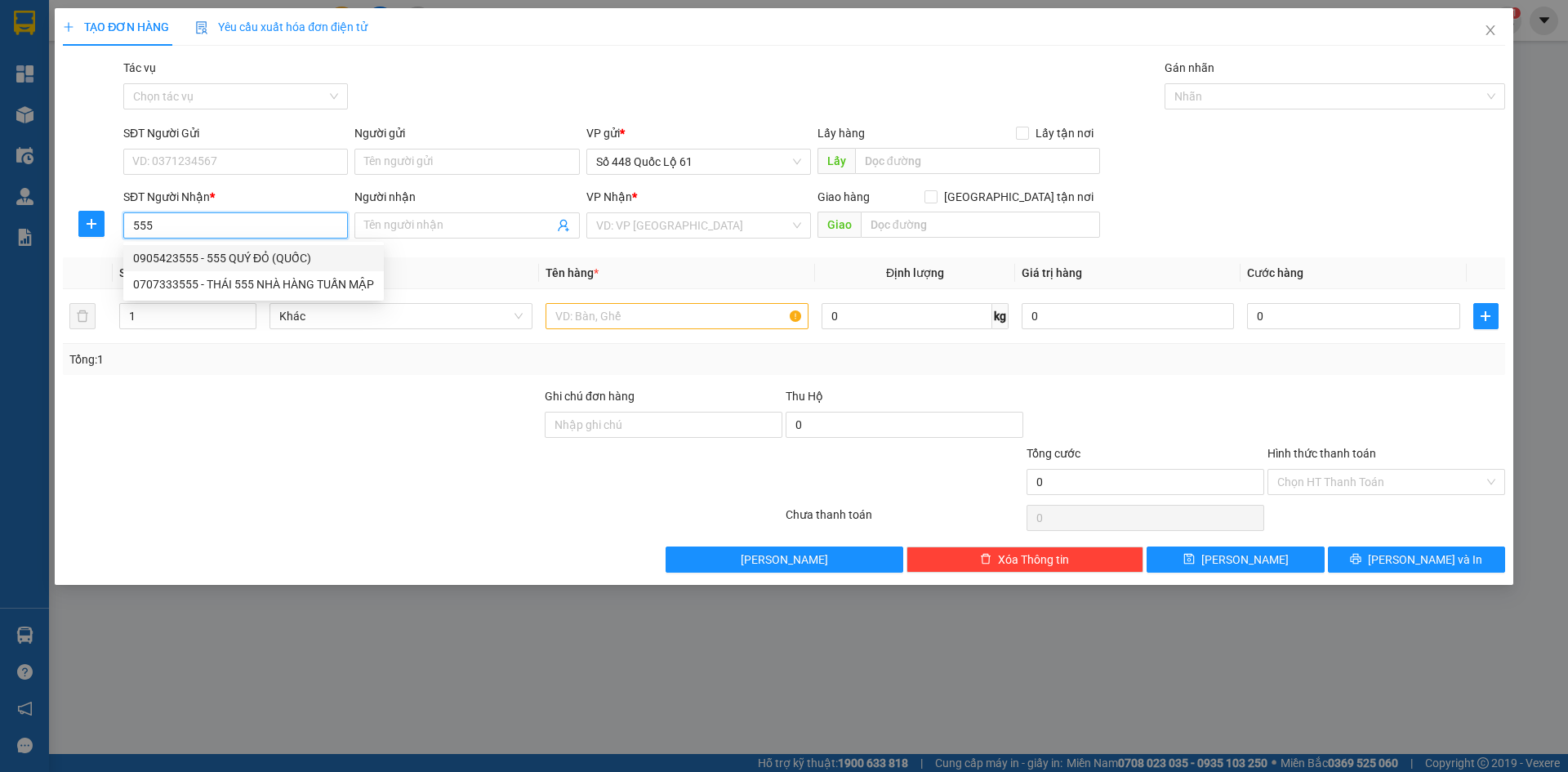
click at [245, 251] on div "0905423555 - 555 QUÝ ĐỎ (QUỐC)" at bounding box center [253, 258] width 241 height 18
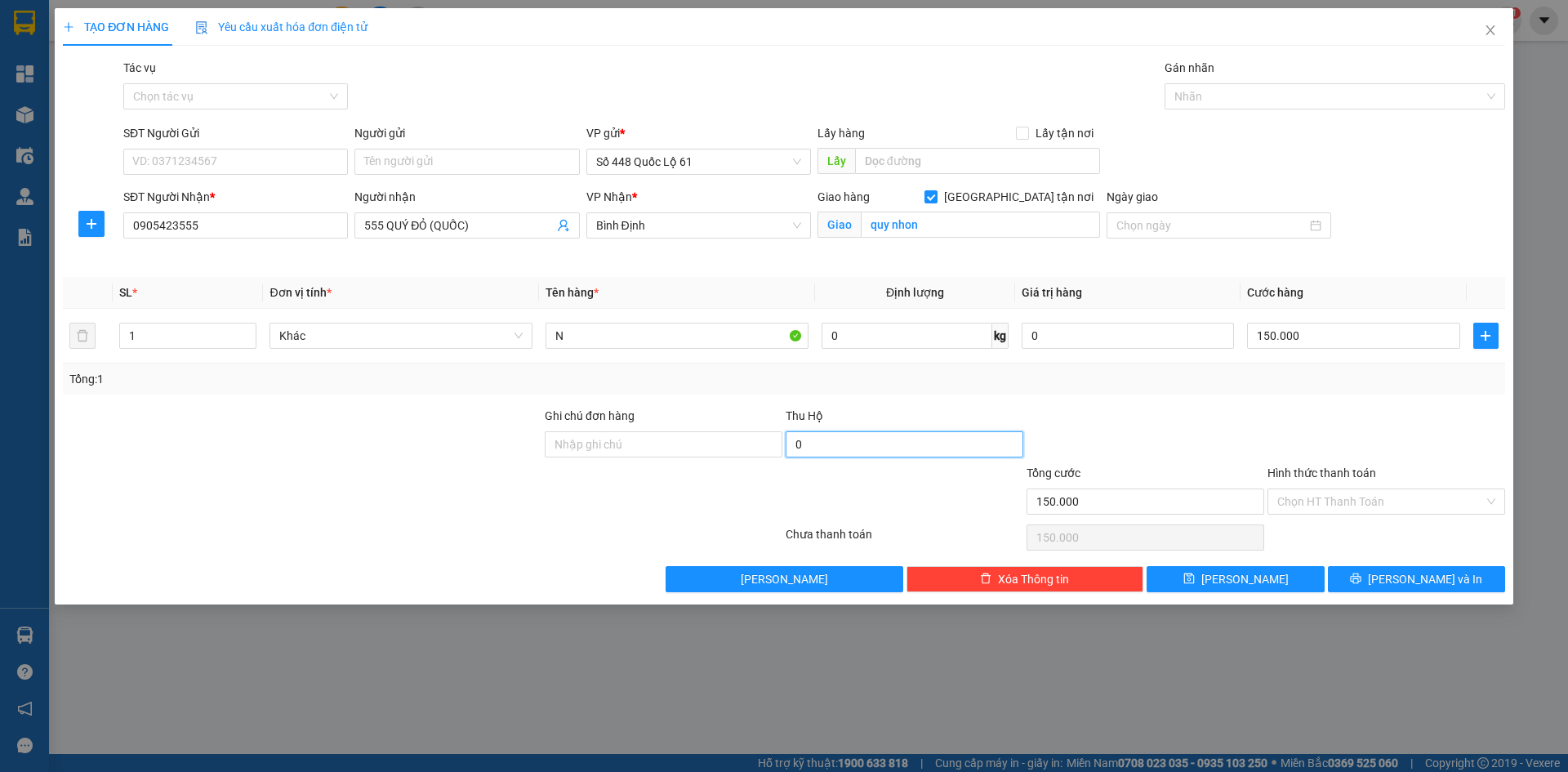
click at [849, 443] on input "0" at bounding box center [903, 444] width 237 height 26
click at [423, 167] on input "Người gửi" at bounding box center [467, 161] width 225 height 26
click at [1235, 577] on span "Lưu" at bounding box center [1245, 579] width 87 height 18
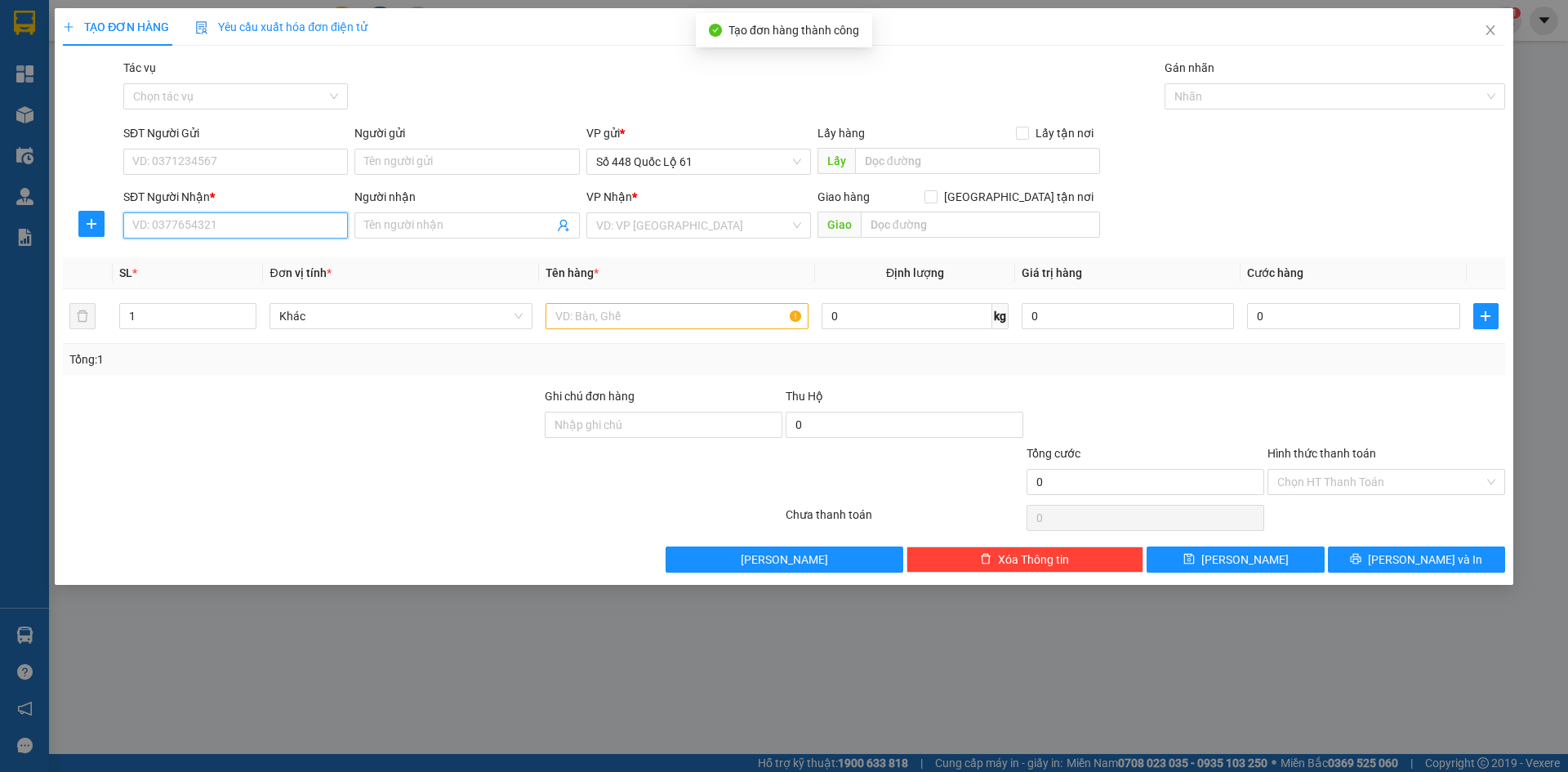
click at [235, 227] on input "SĐT Người Nhận *" at bounding box center [236, 225] width 225 height 26
click at [428, 228] on input "Người nhận" at bounding box center [458, 225] width 188 height 18
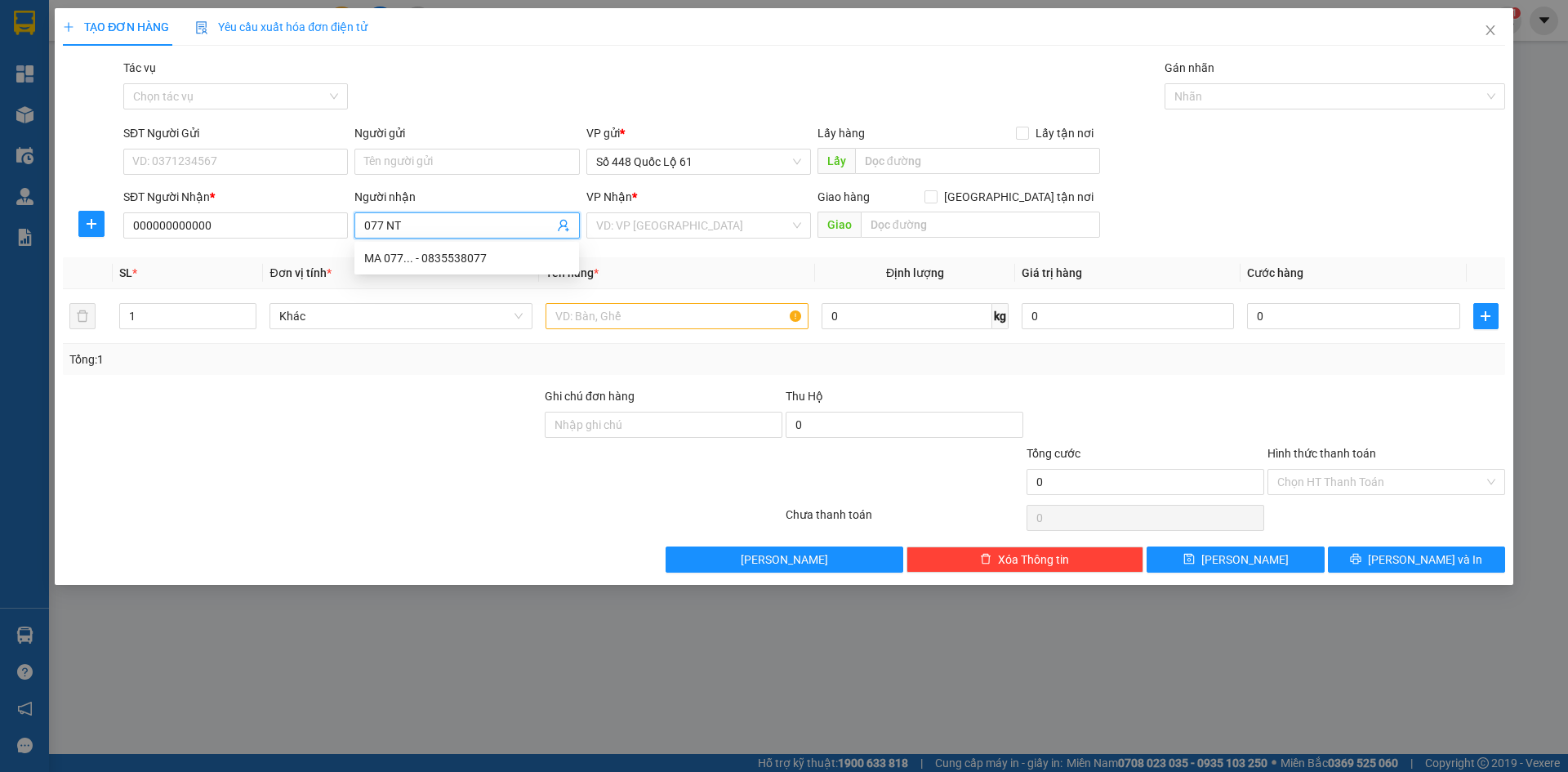
click at [650, 211] on div "VP Nhận *" at bounding box center [698, 199] width 225 height 24
click at [652, 222] on input "search" at bounding box center [692, 225] width 193 height 24
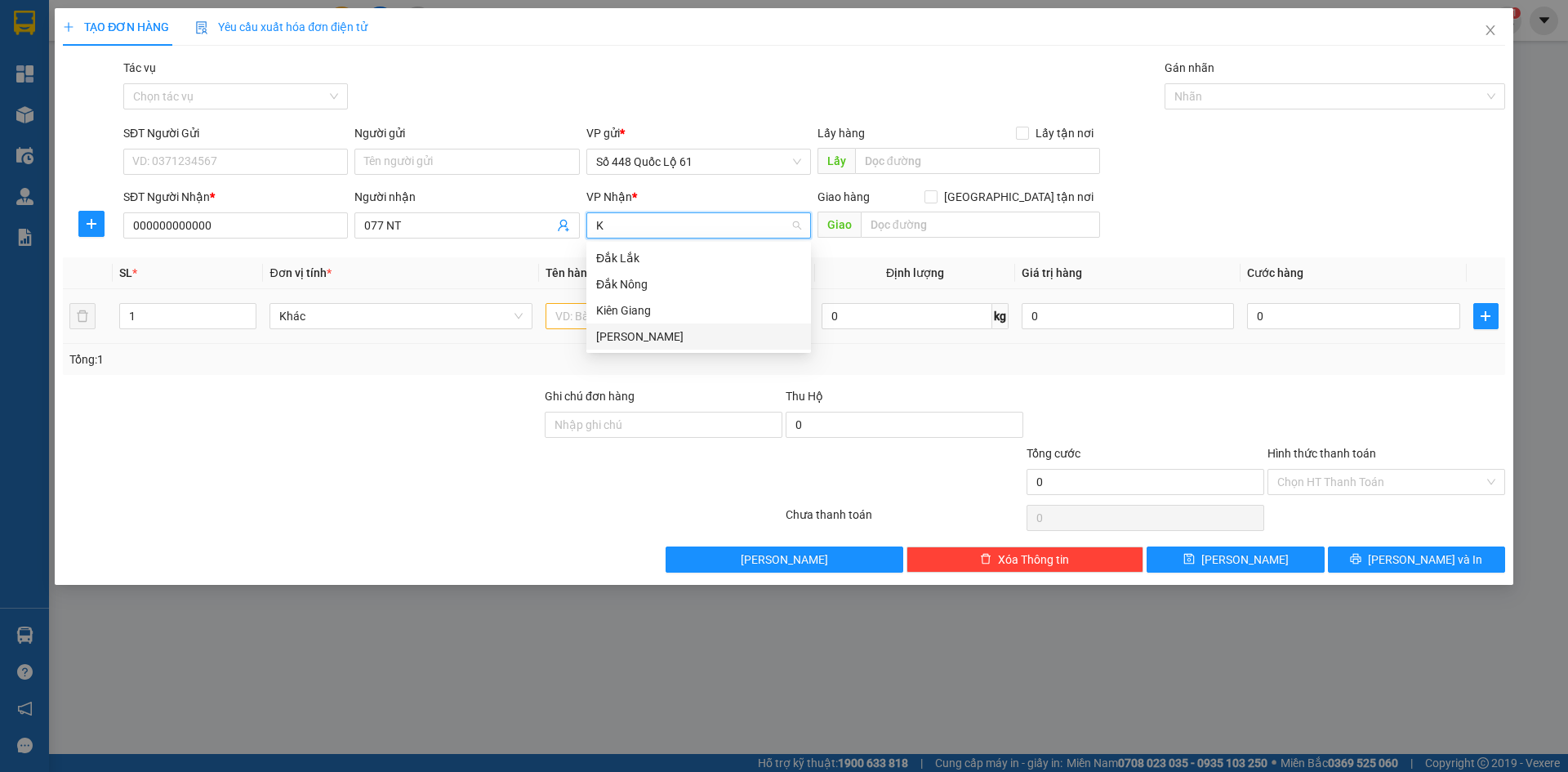
drag, startPoint x: 684, startPoint y: 330, endPoint x: 664, endPoint y: 341, distance: 22.8
click at [682, 333] on div "[PERSON_NAME]" at bounding box center [698, 336] width 205 height 18
click at [648, 317] on input "text" at bounding box center [676, 316] width 263 height 26
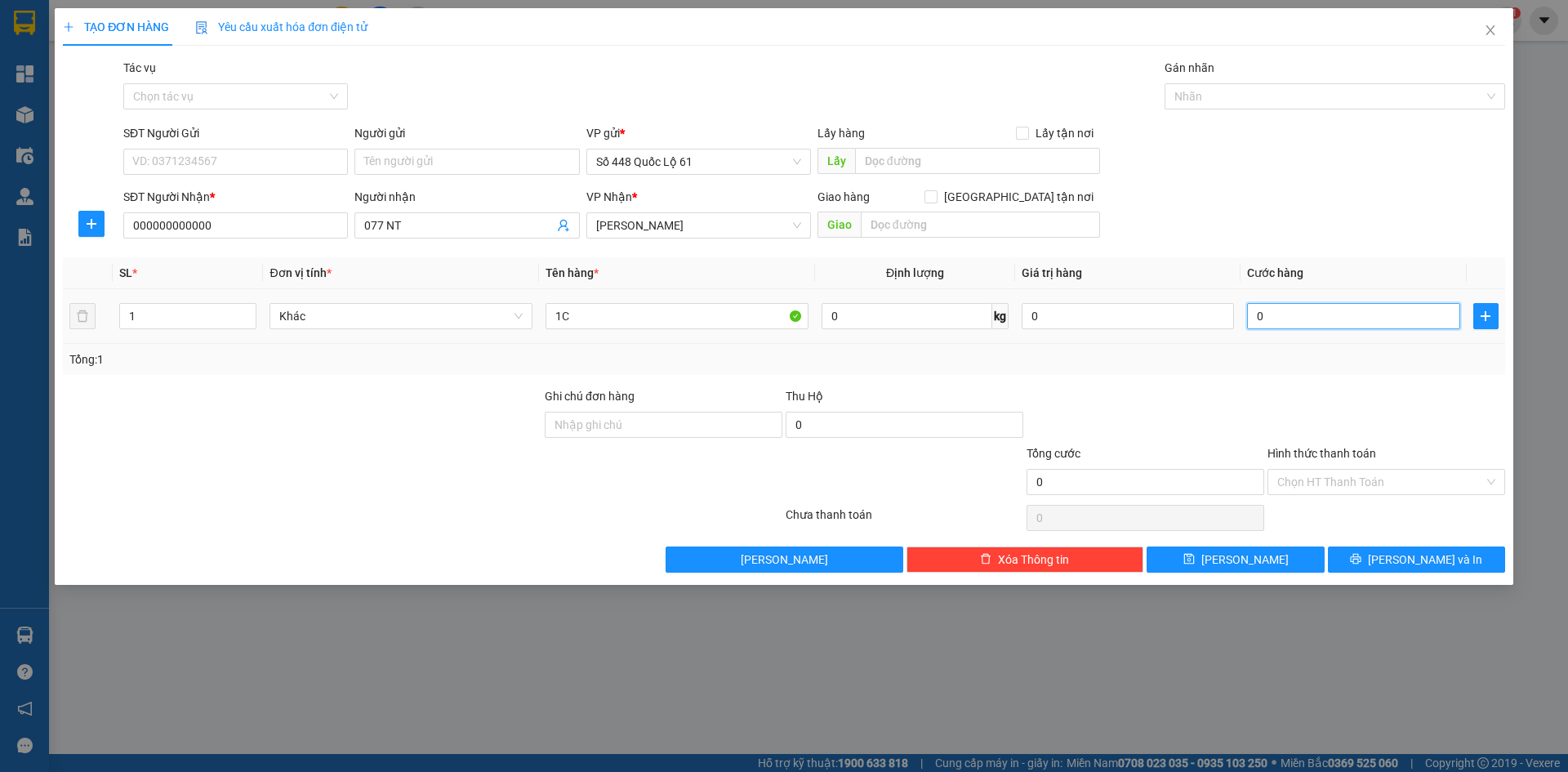
click at [1339, 323] on input "0" at bounding box center [1353, 316] width 212 height 26
click at [1281, 573] on div "TẠO ĐƠN HÀNG Yêu cầu xuất hóa đơn điện tử Transit Pickup Surcharge Ids Transit …" at bounding box center [784, 296] width 1458 height 577
drag, startPoint x: 1276, startPoint y: 568, endPoint x: 1208, endPoint y: 548, distance: 70.9
click at [1276, 568] on button "Lưu" at bounding box center [1235, 559] width 177 height 26
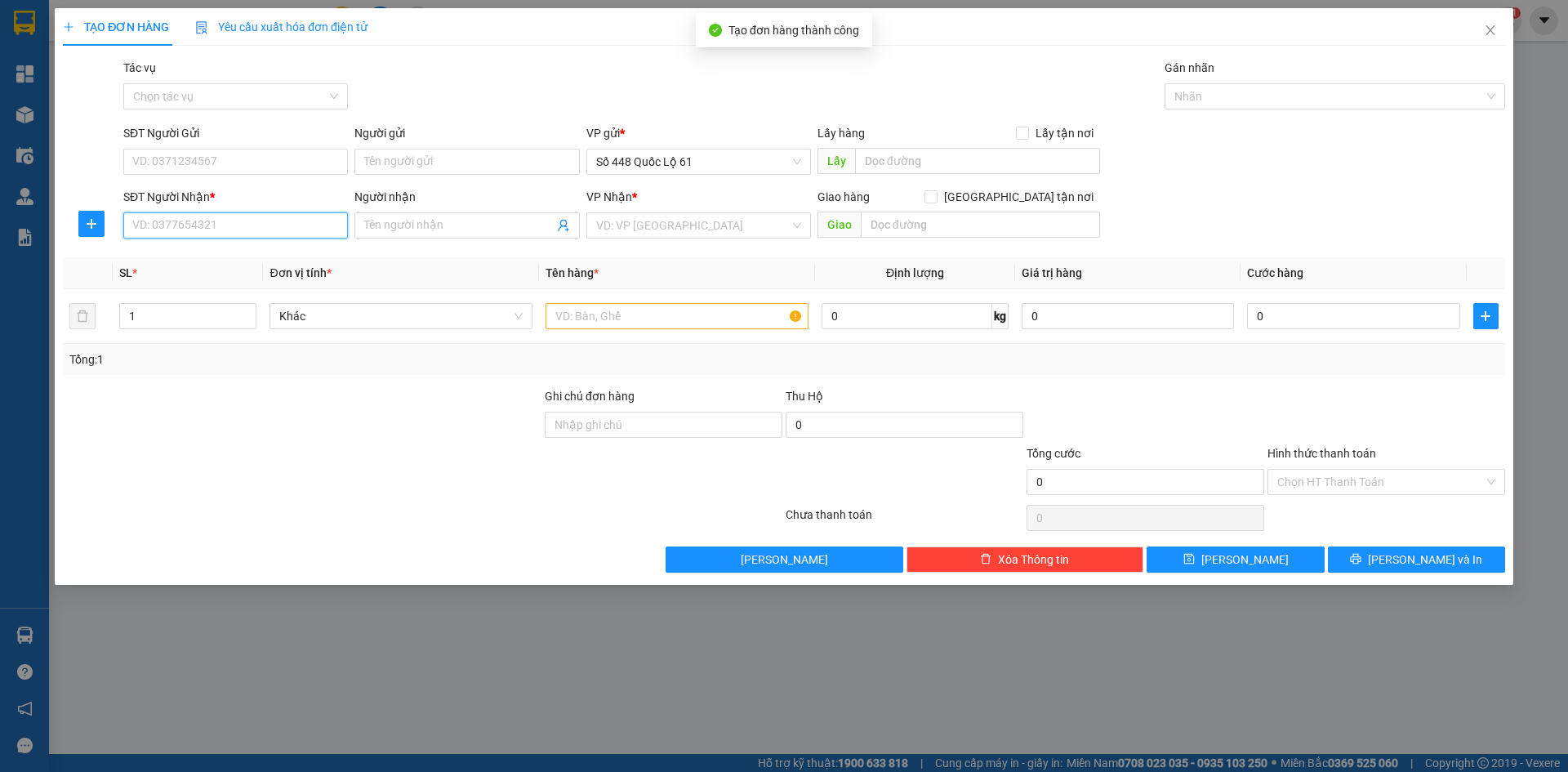
click at [205, 230] on input "SĐT Người Nhận *" at bounding box center [236, 225] width 225 height 26
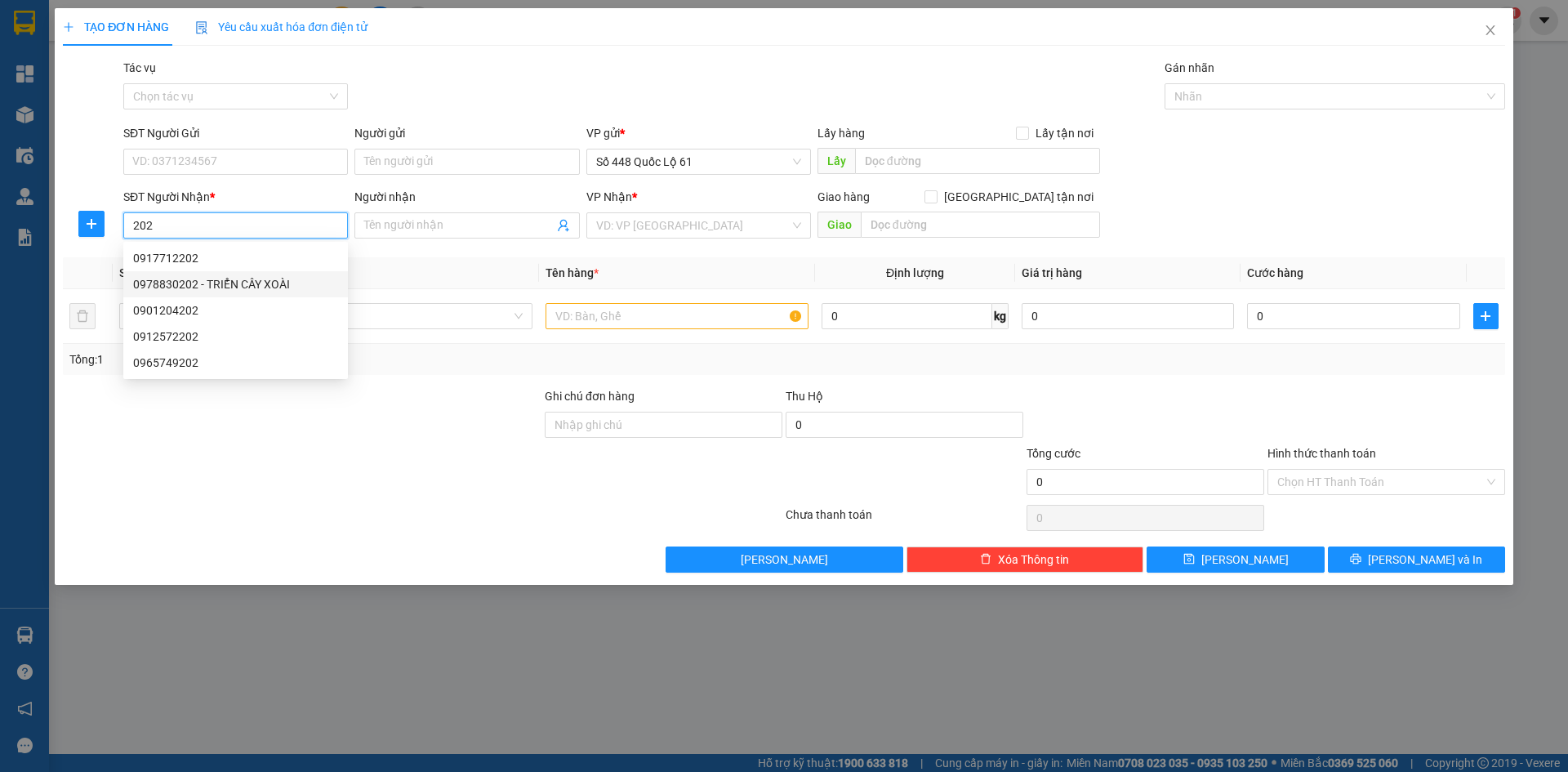
click at [209, 284] on div "0978830202 - TRIỂN CÂY XOÀI" at bounding box center [236, 284] width 205 height 18
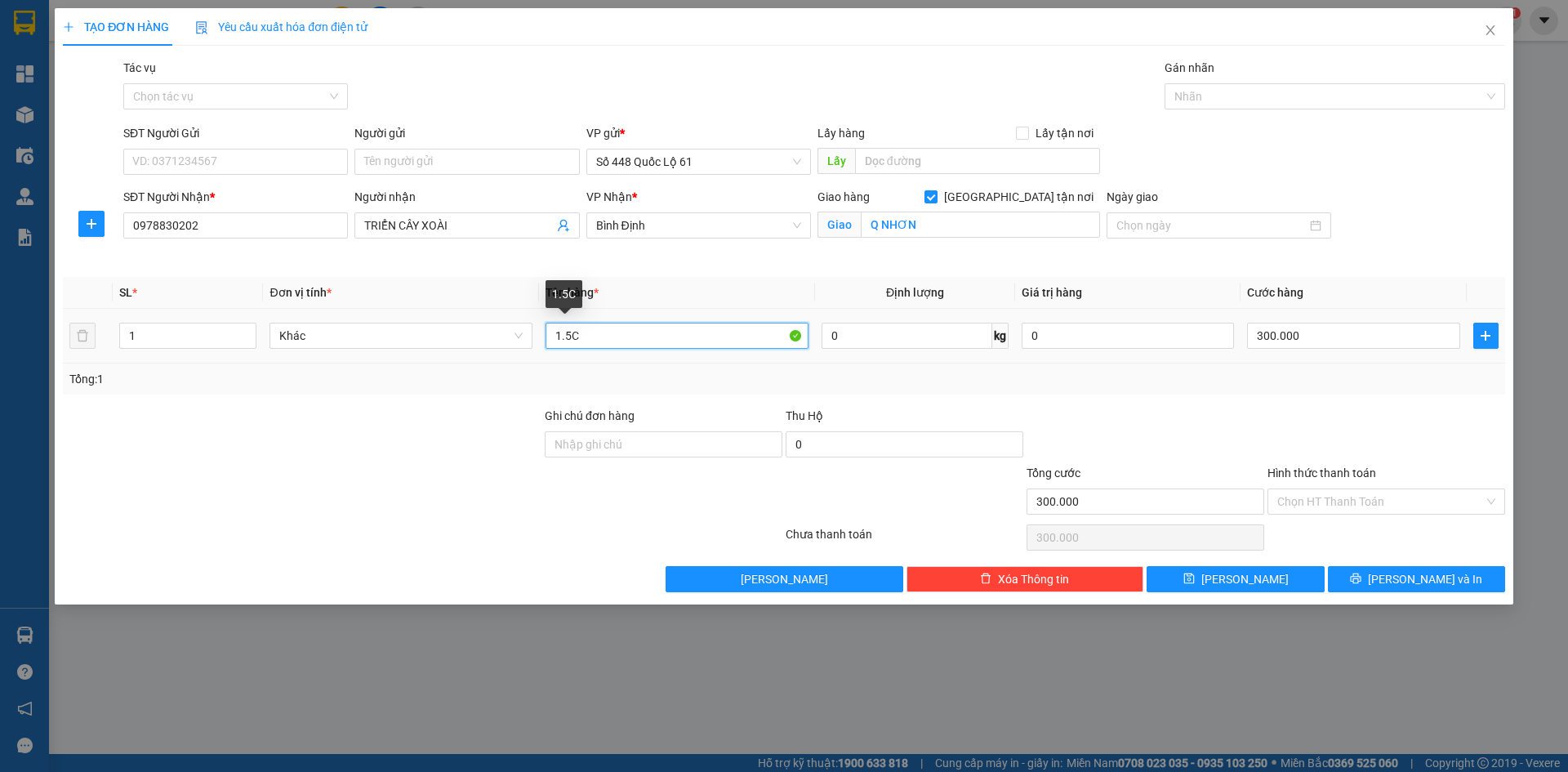
drag, startPoint x: 641, startPoint y: 344, endPoint x: 300, endPoint y: 433, distance: 352.4
click at [300, 433] on div "Transit Pickup Surcharge Ids Transit Deliver Surcharge Ids Transit Deliver Surc…" at bounding box center [784, 325] width 1442 height 533
click at [1333, 333] on input "300.000" at bounding box center [1353, 335] width 212 height 26
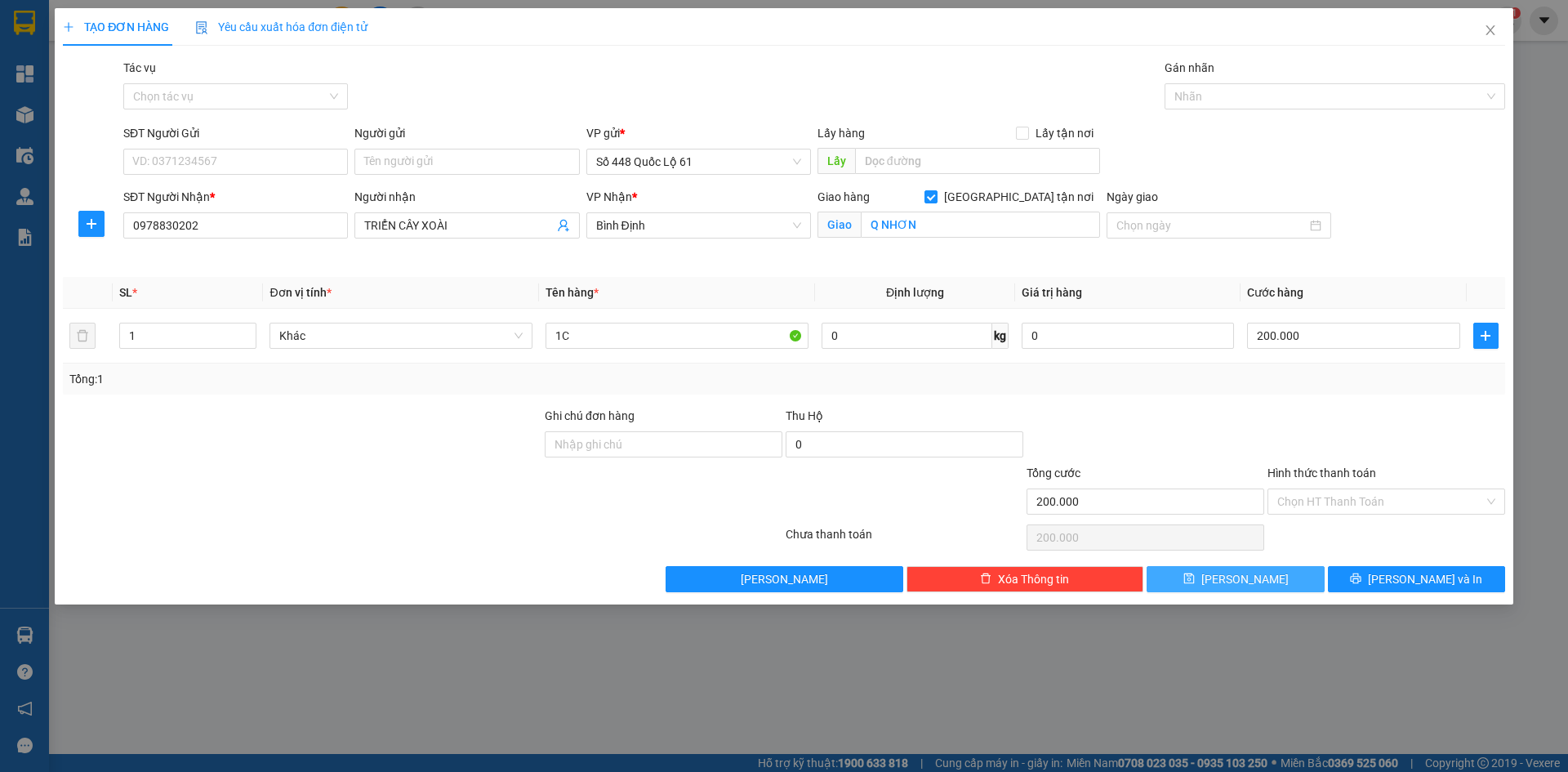
click at [1288, 587] on button "Lưu" at bounding box center [1235, 579] width 177 height 26
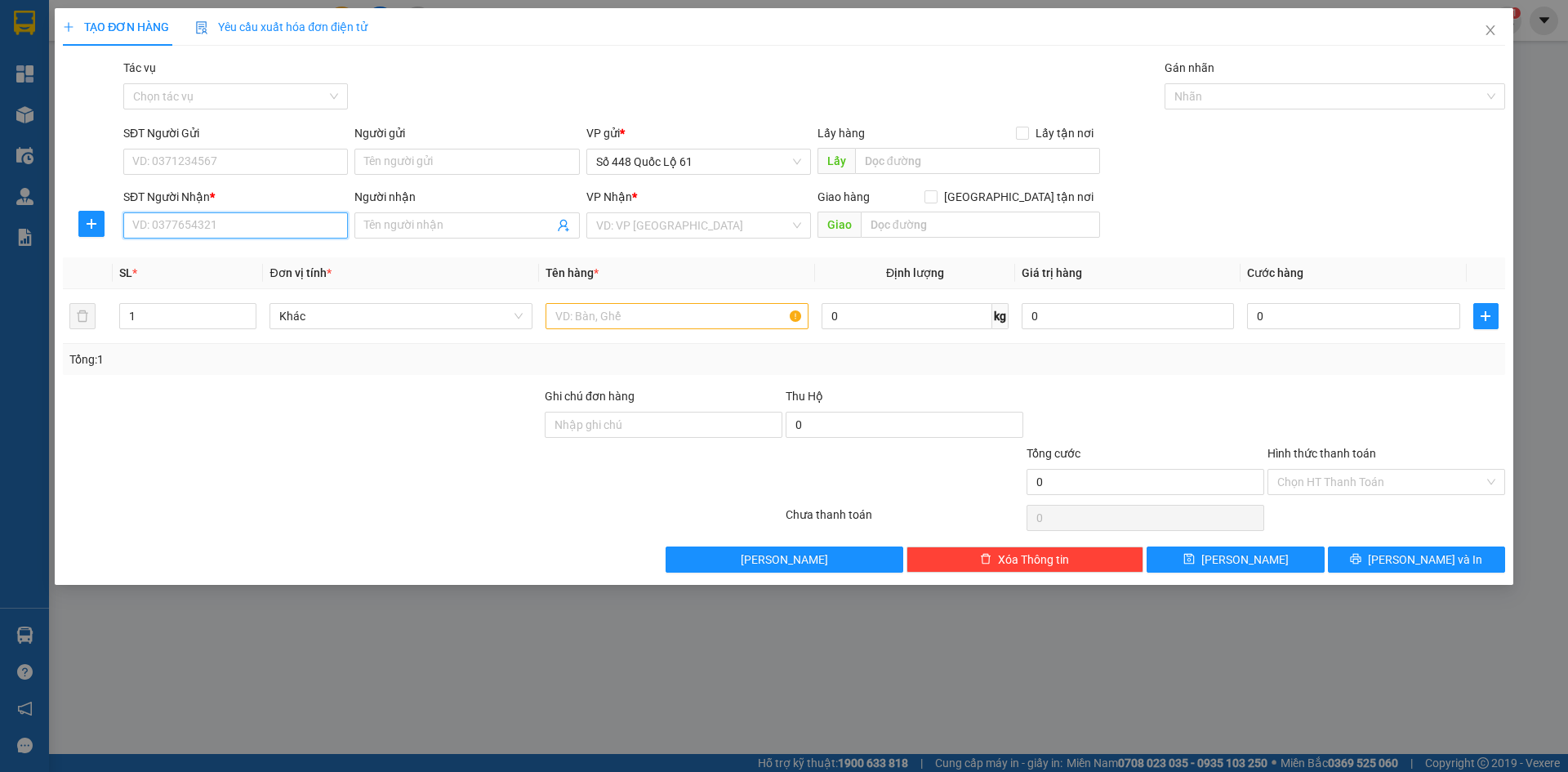
click at [274, 215] on input "SĐT Người Nhận *" at bounding box center [236, 225] width 225 height 26
click at [280, 264] on div "0768118869 - NHÀ MÁY SỢI" at bounding box center [236, 258] width 205 height 18
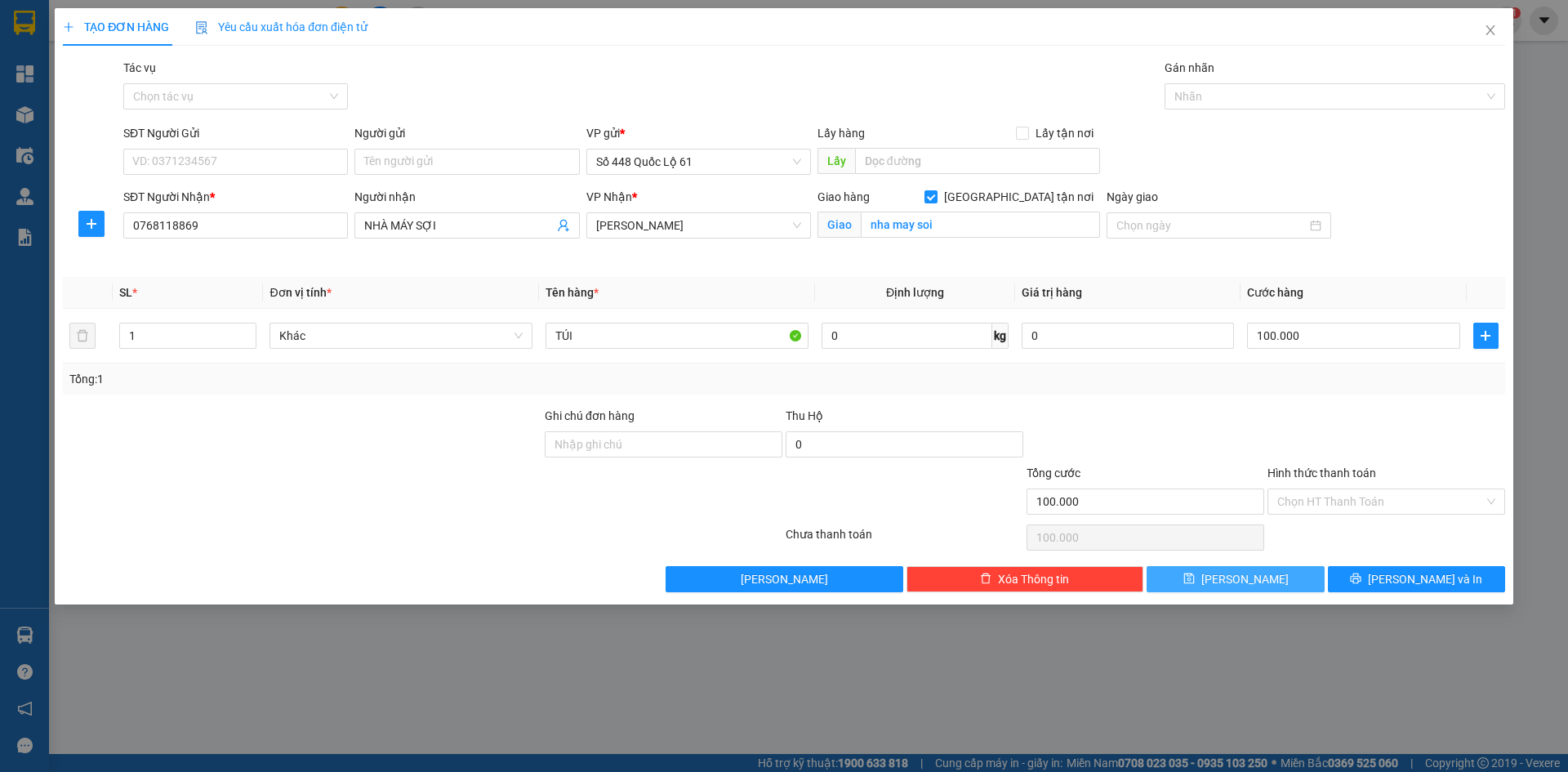
drag, startPoint x: 1279, startPoint y: 568, endPoint x: 285, endPoint y: 377, distance: 1012.2
click at [1278, 568] on button "Lưu" at bounding box center [1235, 579] width 177 height 26
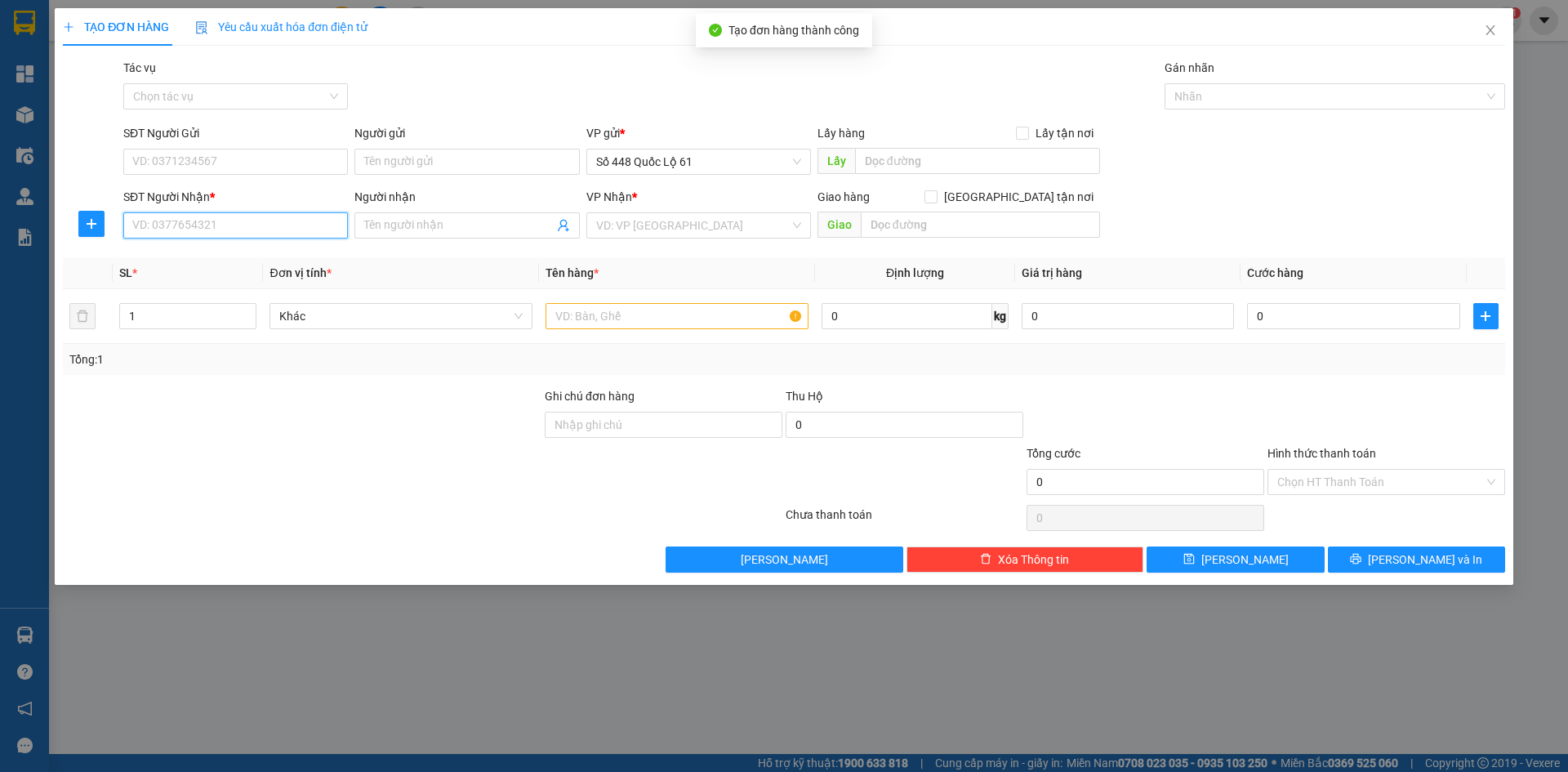
click at [228, 221] on input "SĐT Người Nhận *" at bounding box center [236, 225] width 225 height 26
click at [221, 280] on div "0942540402" at bounding box center [236, 284] width 205 height 18
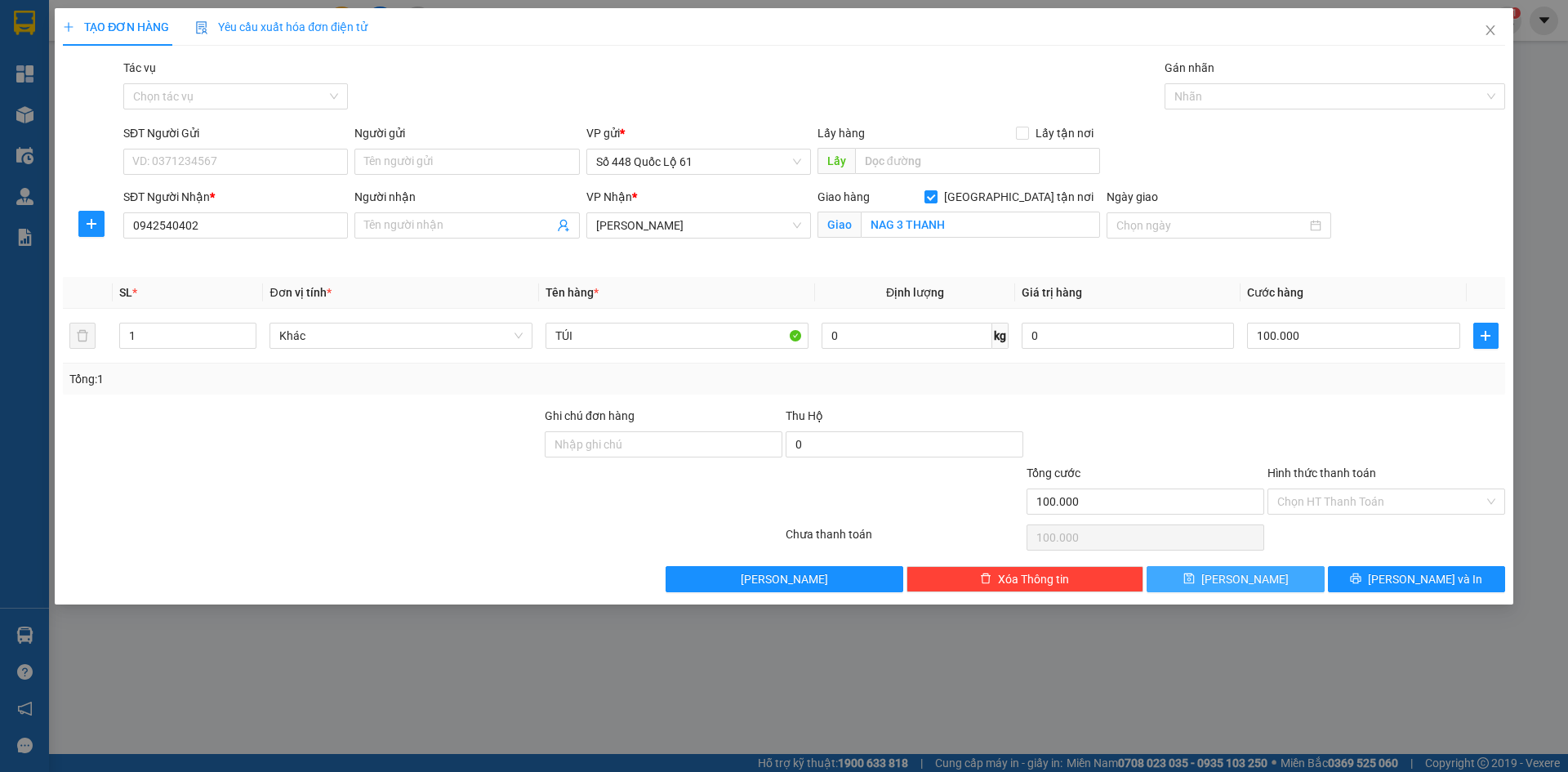
click at [1239, 577] on span "Lưu" at bounding box center [1245, 579] width 87 height 18
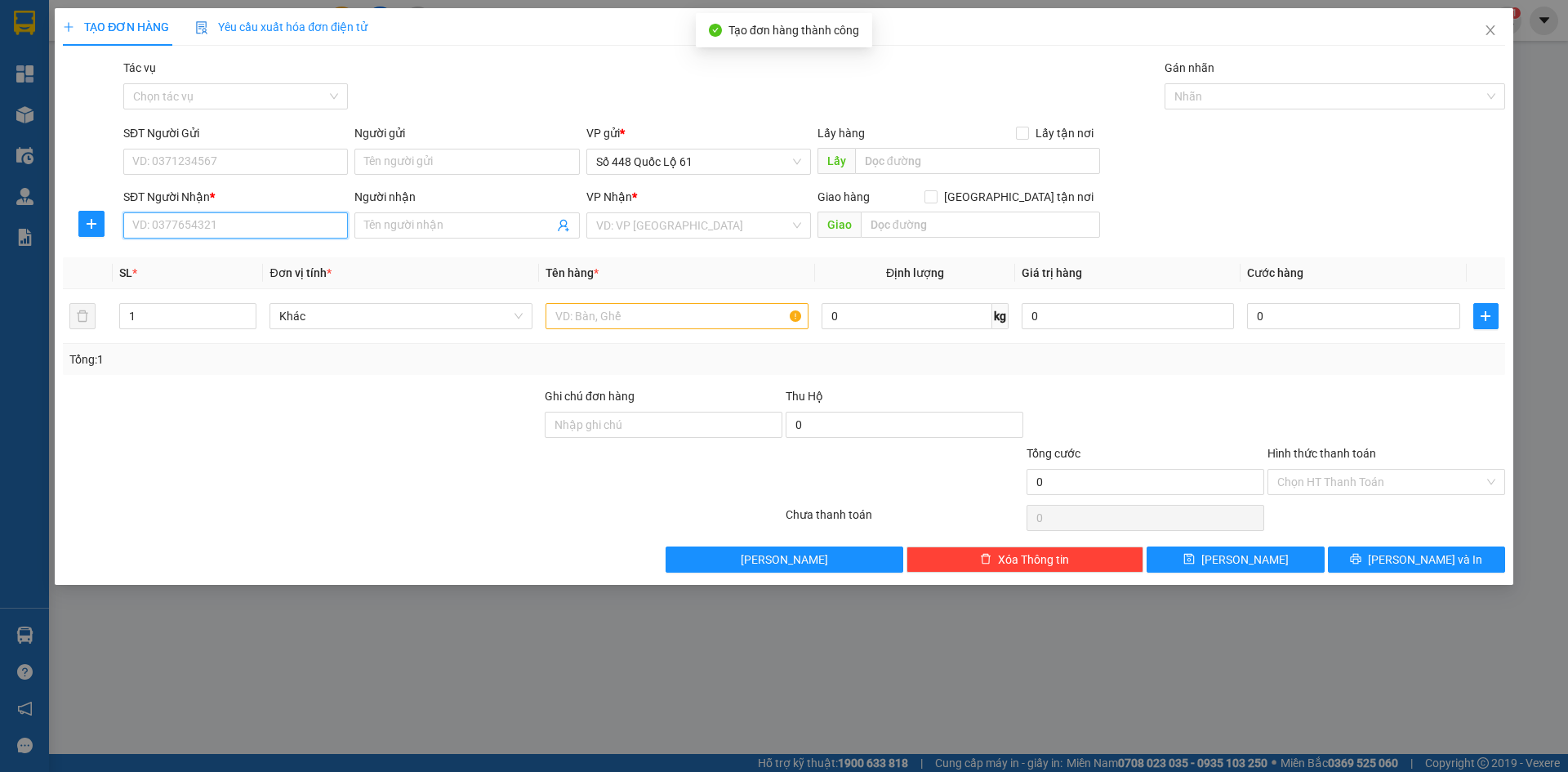
click at [253, 220] on input "SĐT Người Nhận *" at bounding box center [236, 225] width 225 height 26
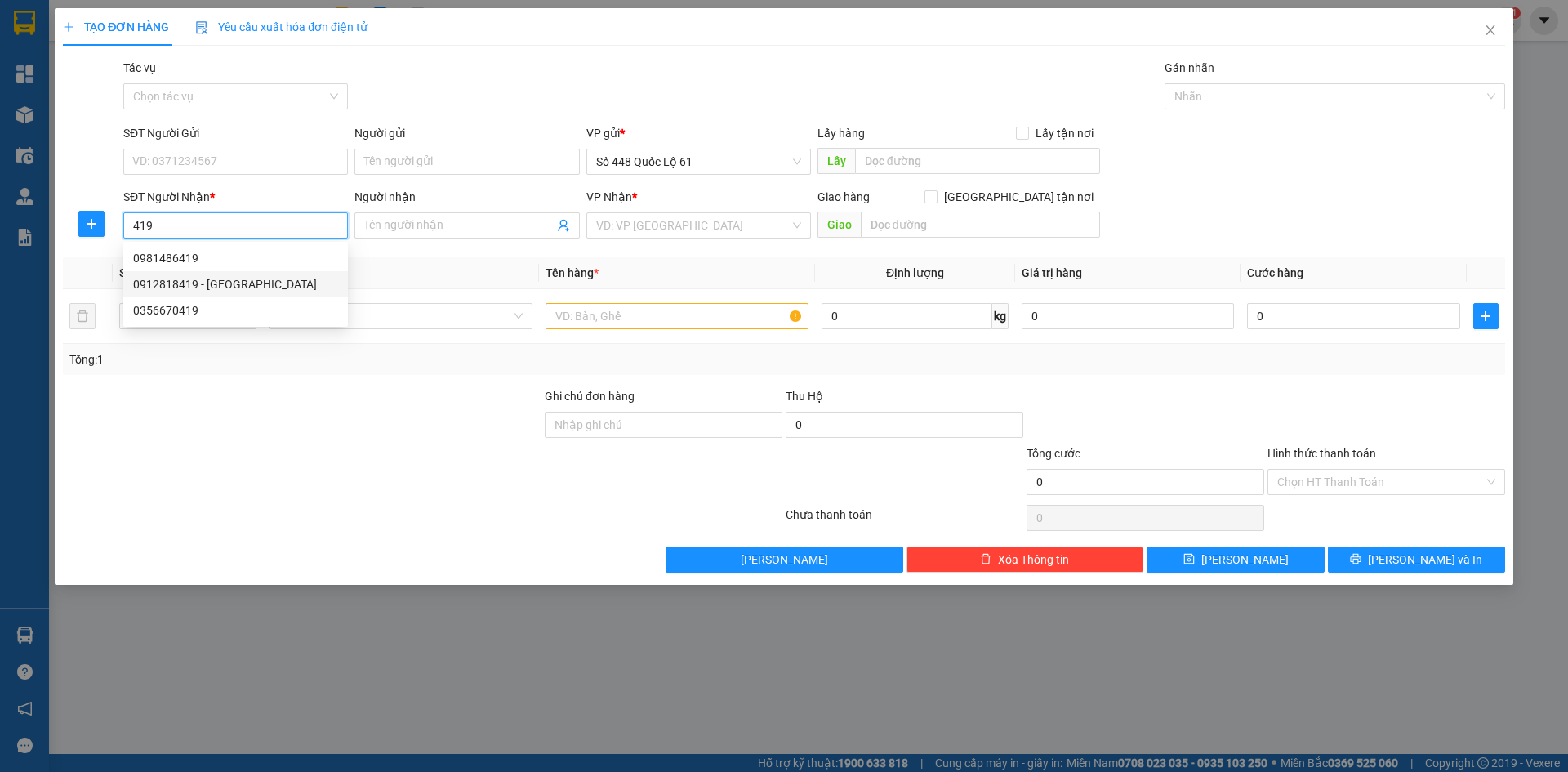
click at [263, 279] on div "0912818419 - ĐAN" at bounding box center [236, 284] width 205 height 18
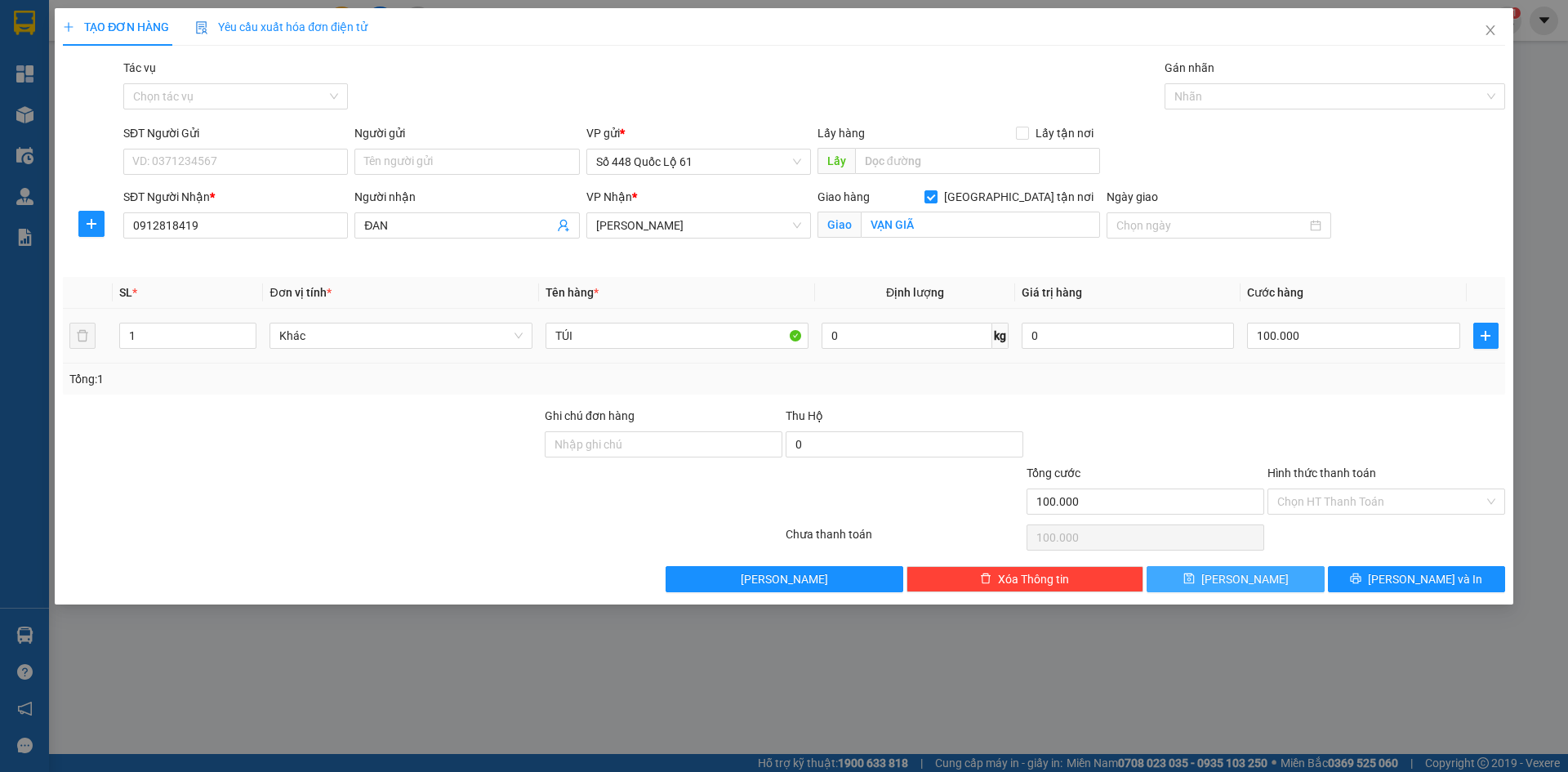
click at [1276, 570] on button "Lưu" at bounding box center [1235, 579] width 177 height 26
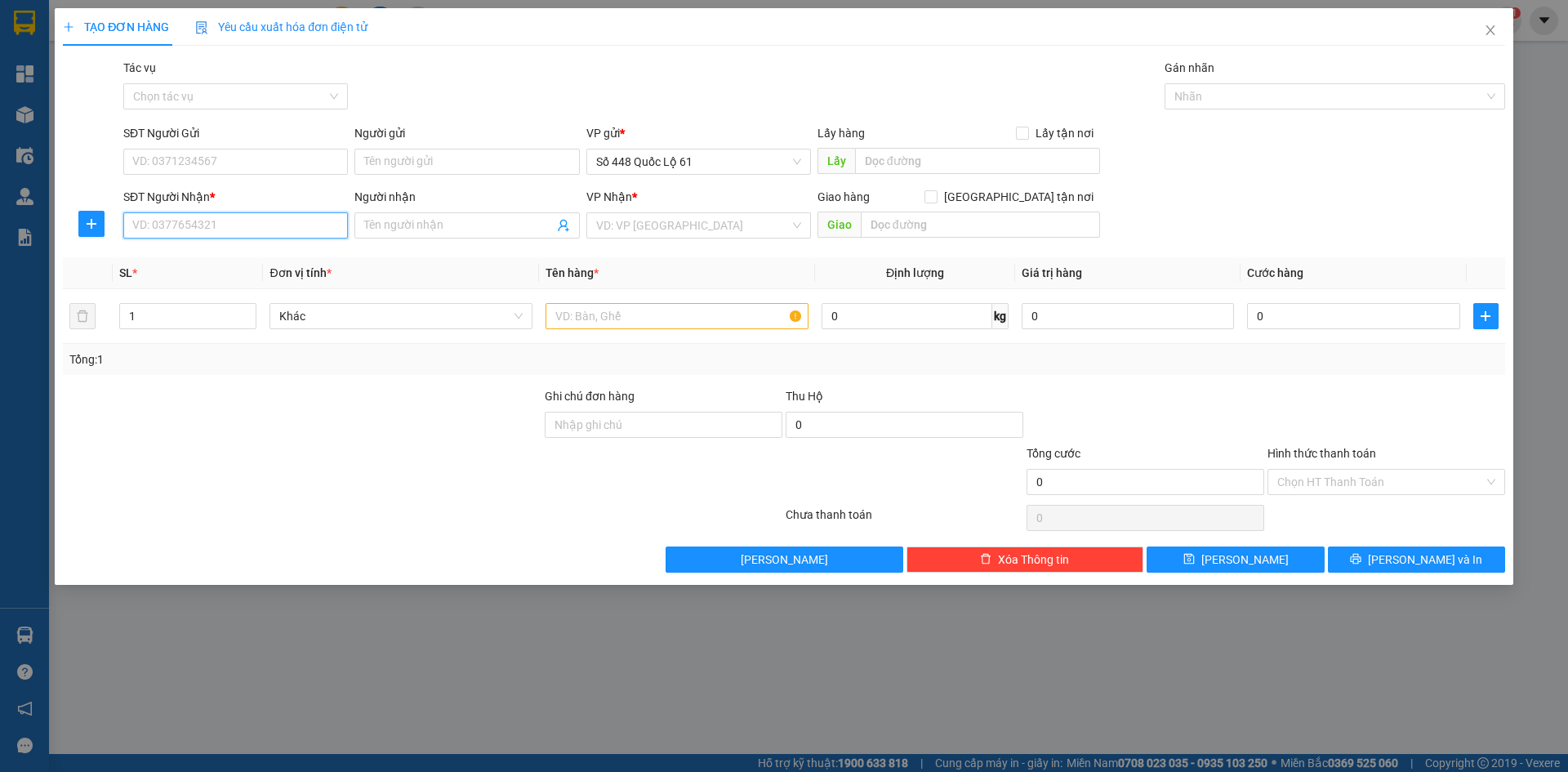
click at [318, 227] on input "SĐT Người Nhận *" at bounding box center [236, 225] width 225 height 26
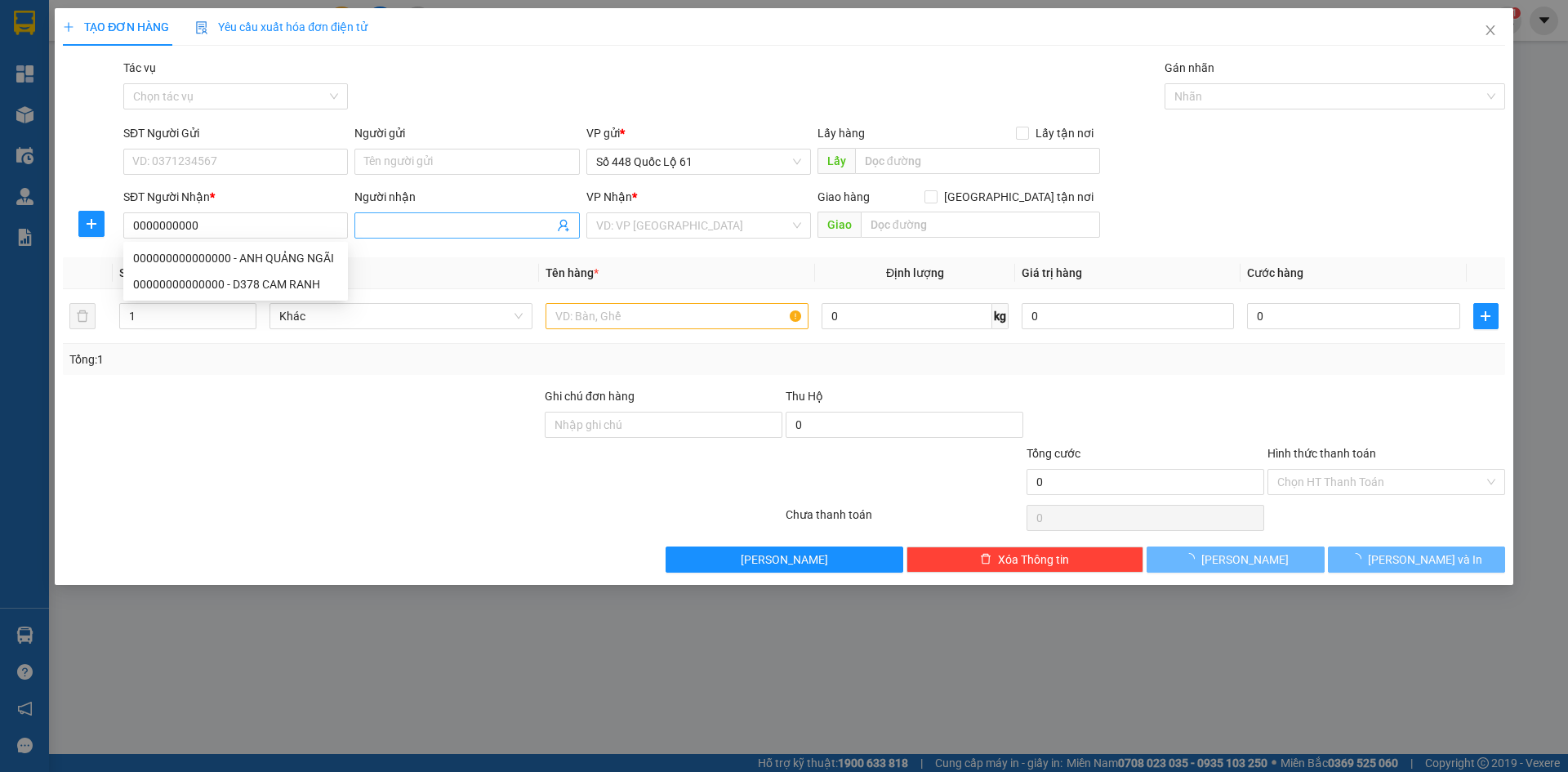
click at [387, 220] on input "Người nhận" at bounding box center [458, 225] width 188 height 18
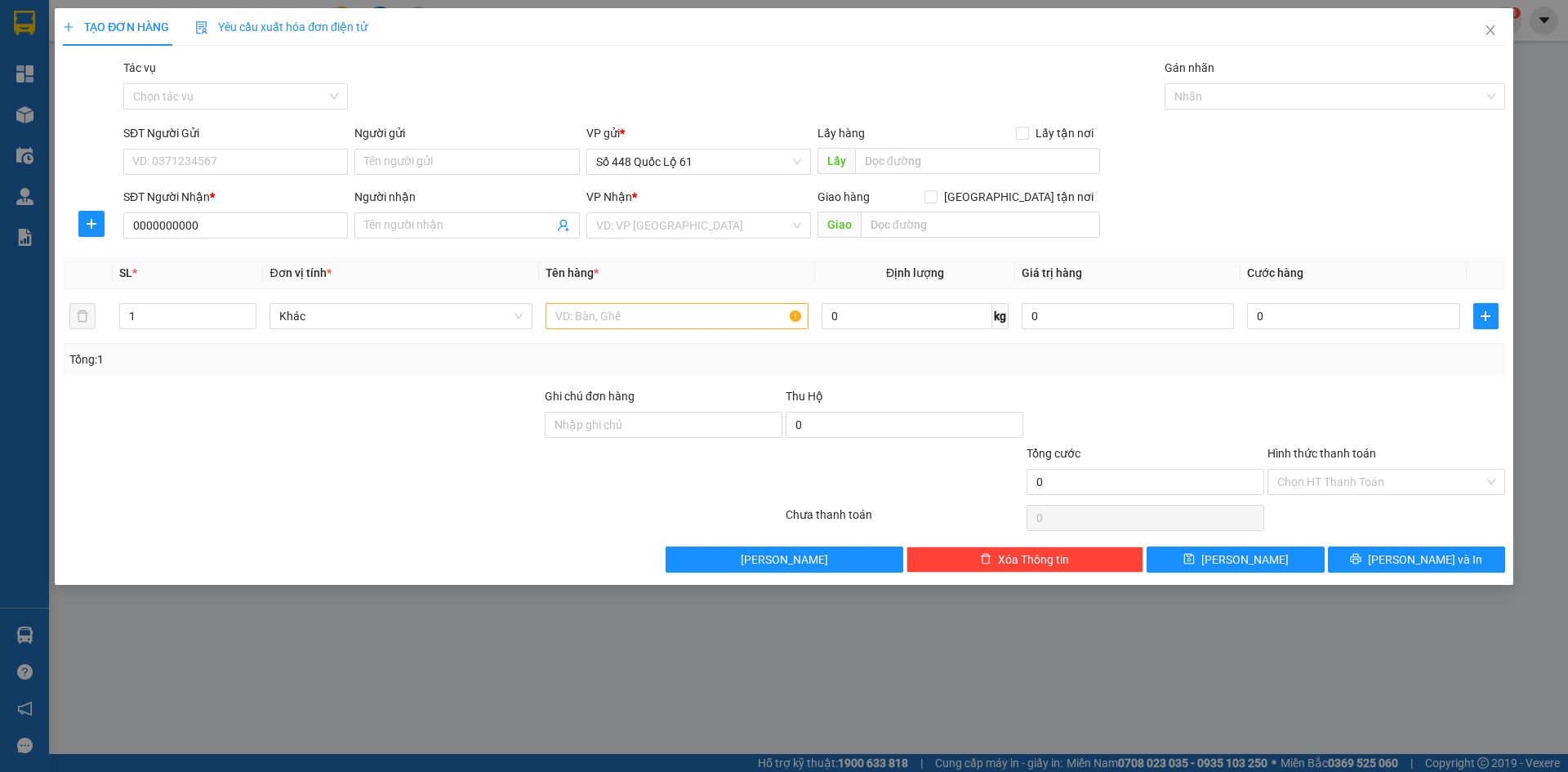
click at [312, 244] on div "SĐT Người Nhận * 0000000000" at bounding box center [236, 216] width 225 height 57
click at [301, 225] on input "0000000000" at bounding box center [236, 225] width 225 height 26
click at [434, 224] on input "Người nhận" at bounding box center [458, 225] width 188 height 18
click at [705, 222] on input "search" at bounding box center [692, 225] width 193 height 24
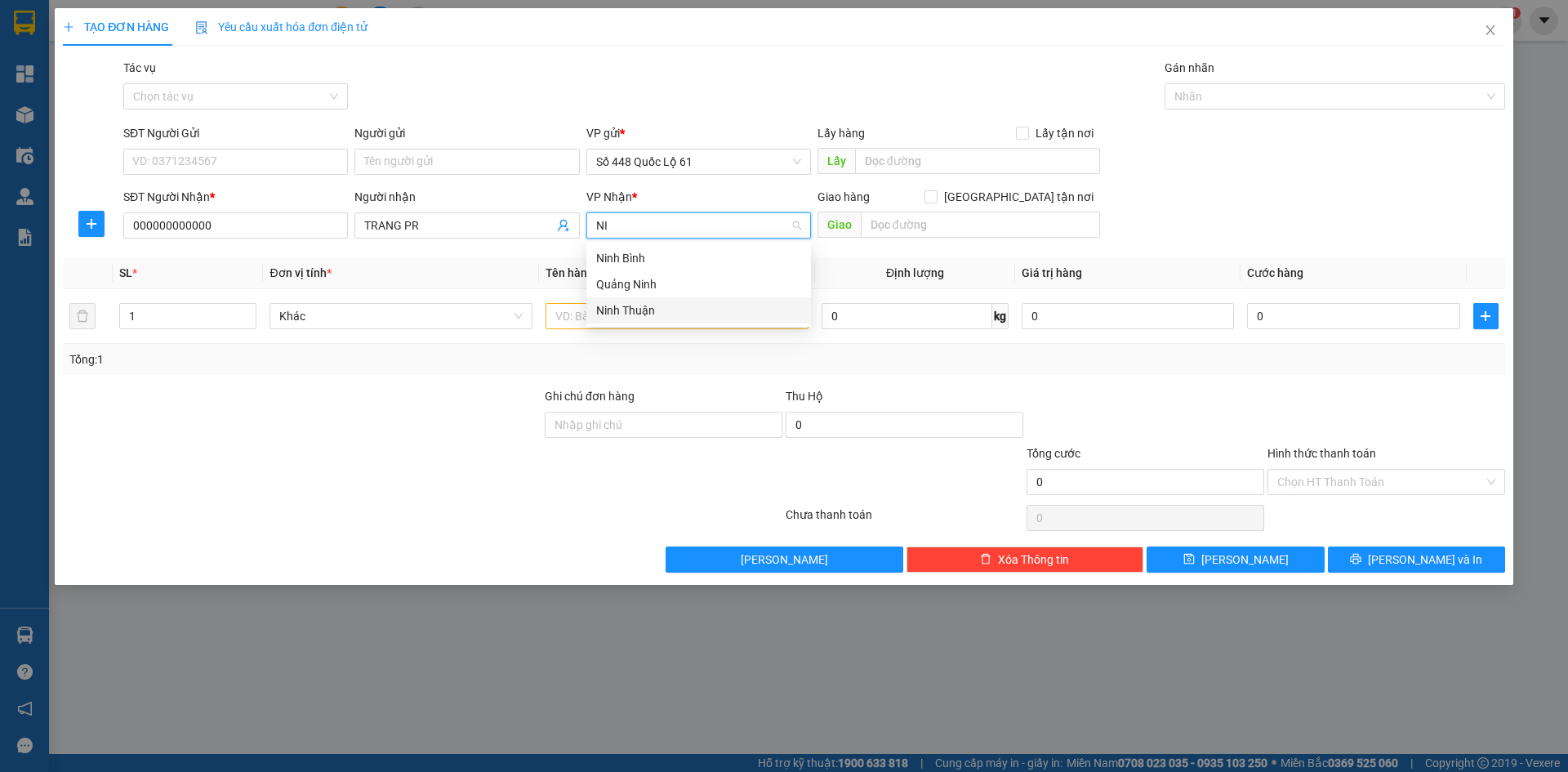
click at [671, 313] on div "Ninh Thuận" at bounding box center [698, 310] width 205 height 18
click at [627, 321] on input "text" at bounding box center [676, 316] width 263 height 26
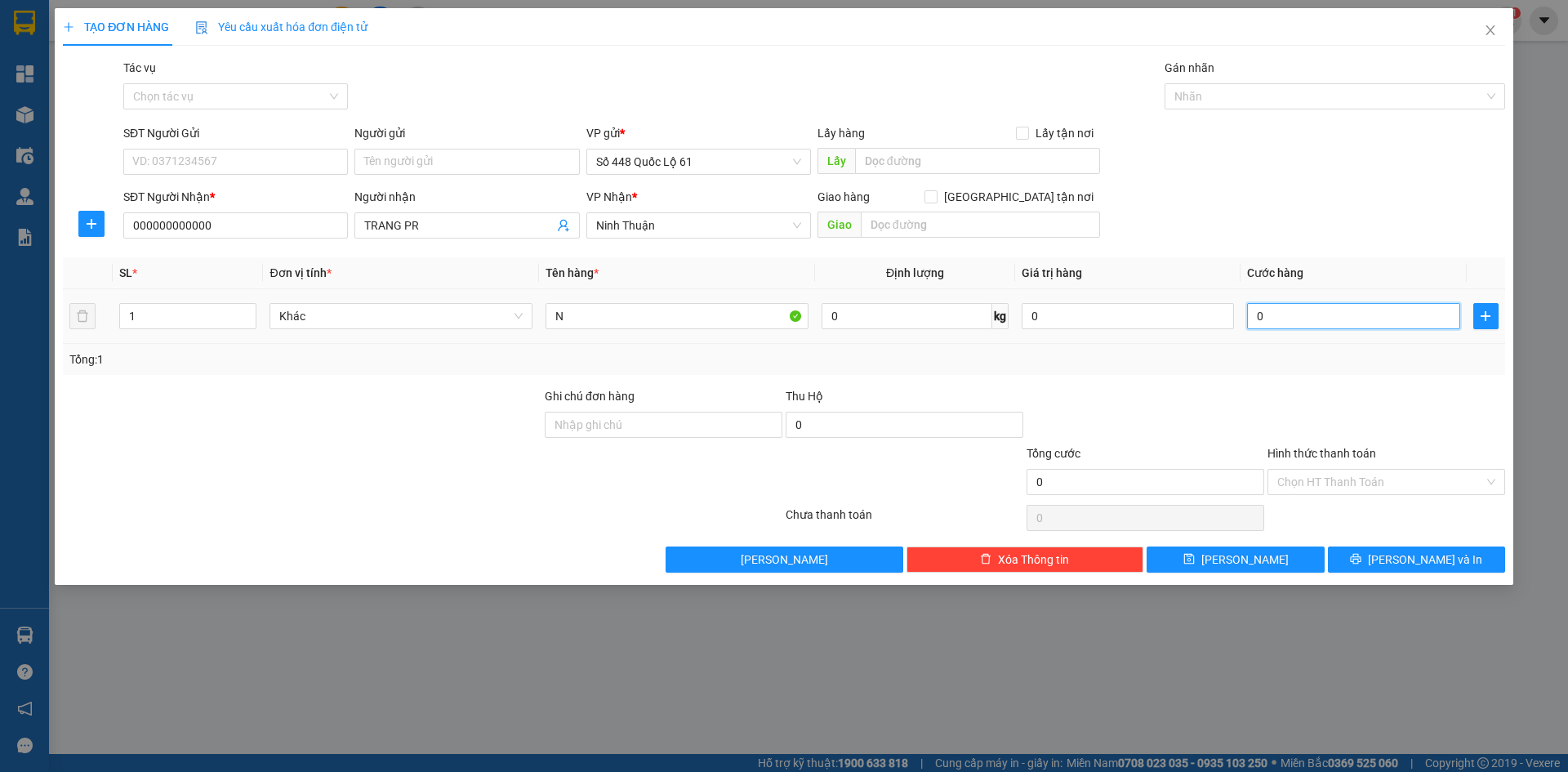
click at [1335, 312] on input "0" at bounding box center [1353, 316] width 212 height 26
click at [1334, 384] on div "Transit Pickup Surcharge Ids Transit Deliver Surcharge Ids Transit Deliver Surc…" at bounding box center [784, 316] width 1442 height 514
drag, startPoint x: 1346, startPoint y: 478, endPoint x: 1345, endPoint y: 510, distance: 32.0
click at [1346, 479] on input "Hình thức thanh toán" at bounding box center [1380, 481] width 207 height 24
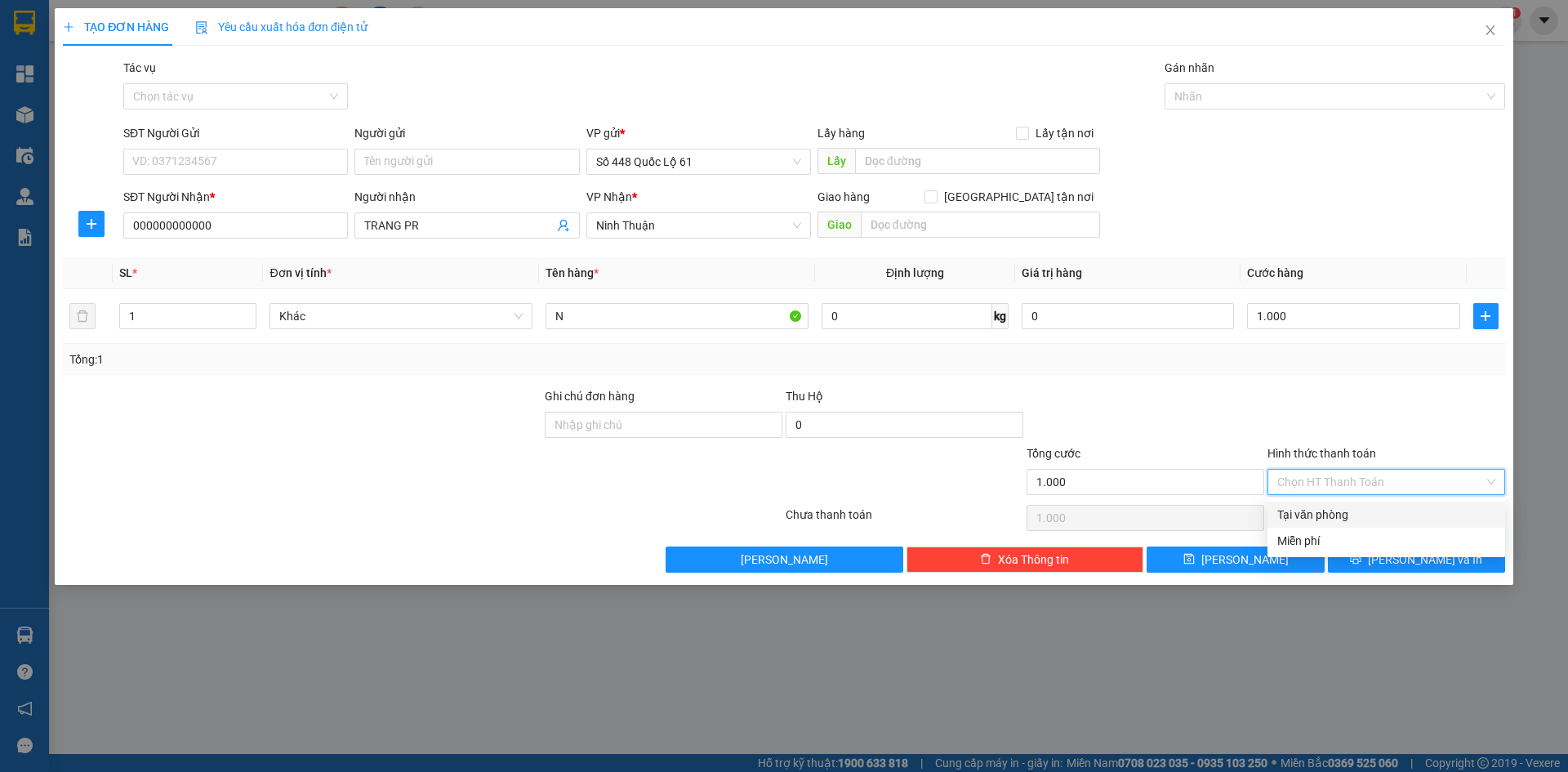
click at [1345, 511] on div "Tại văn phòng" at bounding box center [1386, 514] width 218 height 18
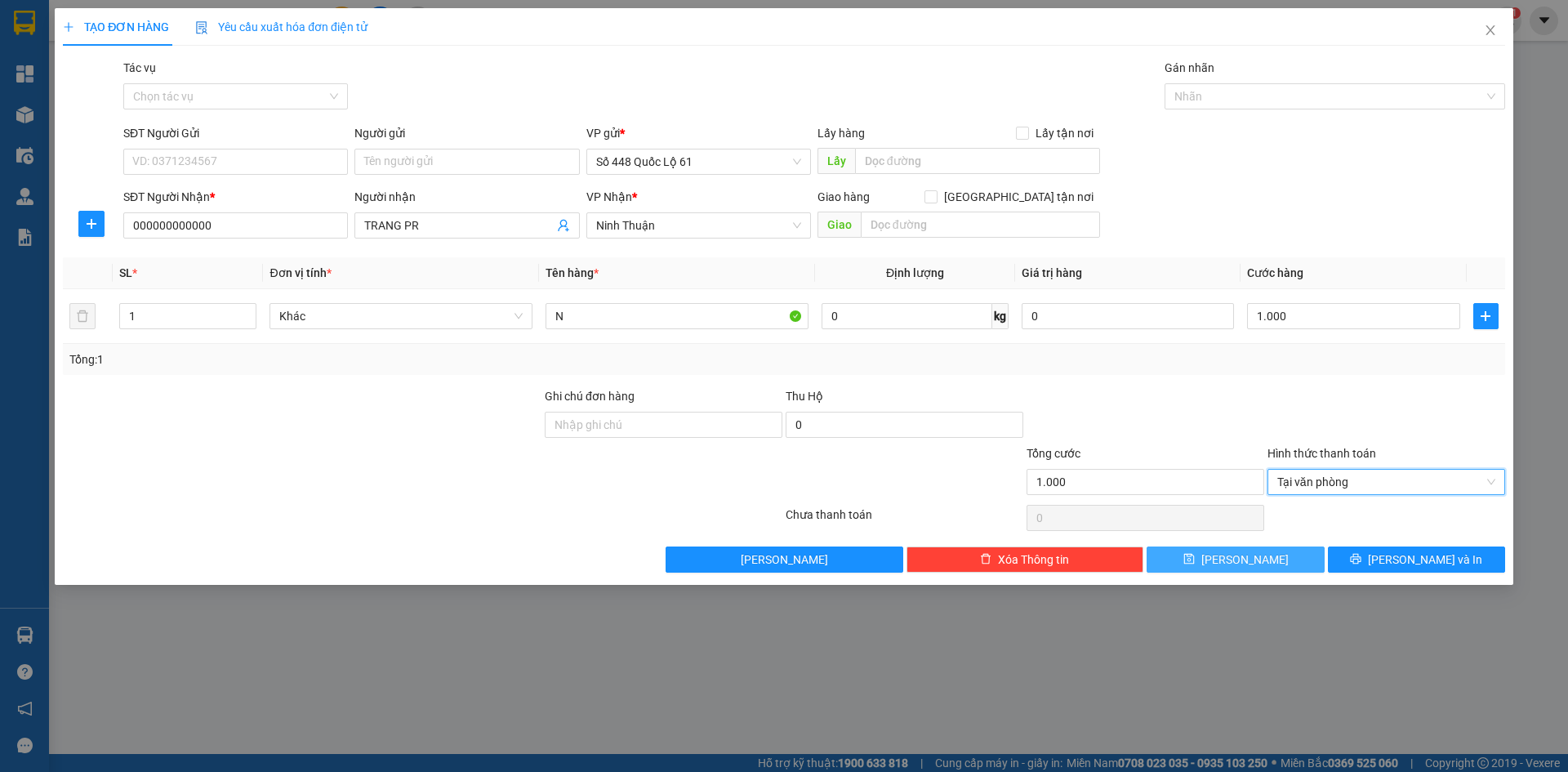
click at [1275, 563] on button "Lưu" at bounding box center [1235, 559] width 177 height 26
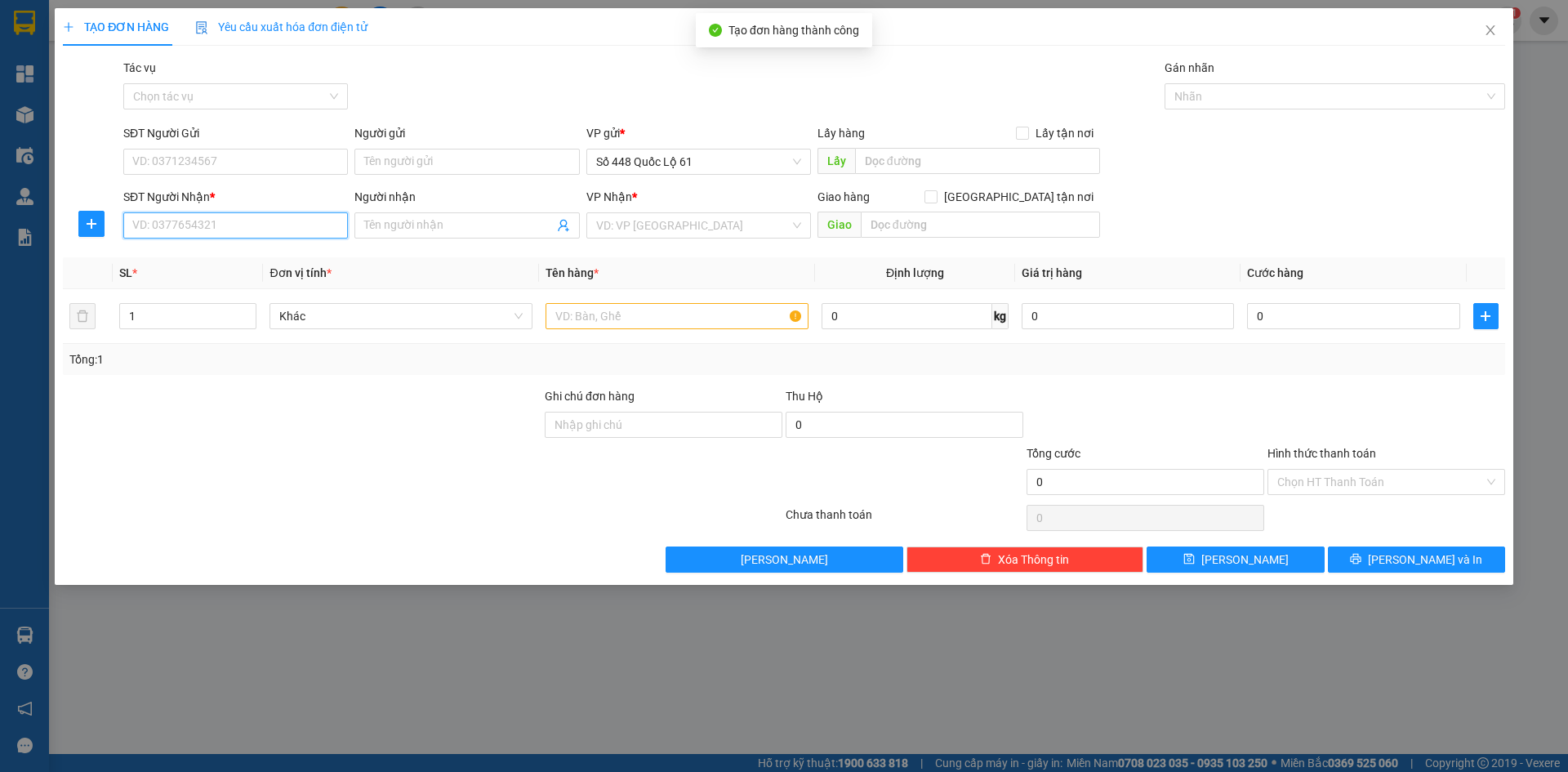
click at [310, 224] on input "SĐT Người Nhận *" at bounding box center [236, 225] width 225 height 26
click at [186, 227] on input "SĐT Người Nhận *" at bounding box center [236, 225] width 225 height 26
click at [244, 266] on div "0905255595 - VY NHA TRANG" at bounding box center [236, 258] width 205 height 18
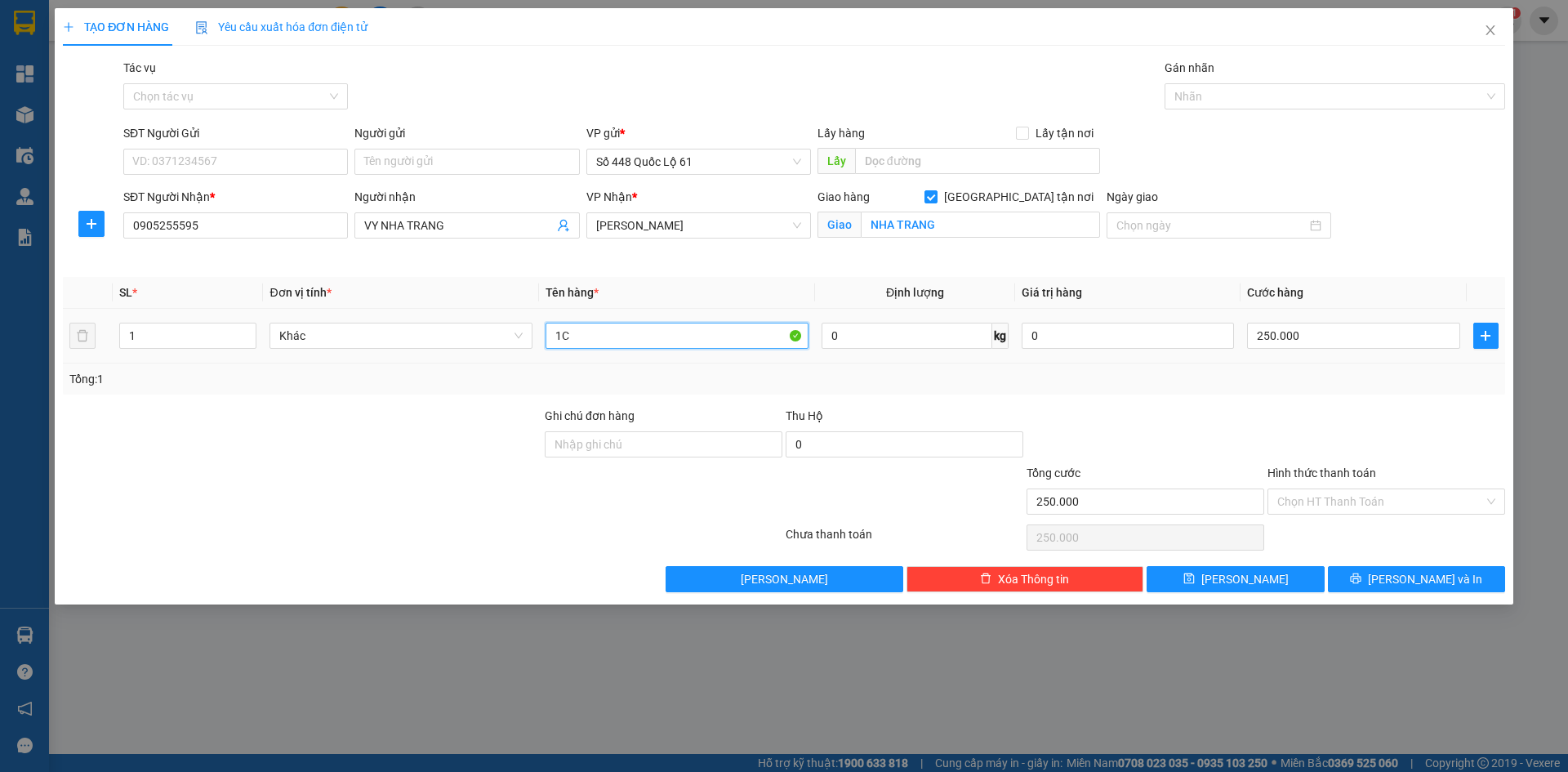
drag, startPoint x: 606, startPoint y: 338, endPoint x: 448, endPoint y: 361, distance: 159.7
click at [448, 361] on tr "1 Khác 1C 0 kg 0 250.000" at bounding box center [784, 336] width 1442 height 55
paste input "ÚC"
click at [1350, 336] on input "250.000" at bounding box center [1353, 335] width 212 height 26
click at [1274, 569] on button "Lưu" at bounding box center [1235, 579] width 177 height 26
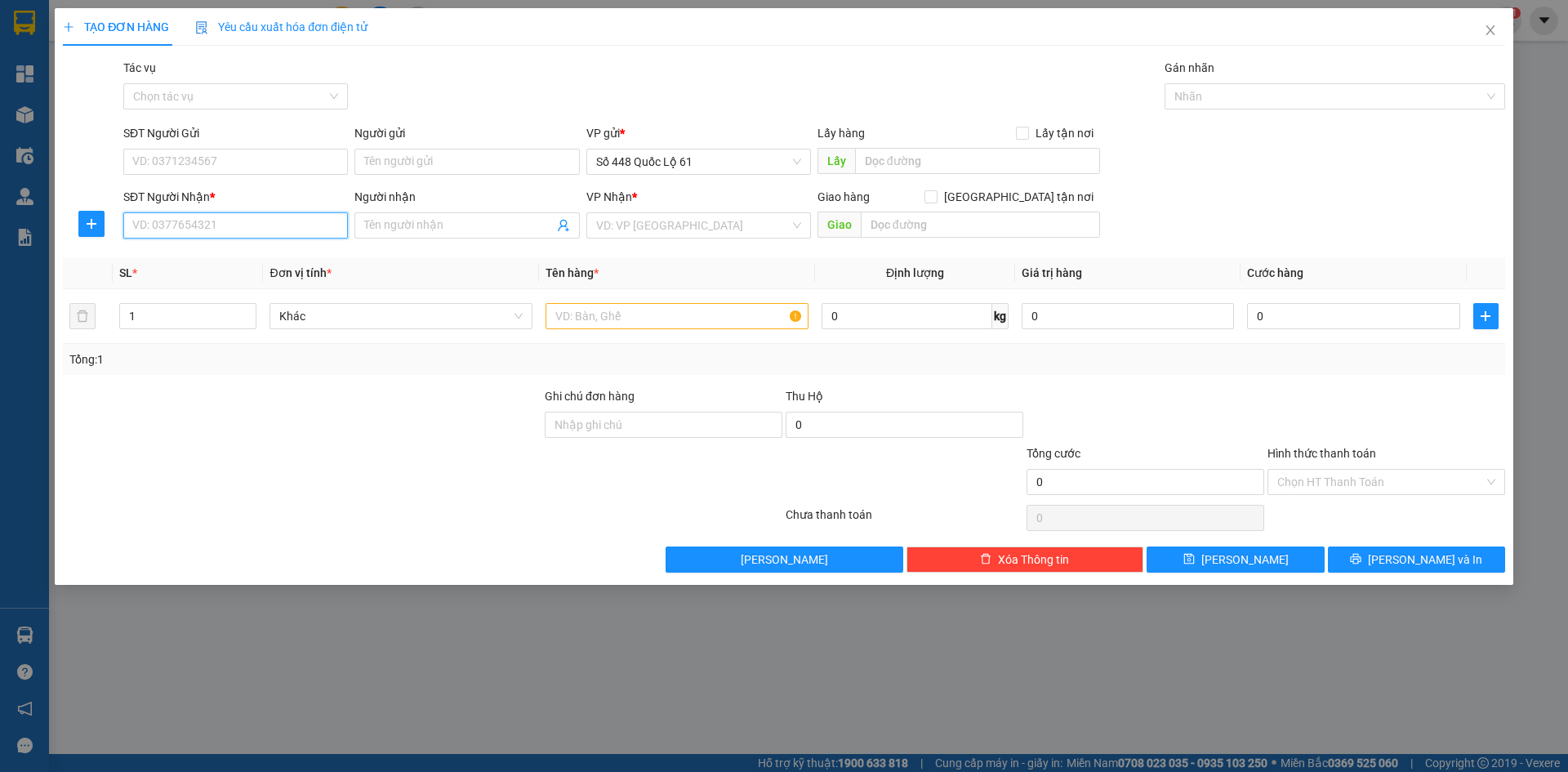
click at [260, 234] on input "SĐT Người Nhận *" at bounding box center [236, 225] width 225 height 26
click at [271, 262] on div "0917979235 - MÃ 235 P RANG" at bounding box center [236, 258] width 205 height 18
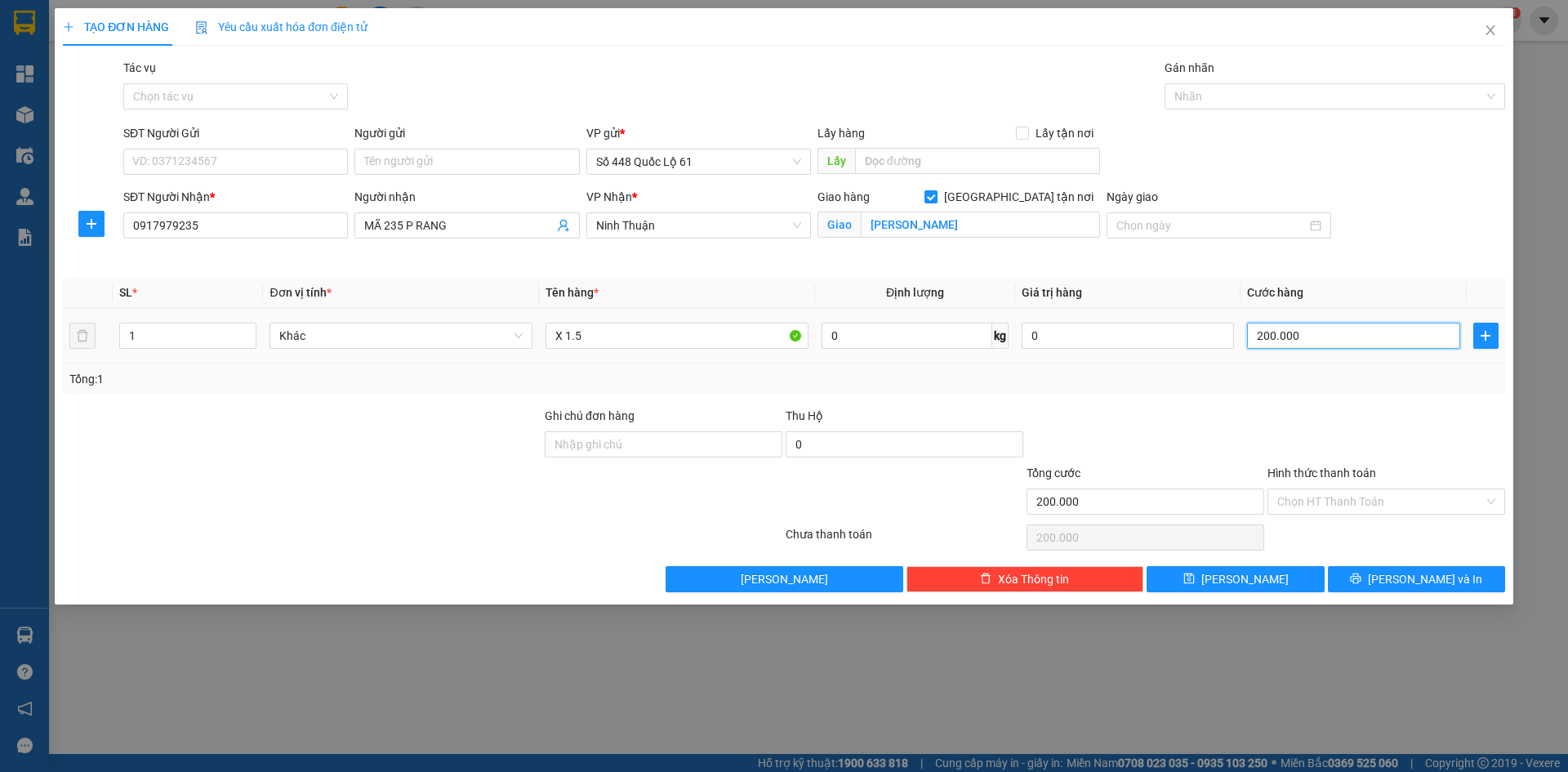
click at [1333, 342] on input "200.000" at bounding box center [1353, 335] width 212 height 26
click at [1234, 576] on span "Lưu" at bounding box center [1245, 579] width 87 height 18
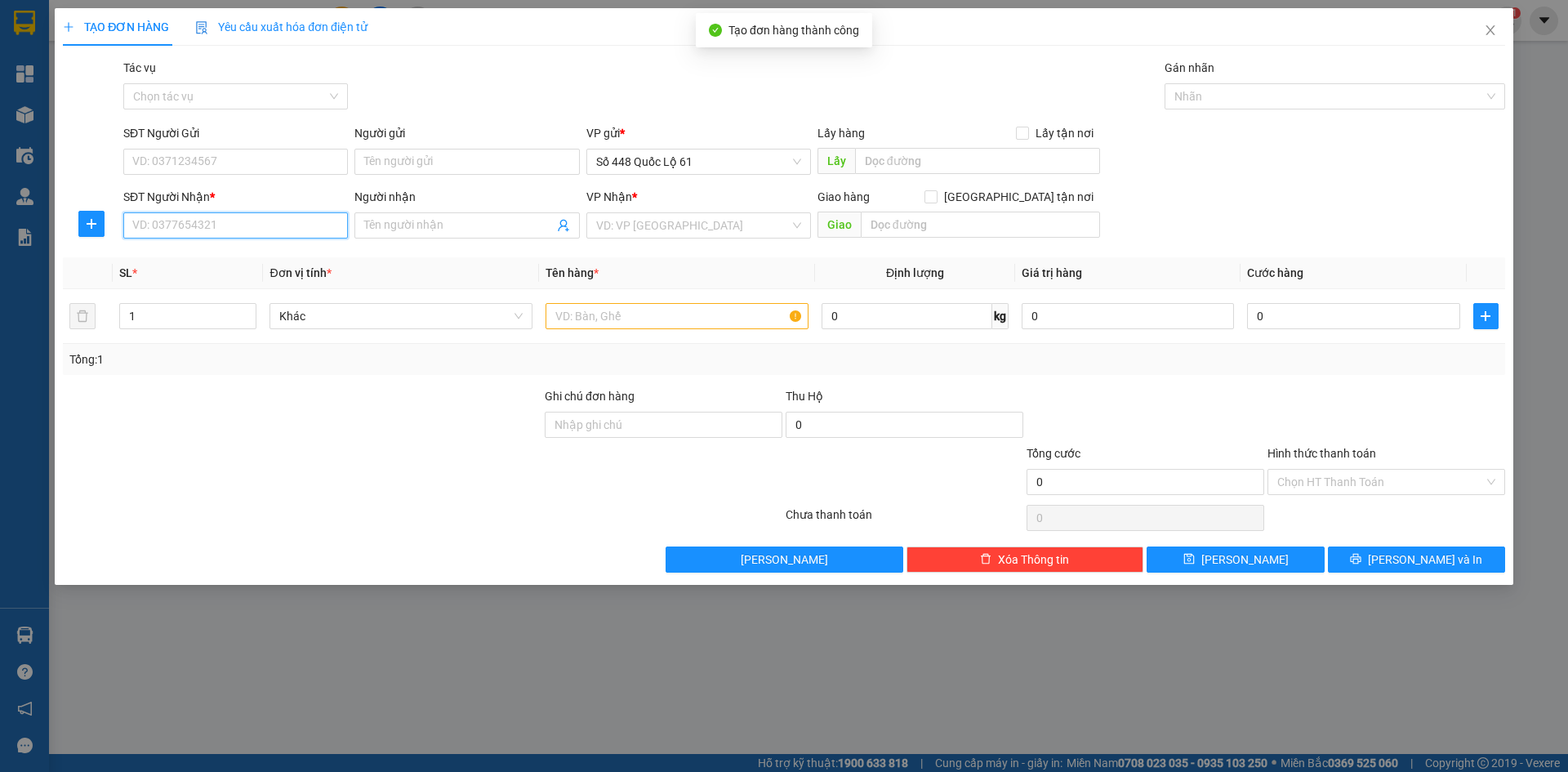
click at [259, 228] on input "SĐT Người Nhận *" at bounding box center [236, 225] width 225 height 26
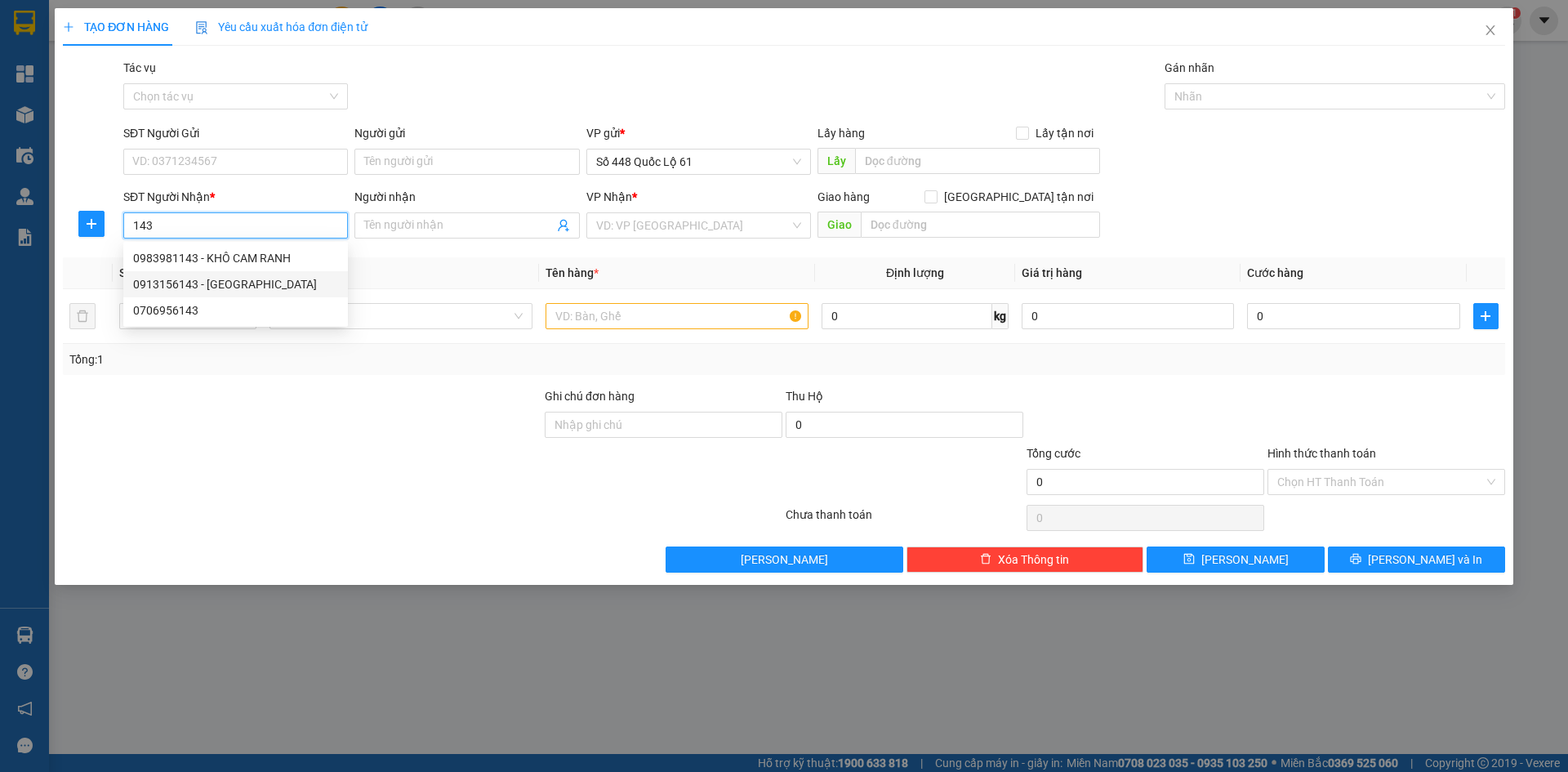
click at [223, 285] on div "0913156143 - HÙNG PHÚ YÊN" at bounding box center [236, 284] width 205 height 18
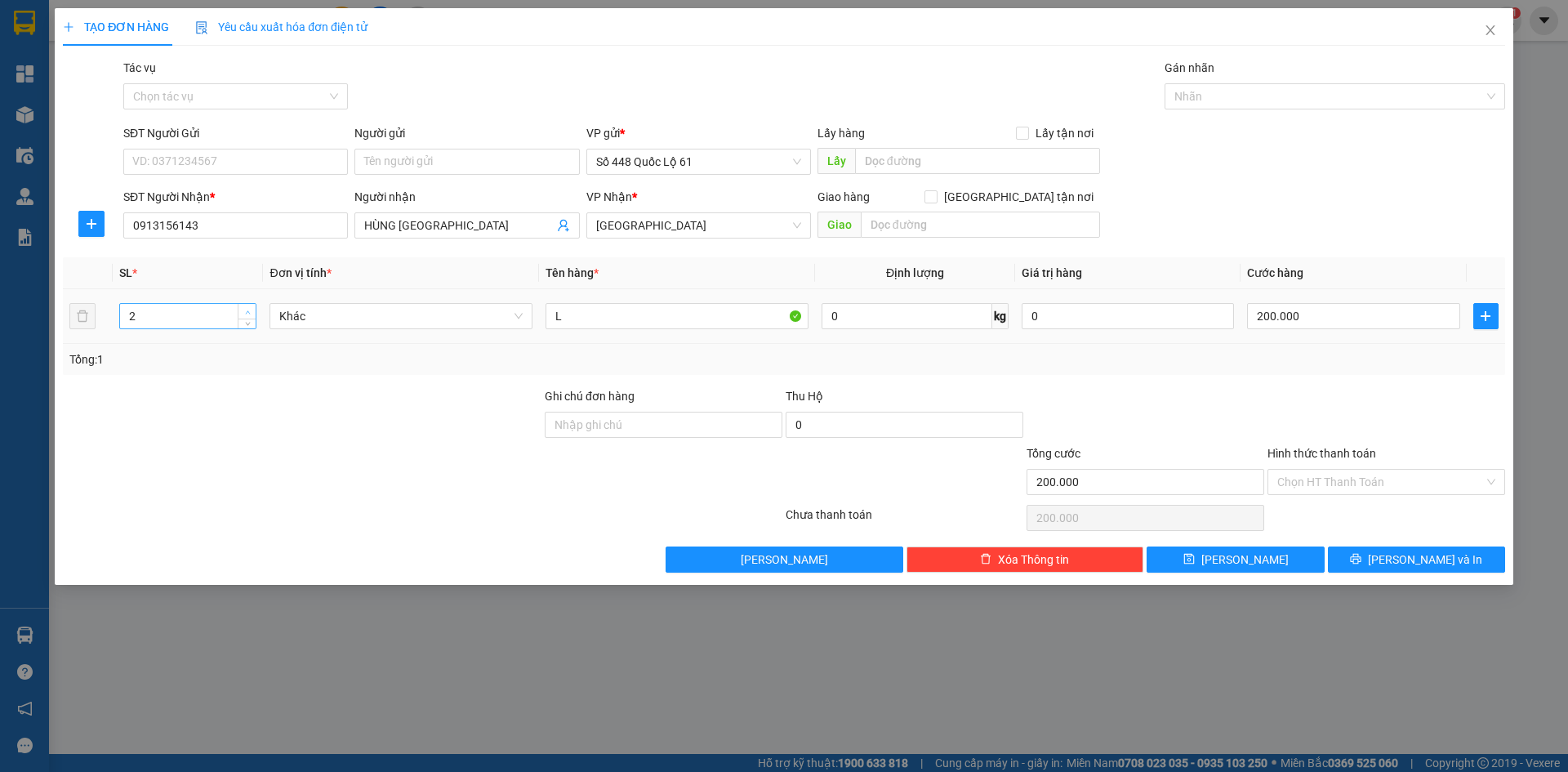
click at [248, 311] on icon "up" at bounding box center [247, 313] width 6 height 6
click at [595, 322] on input "L" at bounding box center [676, 316] width 263 height 26
click at [1334, 328] on input "0" at bounding box center [1353, 316] width 212 height 26
drag, startPoint x: 1300, startPoint y: 569, endPoint x: 1288, endPoint y: 552, distance: 20.8
click at [1299, 568] on button "Lưu" at bounding box center [1235, 559] width 177 height 26
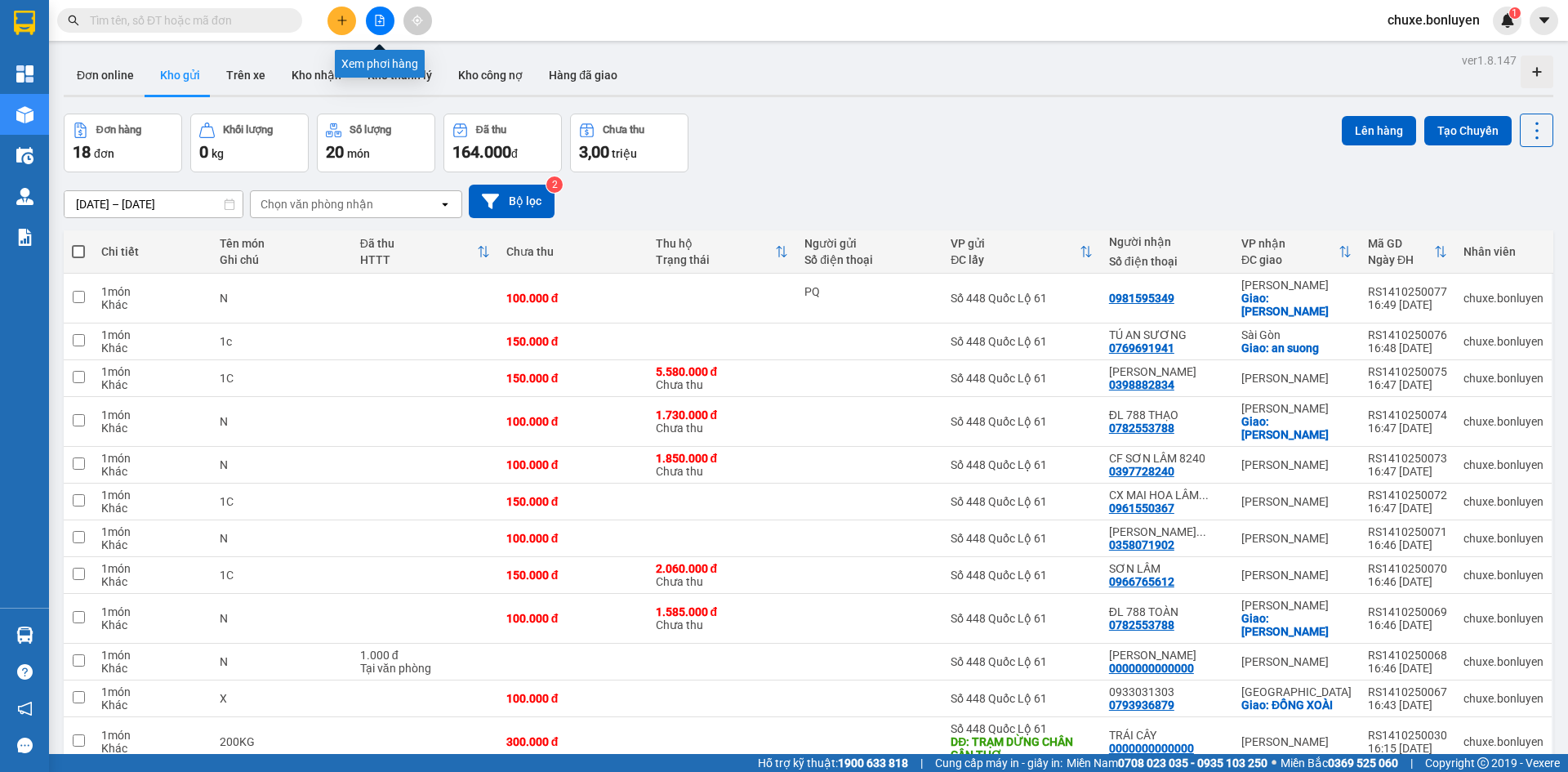
click at [382, 23] on icon "file-add" at bounding box center [380, 20] width 12 height 12
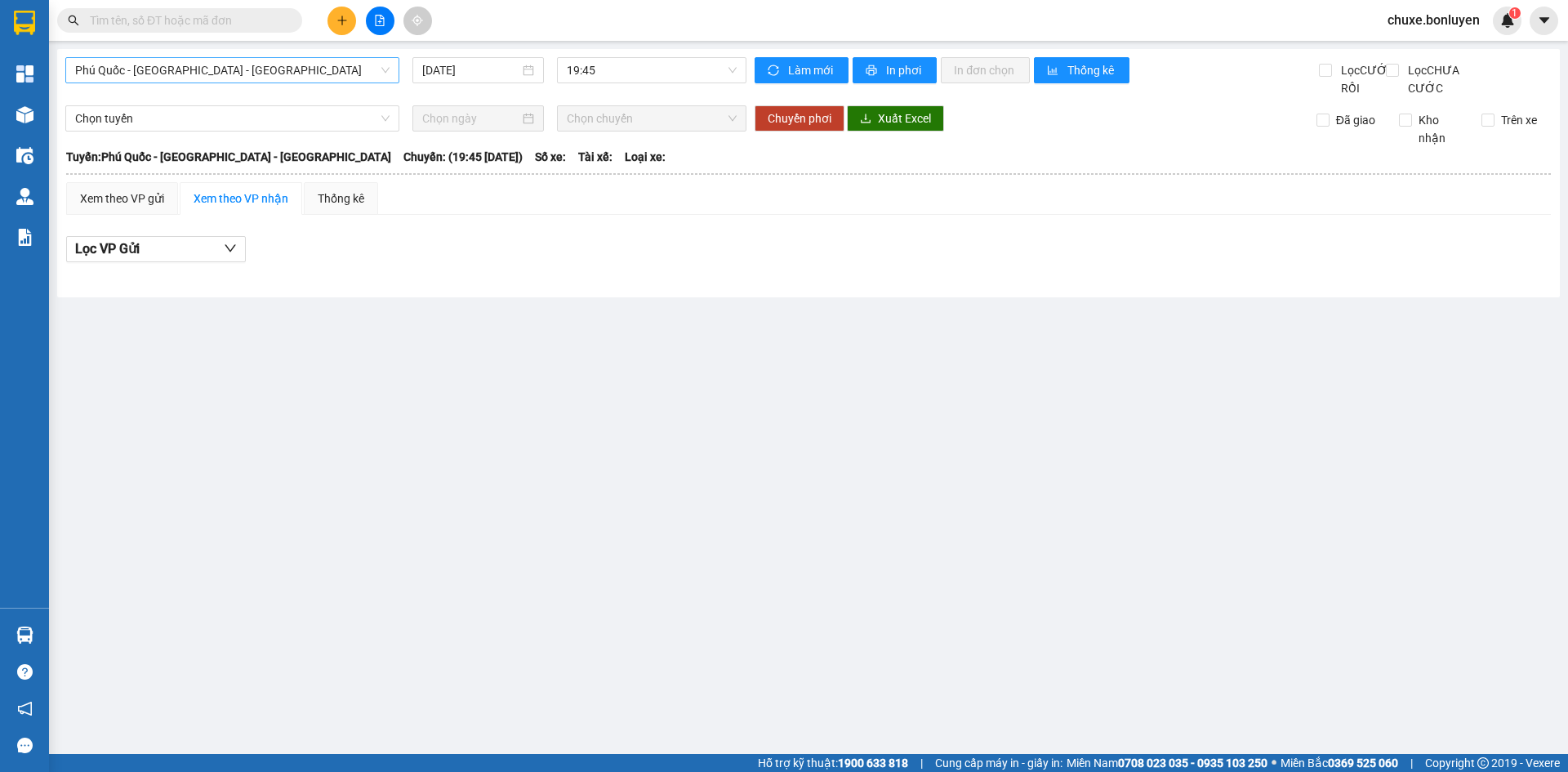
drag, startPoint x: 223, startPoint y: 62, endPoint x: 217, endPoint y: 74, distance: 13.4
click at [223, 62] on span "Phú Quốc - [GEOGRAPHIC_DATA] - [GEOGRAPHIC_DATA]" at bounding box center [232, 70] width 314 height 24
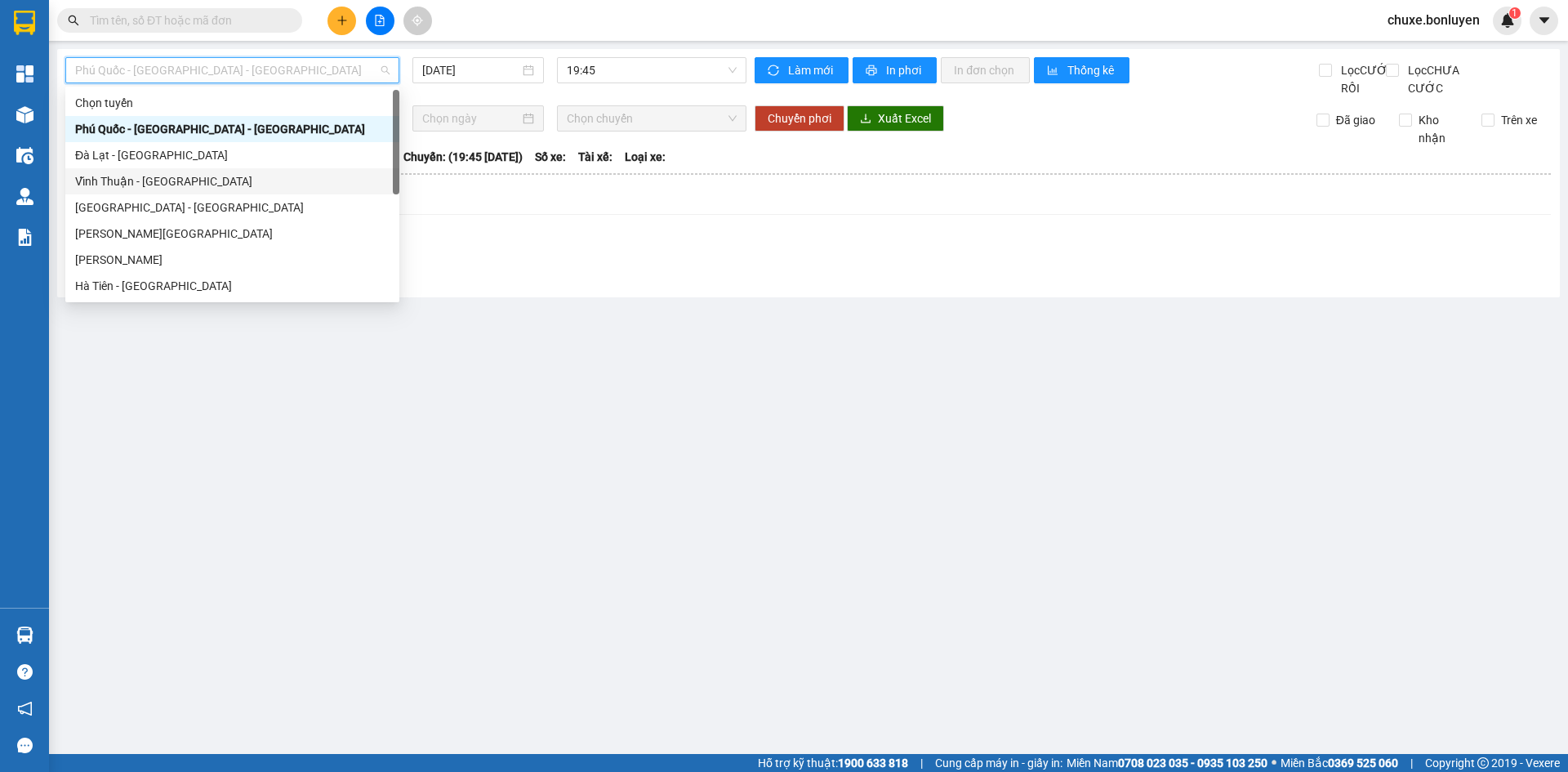
click at [175, 180] on div "Vĩnh Thuận - [GEOGRAPHIC_DATA]" at bounding box center [232, 181] width 314 height 18
type input "[DATE]"
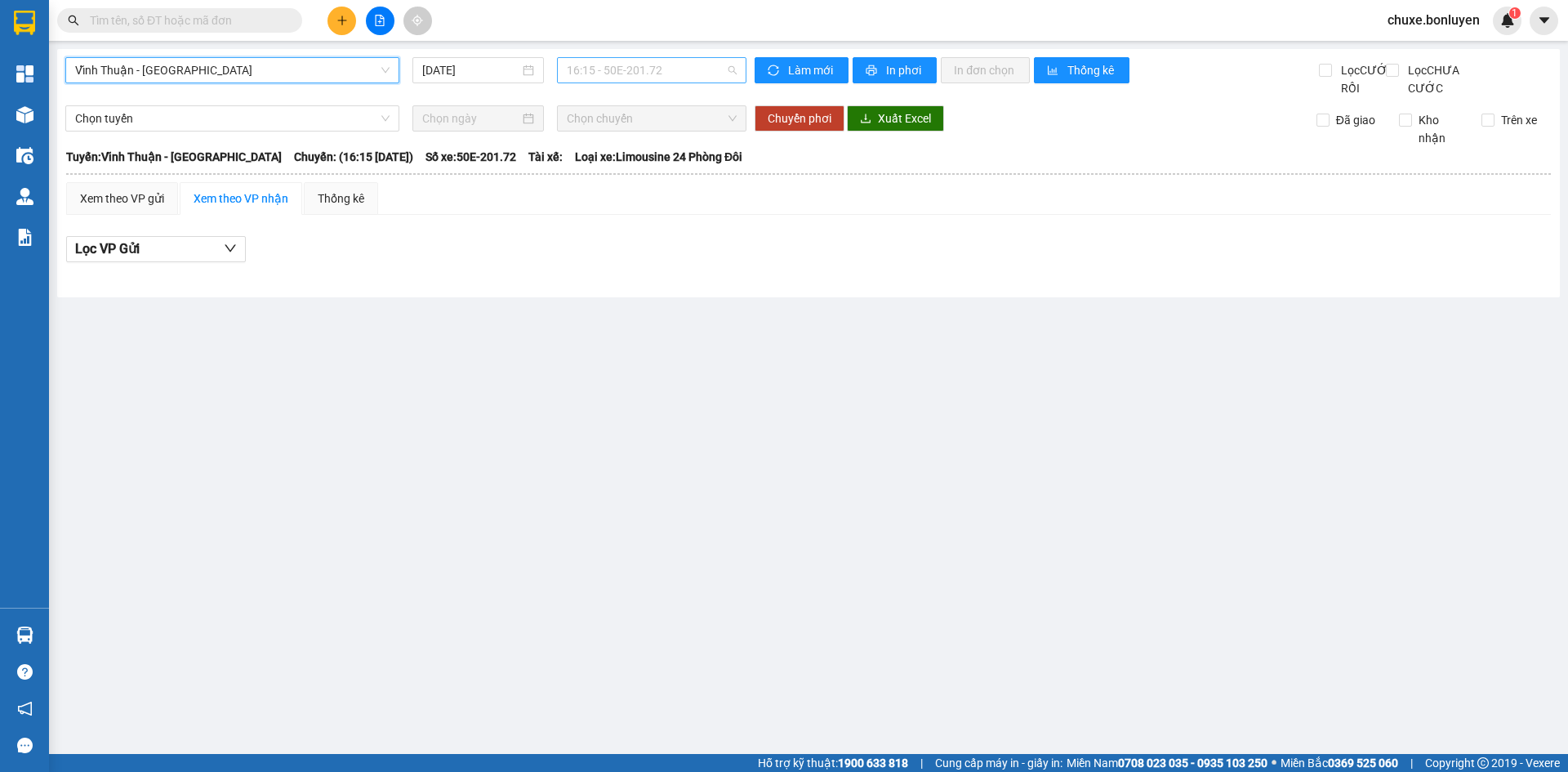
click at [632, 74] on span "16:15 - 50E-201.72" at bounding box center [651, 70] width 170 height 24
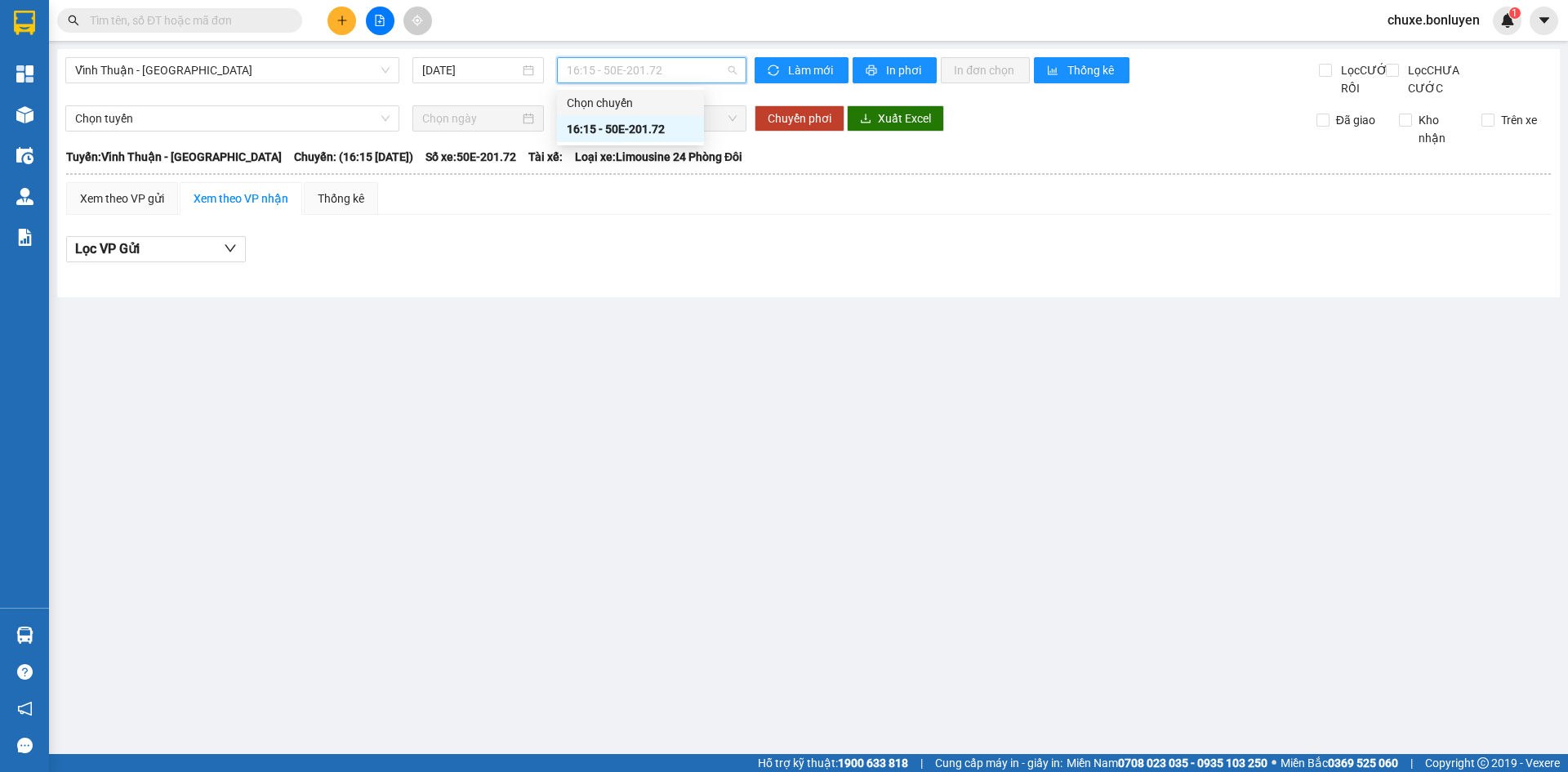
drag, startPoint x: 619, startPoint y: 249, endPoint x: 139, endPoint y: 117, distance: 497.8
click at [614, 247] on div "Lọc VP Gửi" at bounding box center [808, 254] width 1484 height 52
click at [138, 68] on span "Vĩnh Thuận - [GEOGRAPHIC_DATA]" at bounding box center [232, 70] width 314 height 24
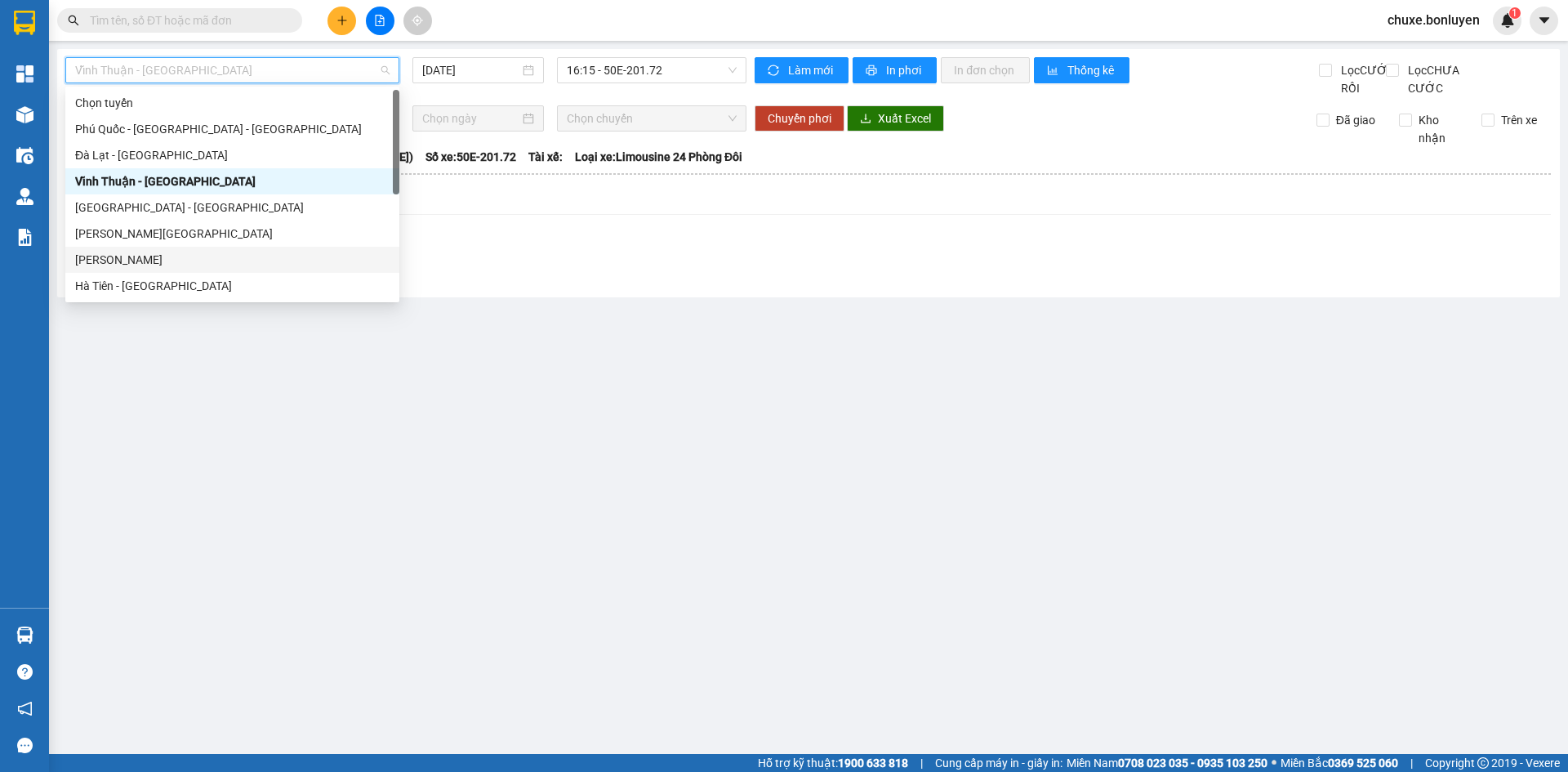
click at [101, 252] on div "[PERSON_NAME]" at bounding box center [232, 259] width 314 height 18
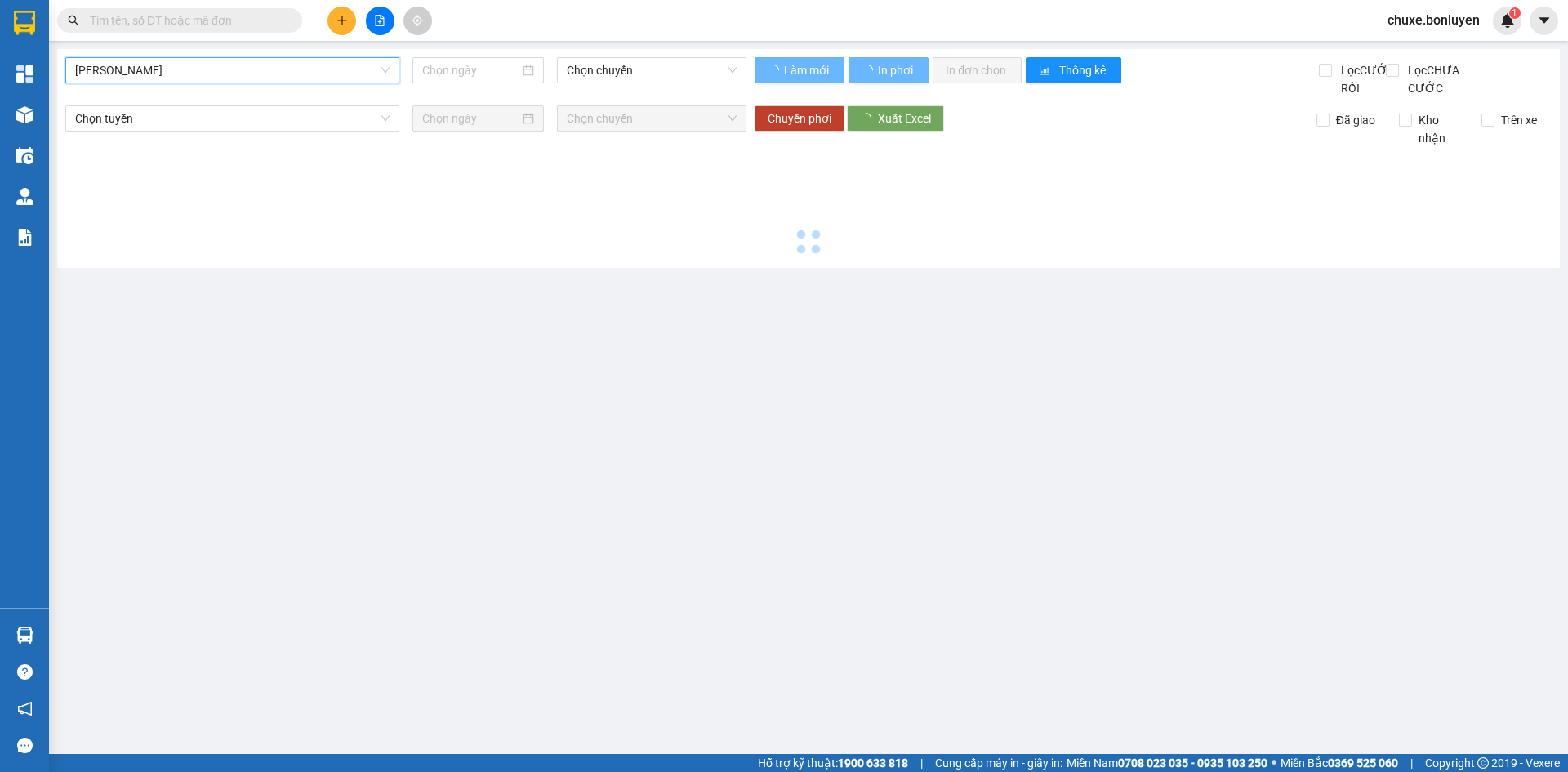
type input "[DATE]"
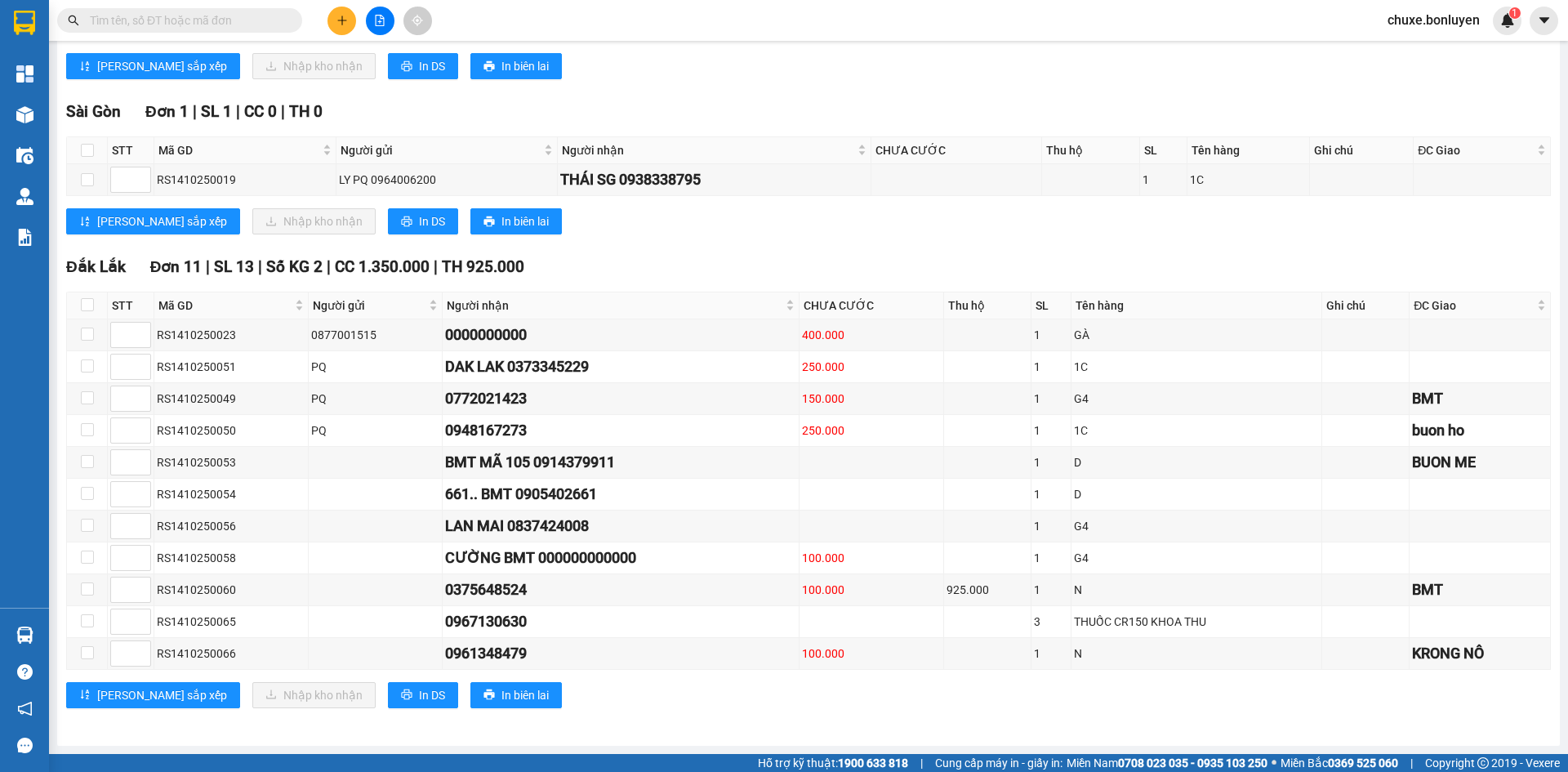
scroll to position [1071, 0]
click at [86, 146] on input "checkbox" at bounding box center [87, 150] width 13 height 13
checkbox input "true"
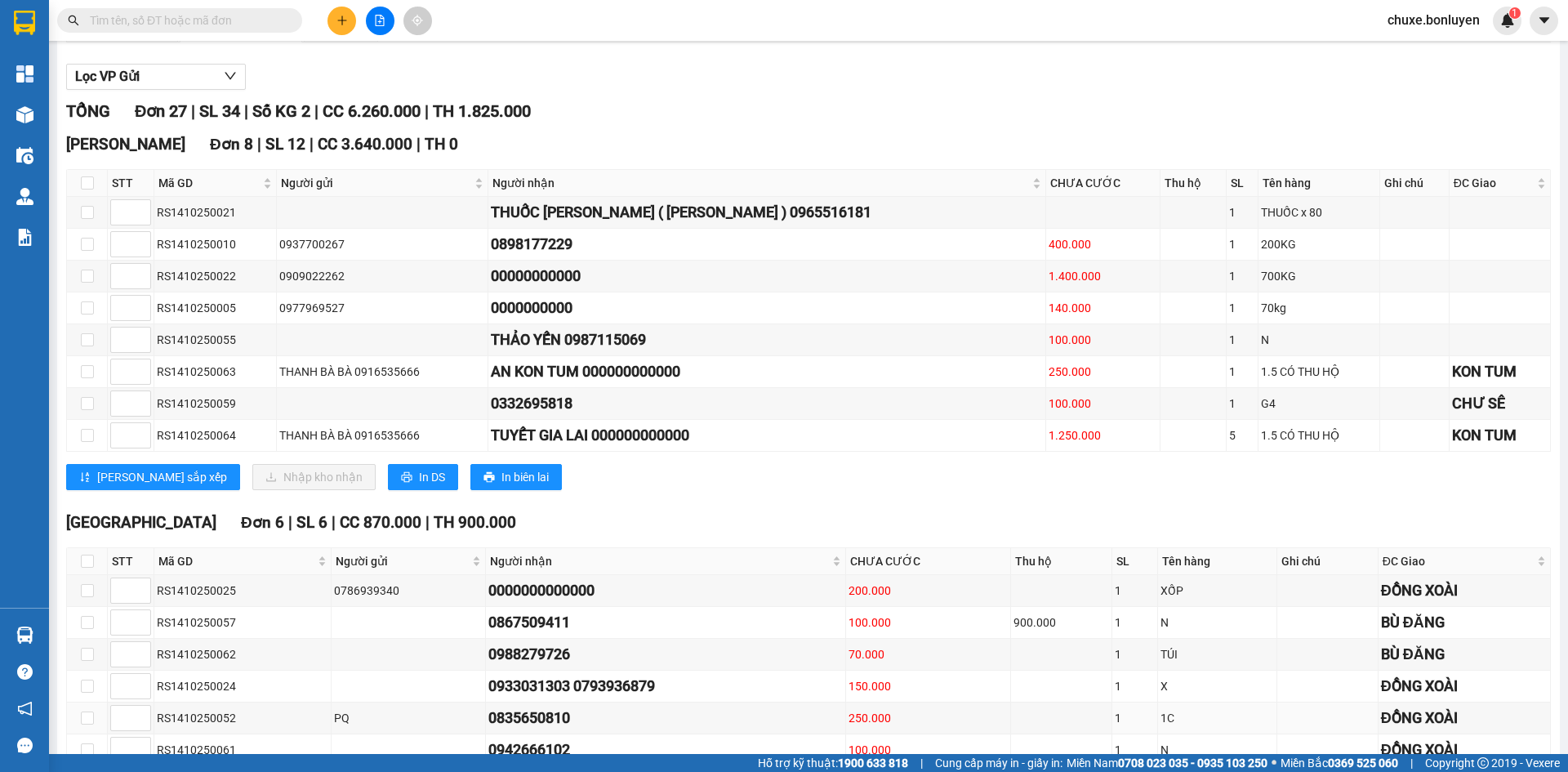
scroll to position [0, 0]
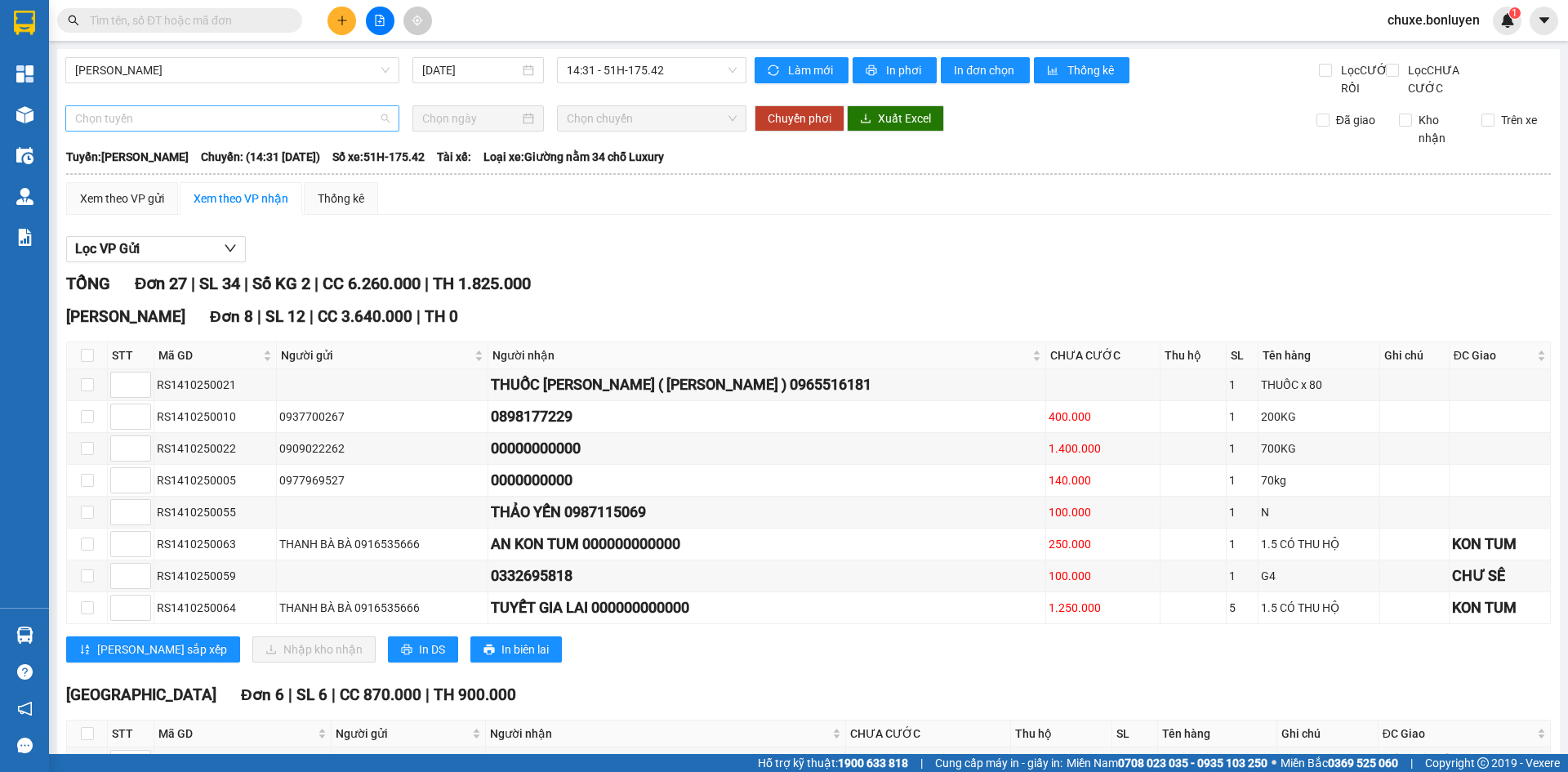
click at [287, 131] on span "Chọn tuyến" at bounding box center [232, 118] width 314 height 24
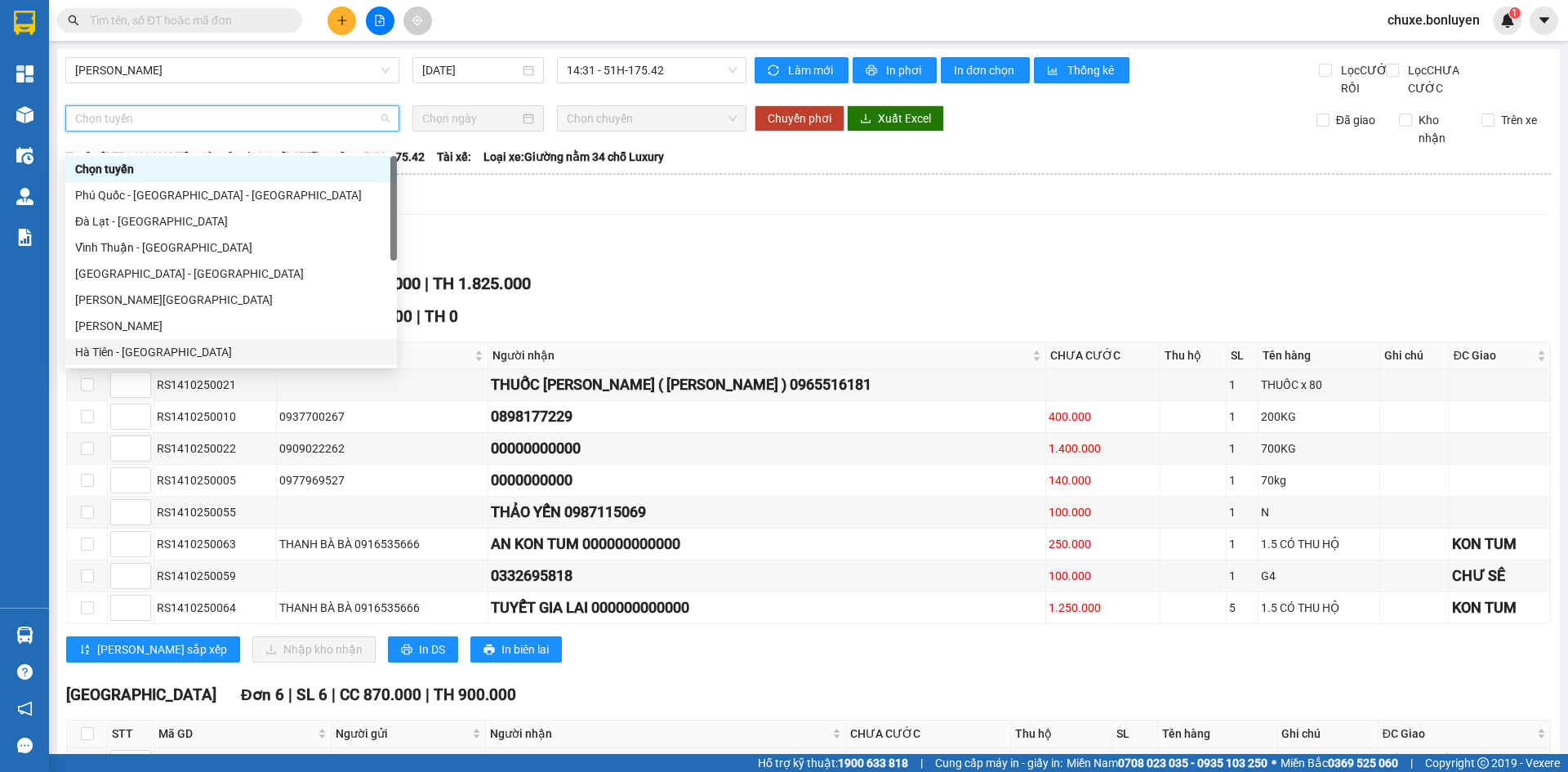
drag, startPoint x: 189, startPoint y: 347, endPoint x: 200, endPoint y: 340, distance: 13.0
click at [189, 348] on div "Hà Tiên - [GEOGRAPHIC_DATA]" at bounding box center [231, 351] width 312 height 18
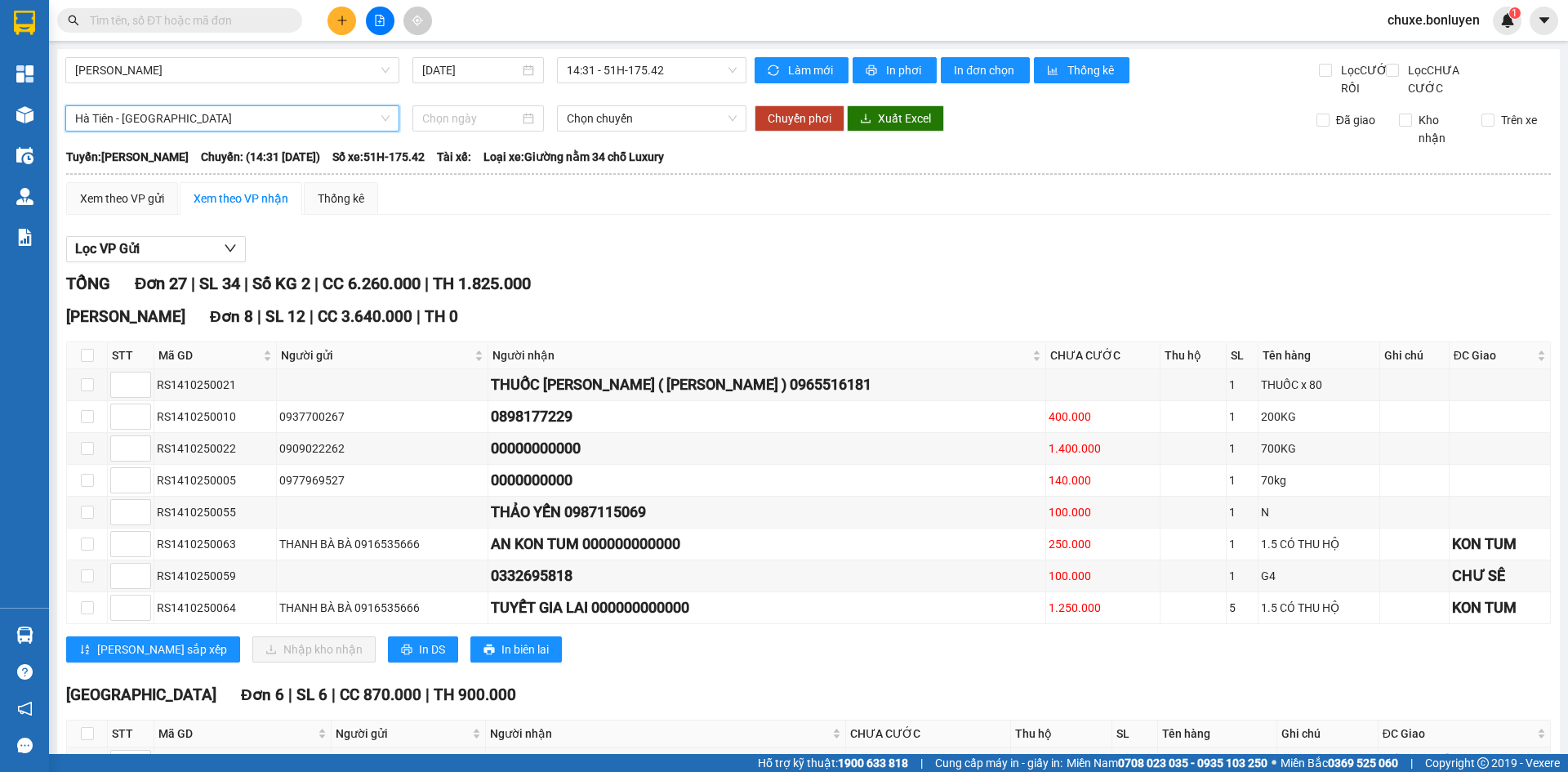
click at [277, 131] on span "Hà Tiên - [GEOGRAPHIC_DATA]" at bounding box center [232, 118] width 314 height 24
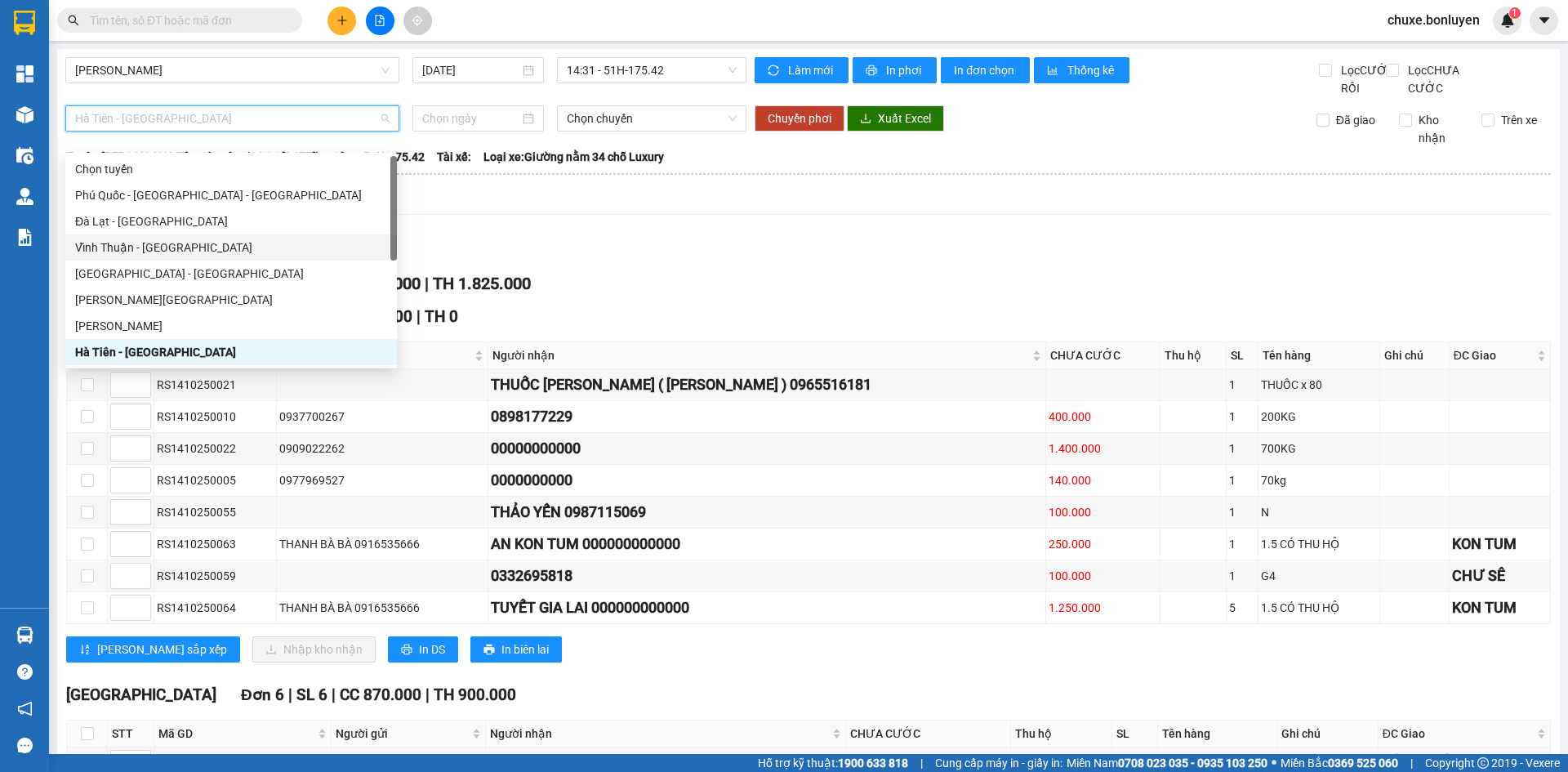
click at [219, 253] on div "Vĩnh Thuận - [GEOGRAPHIC_DATA]" at bounding box center [231, 247] width 312 height 18
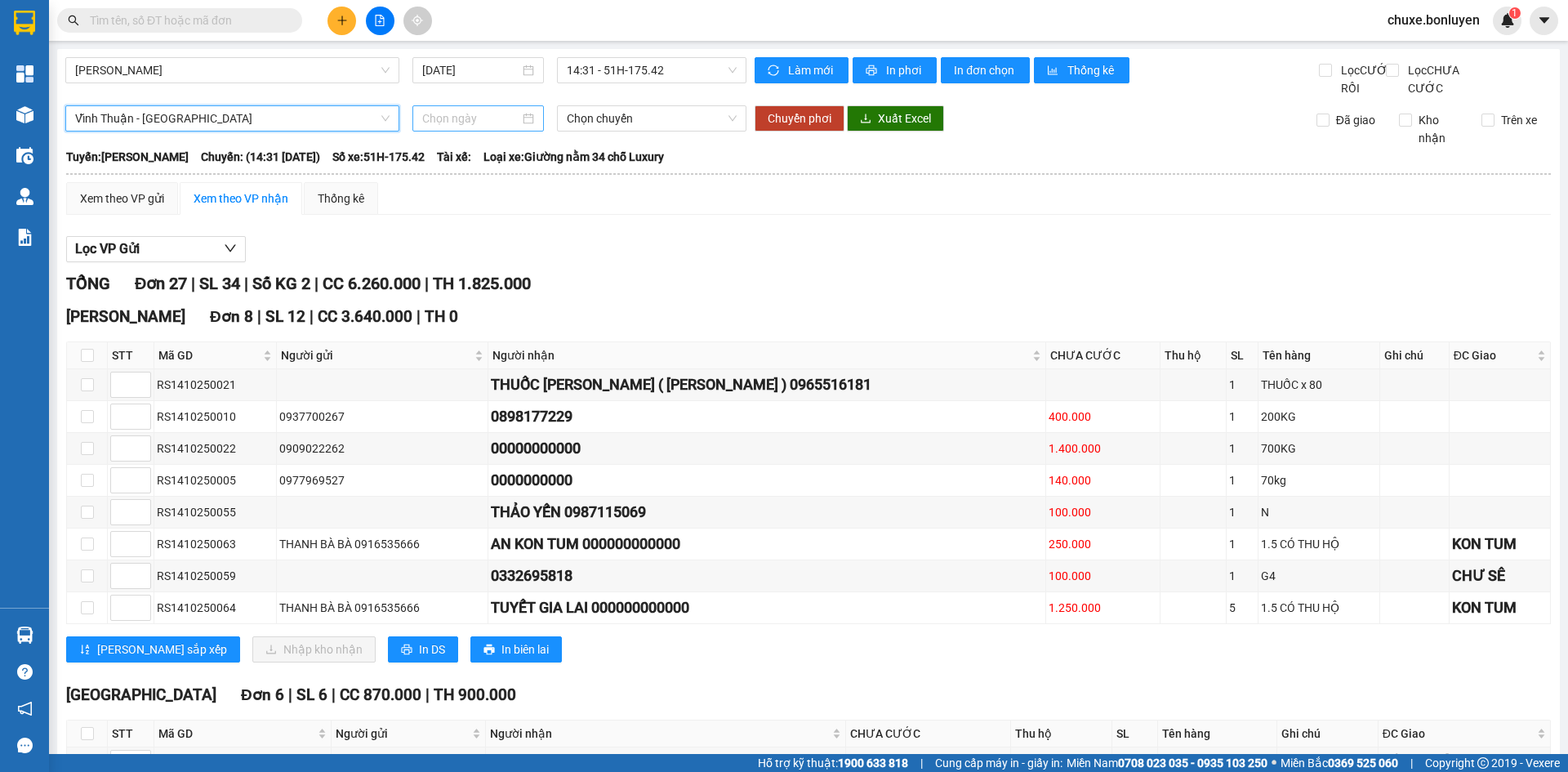
click at [461, 128] on input at bounding box center [470, 118] width 97 height 18
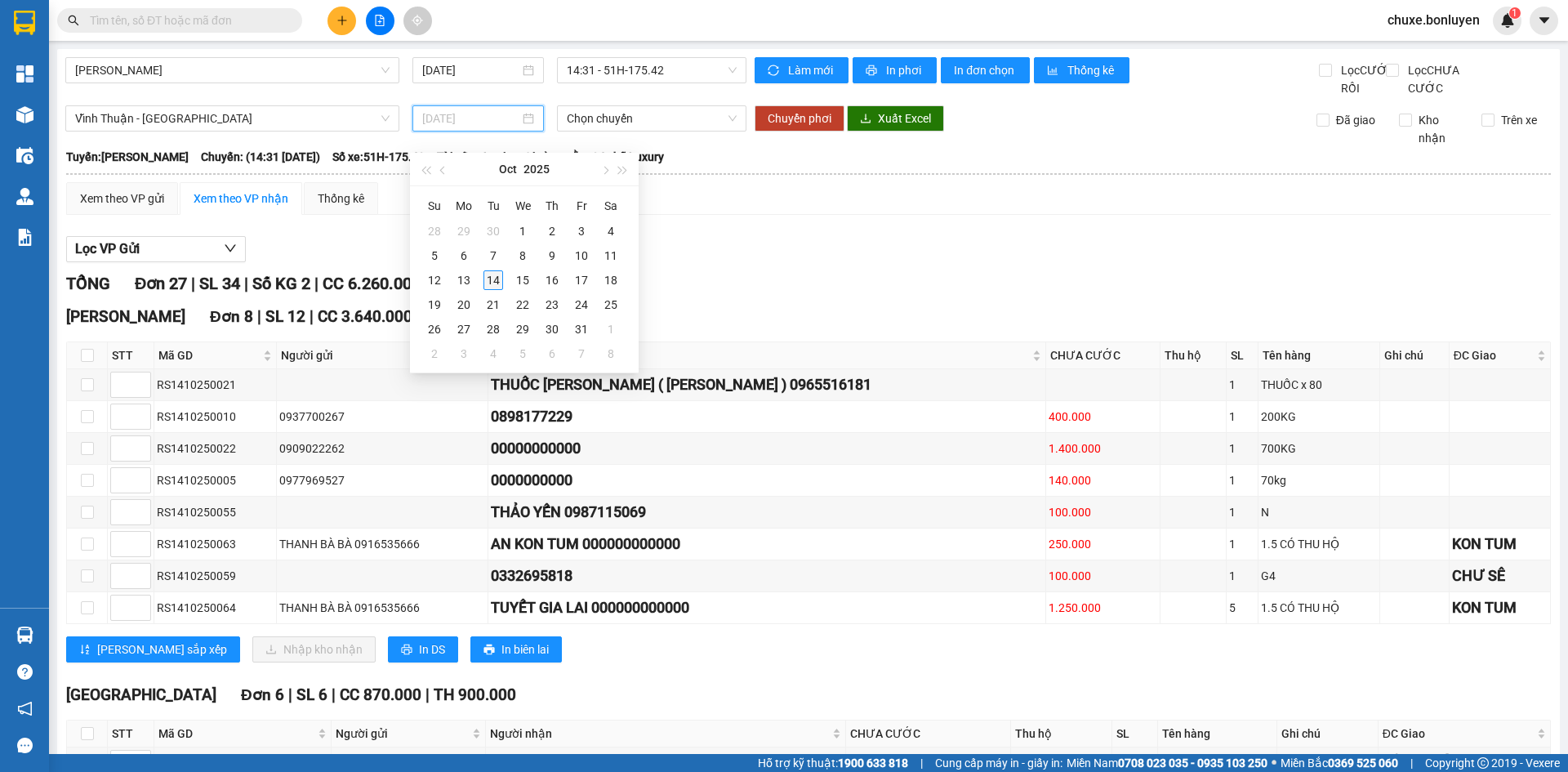
type input "[DATE]"
click at [492, 285] on div "14" at bounding box center [492, 280] width 19 height 19
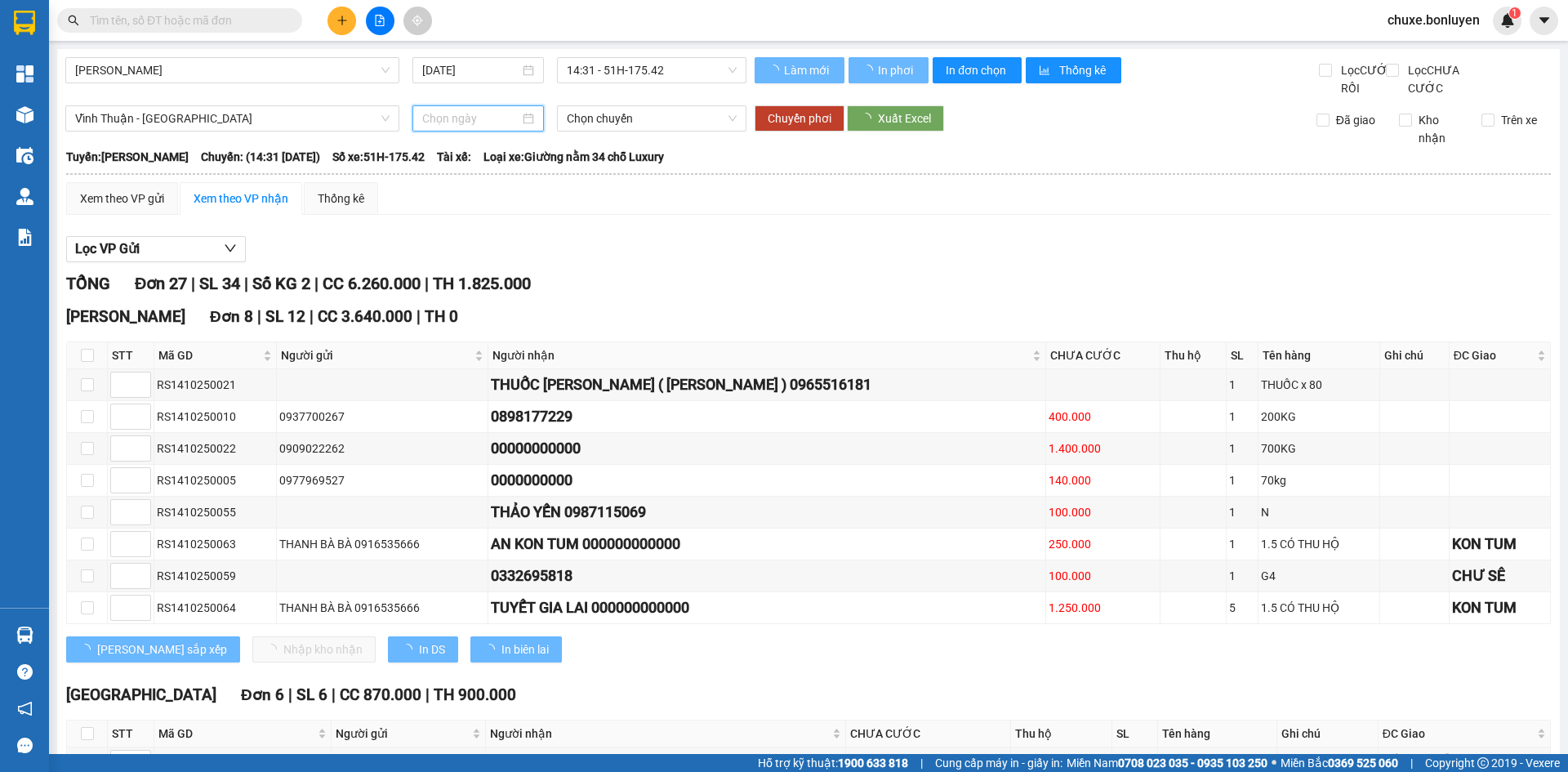
type input "[DATE]"
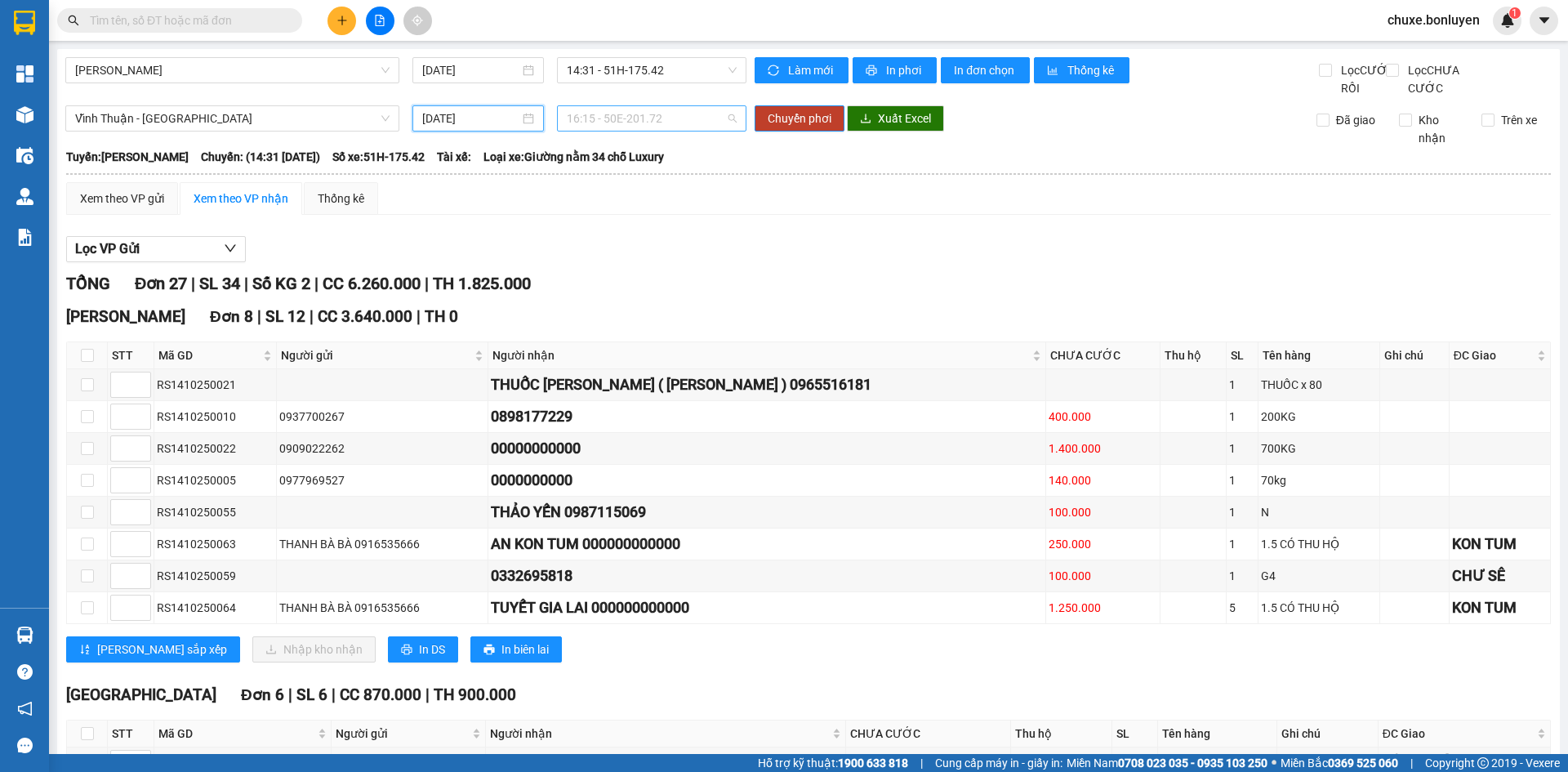
click at [614, 131] on span "16:15 - 50E-201.72" at bounding box center [651, 118] width 170 height 24
click at [618, 198] on div "16:15 - 50E-201.72" at bounding box center [626, 194] width 128 height 18
click at [785, 128] on span "Chuyển phơi" at bounding box center [799, 118] width 63 height 18
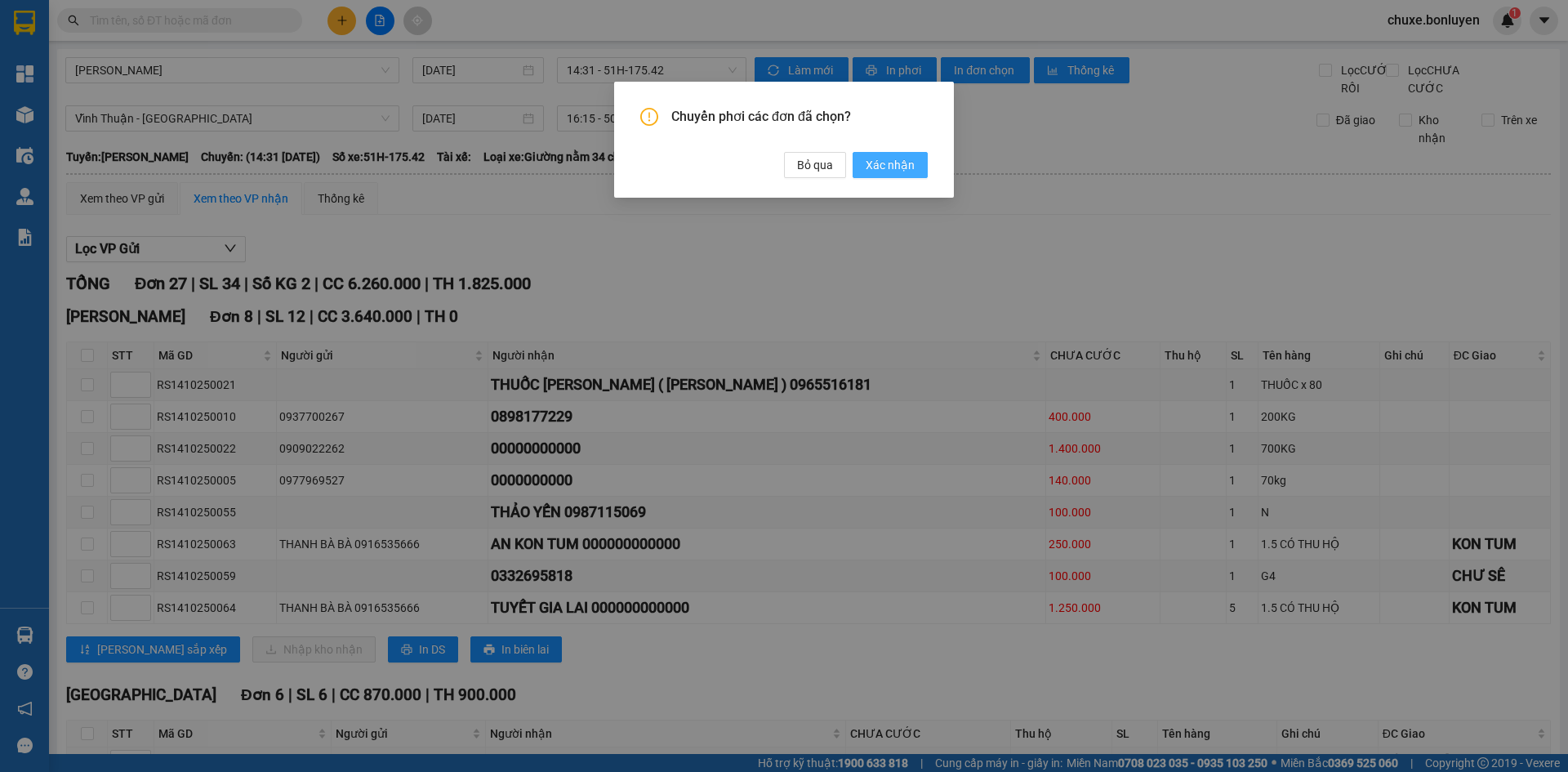
drag, startPoint x: 908, startPoint y: 164, endPoint x: 882, endPoint y: 165, distance: 26.0
click at [907, 164] on span "Xác nhận" at bounding box center [890, 165] width 49 height 18
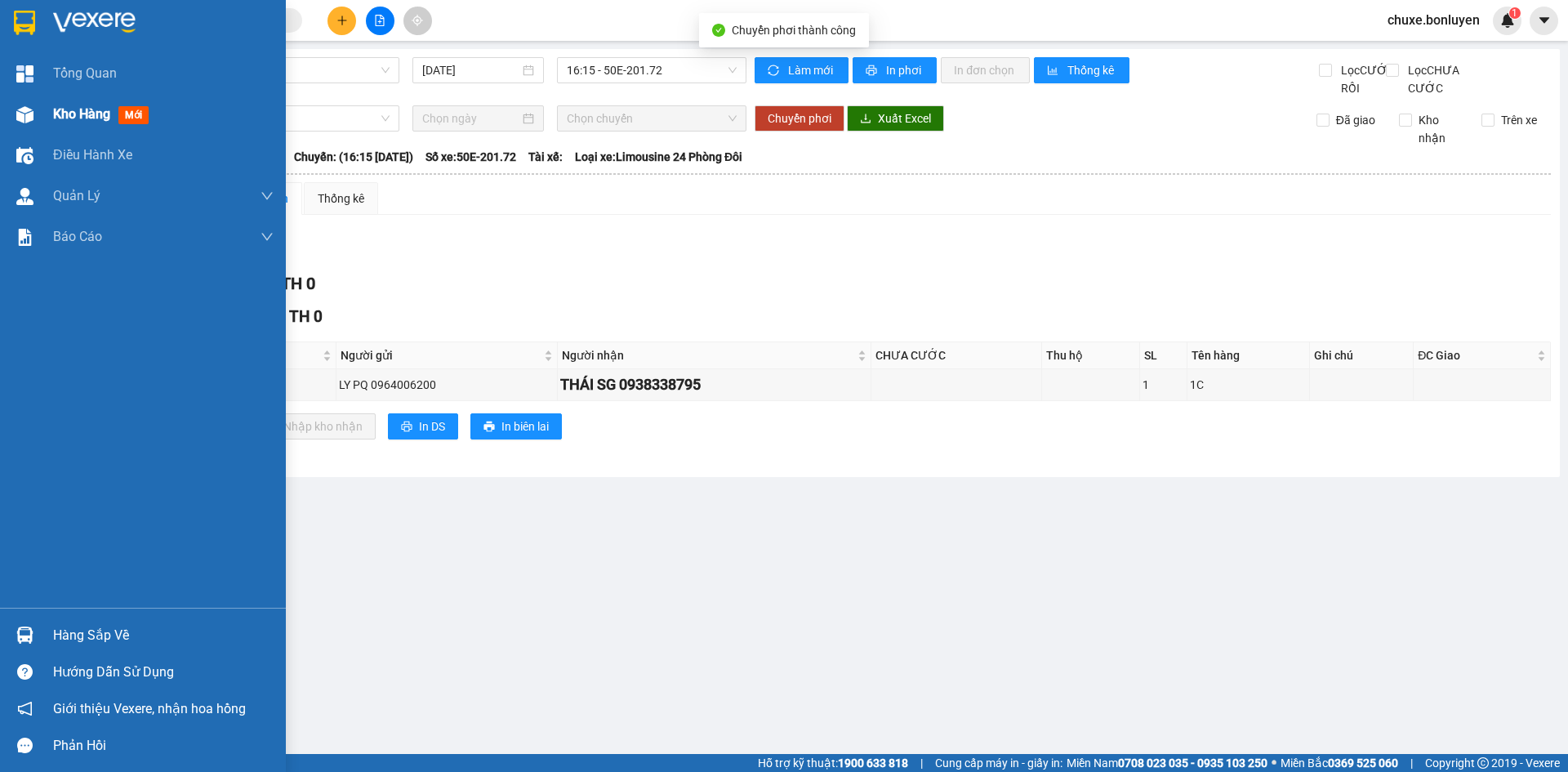
click at [45, 119] on div "Kho hàng mới" at bounding box center [143, 114] width 285 height 41
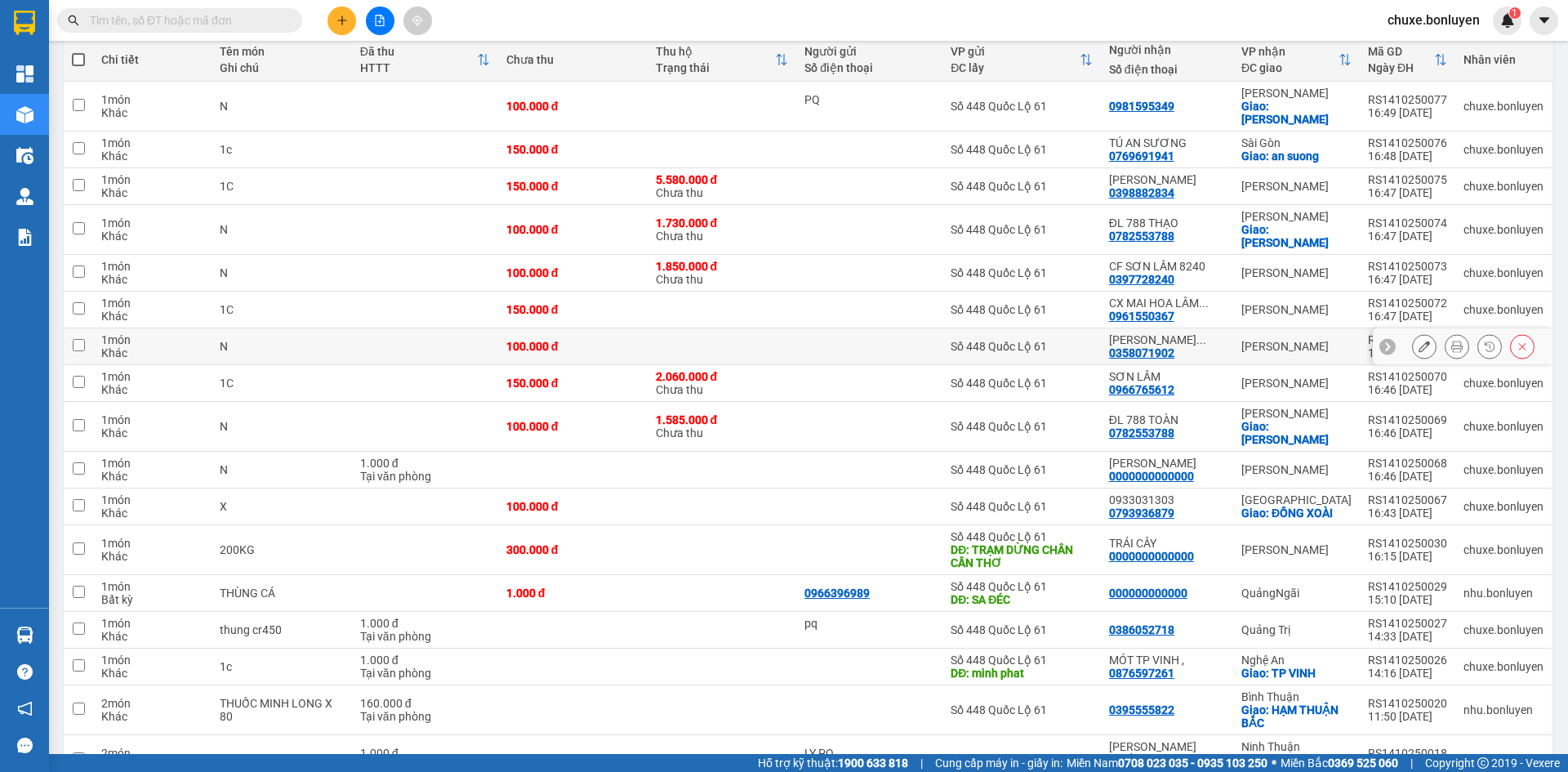
scroll to position [275, 0]
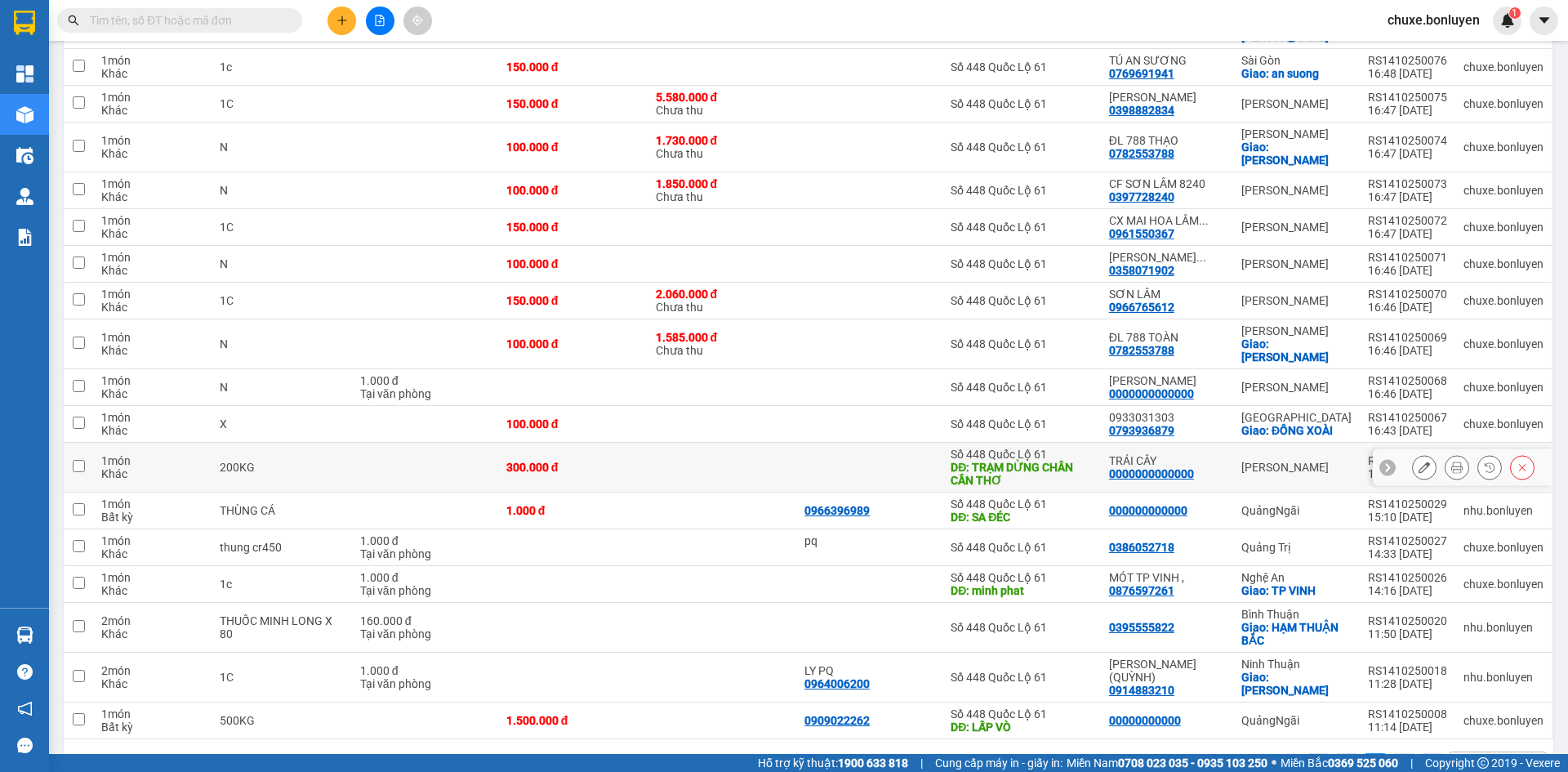
click at [1175, 467] on div "0000000000000" at bounding box center [1151, 473] width 85 height 13
click at [1213, 454] on div "TRÁI CÂY 0000000000000" at bounding box center [1166, 467] width 116 height 26
checkbox input "true"
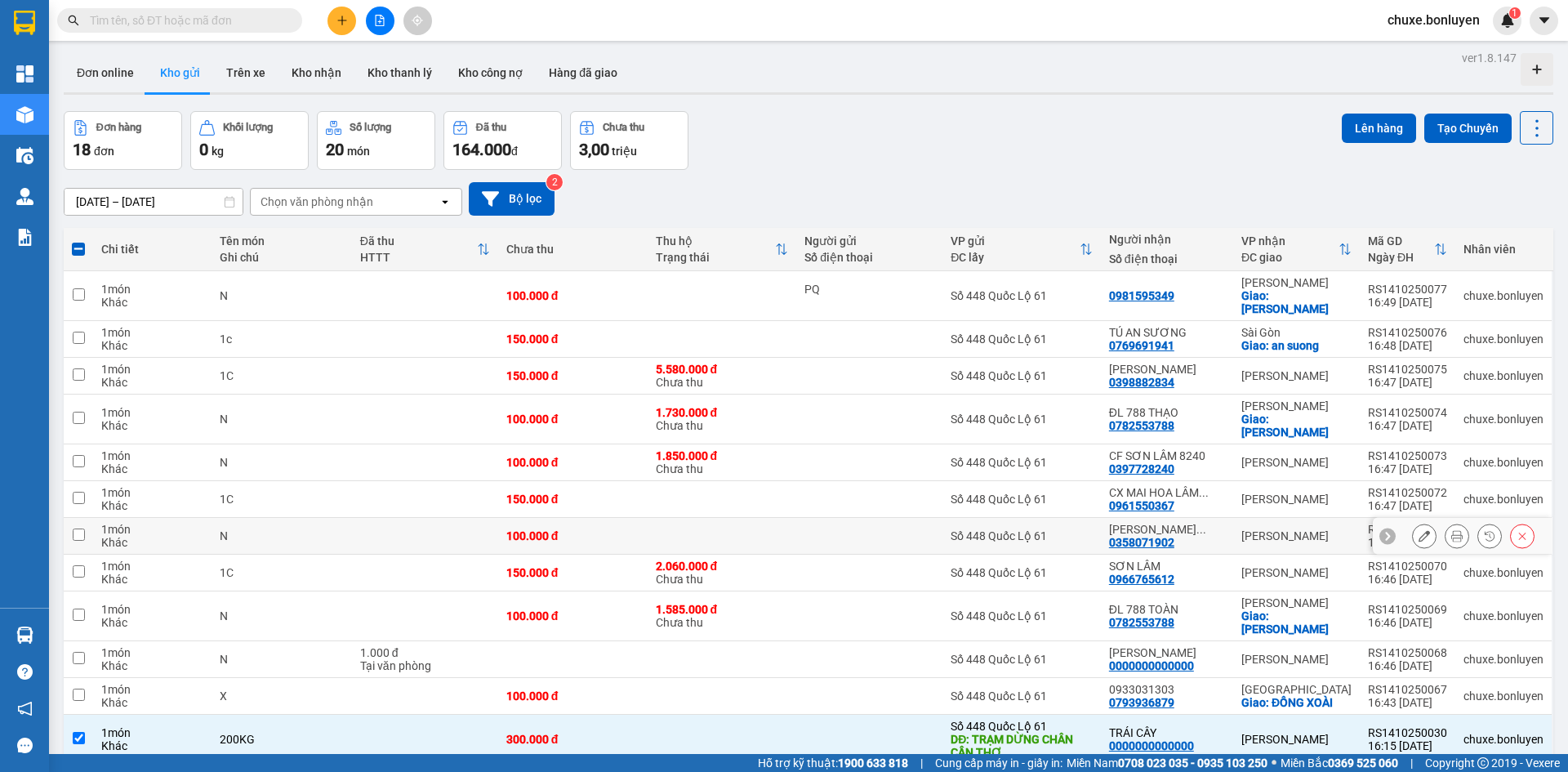
scroll to position [0, 0]
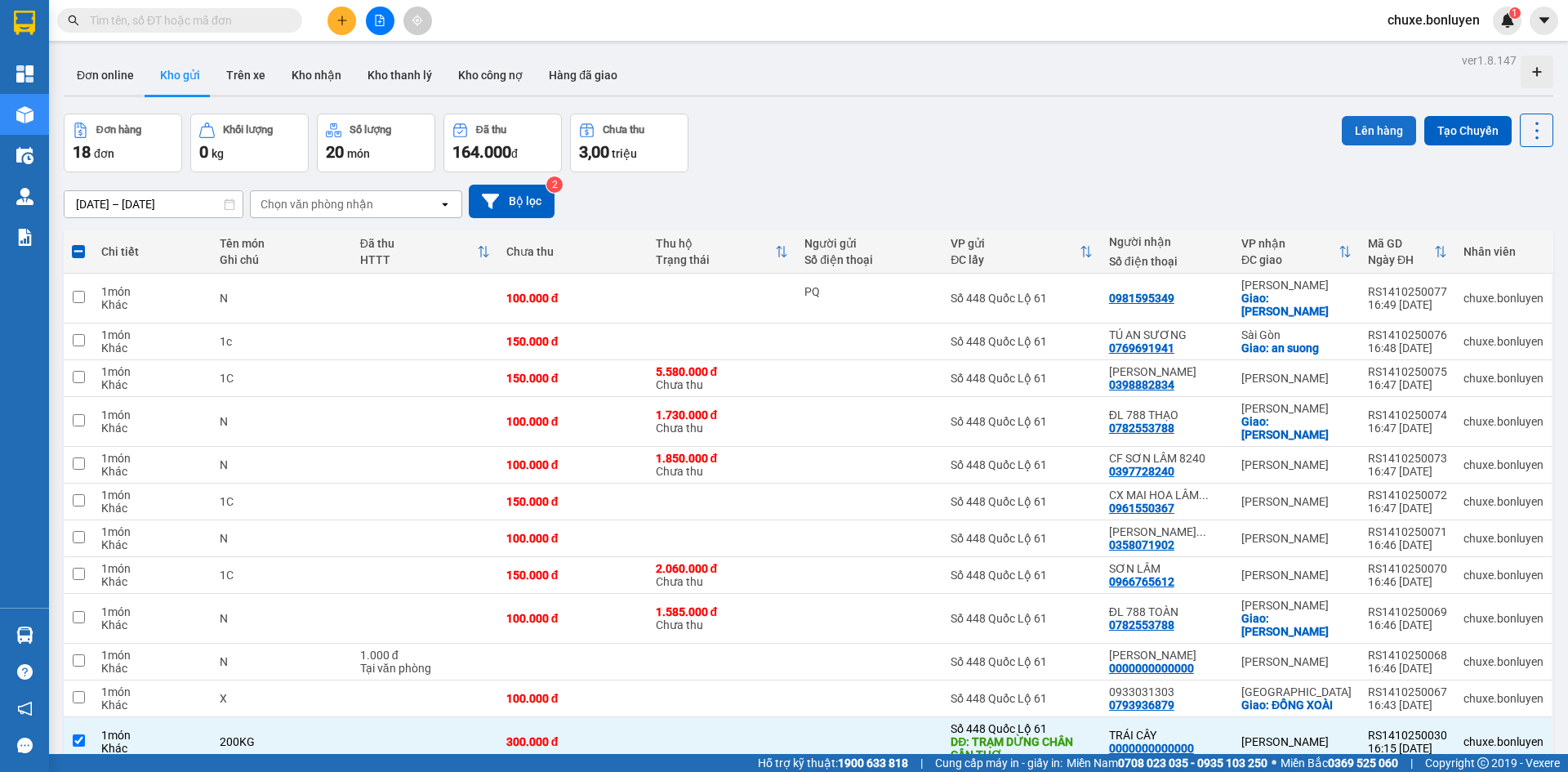
click at [1379, 129] on button "Lên hàng" at bounding box center [1379, 130] width 74 height 30
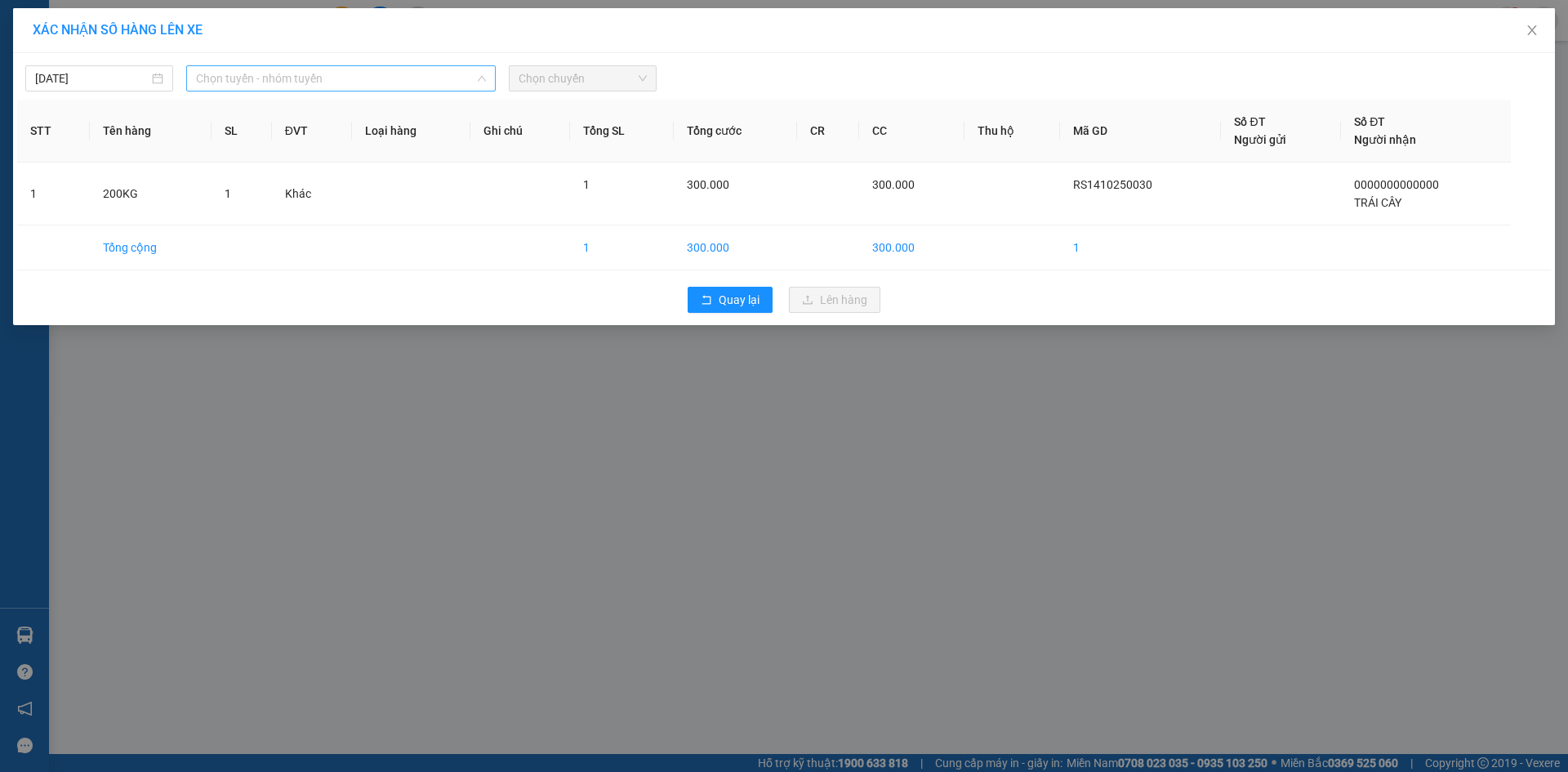
click at [359, 70] on span "Chọn tuyến - nhóm tuyến" at bounding box center [340, 78] width 290 height 24
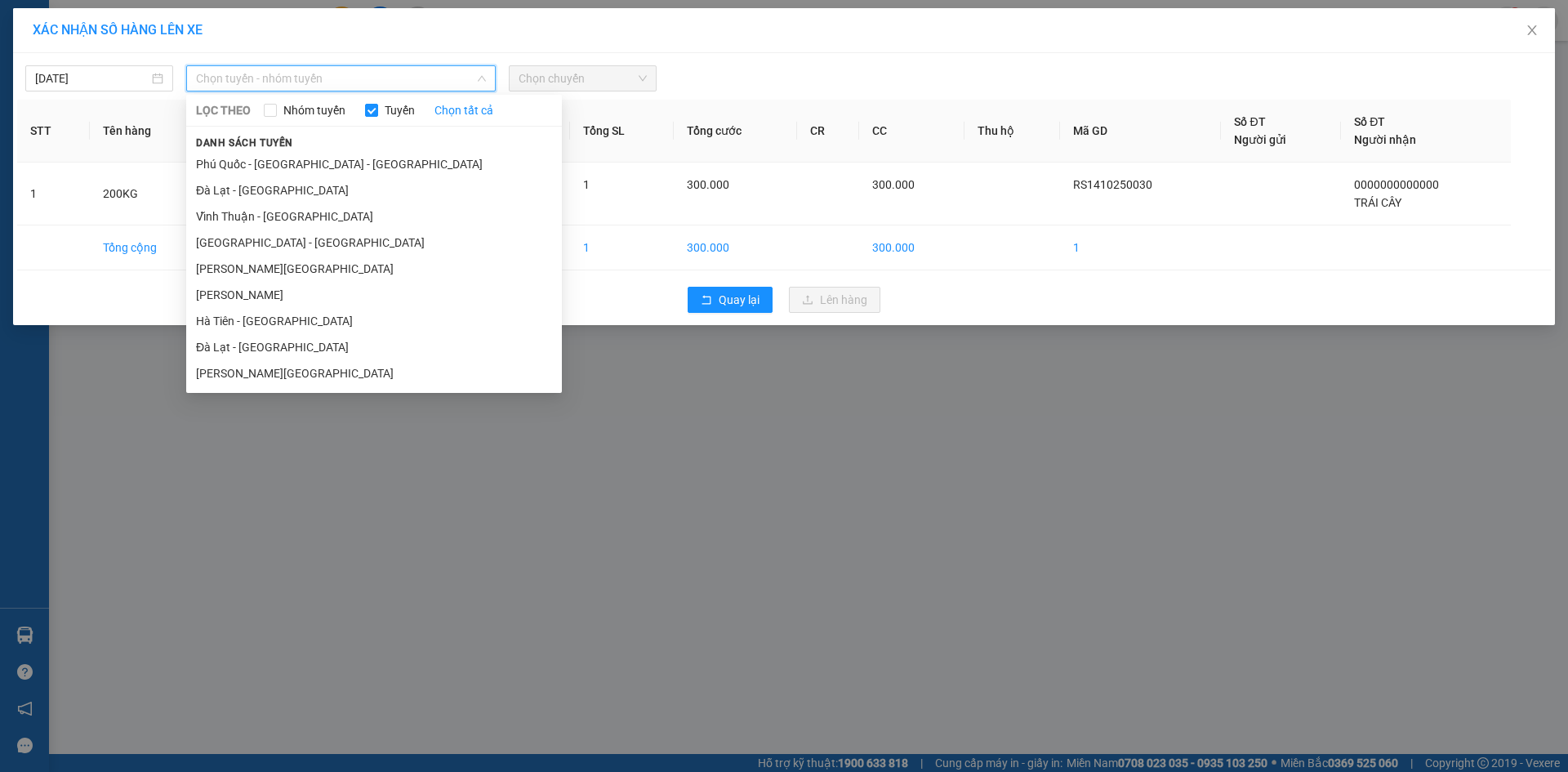
drag, startPoint x: 287, startPoint y: 221, endPoint x: 496, endPoint y: 125, distance: 230.0
click at [287, 220] on li "Vĩnh Thuận - [GEOGRAPHIC_DATA]" at bounding box center [373, 216] width 376 height 26
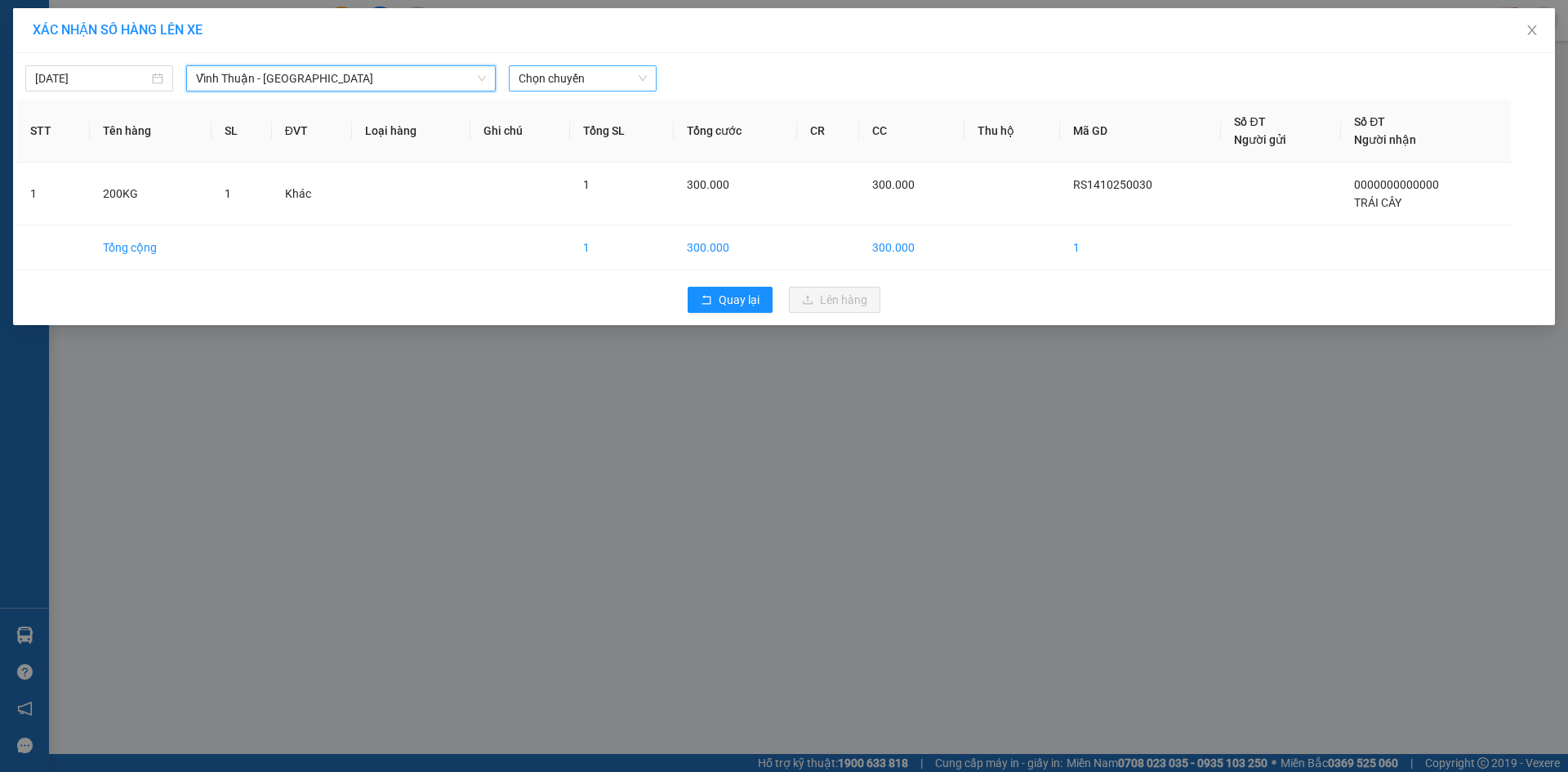
click at [628, 83] on span "Chọn chuyến" at bounding box center [583, 78] width 128 height 24
click at [616, 145] on div "16:15 - 50E-201.72" at bounding box center [582, 137] width 128 height 18
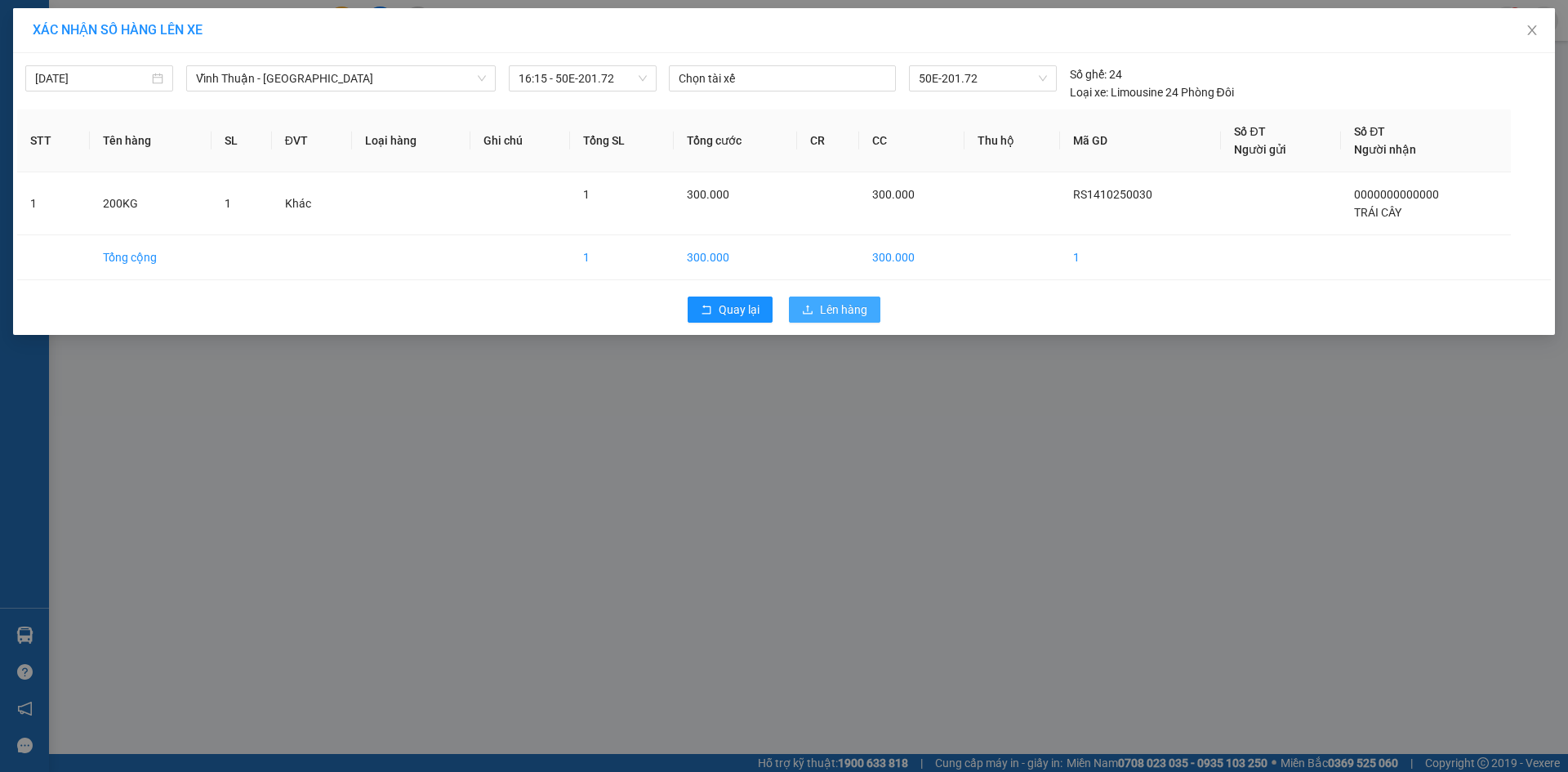
click at [866, 309] on span "Lên hàng" at bounding box center [844, 309] width 47 height 18
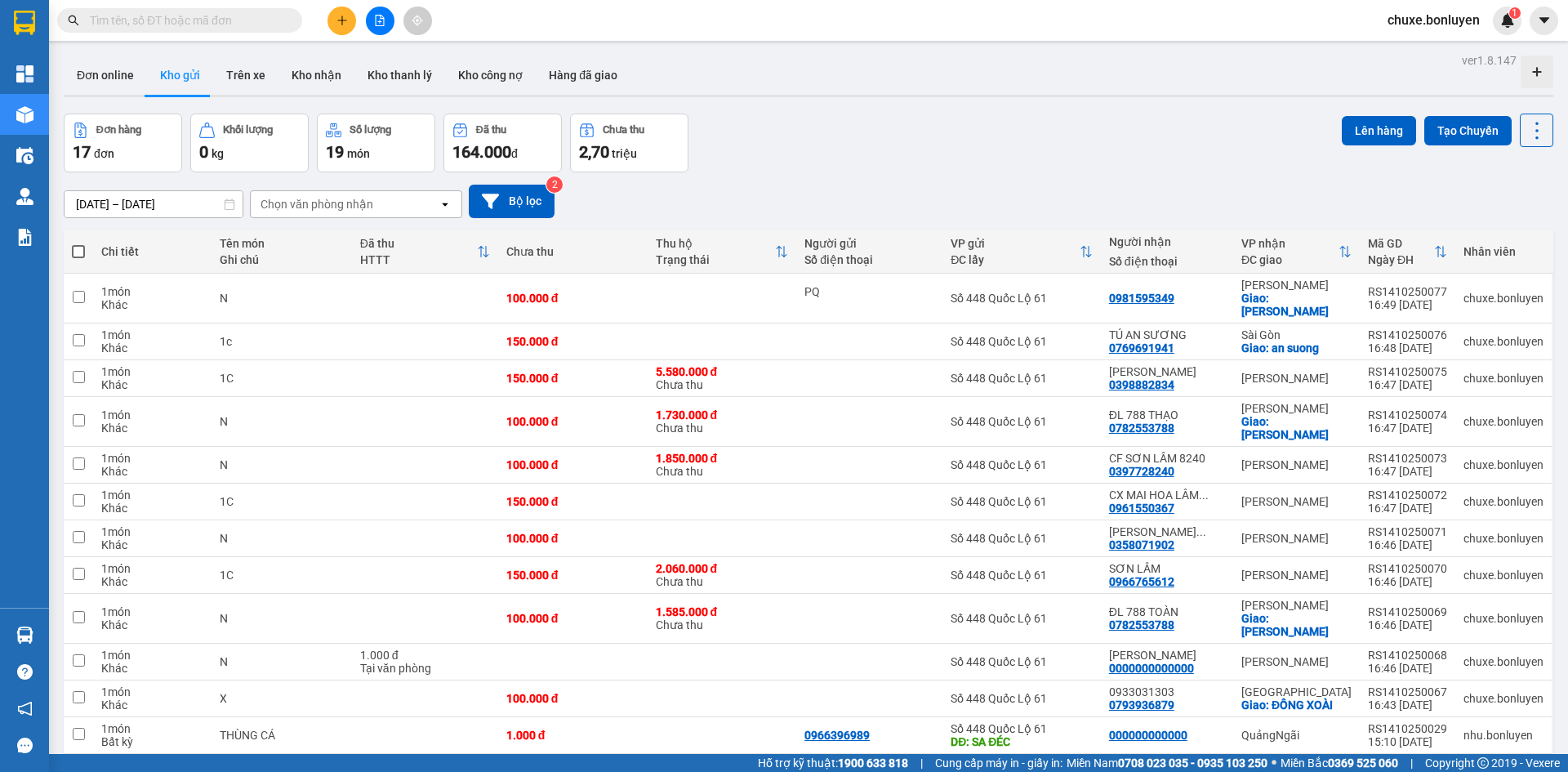
click at [75, 254] on span at bounding box center [78, 251] width 13 height 13
click at [79, 243] on input "checkbox" at bounding box center [79, 243] width 0 height 0
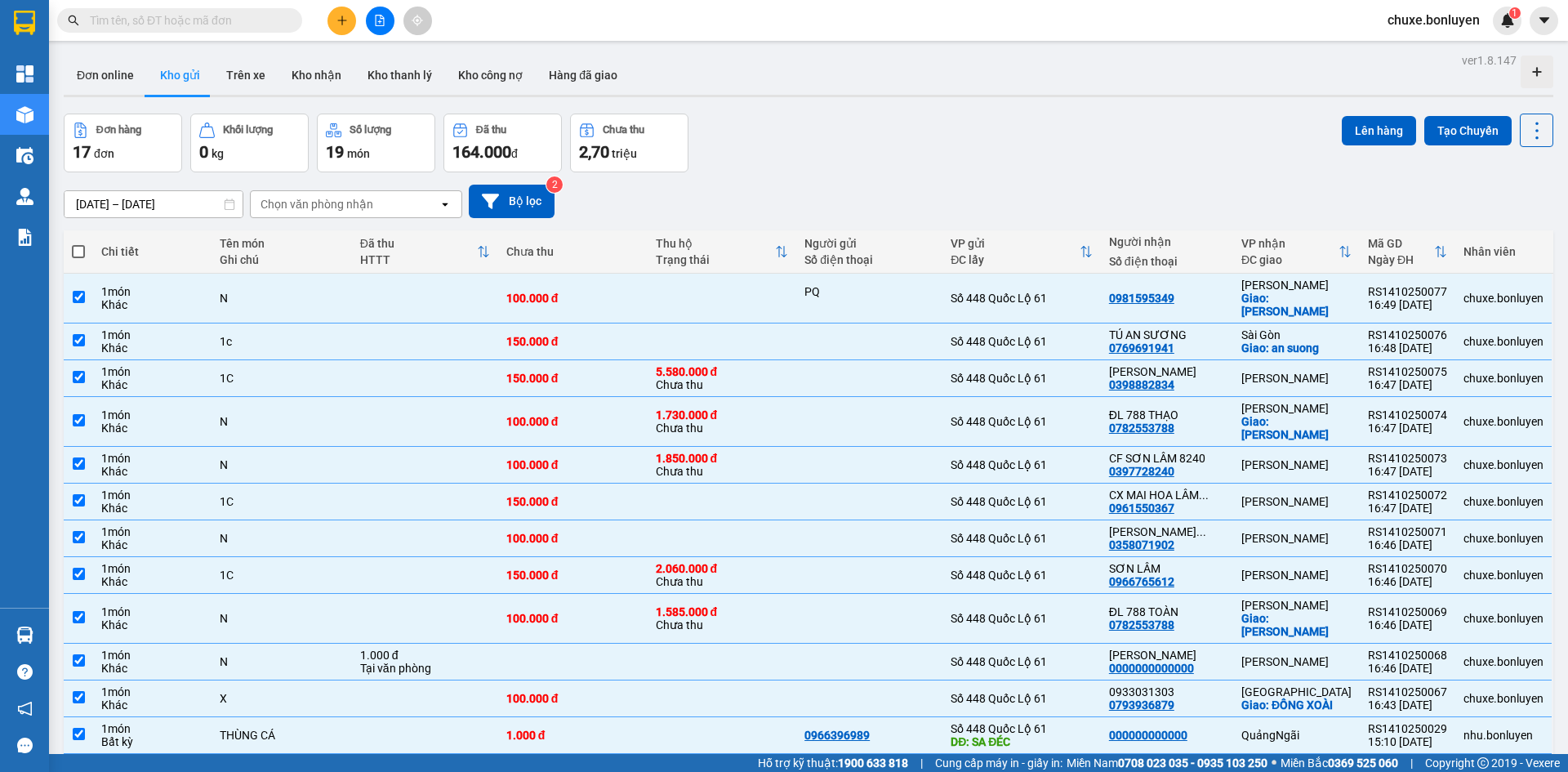
checkbox input "true"
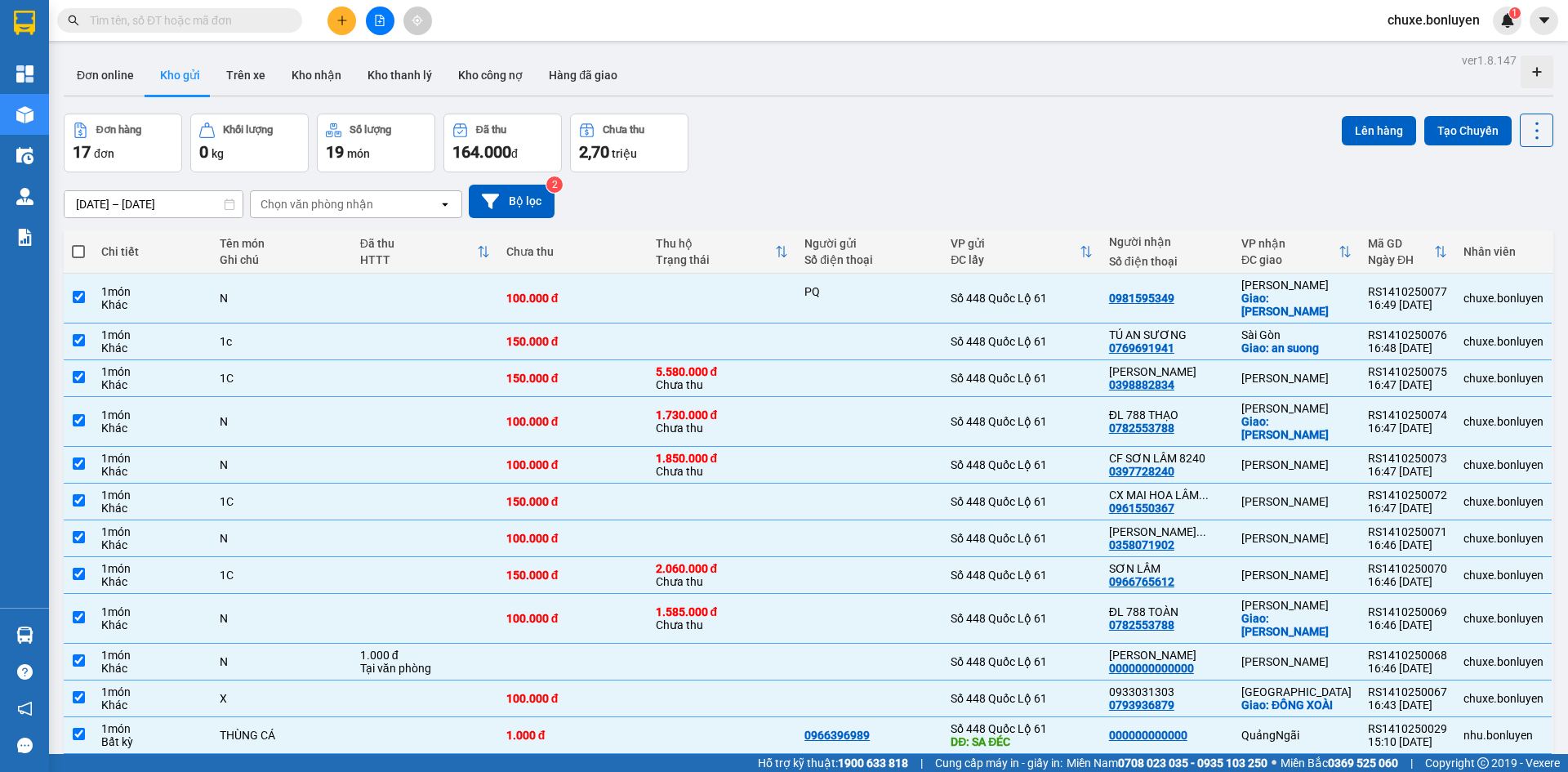
checkbox input "true"
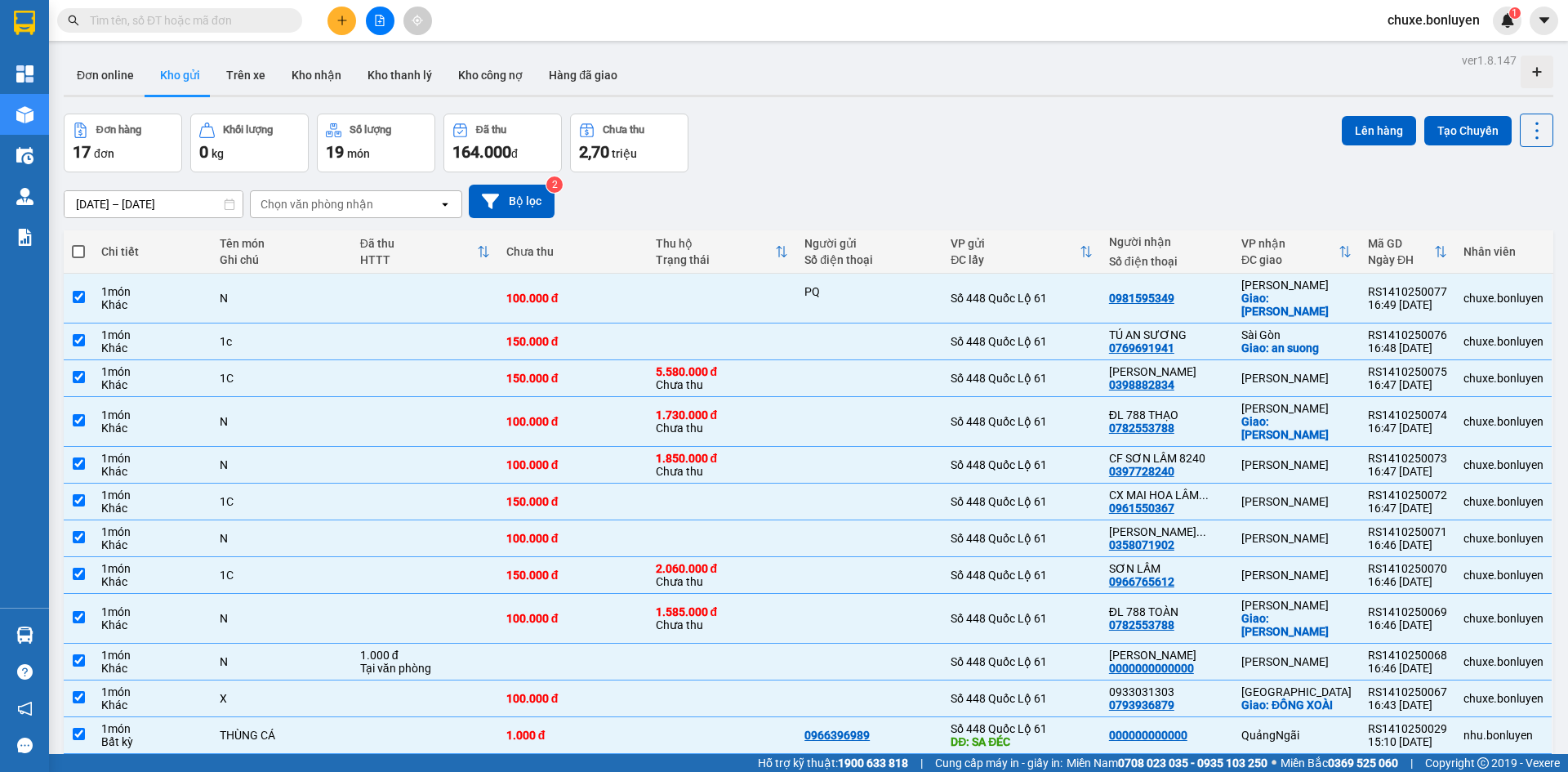
checkbox input "true"
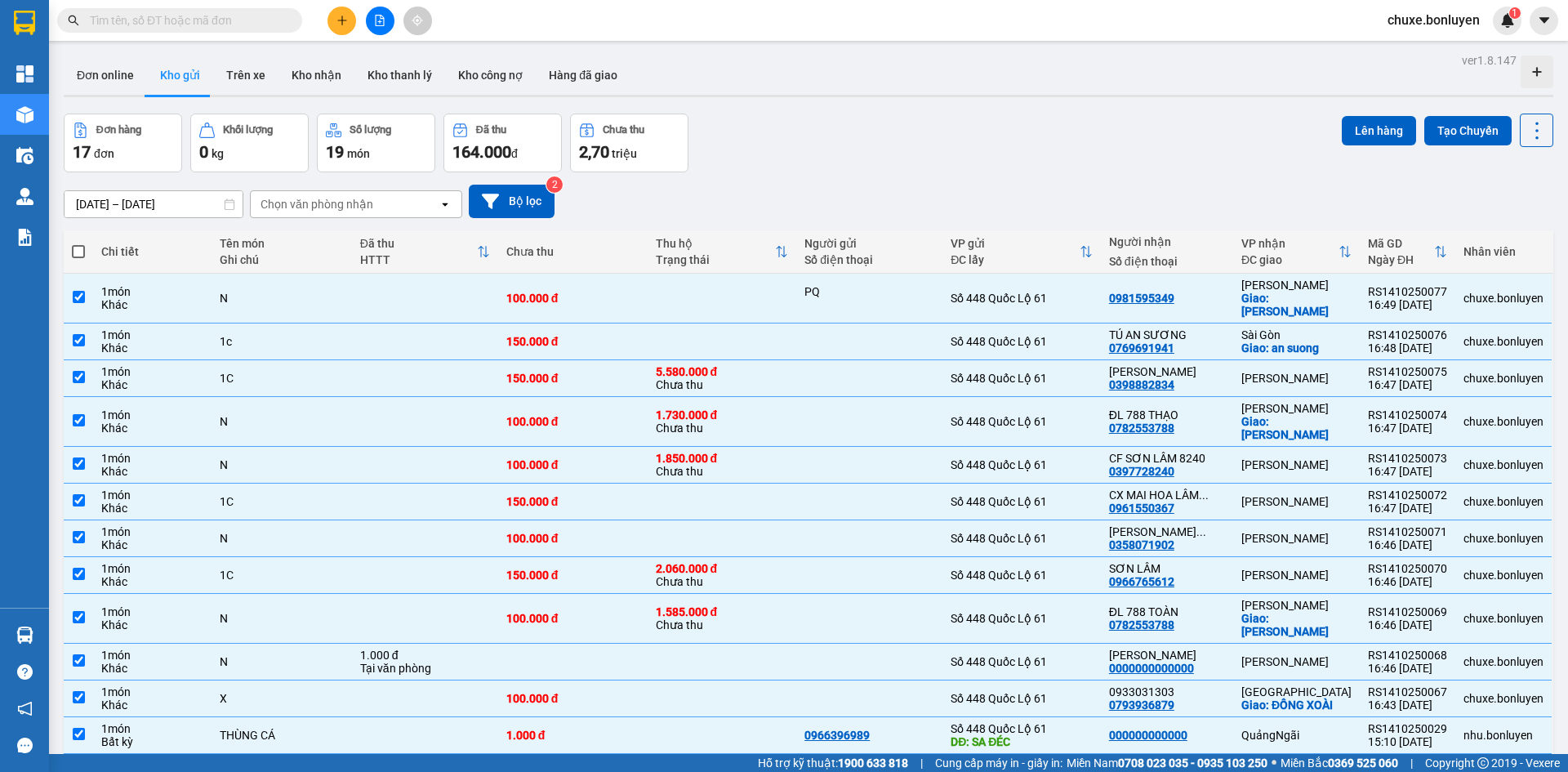
checkbox input "true"
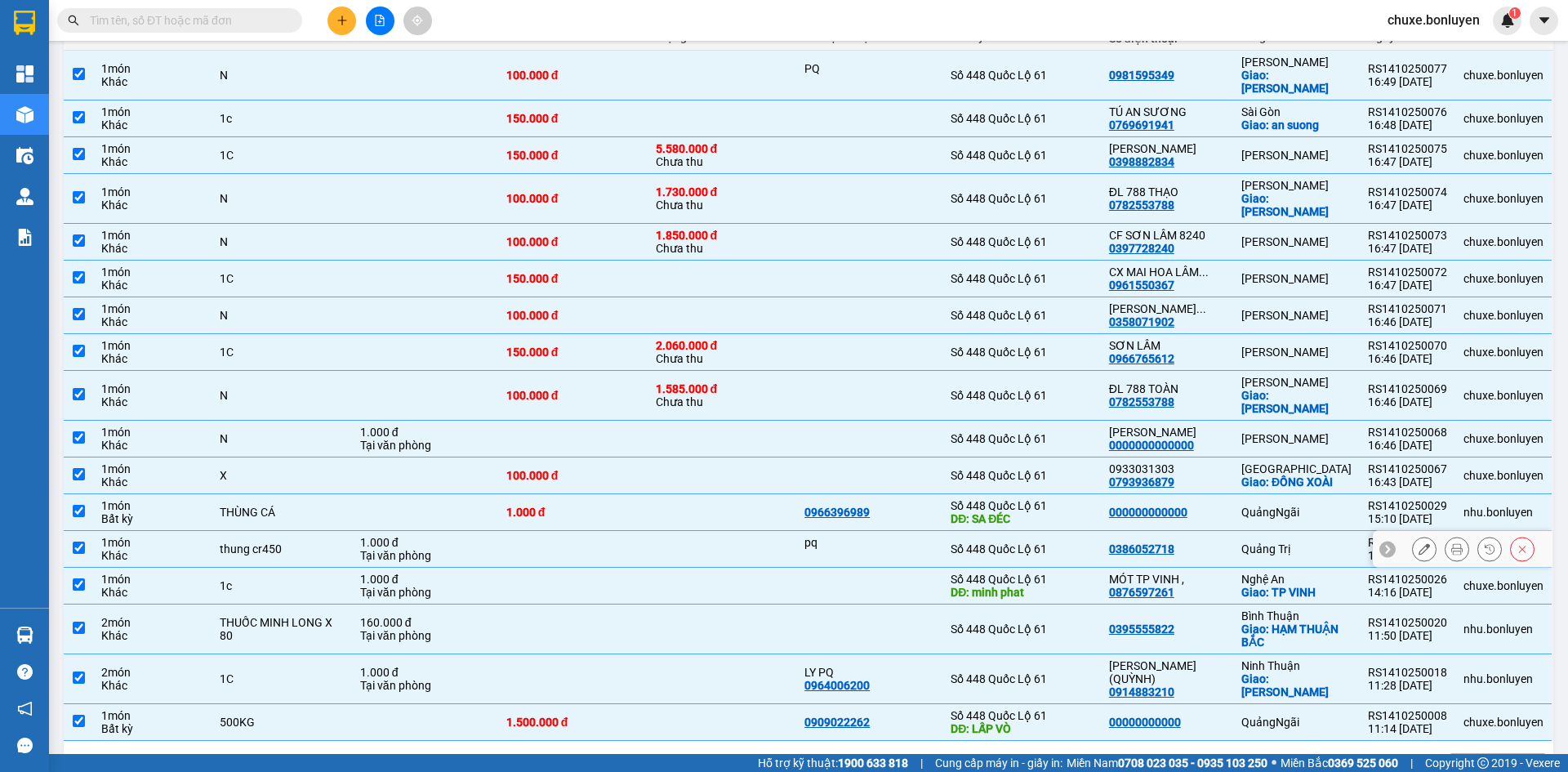
scroll to position [225, 0]
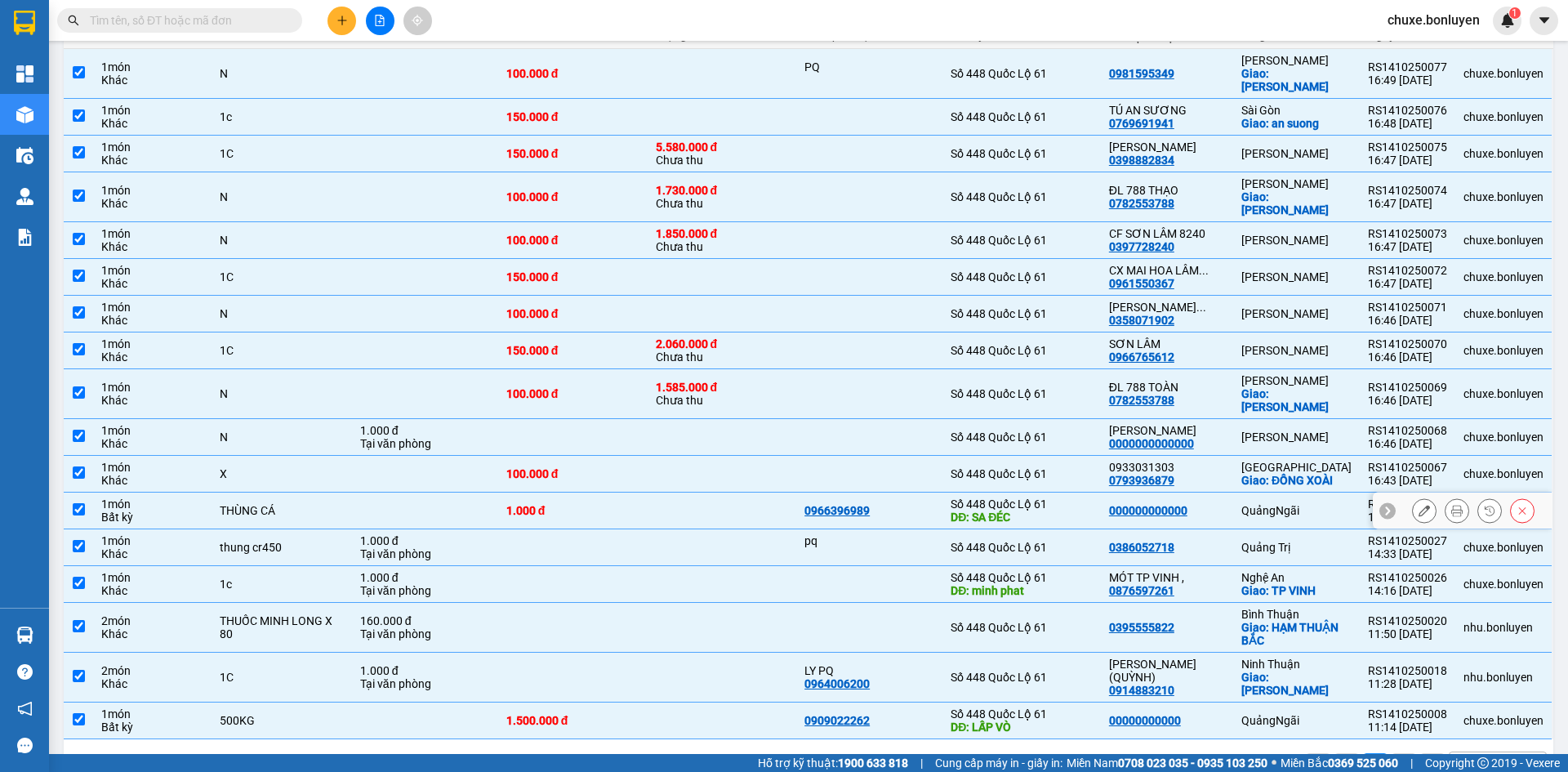
drag, startPoint x: 1050, startPoint y: 460, endPoint x: 1050, endPoint y: 473, distance: 13.0
click at [1050, 497] on div "Số 448 Quốc Lộ 61" at bounding box center [1022, 503] width 142 height 13
checkbox input "false"
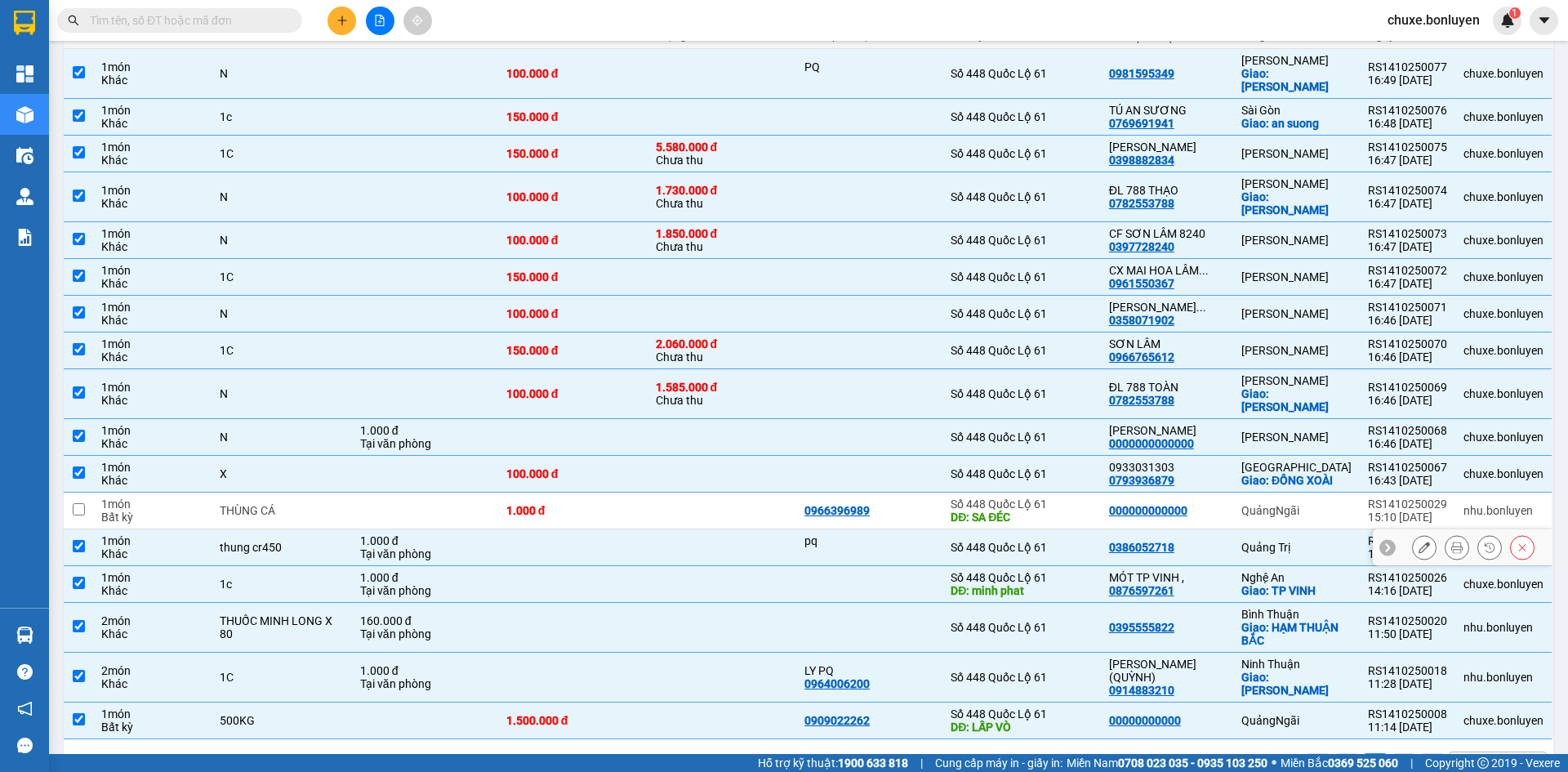
click at [1051, 541] on div "Số 448 Quốc Lộ 61" at bounding box center [1022, 546] width 142 height 13
checkbox input "false"
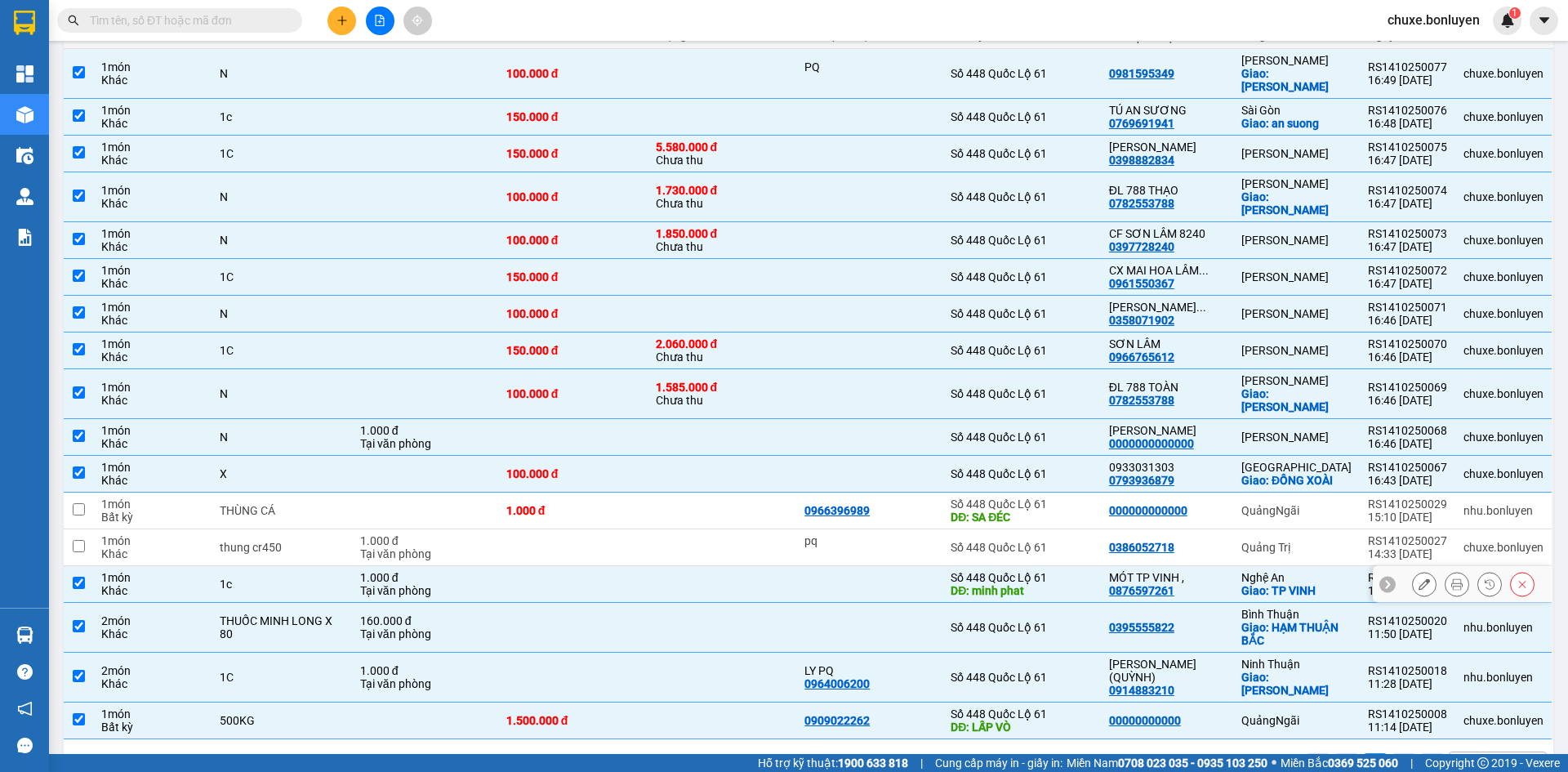
click at [1051, 571] on div "Số 448 Quốc Lộ 61" at bounding box center [1022, 577] width 142 height 13
checkbox input "false"
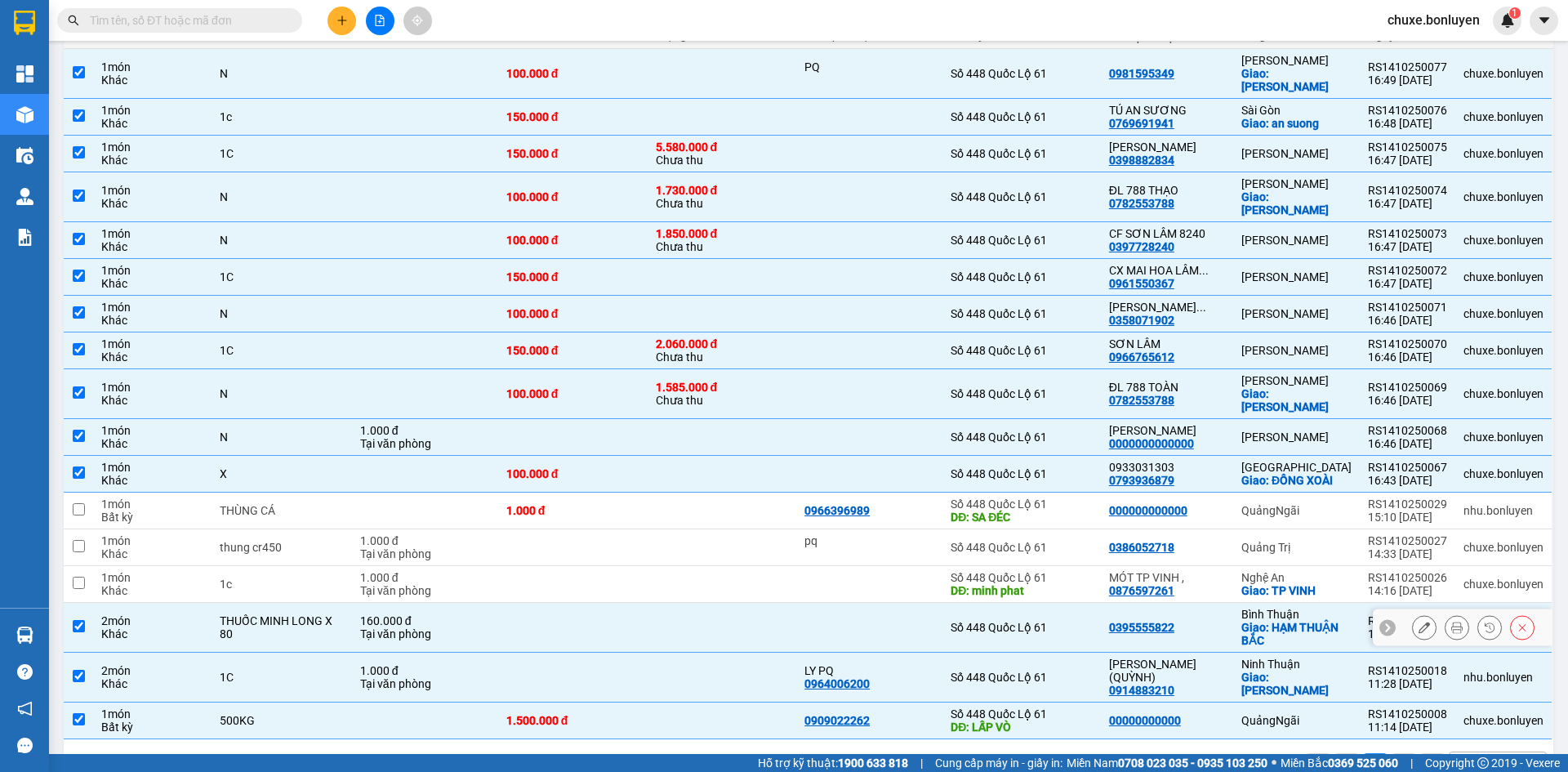
click at [1055, 621] on div "Số 448 Quốc Lộ 61" at bounding box center [1022, 627] width 142 height 13
checkbox input "false"
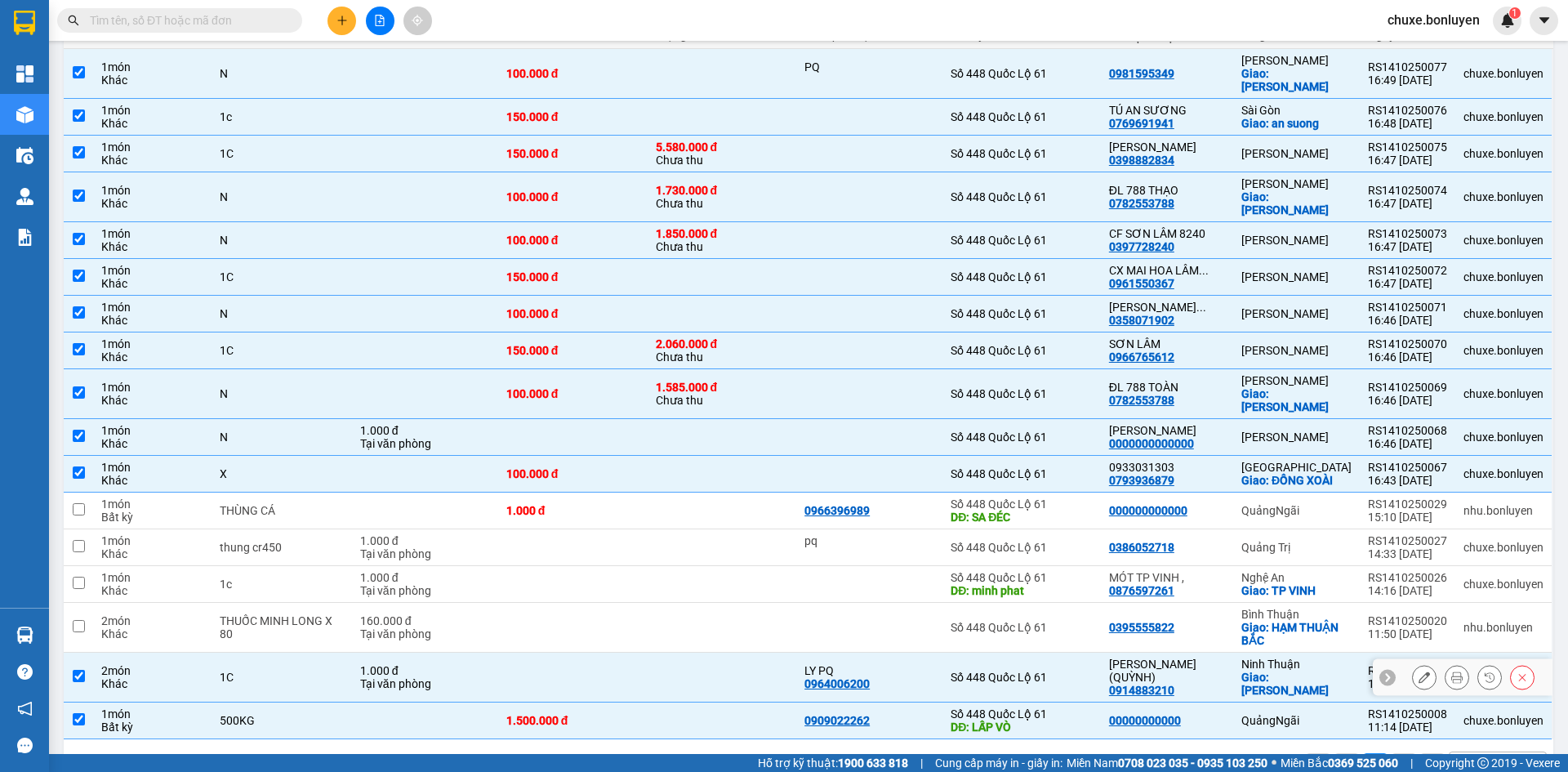
click at [1060, 653] on td "Số 448 Quốc Lộ 61" at bounding box center [1022, 677] width 159 height 50
checkbox input "false"
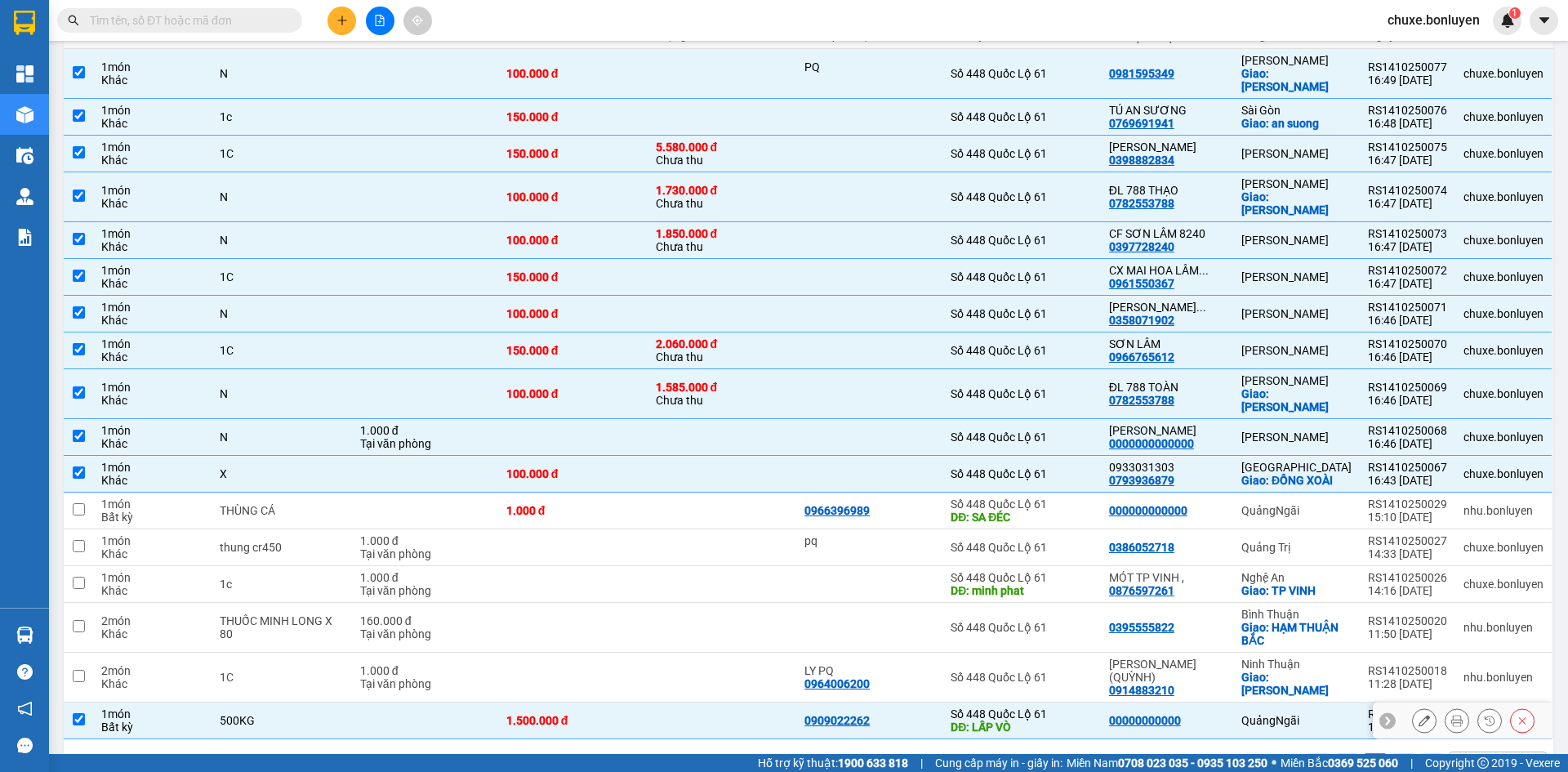
click at [1068, 720] on div "DĐ: LẤP VÒ" at bounding box center [1022, 726] width 142 height 13
checkbox input "false"
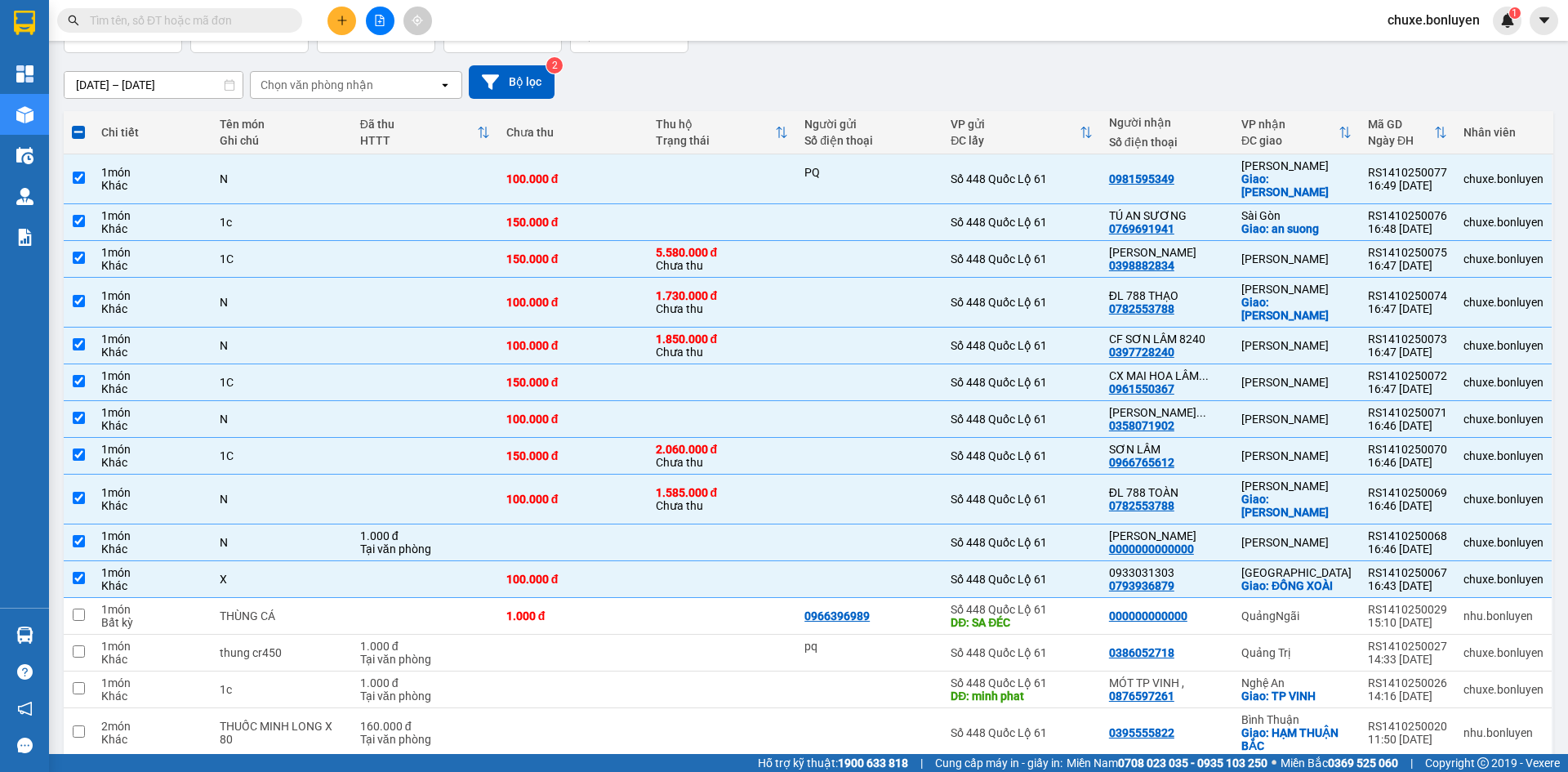
scroll to position [0, 0]
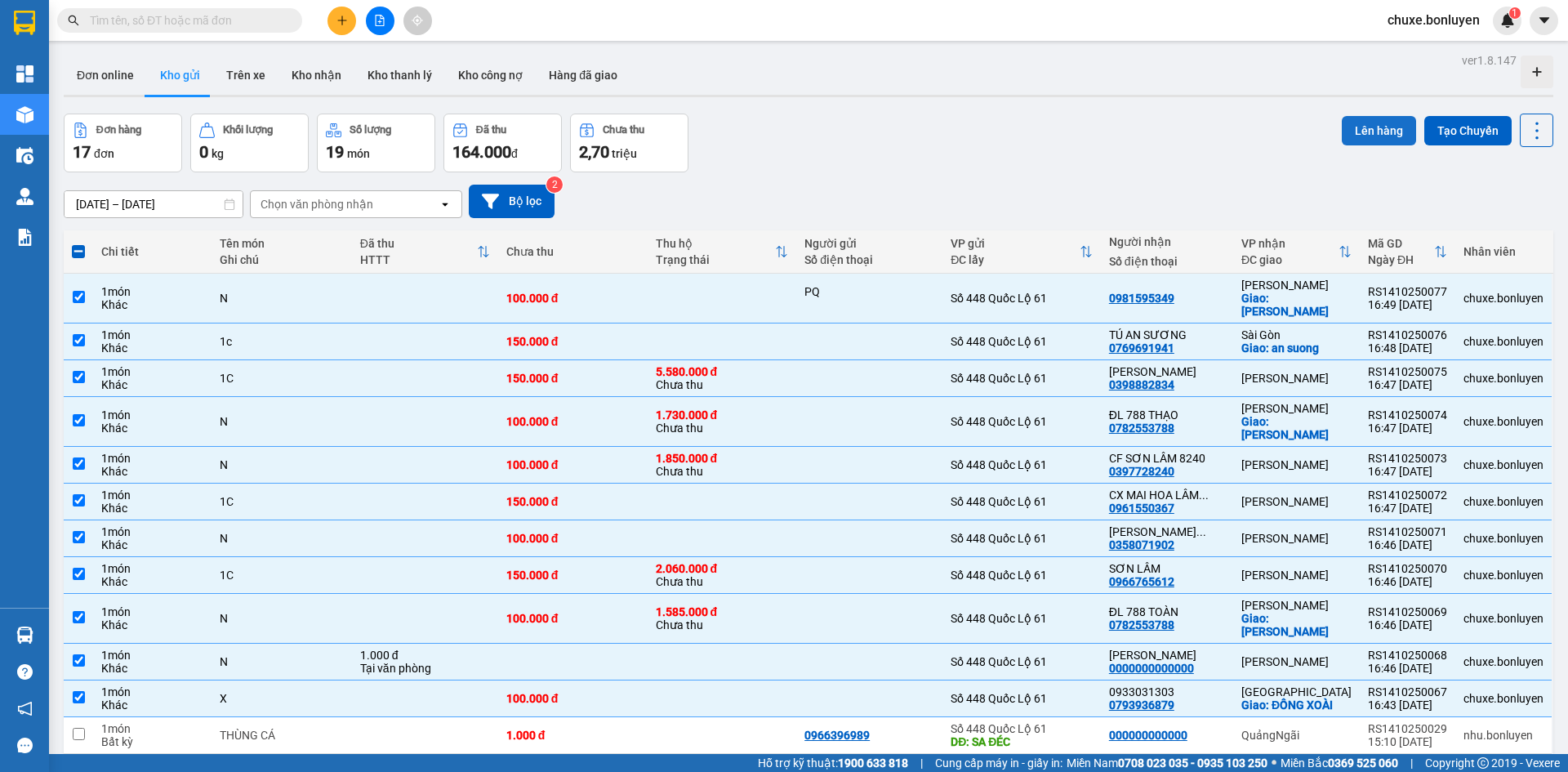
click at [1378, 123] on button "Lên hàng" at bounding box center [1379, 130] width 74 height 30
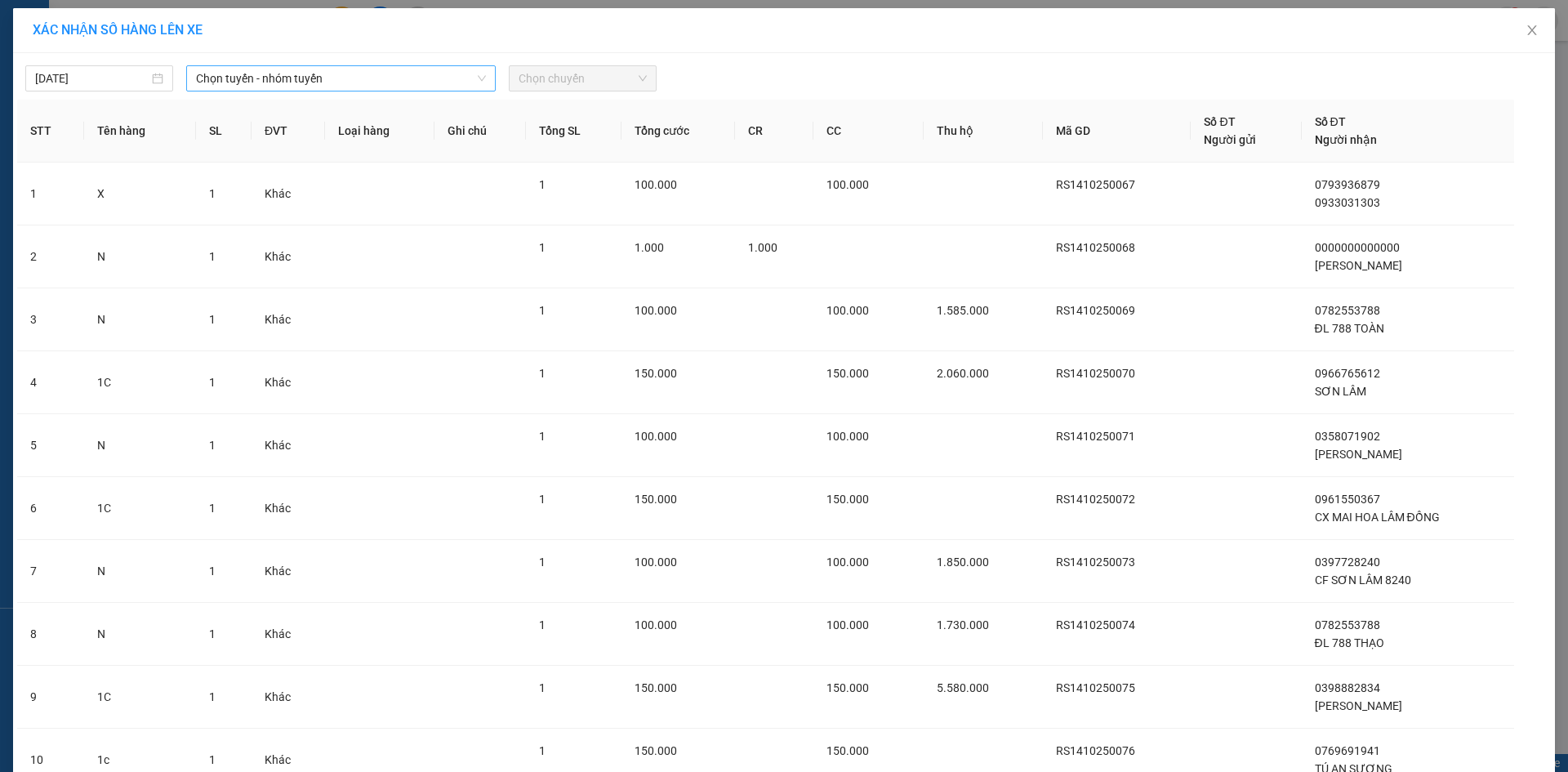
click at [372, 89] on span "Chọn tuyến - nhóm tuyến" at bounding box center [340, 78] width 290 height 24
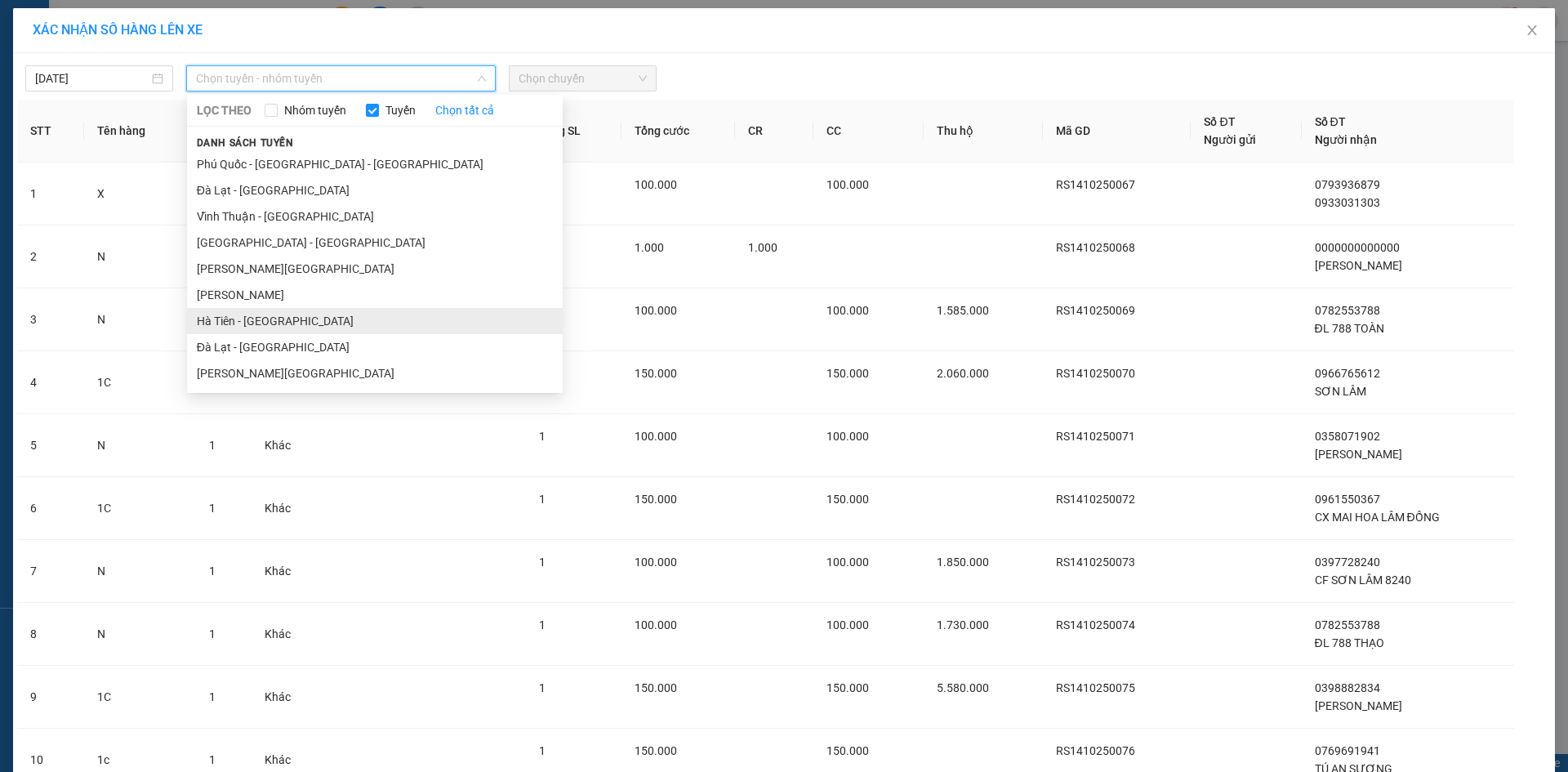
click at [285, 323] on li "Hà Tiên - [GEOGRAPHIC_DATA]" at bounding box center [374, 321] width 376 height 26
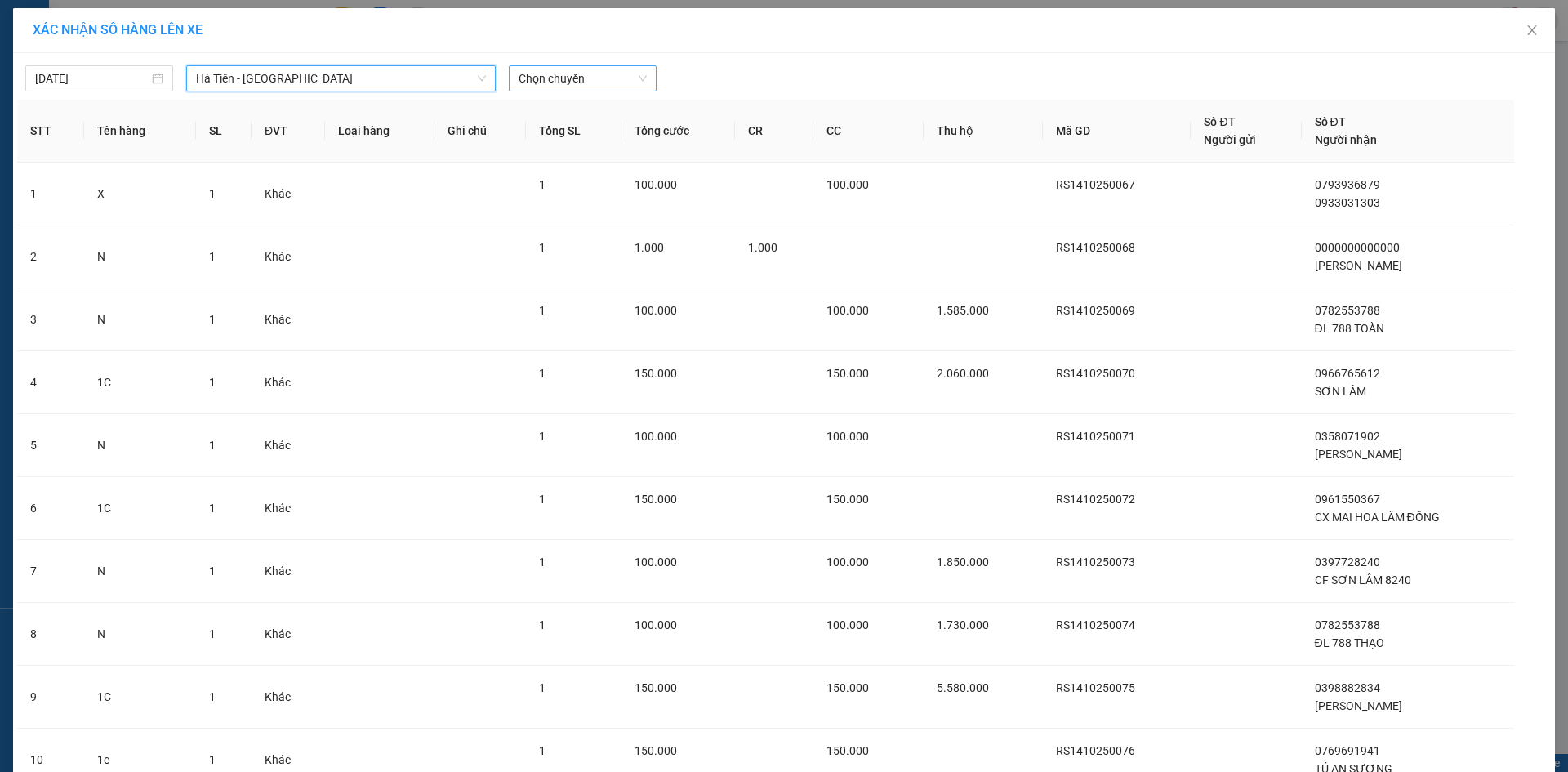
click at [604, 86] on span "Chọn chuyến" at bounding box center [583, 78] width 128 height 24
click at [345, 78] on span "Hà Tiên - [GEOGRAPHIC_DATA]" at bounding box center [340, 78] width 290 height 24
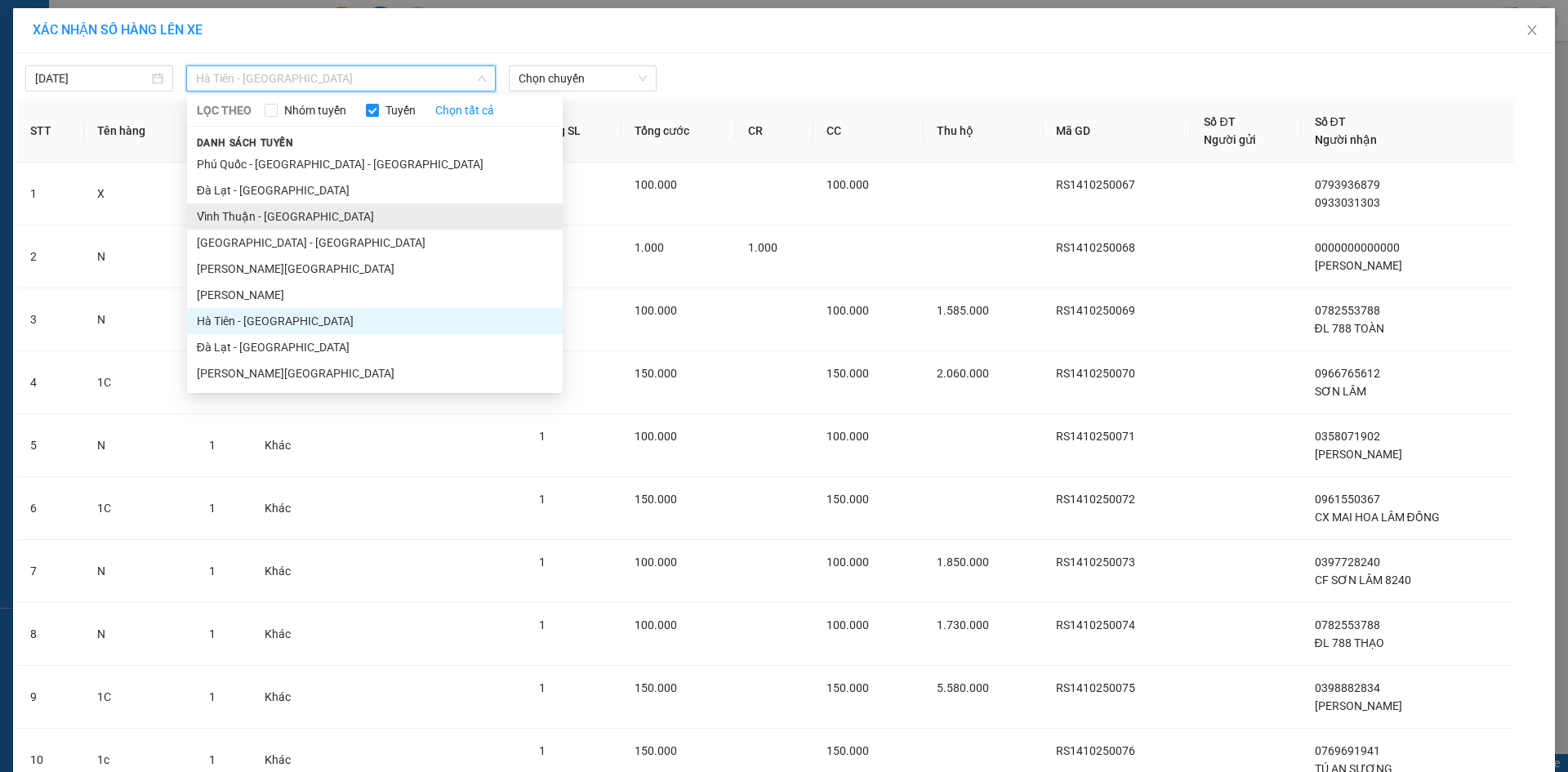
click at [310, 210] on li "Vĩnh Thuận - [GEOGRAPHIC_DATA]" at bounding box center [374, 216] width 376 height 26
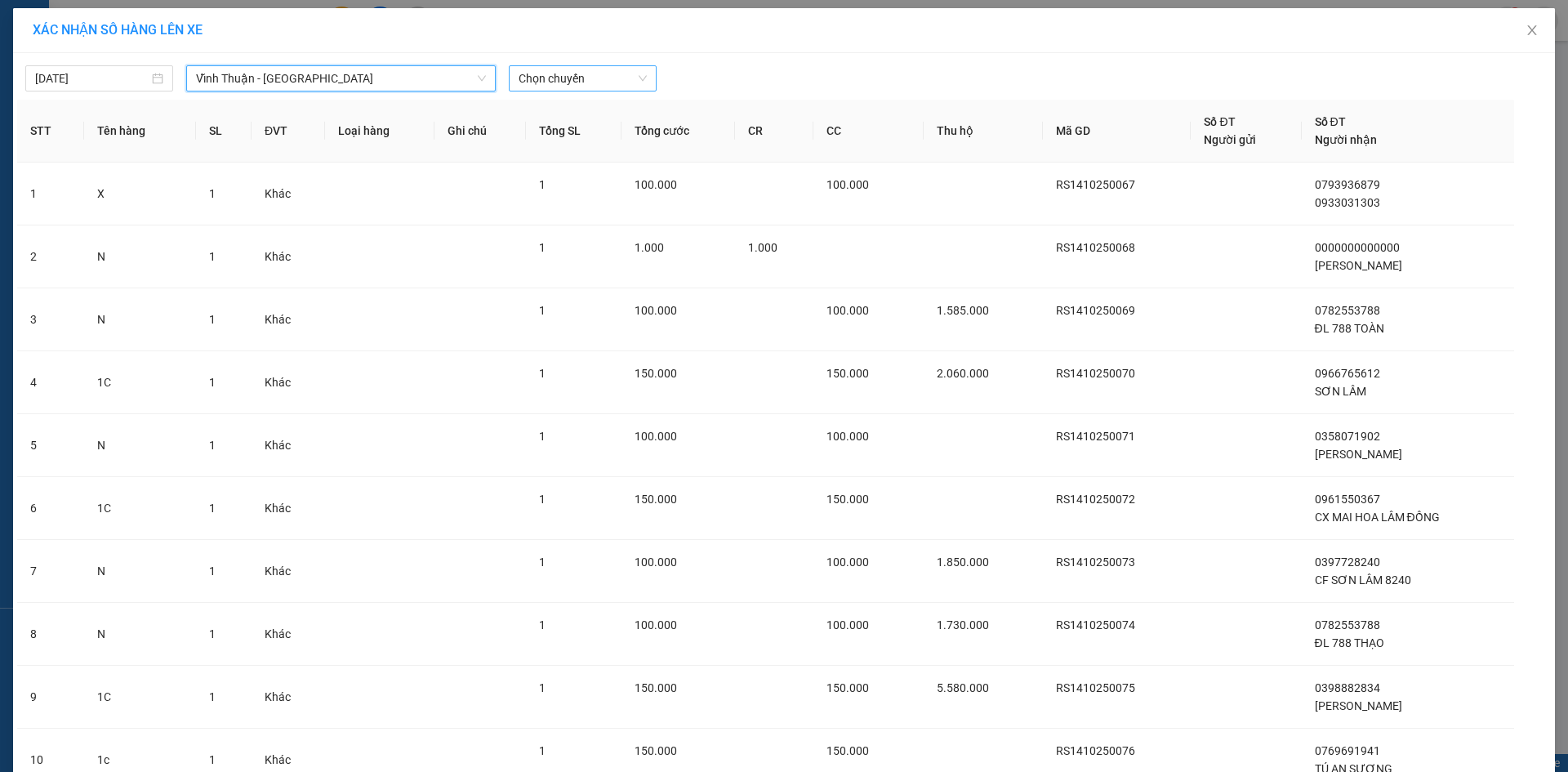
click at [576, 78] on span "Chọn chuyến" at bounding box center [583, 78] width 128 height 24
click at [583, 144] on div "16:15 - 50E-201.72" at bounding box center [576, 137] width 128 height 18
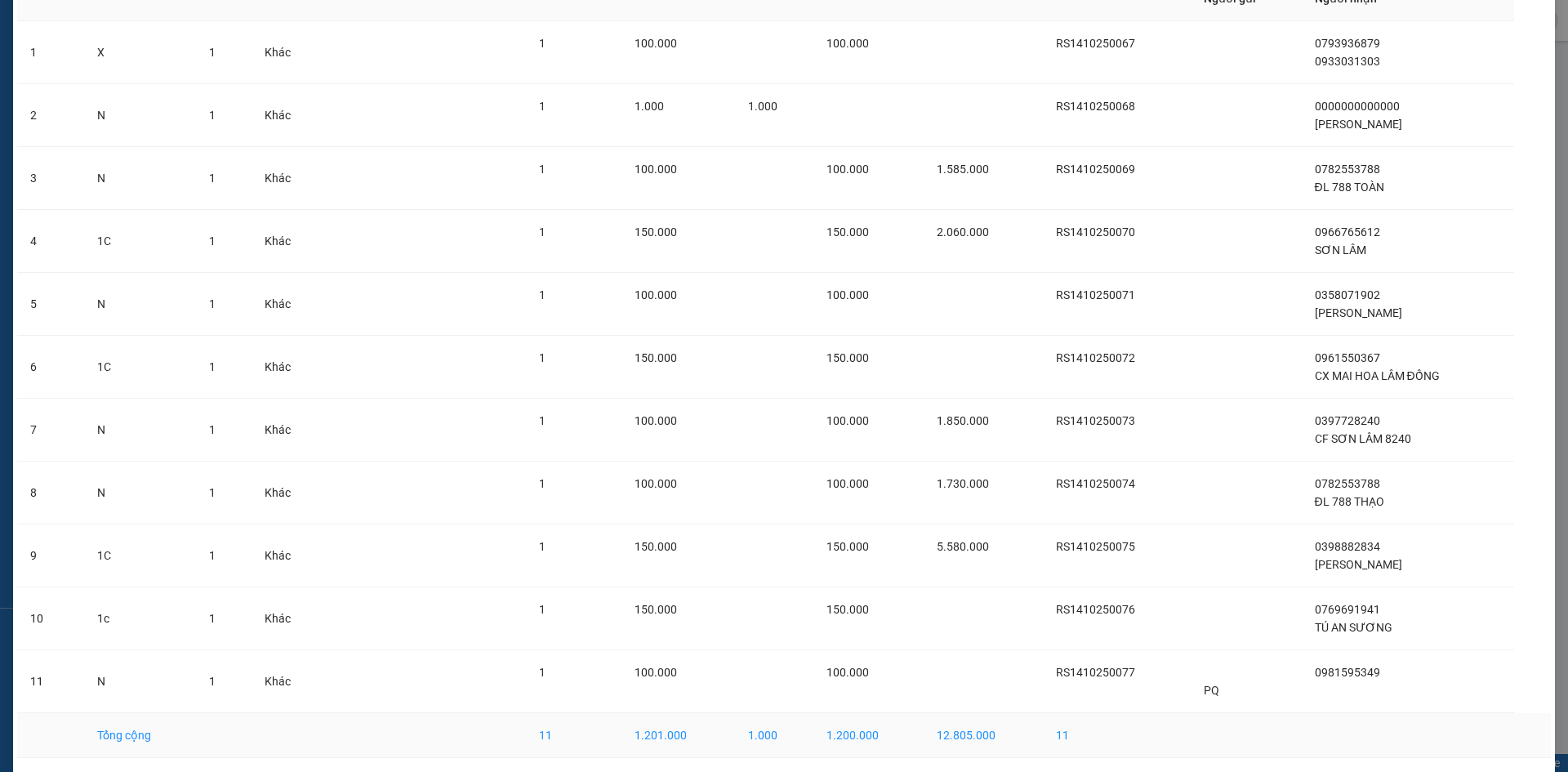
scroll to position [211, 0]
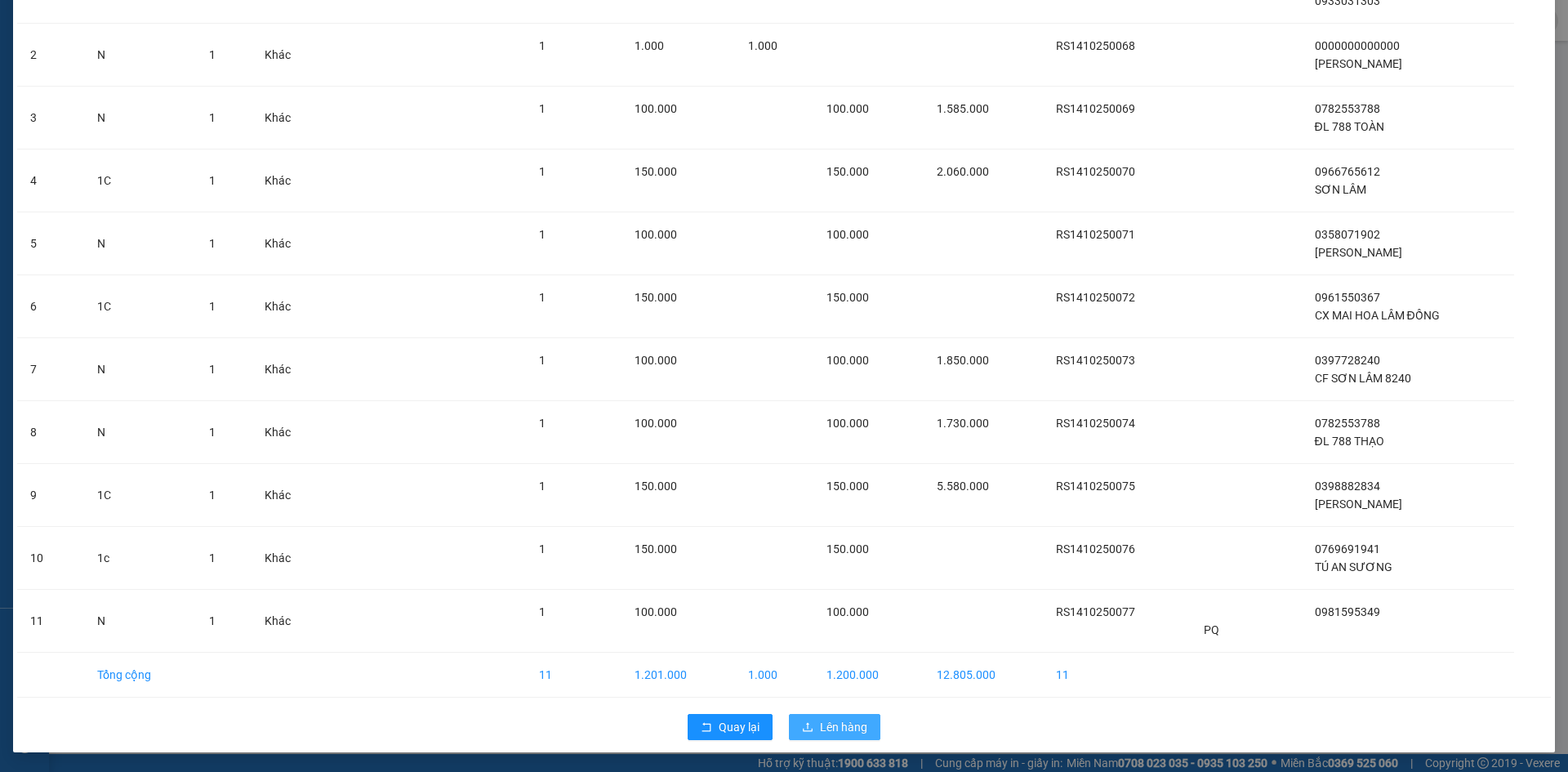
click at [812, 726] on button "Lên hàng" at bounding box center [834, 726] width 91 height 26
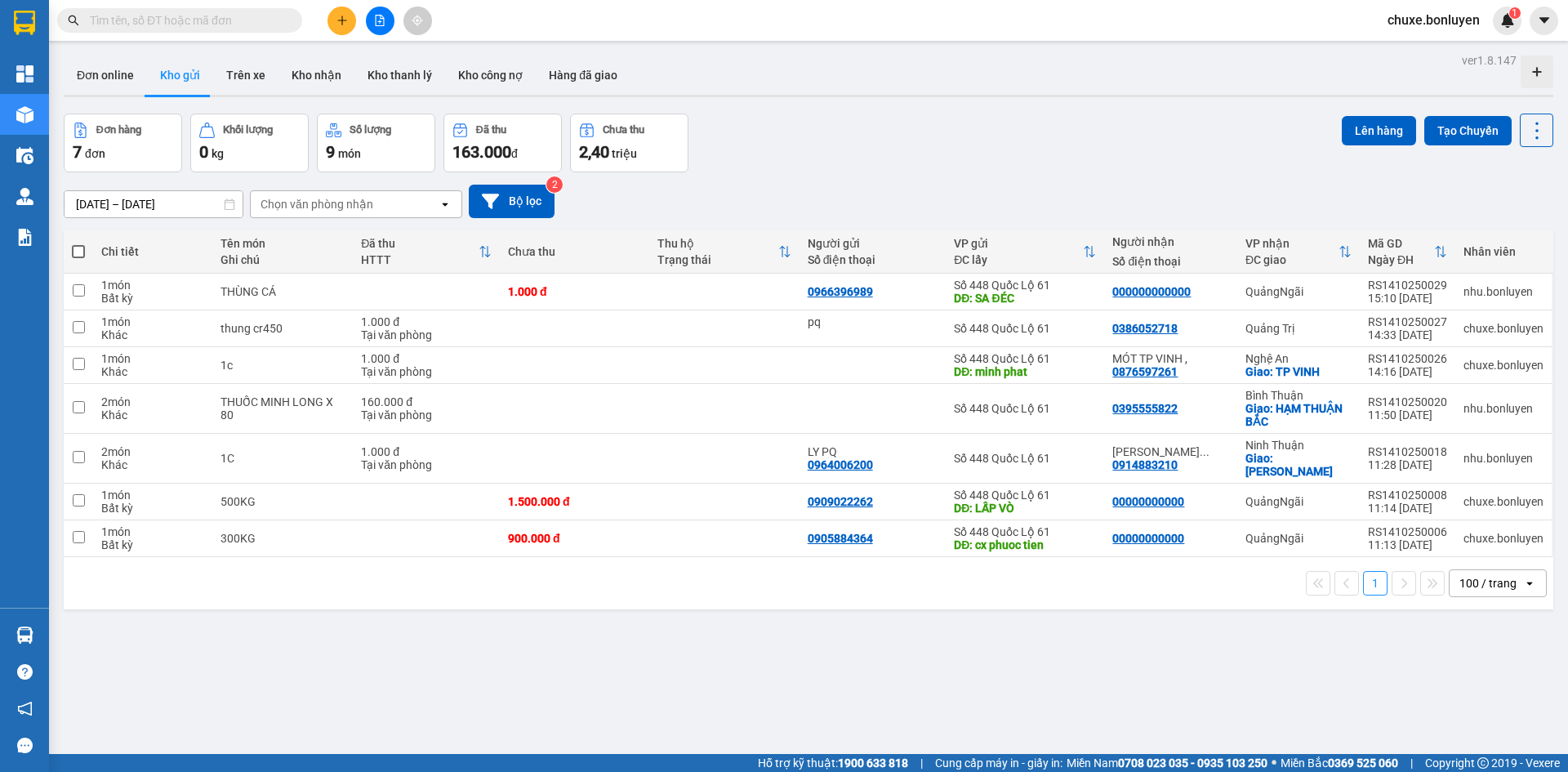
click at [880, 156] on div "Đơn hàng 7 đơn Khối lượng 0 kg Số lượng 9 món Đã thu 163.000 đ Chưa thu 2,40 tr…" at bounding box center [808, 143] width 1489 height 59
click at [377, 24] on icon "file-add" at bounding box center [380, 20] width 12 height 12
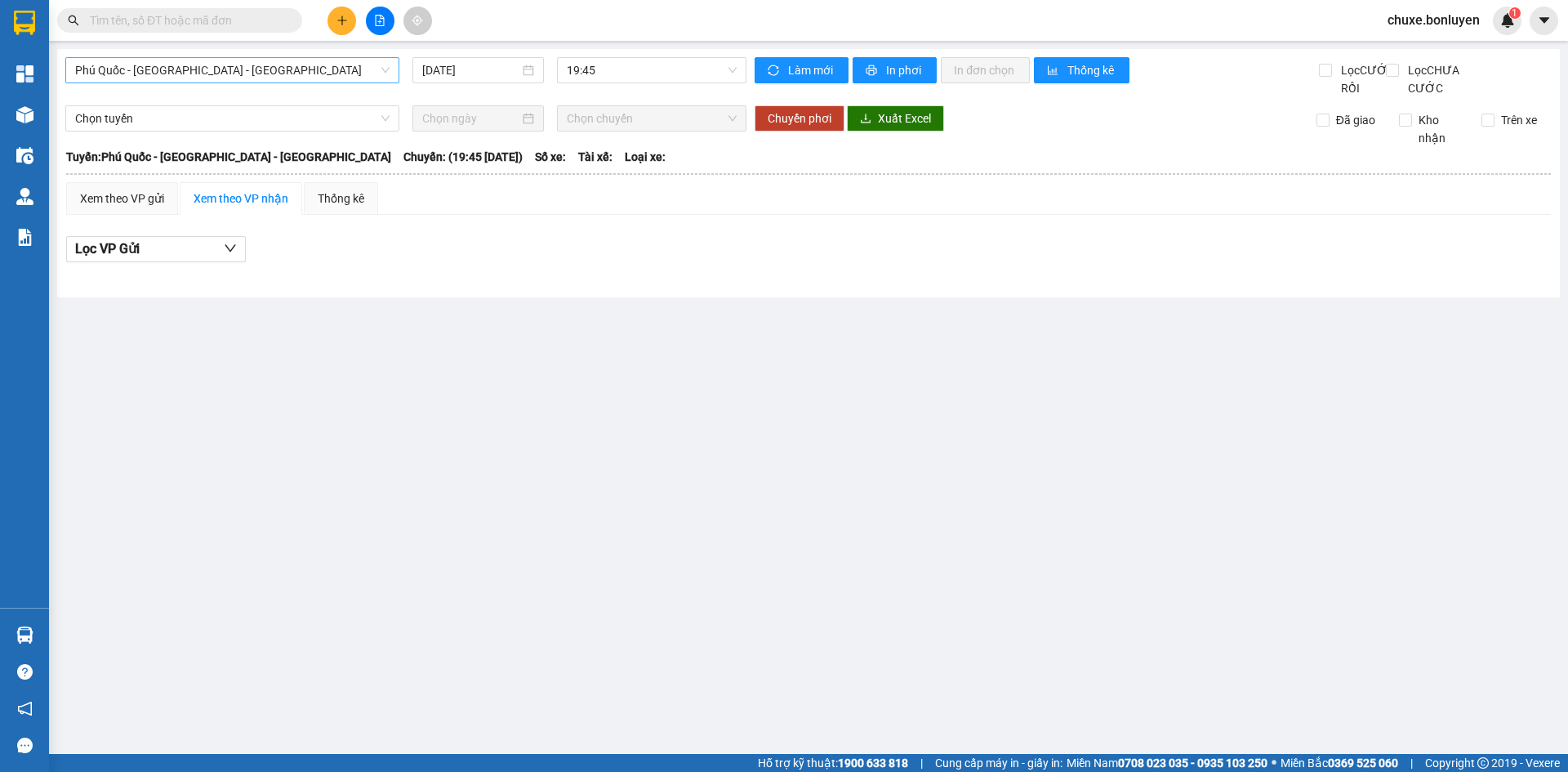
click at [326, 64] on span "Phú Quốc - [GEOGRAPHIC_DATA] - [GEOGRAPHIC_DATA]" at bounding box center [232, 70] width 314 height 24
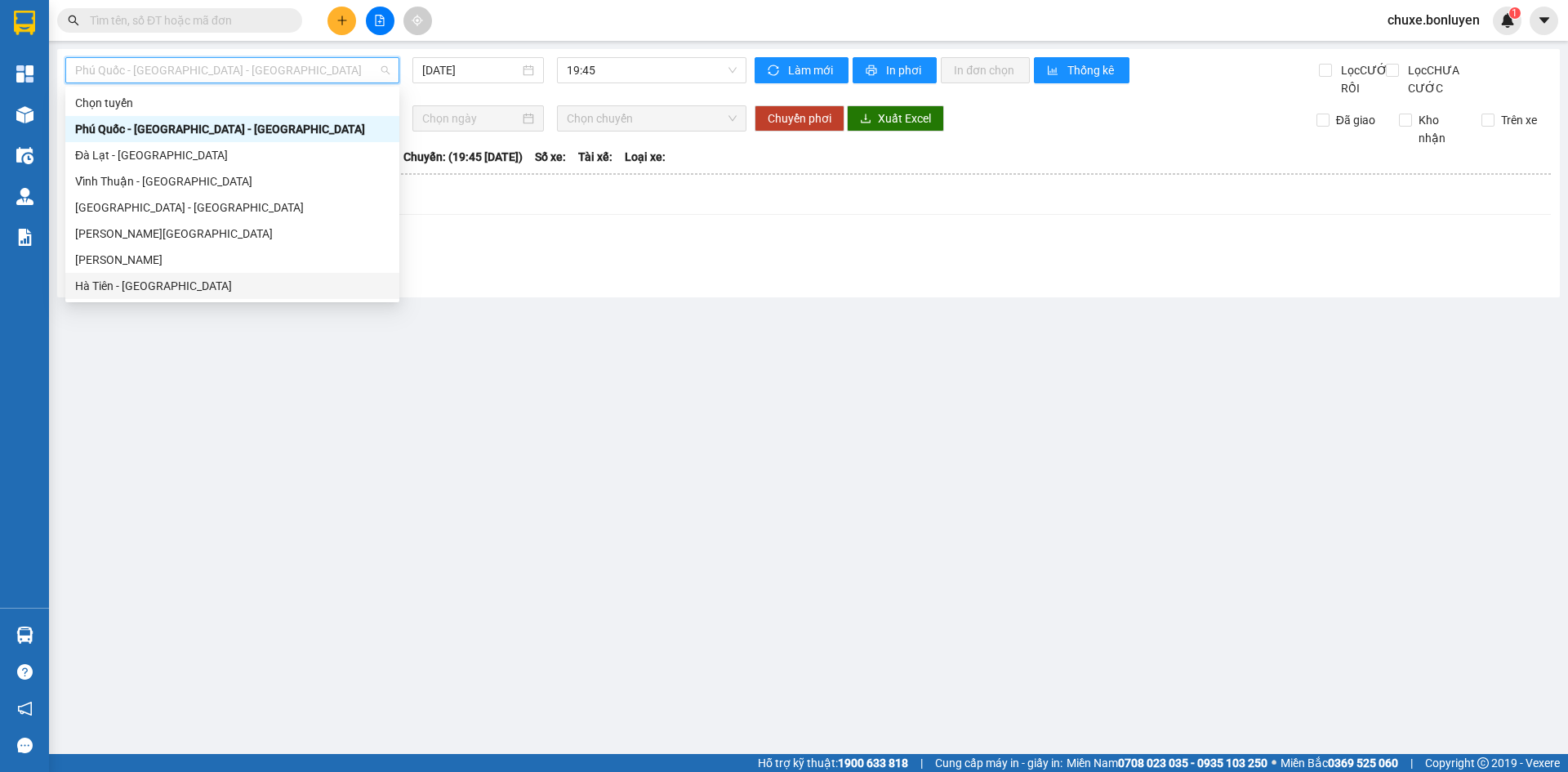
click at [290, 275] on div "Hà Tiên - [GEOGRAPHIC_DATA]" at bounding box center [232, 285] width 334 height 26
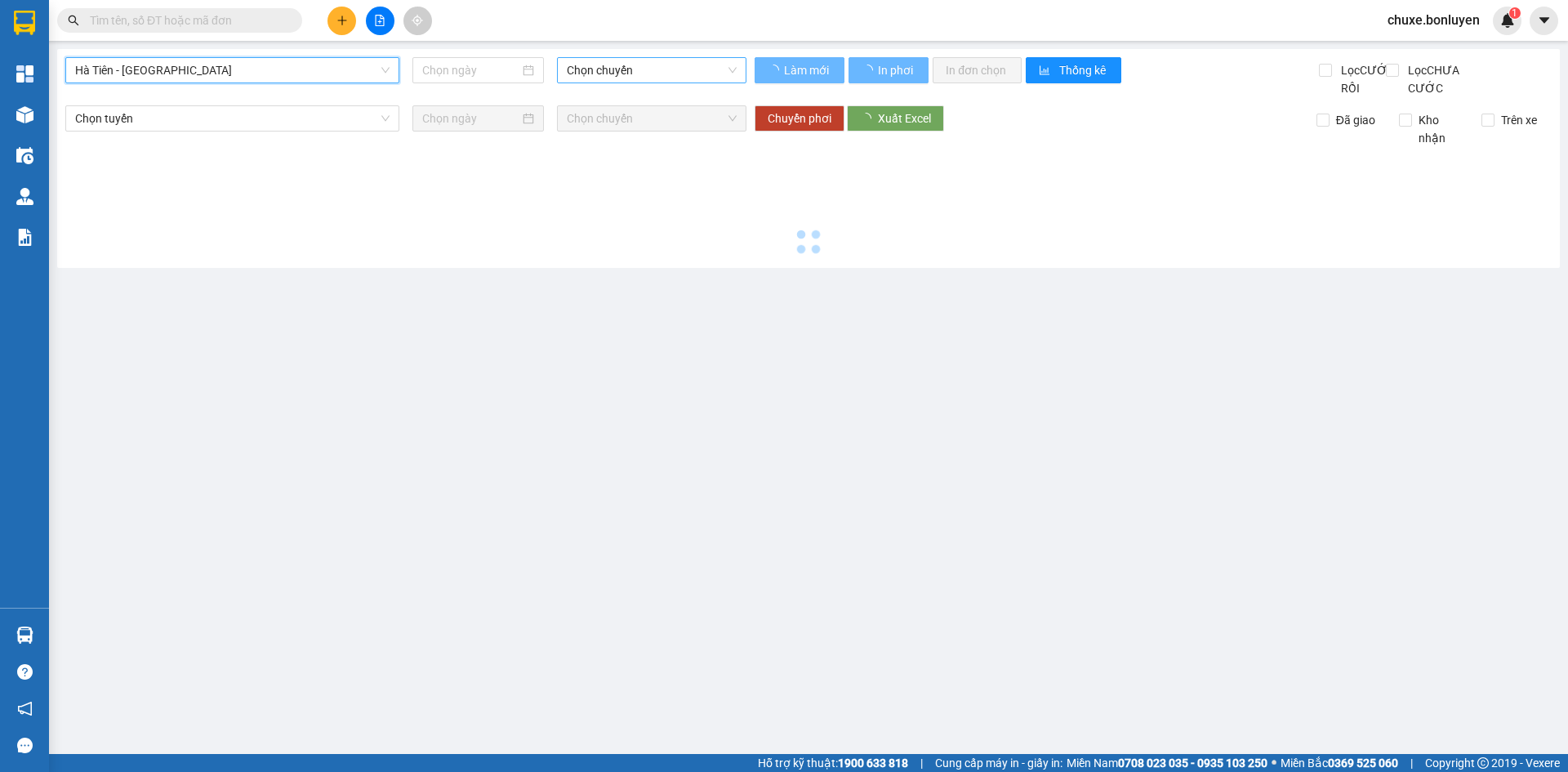
type input "[DATE]"
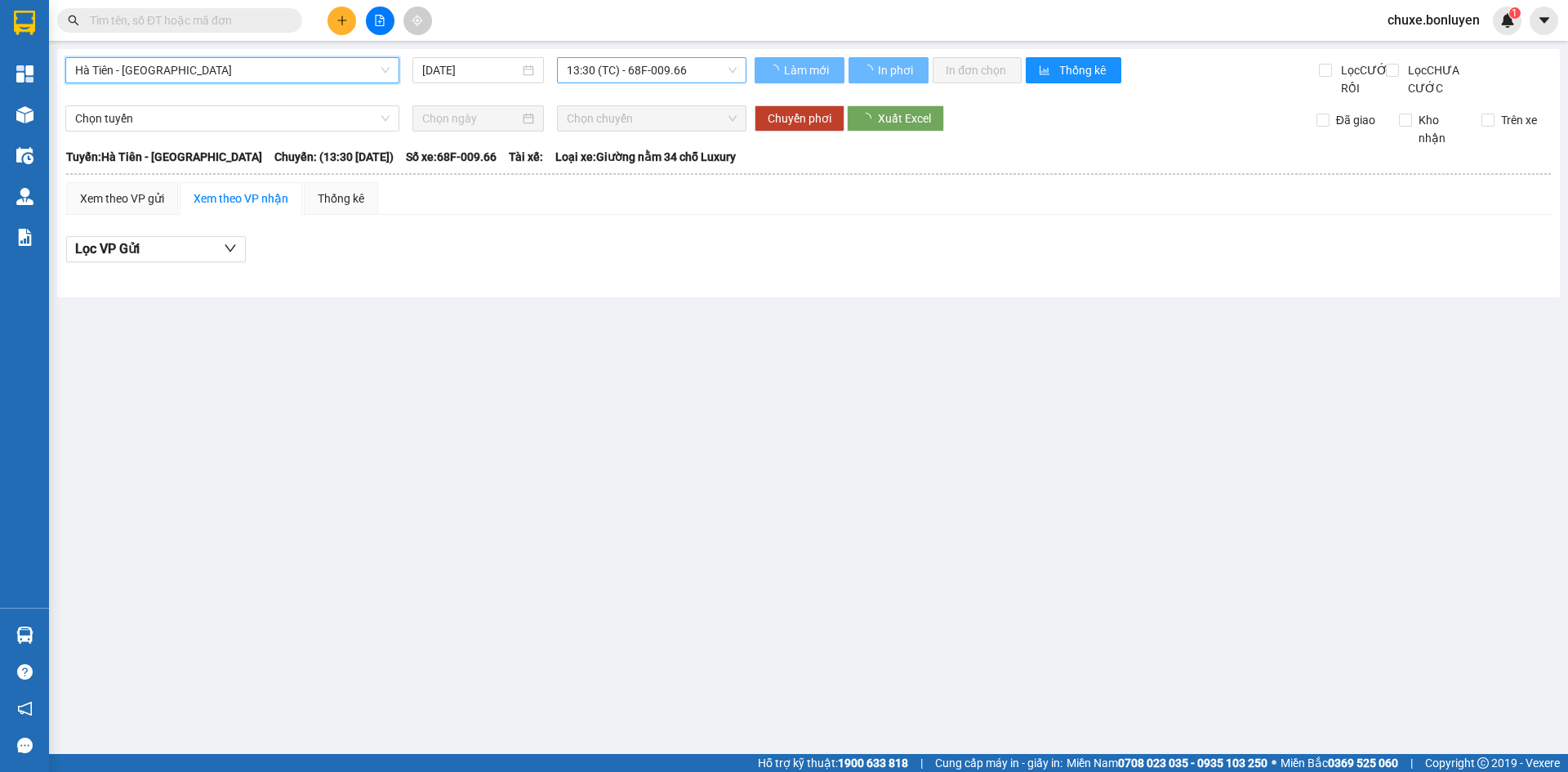
click at [640, 67] on span "13:30 (TC) - 68F-009.66" at bounding box center [651, 70] width 170 height 24
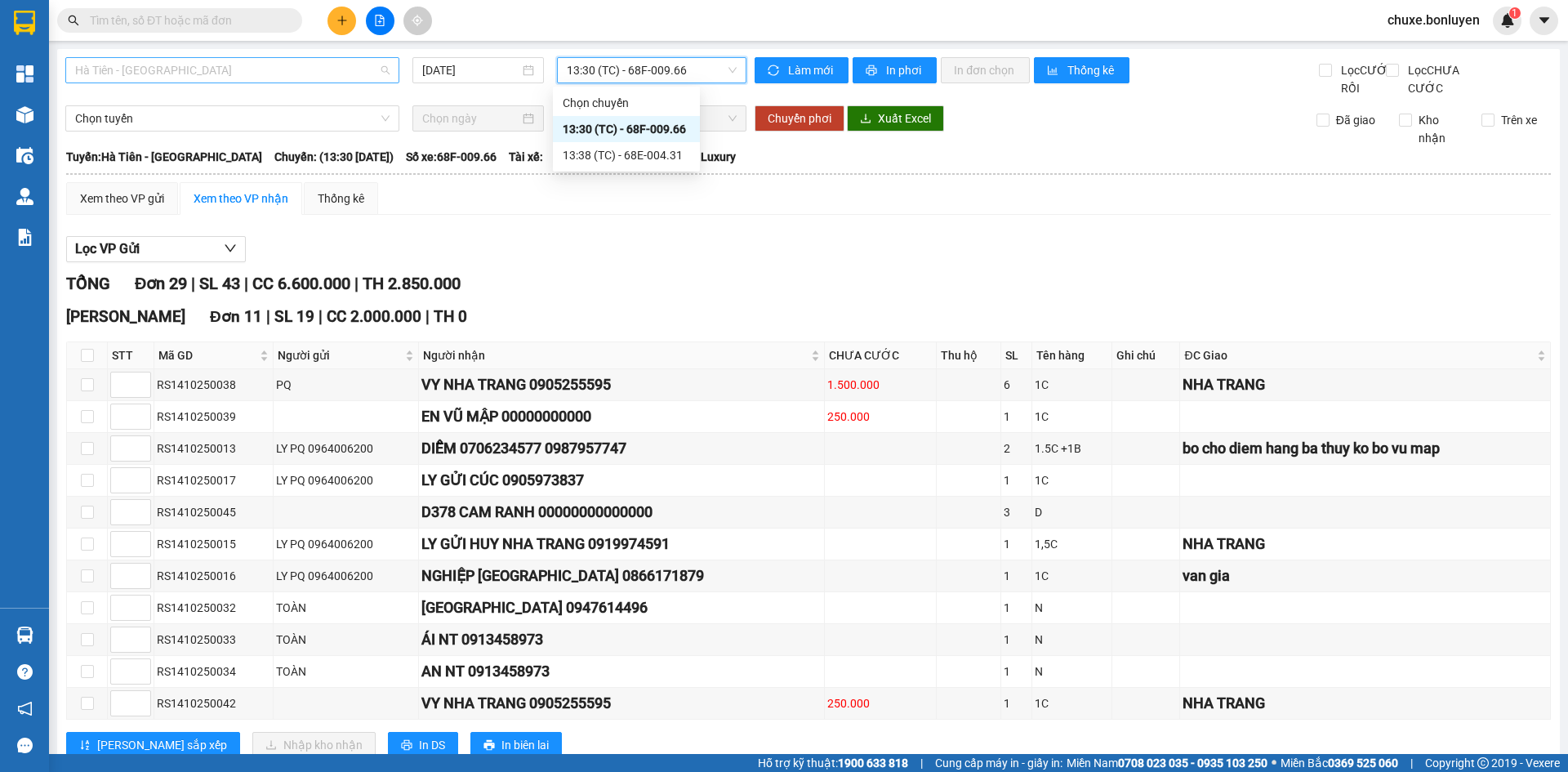
click at [244, 63] on span "Hà Tiên - [GEOGRAPHIC_DATA]" at bounding box center [232, 70] width 314 height 24
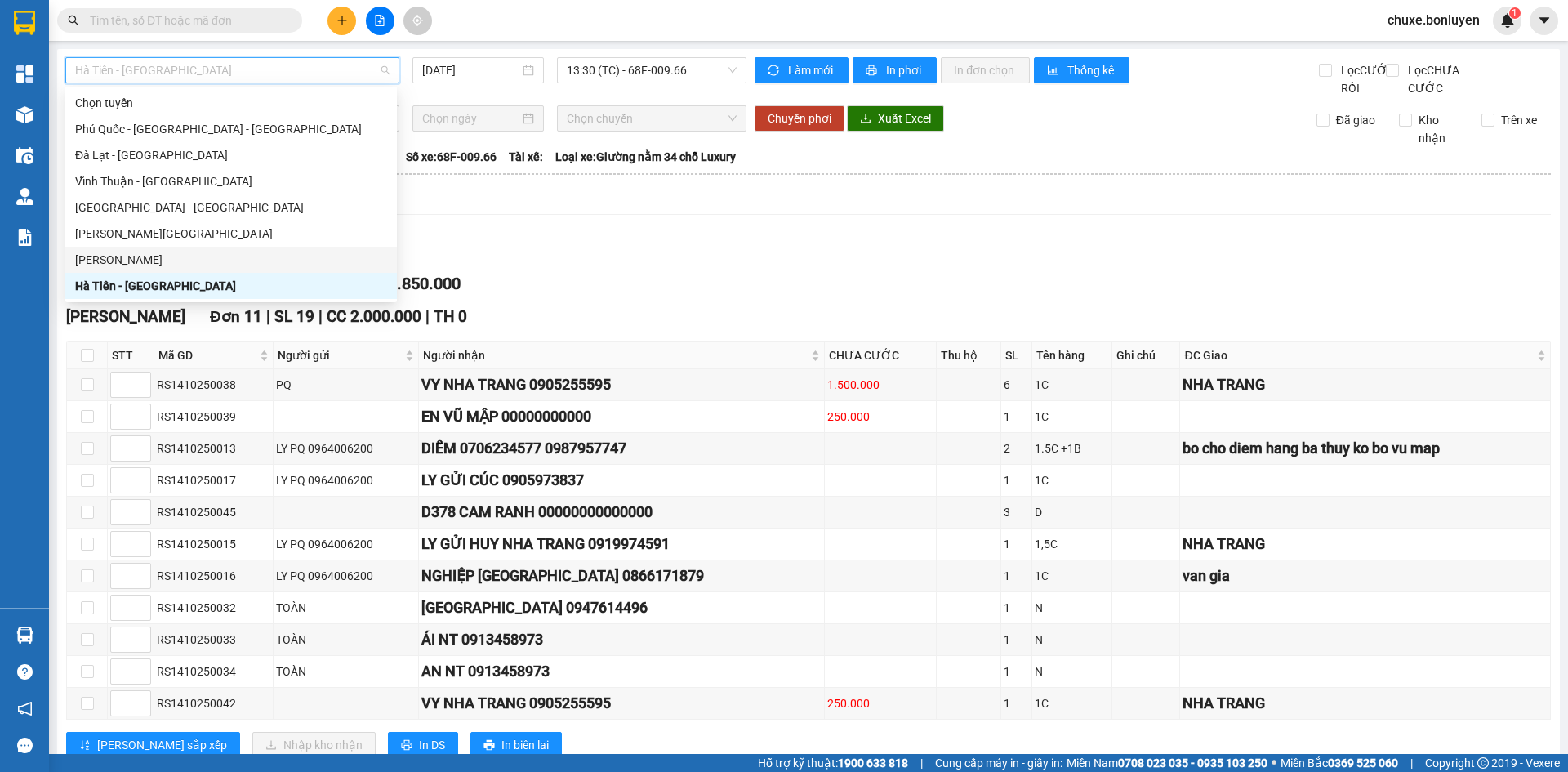
click at [251, 260] on div "[PERSON_NAME]" at bounding box center [231, 259] width 312 height 18
type input "[DATE]"
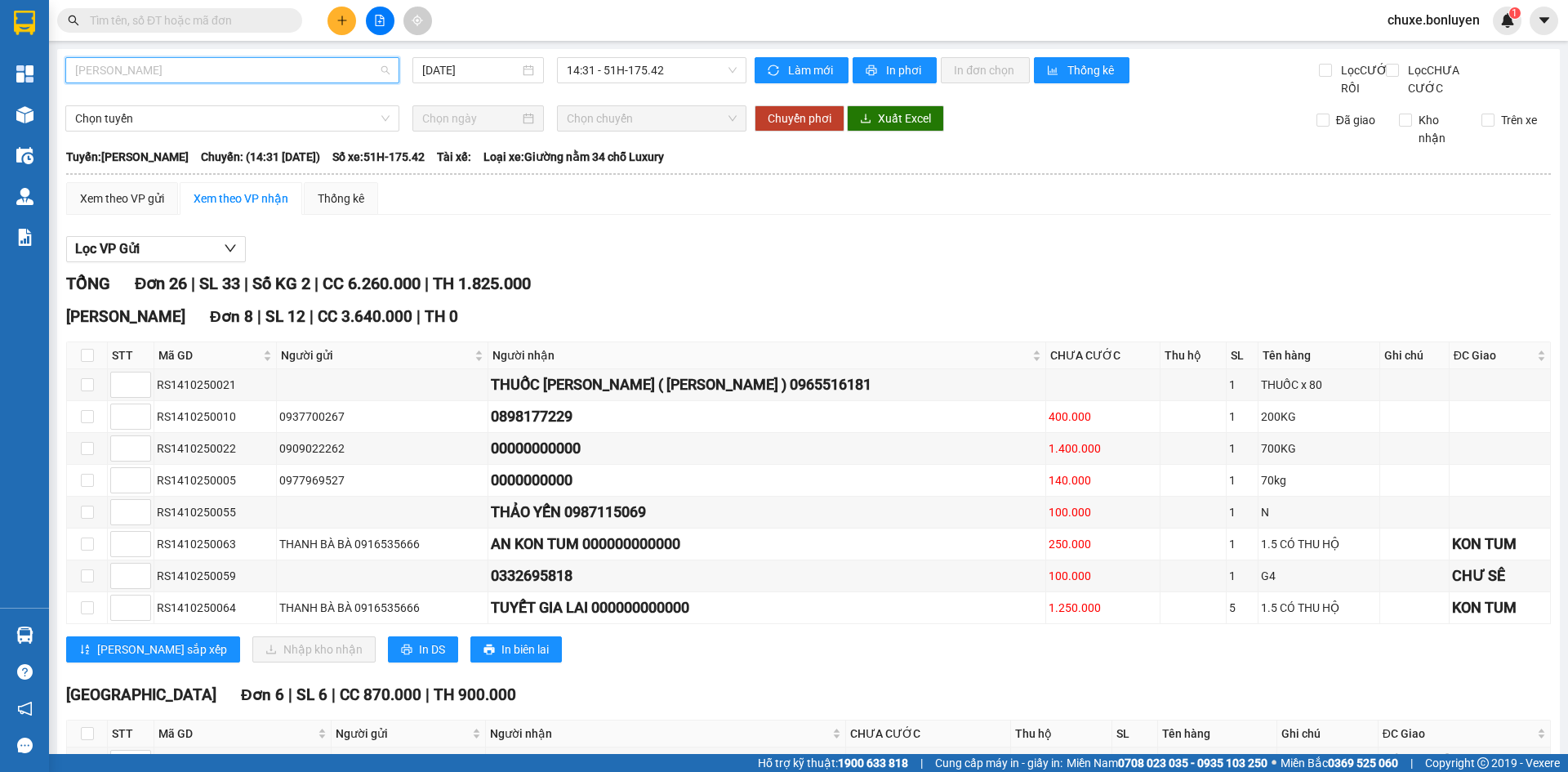
drag, startPoint x: 368, startPoint y: 59, endPoint x: 252, endPoint y: 158, distance: 152.5
click at [367, 59] on span "[PERSON_NAME]" at bounding box center [232, 70] width 314 height 24
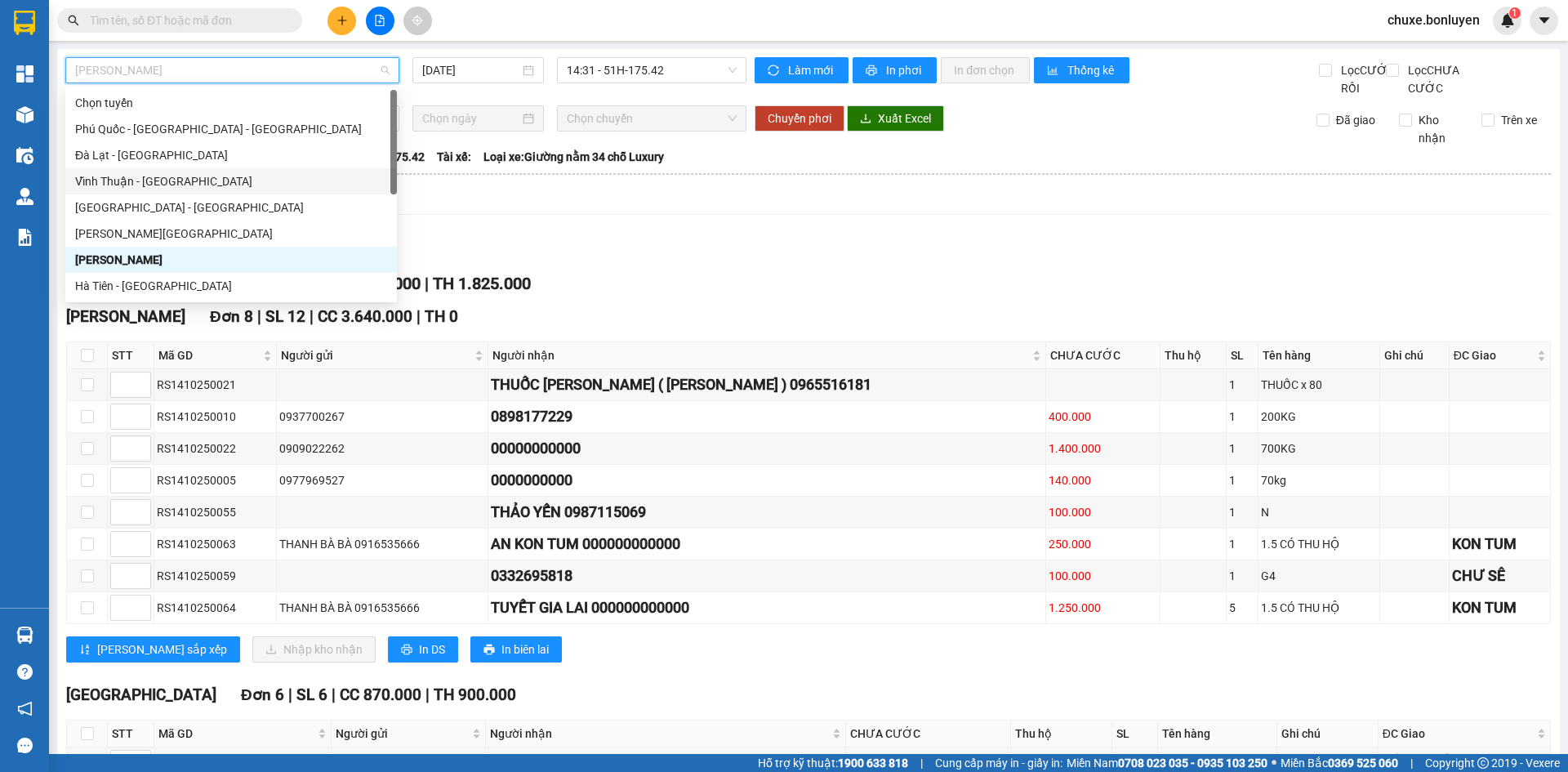
click at [171, 179] on div "Vĩnh Thuận - [GEOGRAPHIC_DATA]" at bounding box center [231, 181] width 312 height 18
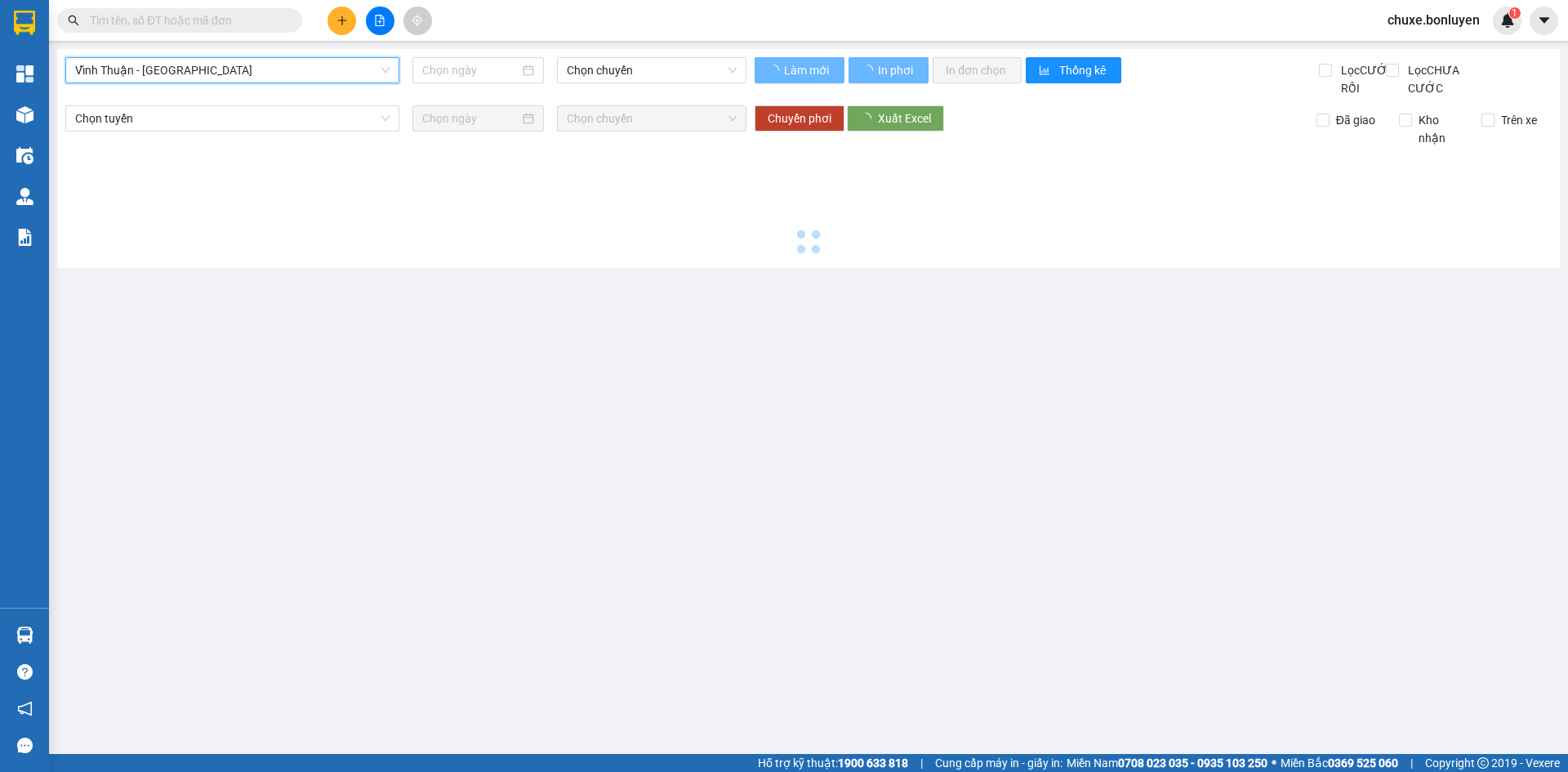
type input "[DATE]"
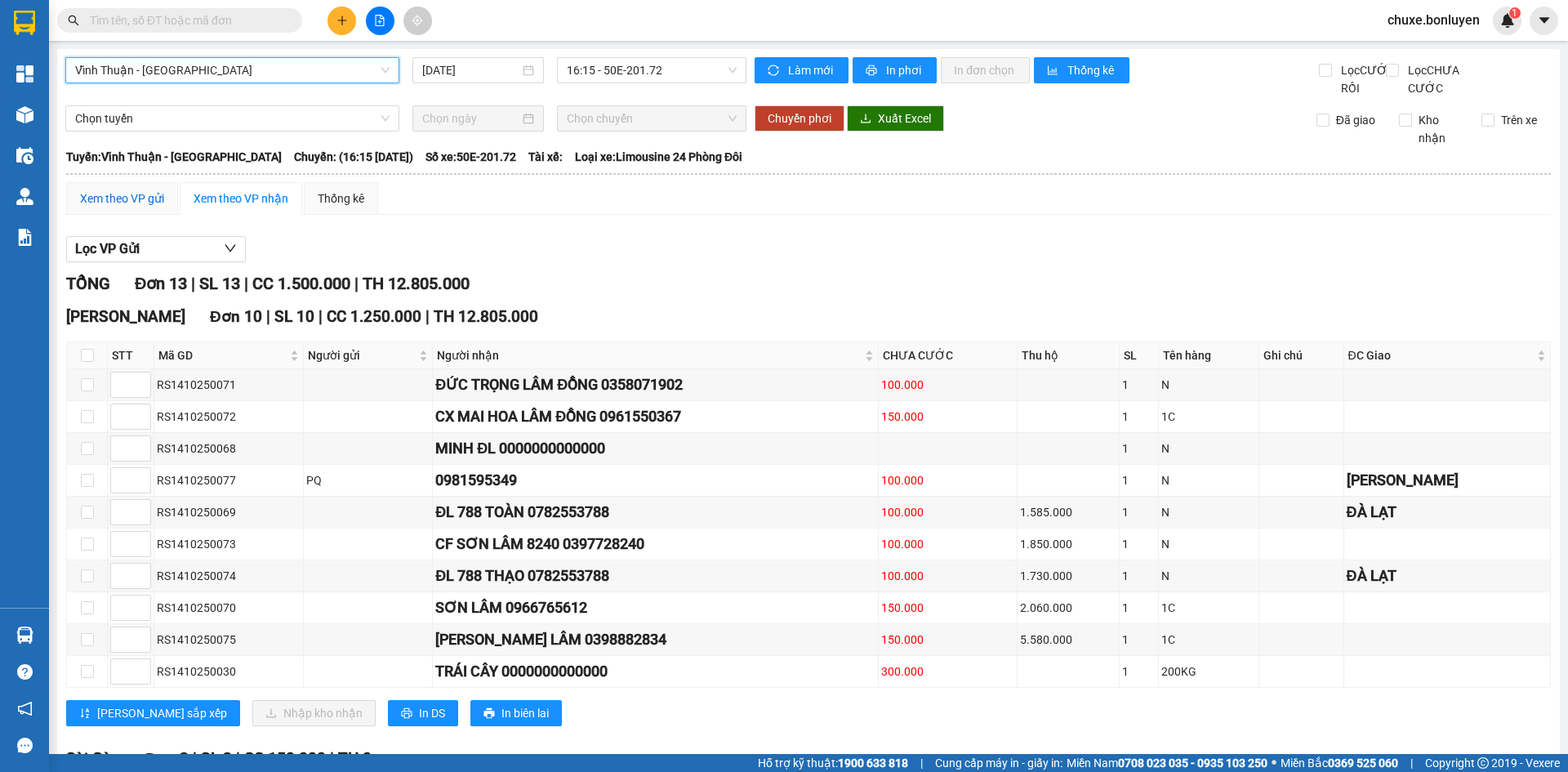
drag, startPoint x: 126, startPoint y: 210, endPoint x: 106, endPoint y: 288, distance: 80.5
click at [125, 208] on div "Xem theo VP gửi" at bounding box center [122, 198] width 84 height 18
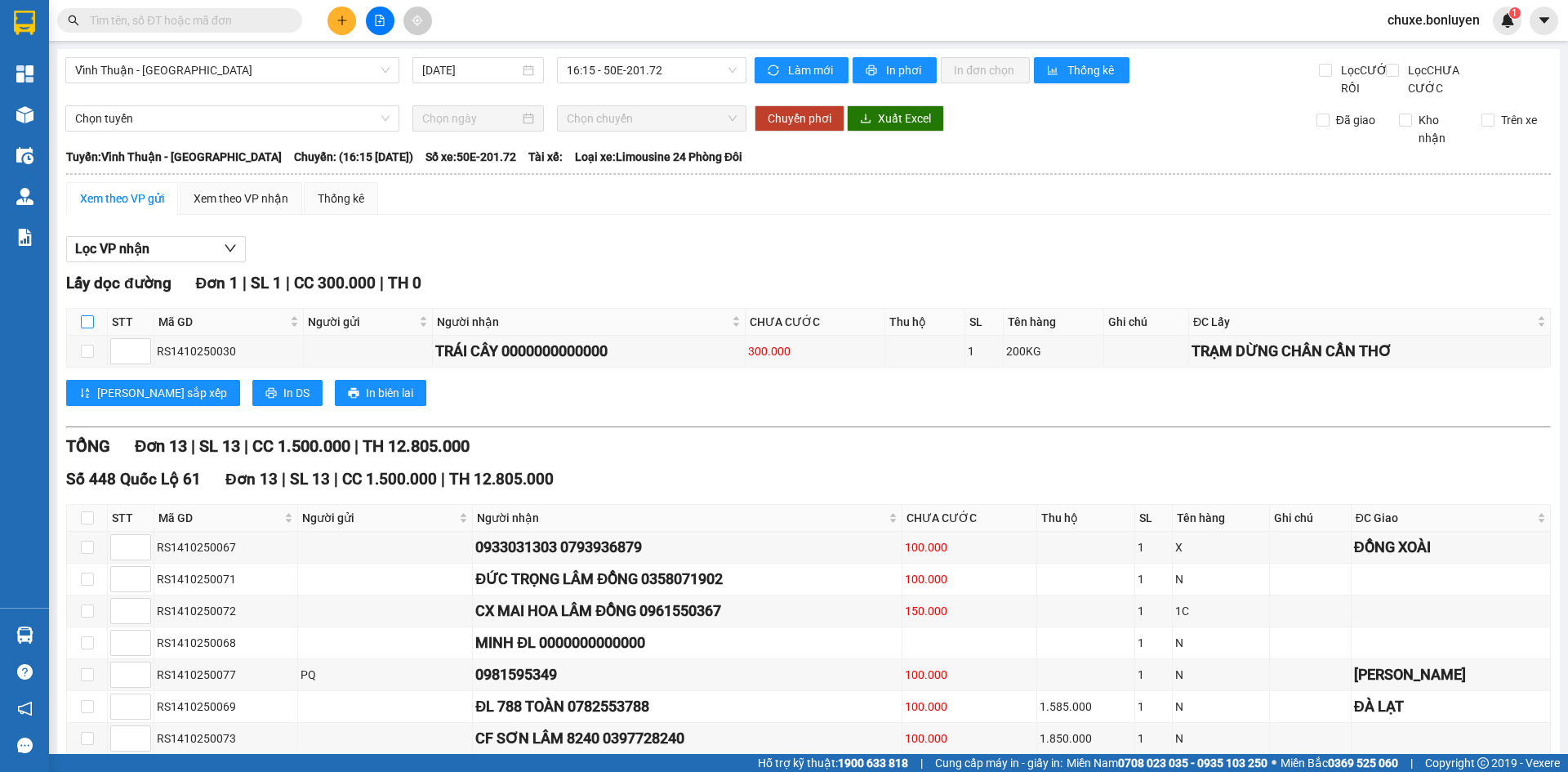
click at [90, 331] on label at bounding box center [87, 321] width 13 height 18
click at [90, 329] on input "checkbox" at bounding box center [87, 321] width 13 height 13
checkbox input "true"
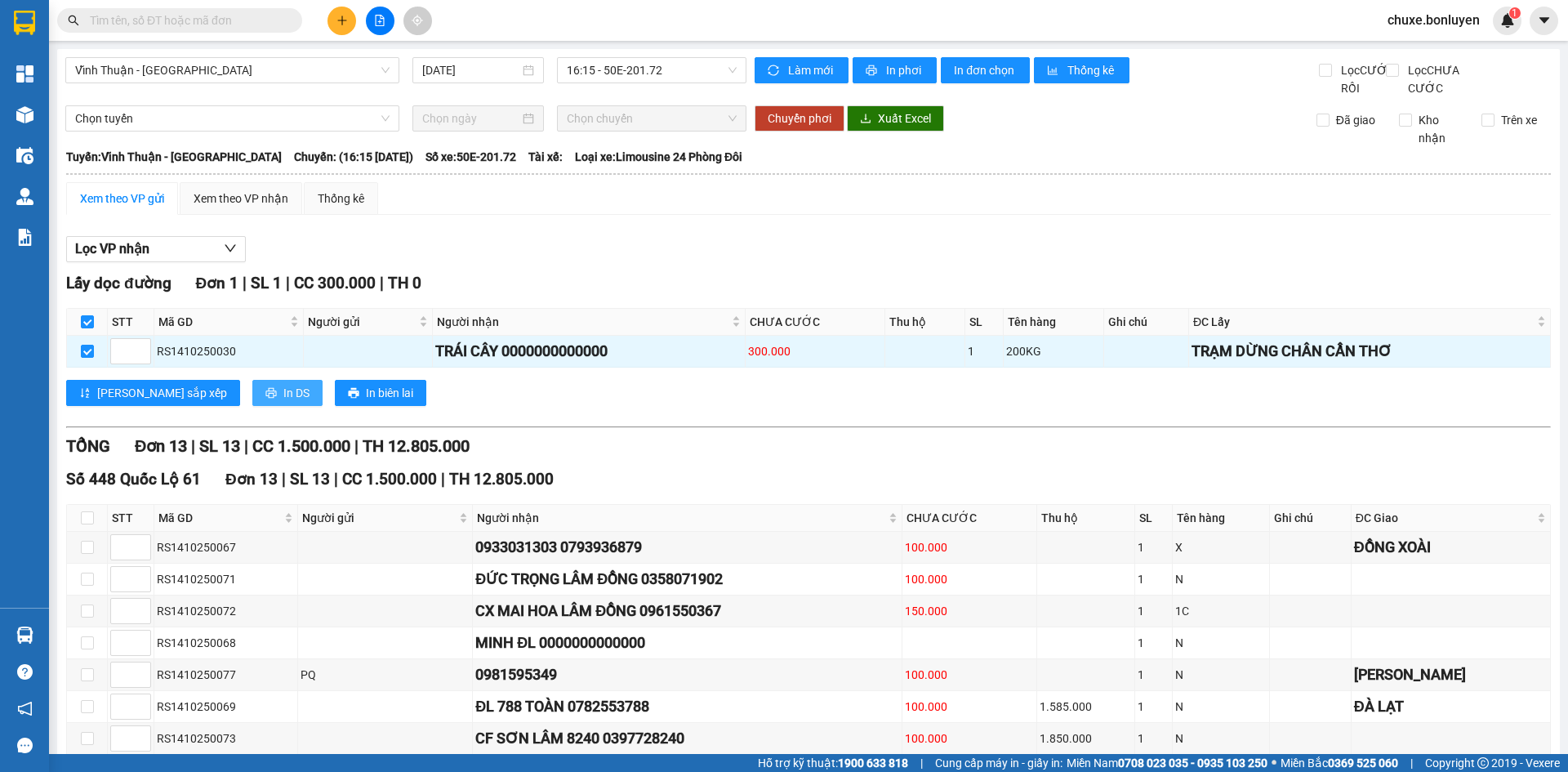
click at [252, 402] on button "In DS" at bounding box center [287, 393] width 70 height 26
click at [267, 208] on div "Xem theo VP nhận" at bounding box center [241, 198] width 95 height 18
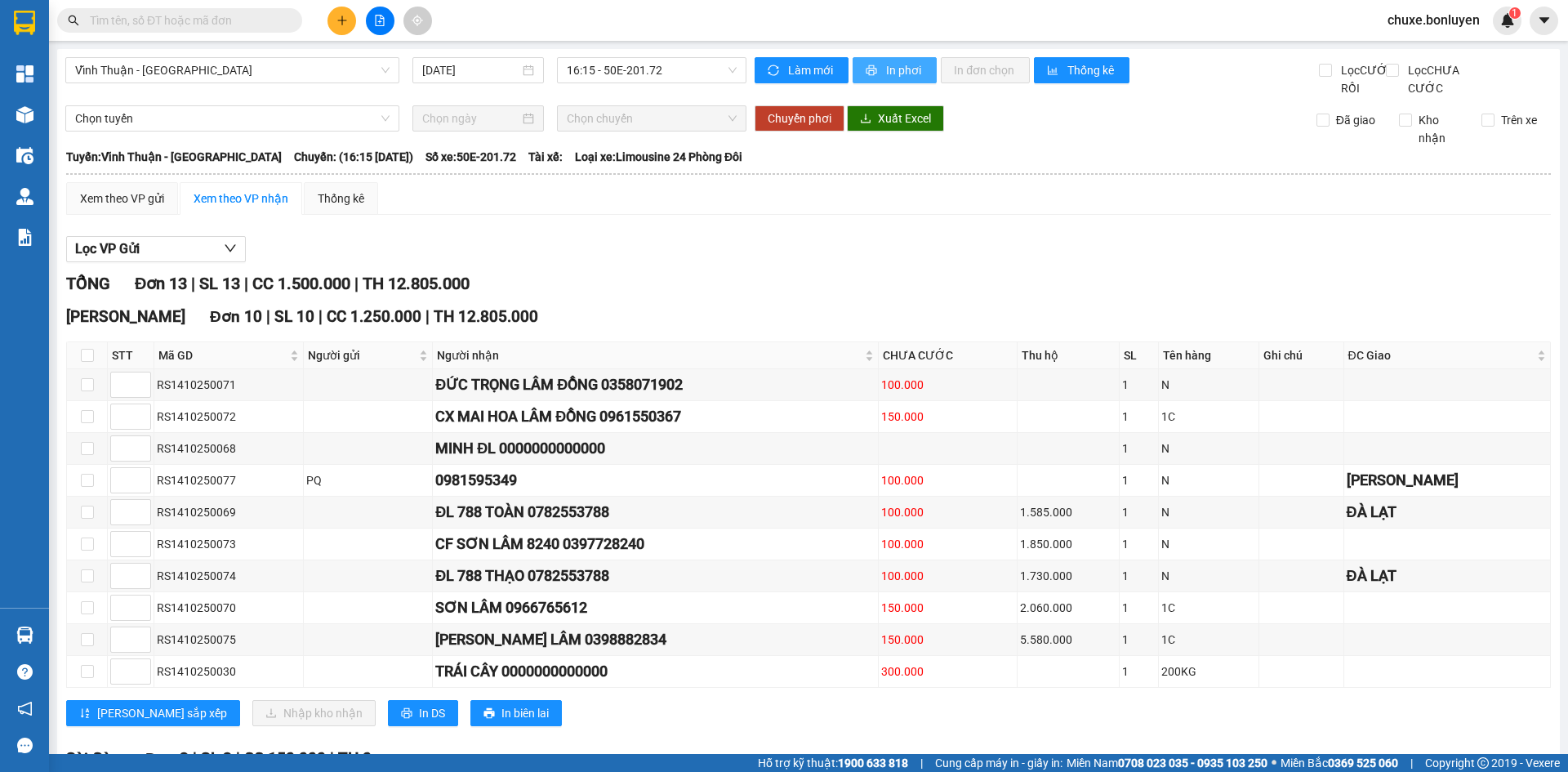
click at [898, 79] on span "In phơi" at bounding box center [904, 70] width 37 height 18
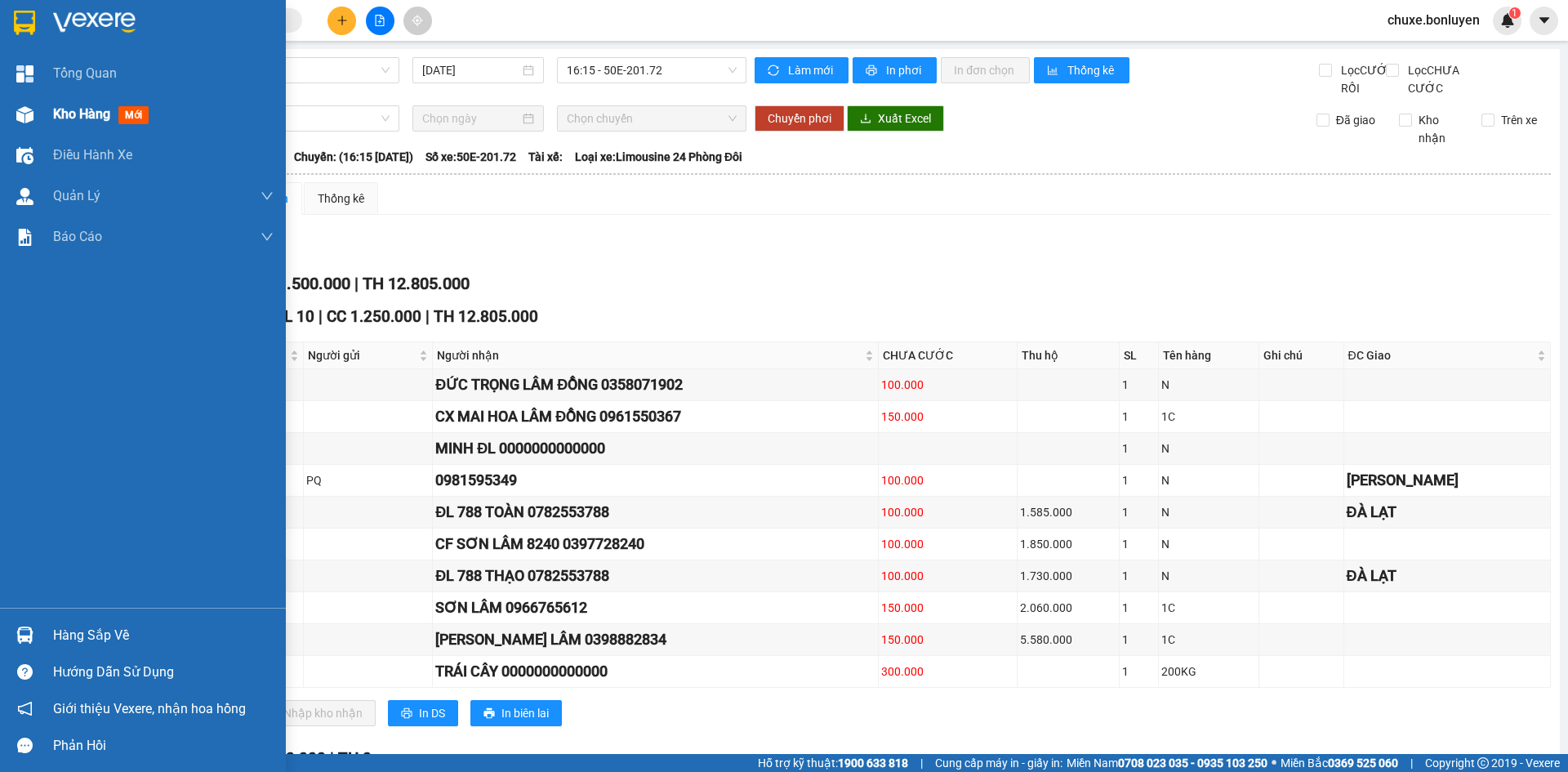
click at [44, 115] on div "Kho hàng mới" at bounding box center [143, 114] width 285 height 41
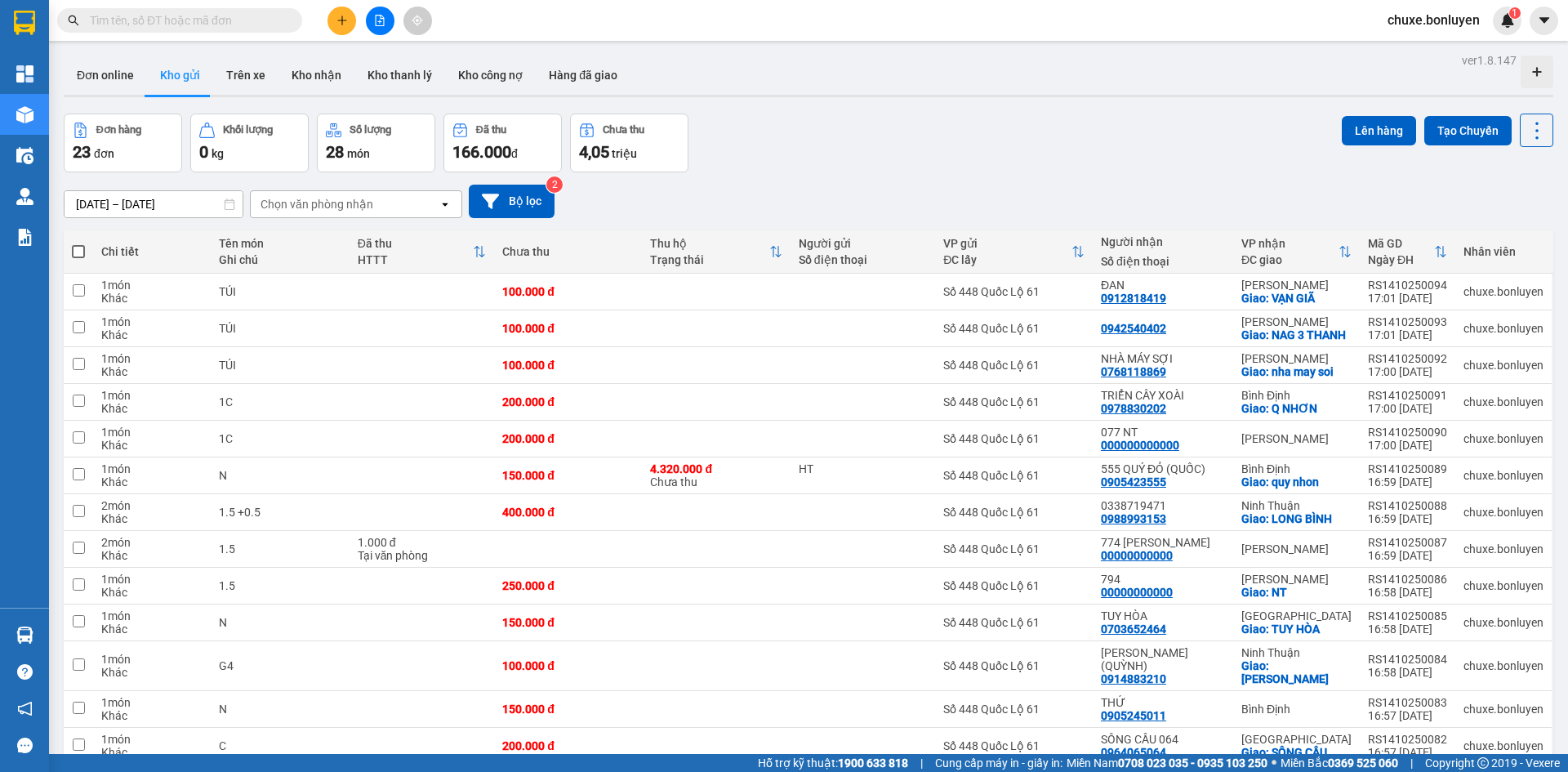
click at [68, 253] on th at bounding box center [78, 252] width 30 height 43
click at [74, 255] on span at bounding box center [78, 251] width 13 height 13
click at [79, 243] on input "checkbox" at bounding box center [79, 243] width 0 height 0
checkbox input "true"
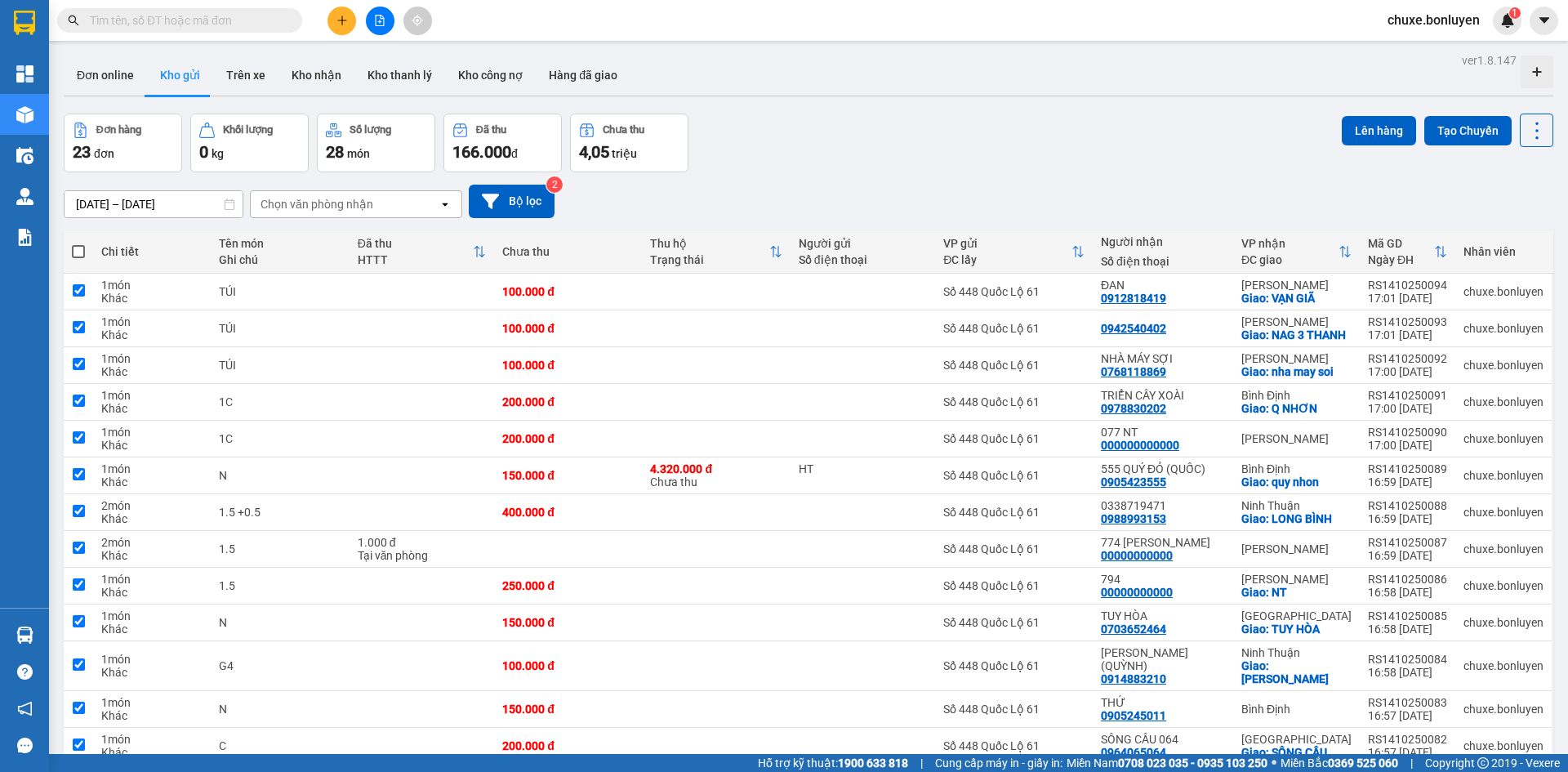
checkbox input "true"
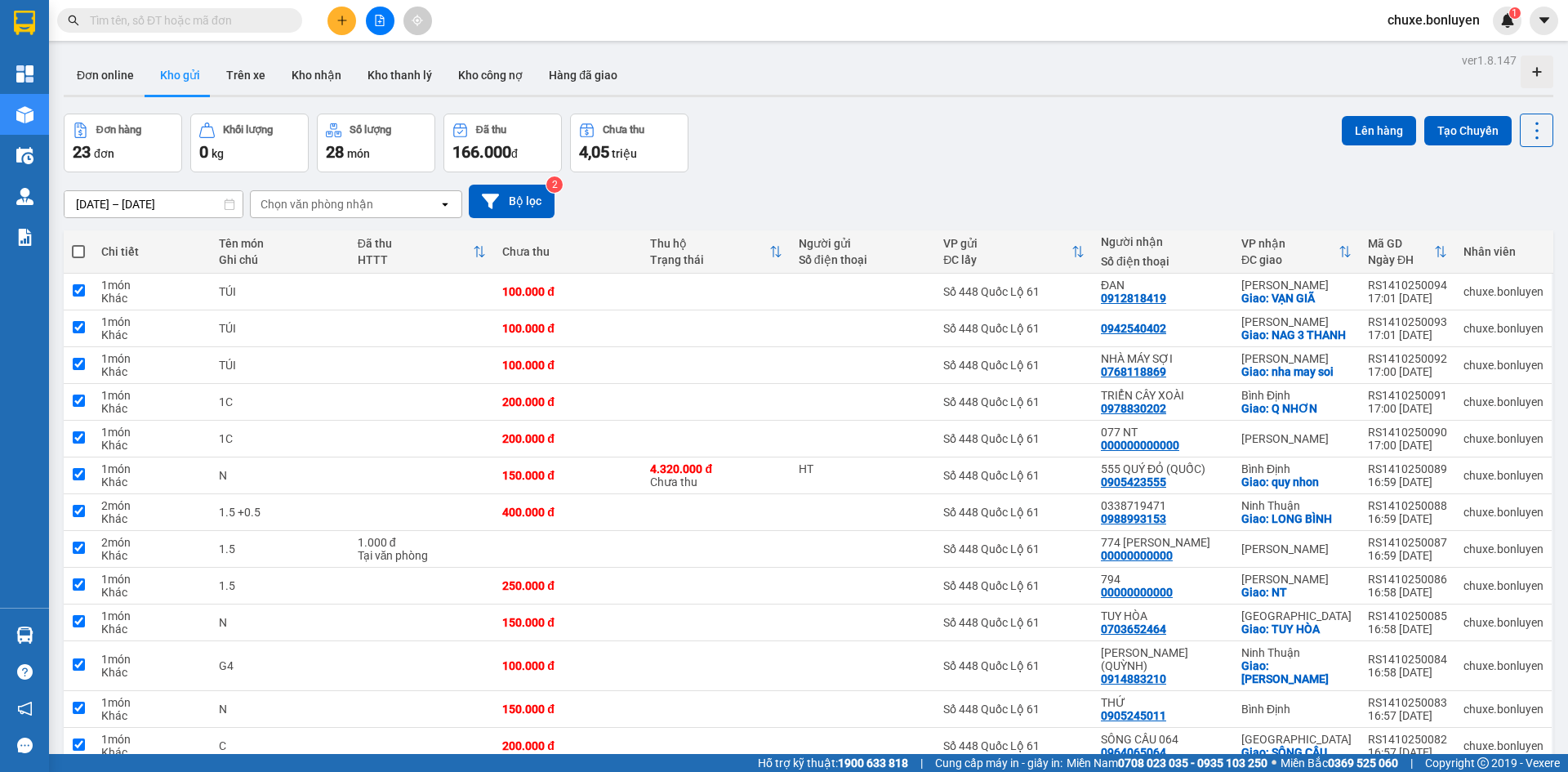
checkbox input "true"
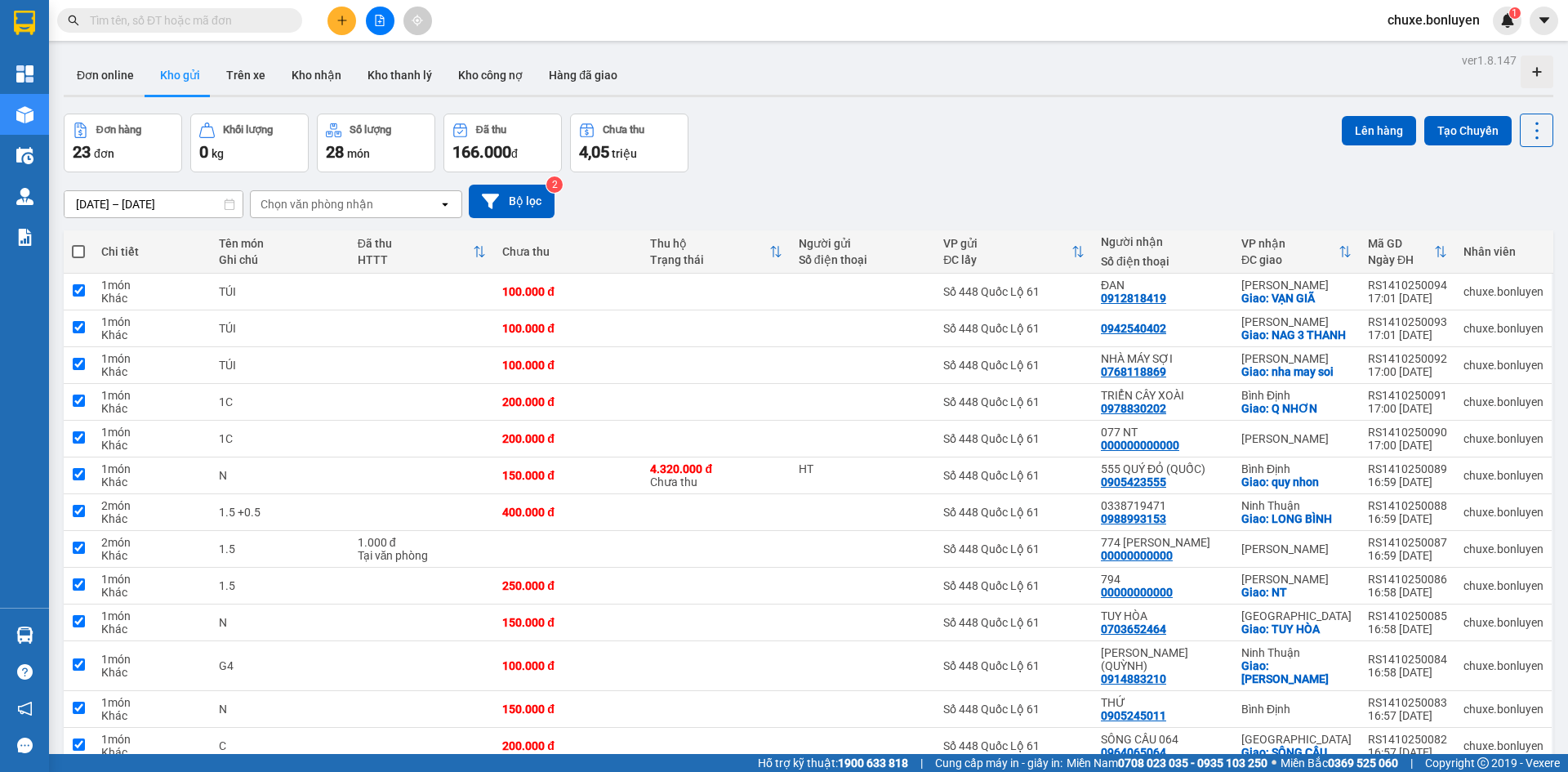
checkbox input "true"
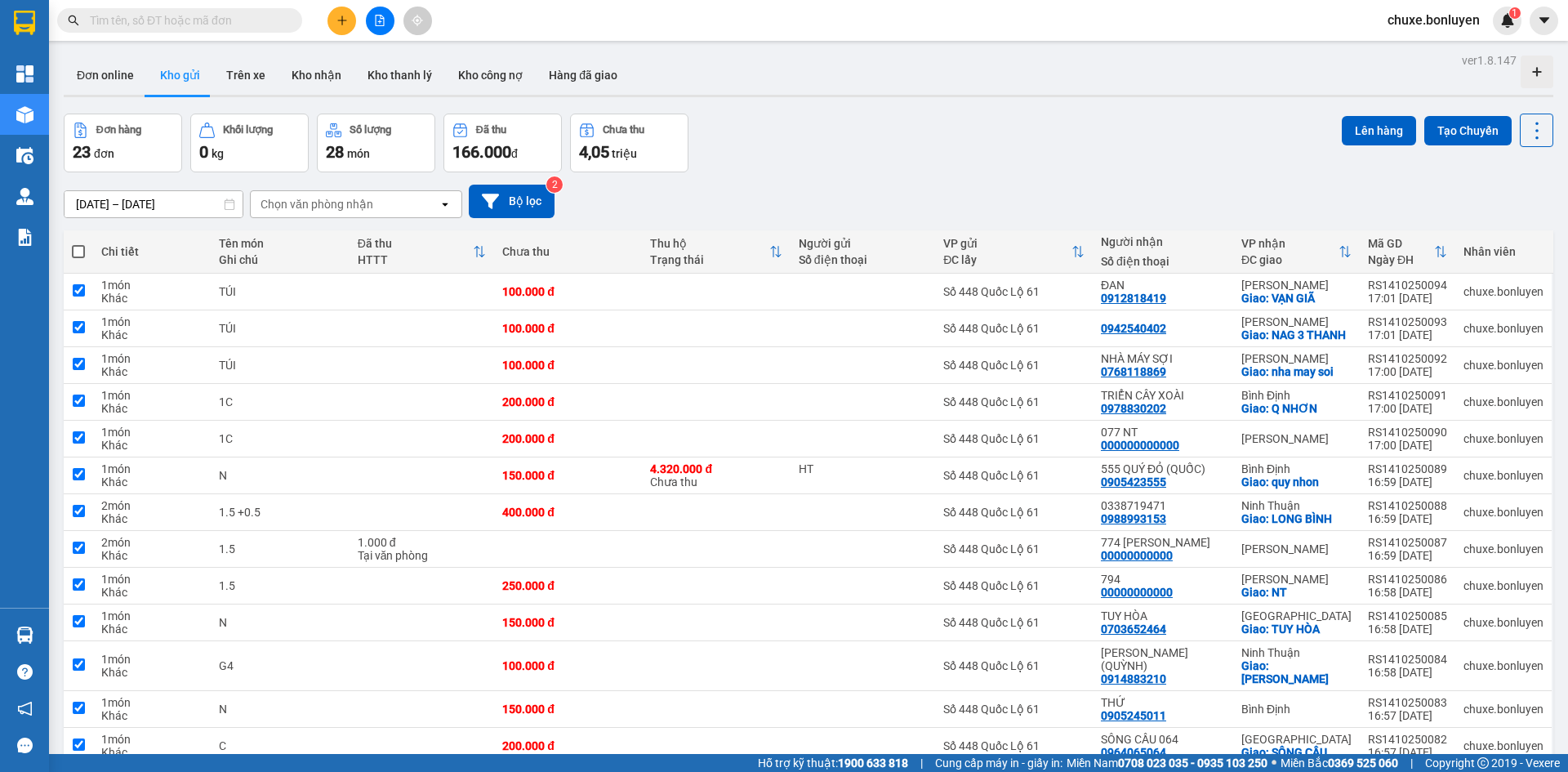
checkbox input "true"
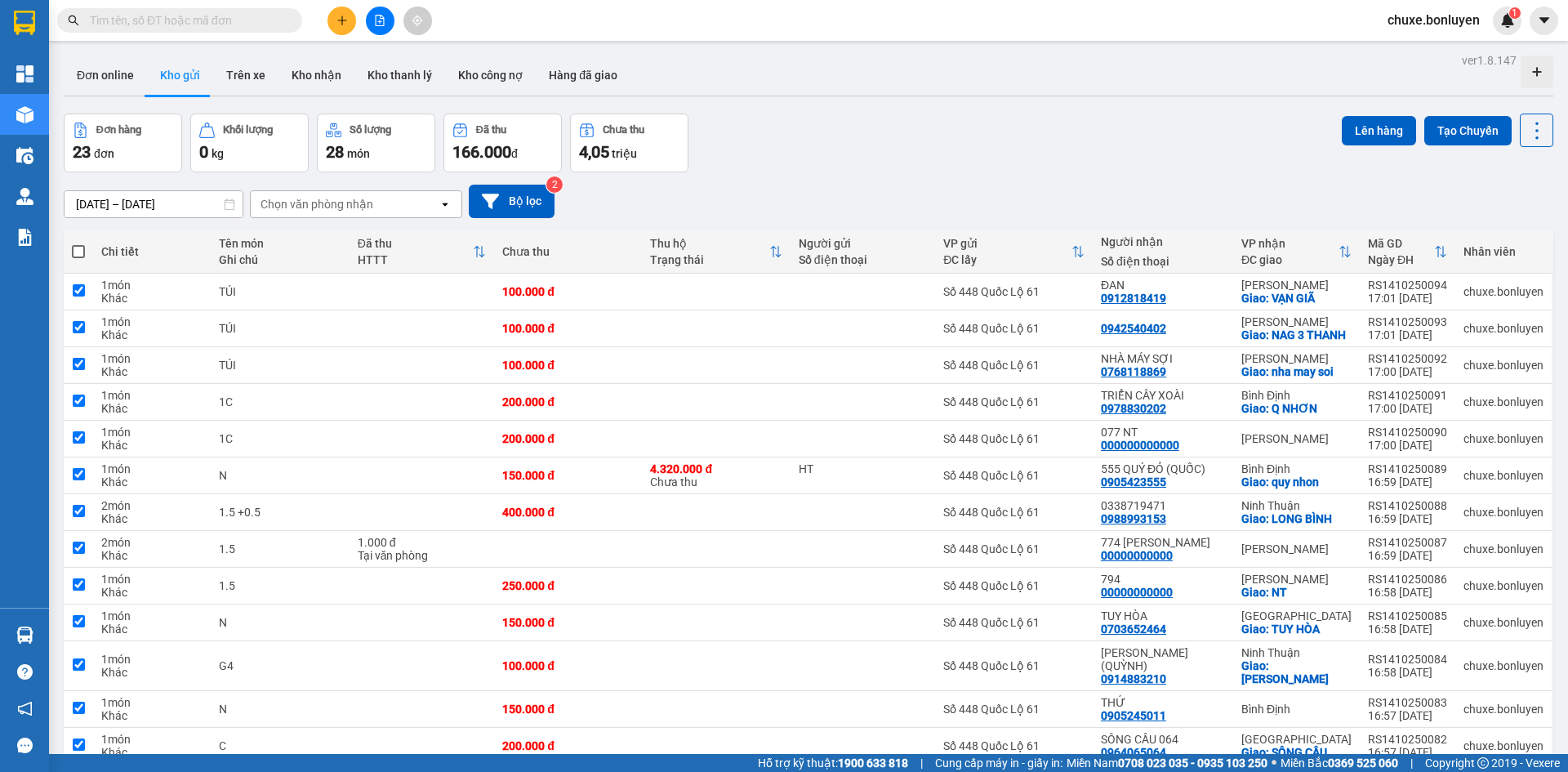
checkbox input "true"
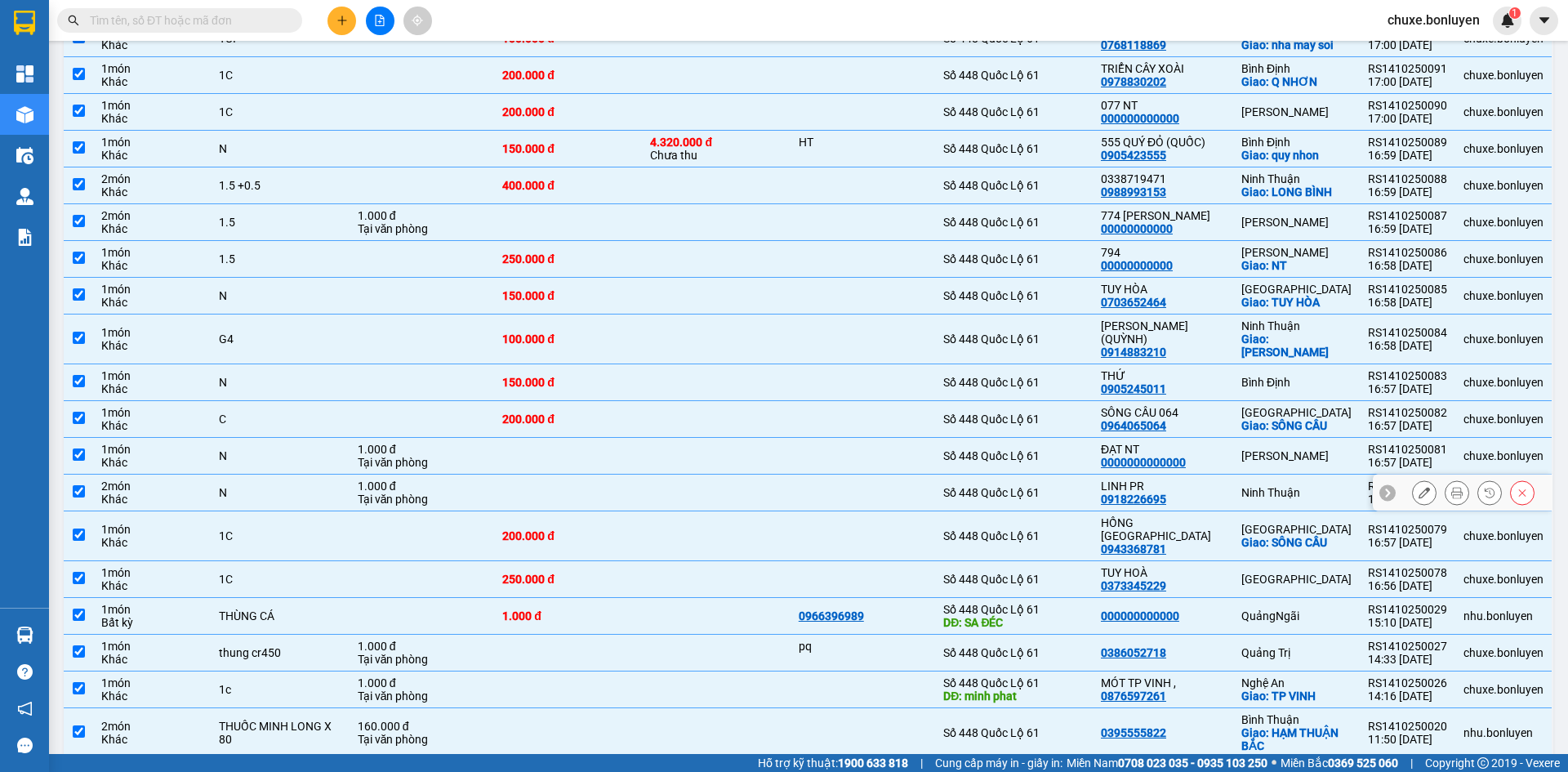
scroll to position [459, 0]
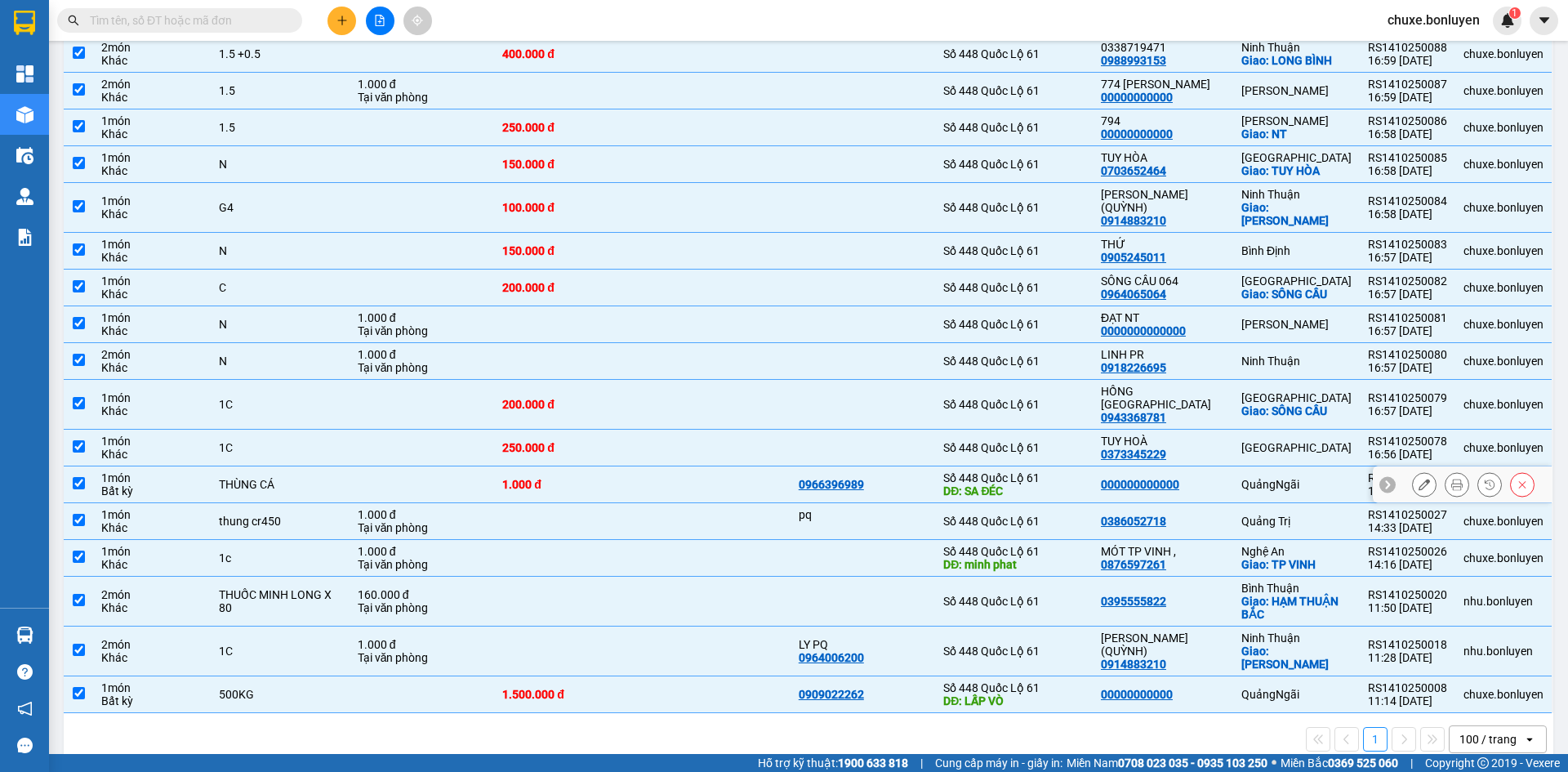
click at [1209, 478] on div "000000000000" at bounding box center [1163, 484] width 124 height 13
checkbox input "false"
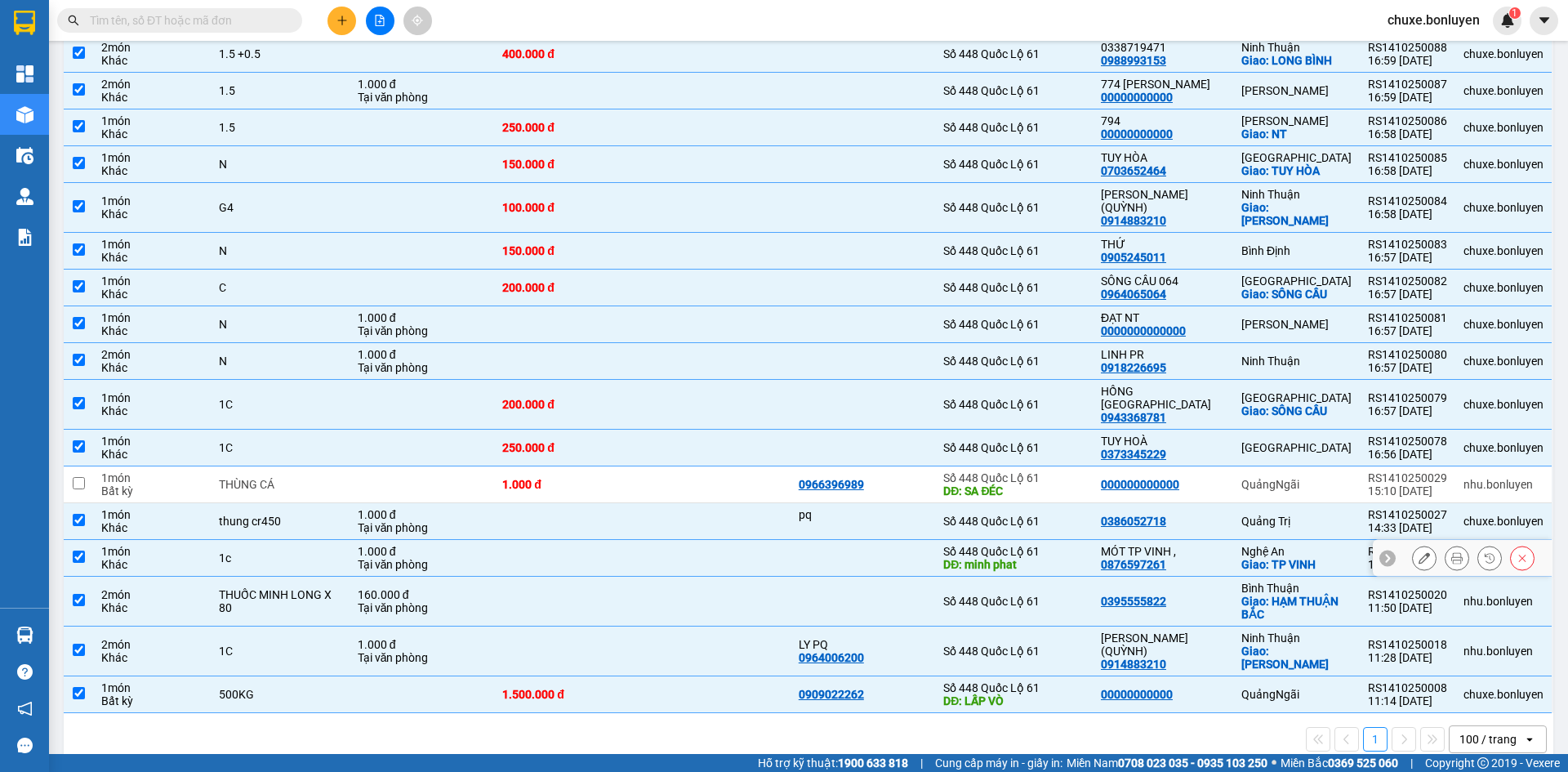
drag, startPoint x: 1202, startPoint y: 541, endPoint x: 1196, endPoint y: 591, distance: 50.4
click at [1202, 545] on div "MÓT TP VINH ," at bounding box center [1163, 551] width 124 height 13
checkbox input "false"
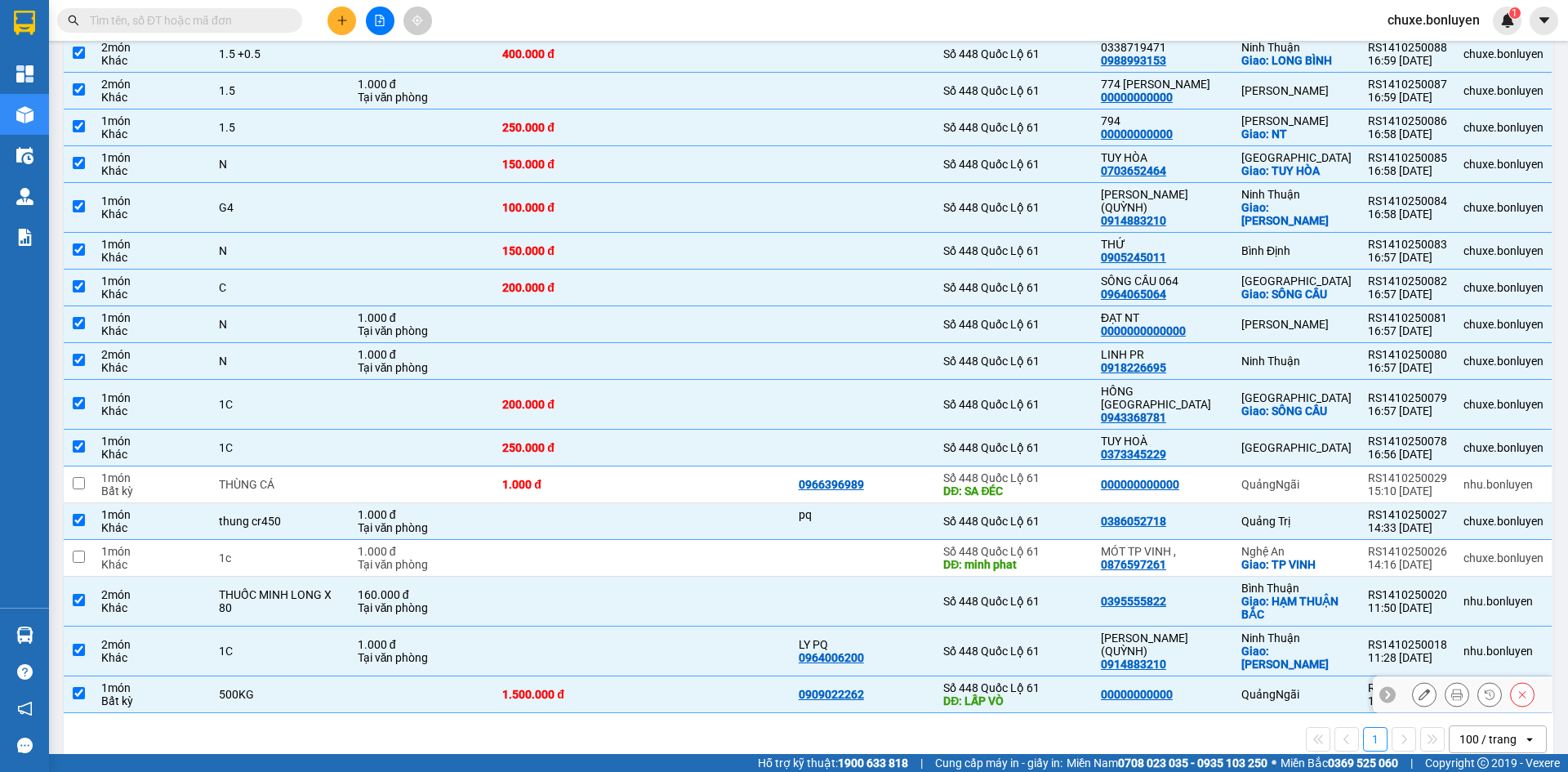
click at [1196, 688] on div "00000000000" at bounding box center [1163, 693] width 124 height 13
checkbox input "false"
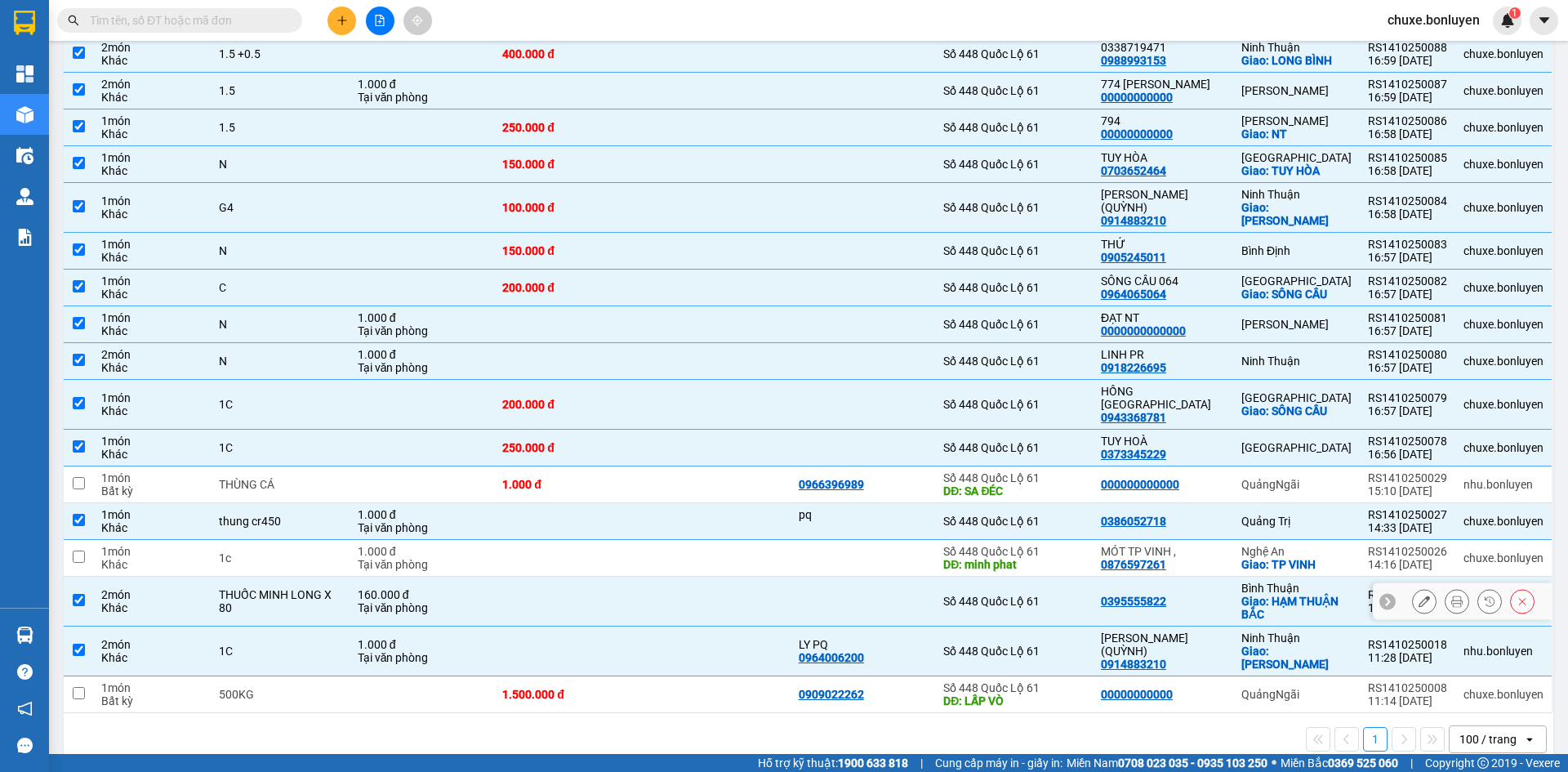
click at [1213, 595] on td "0395555822" at bounding box center [1163, 601] width 140 height 50
checkbox input "false"
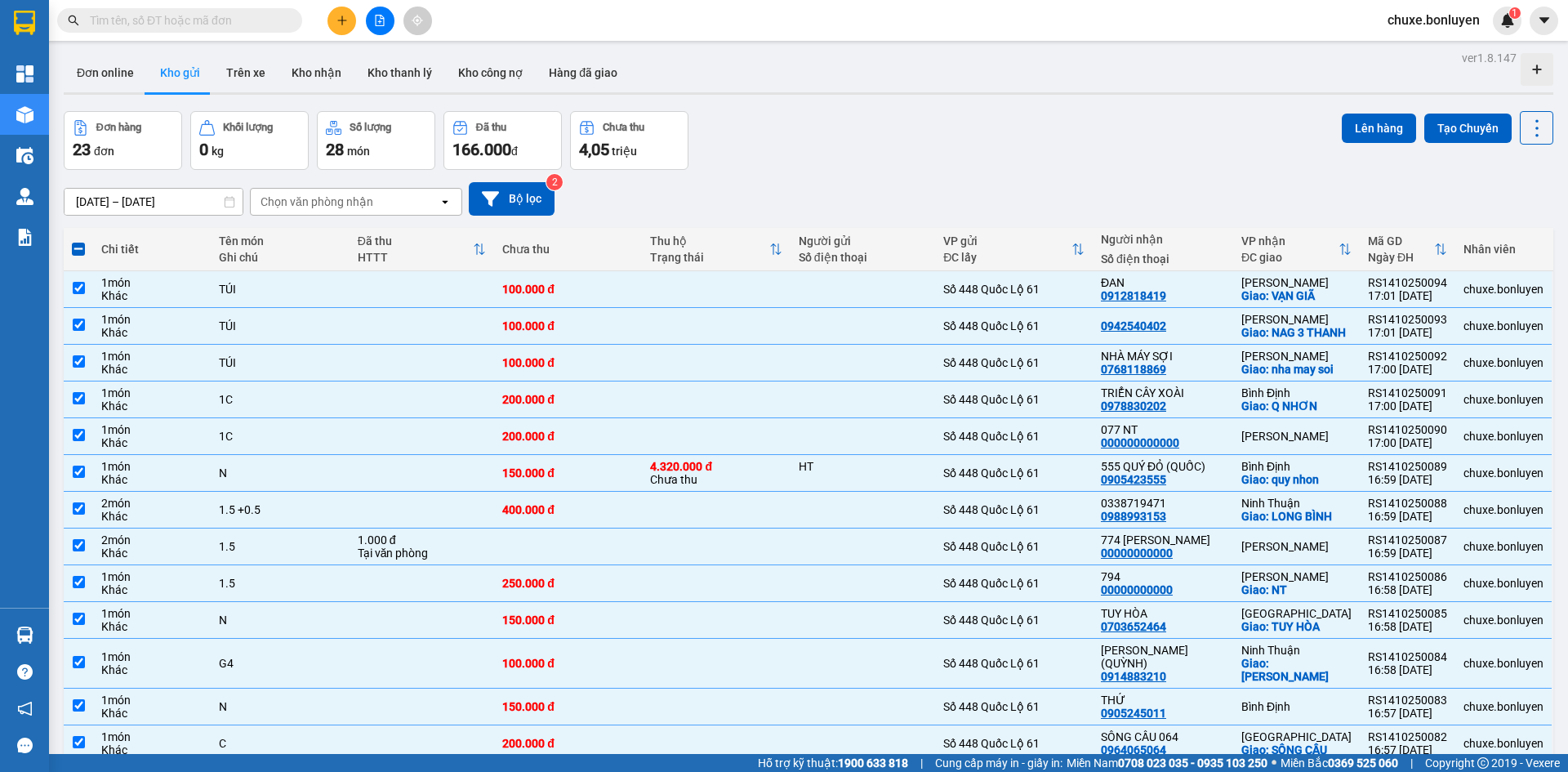
scroll to position [0, 0]
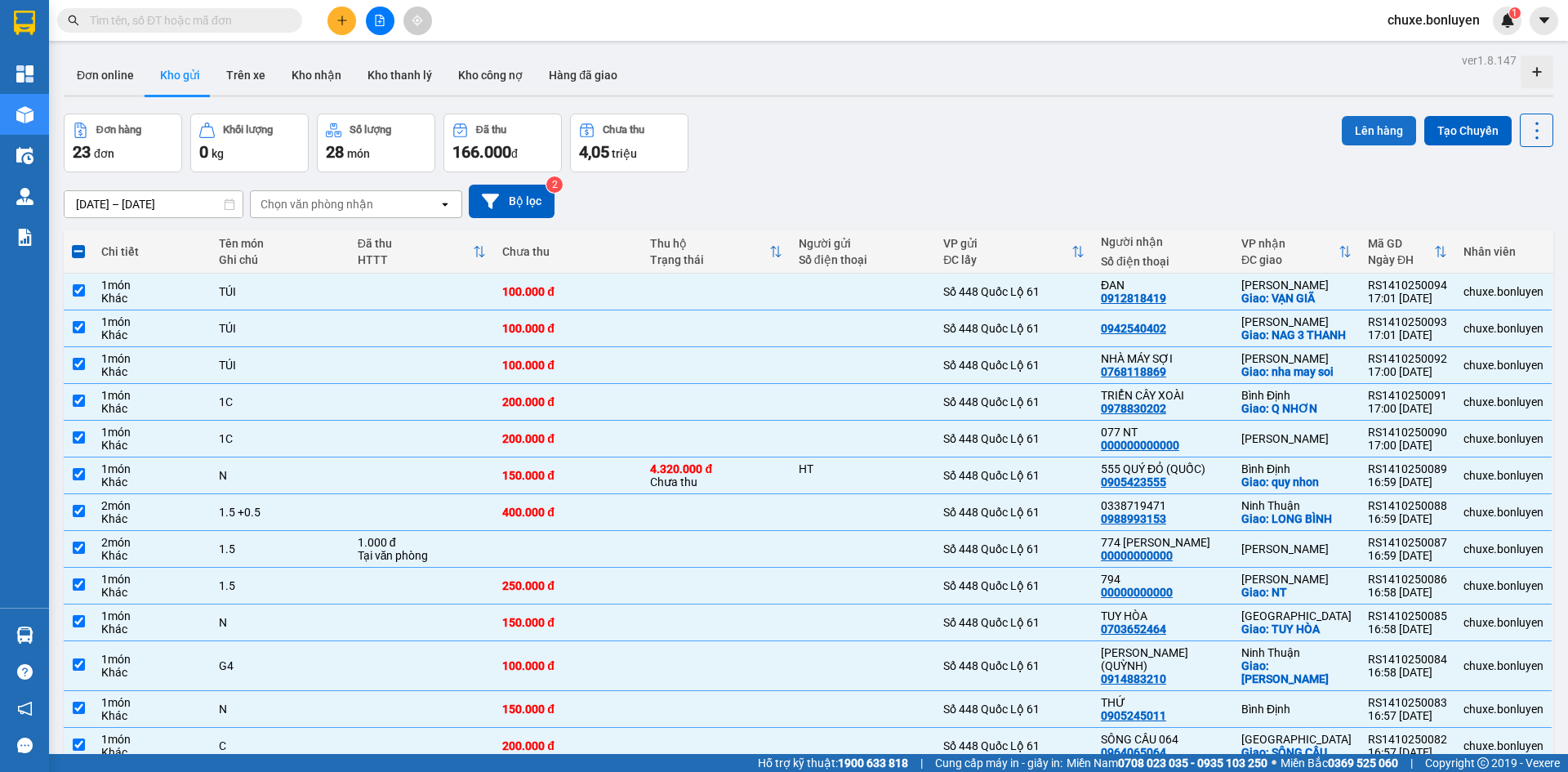
click at [1363, 144] on button "Lên hàng" at bounding box center [1379, 130] width 74 height 30
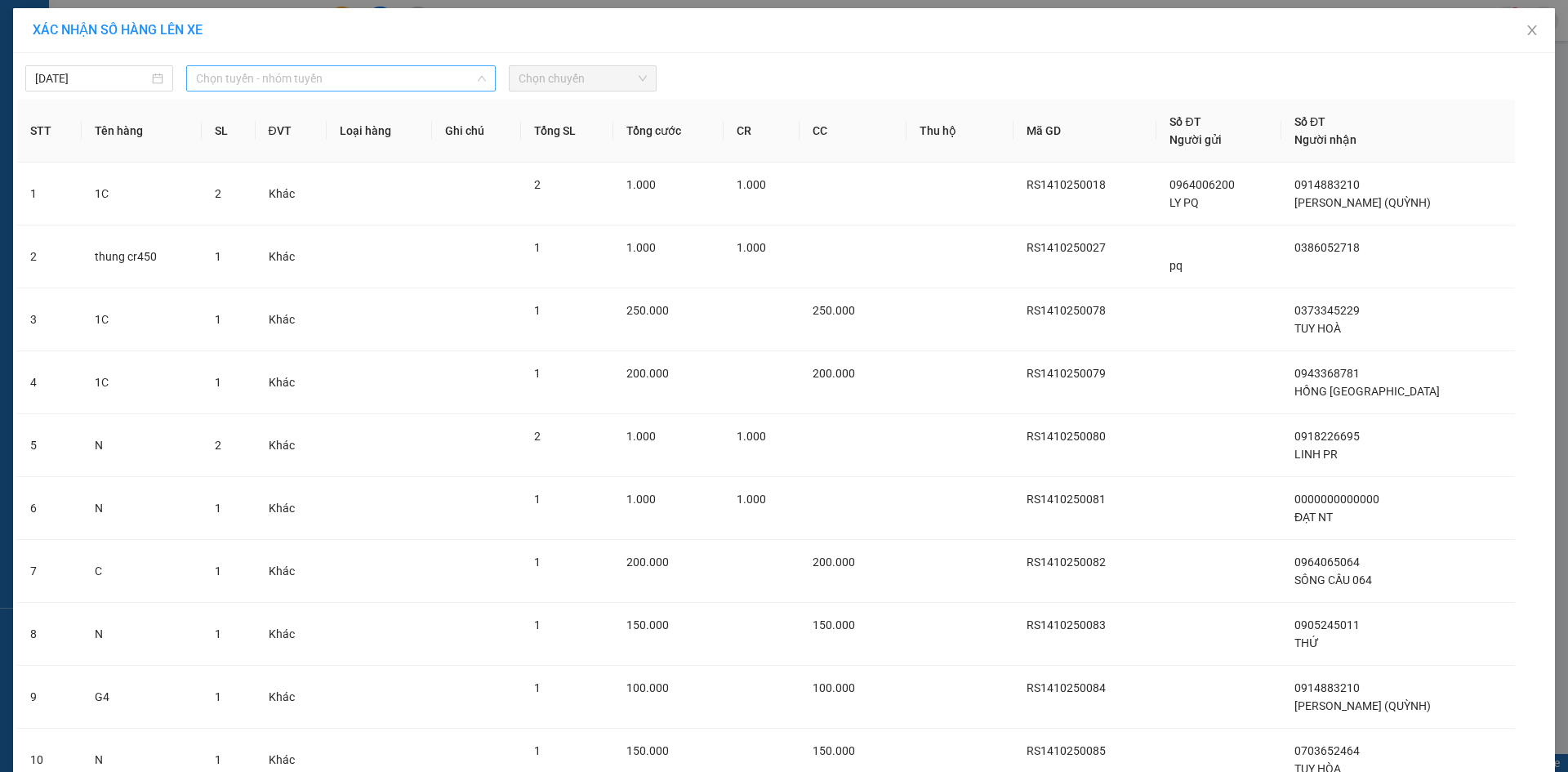
click at [317, 84] on span "Chọn tuyến - nhóm tuyến" at bounding box center [340, 78] width 290 height 24
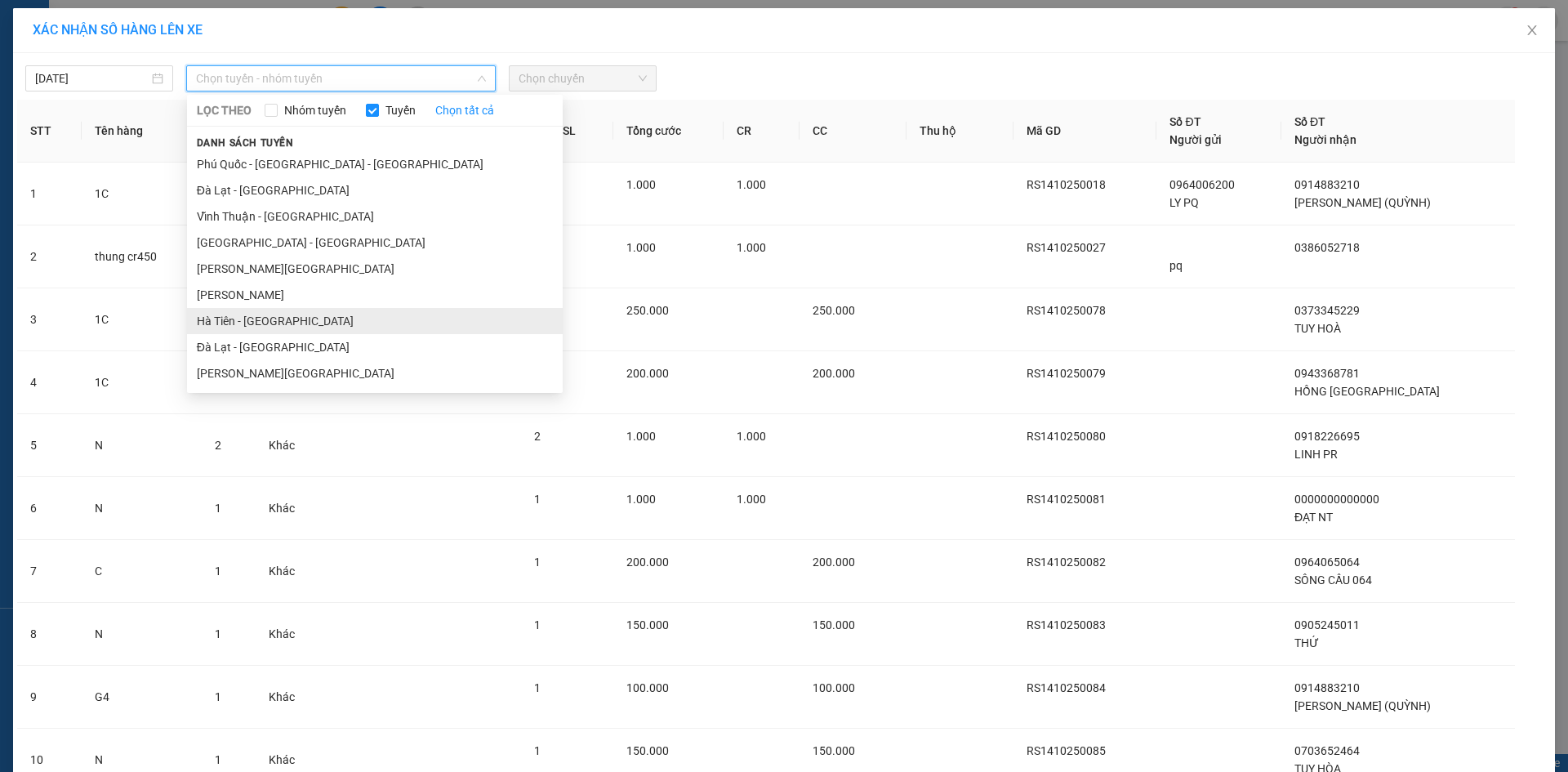
click at [220, 327] on li "Hà Tiên - [GEOGRAPHIC_DATA]" at bounding box center [374, 321] width 376 height 26
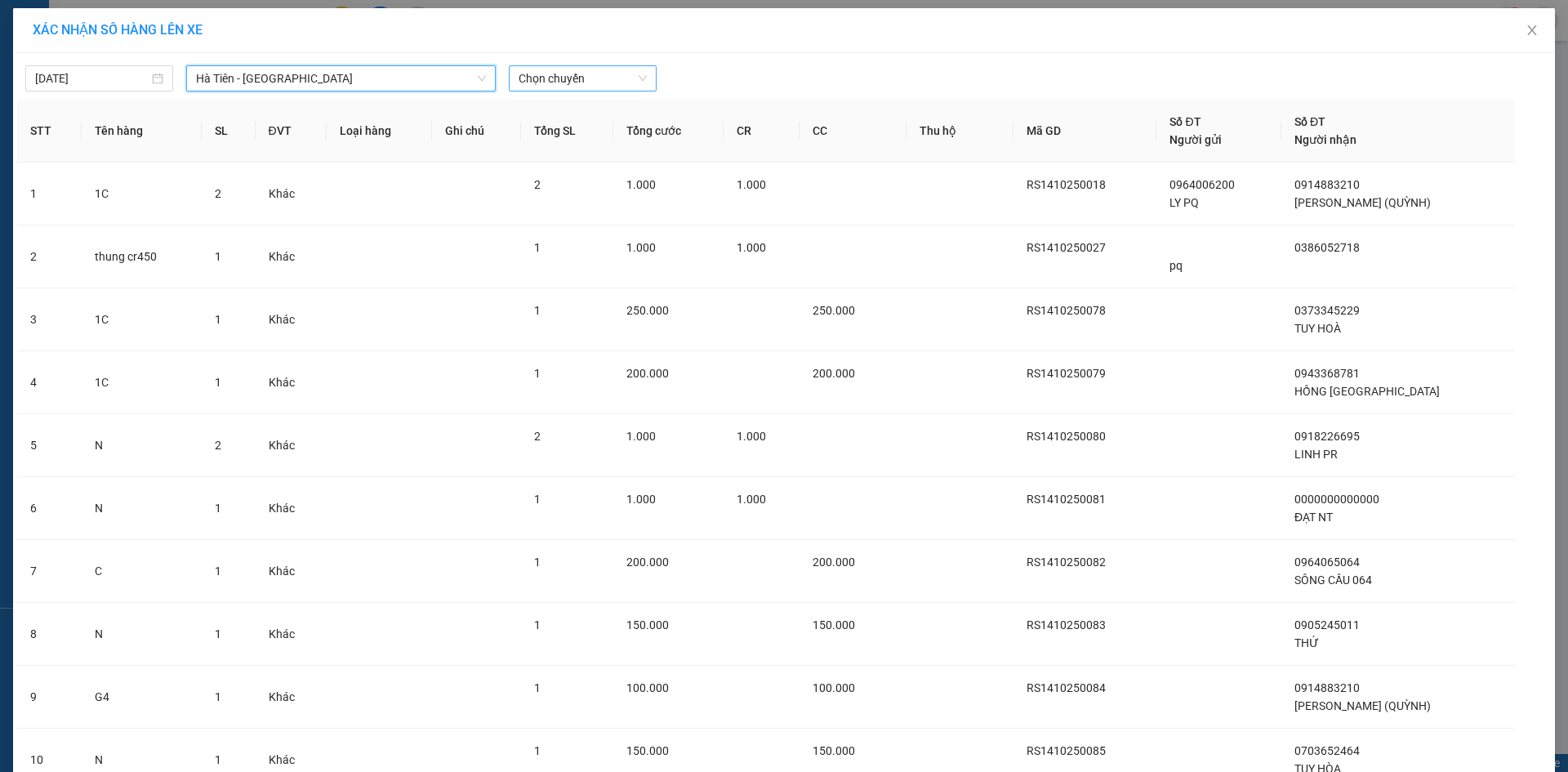
click at [553, 84] on span "Chọn chuyến" at bounding box center [583, 78] width 128 height 24
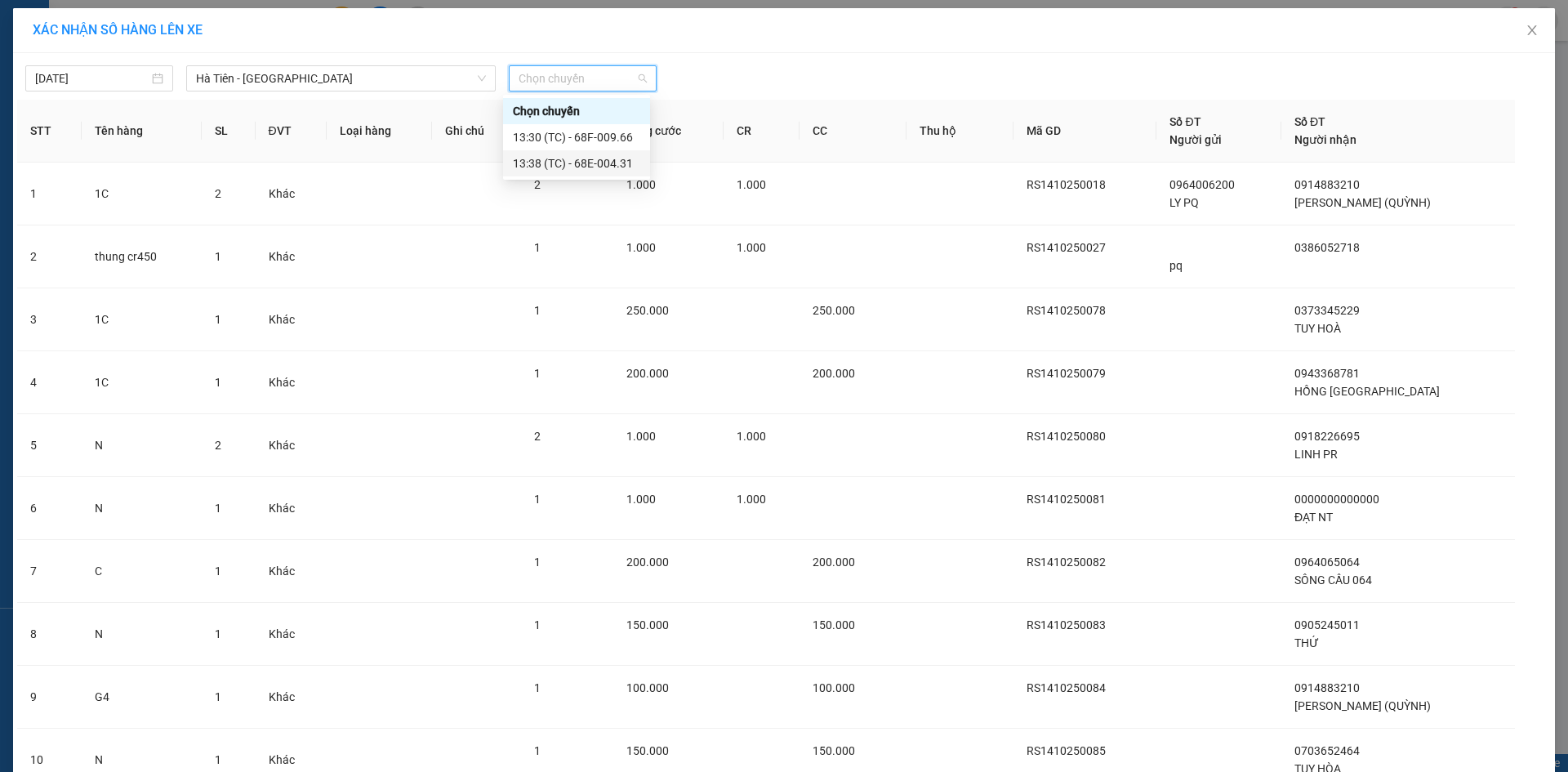
click at [570, 166] on div "13:38 (TC) - 68E-004.31" at bounding box center [576, 163] width 128 height 18
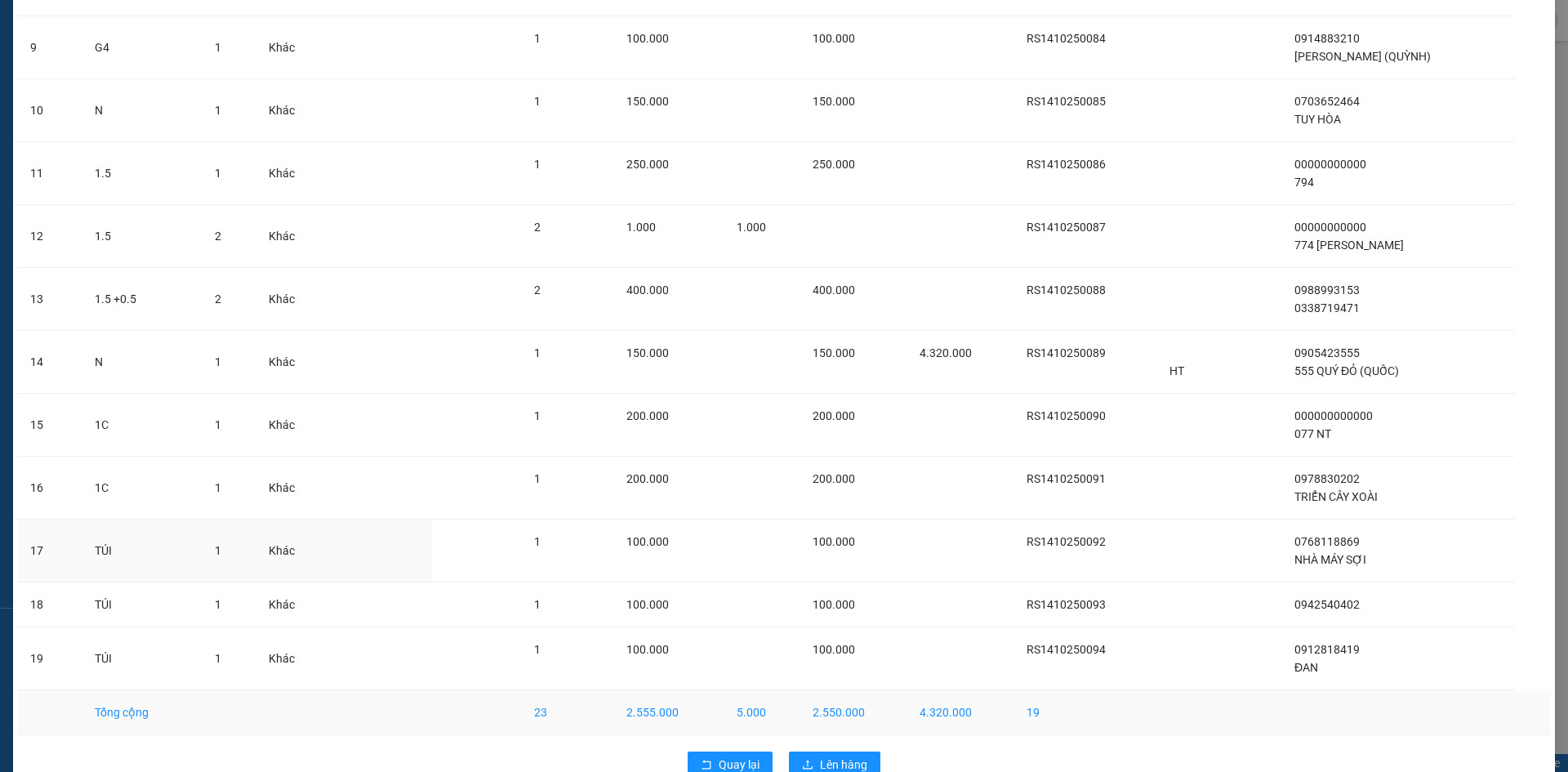
scroll to position [697, 0]
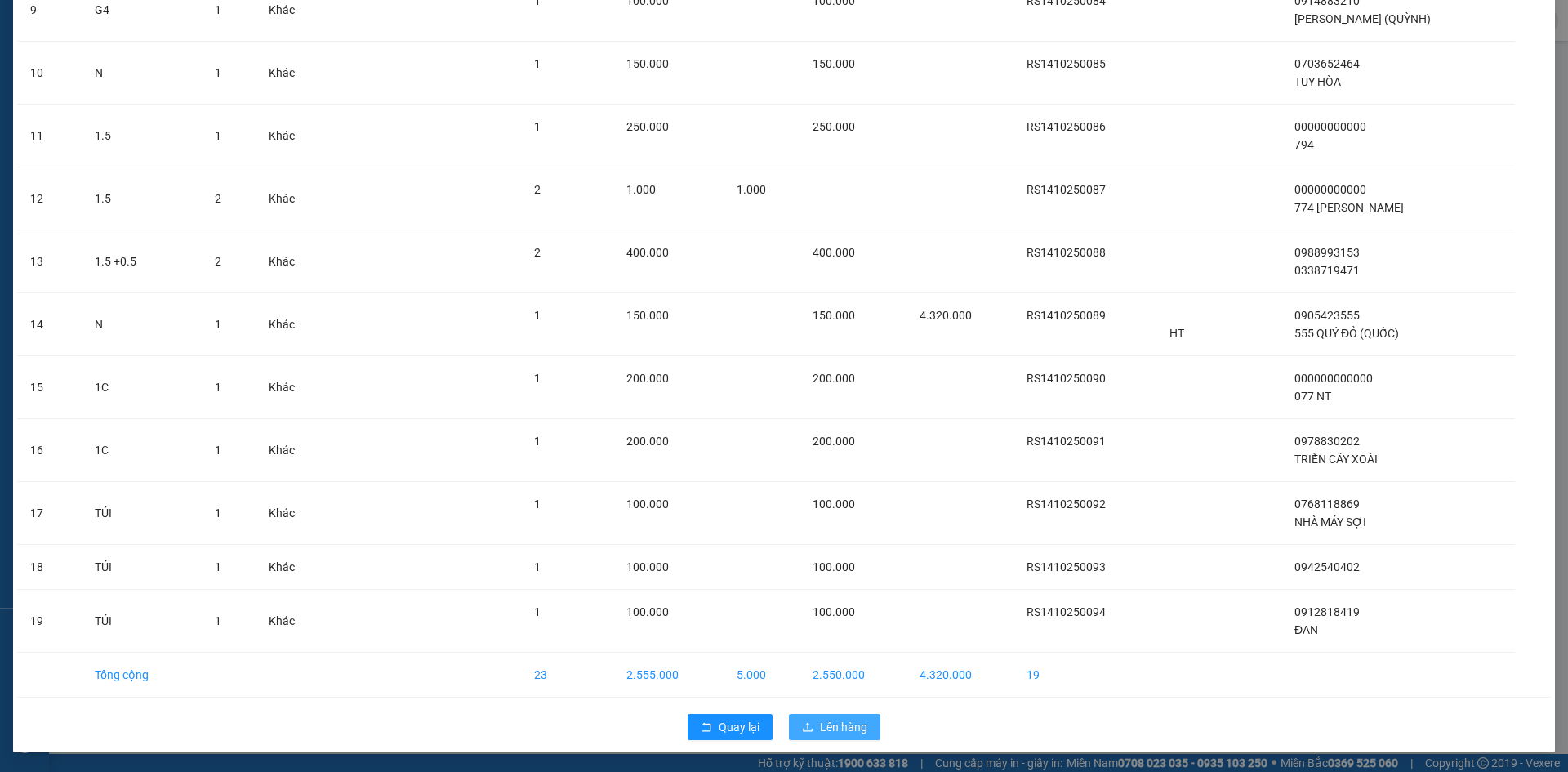
click at [855, 730] on span "Lên hàng" at bounding box center [844, 726] width 47 height 18
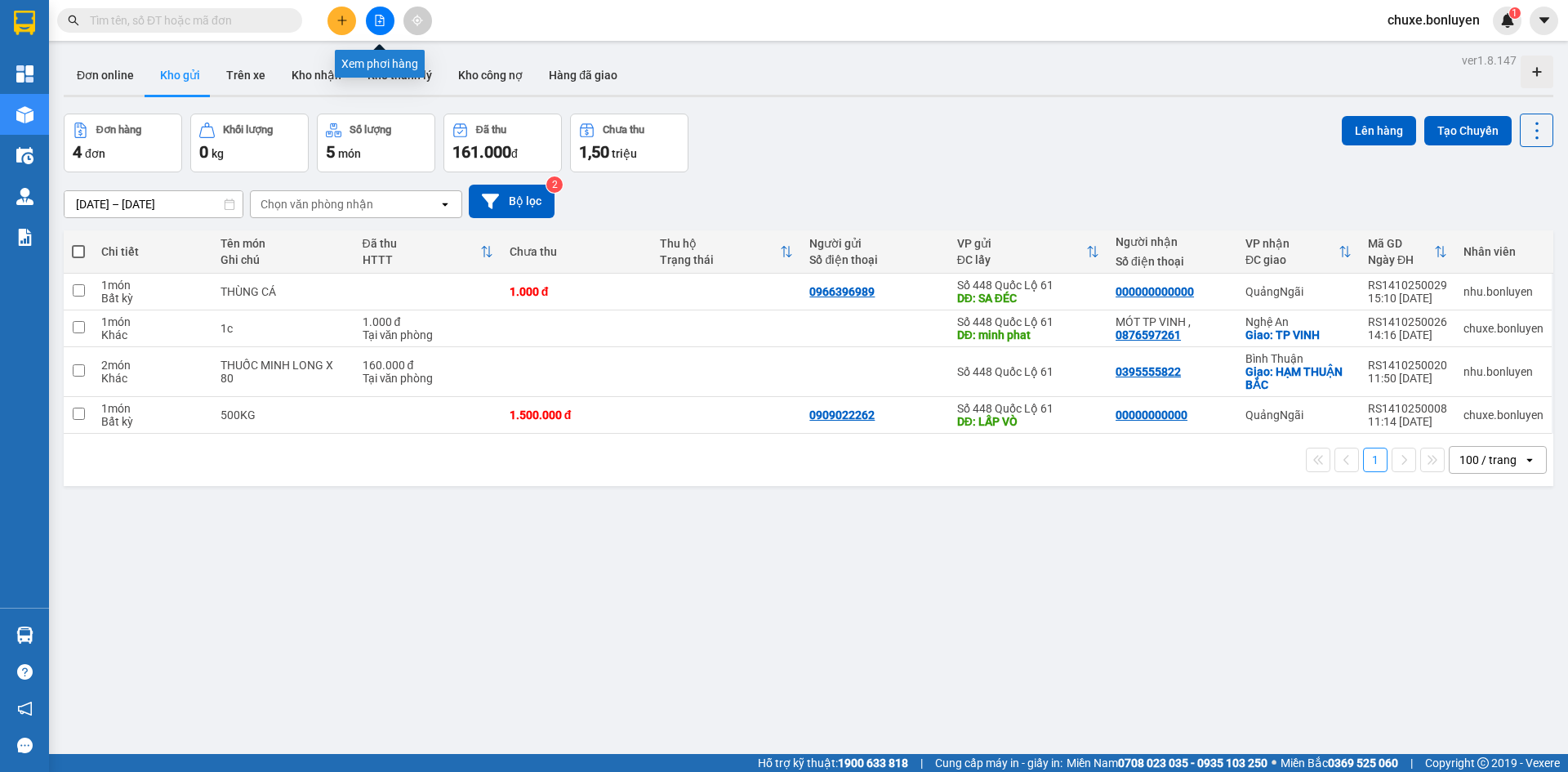
click at [379, 23] on icon "file-add" at bounding box center [380, 20] width 12 height 12
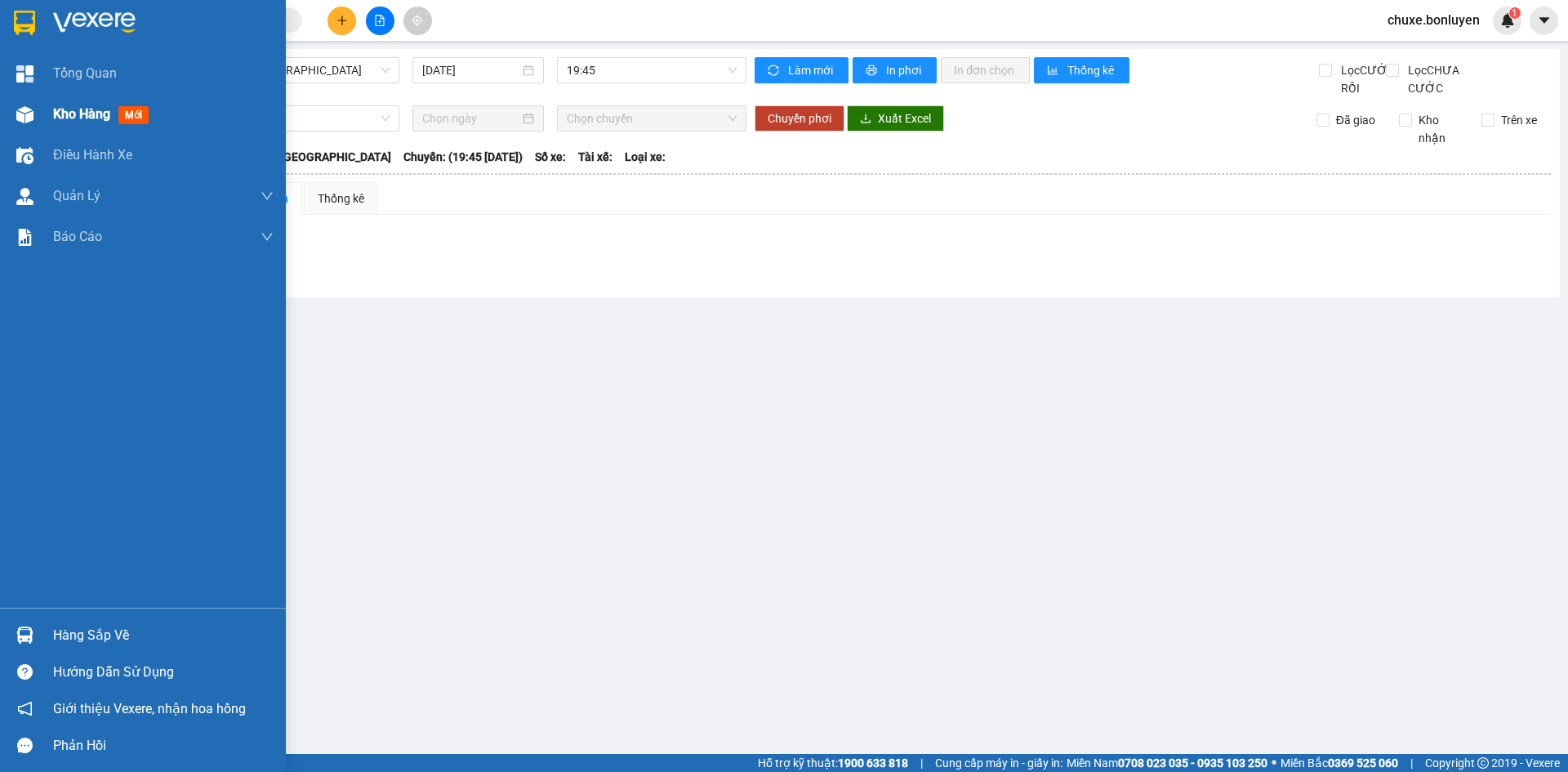
click at [42, 122] on div "Kho hàng mới" at bounding box center [143, 114] width 285 height 41
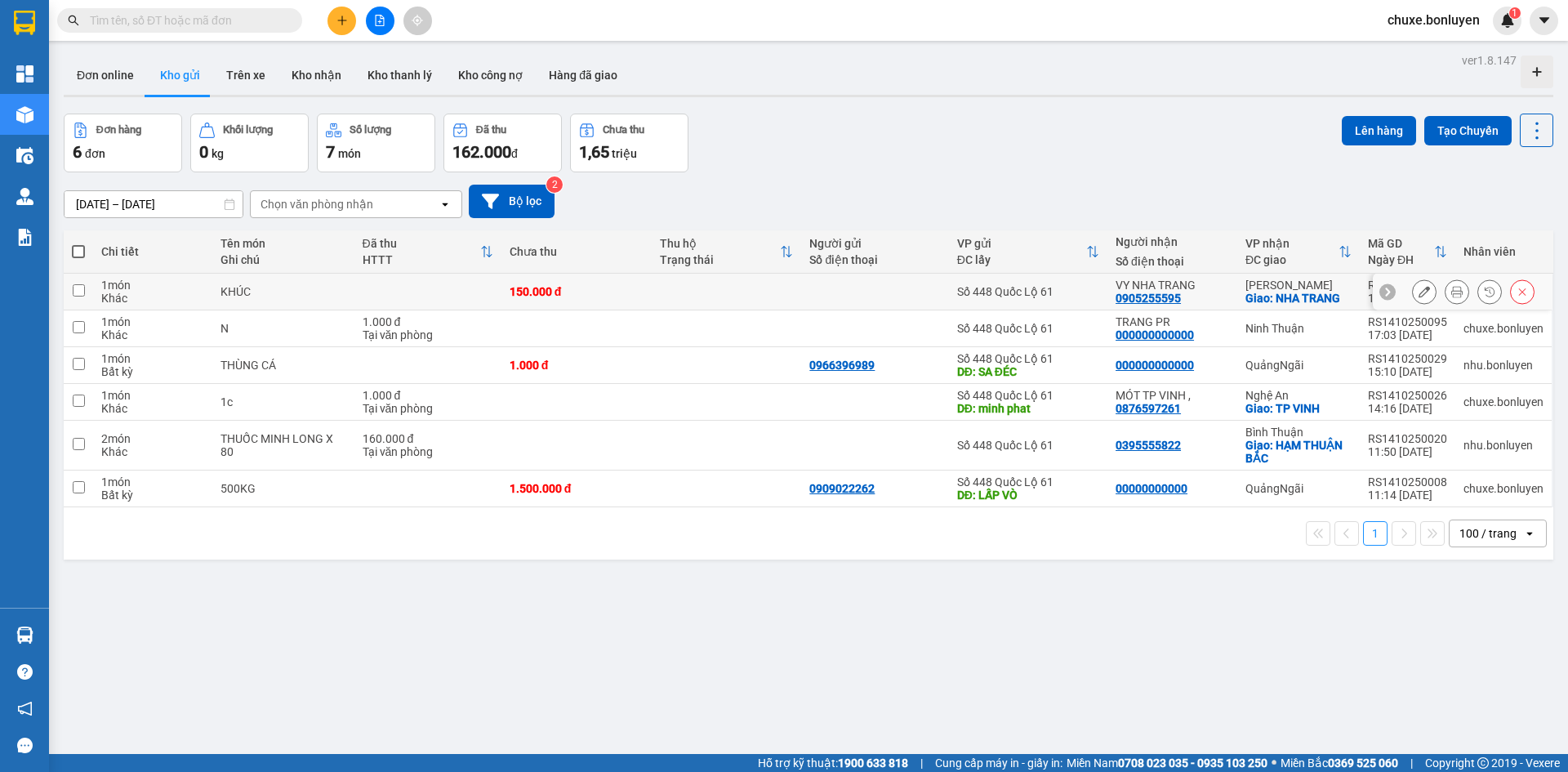
click at [728, 284] on td at bounding box center [727, 292] width 150 height 37
checkbox input "true"
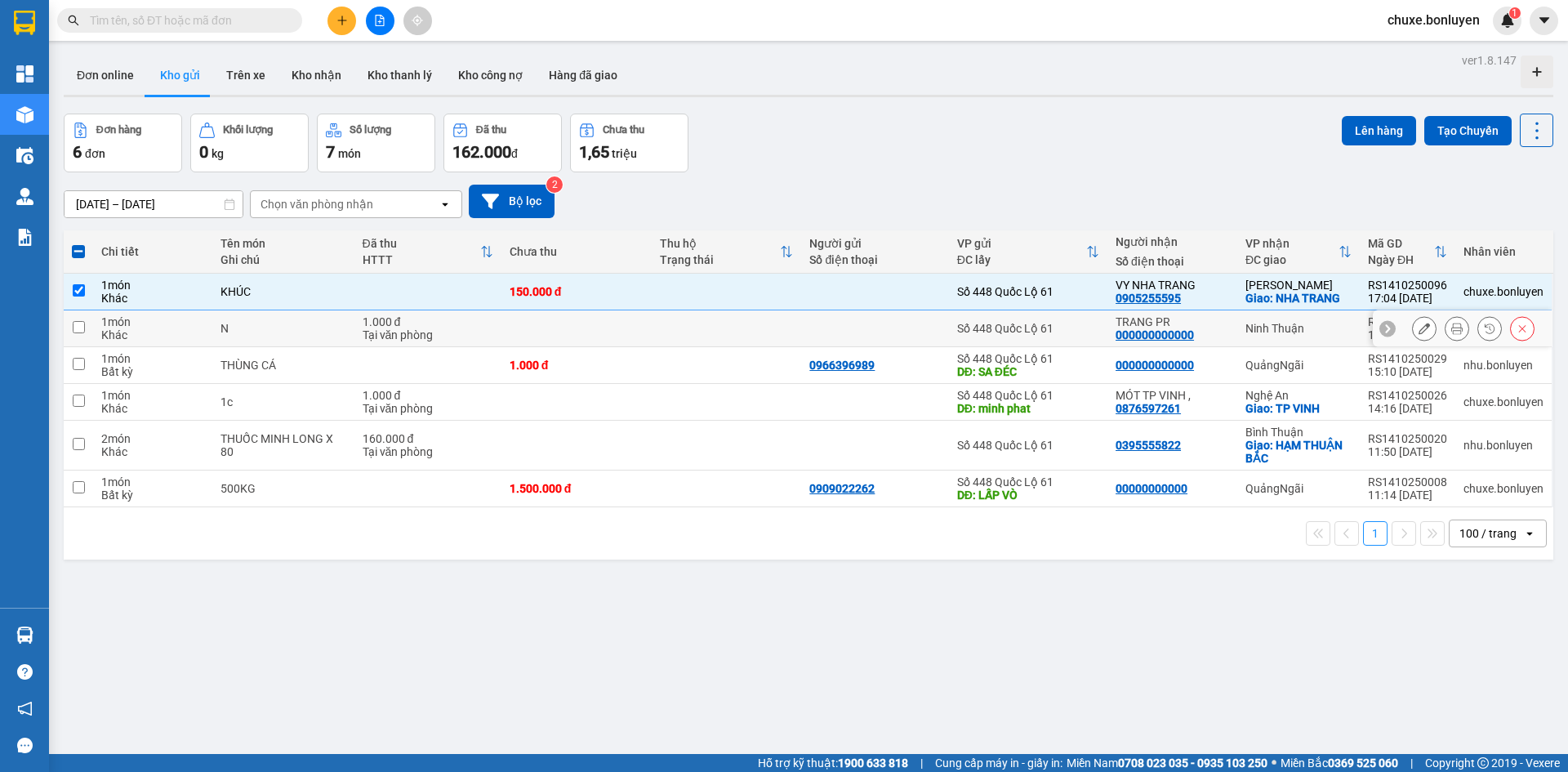
click at [1218, 329] on div "TRANG PR 000000000000" at bounding box center [1172, 328] width 113 height 26
checkbox input "true"
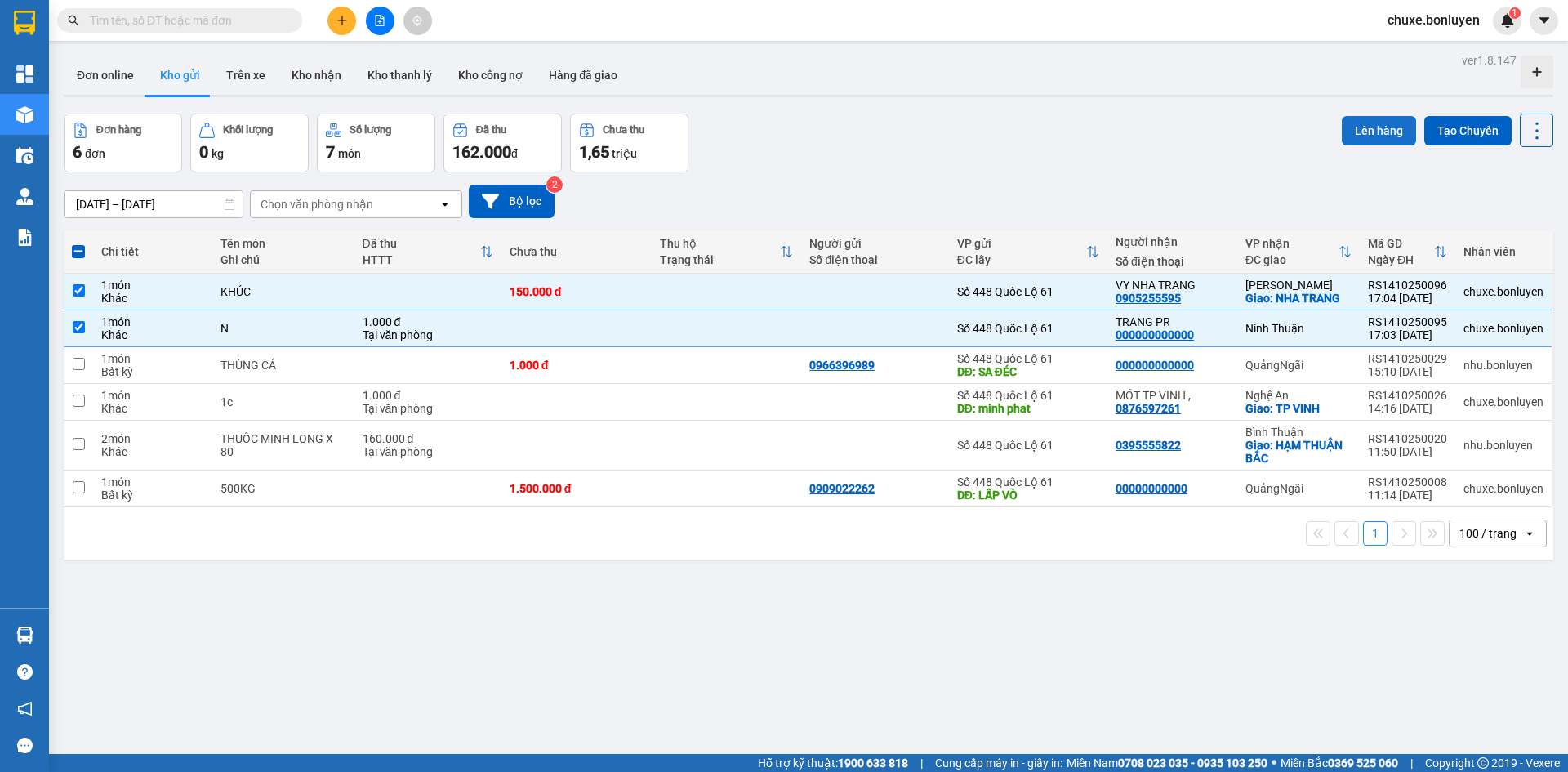
click at [1378, 124] on button "Lên hàng" at bounding box center [1379, 130] width 74 height 30
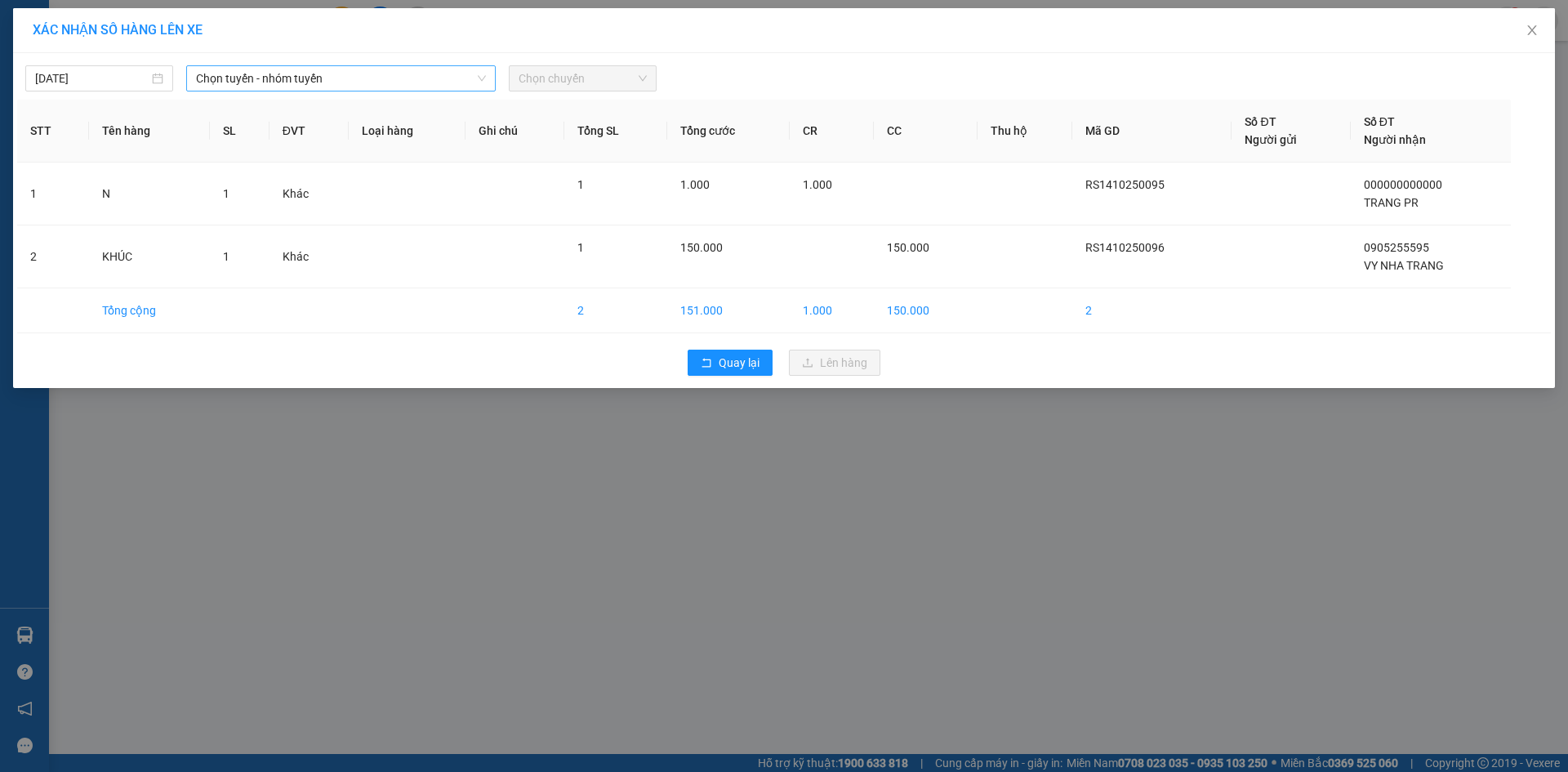
click at [247, 77] on span "Chọn tuyến - nhóm tuyến" at bounding box center [340, 78] width 290 height 24
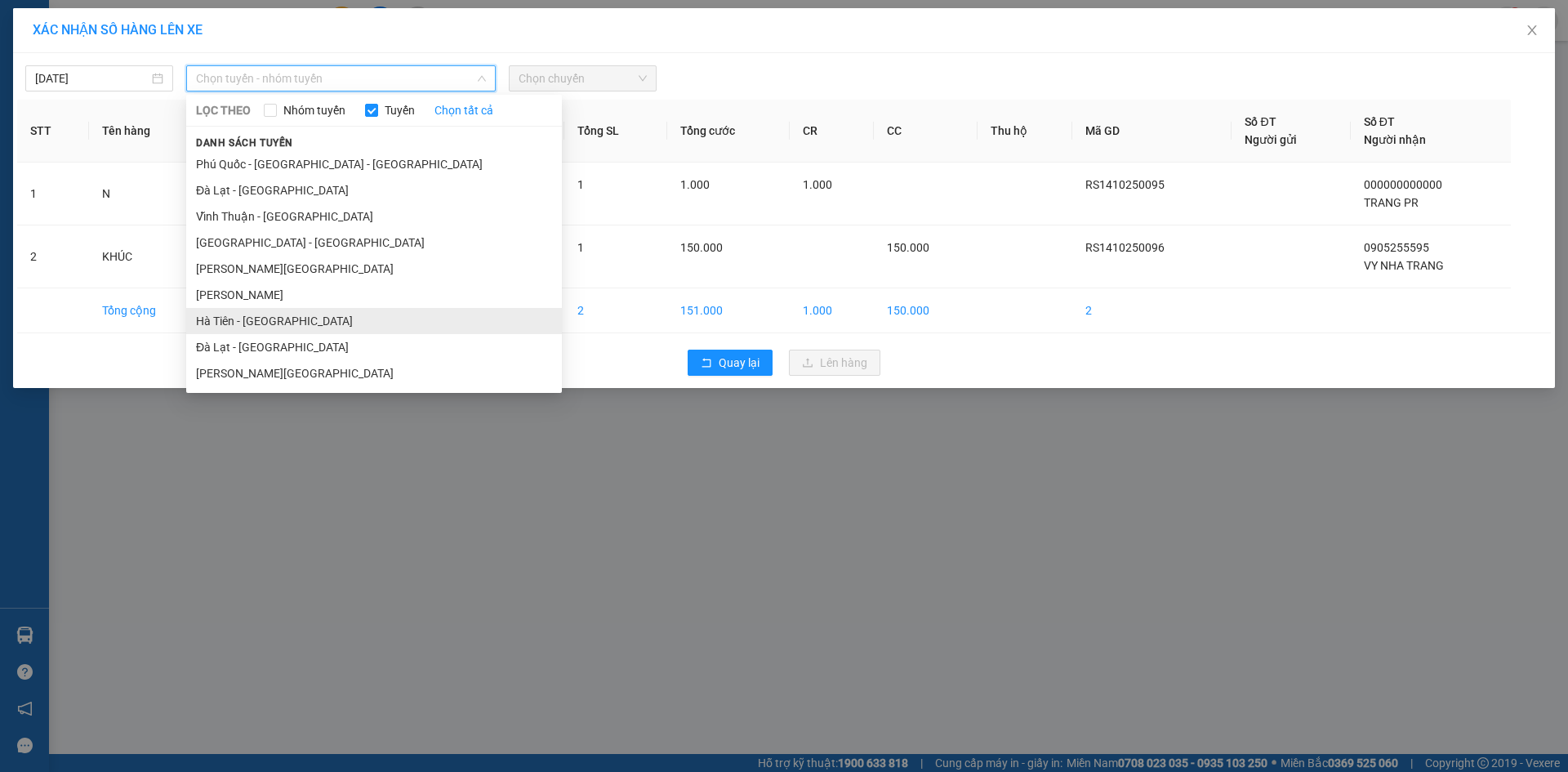
click at [220, 320] on li "Hà Tiên - [GEOGRAPHIC_DATA]" at bounding box center [373, 321] width 376 height 26
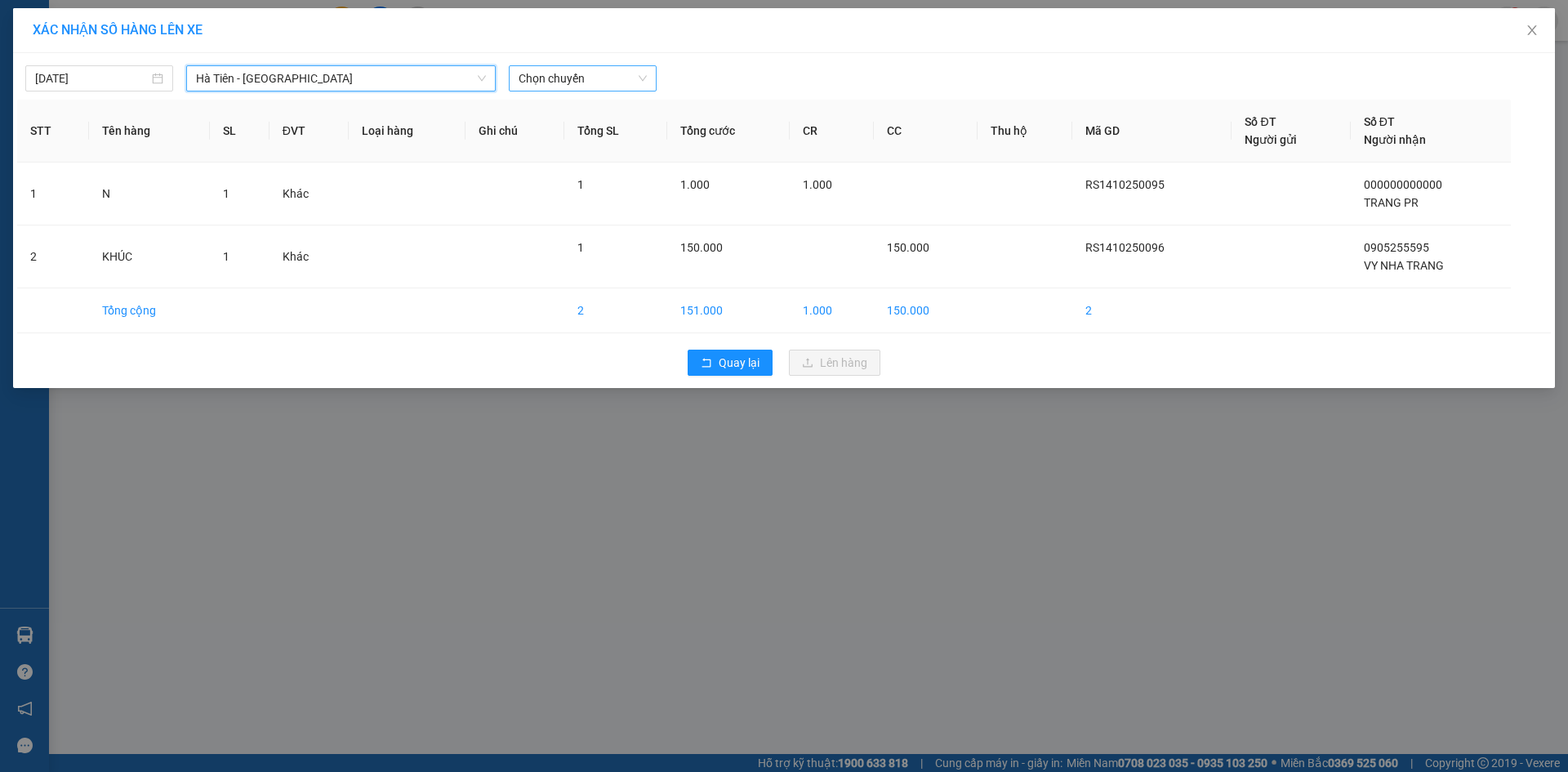
click at [601, 80] on span "Chọn chuyến" at bounding box center [583, 78] width 128 height 24
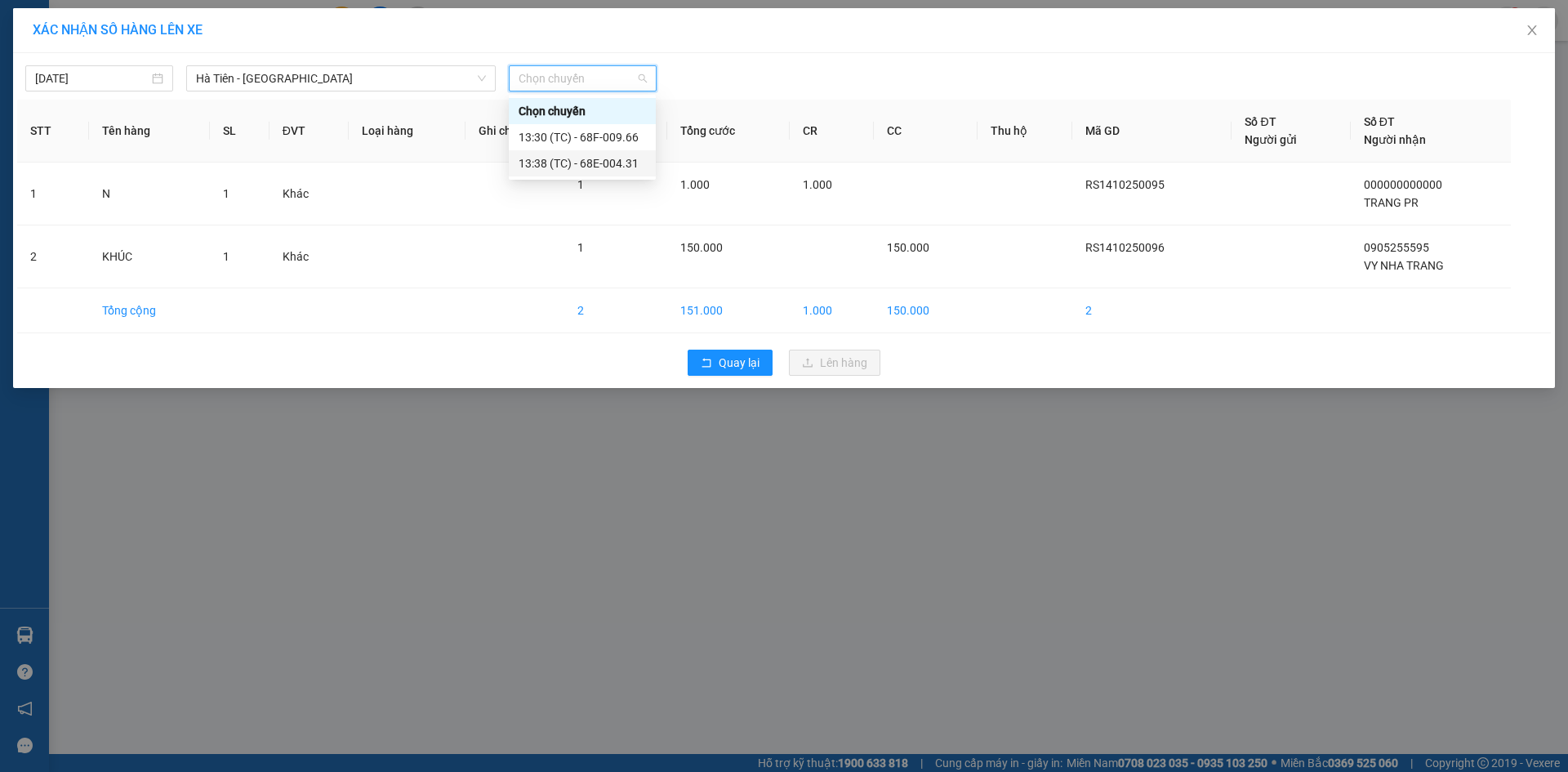
click at [576, 164] on div "13:38 (TC) - 68E-004.31" at bounding box center [582, 163] width 128 height 18
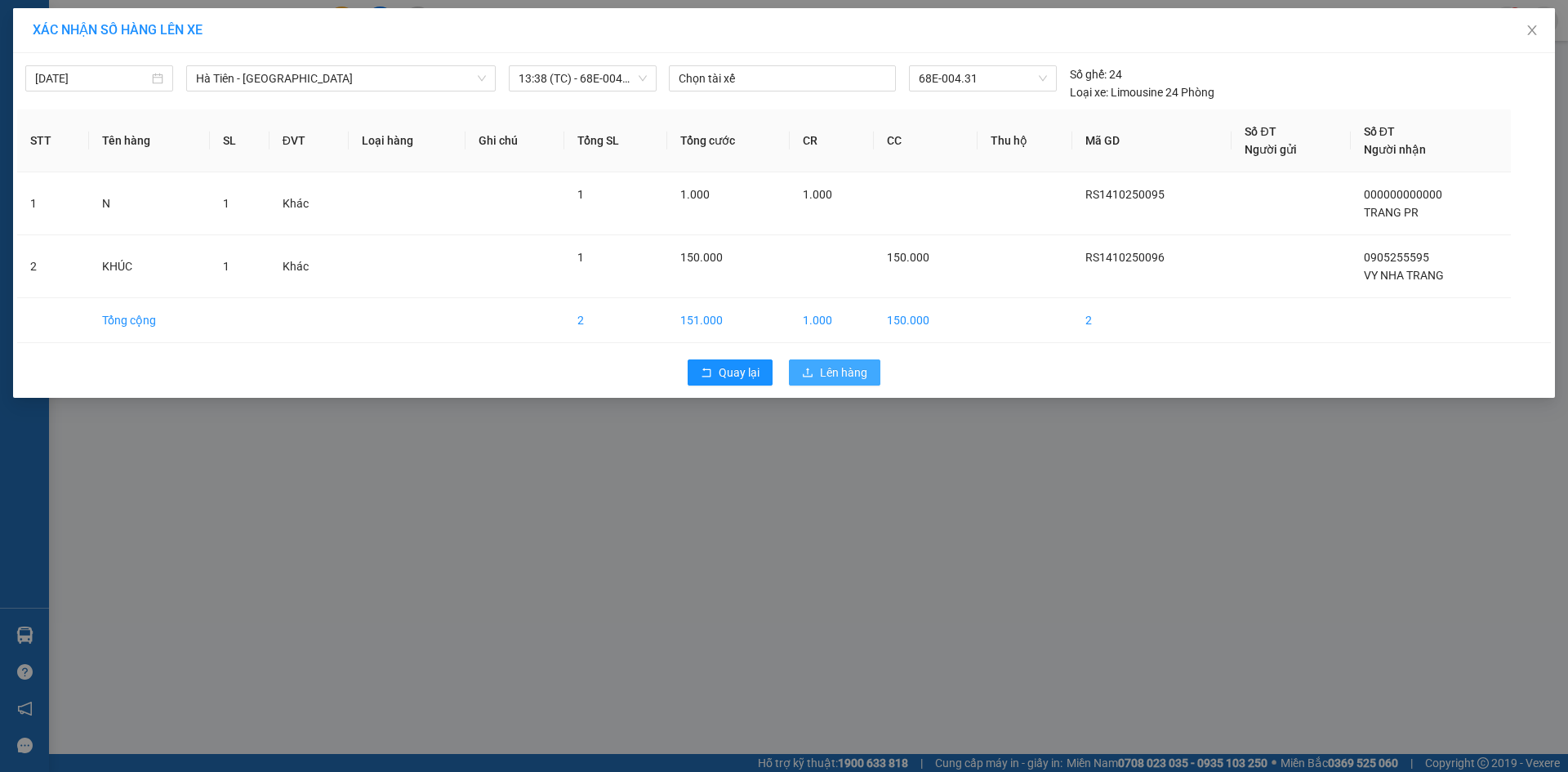
click at [819, 365] on button "Lên hàng" at bounding box center [834, 372] width 91 height 26
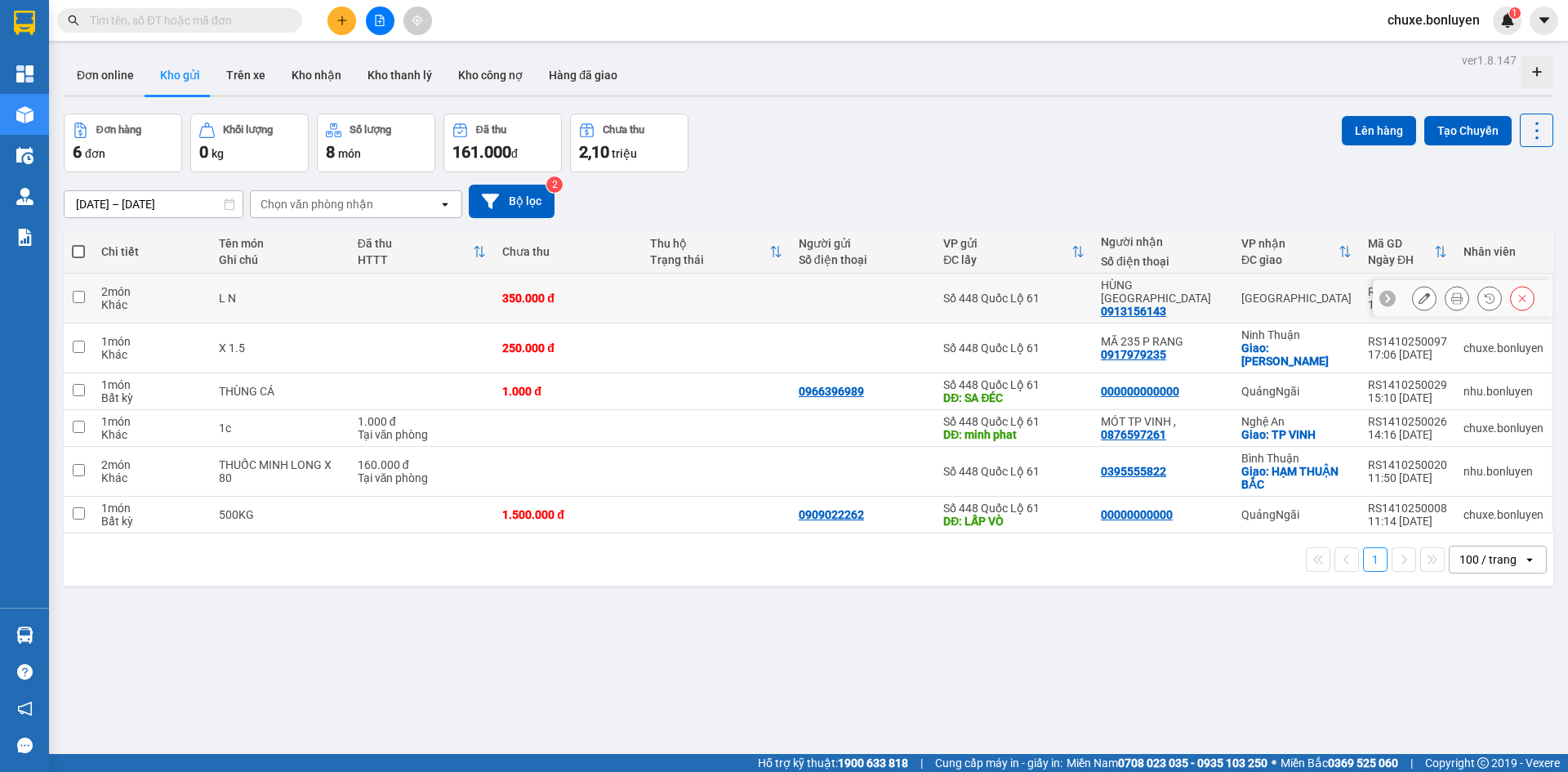
click at [893, 298] on td at bounding box center [863, 298] width 145 height 50
checkbox input "true"
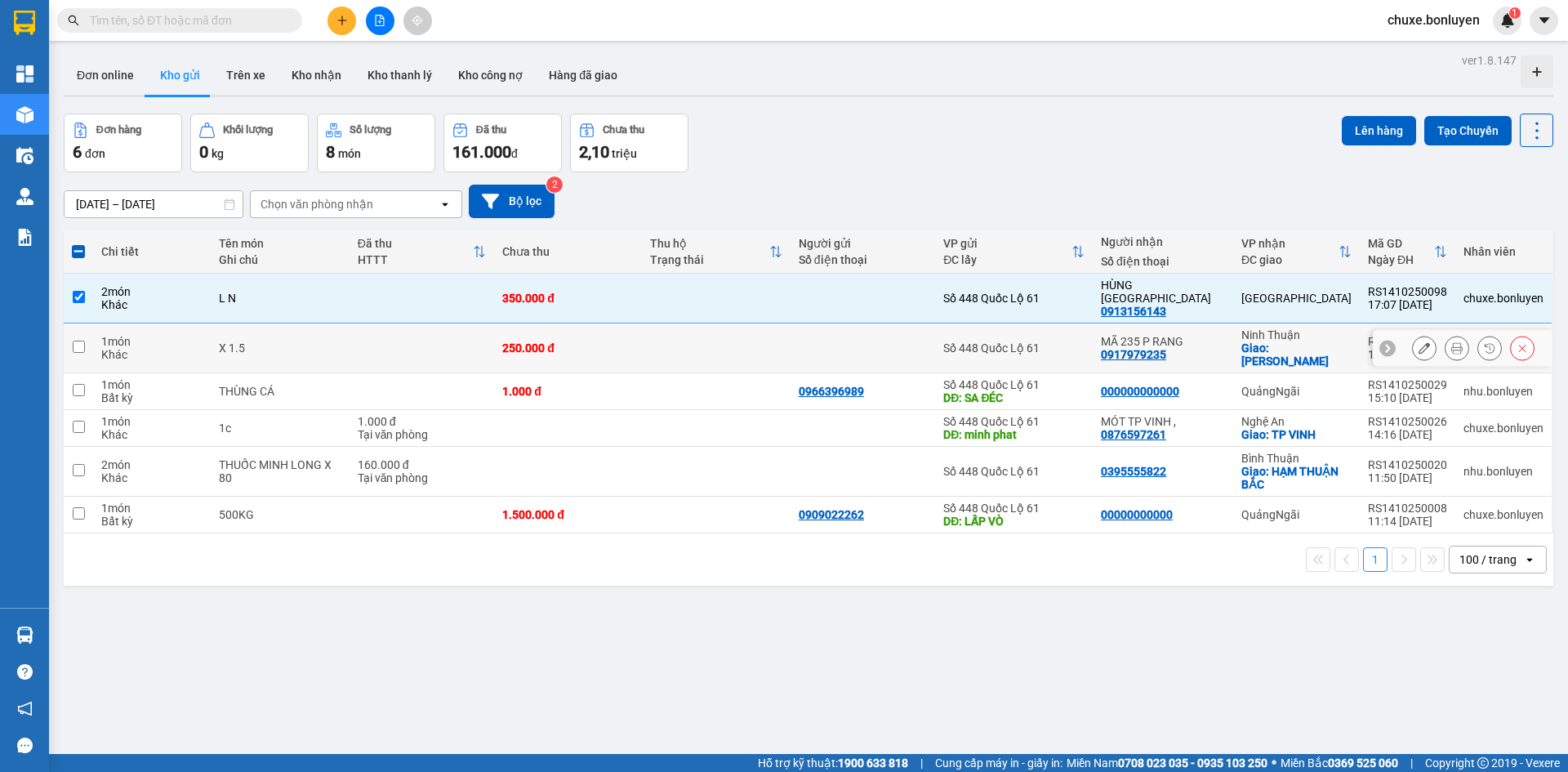
click at [911, 341] on div at bounding box center [863, 347] width 129 height 13
checkbox input "true"
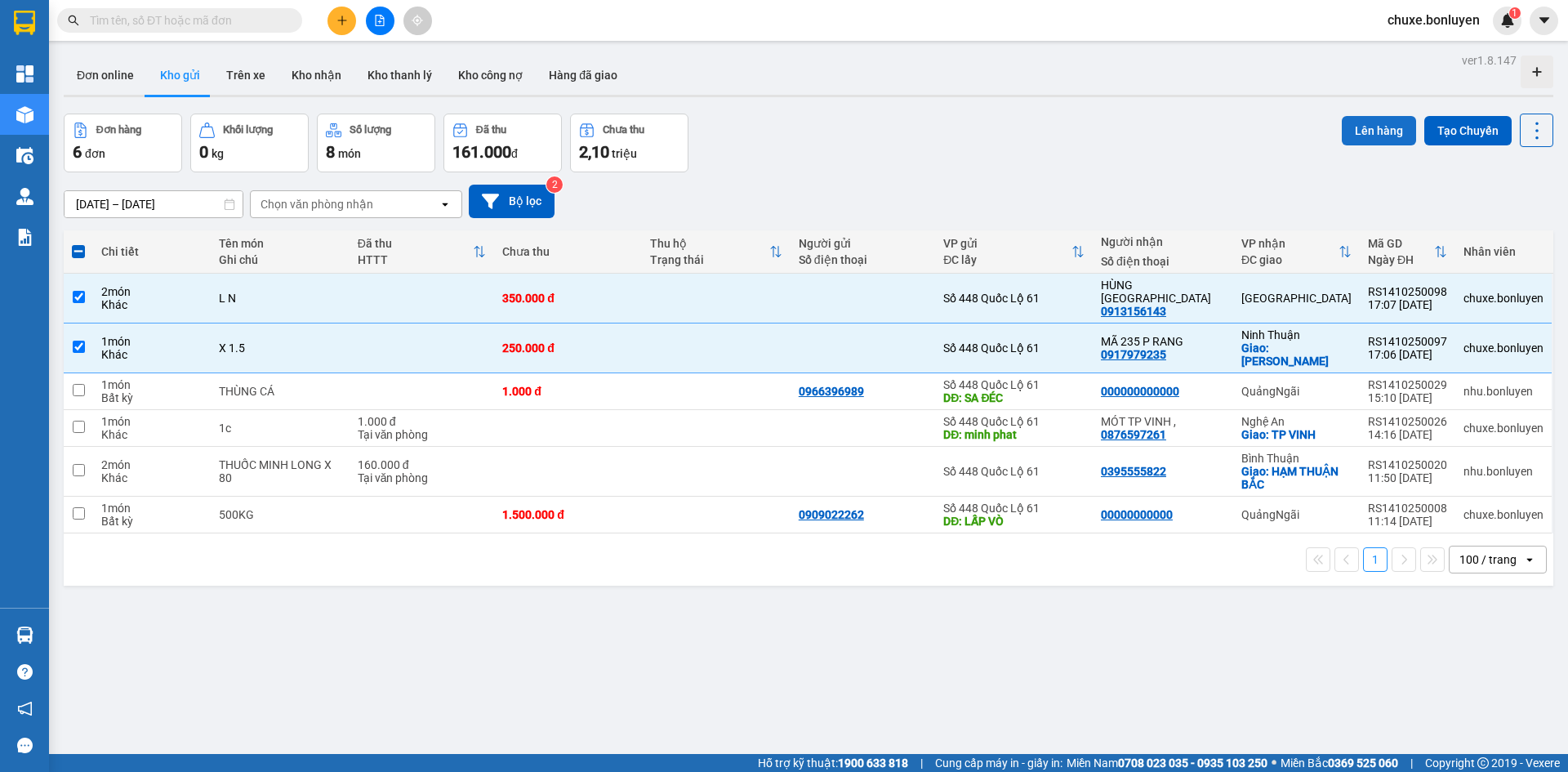
click at [1386, 130] on button "Lên hàng" at bounding box center [1379, 130] width 74 height 30
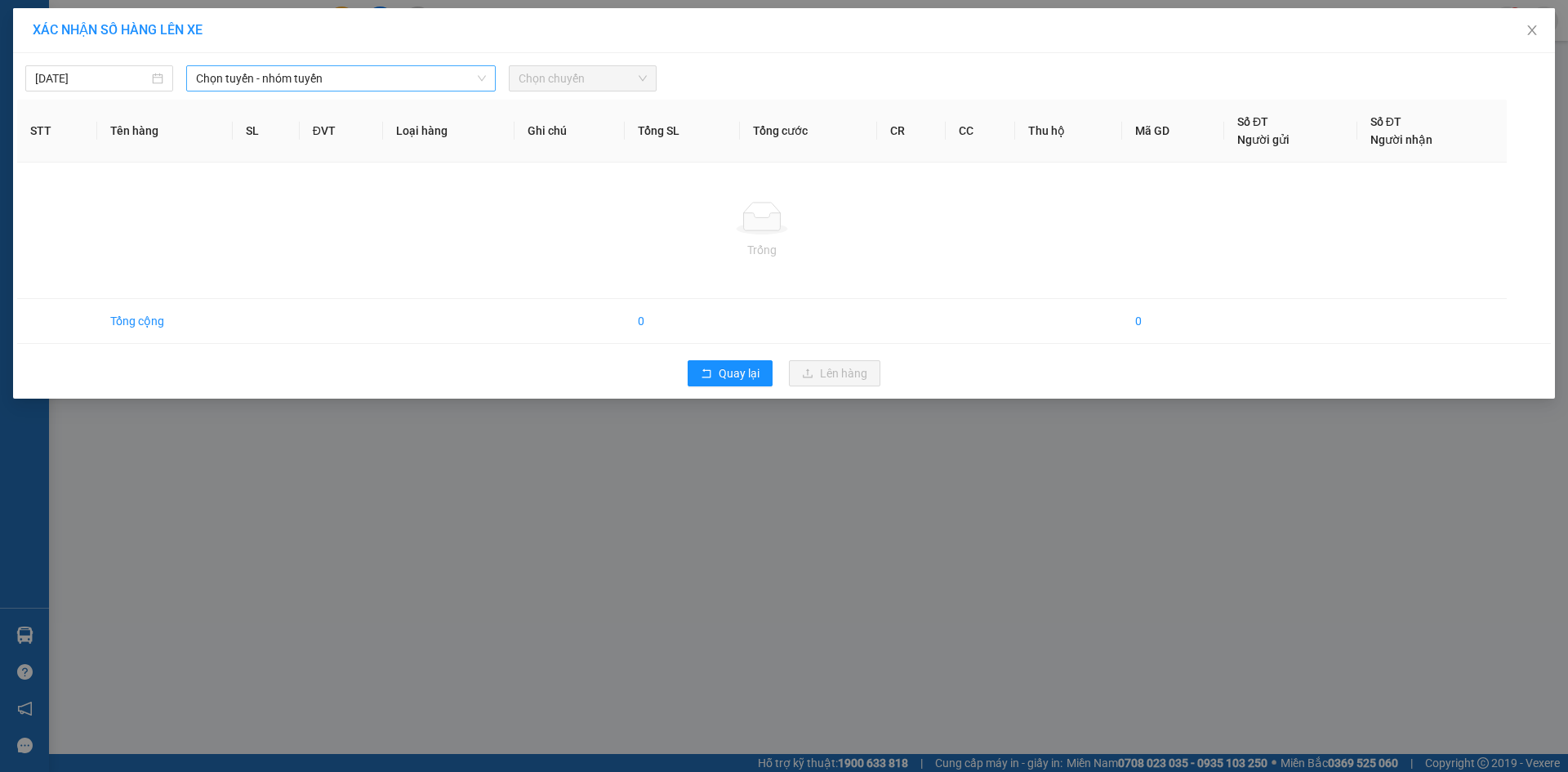
click at [265, 81] on span "Chọn tuyến - nhóm tuyến" at bounding box center [340, 78] width 290 height 24
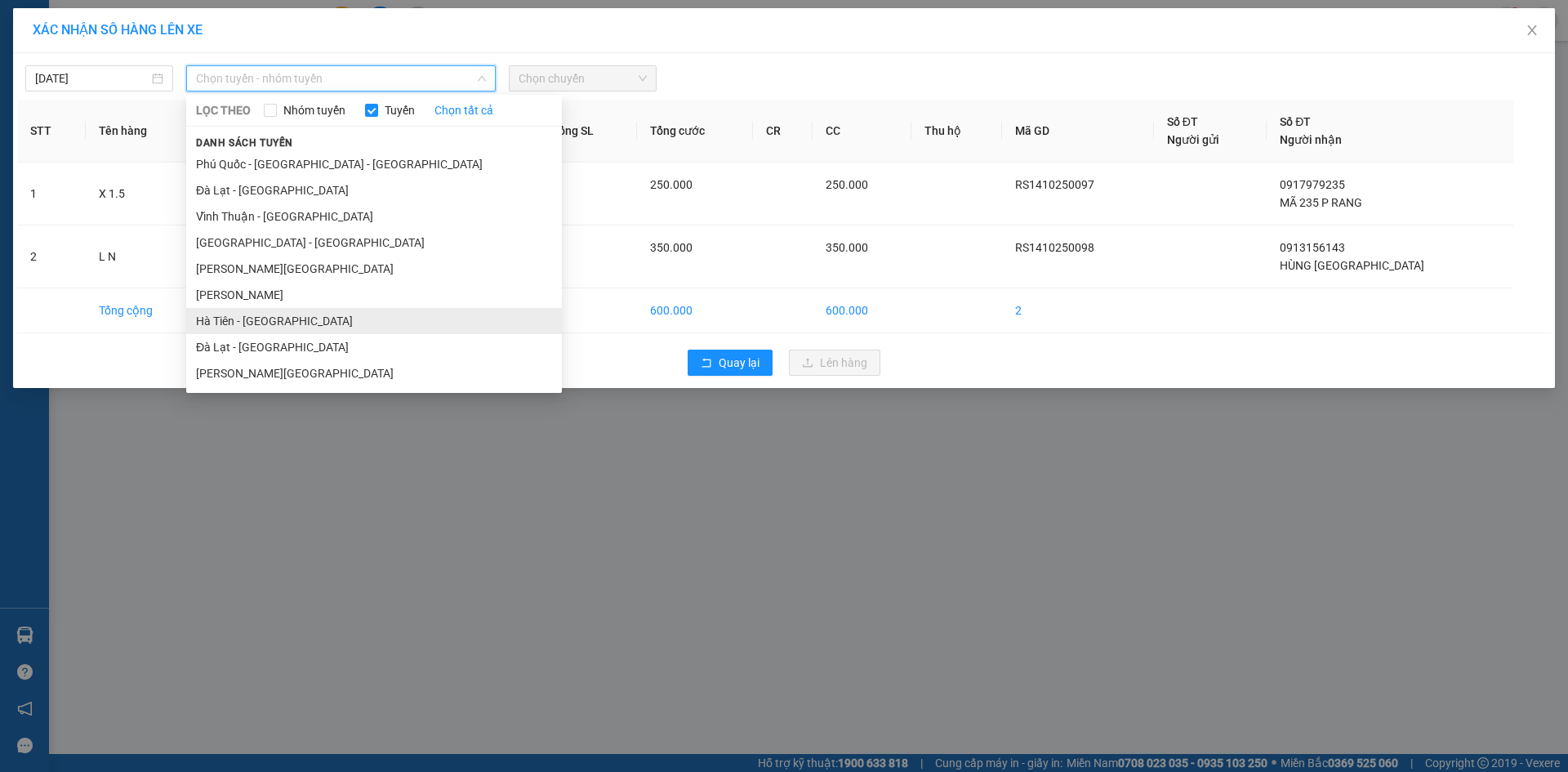
click at [261, 324] on li "Hà Tiên - [GEOGRAPHIC_DATA]" at bounding box center [373, 321] width 376 height 26
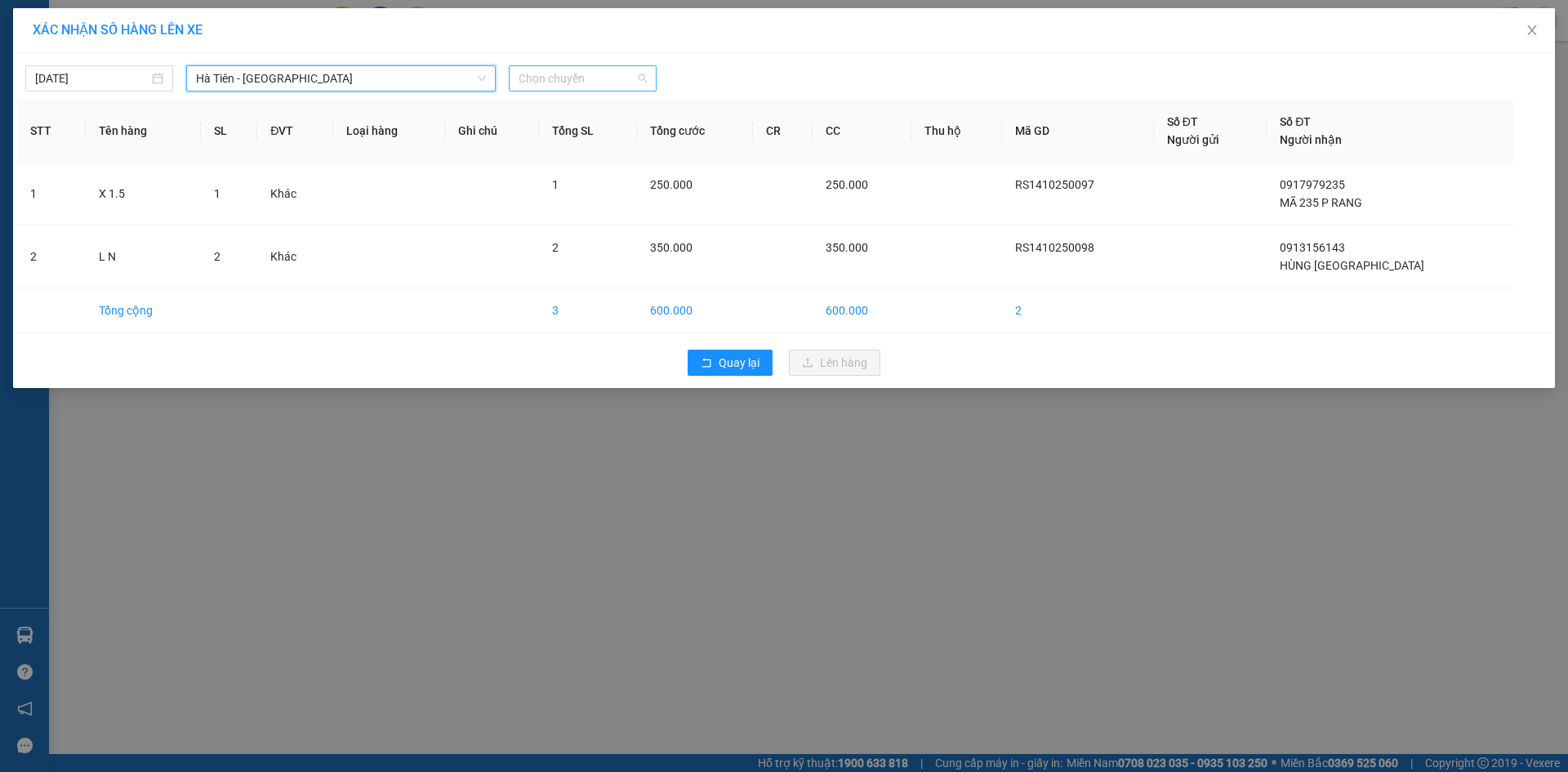
click at [585, 73] on span "Chọn chuyến" at bounding box center [583, 78] width 128 height 24
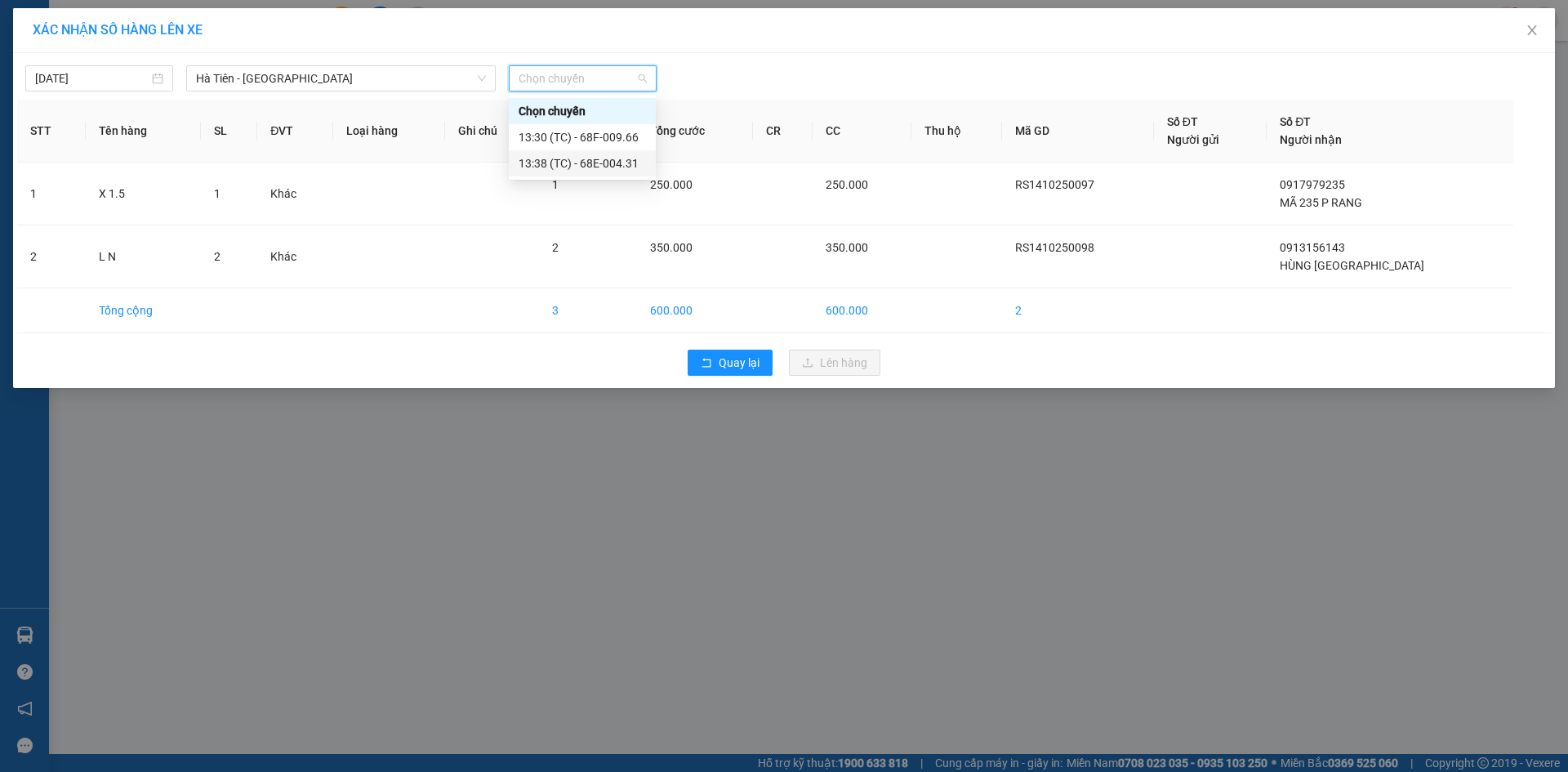
click at [587, 160] on div "13:38 (TC) - 68E-004.31" at bounding box center [582, 163] width 128 height 18
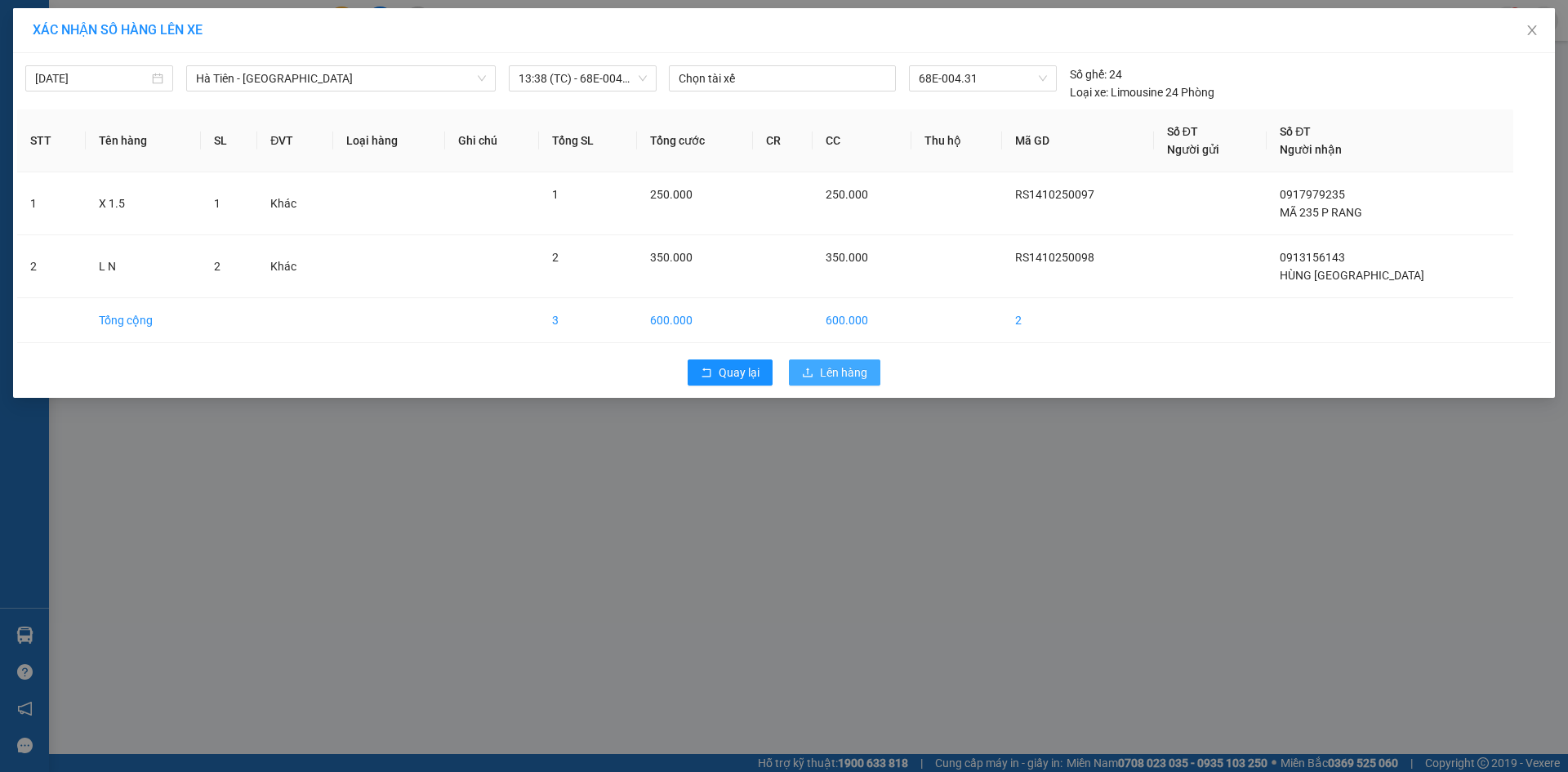
click at [829, 378] on span "Lên hàng" at bounding box center [844, 372] width 47 height 18
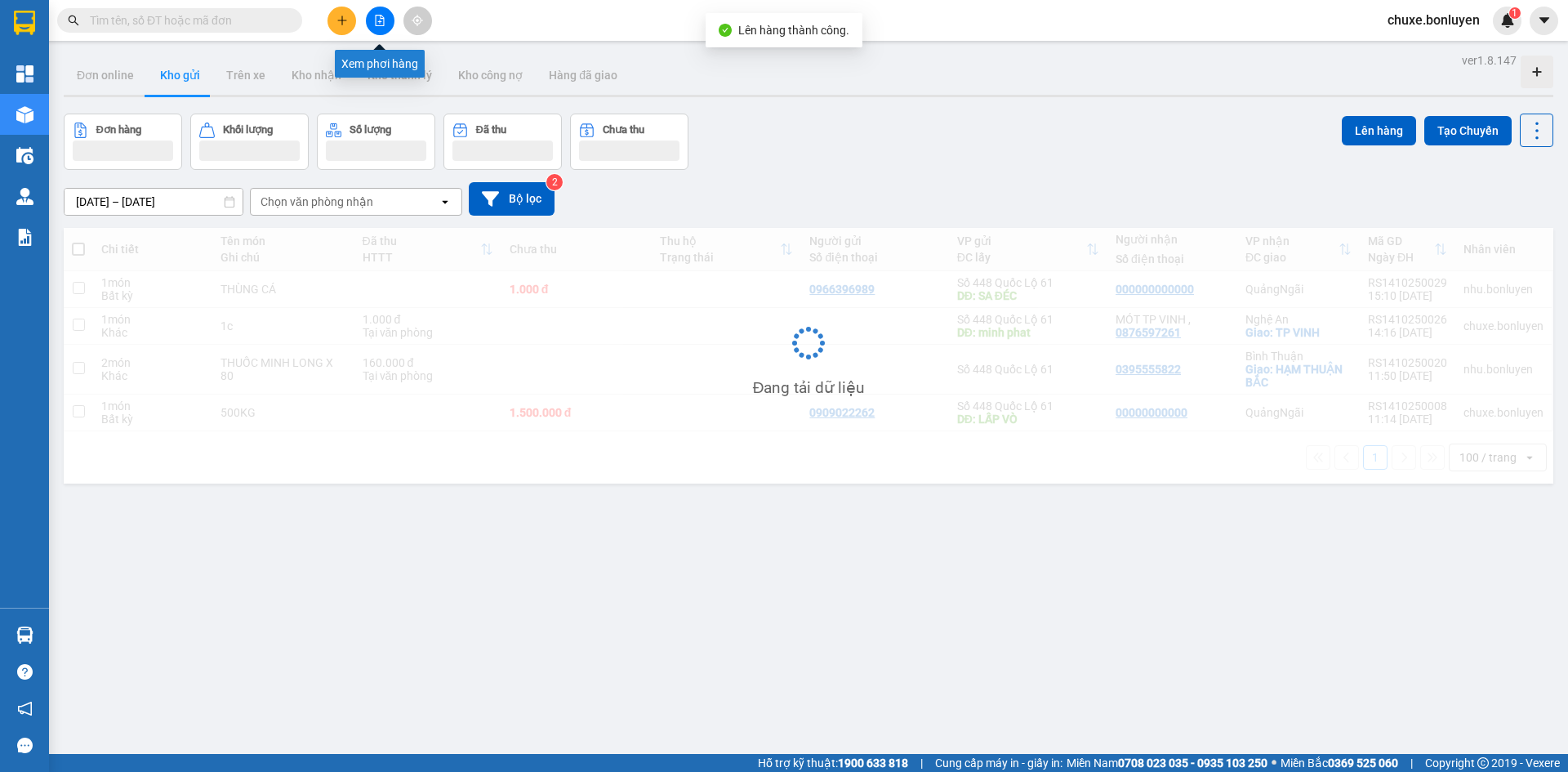
click at [373, 26] on button at bounding box center [380, 21] width 29 height 29
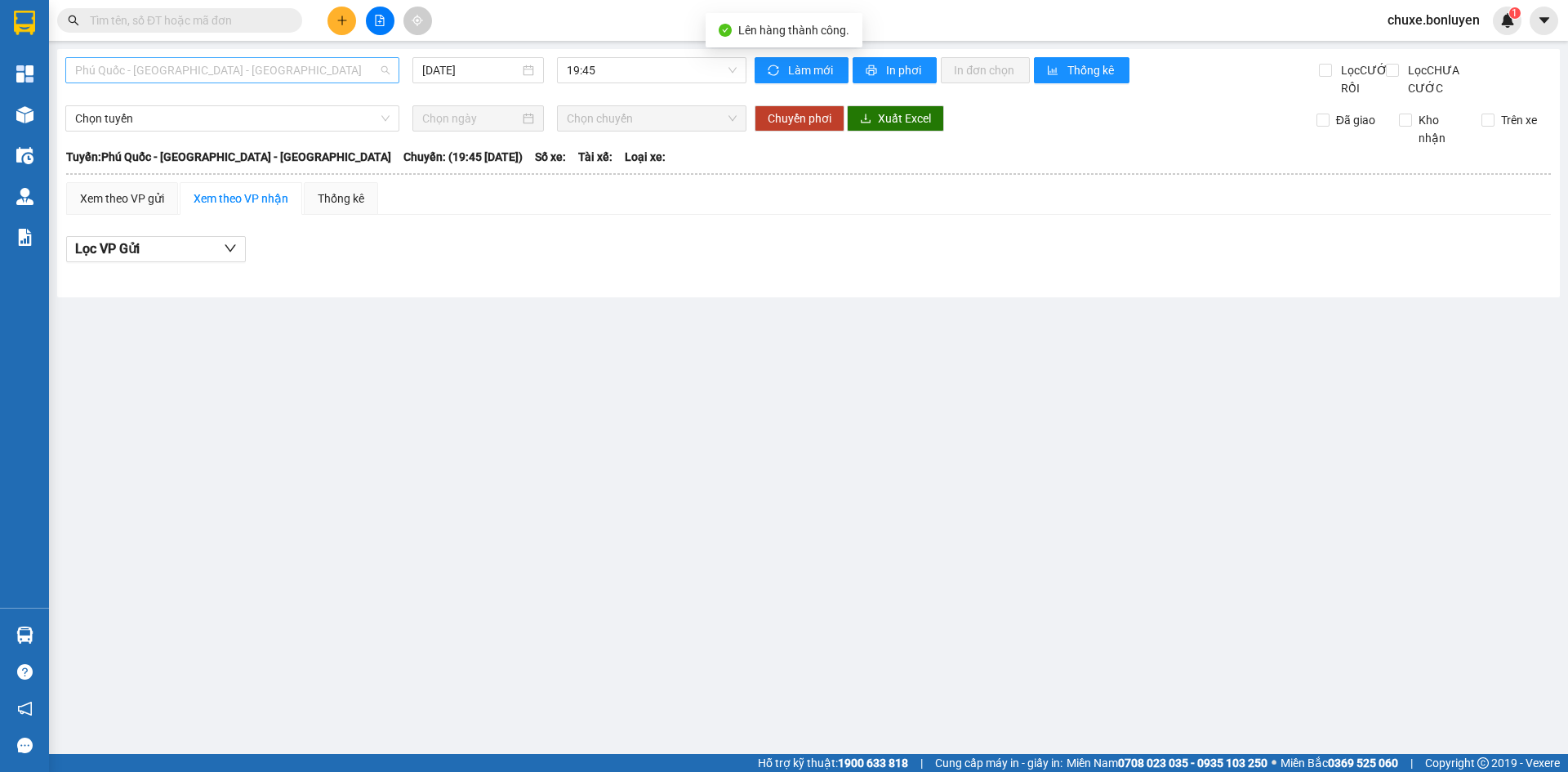
click at [266, 83] on div "Phú Quốc - [GEOGRAPHIC_DATA] - [GEOGRAPHIC_DATA]" at bounding box center [232, 70] width 334 height 26
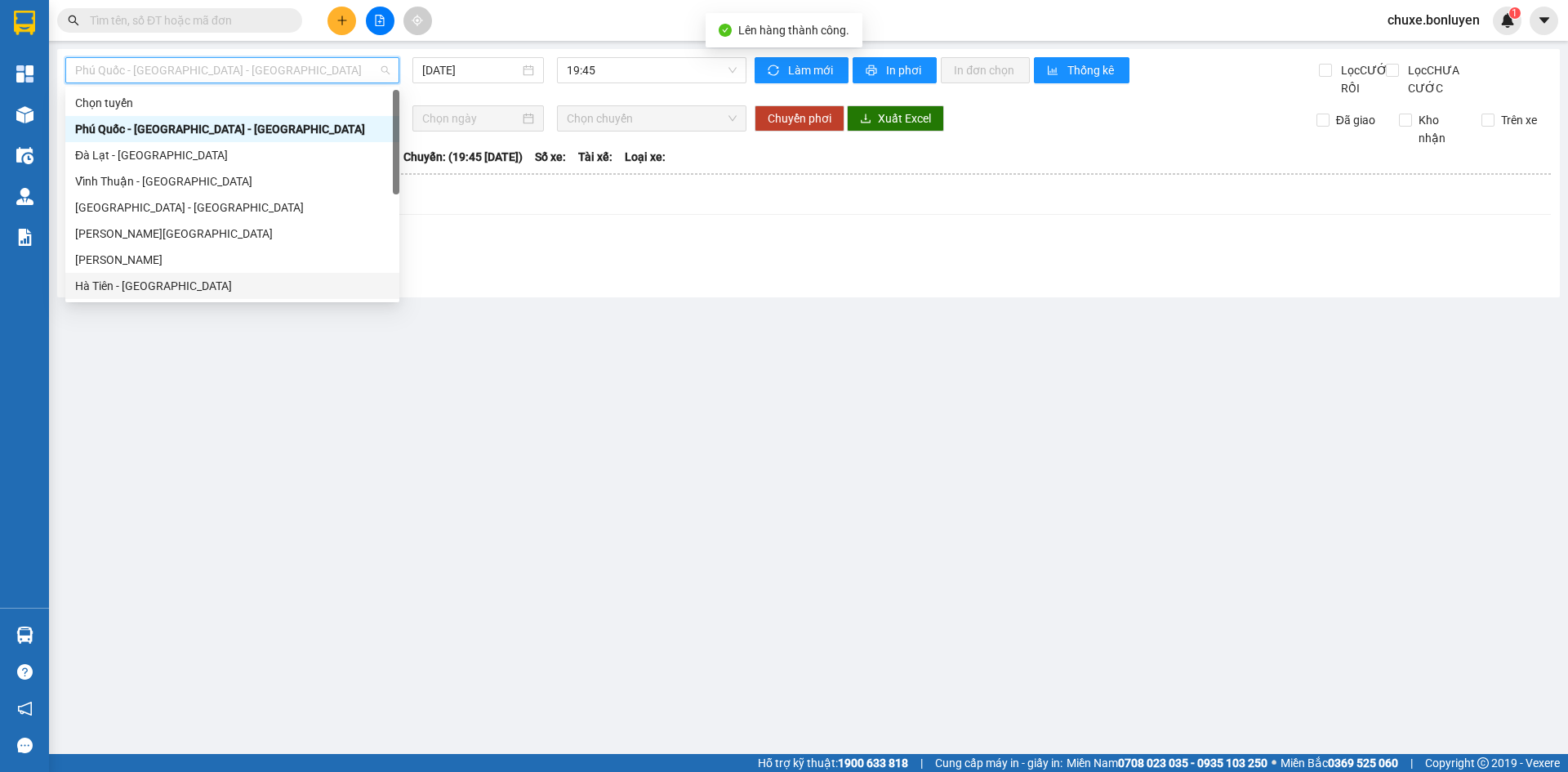
click at [187, 281] on div "Hà Tiên - [GEOGRAPHIC_DATA]" at bounding box center [232, 285] width 314 height 18
type input "[DATE]"
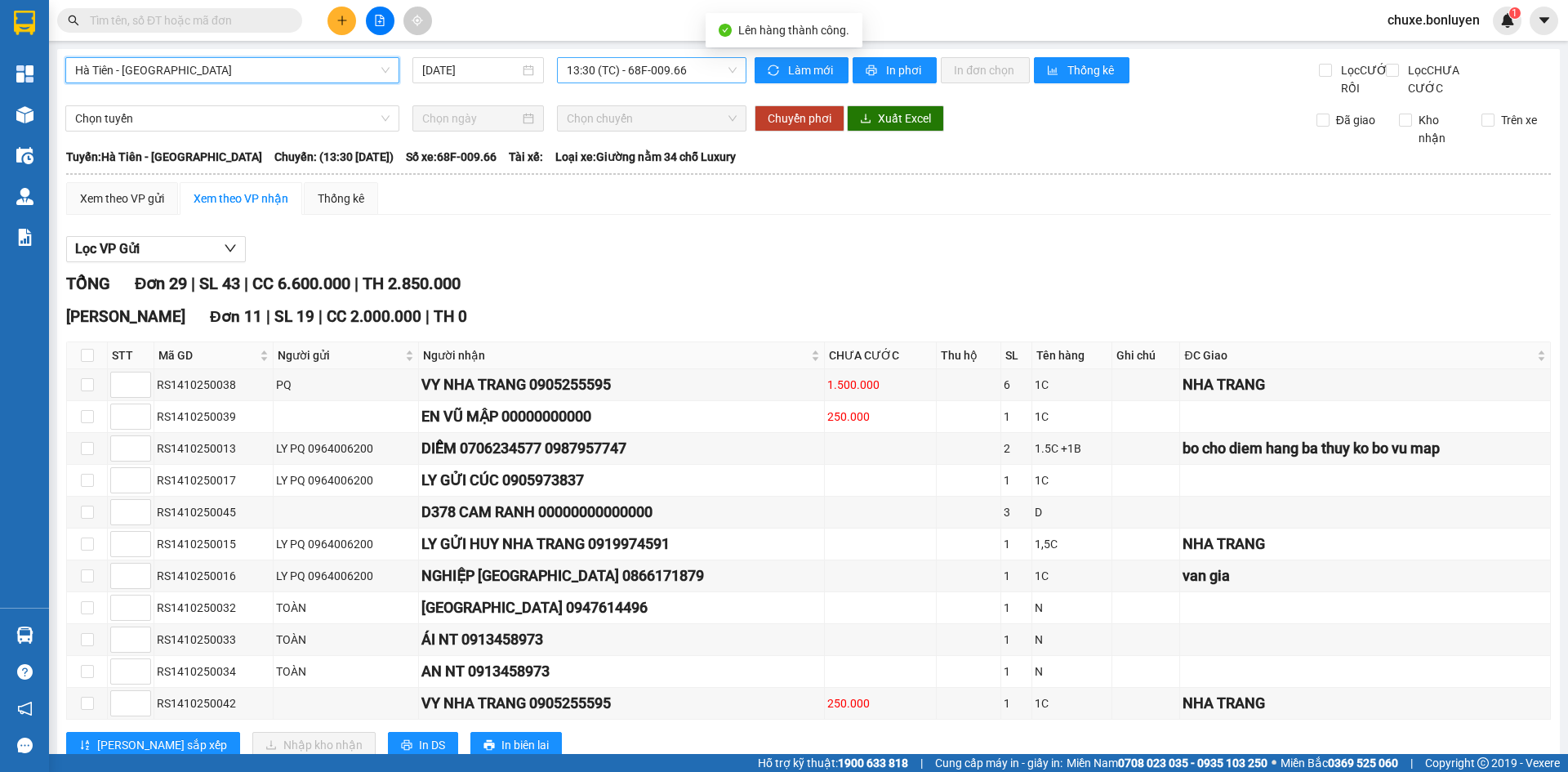
click at [649, 71] on span "13:30 (TC) - 68F-009.66" at bounding box center [651, 70] width 170 height 24
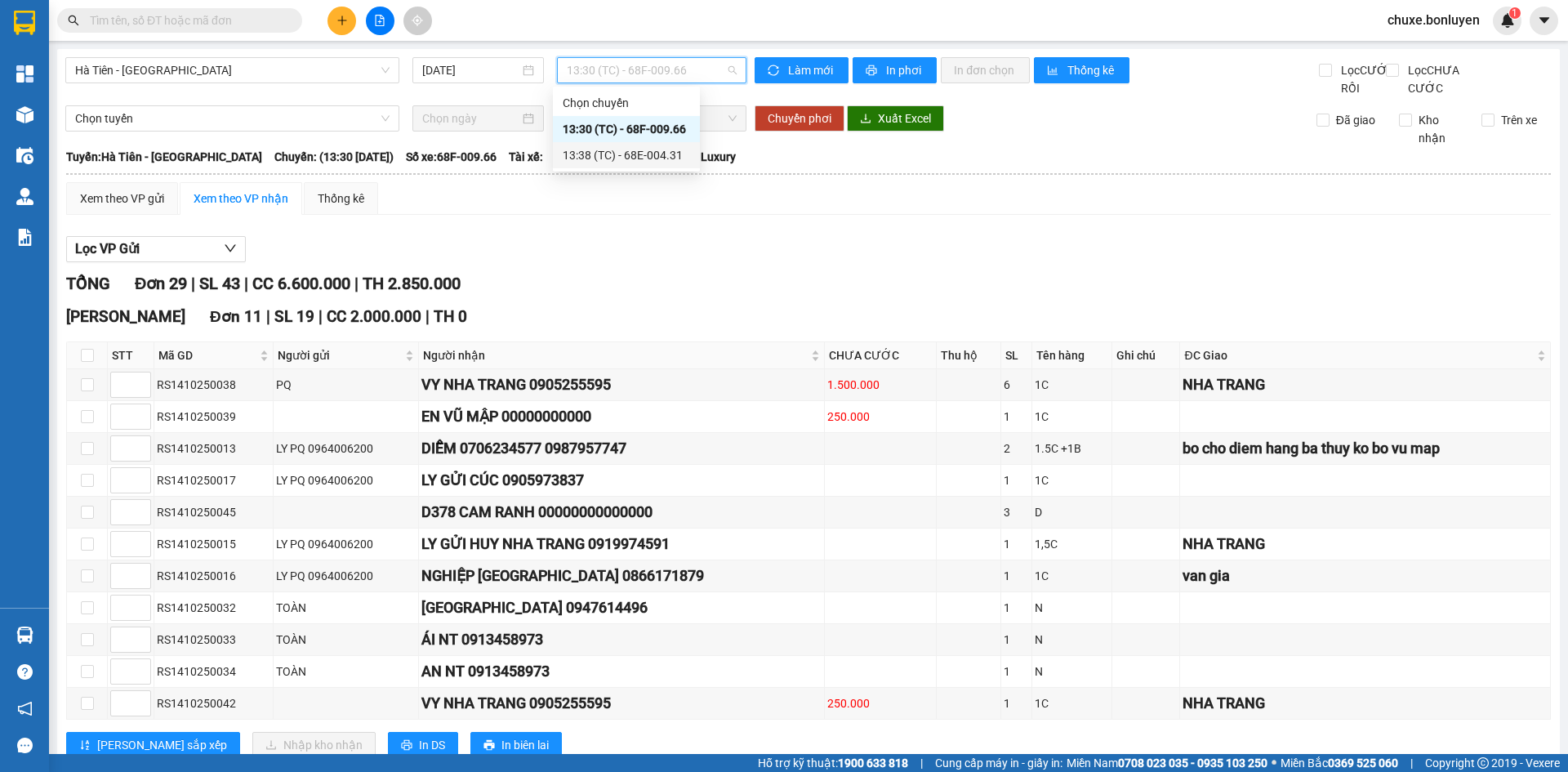
click at [653, 153] on div "13:38 (TC) - 68E-004.31" at bounding box center [626, 155] width 128 height 18
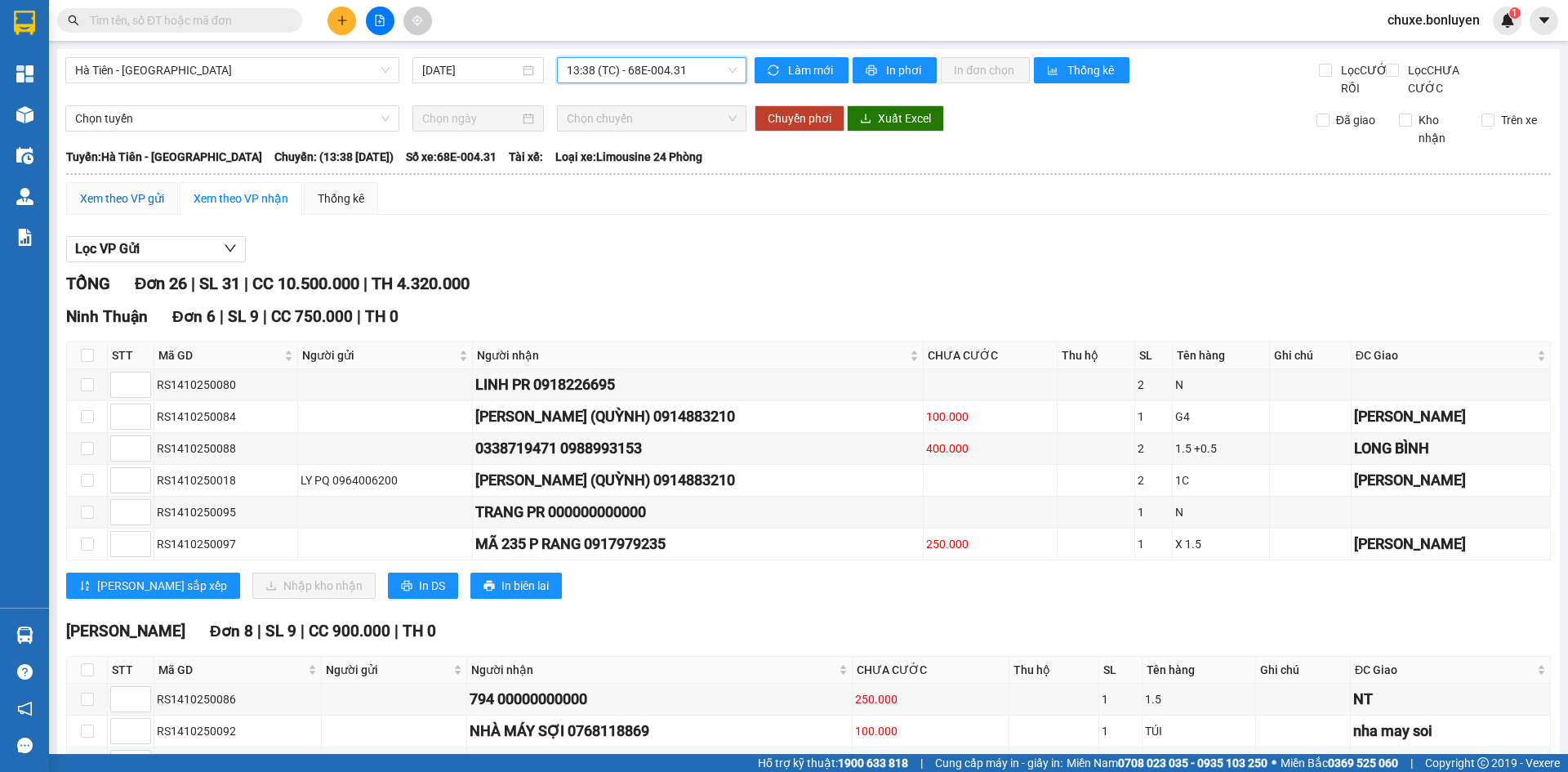
click at [149, 208] on div "Xem theo VP gửi" at bounding box center [122, 198] width 84 height 18
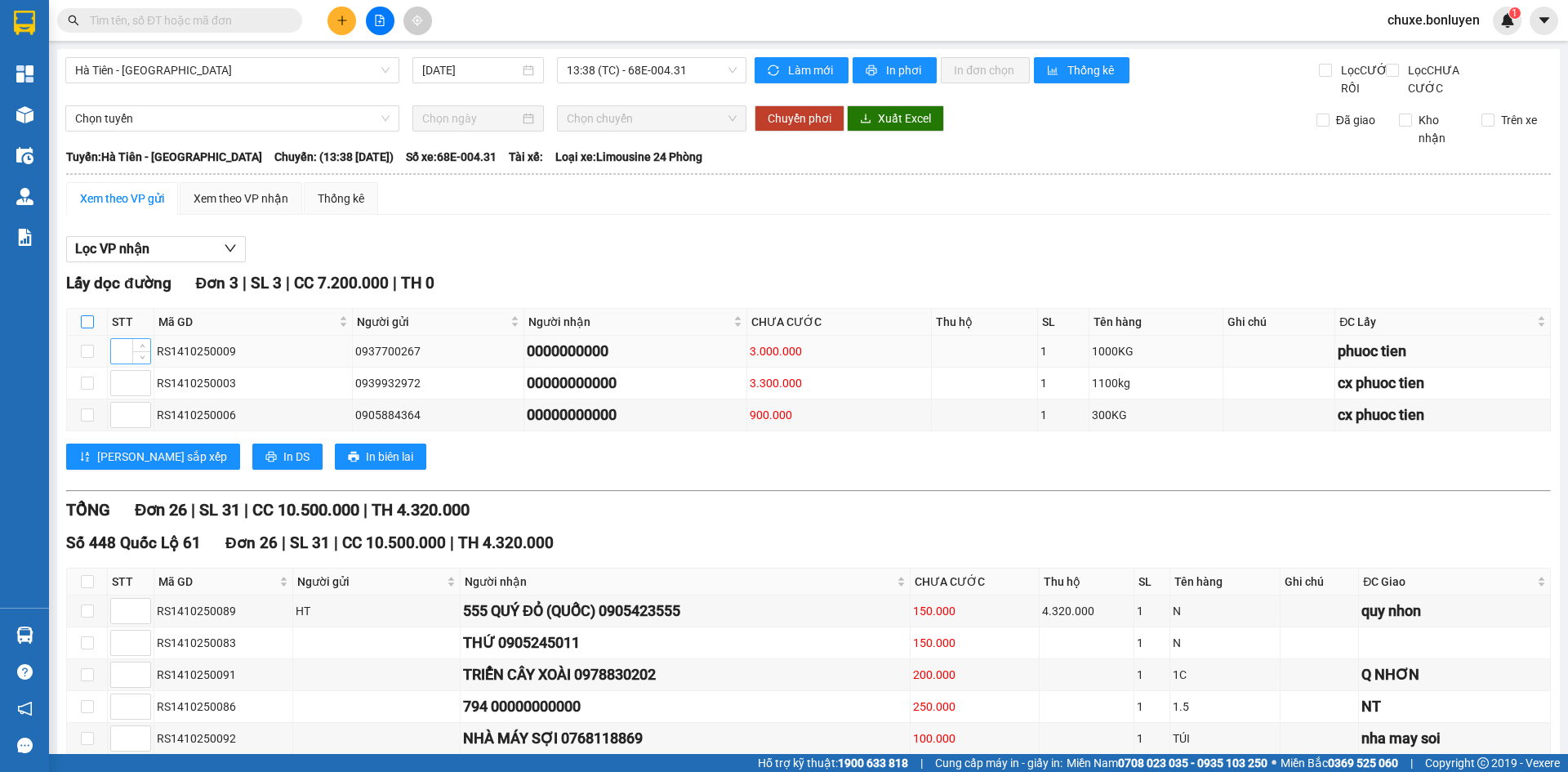
drag, startPoint x: 86, startPoint y: 334, endPoint x: 122, endPoint y: 362, distance: 45.6
click at [86, 329] on input "checkbox" at bounding box center [87, 321] width 13 height 13
checkbox input "true"
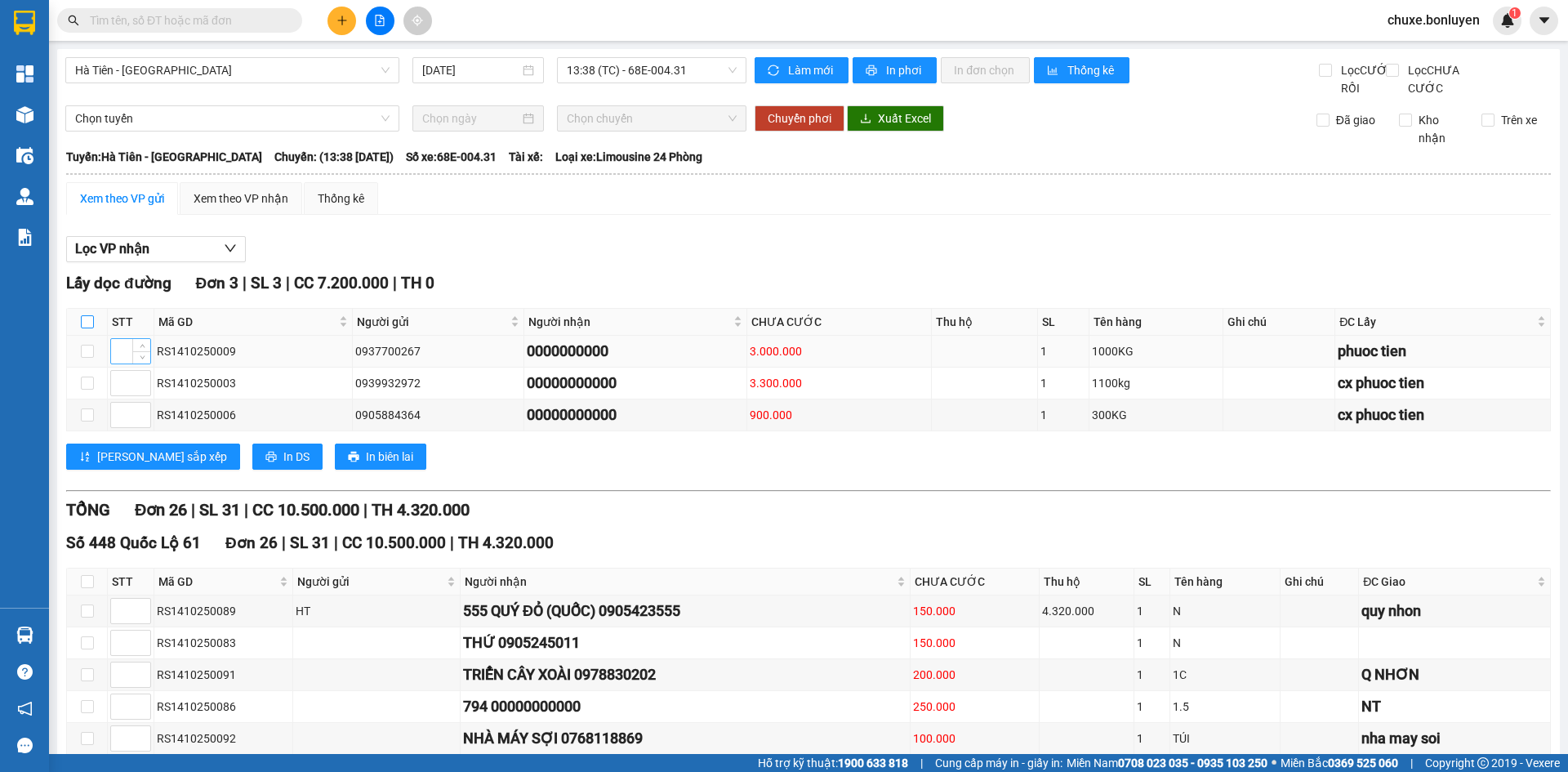
checkbox input "true"
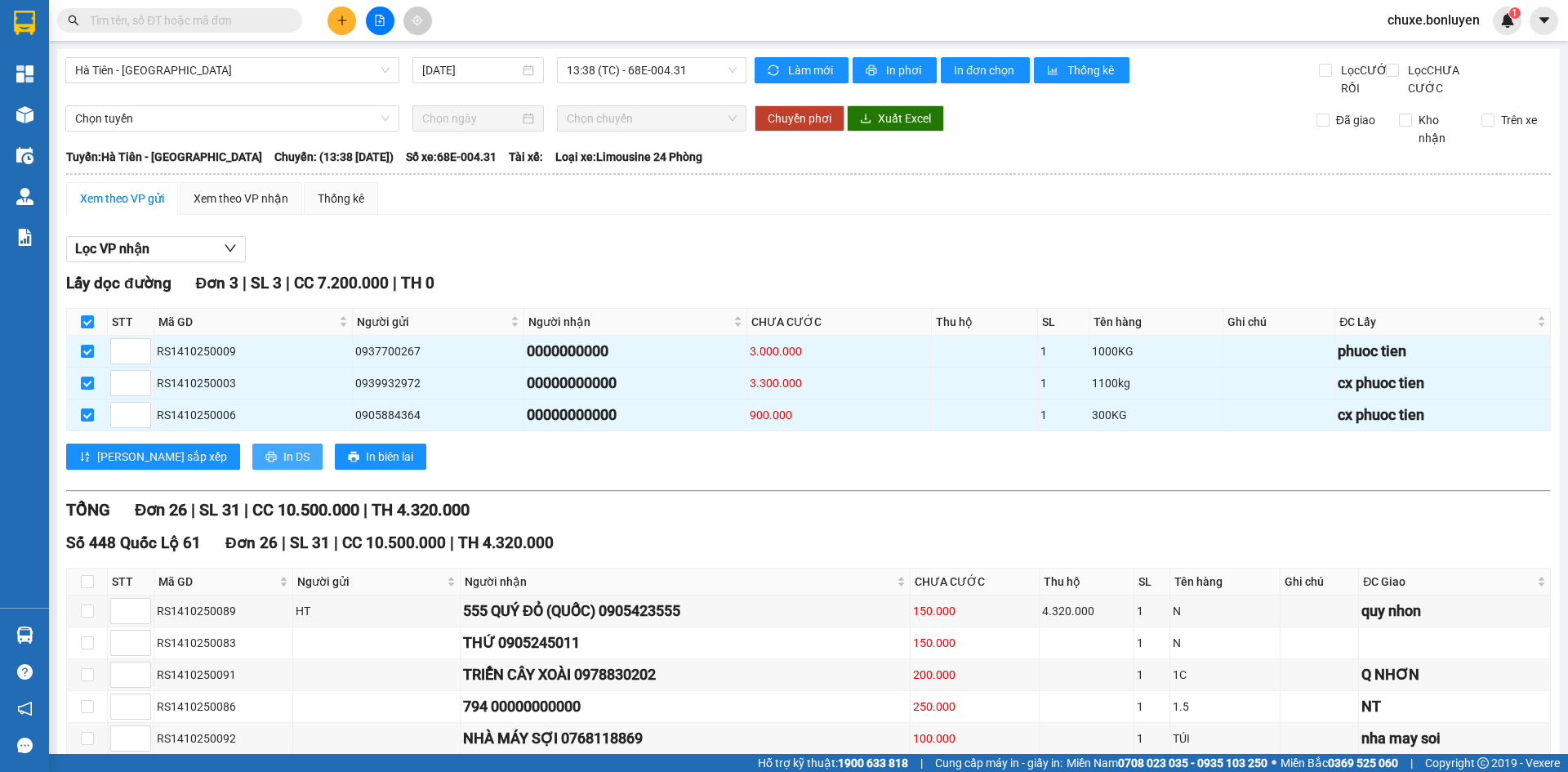
click at [252, 470] on button "In DS" at bounding box center [287, 456] width 70 height 26
click at [241, 208] on div "Xem theo VP nhận" at bounding box center [241, 198] width 95 height 18
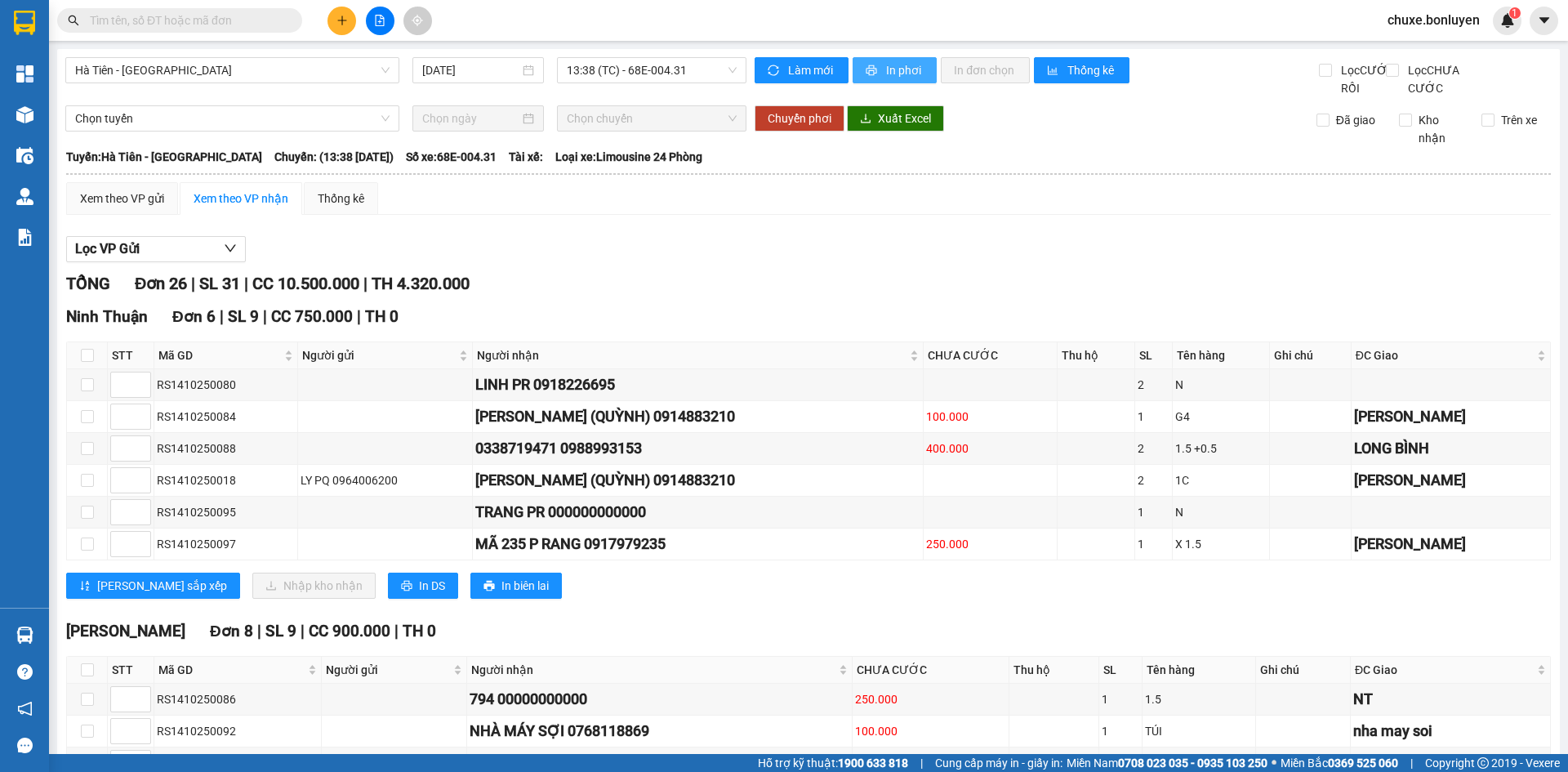
click at [894, 70] on span "In phơi" at bounding box center [904, 70] width 37 height 18
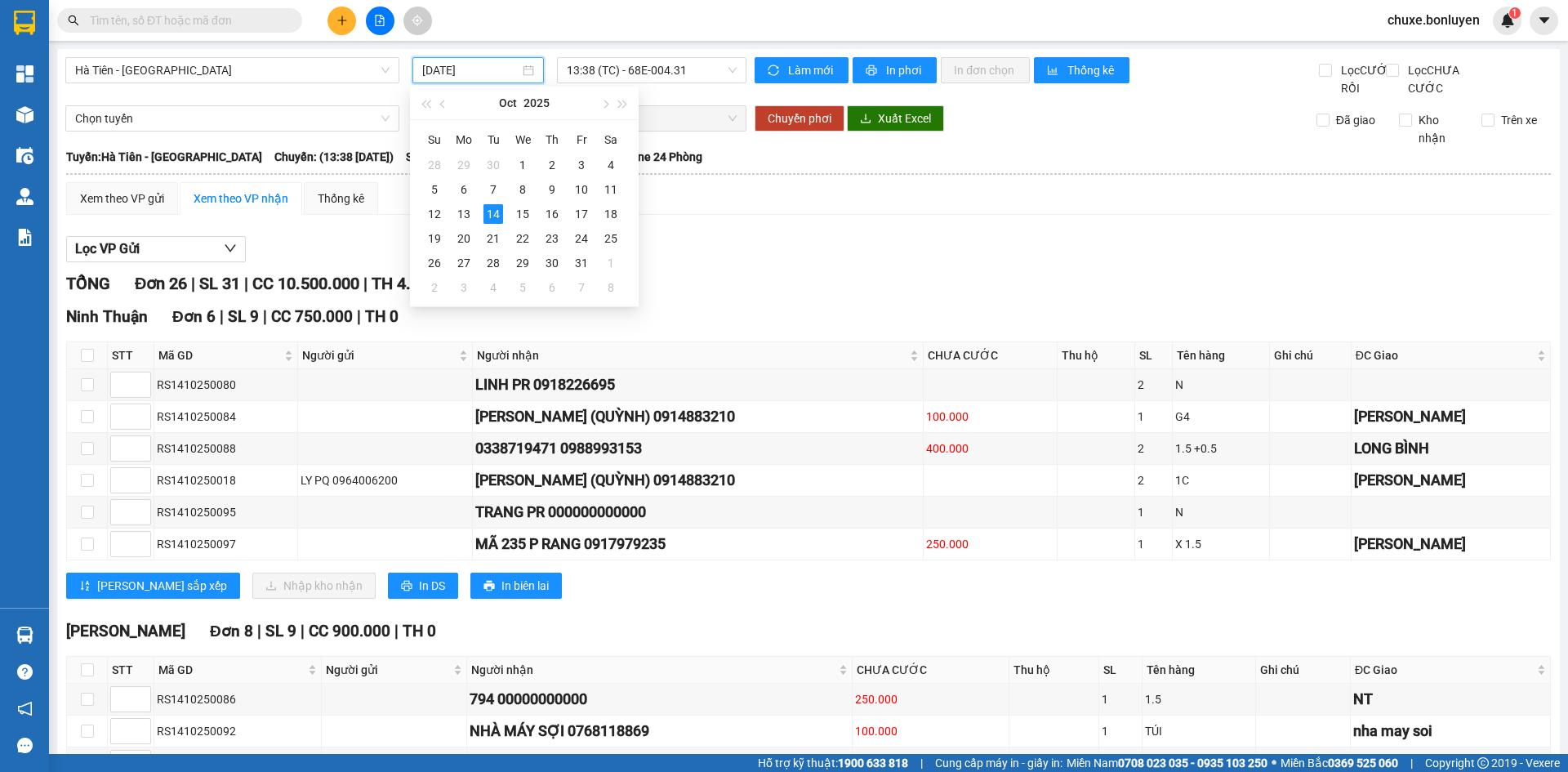
click at [469, 66] on input "[DATE]" at bounding box center [470, 70] width 97 height 18
click at [437, 214] on div "12" at bounding box center [434, 214] width 19 height 19
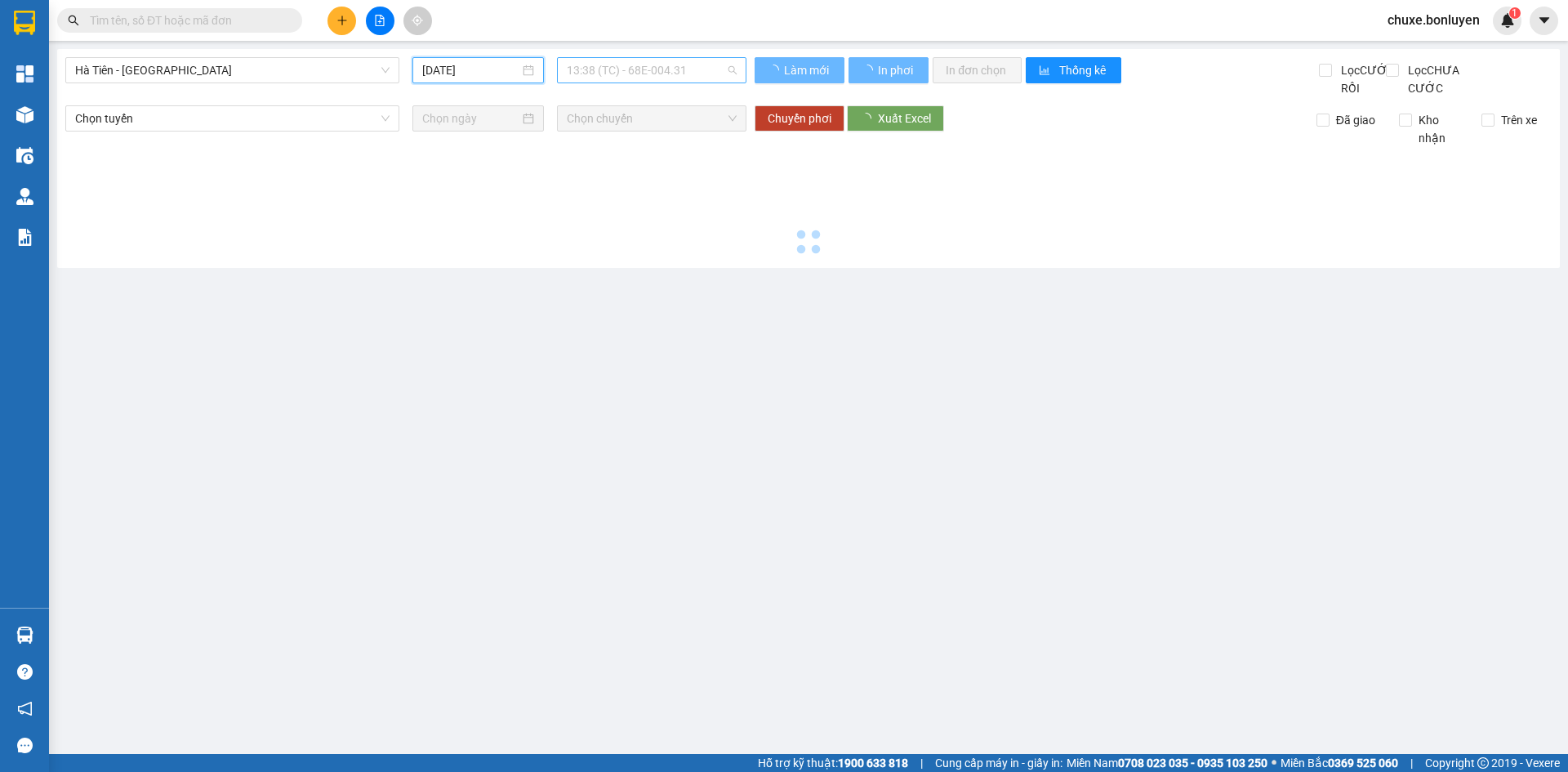
click at [654, 79] on span "13:38 (TC) - 68E-004.31" at bounding box center [651, 70] width 170 height 24
type input "[DATE]"
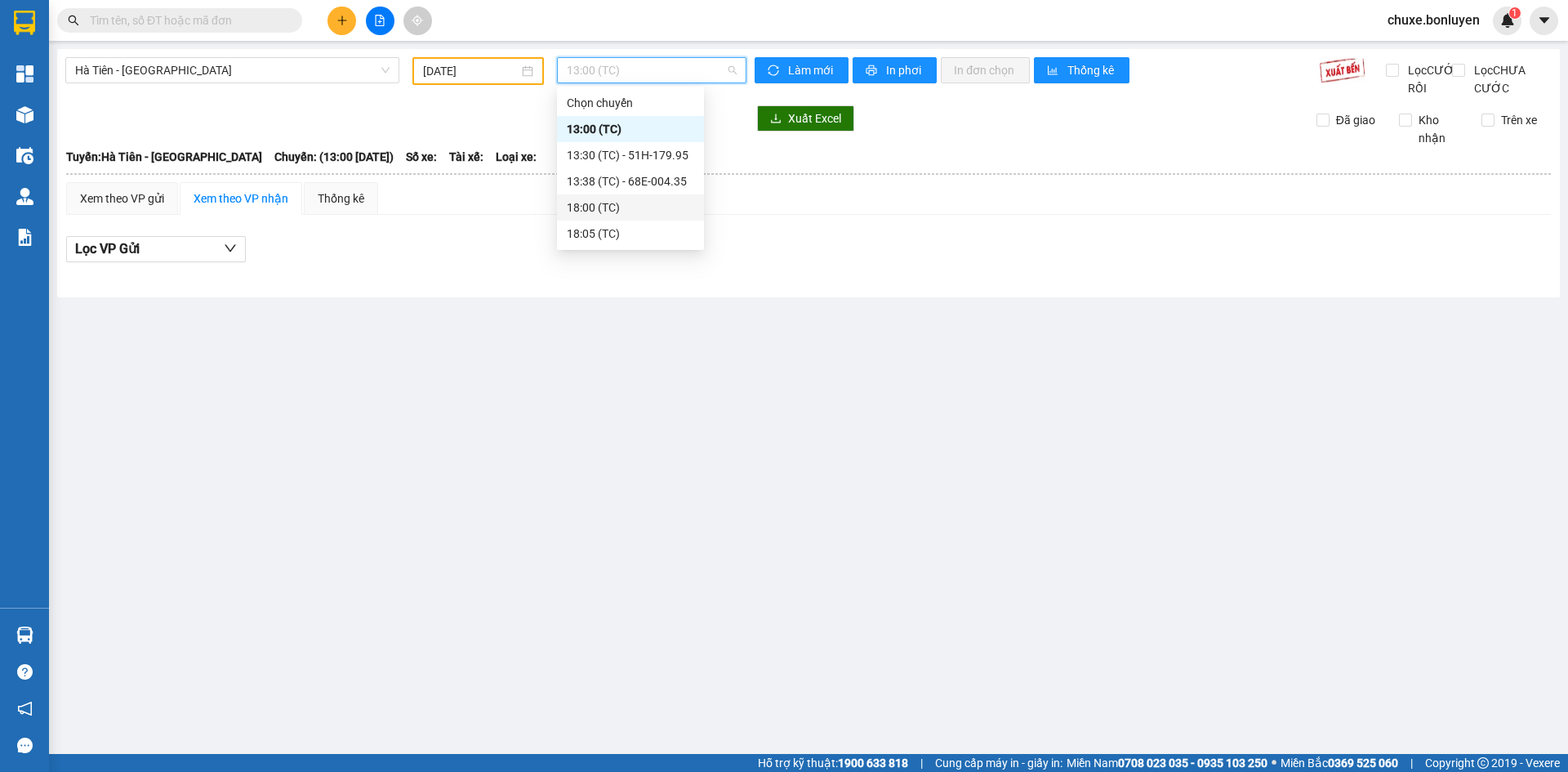
click at [627, 204] on div "18:00 (TC)" at bounding box center [630, 207] width 128 height 18
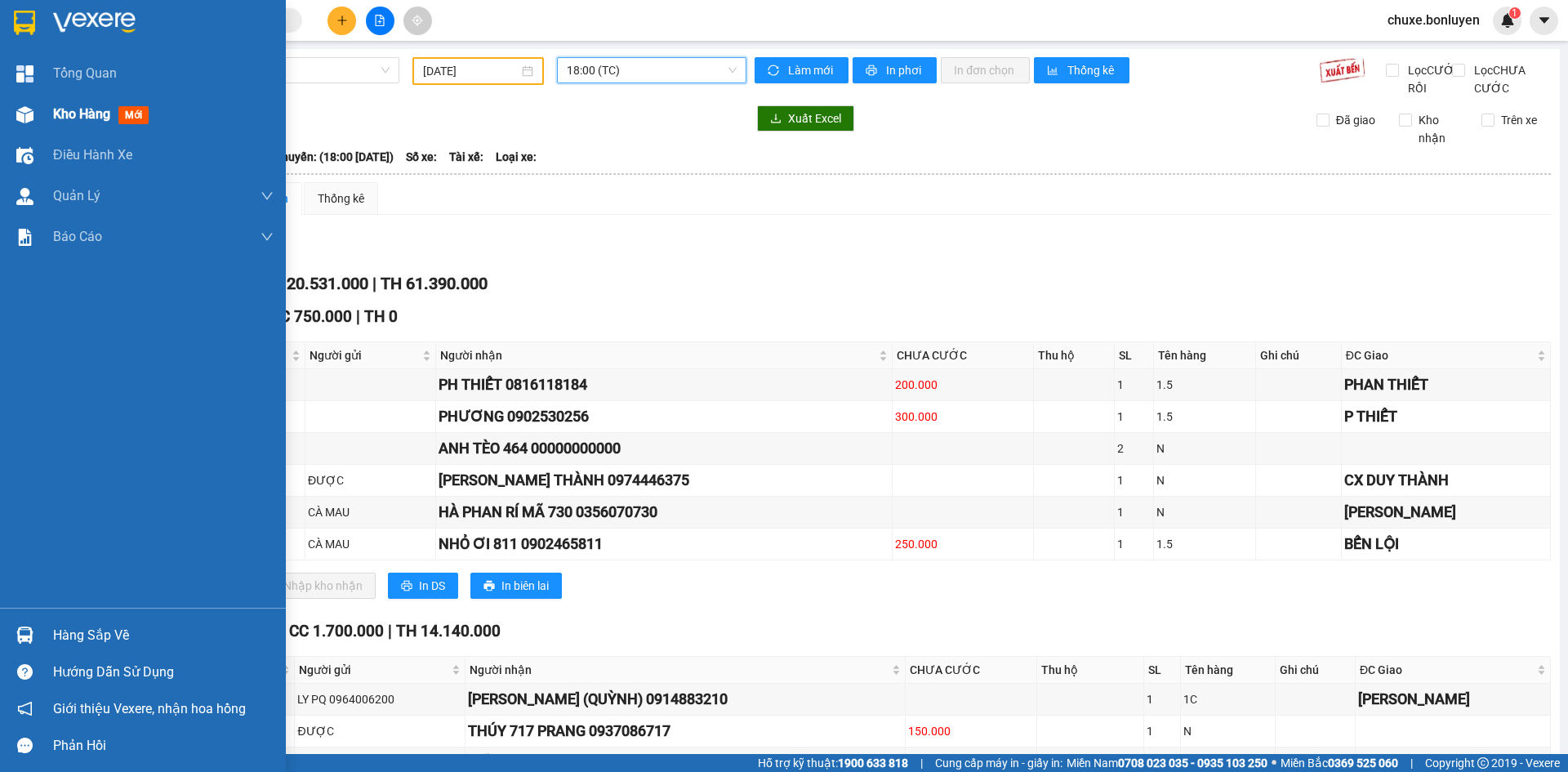
click at [26, 119] on img at bounding box center [24, 115] width 17 height 17
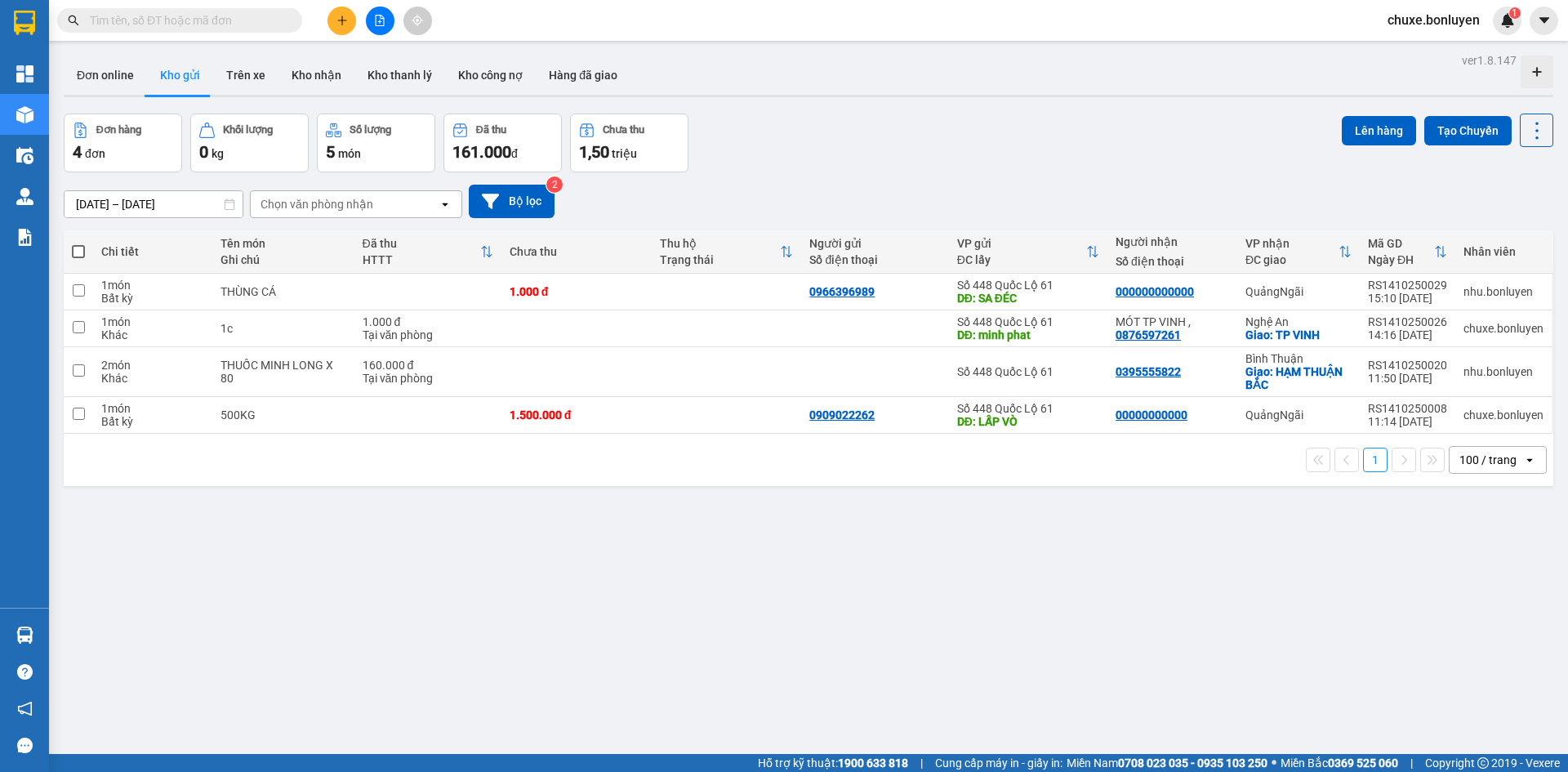
click at [249, 14] on input "text" at bounding box center [186, 20] width 193 height 18
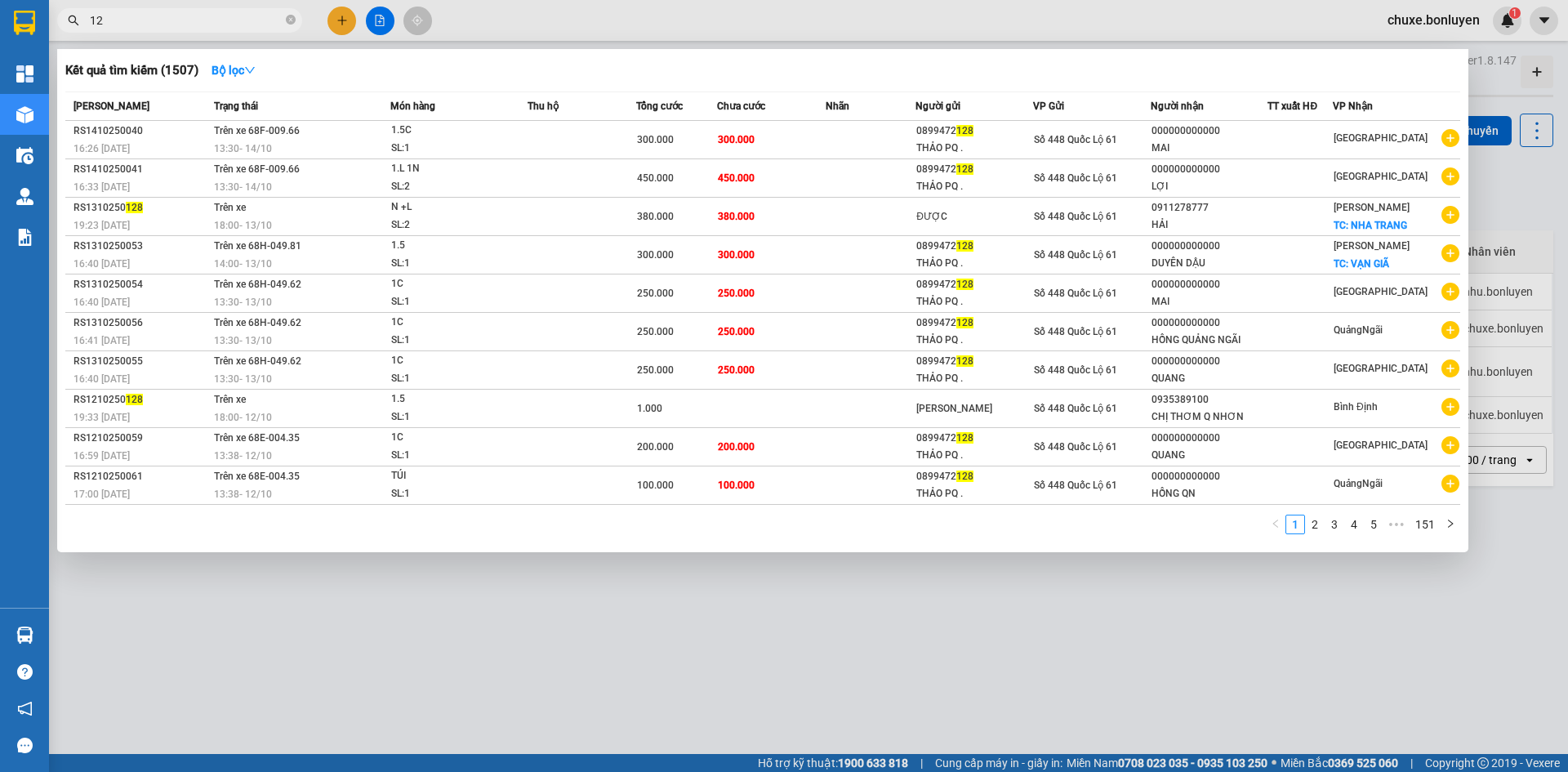
type input "1"
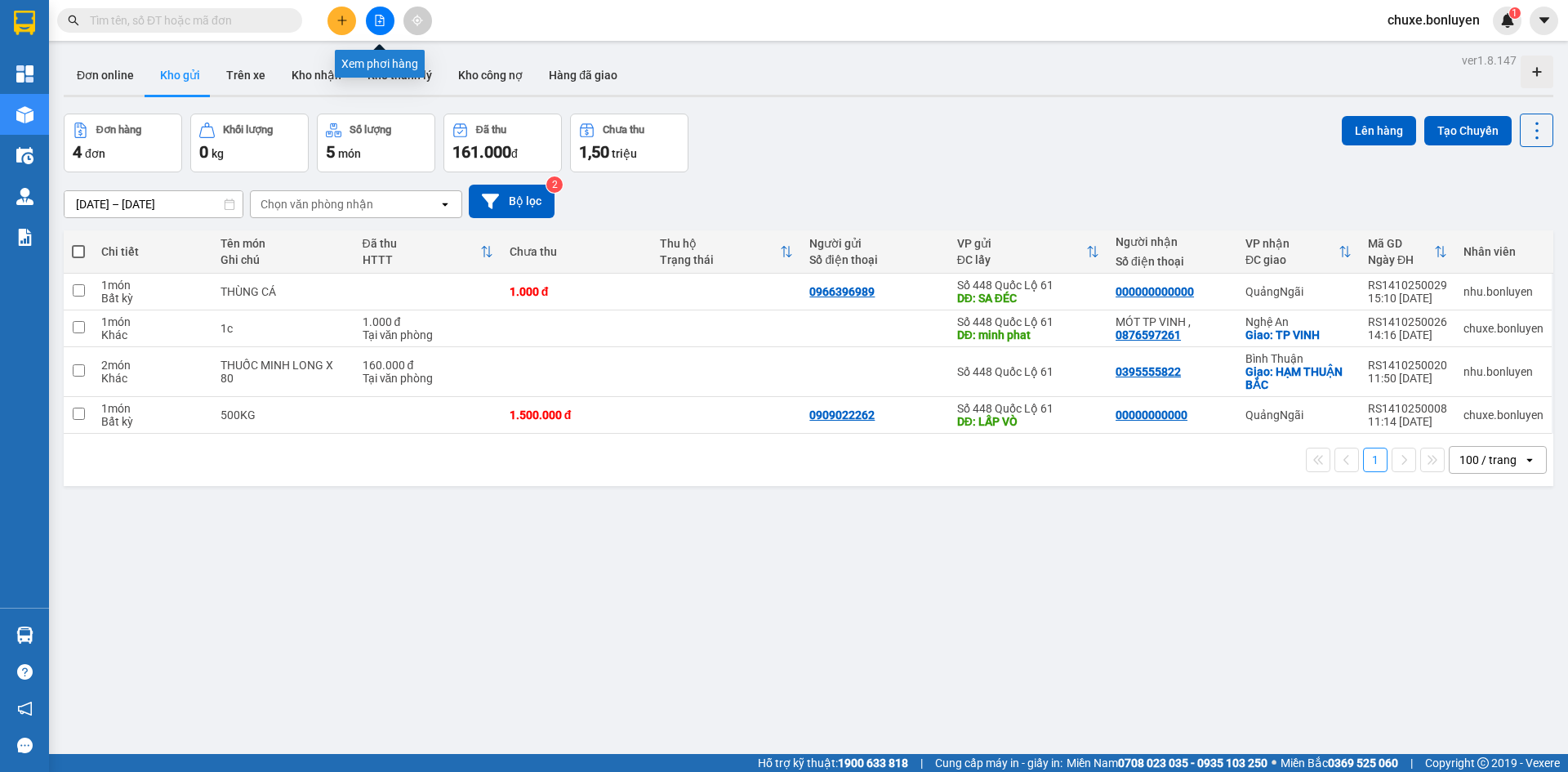
click at [384, 21] on icon "file-add" at bounding box center [380, 20] width 12 height 12
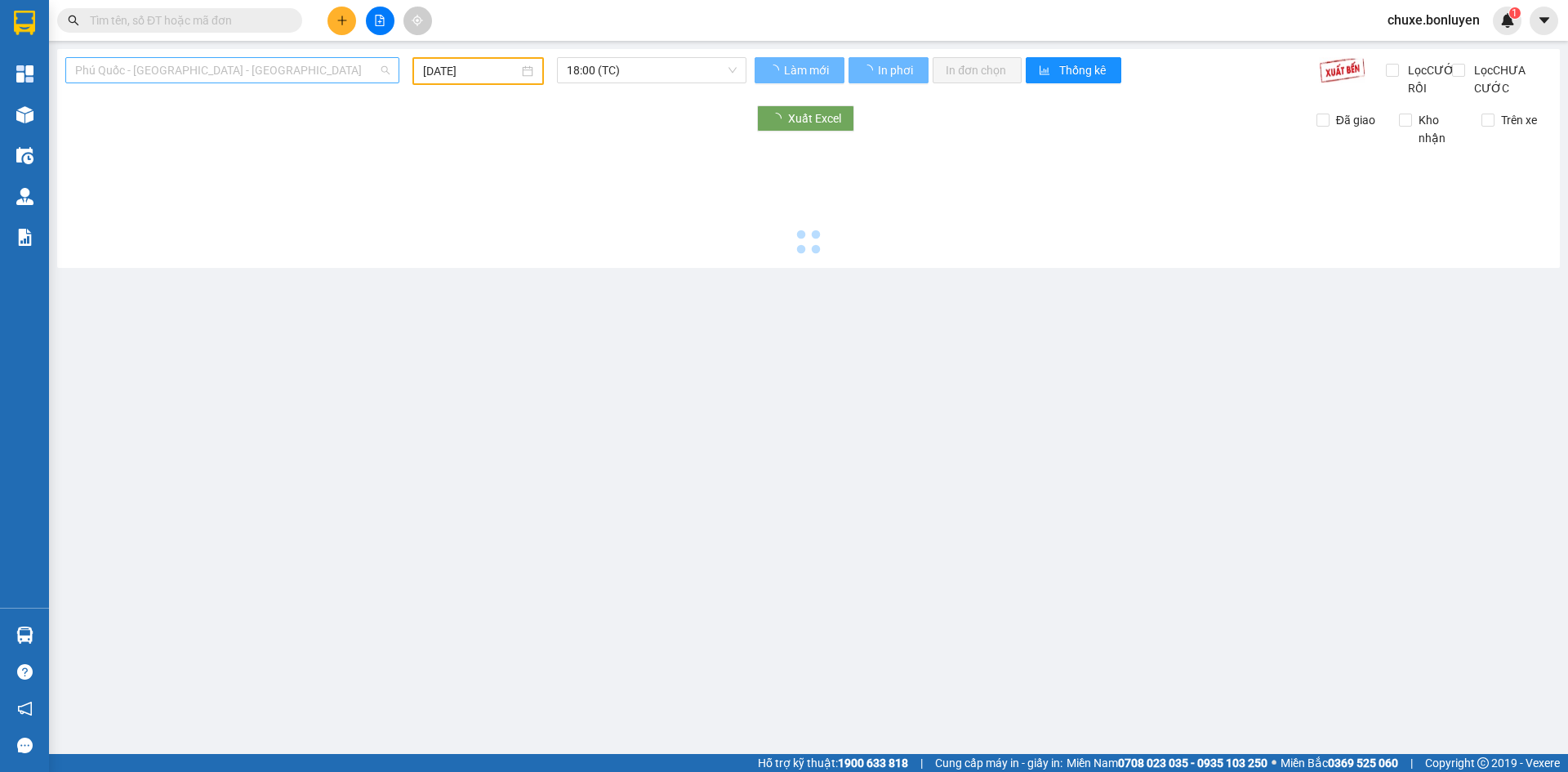
click at [223, 68] on span "Phú Quốc - [GEOGRAPHIC_DATA] - [GEOGRAPHIC_DATA]" at bounding box center [232, 70] width 314 height 24
type input "[DATE]"
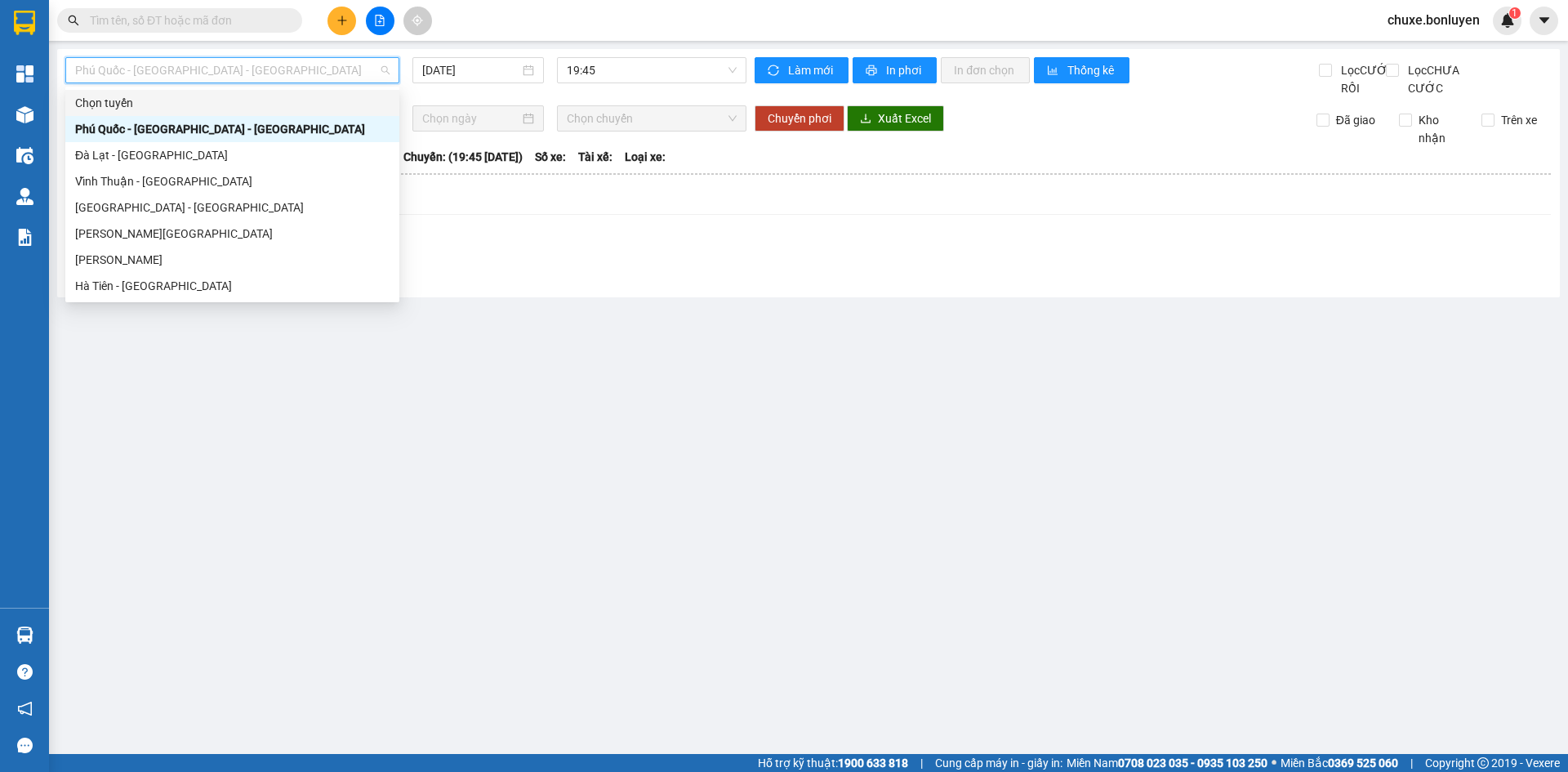
click at [248, 24] on input "text" at bounding box center [186, 20] width 193 height 18
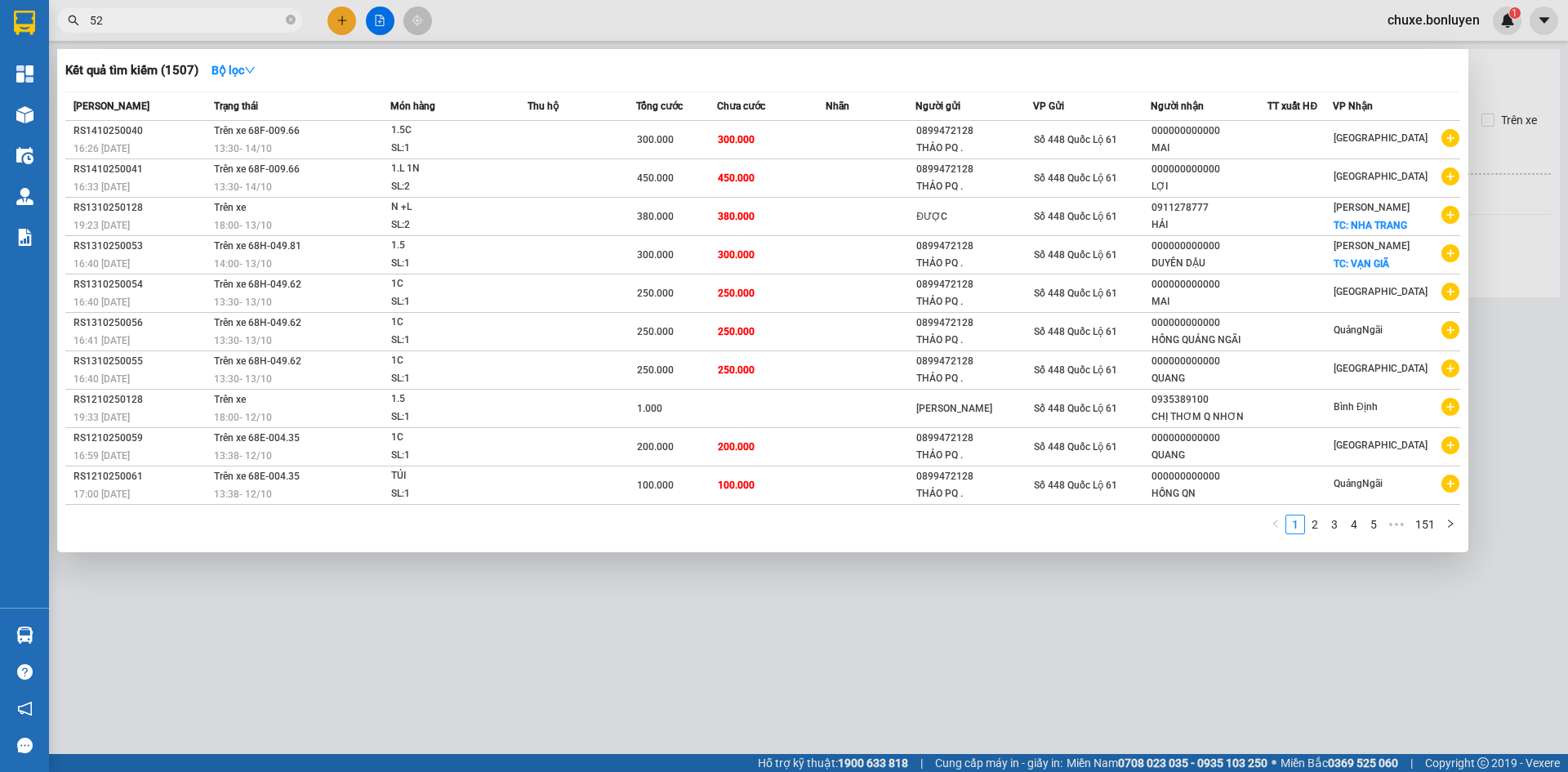
type input "527"
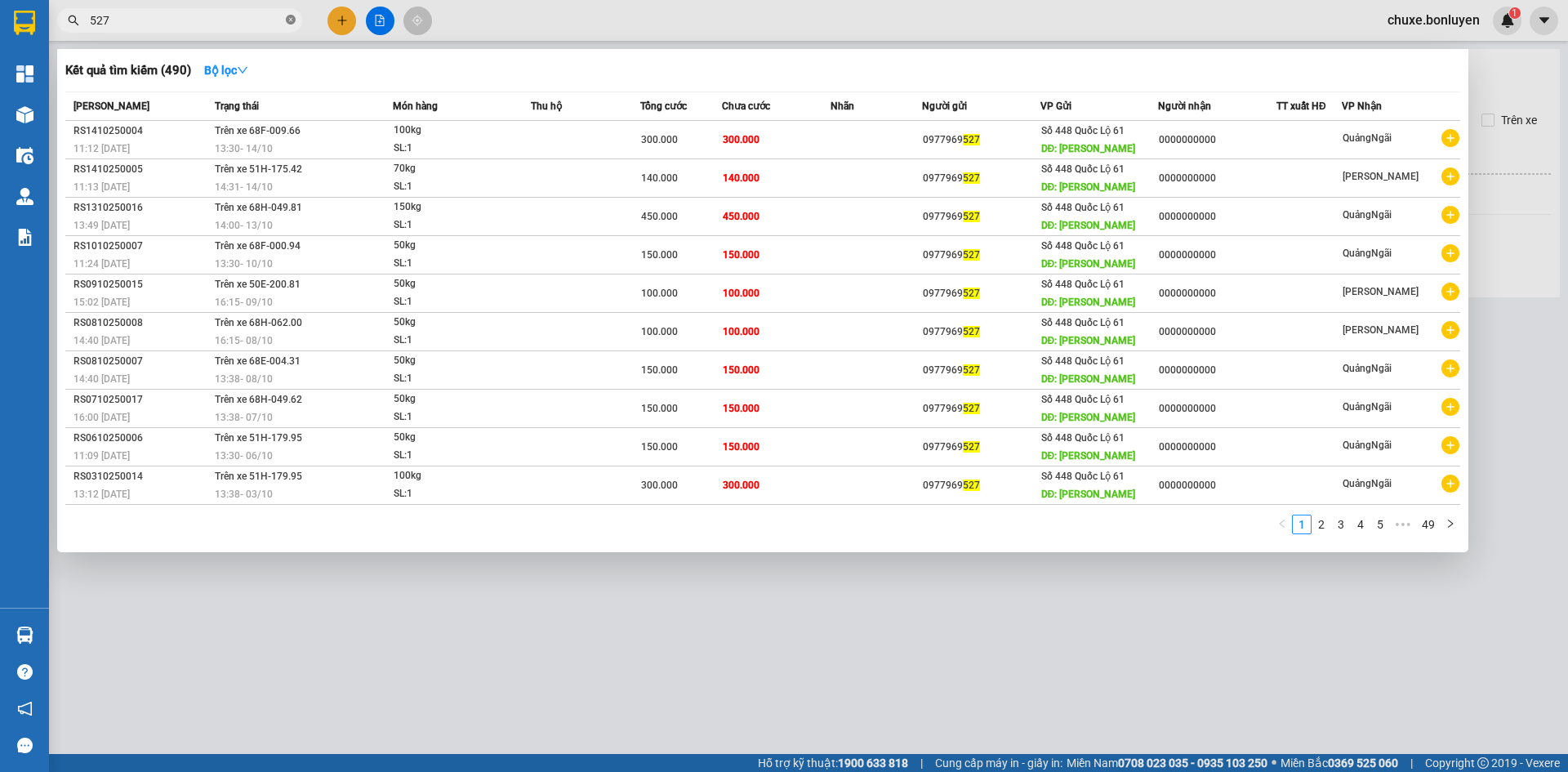
click at [288, 19] on icon "close-circle" at bounding box center [290, 19] width 10 height 10
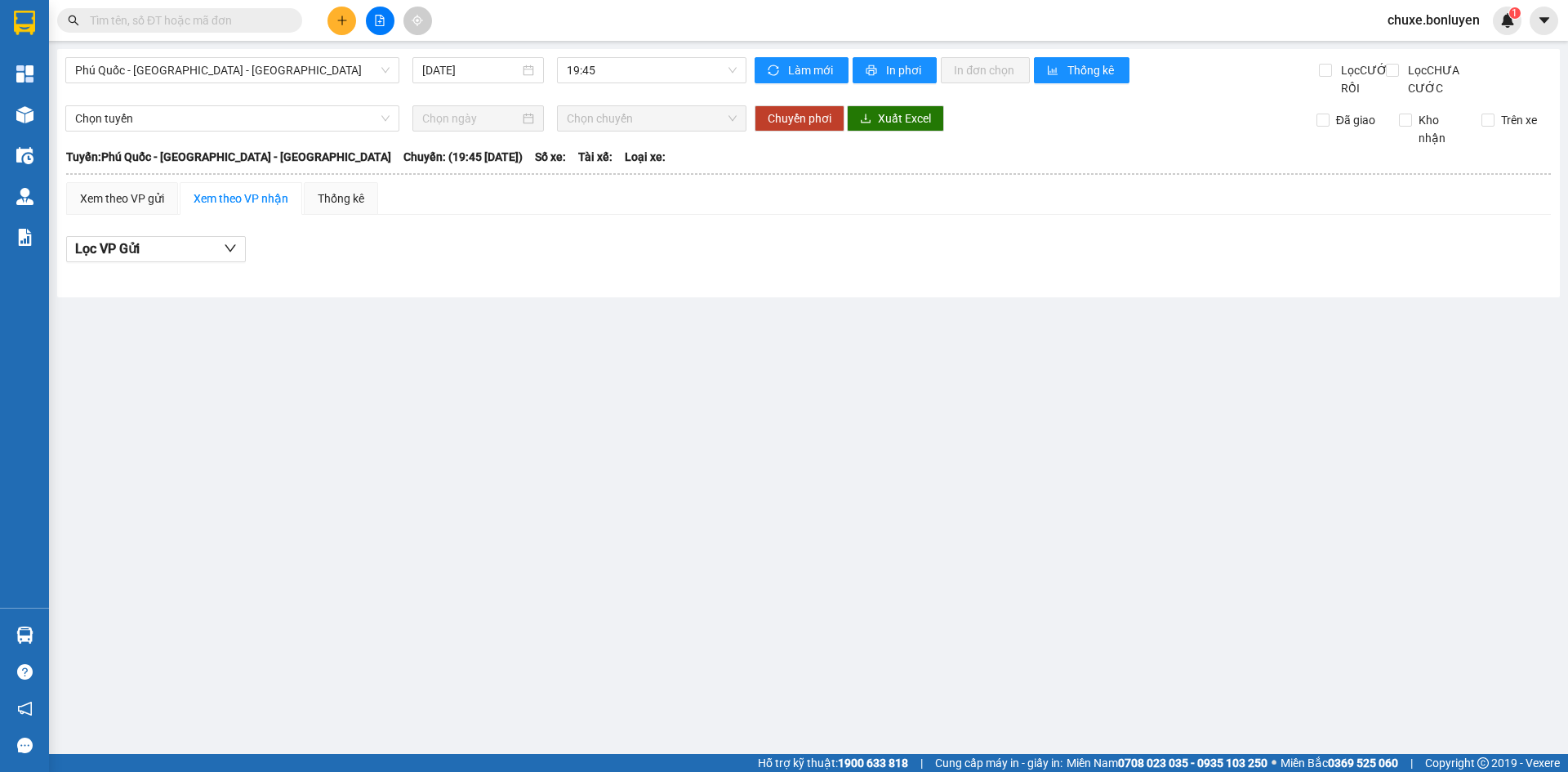
click at [234, 24] on input "text" at bounding box center [186, 20] width 193 height 18
click at [234, 24] on input "text" at bounding box center [186, 20] width 193 height 18
click at [260, 28] on input "text" at bounding box center [186, 20] width 193 height 18
type input "235"
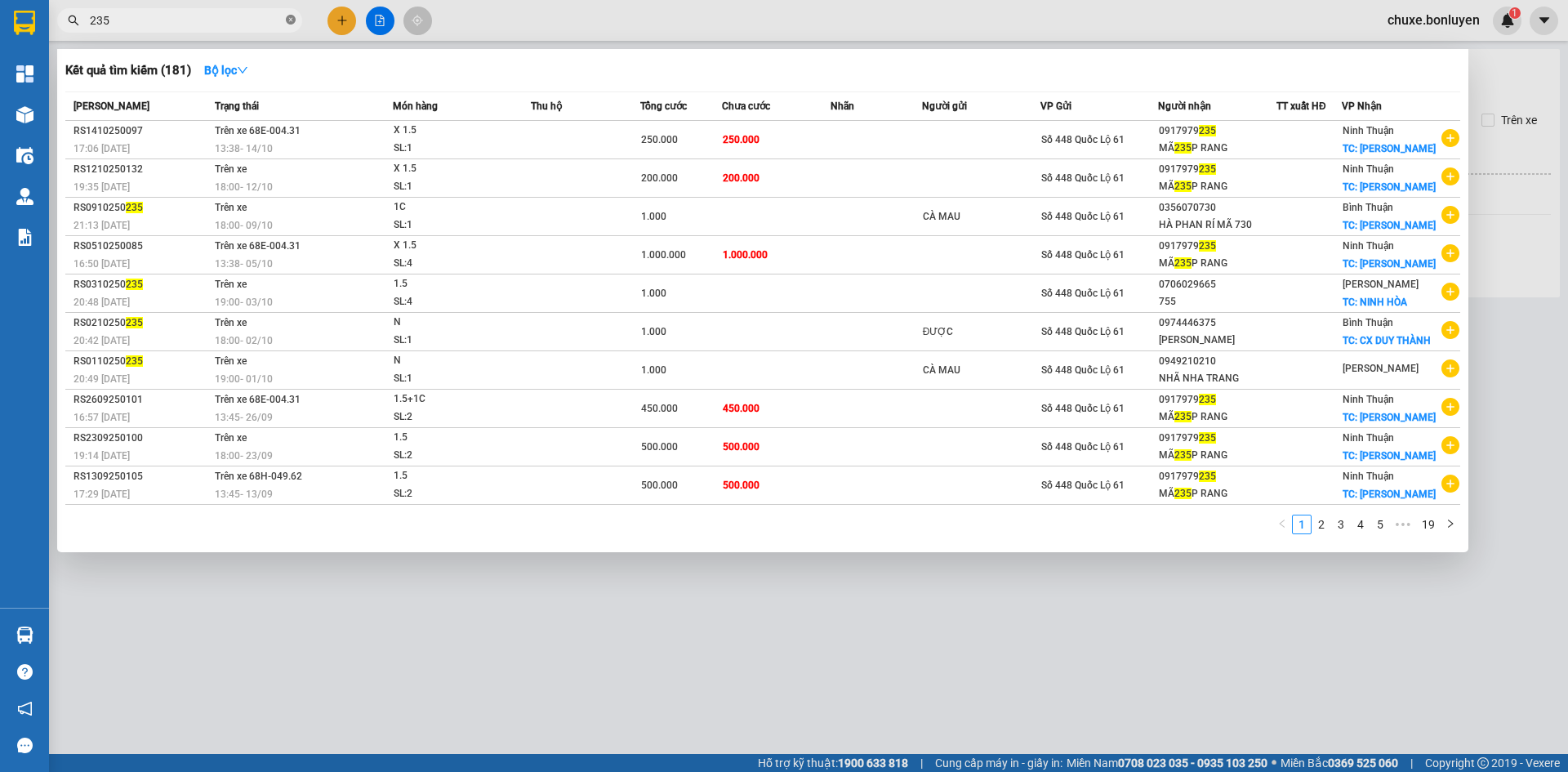
click at [291, 15] on icon "close-circle" at bounding box center [290, 19] width 10 height 10
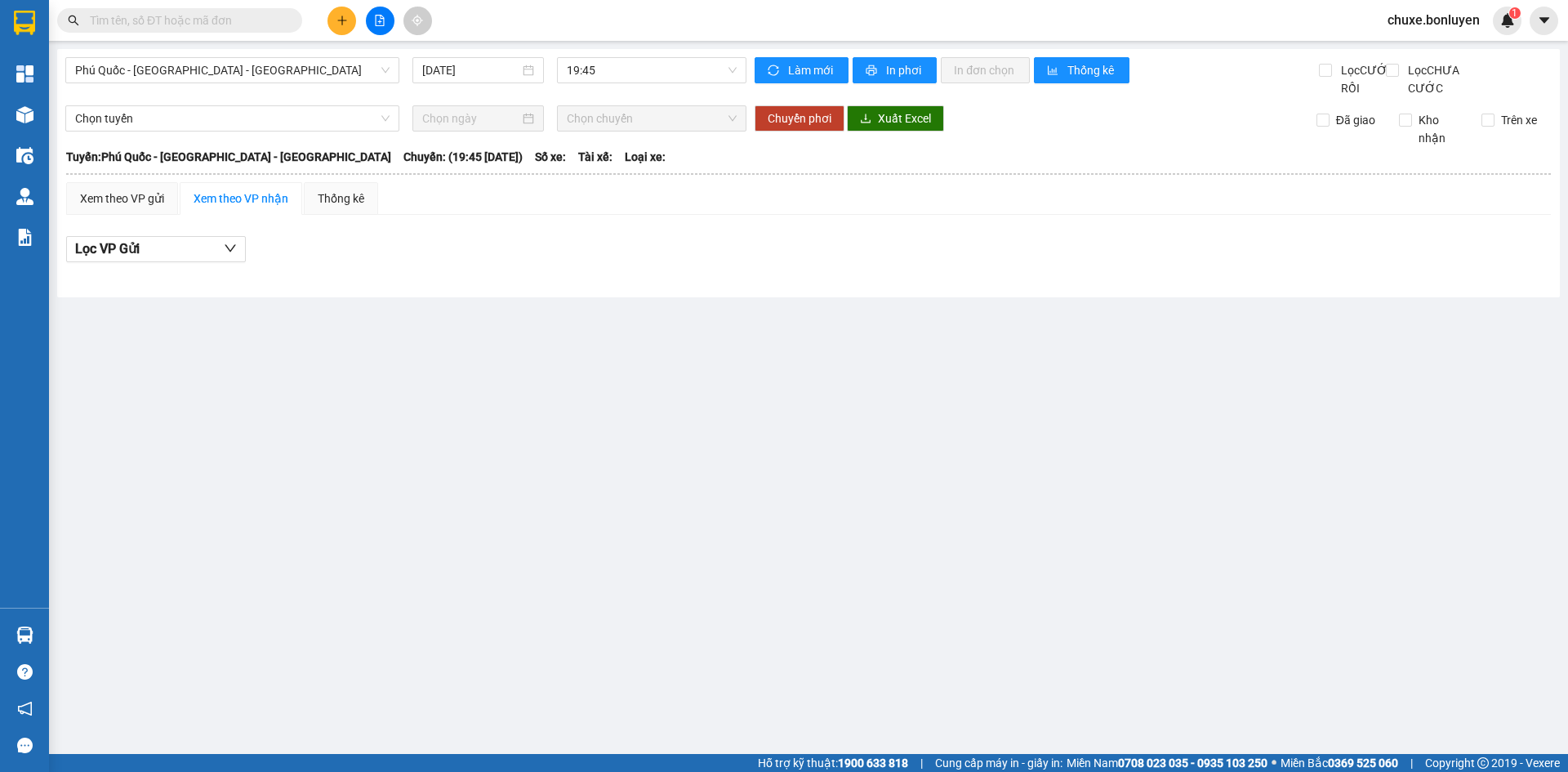
click at [226, 19] on input "text" at bounding box center [186, 20] width 193 height 18
click at [271, 64] on span "Phú Quốc - [GEOGRAPHIC_DATA] - [GEOGRAPHIC_DATA]" at bounding box center [232, 70] width 314 height 24
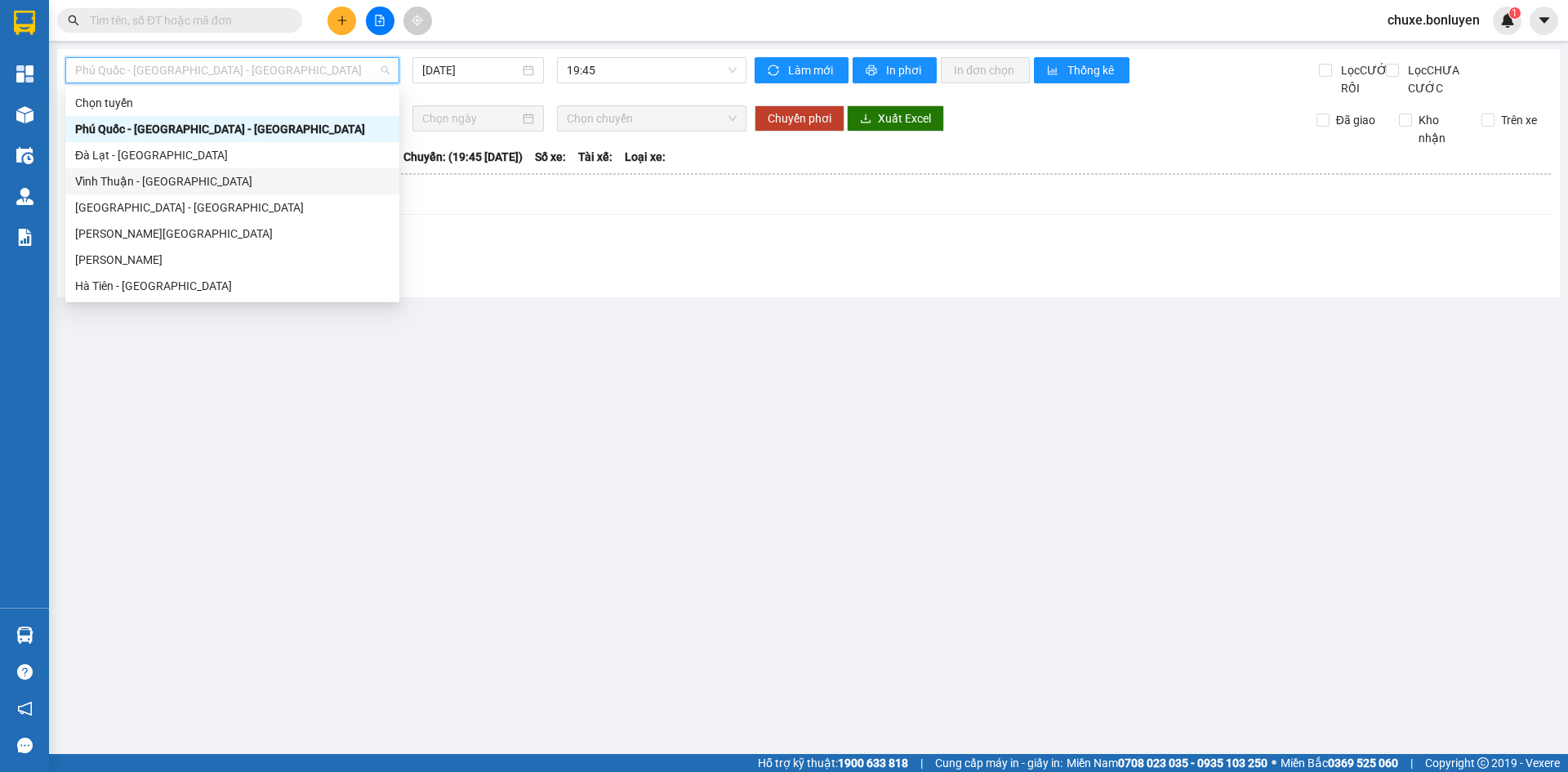
click at [215, 177] on div "Vĩnh Thuận - [GEOGRAPHIC_DATA]" at bounding box center [232, 181] width 314 height 18
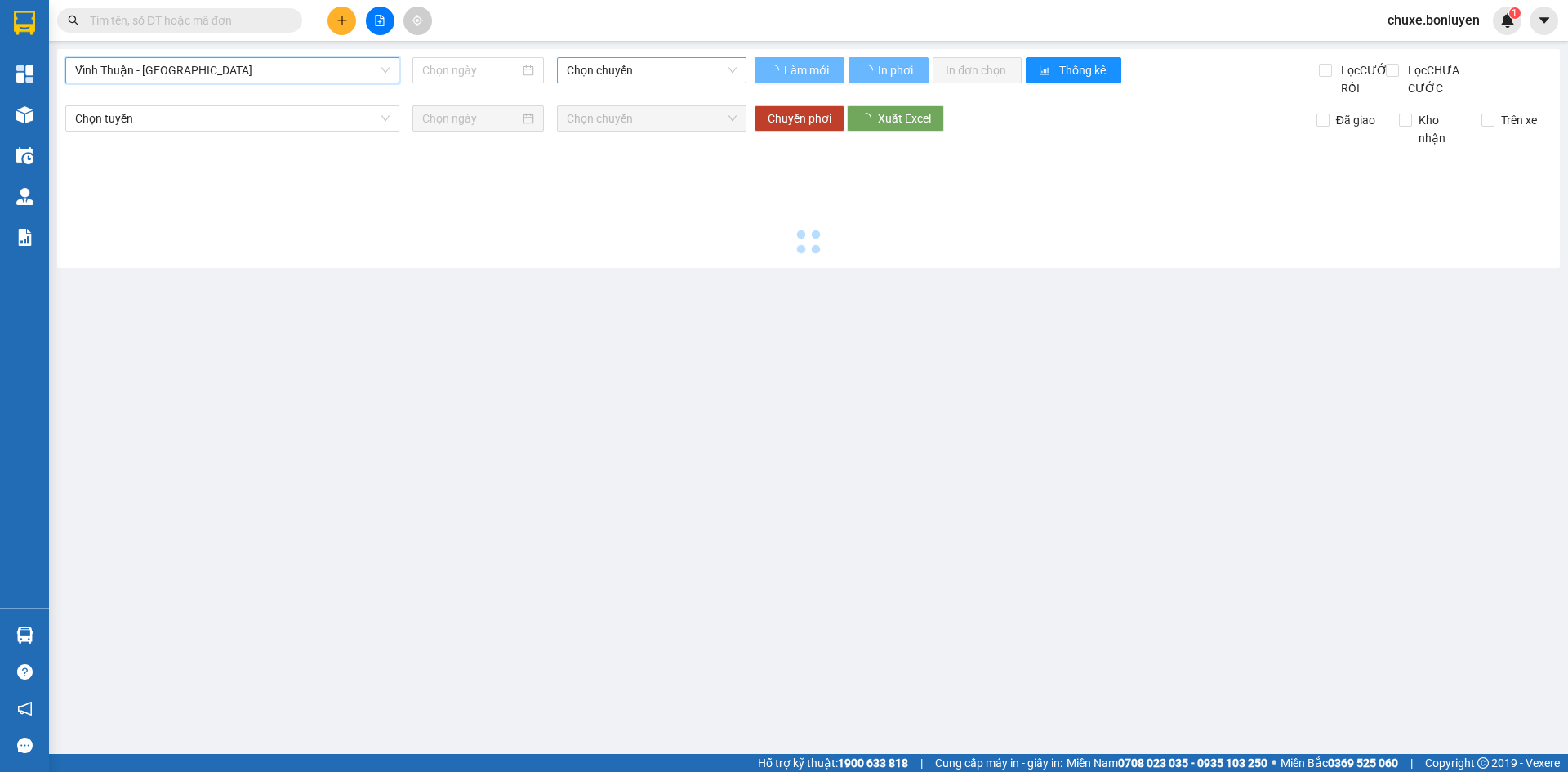
type input "[DATE]"
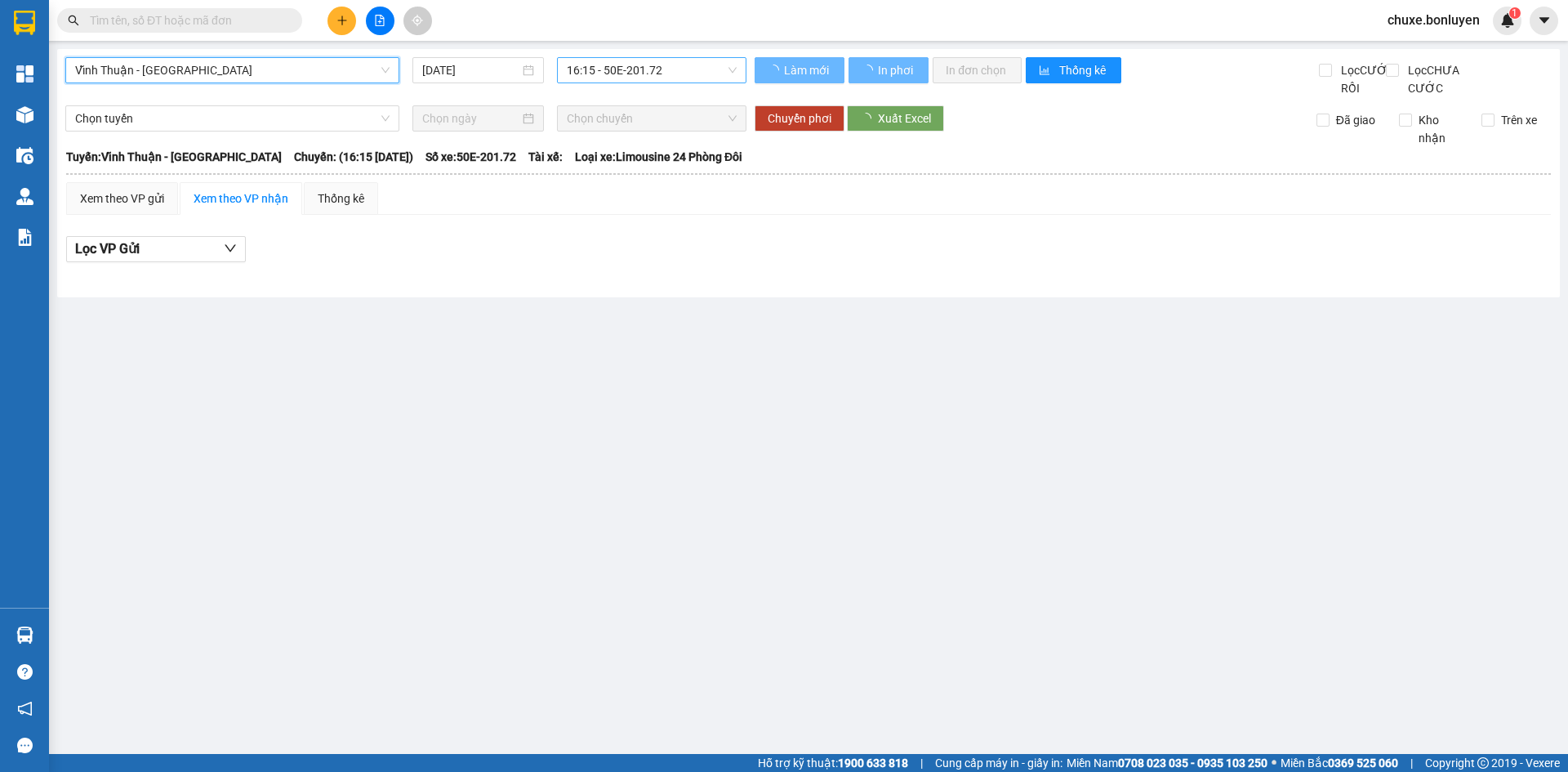
click at [714, 73] on span "16:15 - 50E-201.72" at bounding box center [651, 70] width 170 height 24
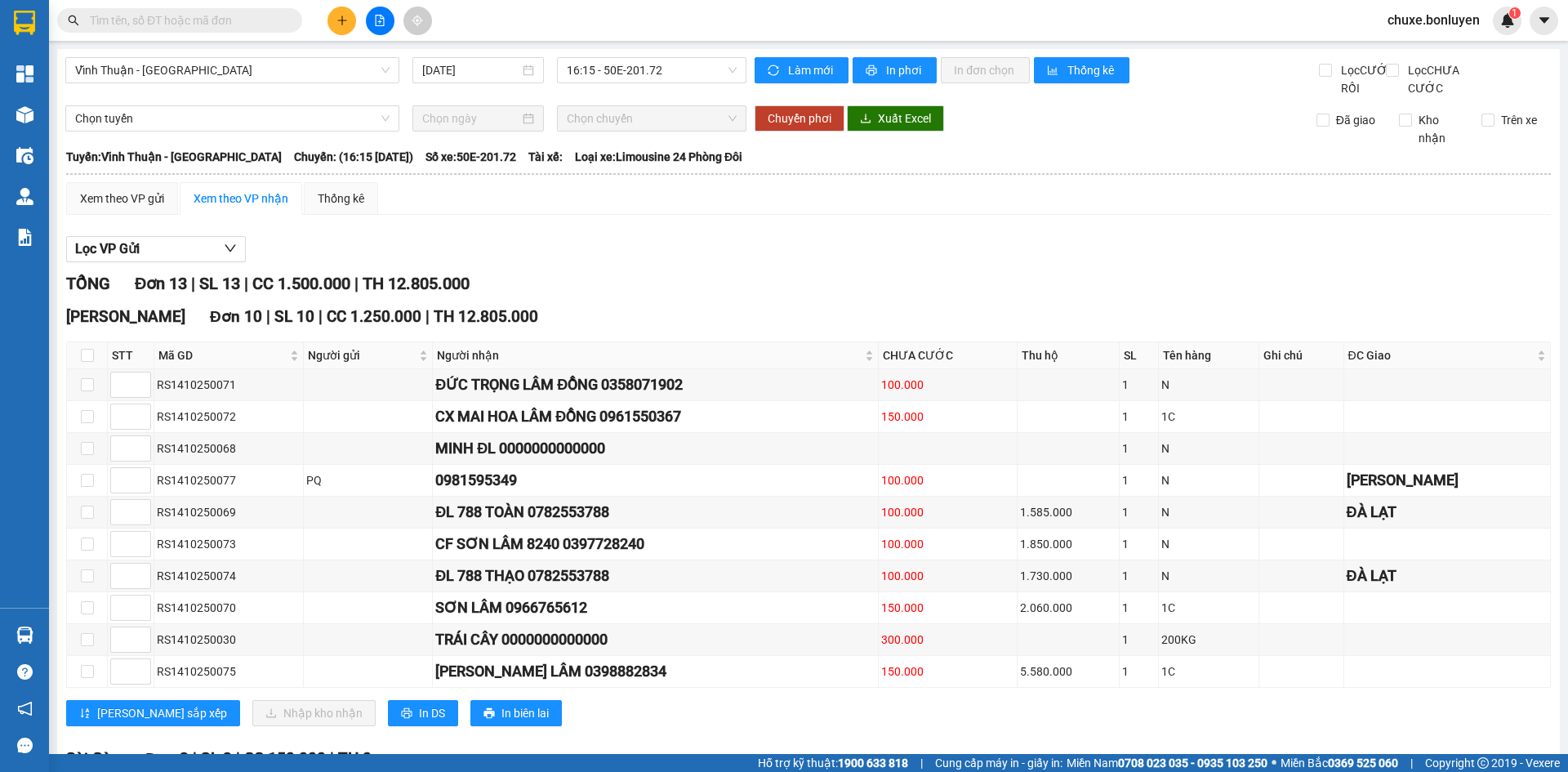
click at [794, 262] on div "Lọc VP Gửi" at bounding box center [808, 249] width 1484 height 27
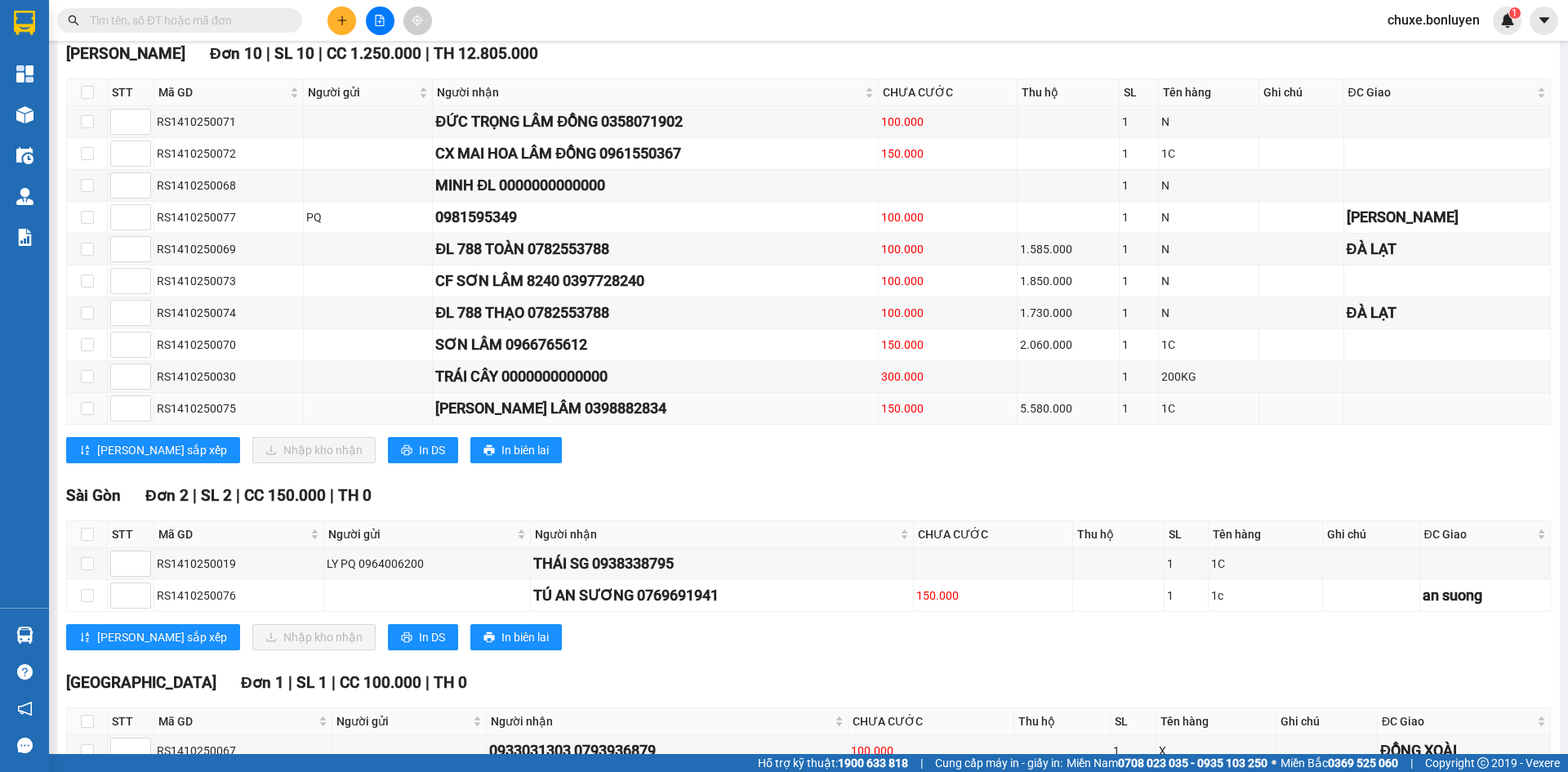
scroll to position [378, 0]
